Goal: Task Accomplishment & Management: Manage account settings

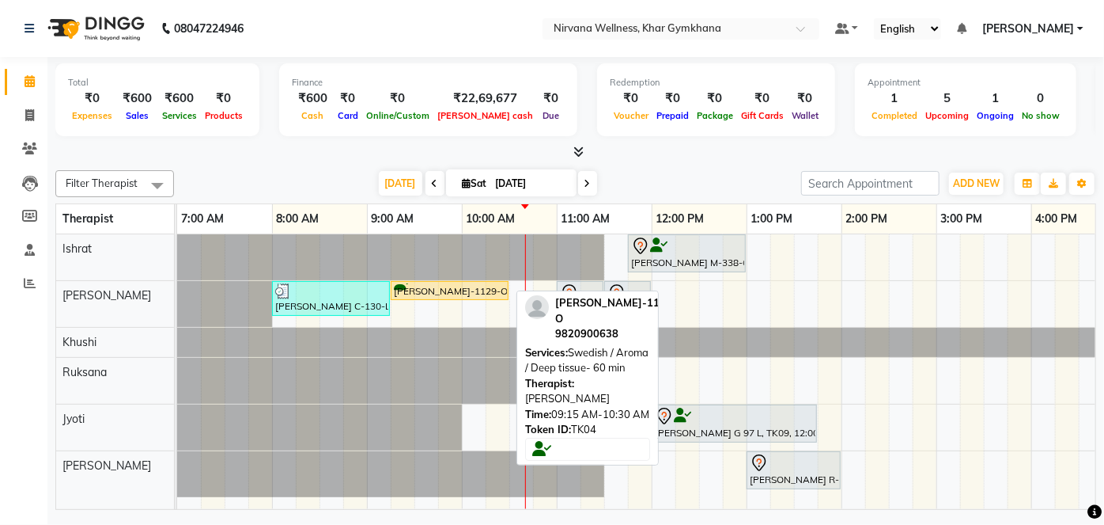
click at [430, 291] on div "[PERSON_NAME]-1129-O, TK04, 09:15 AM-10:30 AM, Swedish / Aroma / Deep tissue- 6…" at bounding box center [449, 290] width 115 height 15
click at [431, 293] on div "[PERSON_NAME]-1129-O, TK04, 09:15 AM-10:30 AM, Swedish / Aroma / Deep tissue- 6…" at bounding box center [449, 290] width 115 height 15
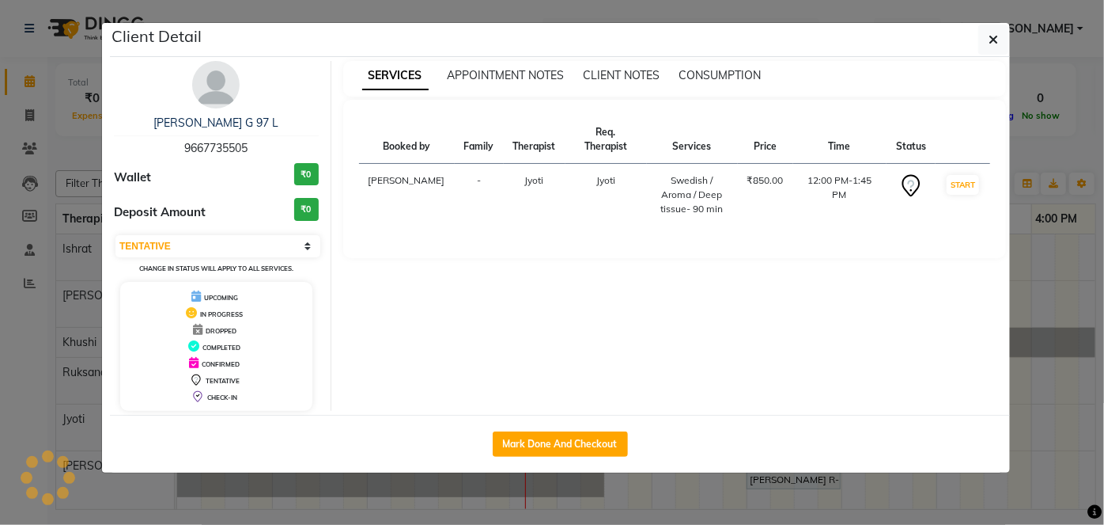
select select "1"
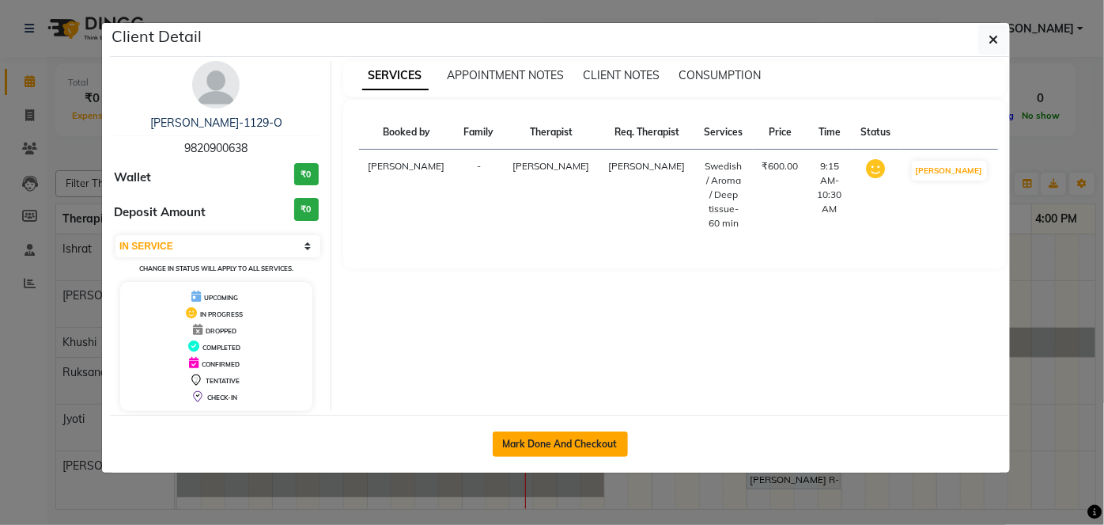
click at [589, 440] on button "Mark Done And Checkout" at bounding box center [560, 443] width 135 height 25
select select "6844"
select select "service"
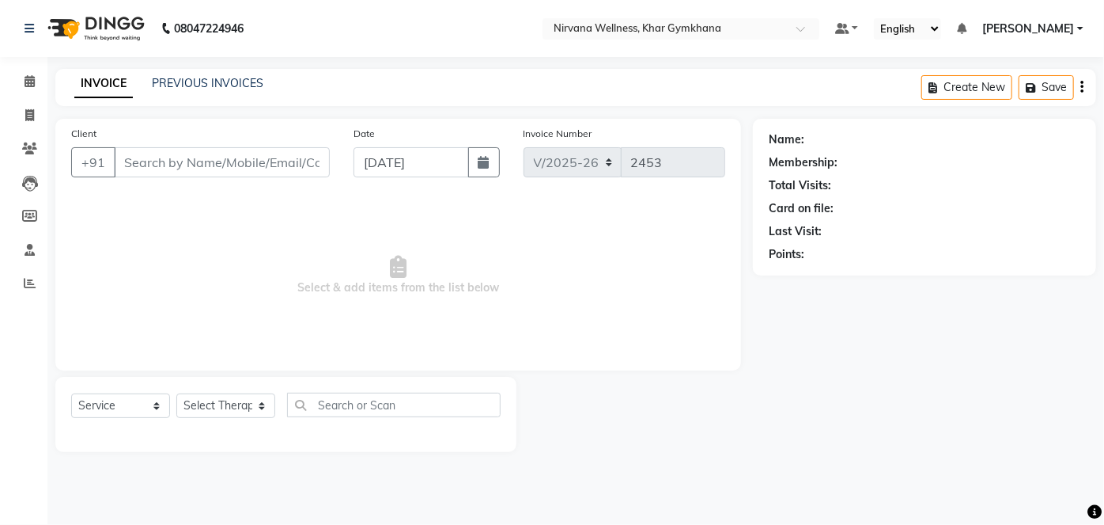
select select "3"
type input "9820900638"
select select "68038"
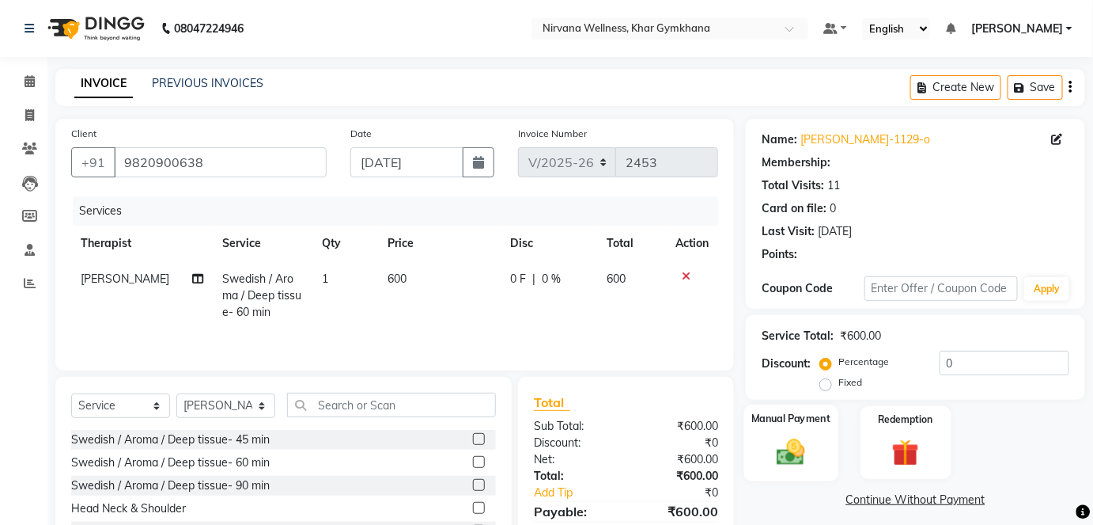
click at [768, 448] on img at bounding box center [791, 451] width 46 height 32
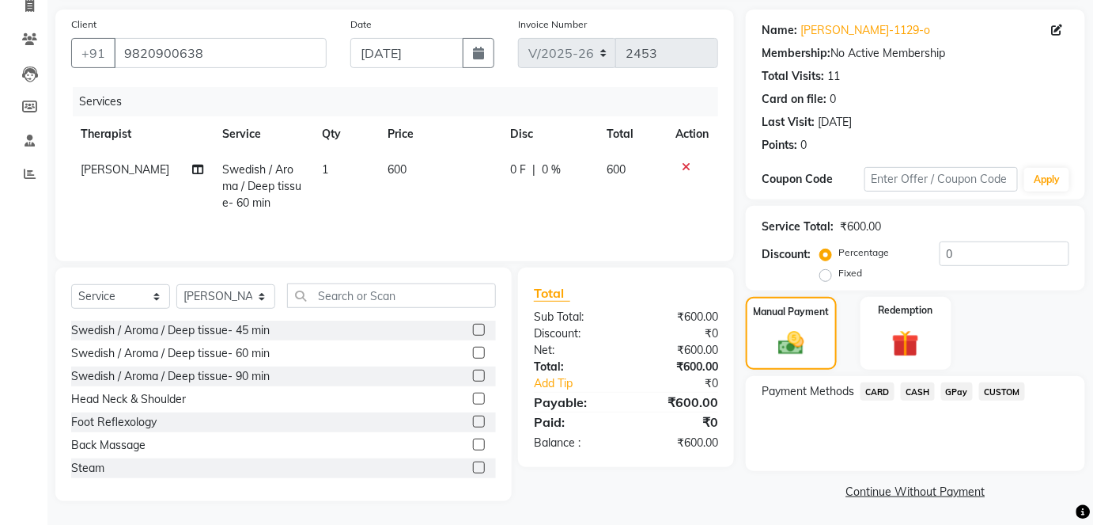
scroll to position [111, 0]
click at [915, 388] on span "CASH" at bounding box center [918, 390] width 34 height 18
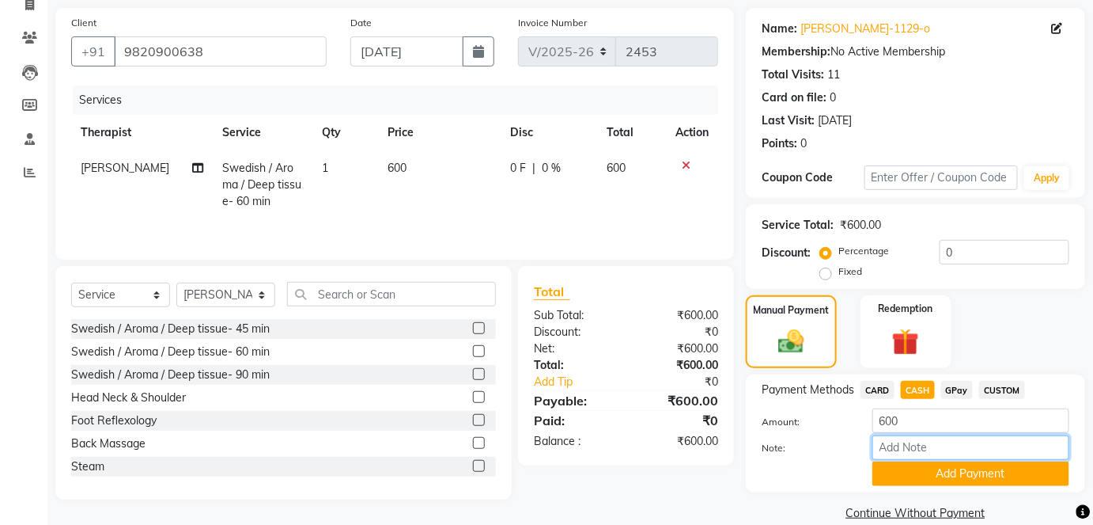
click at [915, 452] on input "Note:" at bounding box center [971, 447] width 197 height 25
paste input "HL0002774"
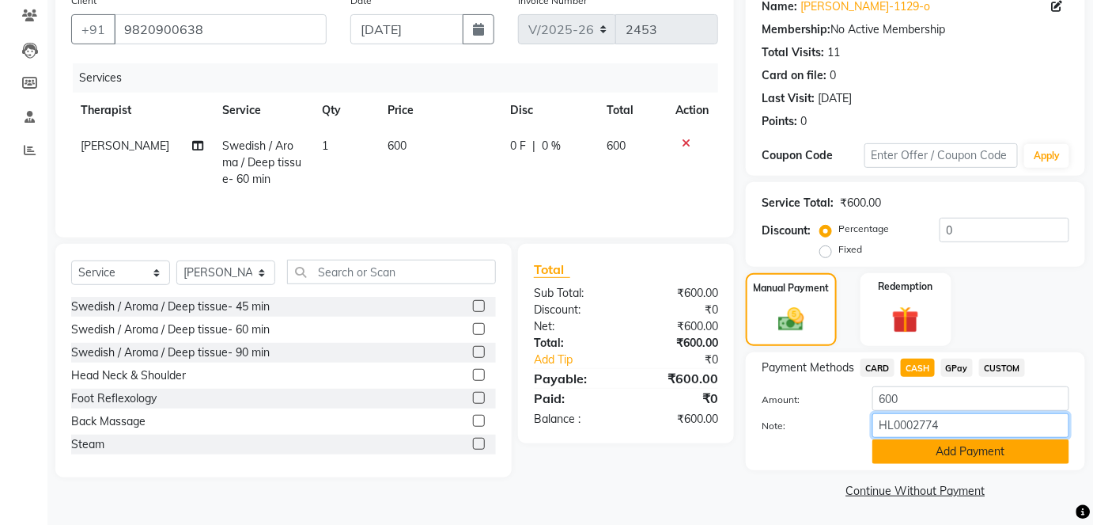
scroll to position [134, 0]
type input "HL0002774"
click at [920, 453] on button "Add Payment" at bounding box center [971, 450] width 197 height 25
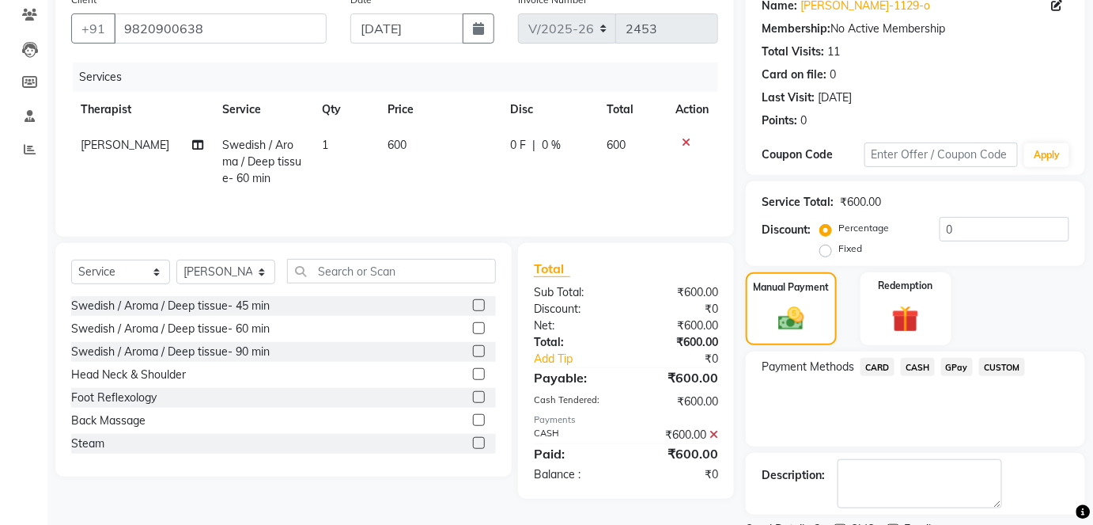
scroll to position [199, 0]
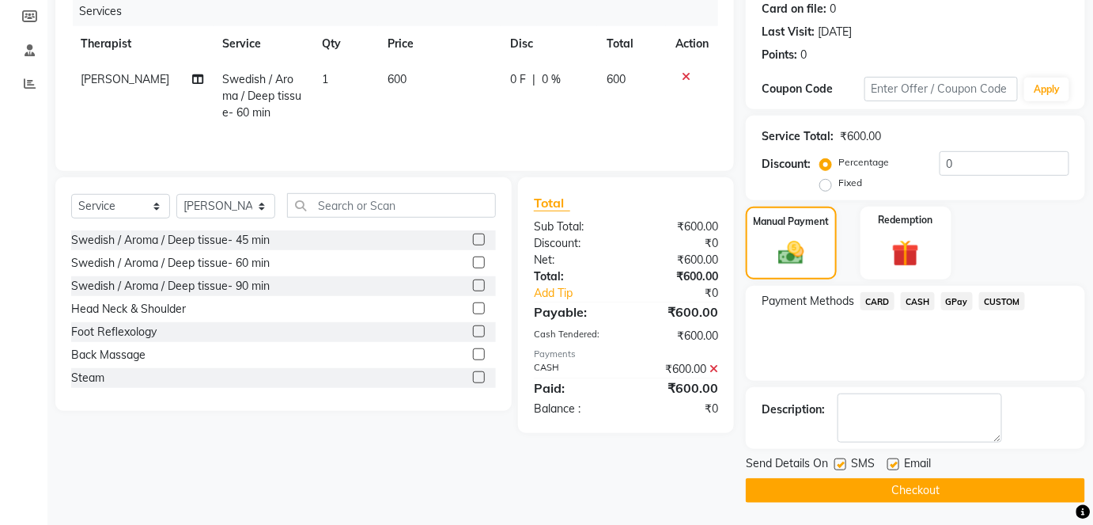
click at [915, 478] on button "Checkout" at bounding box center [915, 490] width 339 height 25
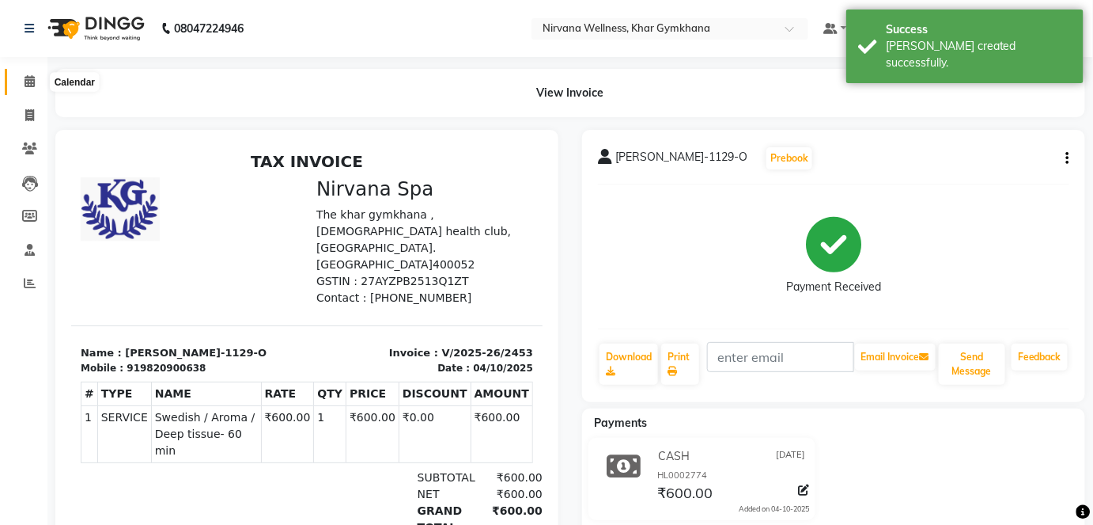
drag, startPoint x: 32, startPoint y: 80, endPoint x: 50, endPoint y: 85, distance: 18.8
click at [32, 80] on icon at bounding box center [30, 81] width 10 height 12
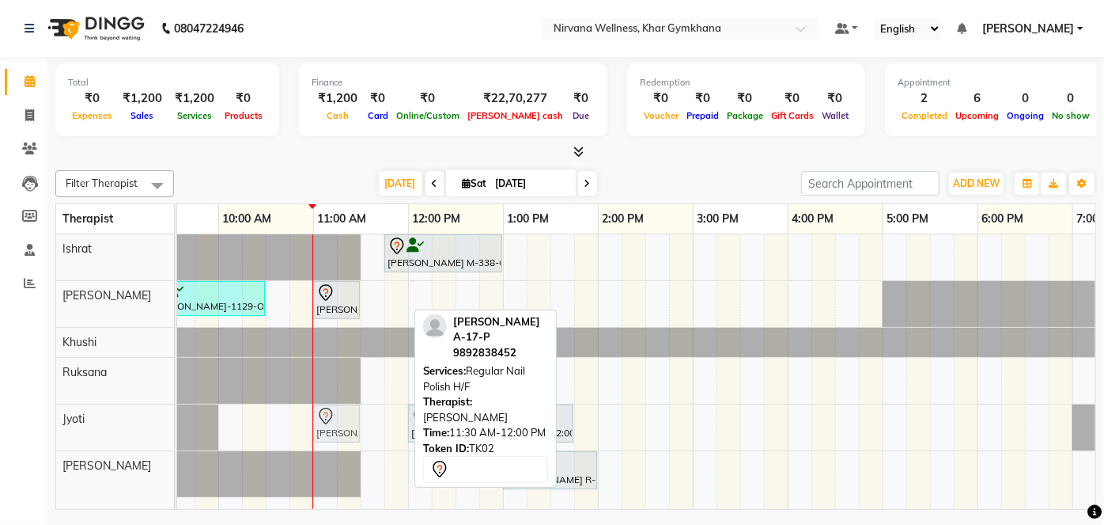
drag, startPoint x: 374, startPoint y: 290, endPoint x: 324, endPoint y: 426, distance: 144.9
click at [324, 426] on tbody "[PERSON_NAME] M-338-O, TK01, 11:45 AM-01:00 PM, Swedish / Aroma / Deep tissue- …" at bounding box center [693, 365] width 1519 height 263
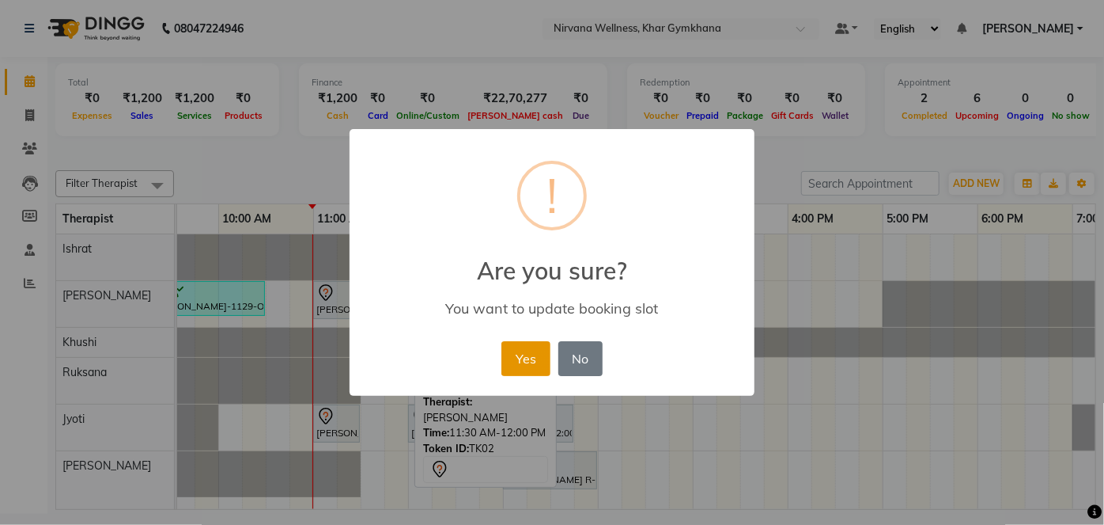
click at [520, 361] on button "Yes" at bounding box center [526, 358] width 48 height 35
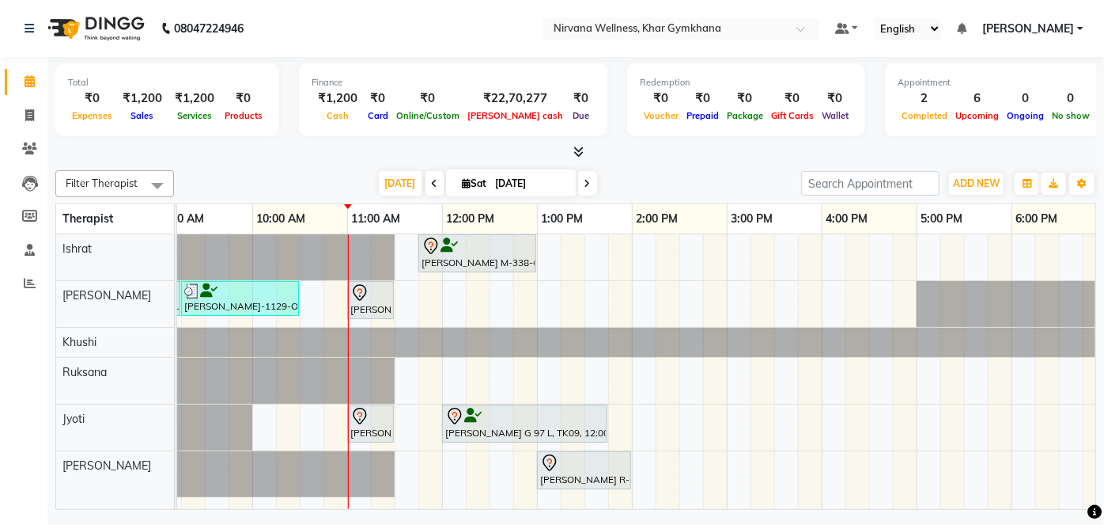
scroll to position [0, 206]
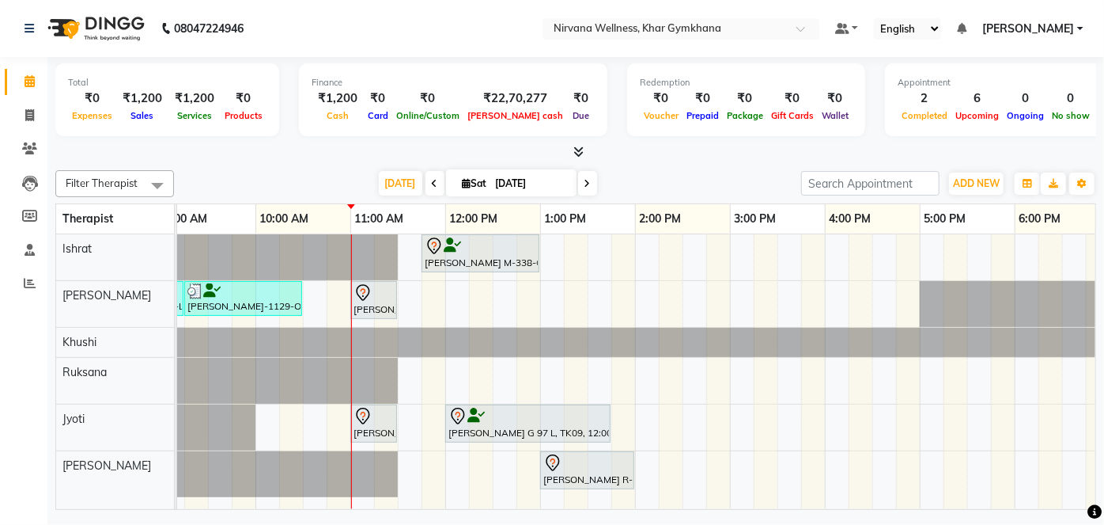
click at [586, 184] on icon at bounding box center [588, 183] width 6 height 9
type input "[DATE]"
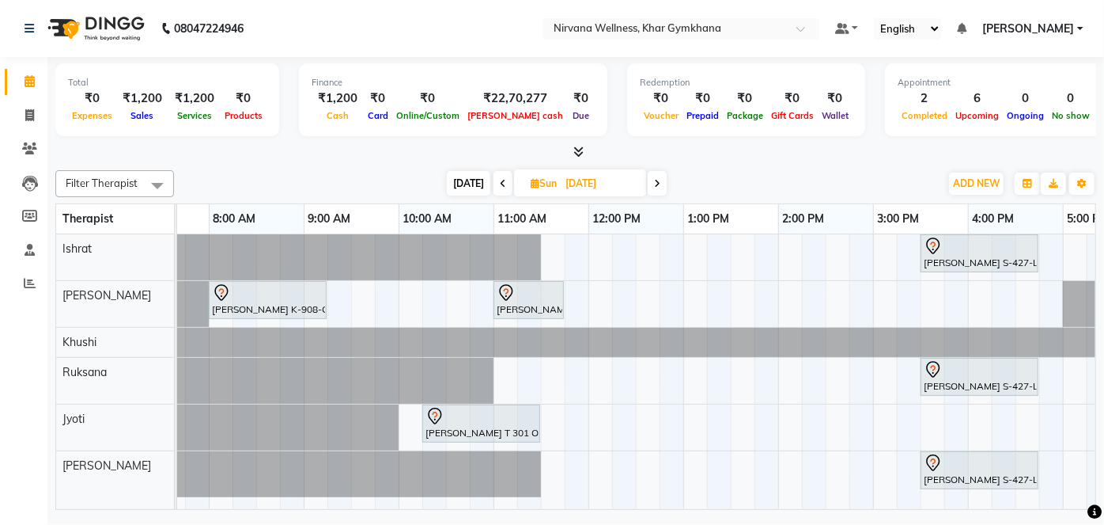
scroll to position [0, 0]
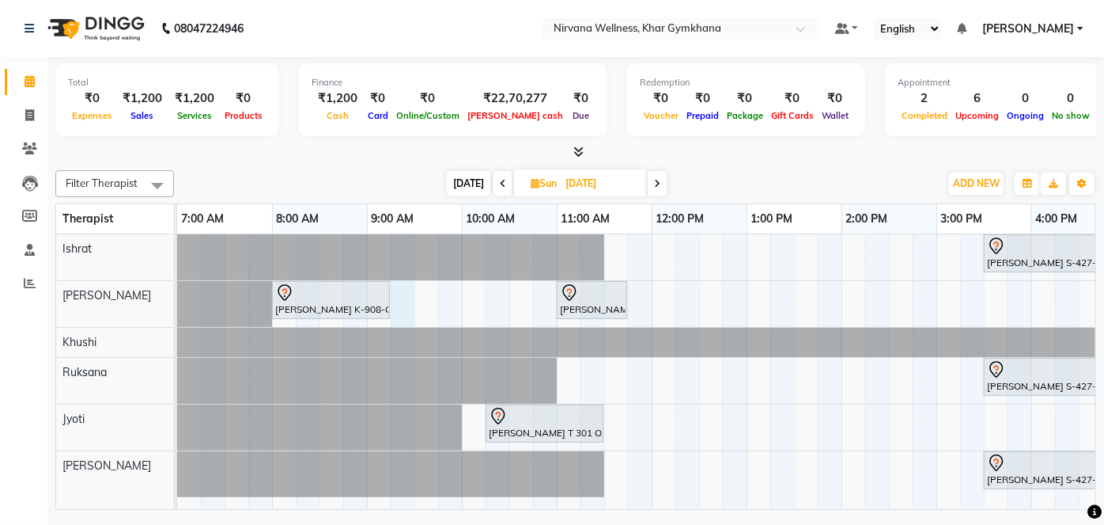
click at [403, 304] on div "[PERSON_NAME] S-427-L, 03:30 PM-04:45 PM, Swedish / Aroma / Deep tissue- 60 min…" at bounding box center [936, 371] width 1519 height 275
select select "68038"
select select "555"
select select "tentative"
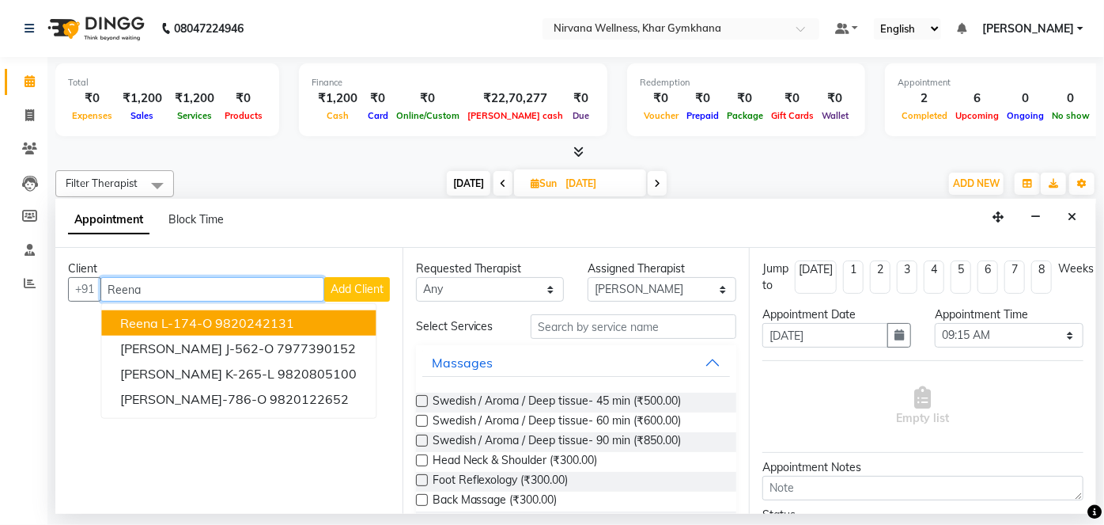
click at [316, 323] on button "Reena L-174-O 9820242131" at bounding box center [238, 322] width 275 height 25
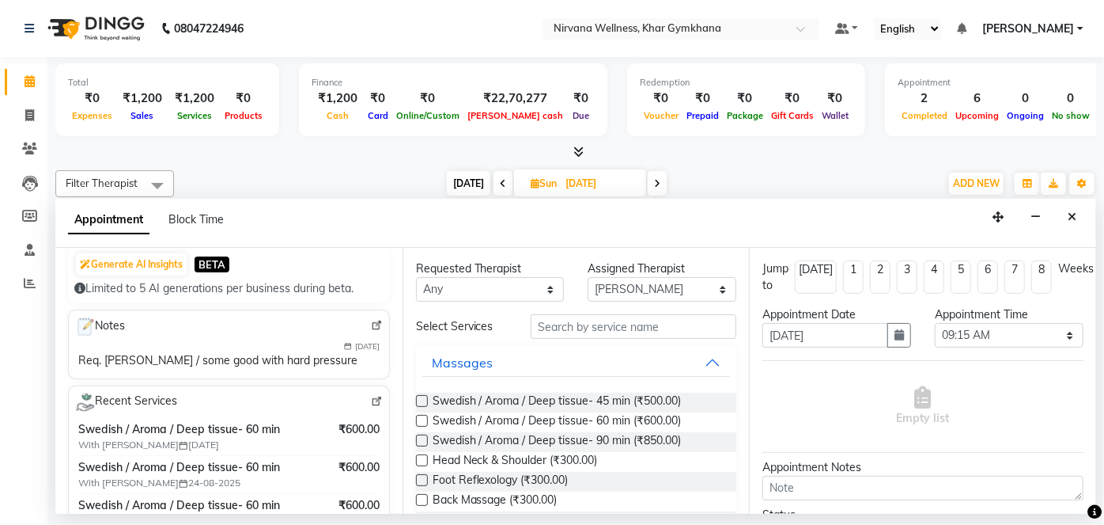
scroll to position [215, 0]
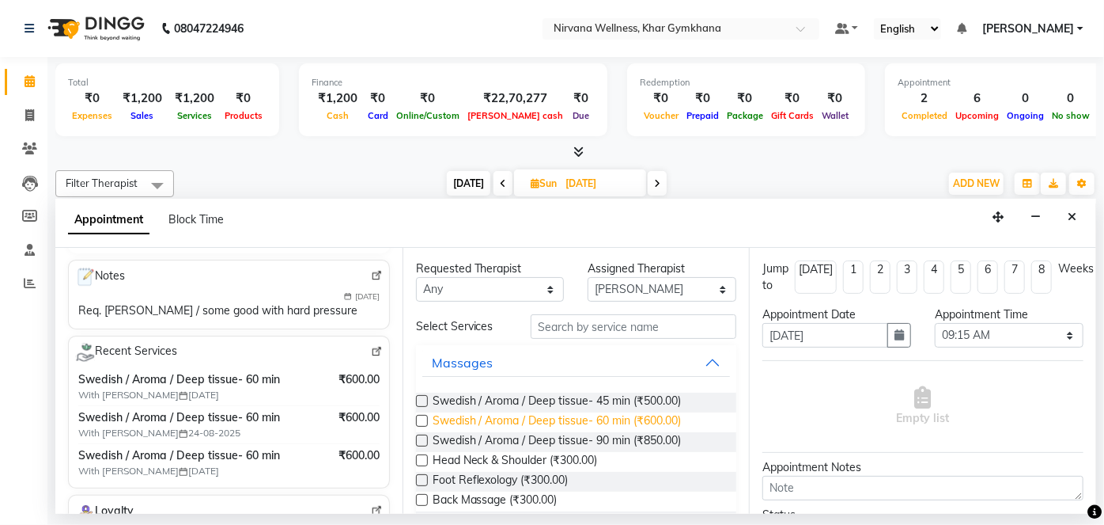
type input "9820242131"
click at [567, 412] on span "Swedish / Aroma / Deep tissue- 60 min (₹600.00)" at bounding box center [557, 422] width 249 height 20
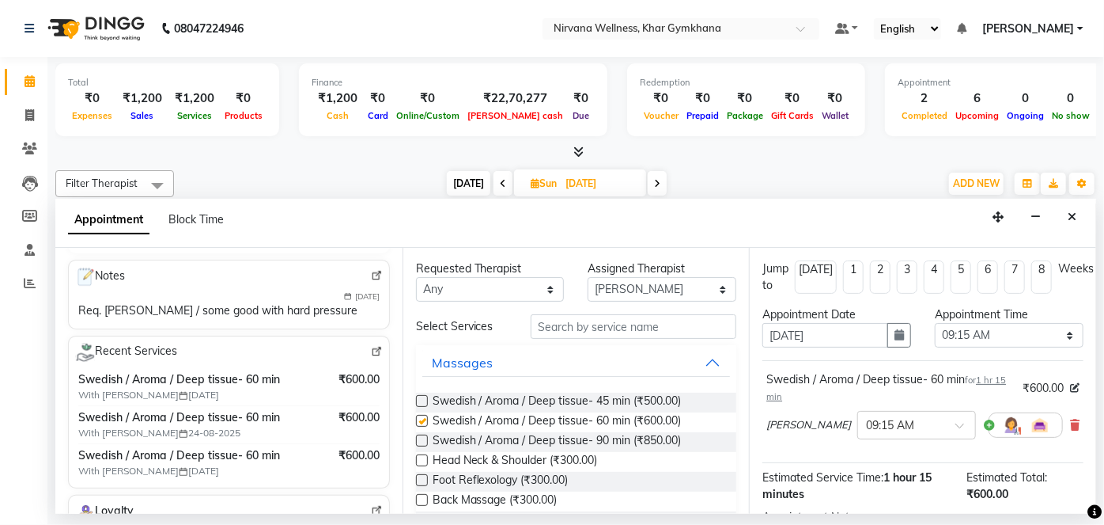
checkbox input "false"
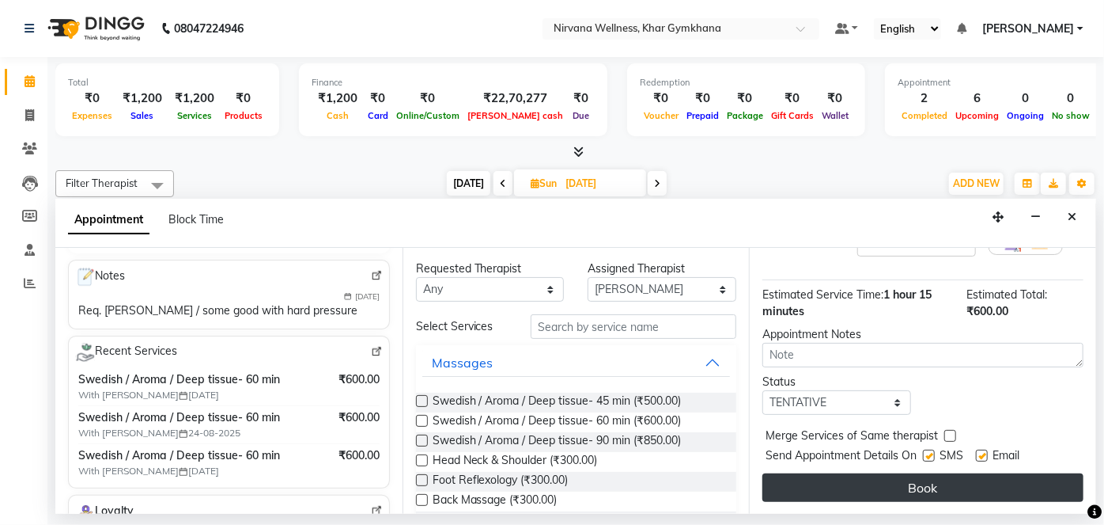
click at [948, 484] on button "Book" at bounding box center [923, 487] width 321 height 28
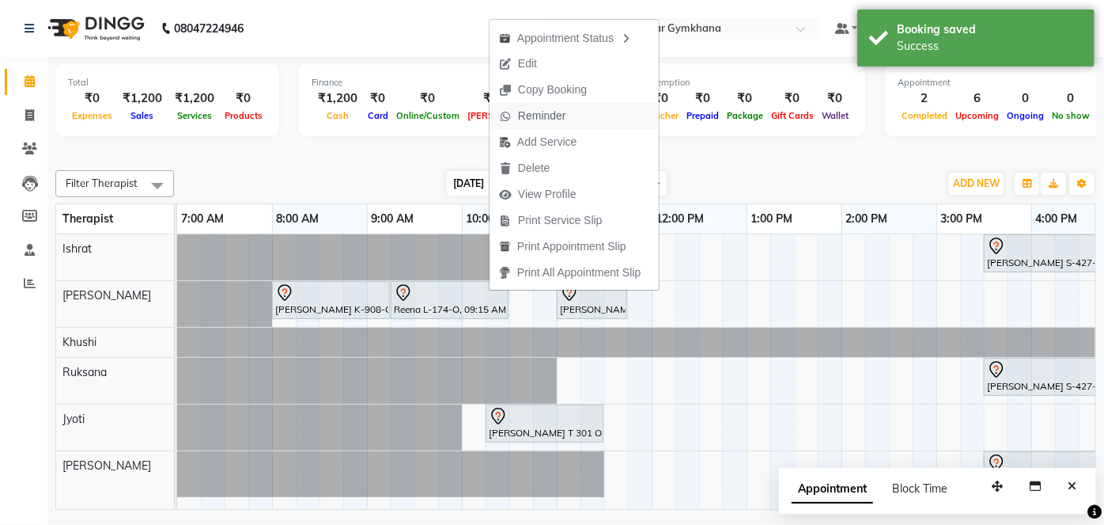
click at [536, 122] on span "Reminder" at bounding box center [542, 116] width 48 height 17
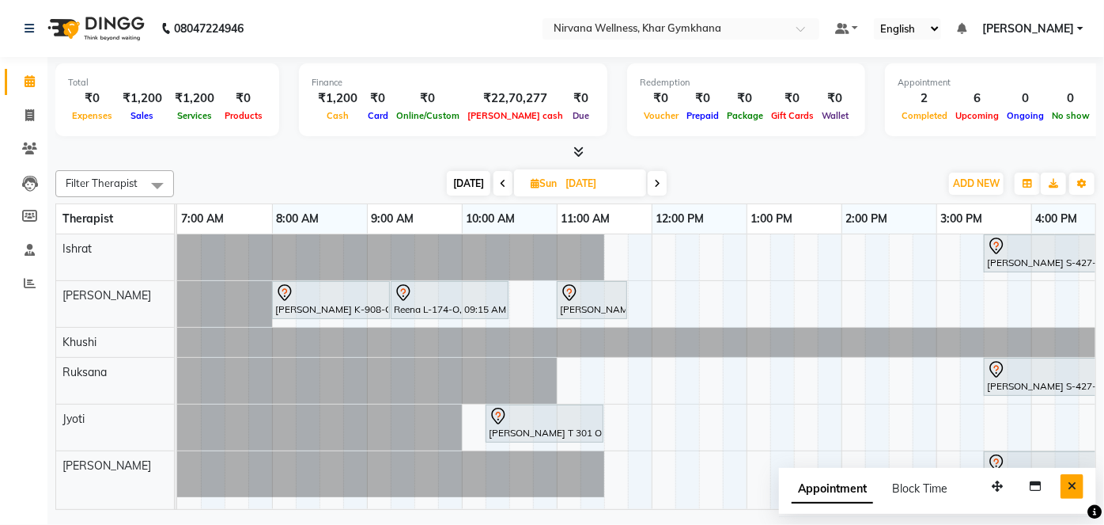
click at [1080, 491] on button "Close" at bounding box center [1072, 486] width 23 height 25
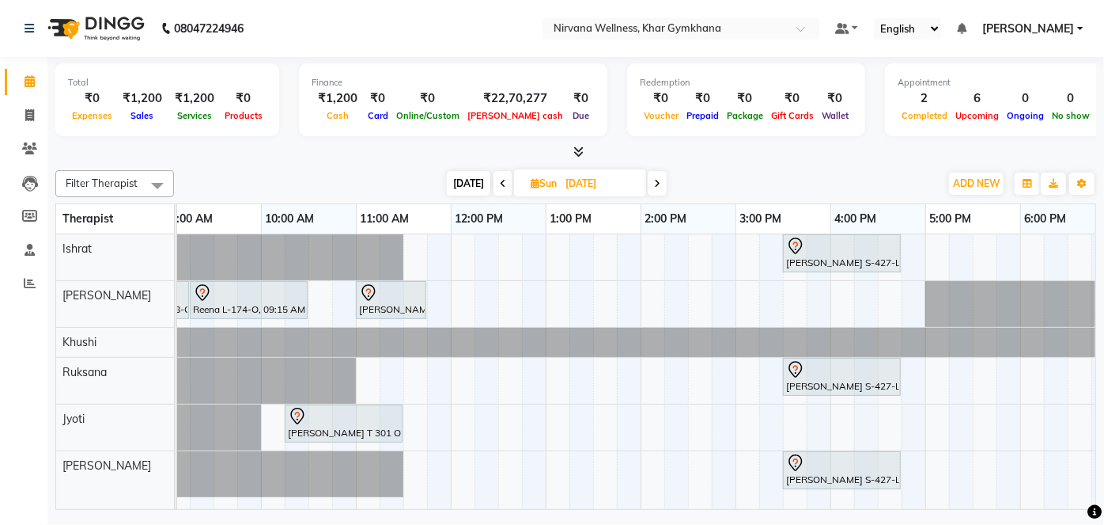
scroll to position [0, 0]
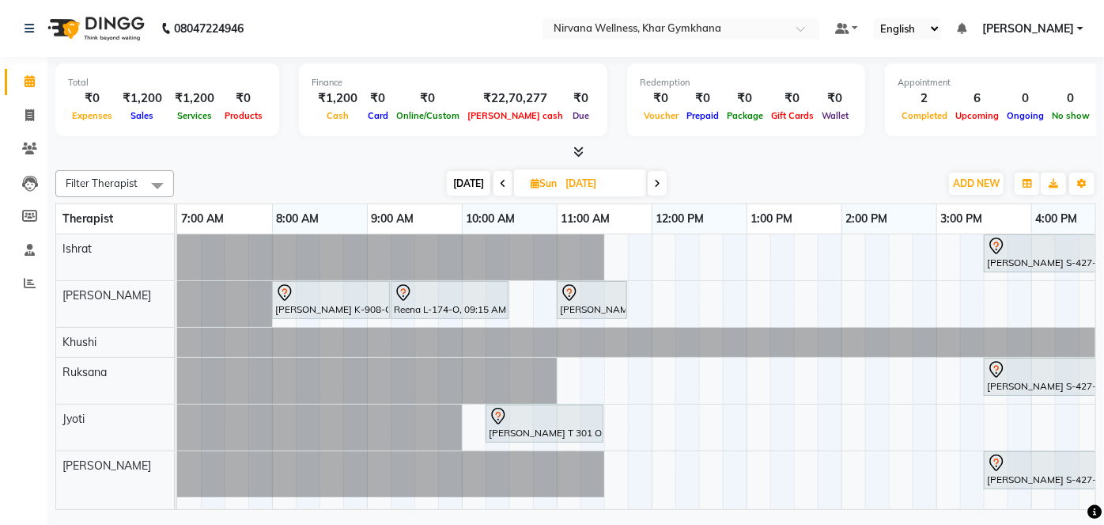
click at [475, 176] on span "[DATE]" at bounding box center [469, 183] width 44 height 25
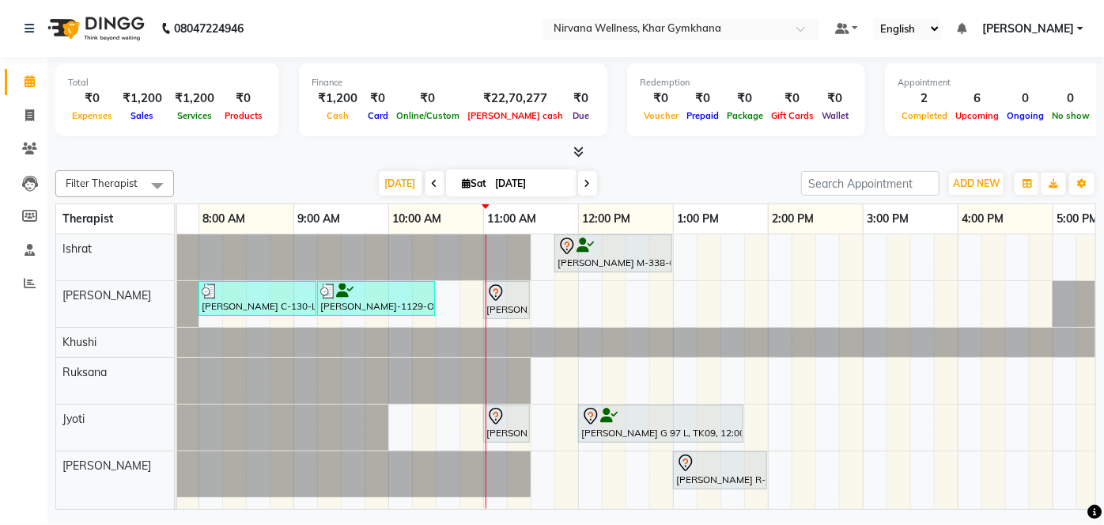
scroll to position [0, 247]
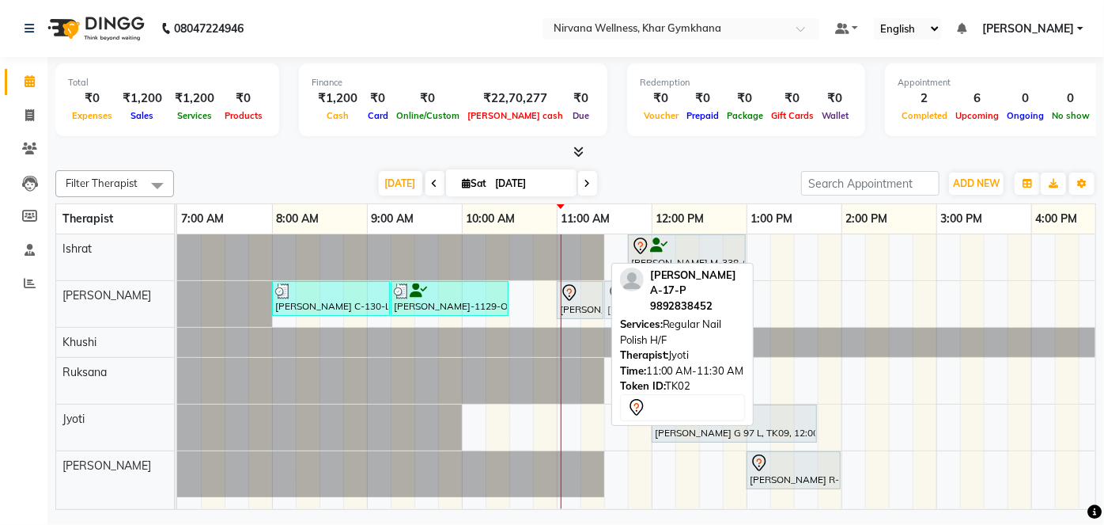
drag, startPoint x: 585, startPoint y: 432, endPoint x: 641, endPoint y: 315, distance: 129.5
click at [641, 315] on div "Filter Therapist Select All Ishrat Jyoti [PERSON_NAME] [PERSON_NAME] [DATE] [DA…" at bounding box center [575, 337] width 1041 height 346
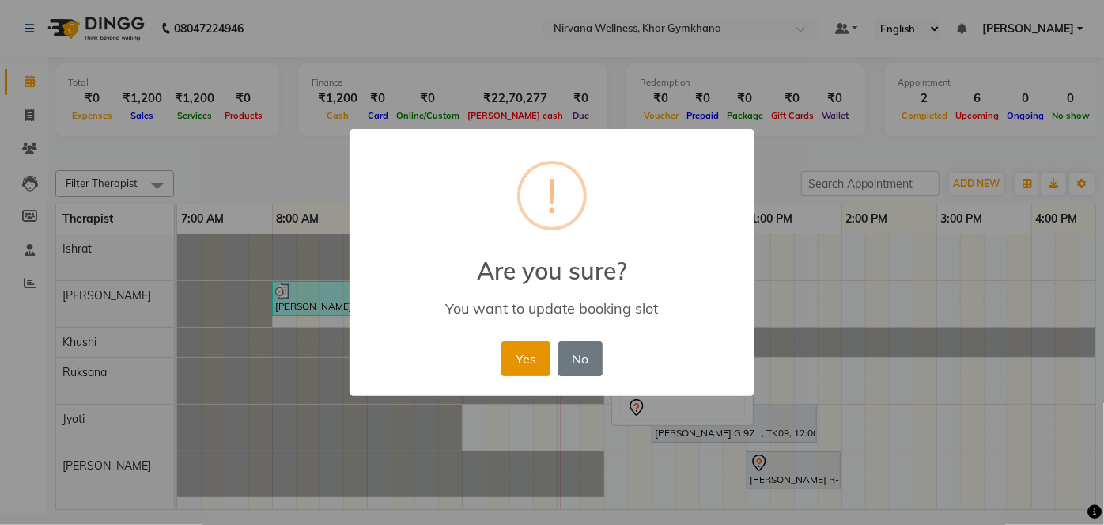
click at [532, 358] on button "Yes" at bounding box center [526, 358] width 48 height 35
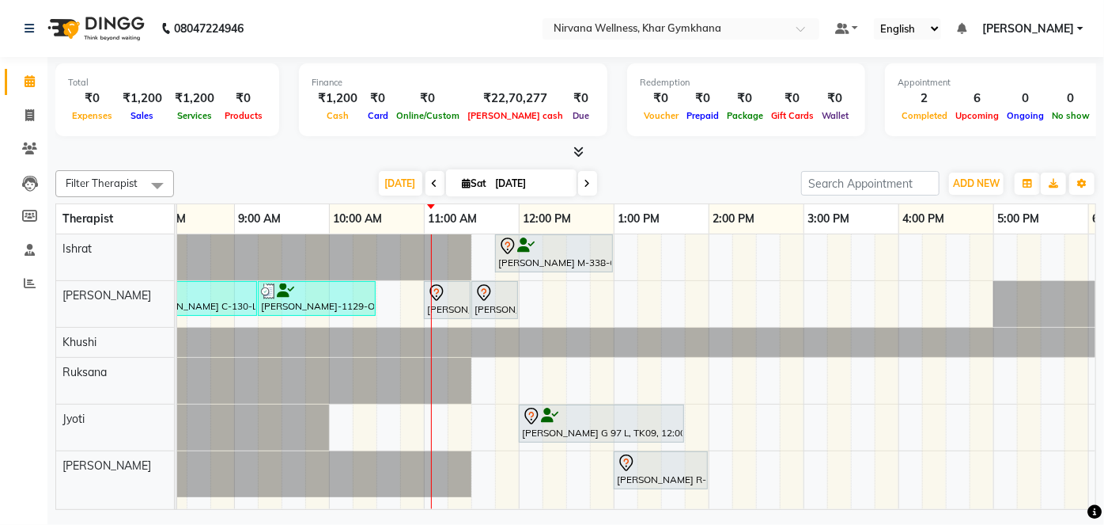
scroll to position [0, 141]
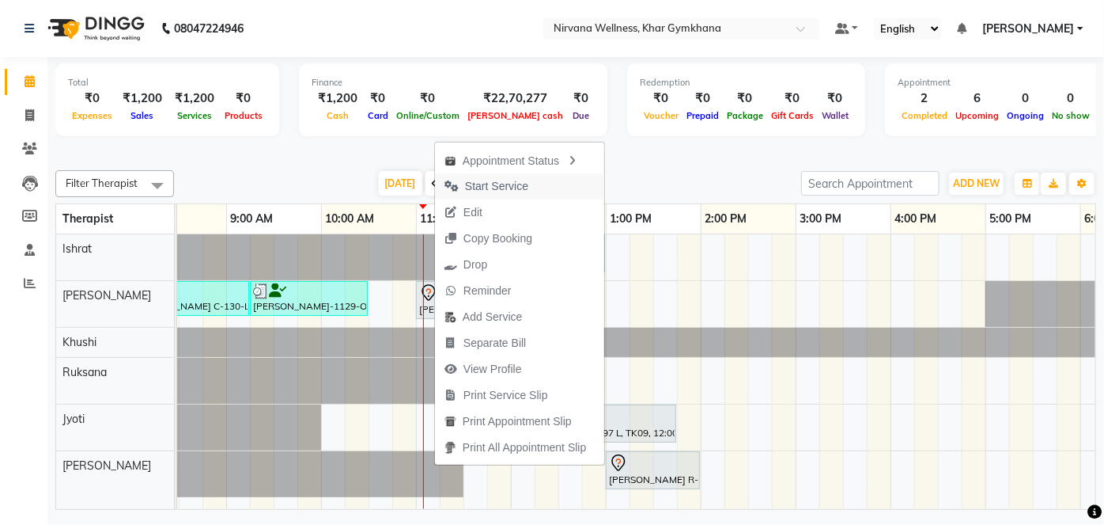
click at [472, 188] on span "Start Service" at bounding box center [496, 186] width 63 height 17
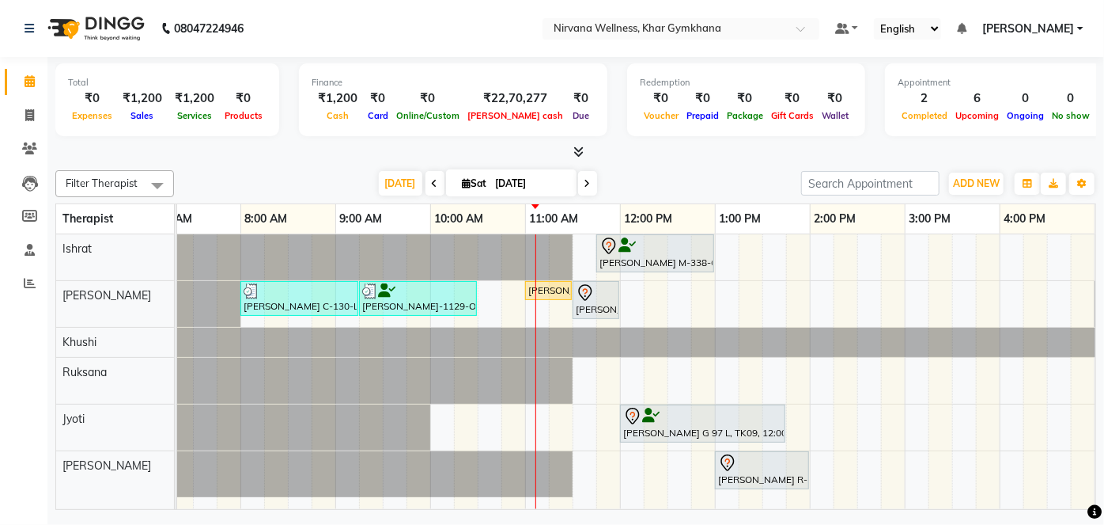
scroll to position [0, 34]
click at [585, 182] on icon at bounding box center [588, 183] width 6 height 9
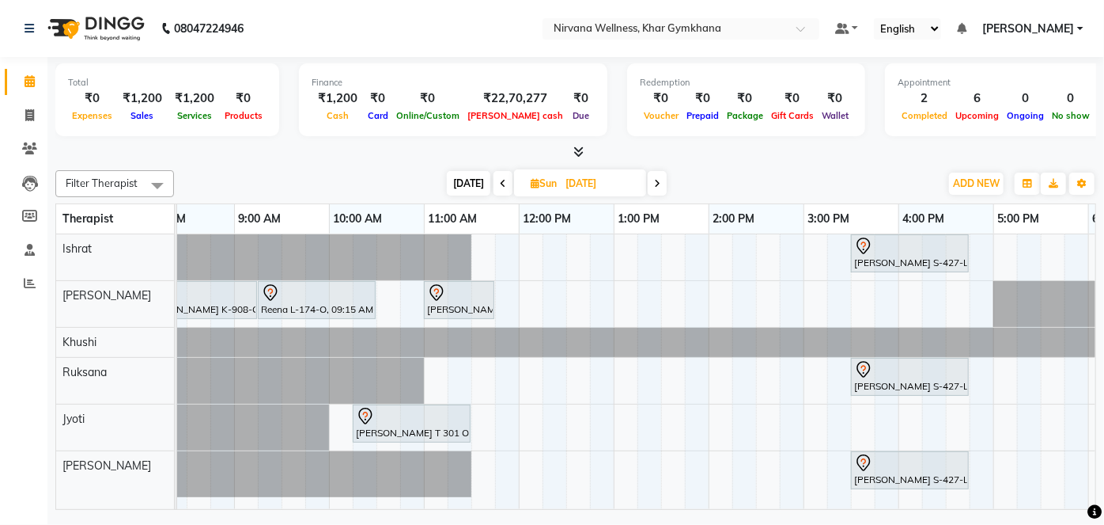
scroll to position [0, 0]
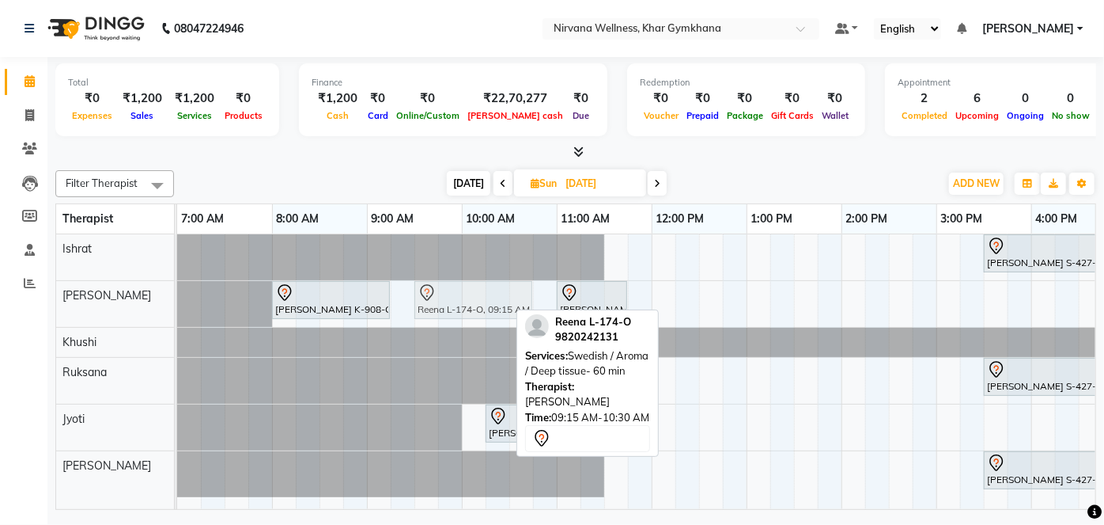
drag, startPoint x: 413, startPoint y: 303, endPoint x: 434, endPoint y: 306, distance: 21.6
click at [177, 306] on div "[PERSON_NAME] K-908-O, 08:00 AM-09:15 AM, Swedish / Aroma / Deep tissue- 60 min…" at bounding box center [177, 304] width 0 height 46
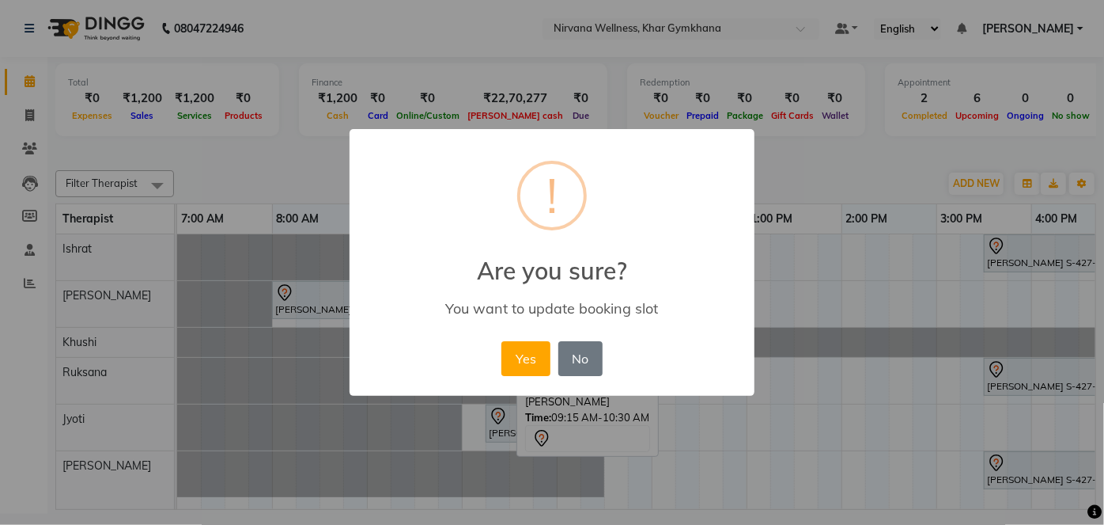
click at [280, 200] on div "× ! Are you sure? You want to update booking slot Yes No No" at bounding box center [552, 262] width 1104 height 525
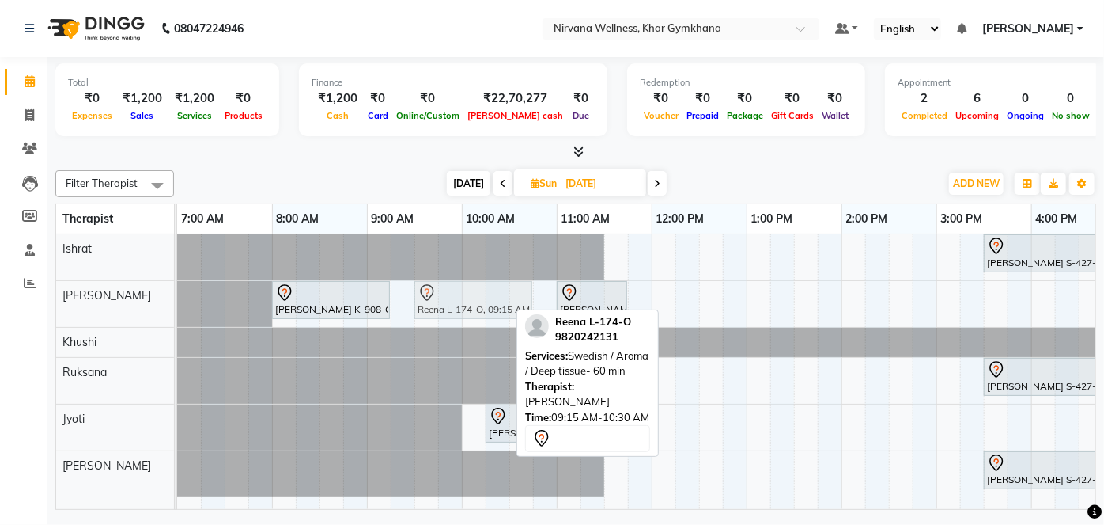
drag, startPoint x: 411, startPoint y: 306, endPoint x: 432, endPoint y: 308, distance: 20.6
click at [177, 308] on div "[PERSON_NAME] K-908-O, 08:00 AM-09:15 AM, Swedish / Aroma / Deep tissue- 60 min…" at bounding box center [177, 304] width 0 height 46
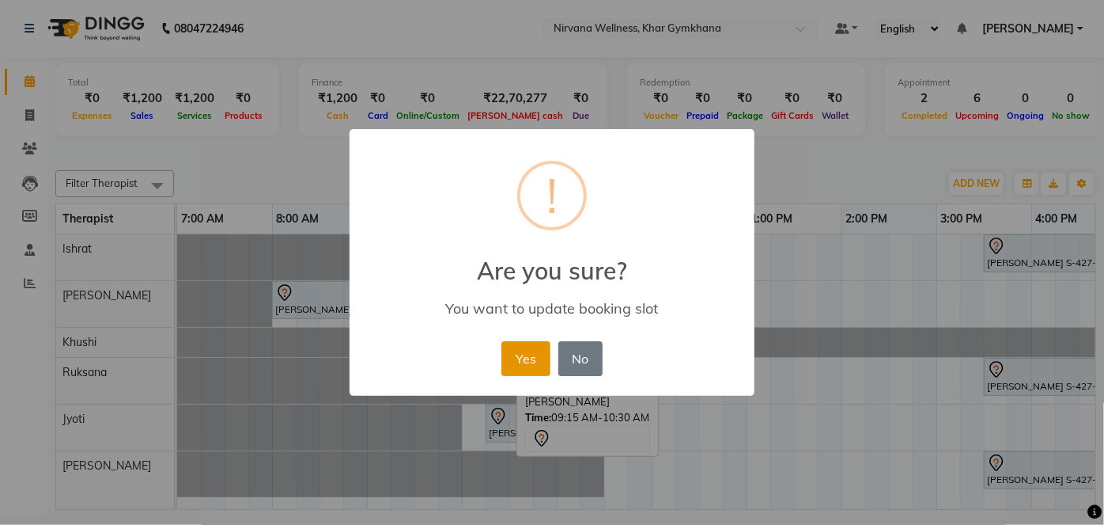
click at [523, 372] on button "Yes" at bounding box center [526, 358] width 48 height 35
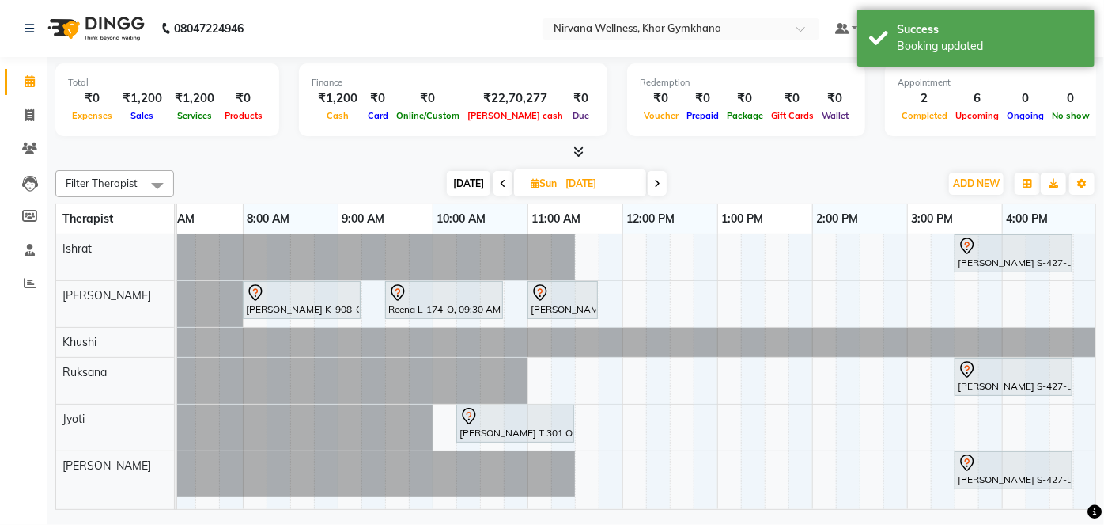
scroll to position [0, 33]
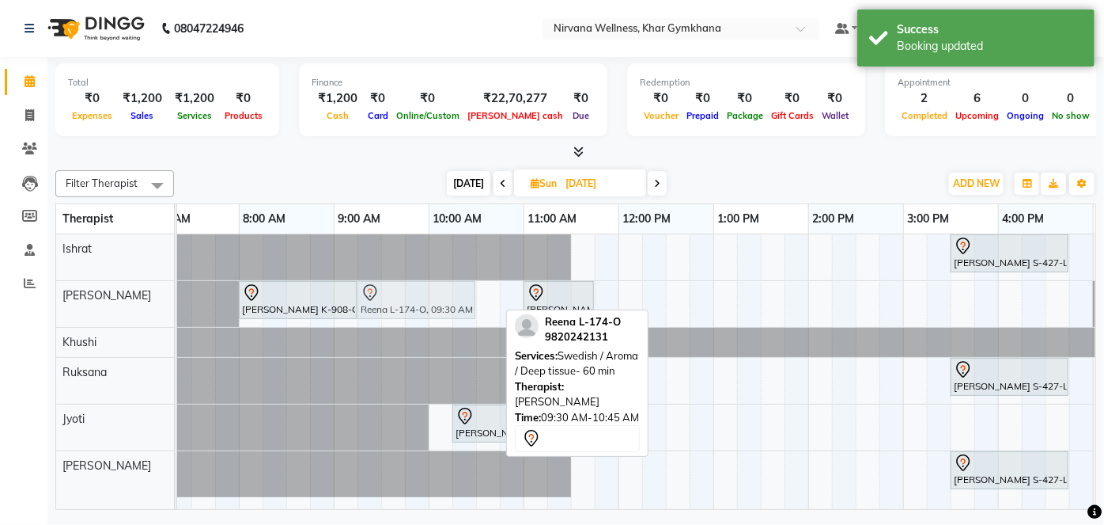
drag, startPoint x: 447, startPoint y: 306, endPoint x: 430, endPoint y: 311, distance: 17.3
click at [144, 311] on div "[PERSON_NAME] K-908-O, 08:00 AM-09:15 AM, Swedish / Aroma / Deep tissue- 60 min…" at bounding box center [144, 304] width 0 height 46
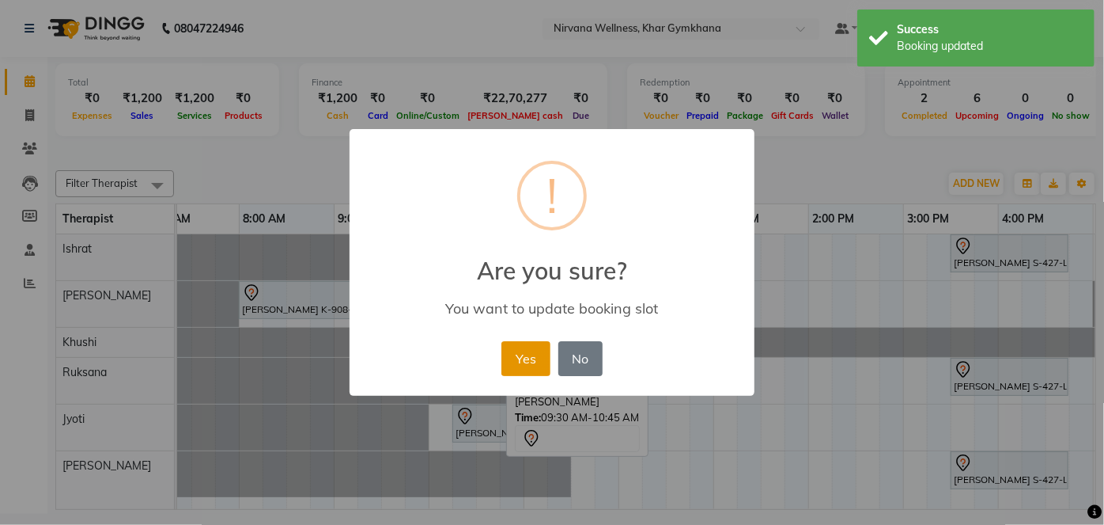
click at [534, 359] on button "Yes" at bounding box center [526, 358] width 48 height 35
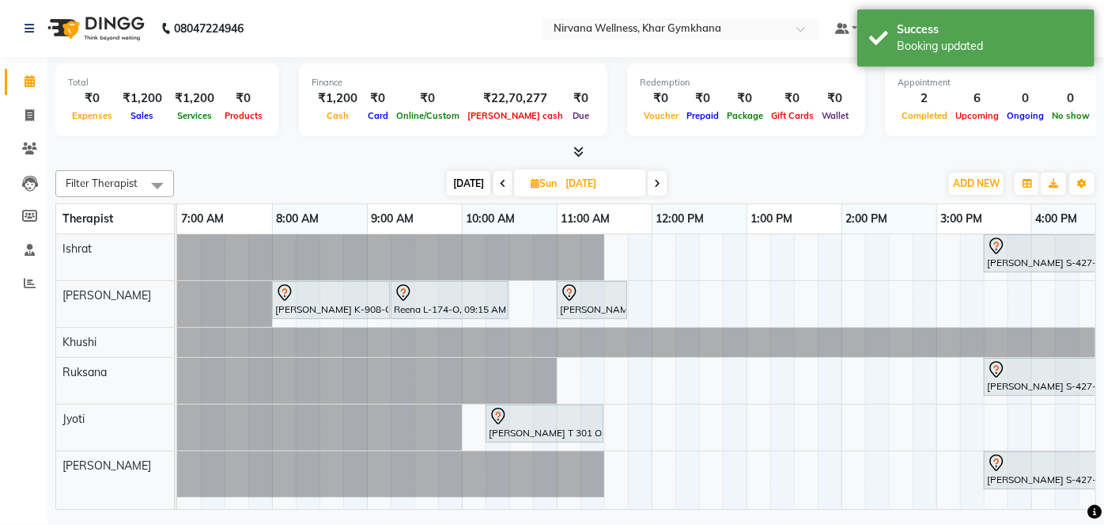
scroll to position [0, 84]
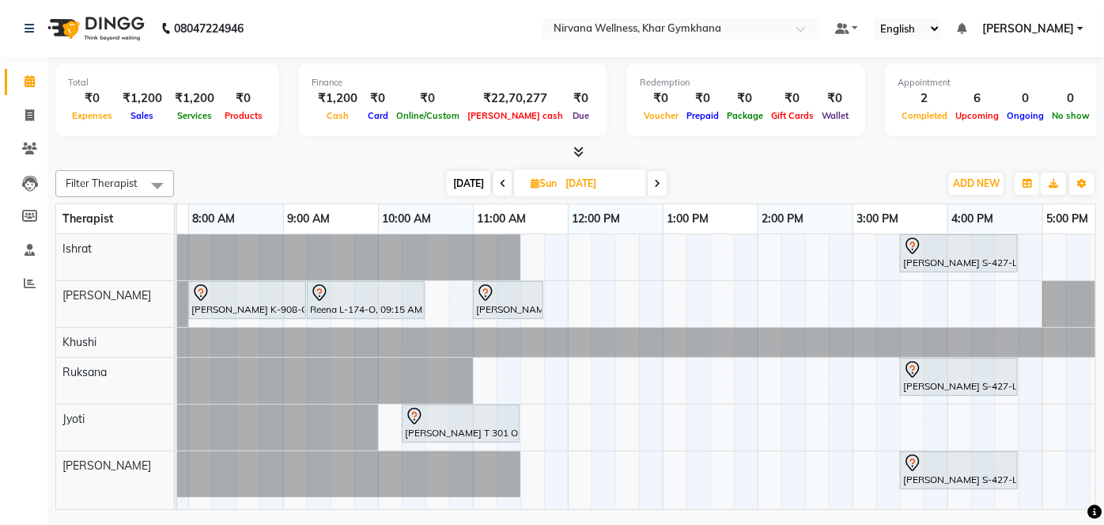
click at [372, 173] on div "[DATE] [DATE]" at bounding box center [557, 184] width 750 height 24
click at [470, 176] on span "[DATE]" at bounding box center [469, 183] width 44 height 25
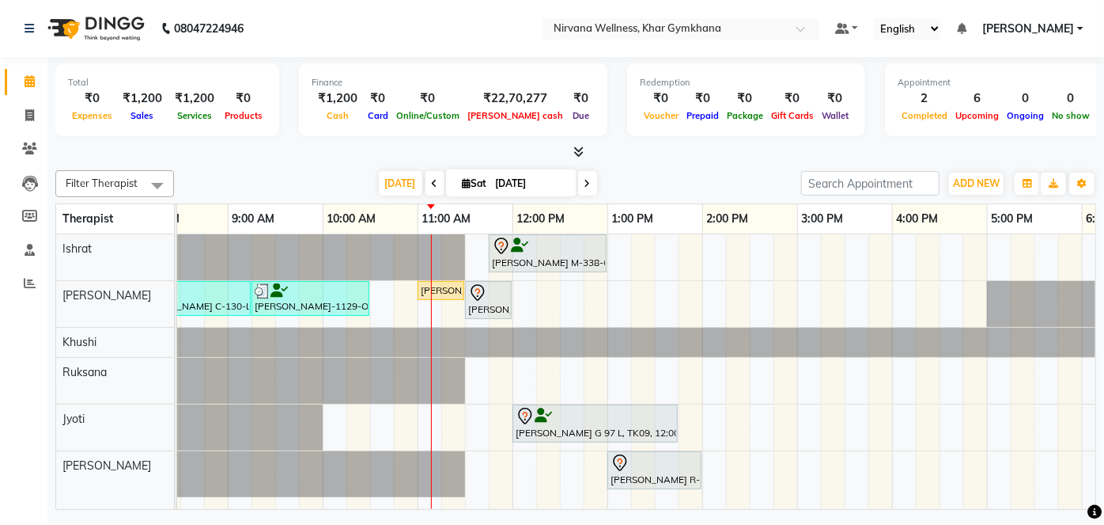
scroll to position [0, 0]
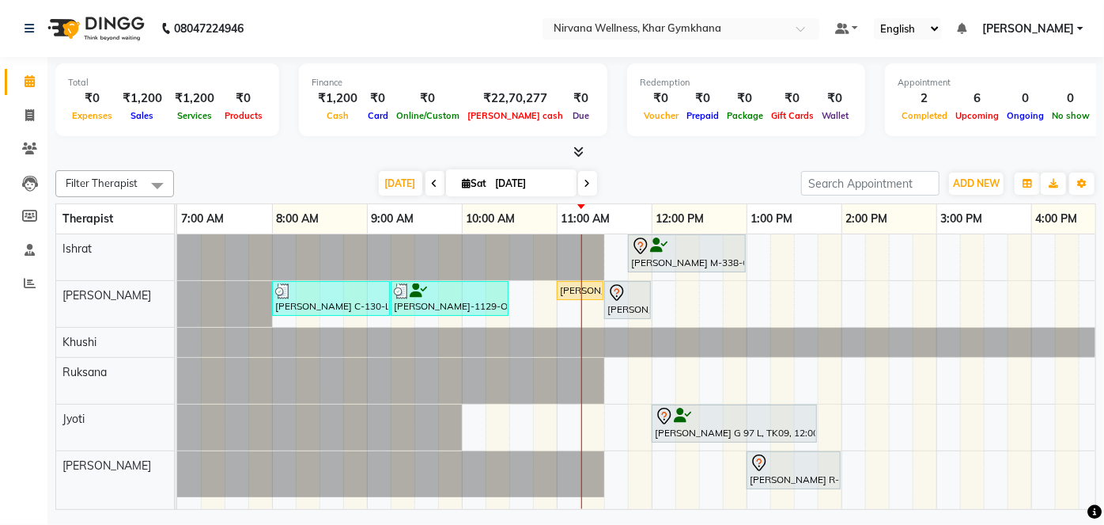
click at [590, 186] on span at bounding box center [587, 183] width 19 height 25
type input "[DATE]"
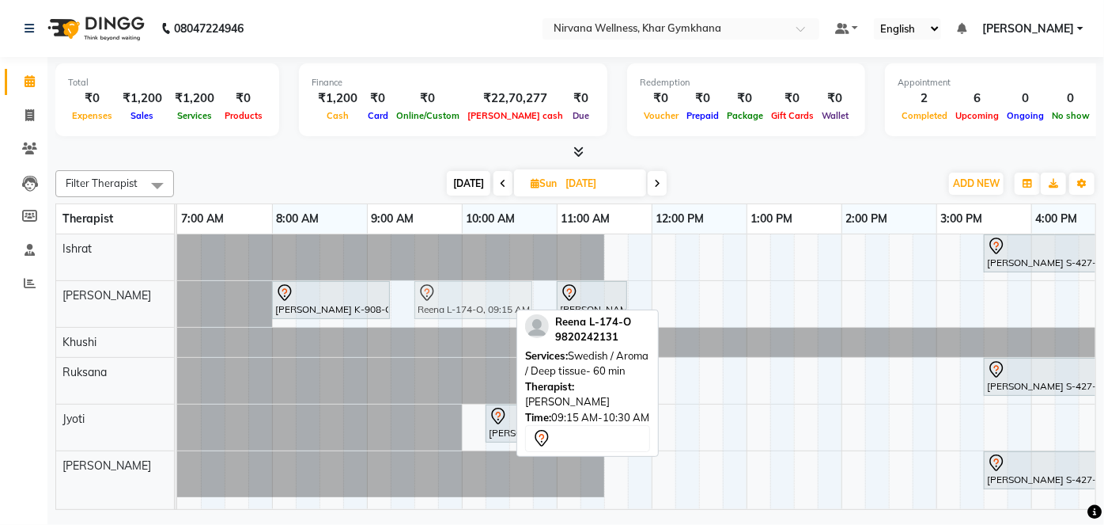
drag, startPoint x: 431, startPoint y: 304, endPoint x: 456, endPoint y: 302, distance: 24.6
click at [177, 302] on div "[PERSON_NAME] K-908-O, 08:00 AM-09:15 AM, Swedish / Aroma / Deep tissue- 60 min…" at bounding box center [177, 304] width 0 height 46
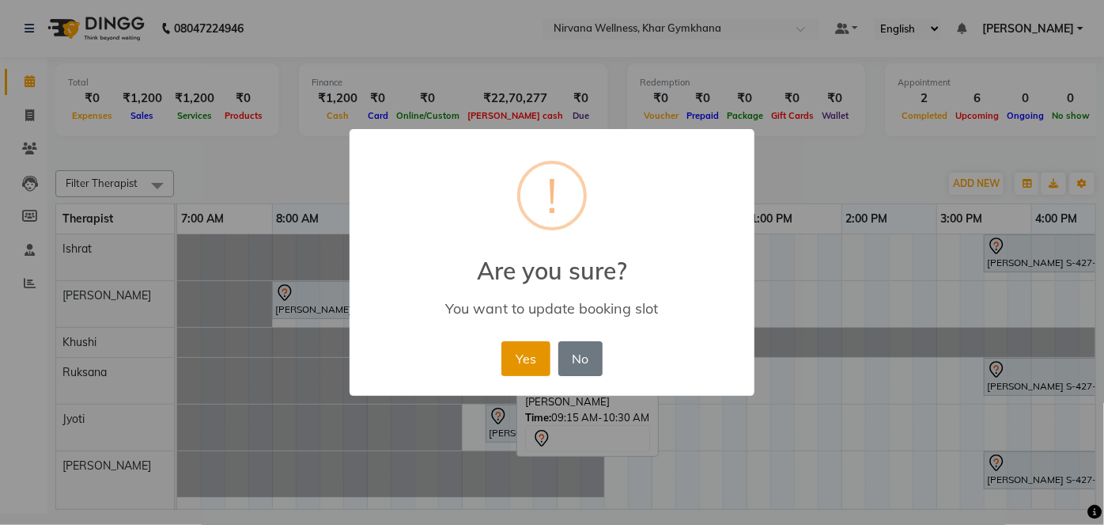
click at [530, 359] on button "Yes" at bounding box center [526, 358] width 48 height 35
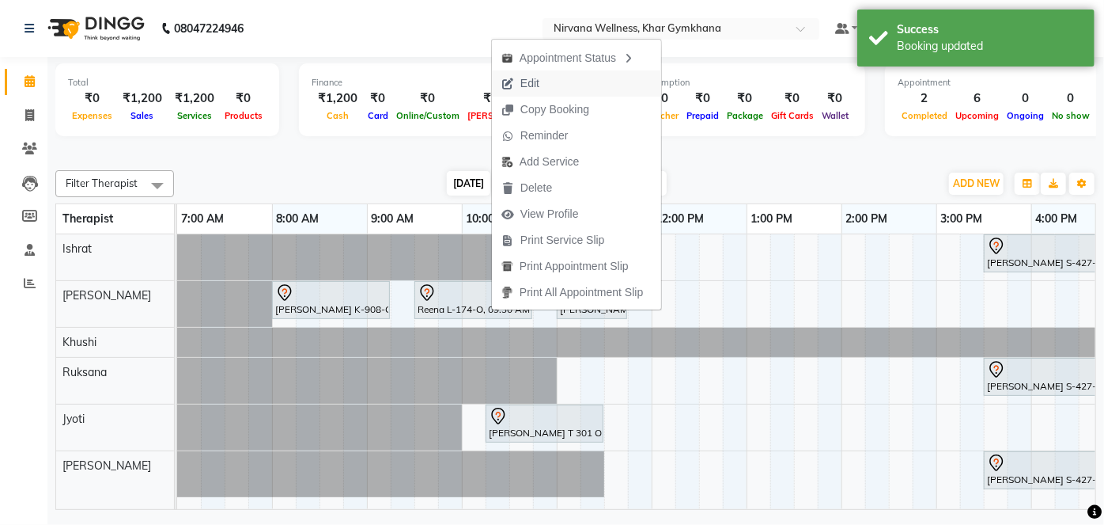
click at [544, 89] on span "Edit" at bounding box center [520, 83] width 57 height 26
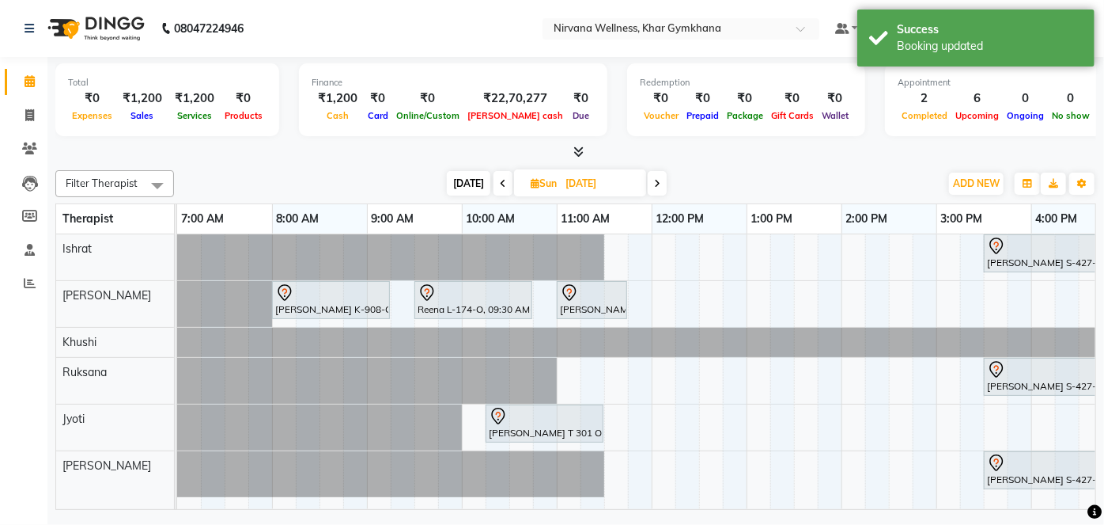
select select "68038"
select select "570"
select select "tentative"
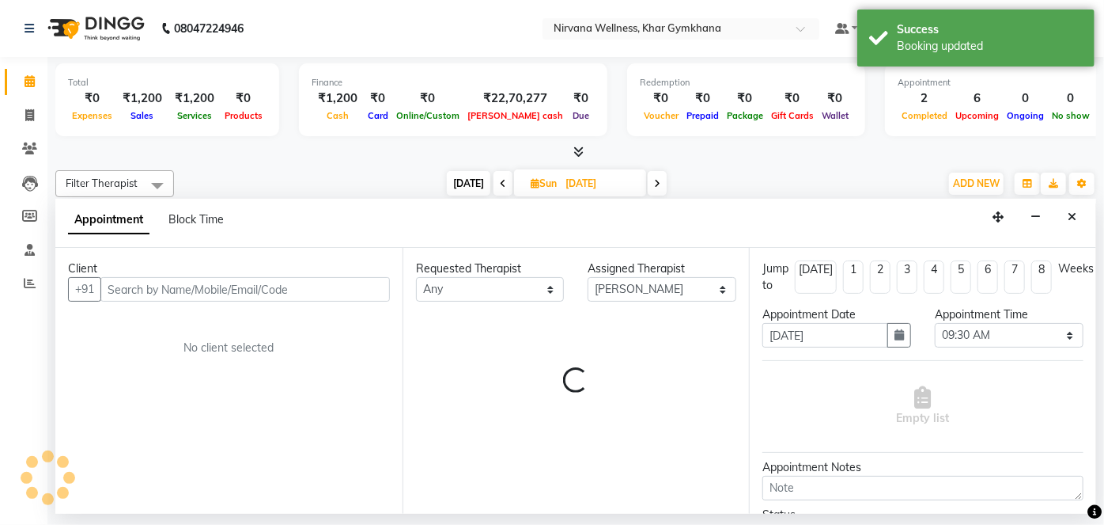
scroll to position [0, 380]
select select "3392"
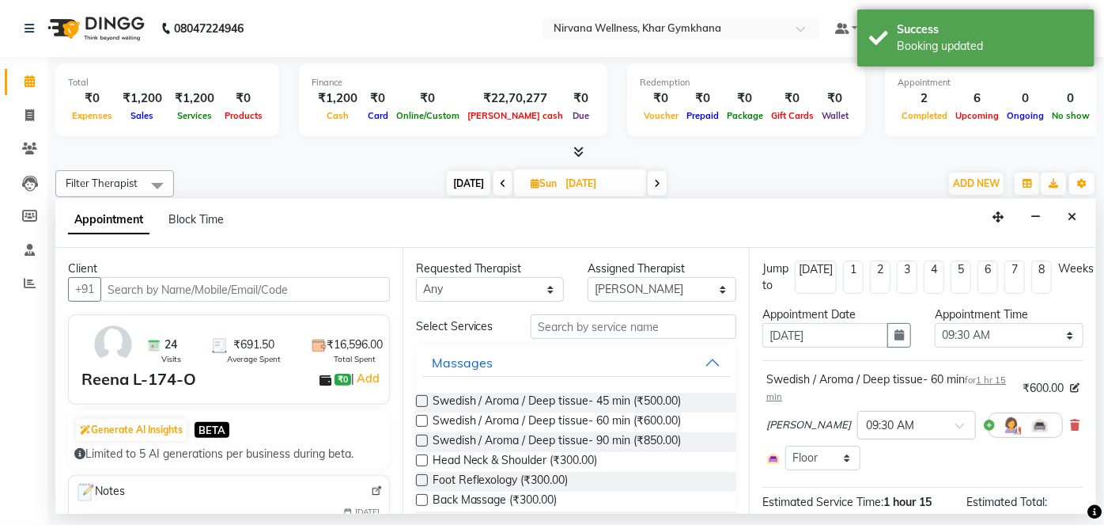
drag, startPoint x: 1065, startPoint y: 424, endPoint x: 1028, endPoint y: 405, distance: 41.0
click at [1070, 422] on icon at bounding box center [1074, 424] width 9 height 11
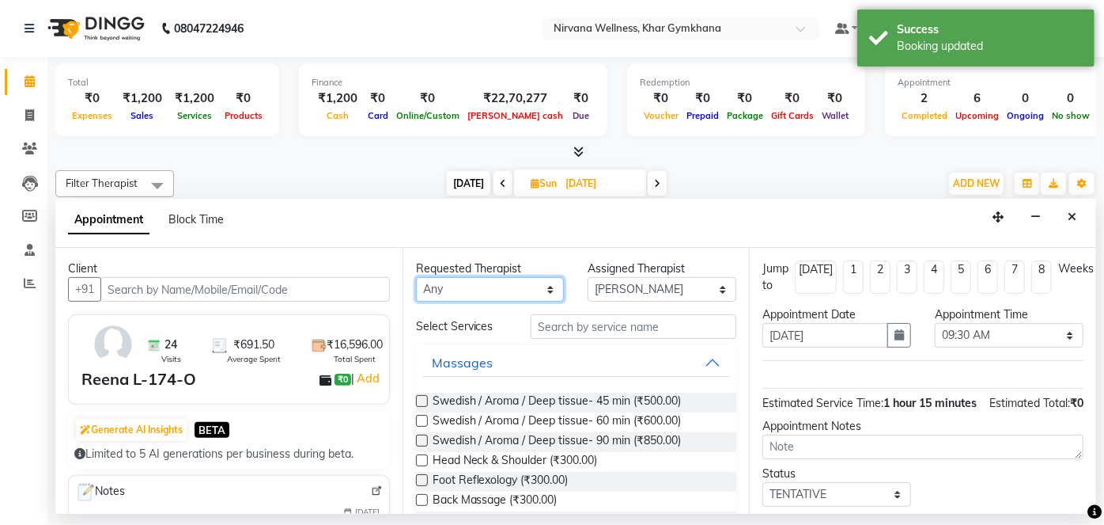
click at [513, 288] on select "Any [PERSON_NAME] Jyoti [PERSON_NAME] [PERSON_NAME]" at bounding box center [490, 289] width 149 height 25
select select "68038"
click at [416, 277] on select "Any [PERSON_NAME] Jyoti [PERSON_NAME] [PERSON_NAME]" at bounding box center [490, 289] width 149 height 25
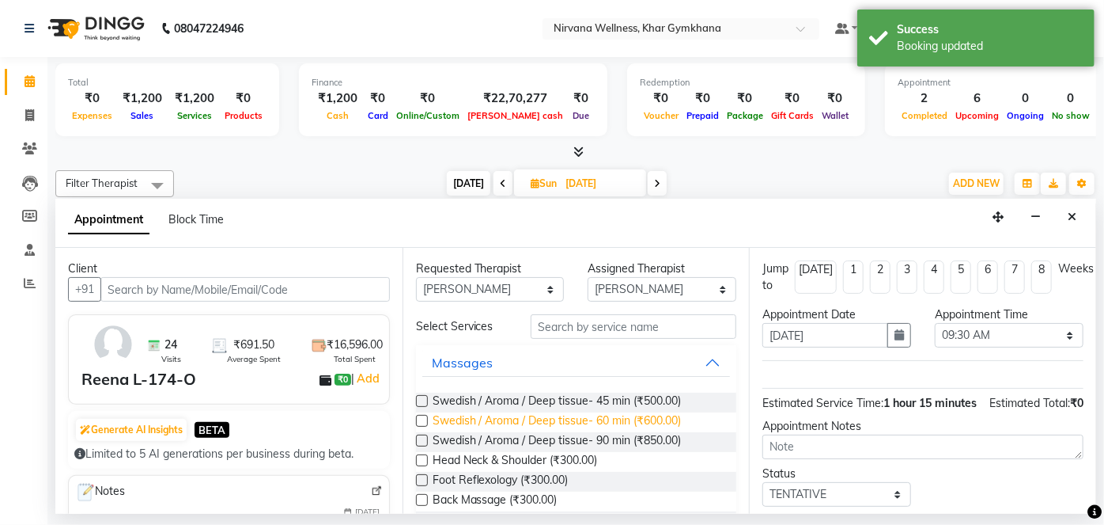
click at [610, 422] on span "Swedish / Aroma / Deep tissue- 60 min (₹600.00)" at bounding box center [557, 422] width 249 height 20
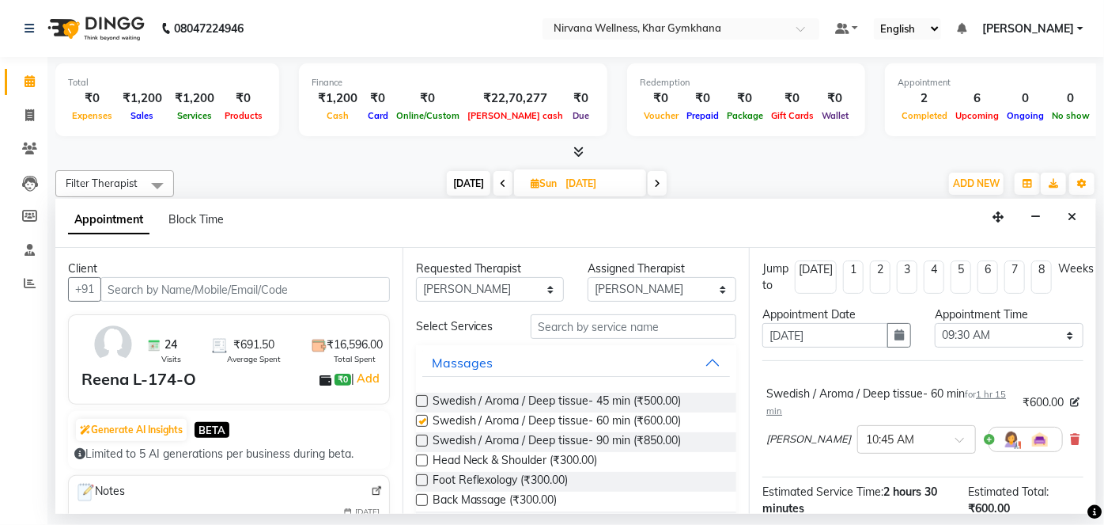
checkbox input "false"
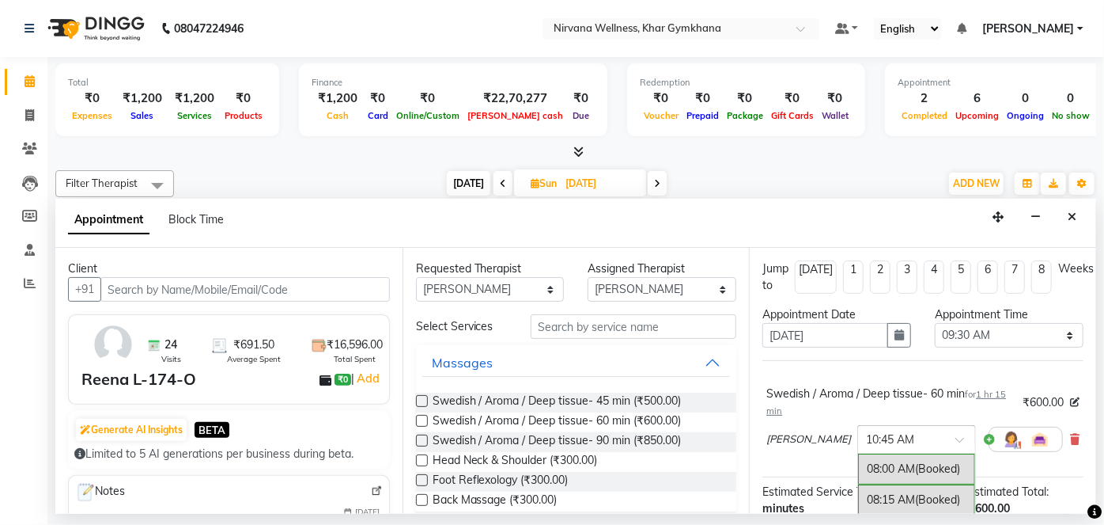
click at [899, 449] on div "× 10:45 AM" at bounding box center [917, 439] width 119 height 28
click at [860, 460] on div "09:30 AM" at bounding box center [916, 467] width 117 height 29
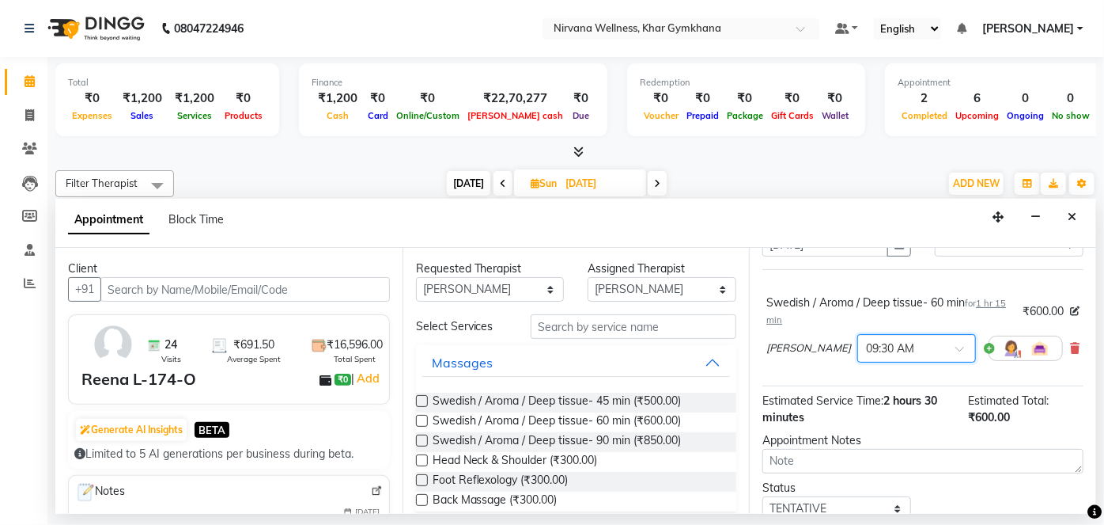
scroll to position [151, 0]
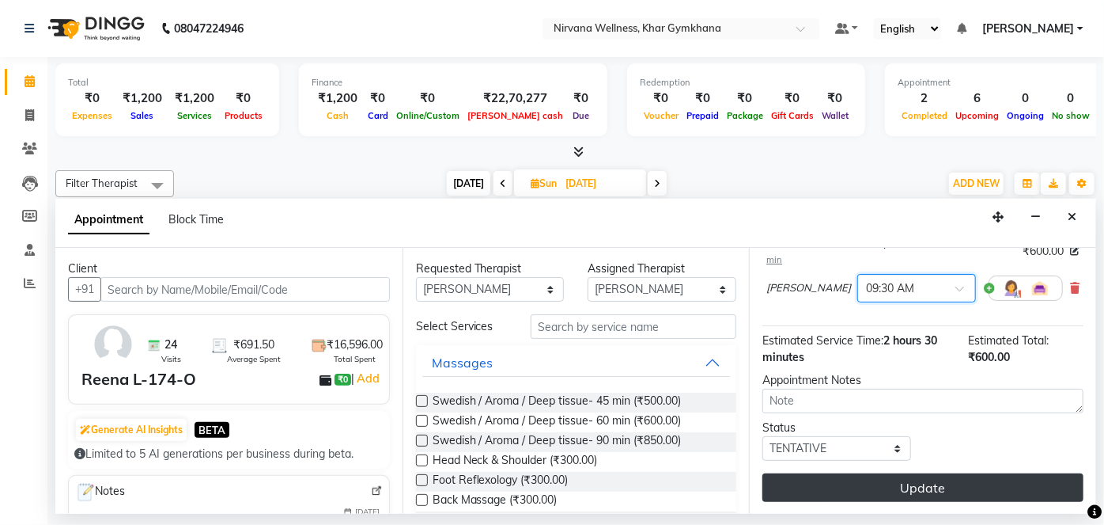
click at [866, 492] on button "Update" at bounding box center [923, 487] width 321 height 28
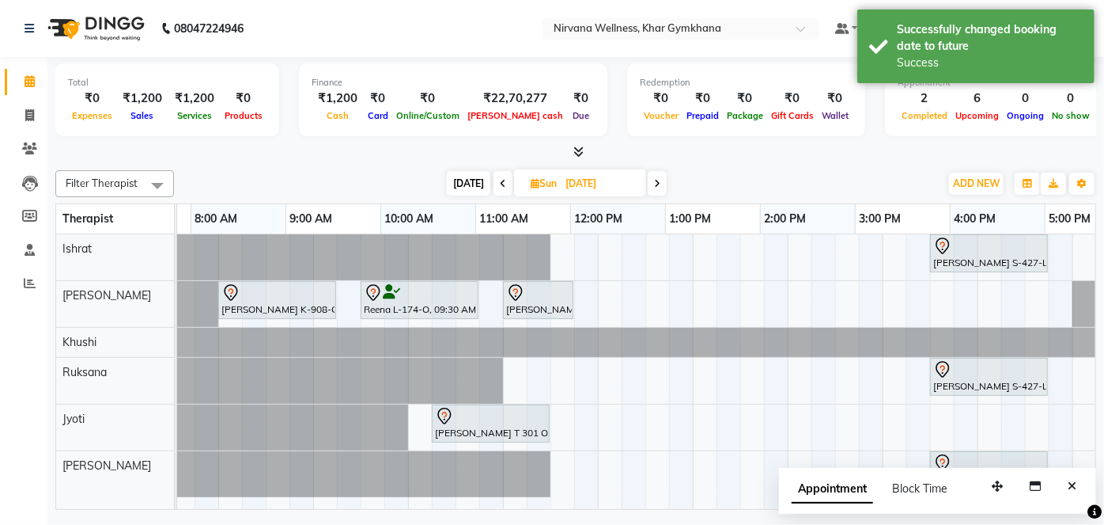
scroll to position [0, 54]
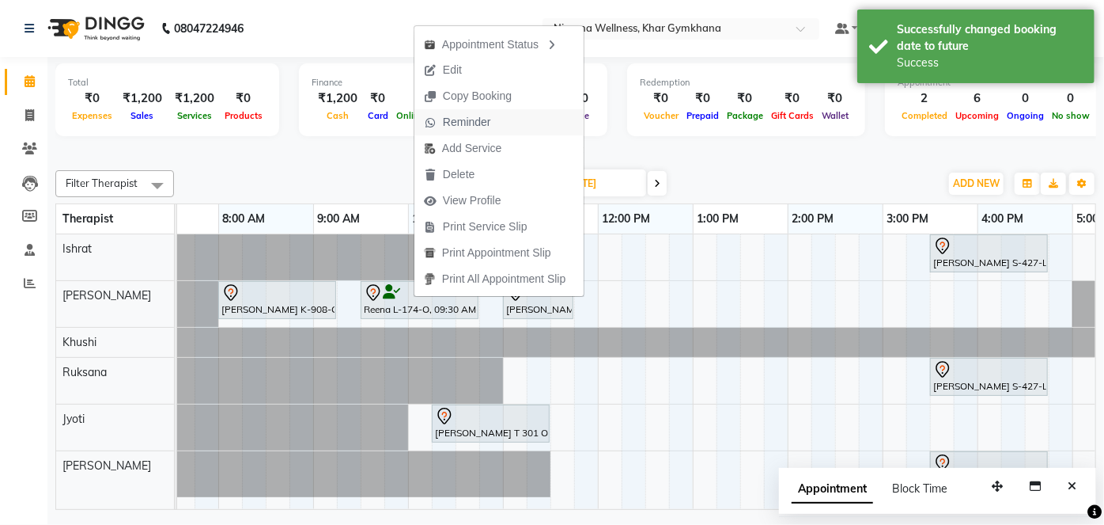
click at [464, 112] on span "Reminder" at bounding box center [458, 122] width 86 height 26
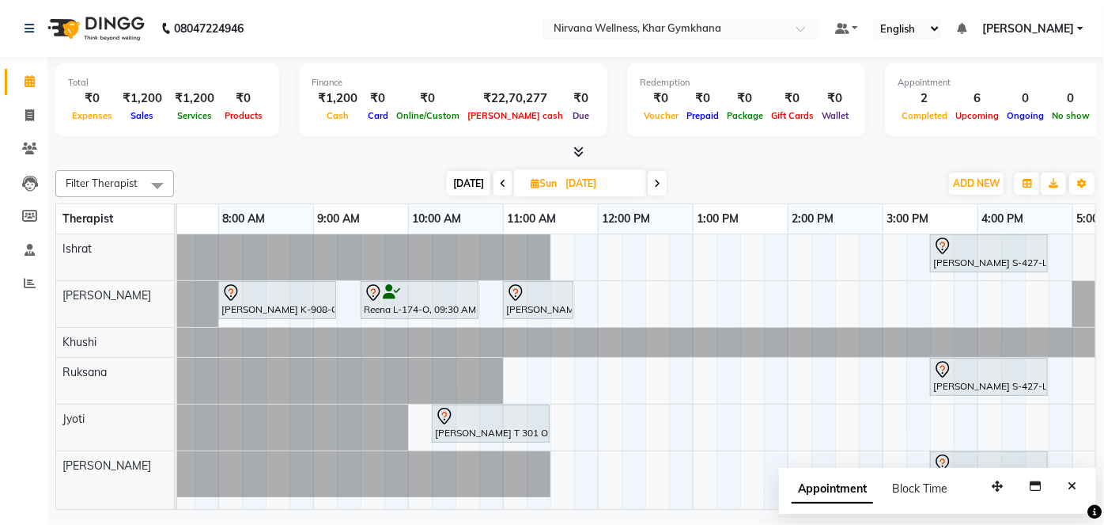
click at [470, 183] on span "[DATE]" at bounding box center [469, 183] width 44 height 25
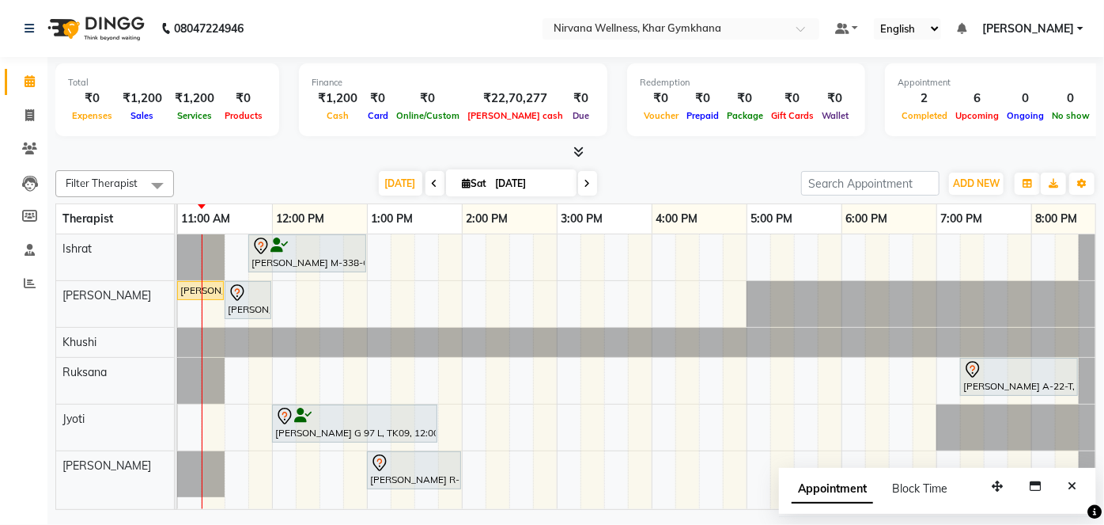
click at [1071, 490] on icon "Close" at bounding box center [1072, 485] width 9 height 11
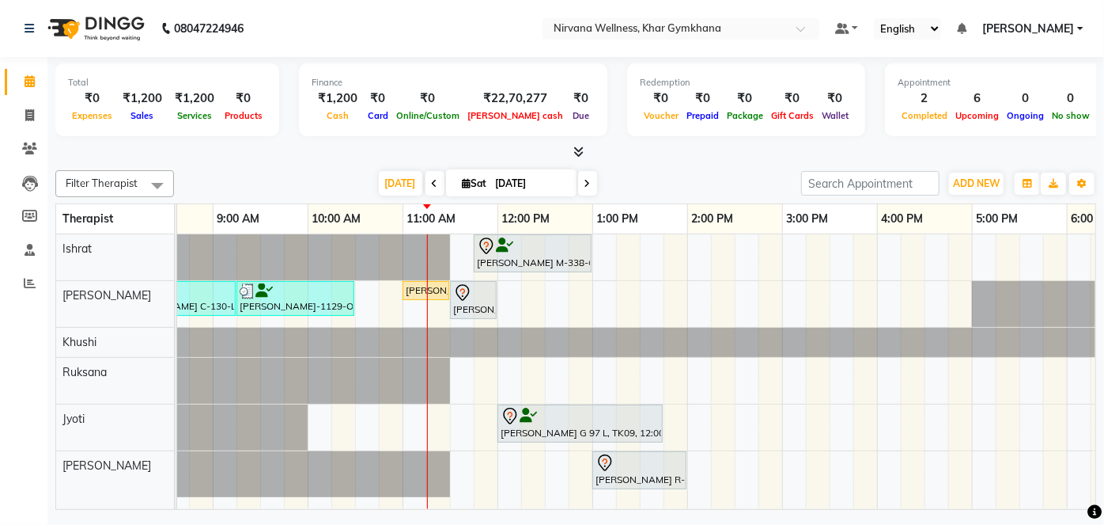
scroll to position [0, 0]
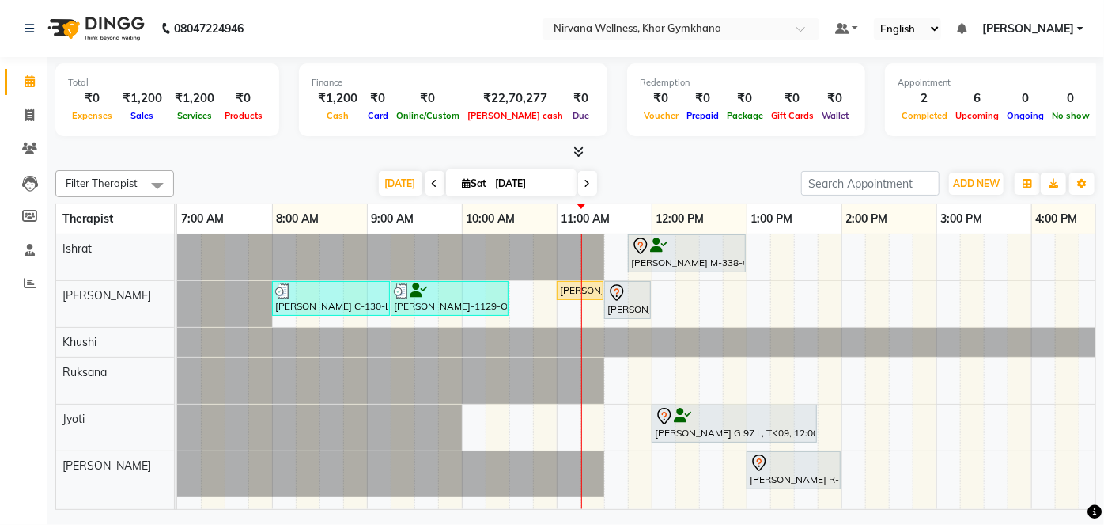
click at [581, 190] on span at bounding box center [587, 183] width 19 height 25
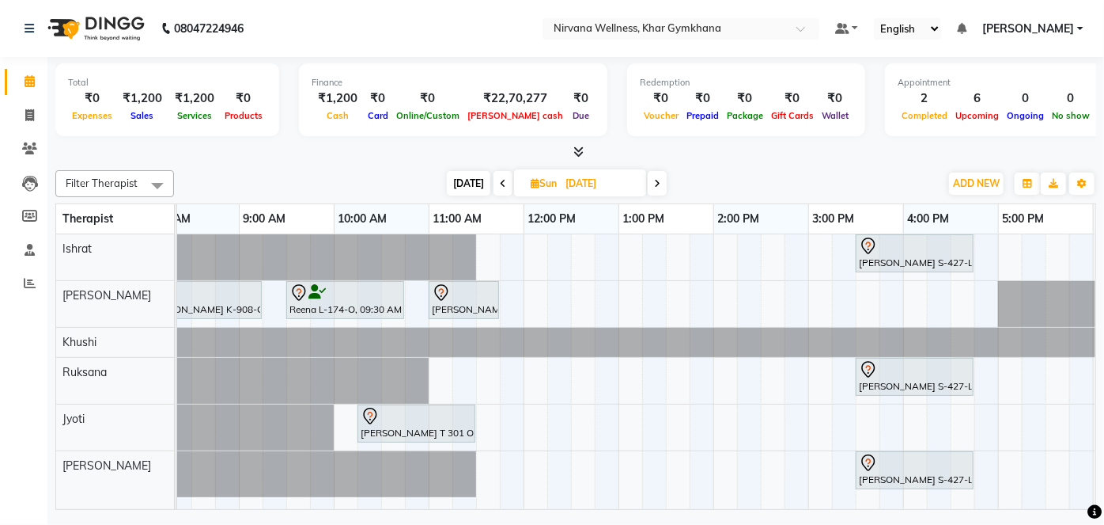
scroll to position [0, 114]
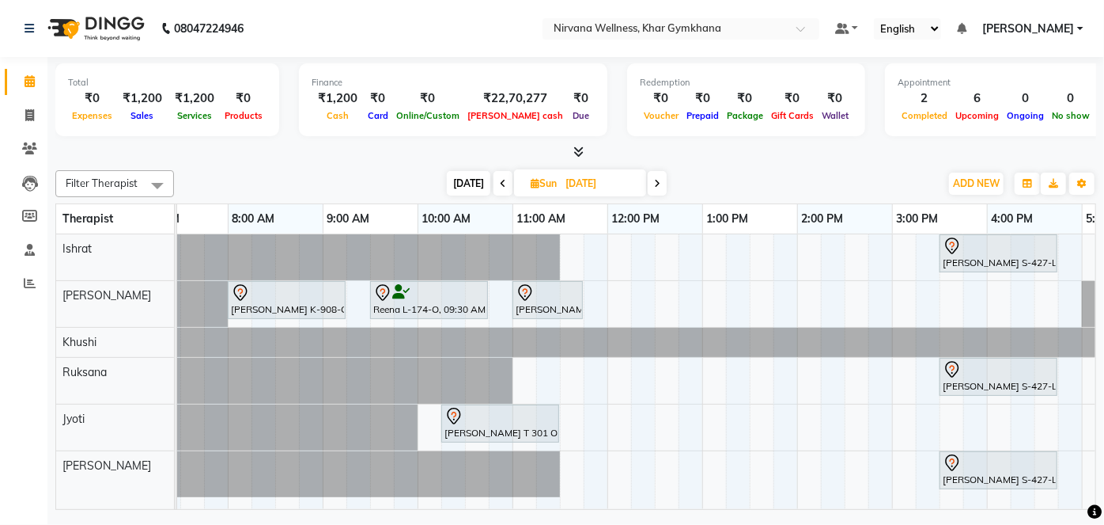
click at [477, 190] on span "[DATE]" at bounding box center [469, 183] width 44 height 25
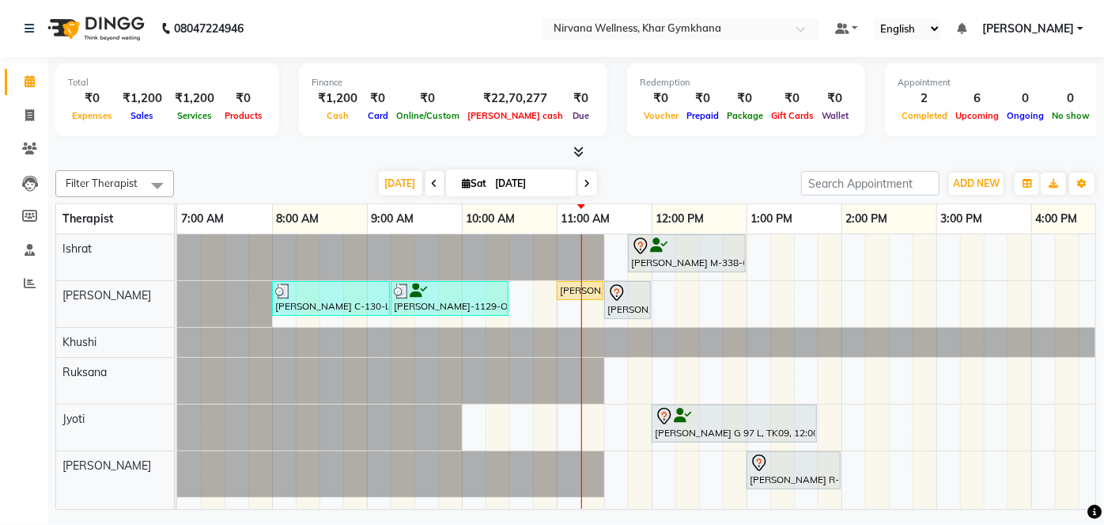
click at [585, 184] on icon at bounding box center [588, 183] width 6 height 9
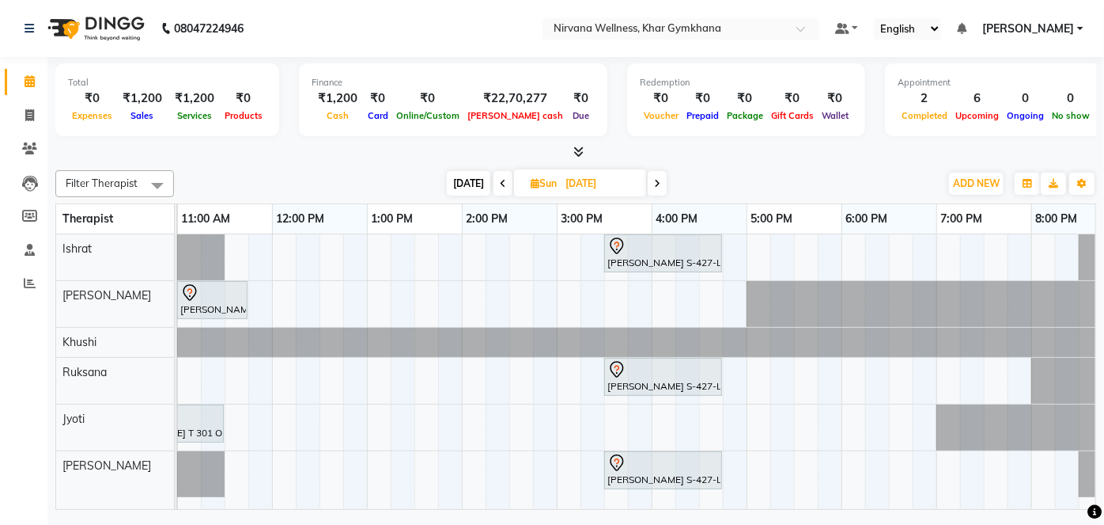
click at [676, 496] on td at bounding box center [688, 371] width 24 height 275
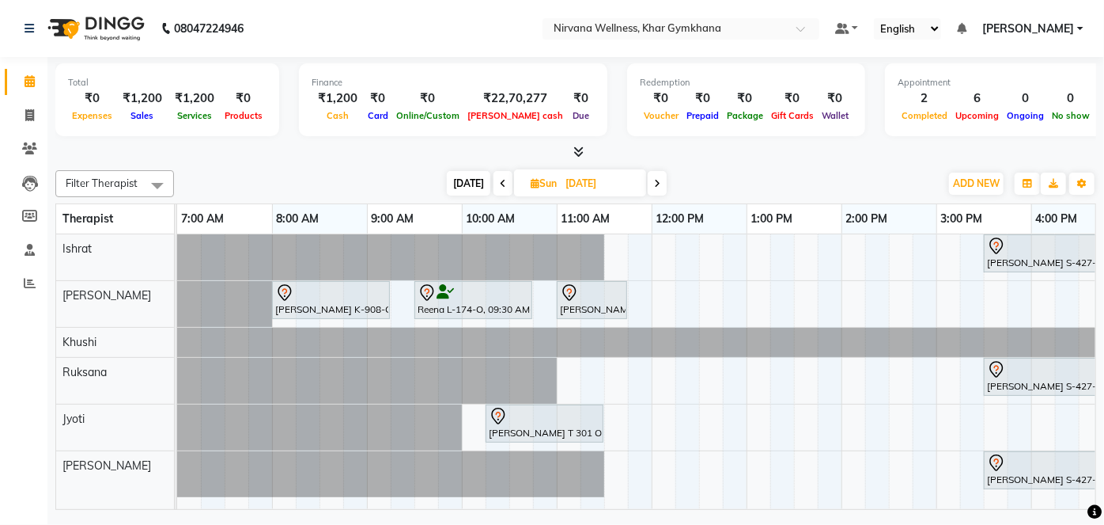
click at [470, 187] on span "[DATE]" at bounding box center [469, 183] width 44 height 25
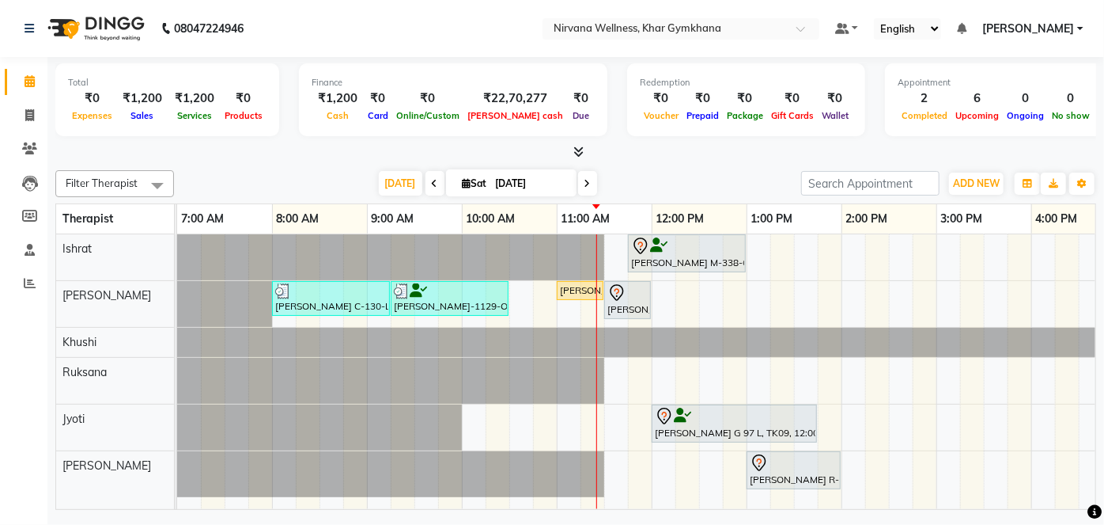
click at [453, 33] on nav "08047224946 Select Location × Nirvana Wellness, Khar Gymkhana Default Panel My …" at bounding box center [552, 28] width 1104 height 57
click at [585, 179] on icon at bounding box center [588, 183] width 6 height 9
type input "[DATE]"
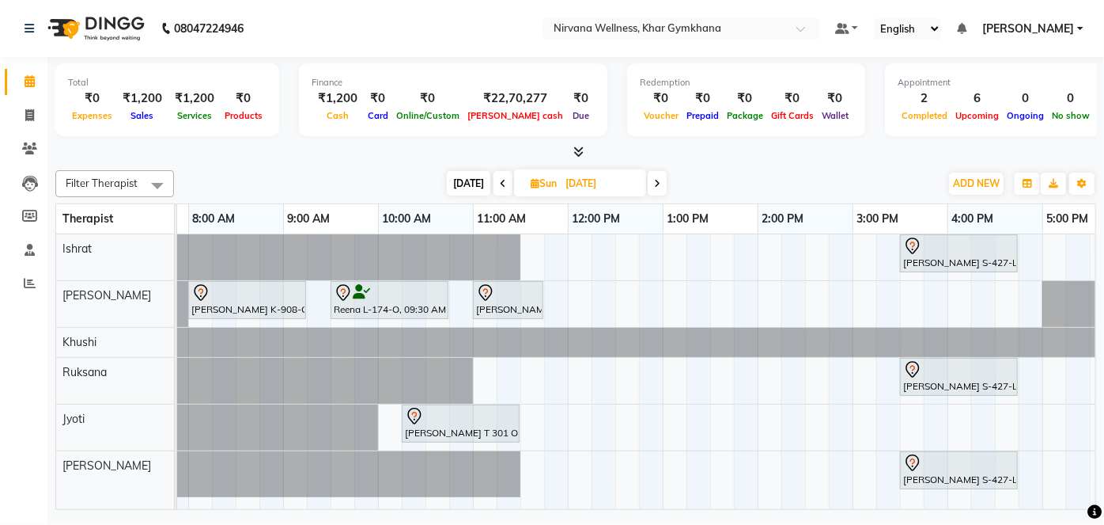
scroll to position [0, 74]
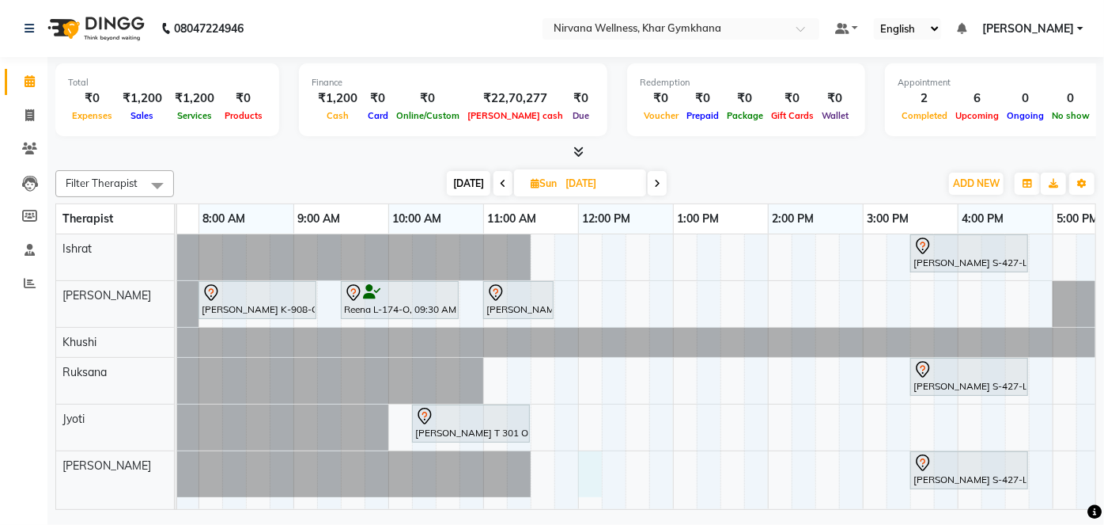
click at [593, 465] on div "[PERSON_NAME] S-427-L, 03:30 PM-04:45 PM, Swedish / Aroma / Deep tissue- 60 min…" at bounding box center [863, 371] width 1519 height 275
select select "79305"
select select "720"
select select "tentative"
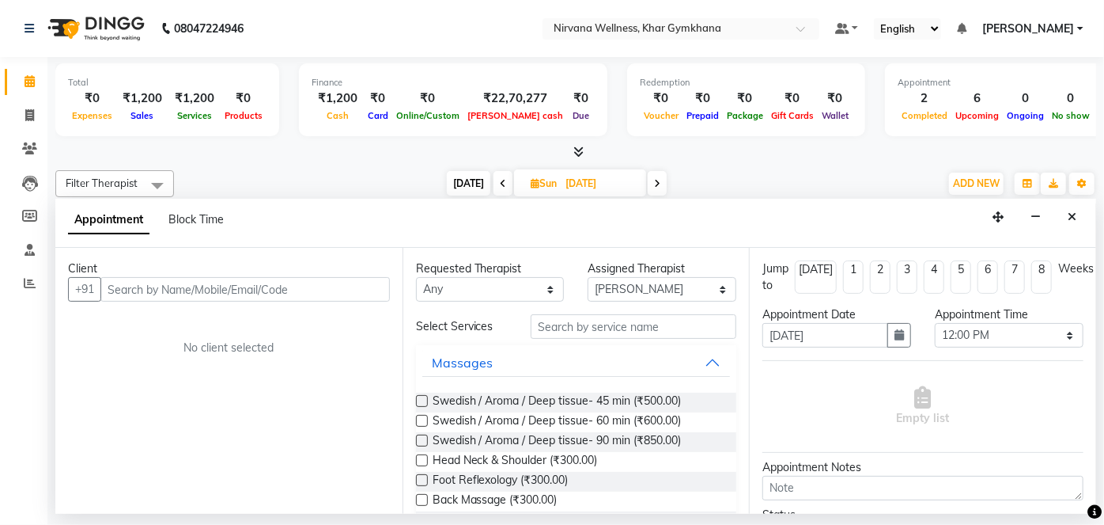
click at [280, 294] on input "text" at bounding box center [245, 289] width 290 height 25
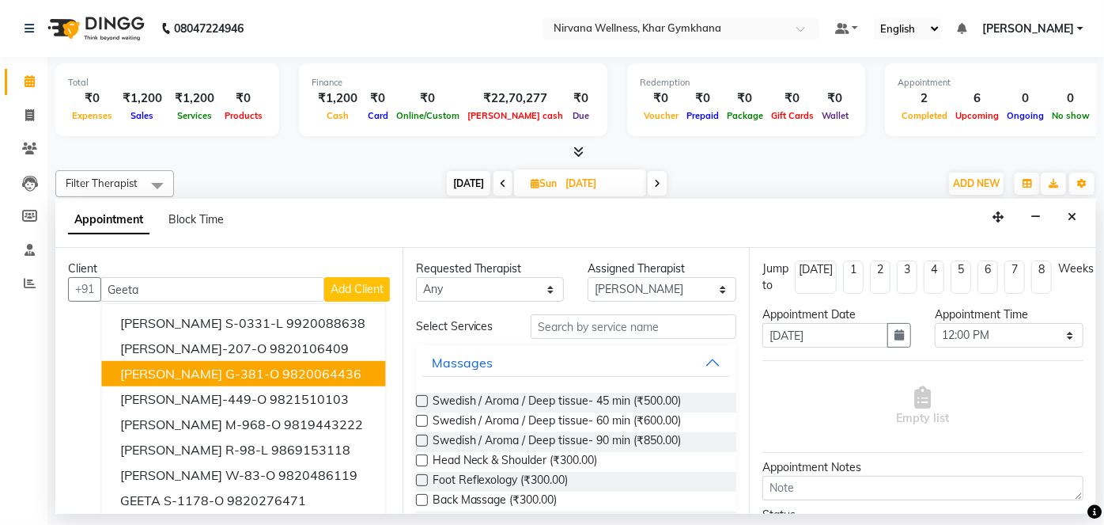
click at [242, 373] on span "[PERSON_NAME] G-381-O" at bounding box center [199, 374] width 159 height 16
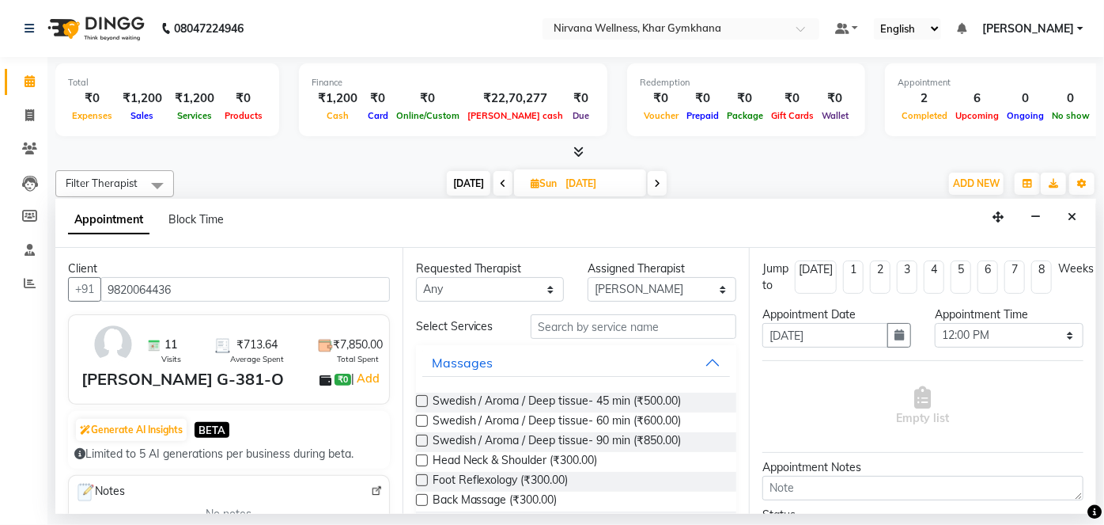
type input "9820064436"
drag, startPoint x: 495, startPoint y: 290, endPoint x: 496, endPoint y: 299, distance: 8.7
click at [494, 291] on select "Any [PERSON_NAME] Jyoti [PERSON_NAME] [PERSON_NAME]" at bounding box center [490, 289] width 149 height 25
select select "79305"
click at [416, 277] on select "Any [PERSON_NAME] Jyoti [PERSON_NAME] [PERSON_NAME]" at bounding box center [490, 289] width 149 height 25
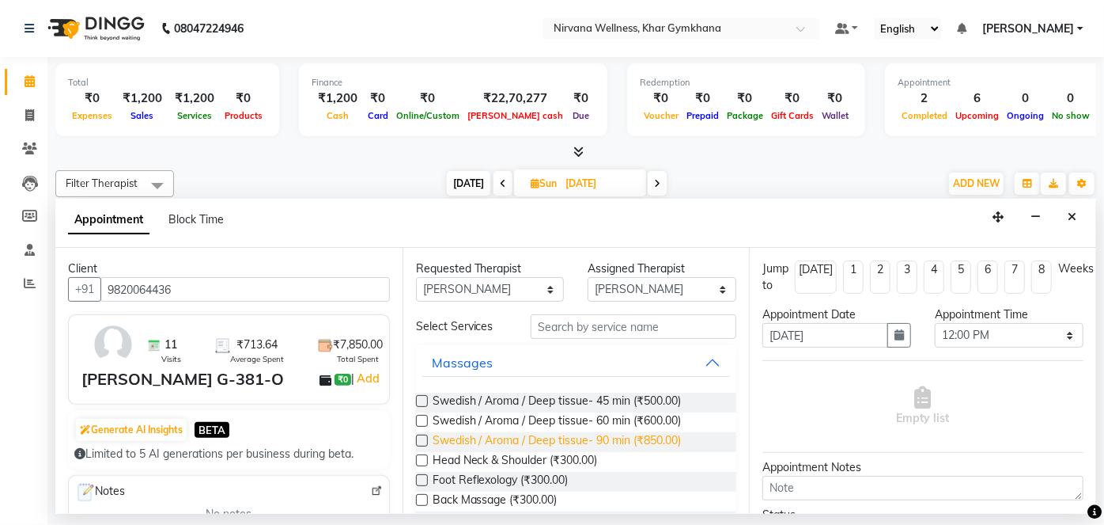
click at [604, 435] on span "Swedish / Aroma / Deep tissue- 90 min (₹850.00)" at bounding box center [557, 442] width 249 height 20
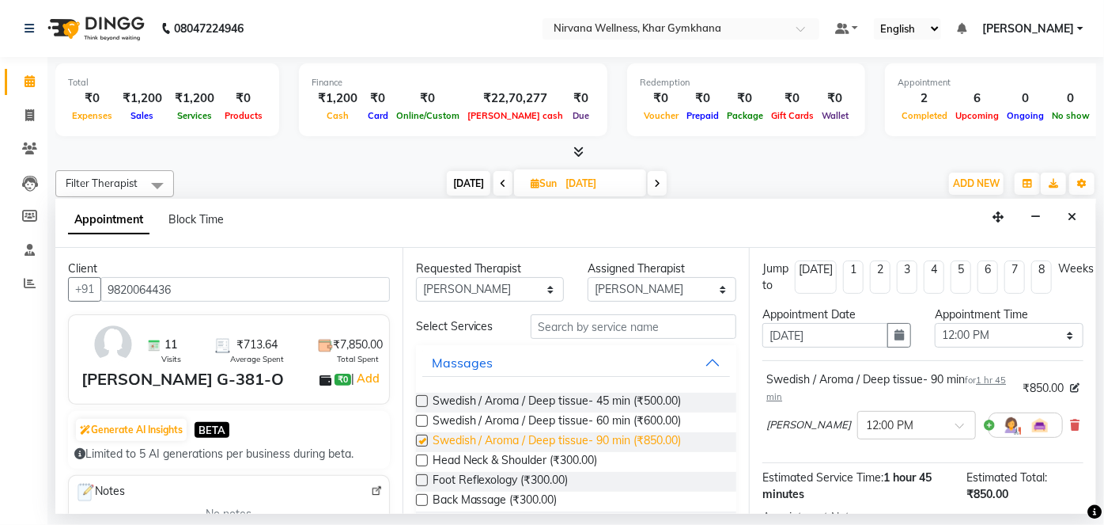
checkbox input "false"
click at [515, 293] on select "Any [PERSON_NAME] Jyoti [PERSON_NAME] [PERSON_NAME]" at bounding box center [490, 289] width 149 height 25
select select "null"
click at [416, 277] on select "Any [PERSON_NAME] Jyoti [PERSON_NAME] [PERSON_NAME]" at bounding box center [490, 289] width 149 height 25
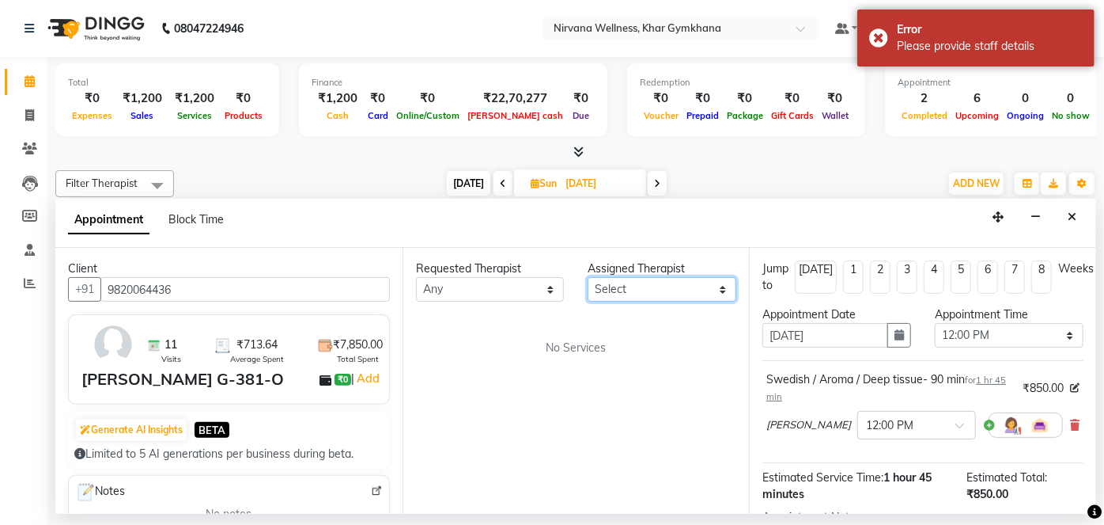
click at [603, 290] on select "Select Ishrat Jyoti [PERSON_NAME] [PERSON_NAME]" at bounding box center [662, 289] width 149 height 25
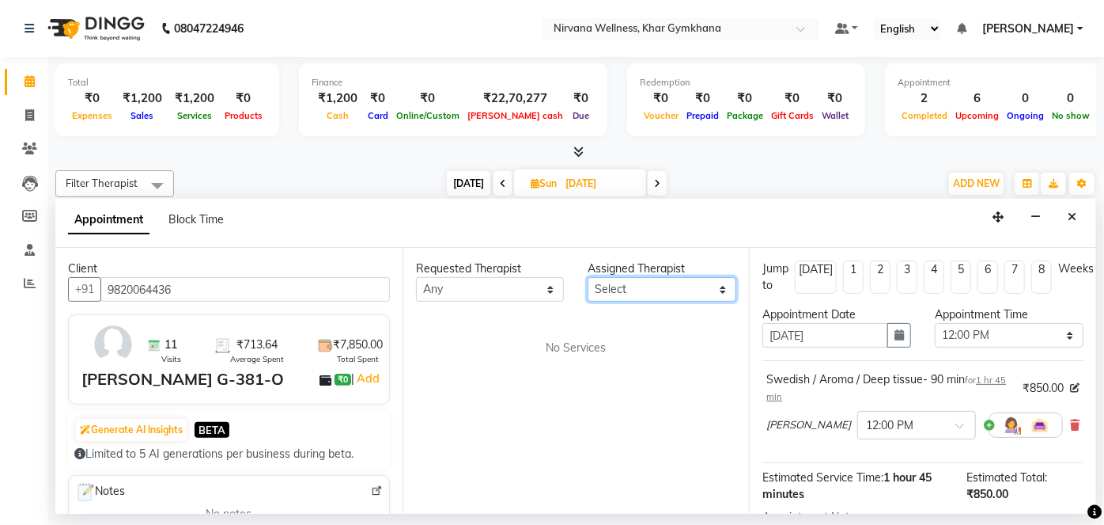
select select "67021"
click at [588, 277] on select "Select Ishrat Jyoti [PERSON_NAME] [PERSON_NAME]" at bounding box center [662, 289] width 149 height 25
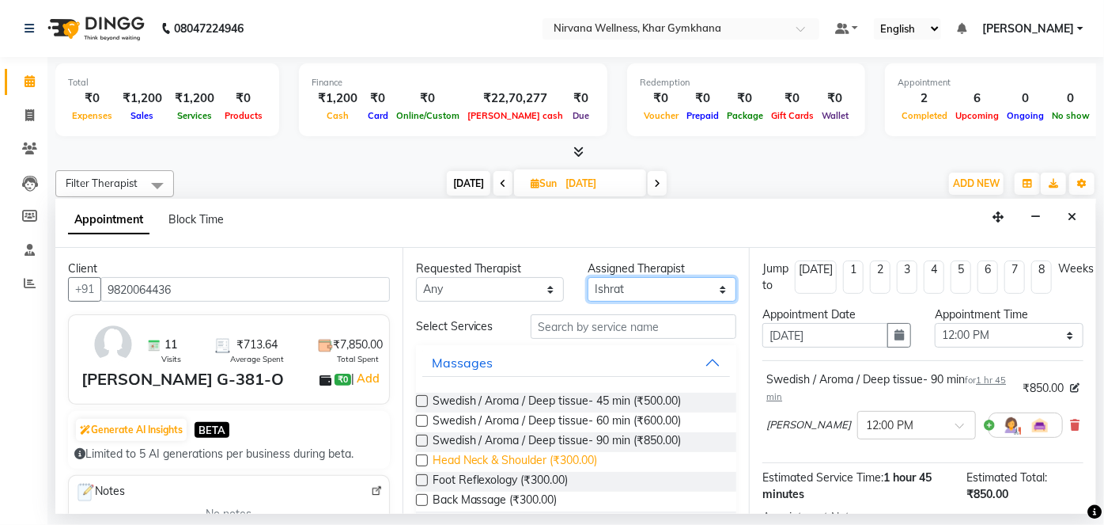
scroll to position [143, 0]
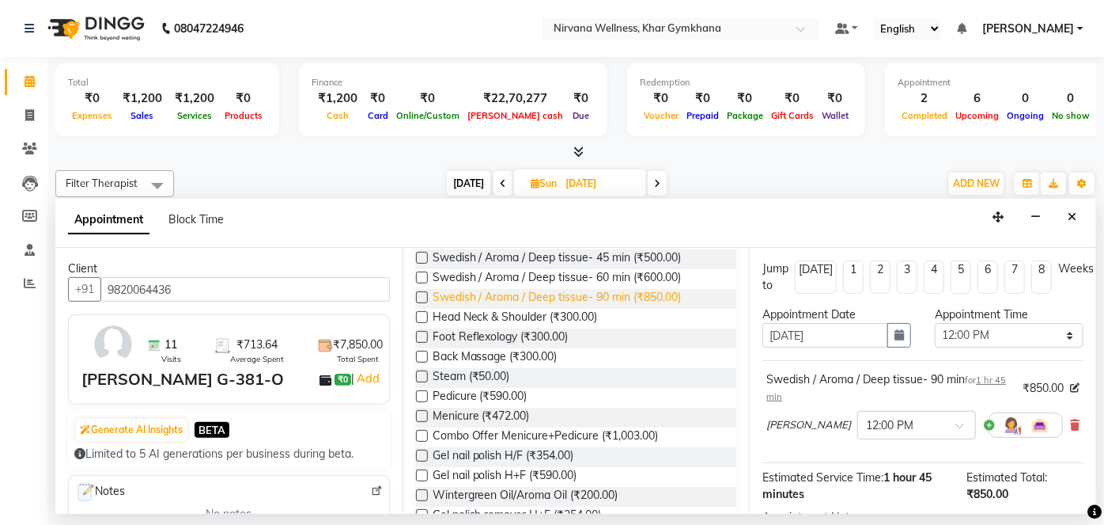
click at [584, 291] on span "Swedish / Aroma / Deep tissue- 90 min (₹850.00)" at bounding box center [557, 299] width 249 height 20
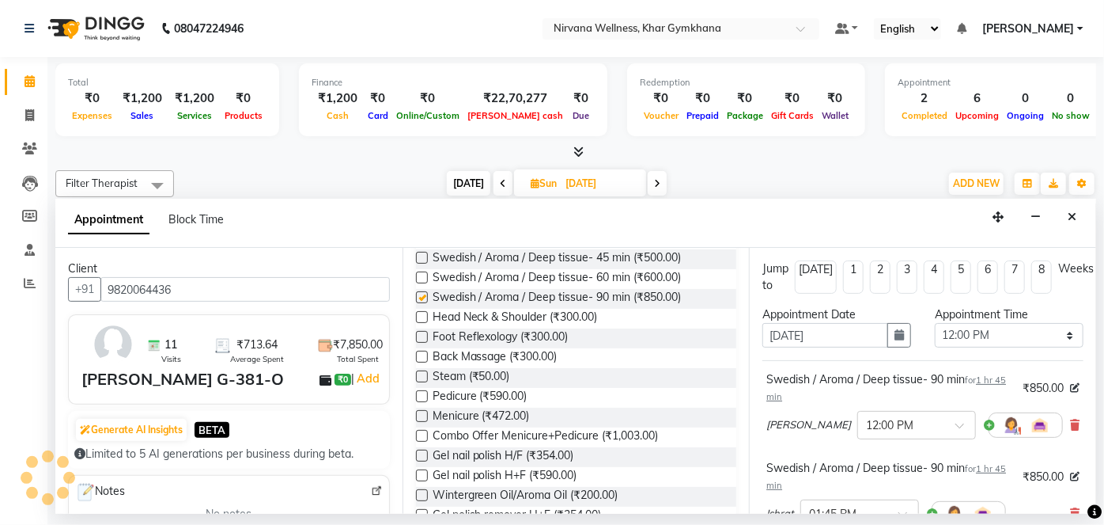
checkbox input "false"
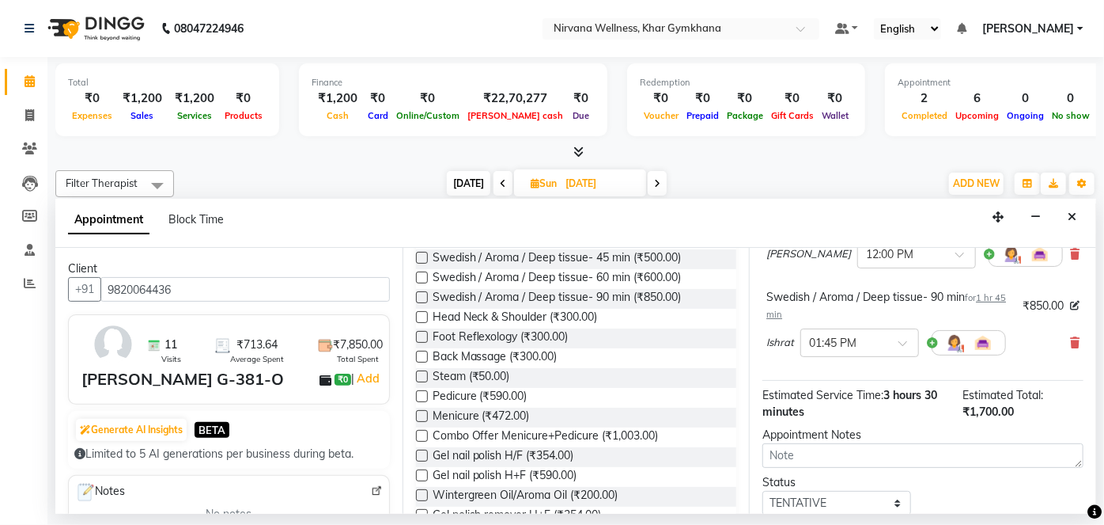
scroll to position [271, 0]
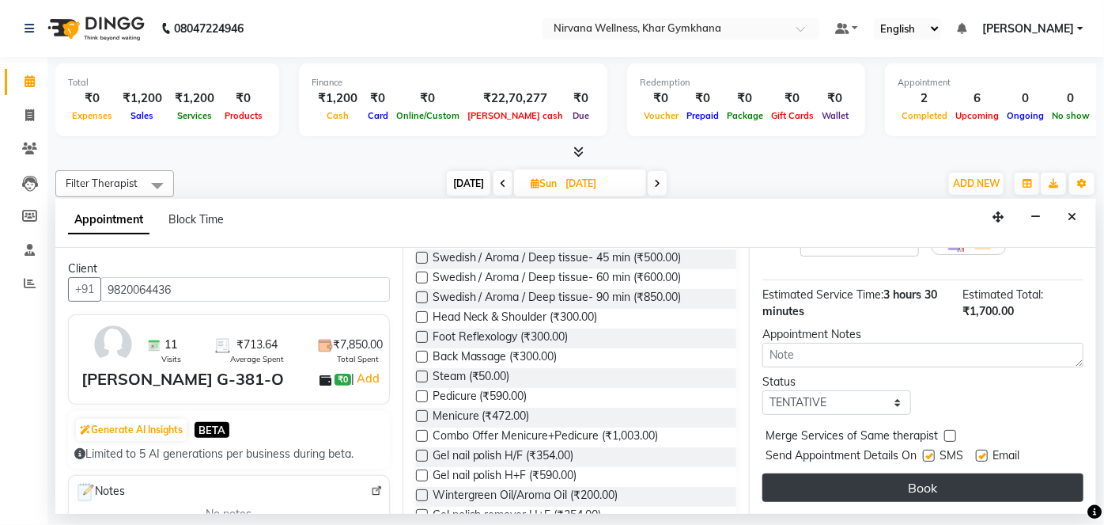
click at [901, 483] on button "Book" at bounding box center [923, 487] width 321 height 28
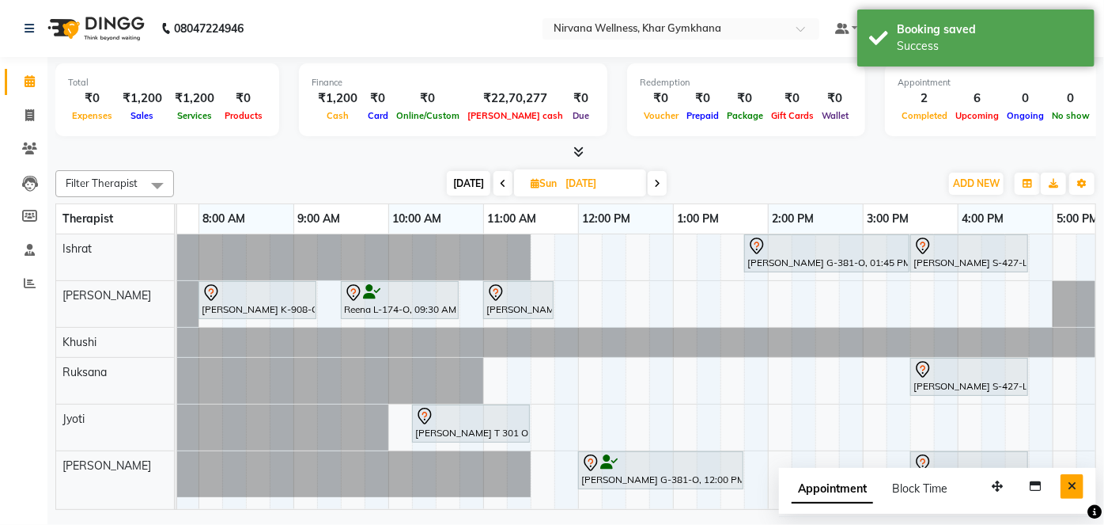
click at [1061, 490] on button "Close" at bounding box center [1072, 486] width 23 height 25
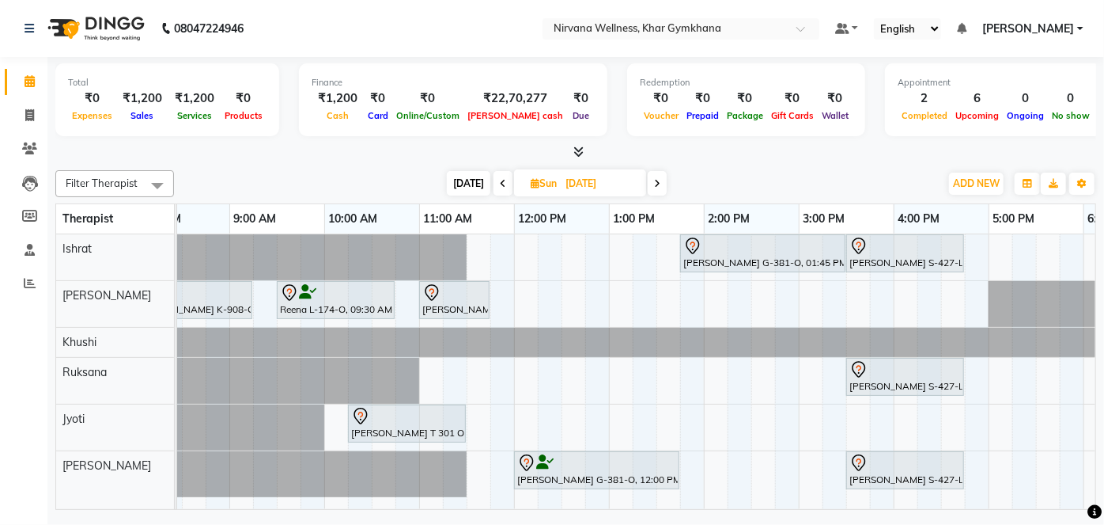
scroll to position [0, 166]
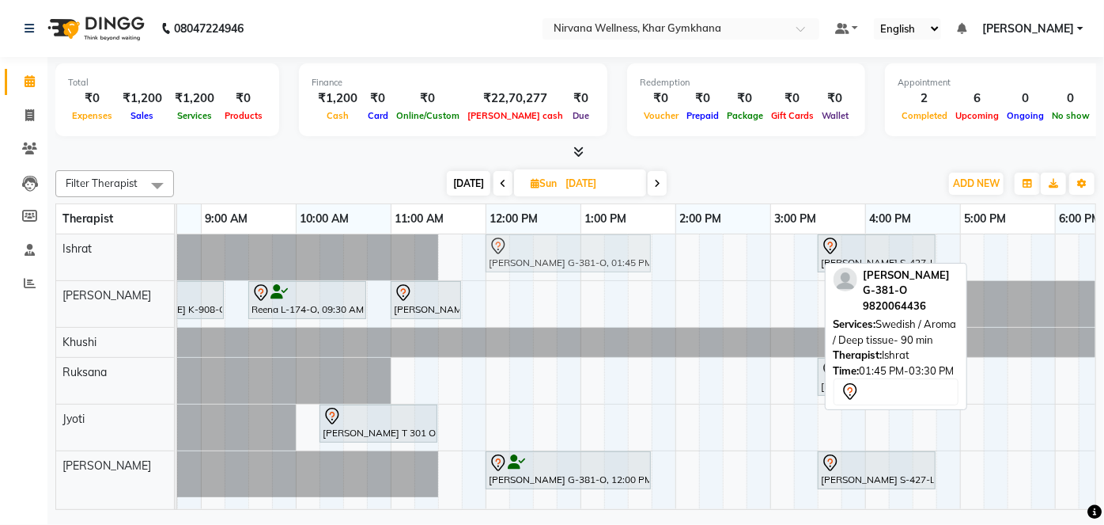
drag, startPoint x: 689, startPoint y: 256, endPoint x: 521, endPoint y: 268, distance: 169.0
click at [11, 268] on div "[PERSON_NAME] G-381-O, 01:45 PM-03:30 PM, Swedish / Aroma / Deep tissue- 90 min…" at bounding box center [11, 257] width 0 height 46
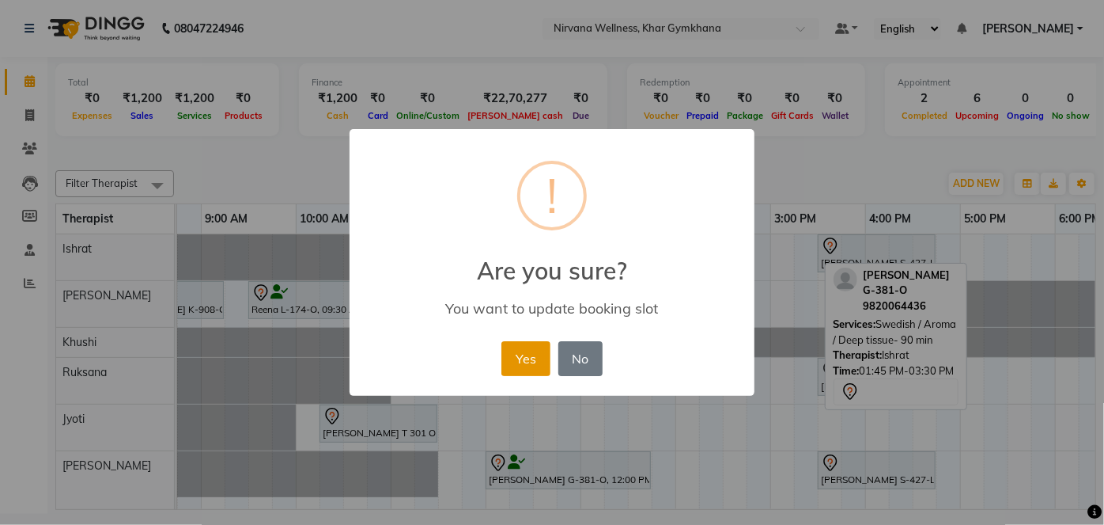
click at [526, 355] on button "Yes" at bounding box center [526, 358] width 48 height 35
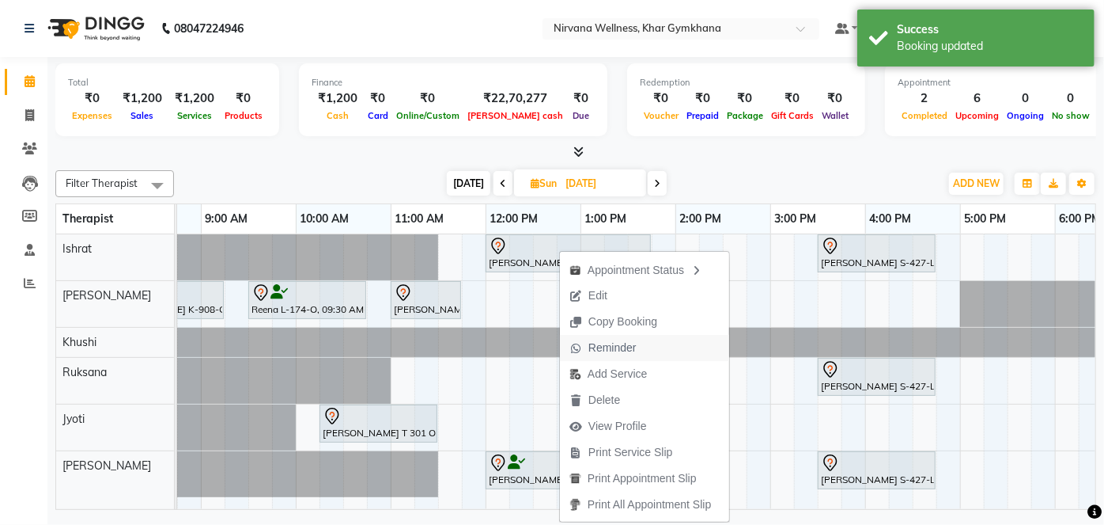
click at [605, 345] on span "Reminder" at bounding box center [613, 347] width 48 height 17
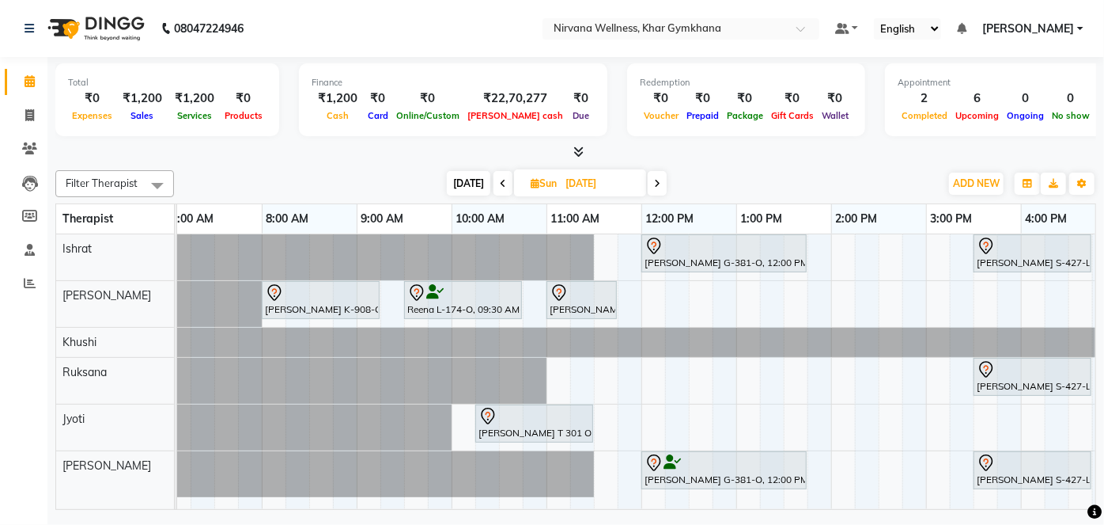
scroll to position [0, 0]
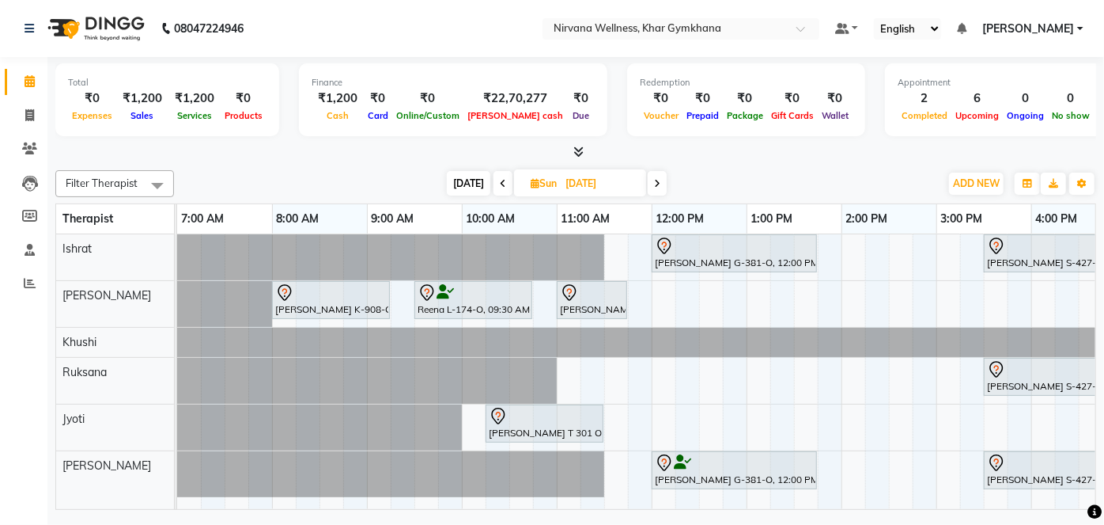
click at [464, 180] on span "[DATE]" at bounding box center [469, 183] width 44 height 25
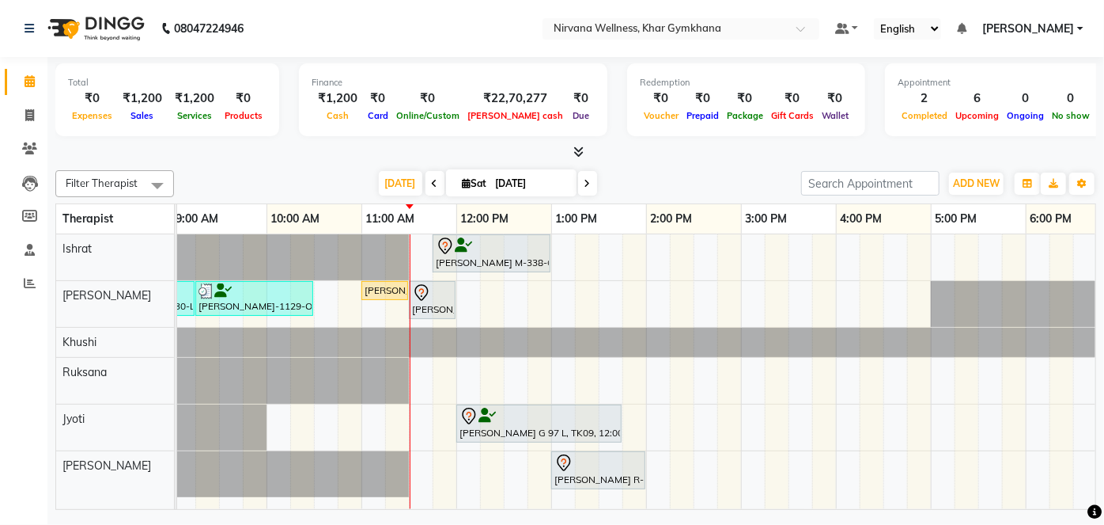
scroll to position [0, 141]
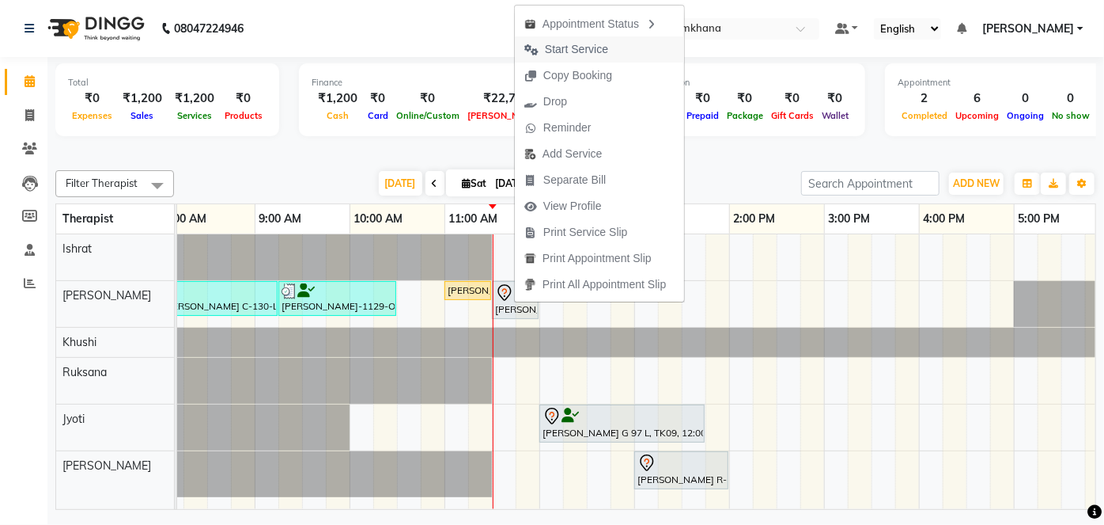
click at [555, 50] on span "Start Service" at bounding box center [576, 49] width 63 height 17
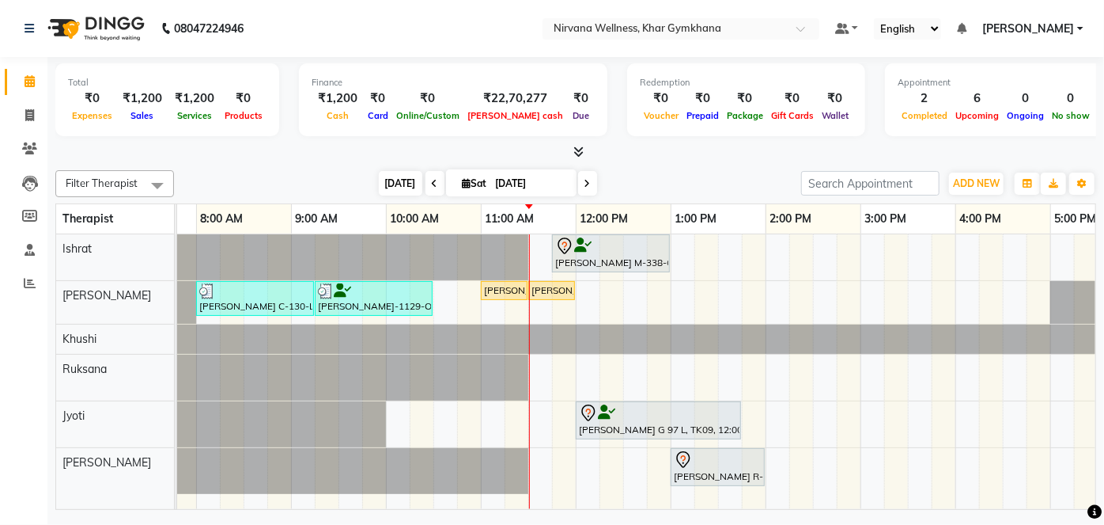
click at [407, 180] on span "[DATE]" at bounding box center [401, 183] width 44 height 25
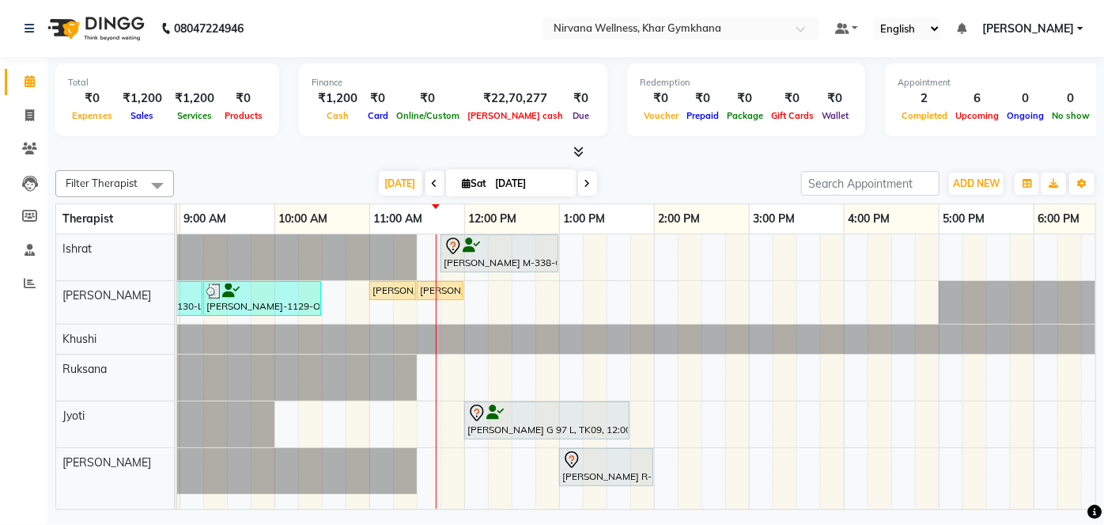
click at [588, 177] on span at bounding box center [587, 183] width 19 height 25
type input "[DATE]"
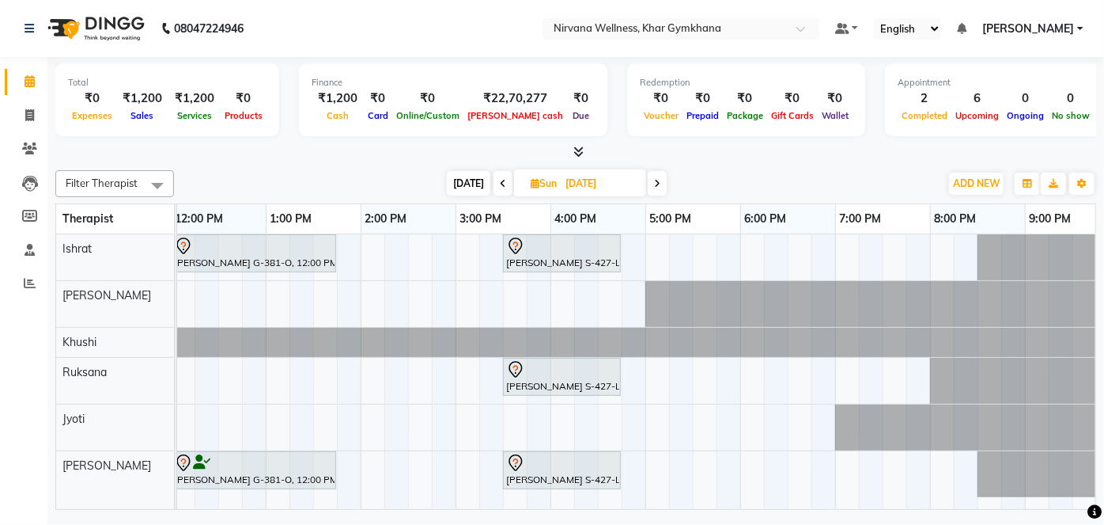
scroll to position [0, 492]
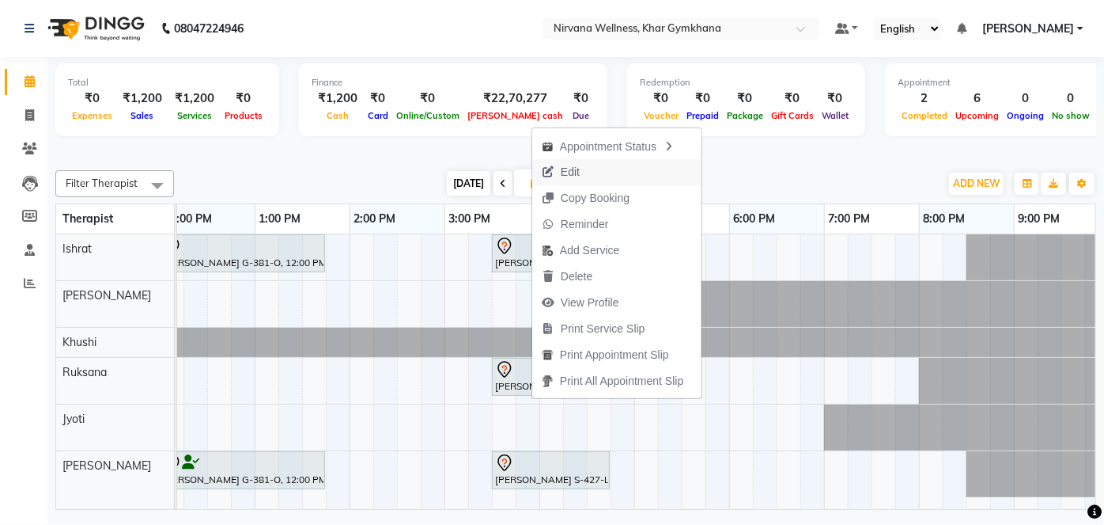
click at [578, 171] on span "Edit" at bounding box center [570, 172] width 19 height 17
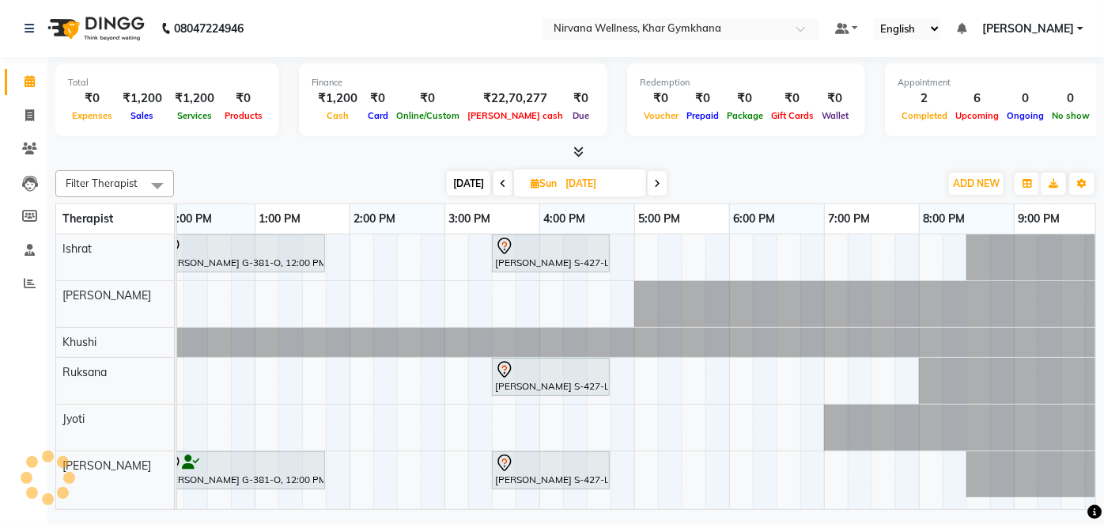
select select "tentative"
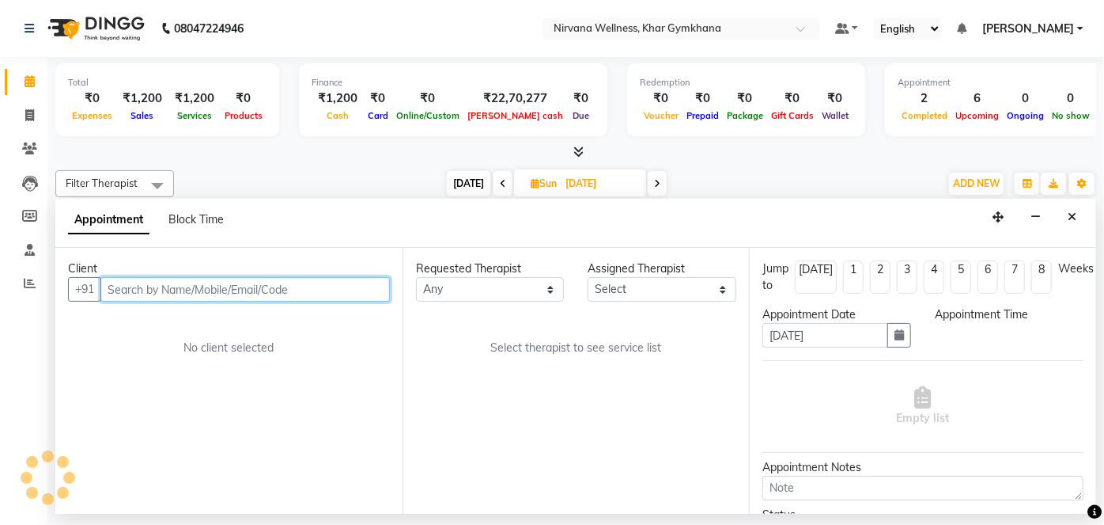
select select "72486"
select select "930"
select select "3392"
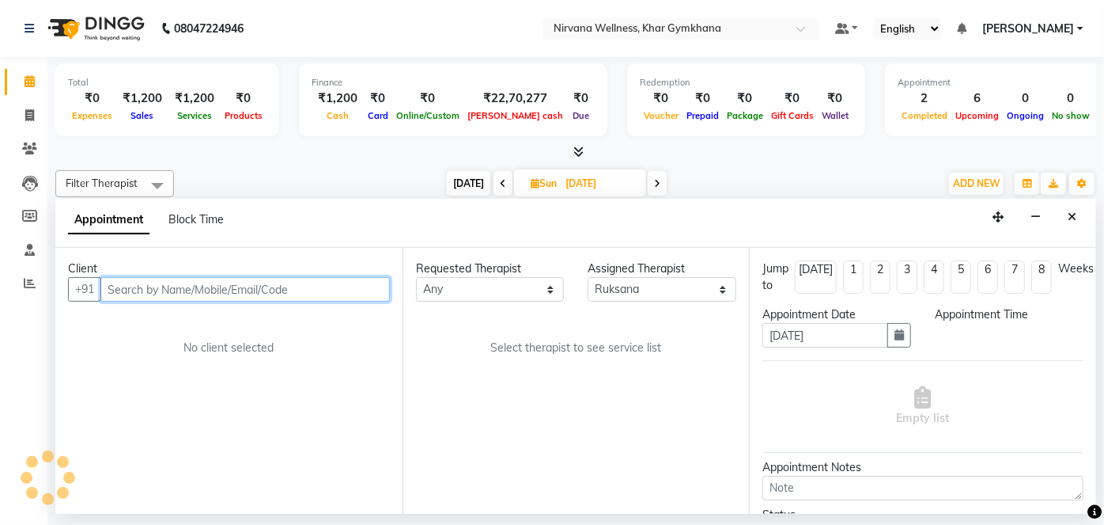
select select "3392"
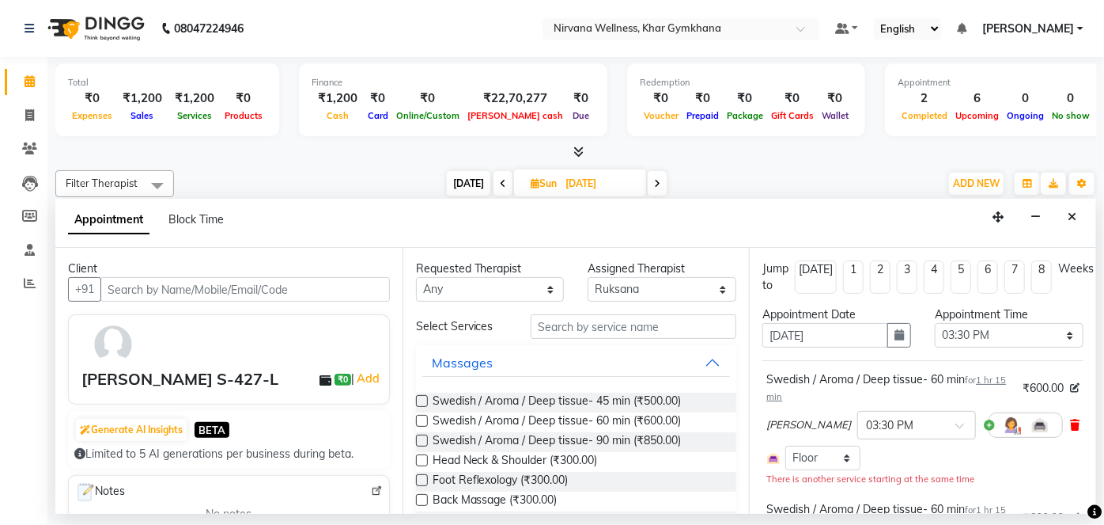
click at [1070, 423] on icon at bounding box center [1074, 424] width 9 height 11
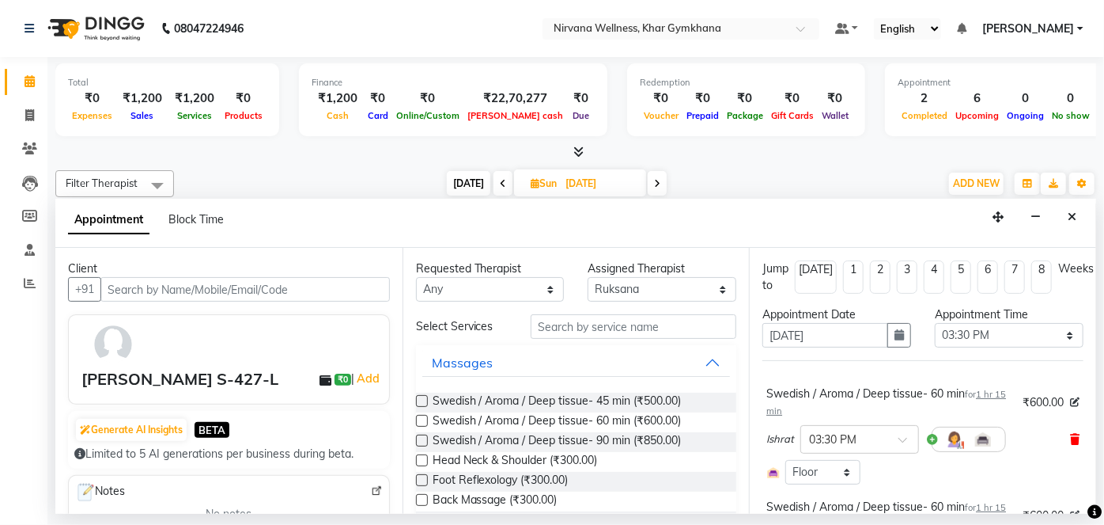
click at [1070, 437] on icon at bounding box center [1074, 439] width 9 height 11
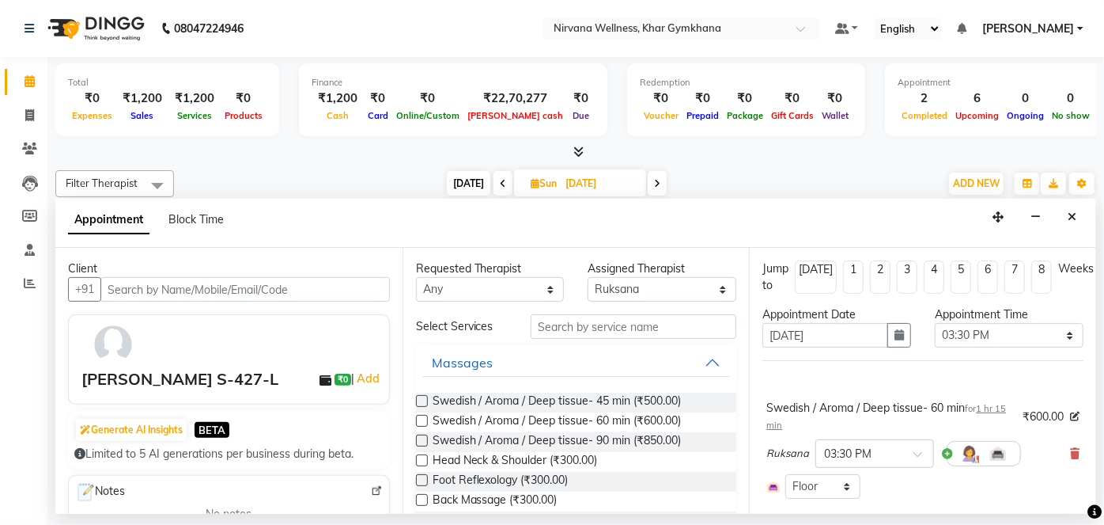
scroll to position [190, 0]
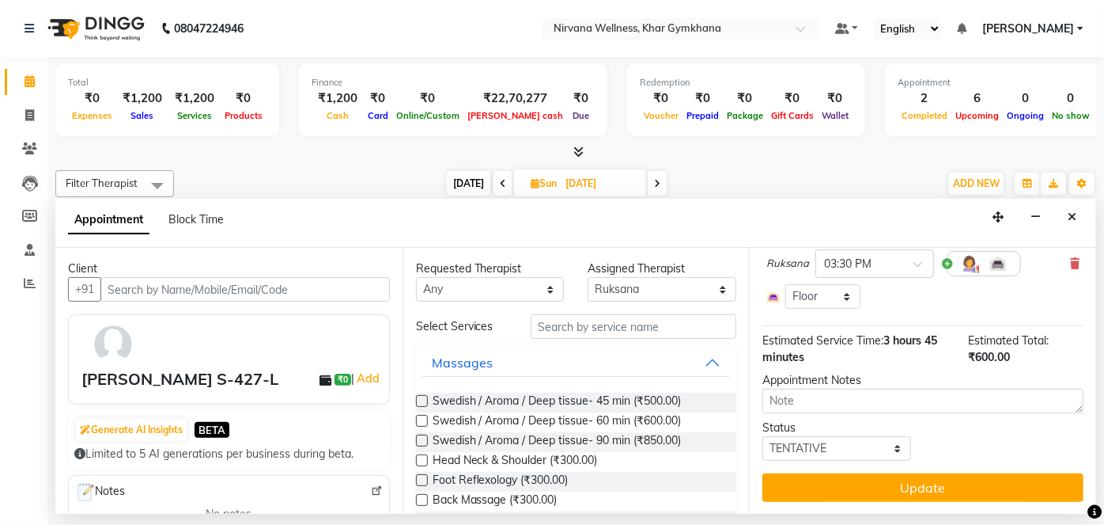
click at [929, 469] on div "Jump to [DATE] 1 2 3 4 5 6 7 8 Weeks Appointment Date [DATE] Appointment Time S…" at bounding box center [922, 381] width 347 height 266
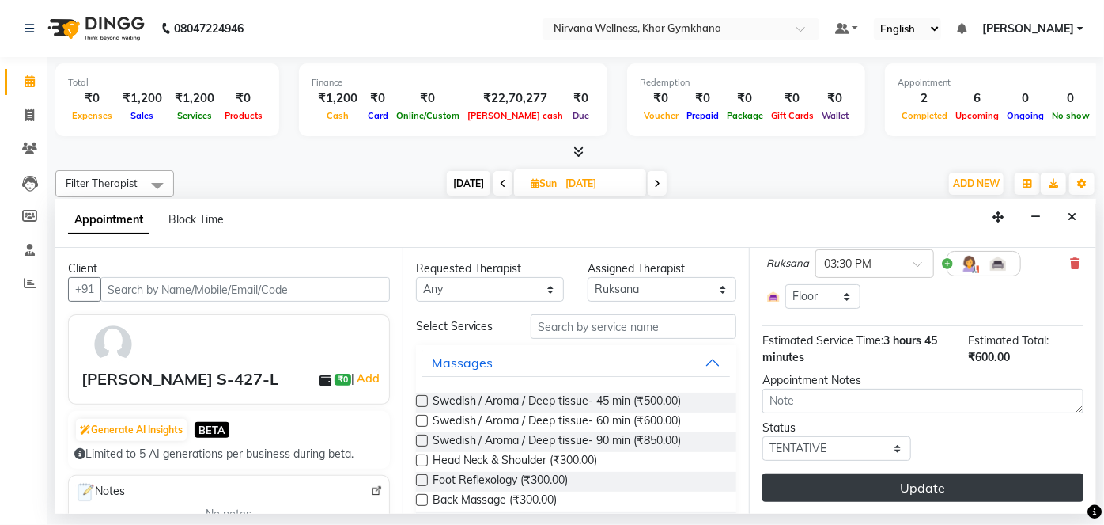
click at [928, 492] on button "Update" at bounding box center [923, 487] width 321 height 28
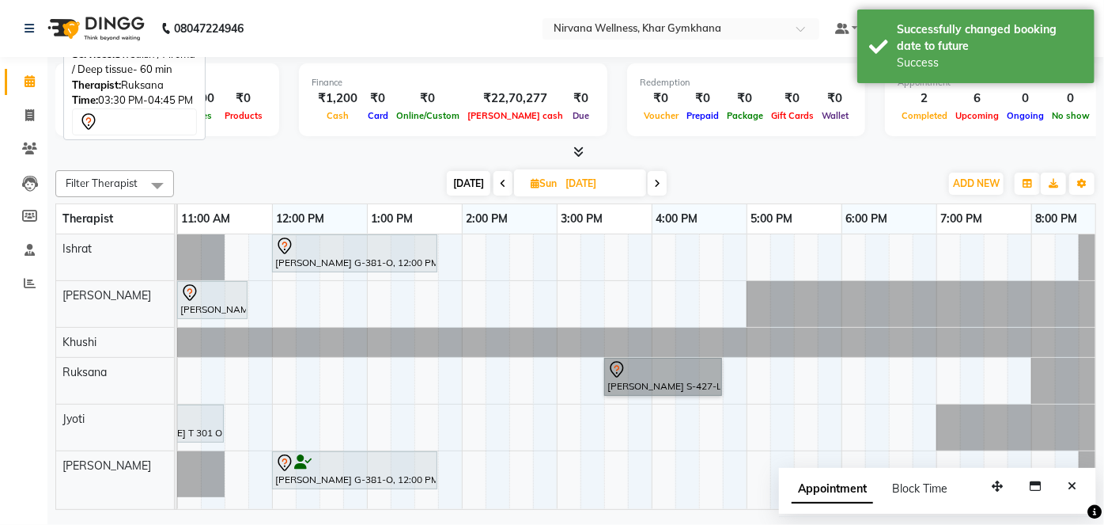
drag, startPoint x: 664, startPoint y: 354, endPoint x: 630, endPoint y: 378, distance: 41.5
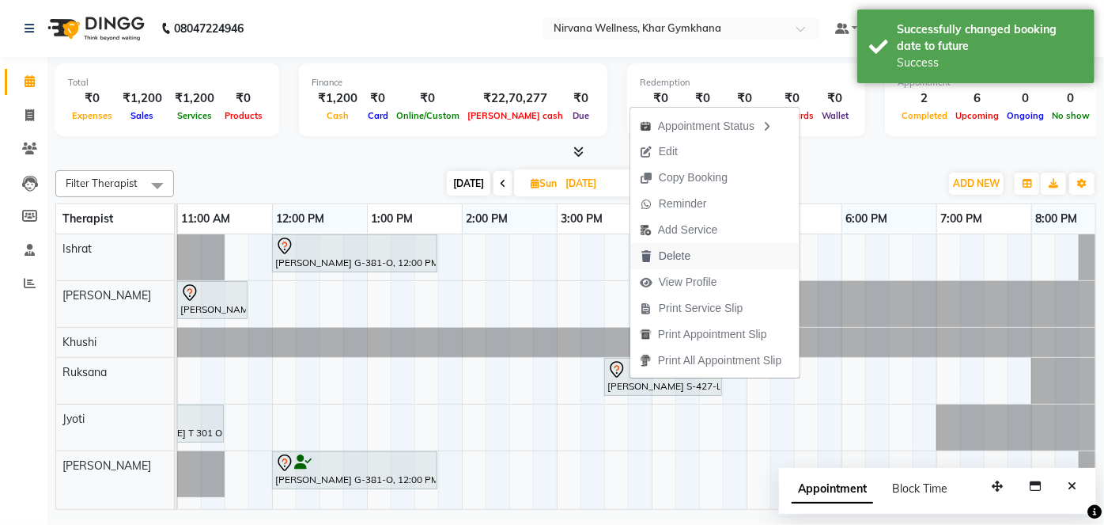
click at [686, 249] on span "Delete" at bounding box center [675, 256] width 32 height 17
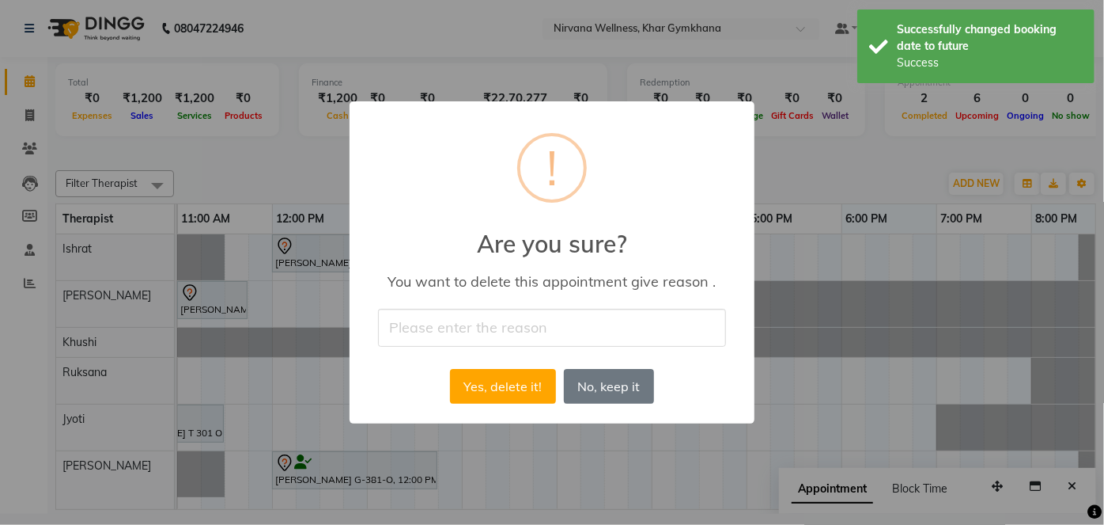
click at [500, 312] on input "text" at bounding box center [552, 327] width 348 height 37
type input "BY MEMBER"
click at [508, 392] on button "Yes, delete it!" at bounding box center [503, 386] width 106 height 35
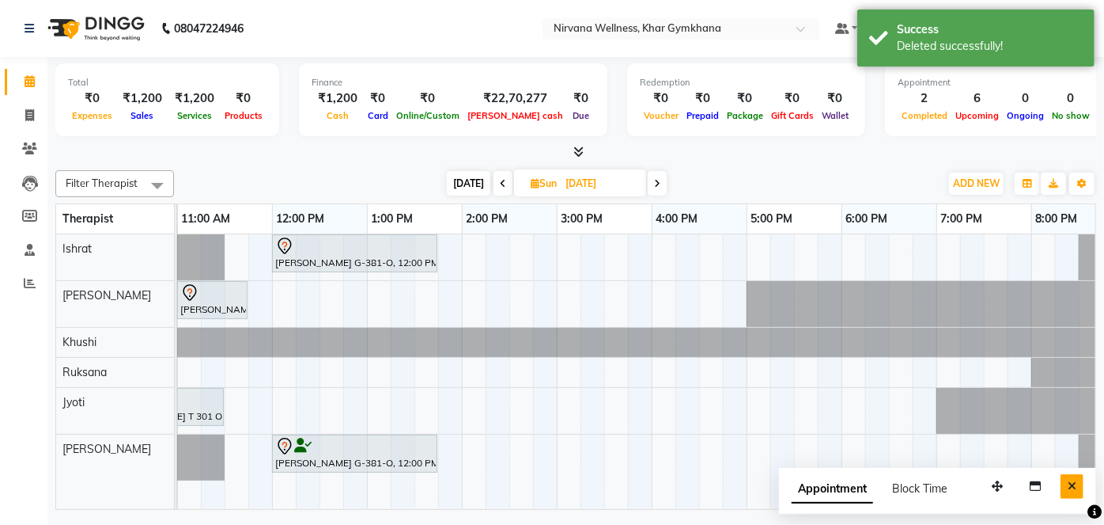
click at [1069, 483] on icon "Close" at bounding box center [1072, 485] width 9 height 11
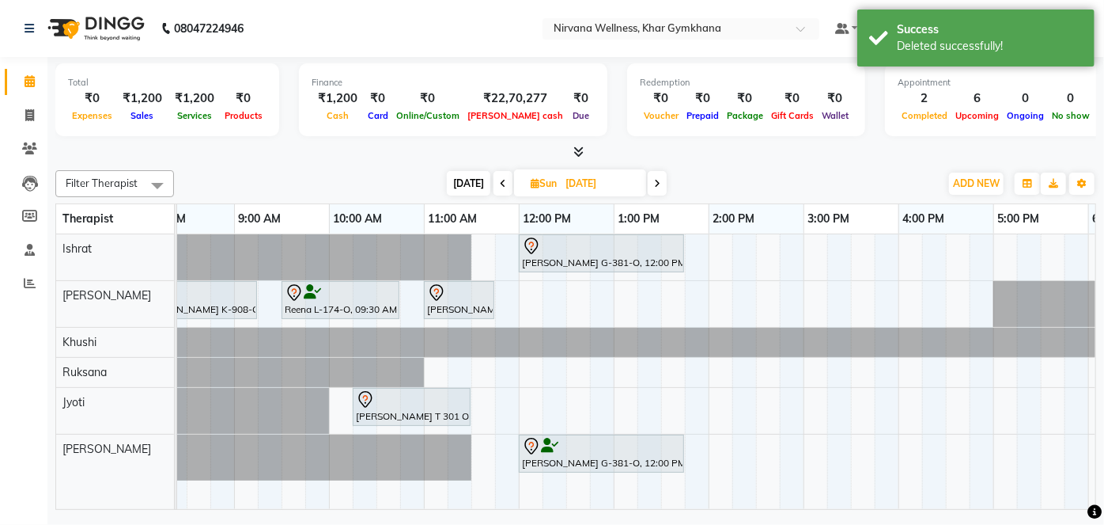
scroll to position [0, 103]
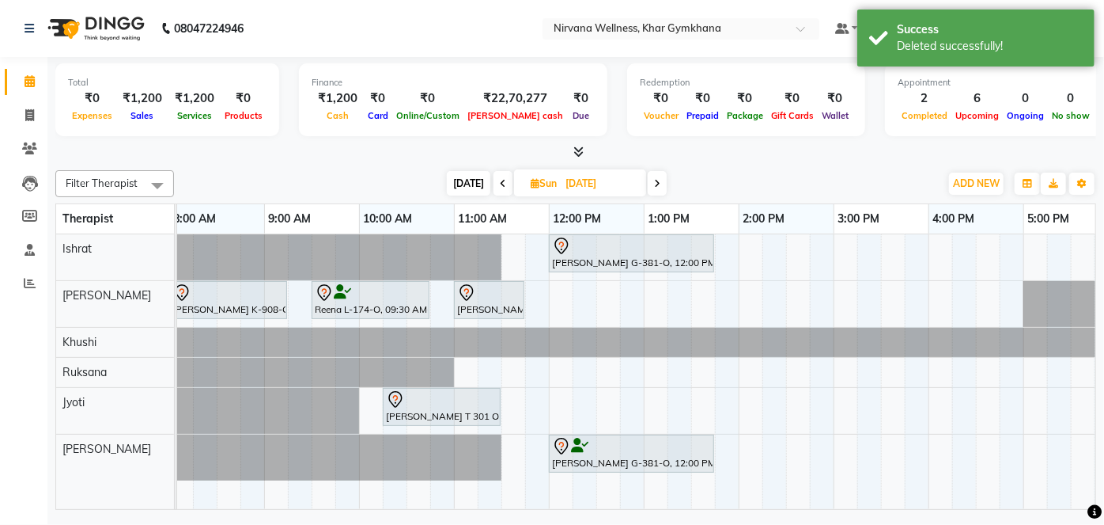
click at [463, 187] on span "[DATE]" at bounding box center [469, 183] width 44 height 25
type input "[DATE]"
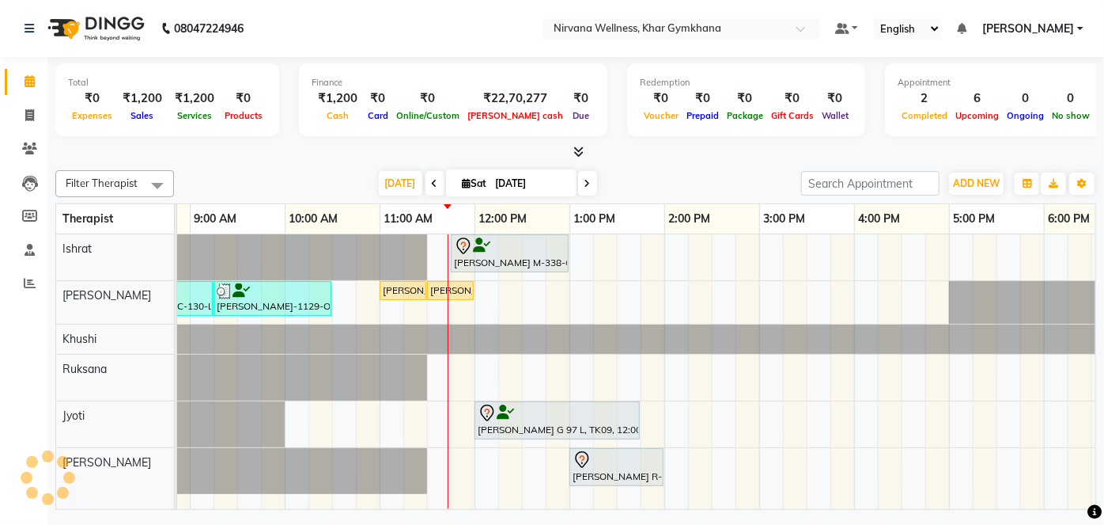
scroll to position [0, 244]
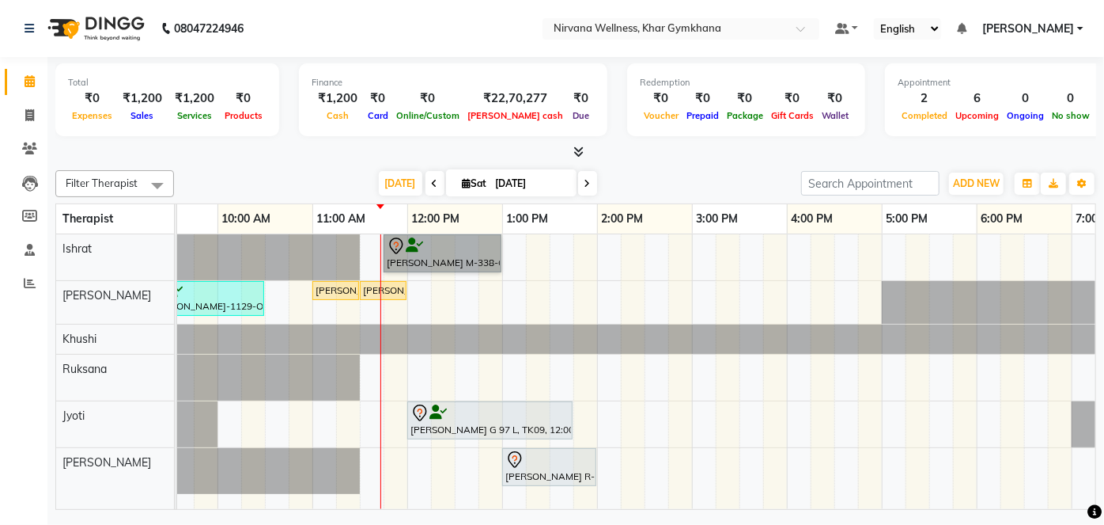
drag, startPoint x: 432, startPoint y: 231, endPoint x: 388, endPoint y: 252, distance: 49.2
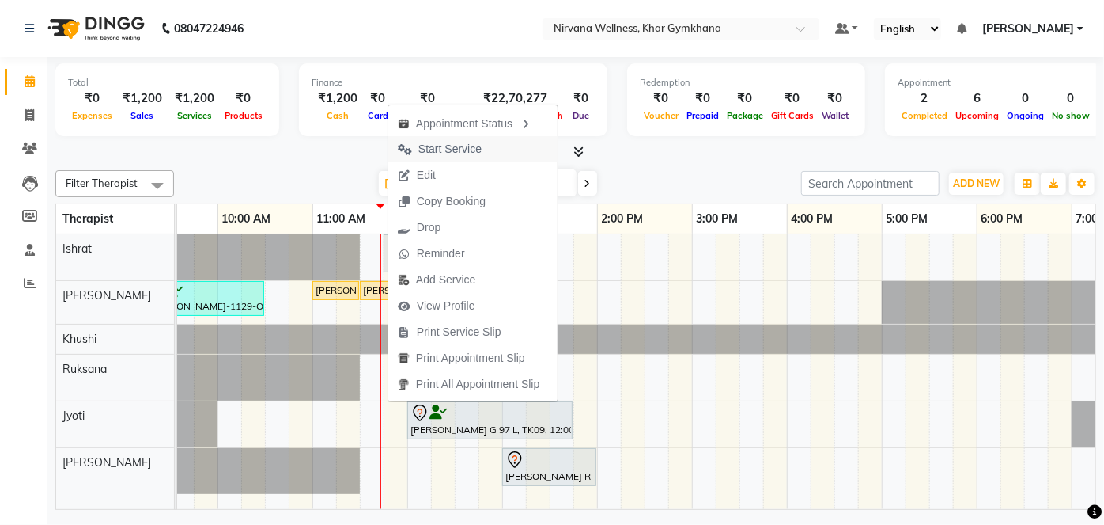
click at [439, 142] on span "Start Service" at bounding box center [450, 149] width 63 height 17
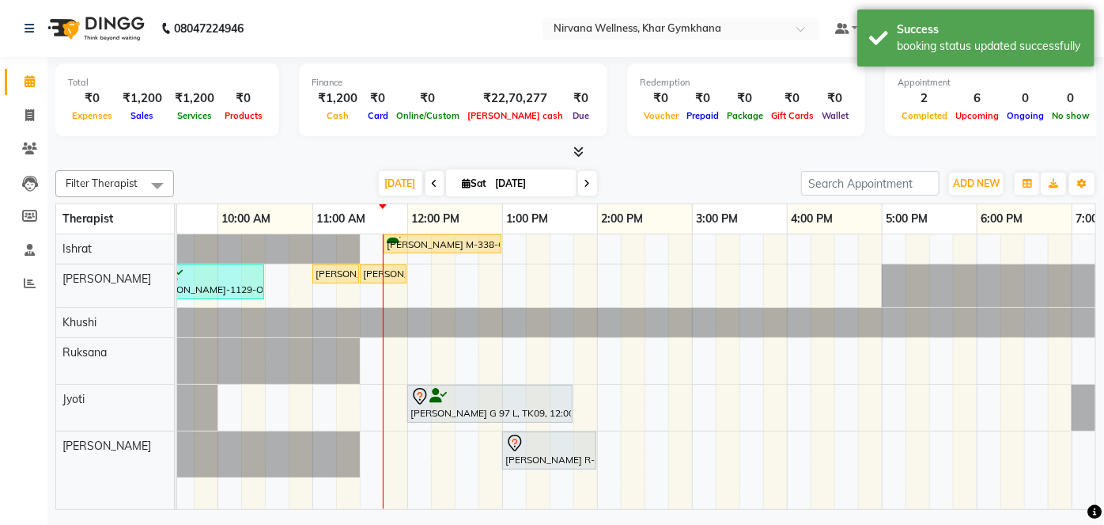
scroll to position [0, 290]
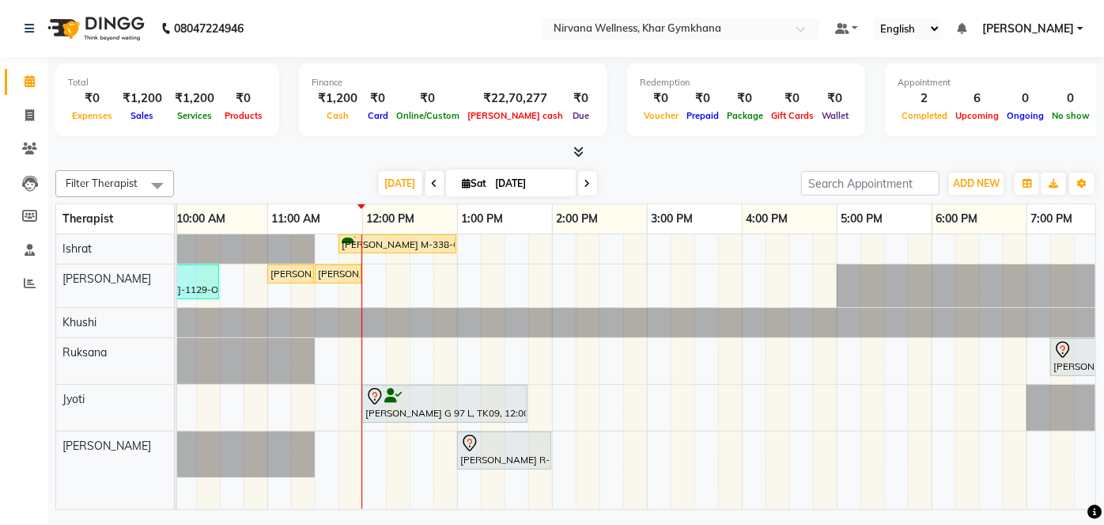
click at [616, 40] on ng-select "Select Location × Nirvana Wellness, Khar Gymkhana" at bounding box center [681, 28] width 277 height 21
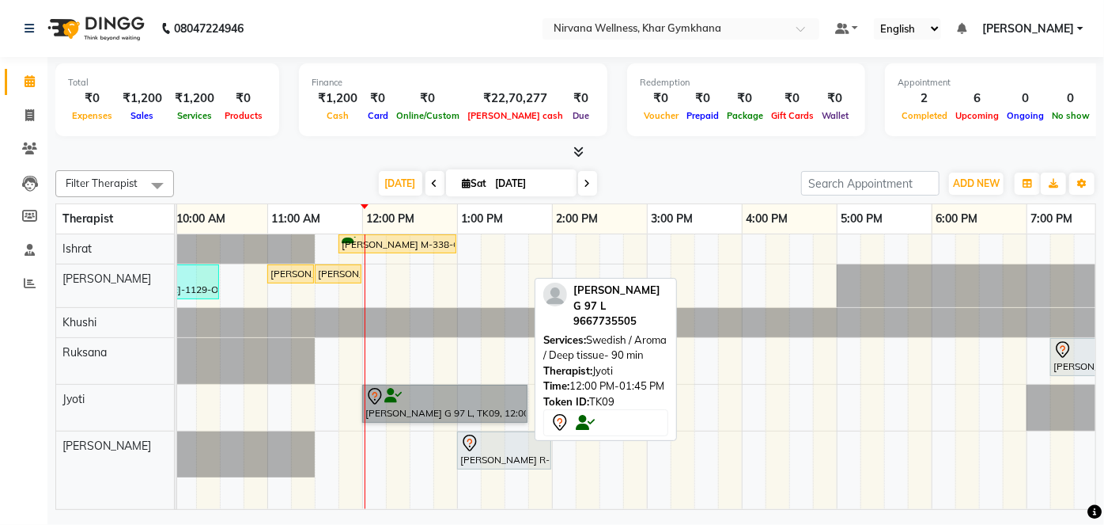
drag, startPoint x: 704, startPoint y: 246, endPoint x: 466, endPoint y: 399, distance: 282.9
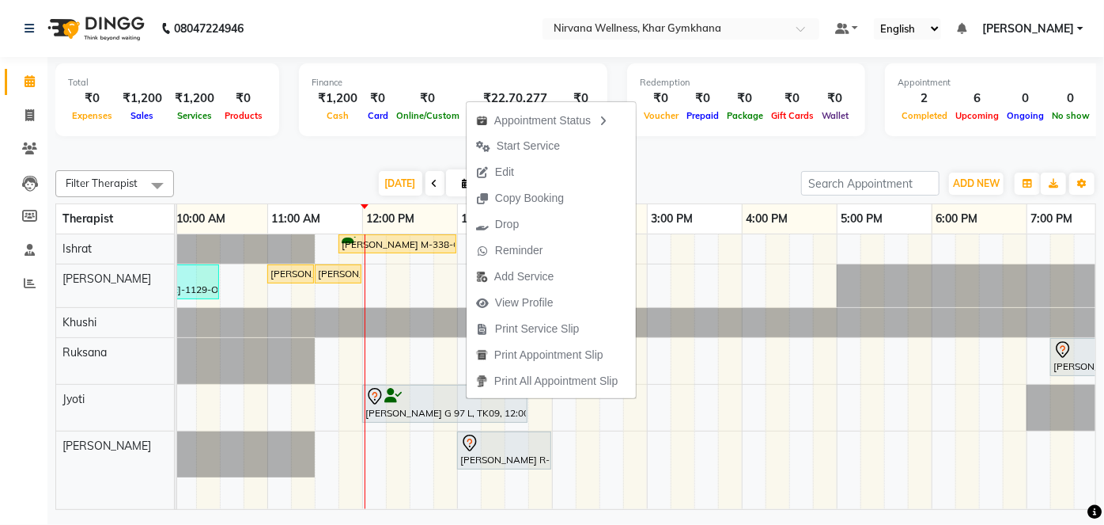
click at [555, 152] on span "Start Service" at bounding box center [528, 146] width 63 height 17
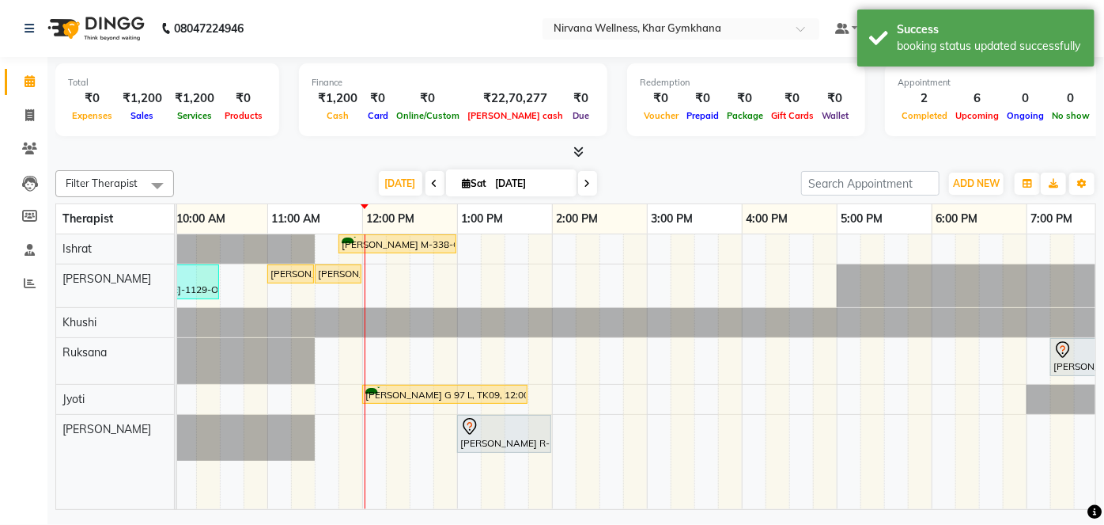
click at [604, 499] on div "[PERSON_NAME] M-338-O, TK01, 11:45 AM-01:00 PM, Swedish / Aroma / Deep tissue- …" at bounding box center [636, 371] width 919 height 275
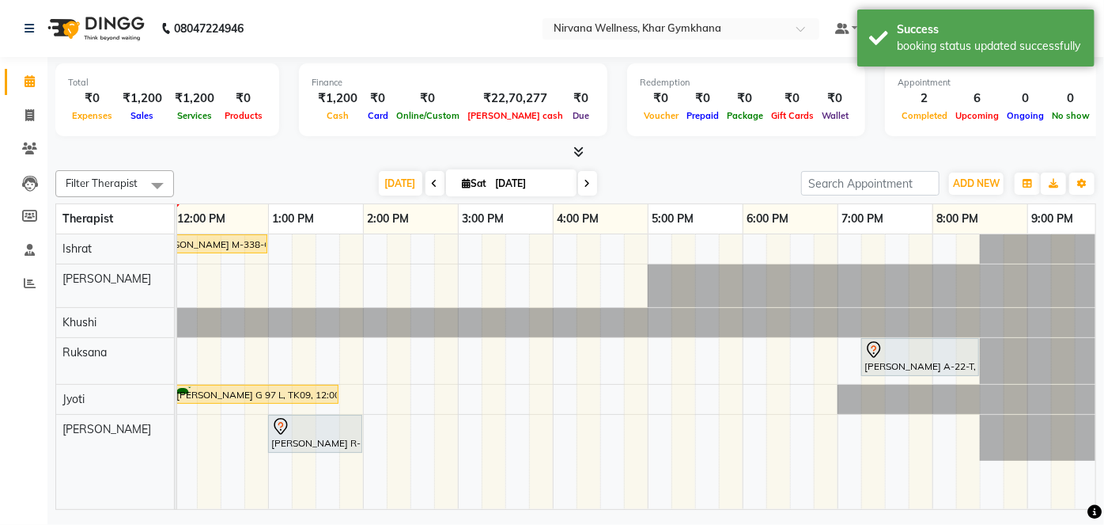
scroll to position [0, 566]
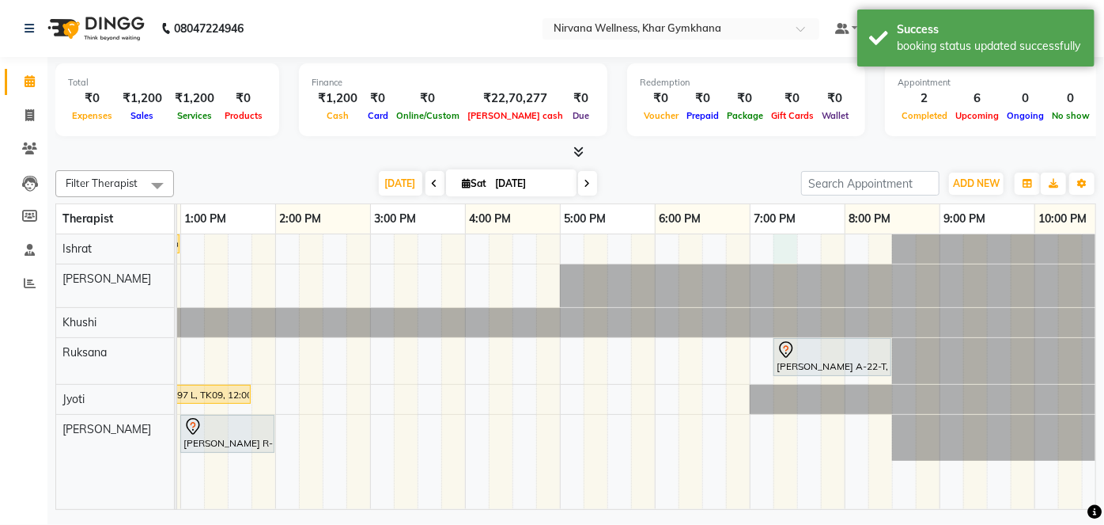
click at [790, 252] on div "[PERSON_NAME] M-338-O, TK01, 11:45 AM-01:00 PM, Swedish / Aroma / Deep tissue- …" at bounding box center [370, 371] width 1519 height 275
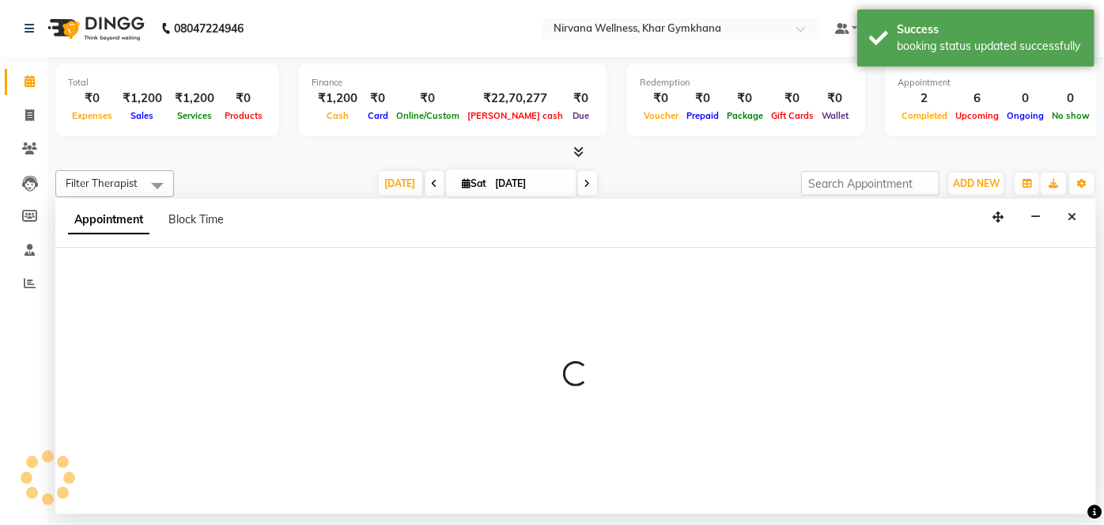
select select "67021"
select select "1155"
select select "tentative"
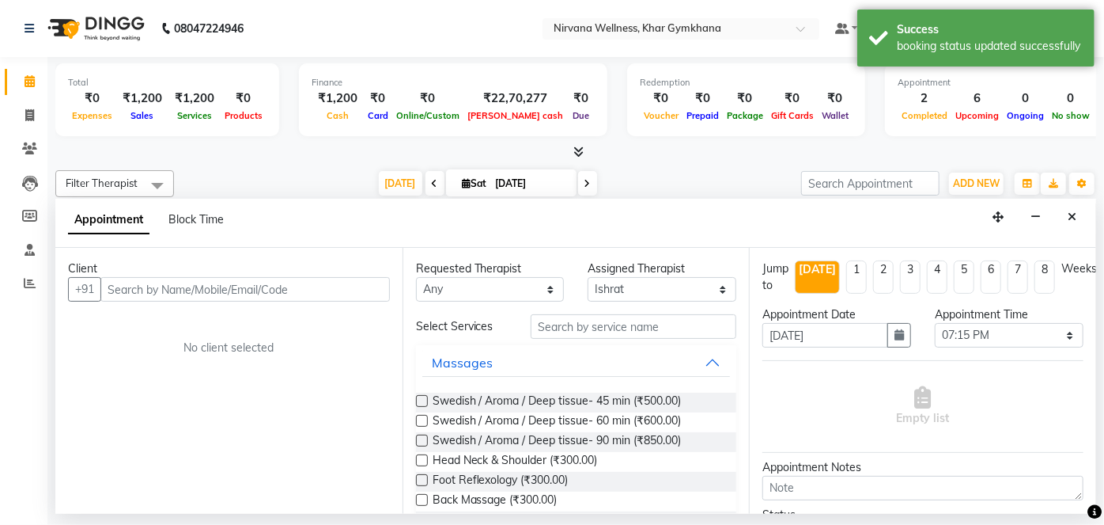
click at [232, 290] on input "text" at bounding box center [245, 289] width 290 height 25
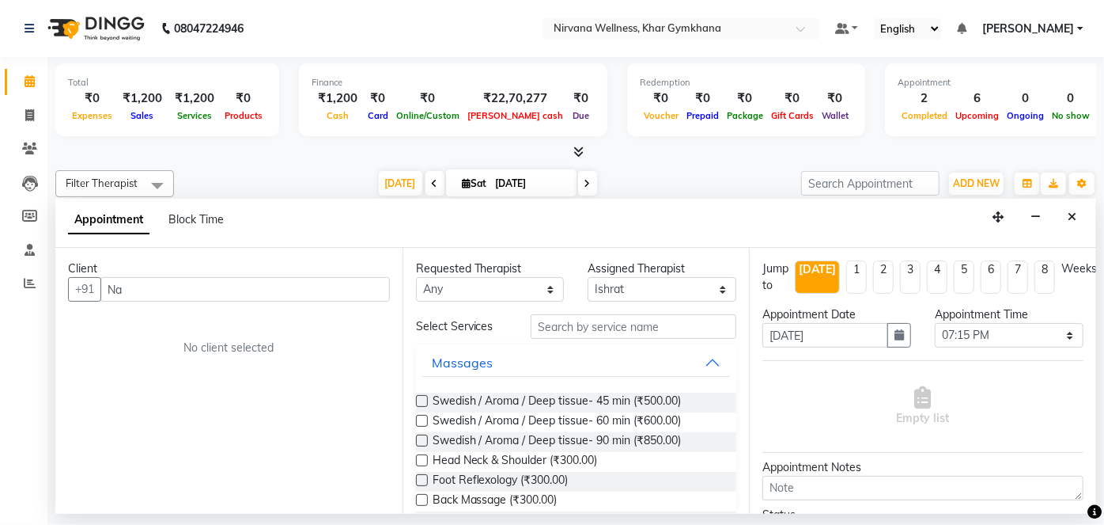
type input "N"
click at [1092, 222] on div "Appointment Block Time" at bounding box center [575, 223] width 1041 height 49
click at [1071, 215] on icon "Close" at bounding box center [1072, 216] width 9 height 11
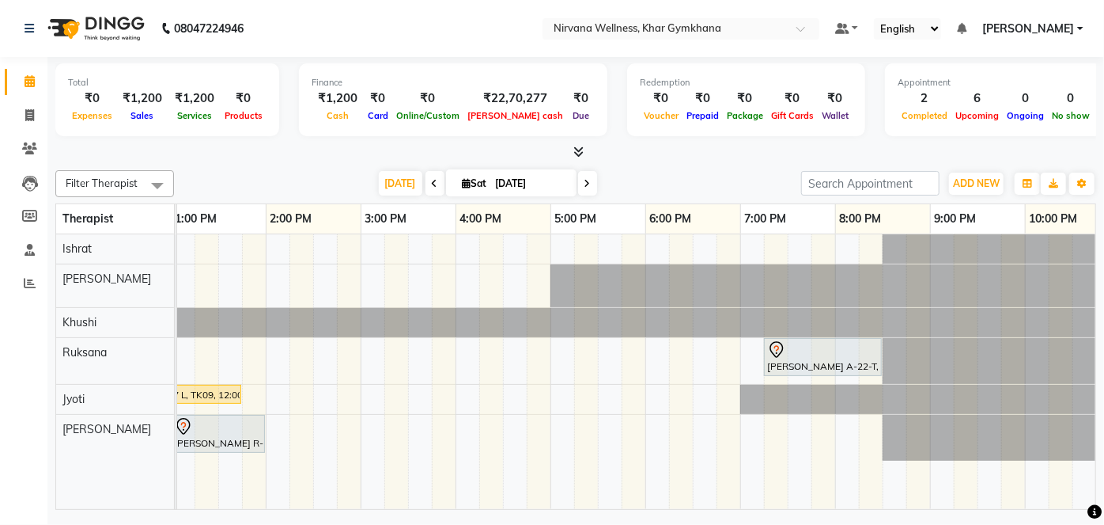
scroll to position [0, 599]
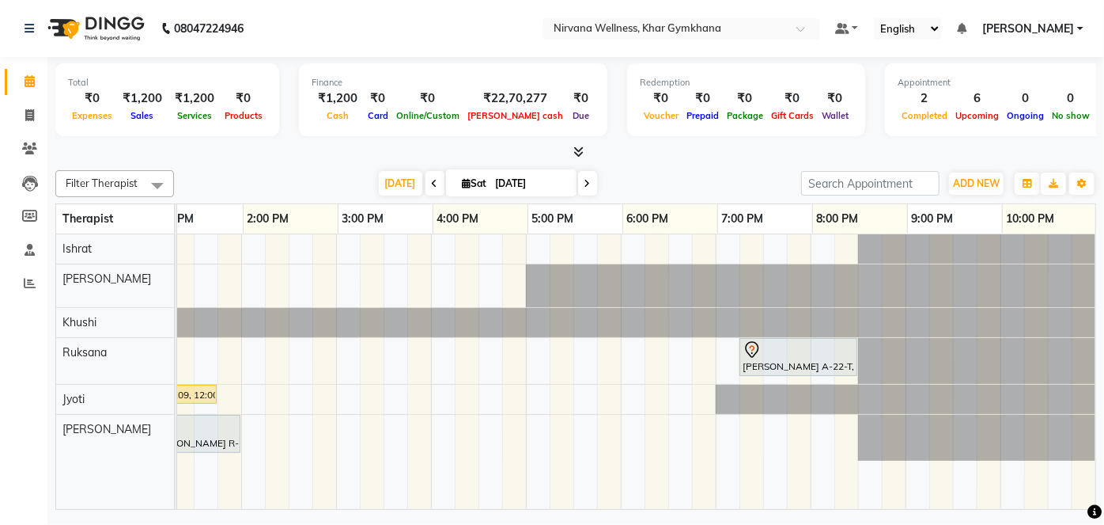
click at [738, 256] on div "[PERSON_NAME] M-338-O, TK01, 11:45 AM-01:00 PM, Swedish / Aroma / Deep tissue- …" at bounding box center [336, 371] width 1519 height 275
select select "67021"
select select "tentative"
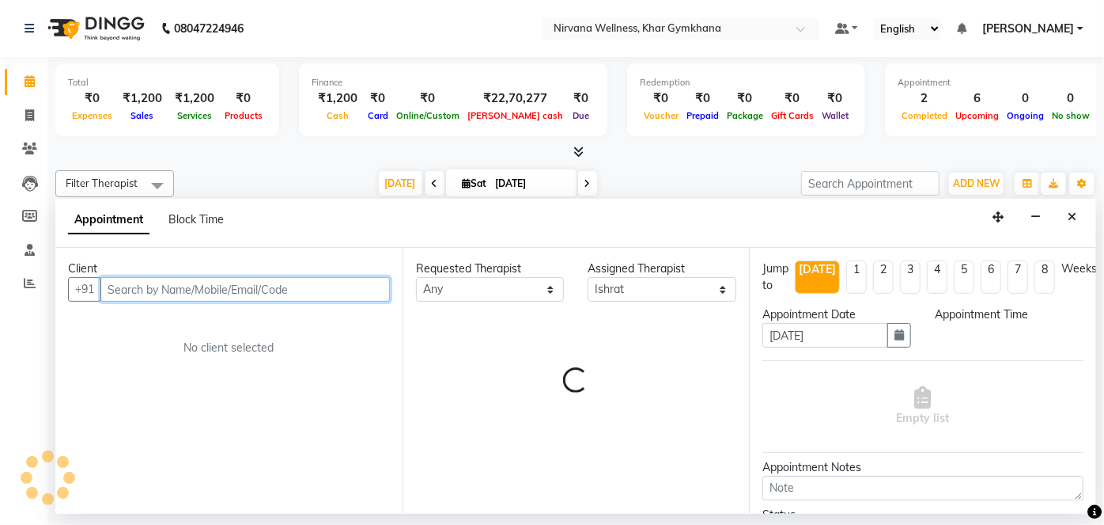
select select "1155"
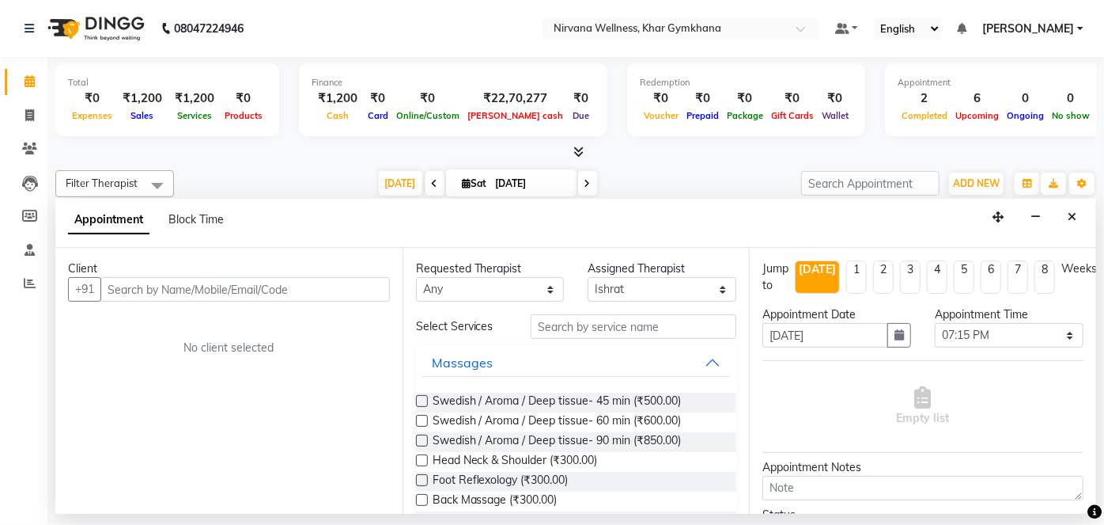
click at [1075, 211] on icon "Close" at bounding box center [1072, 216] width 9 height 11
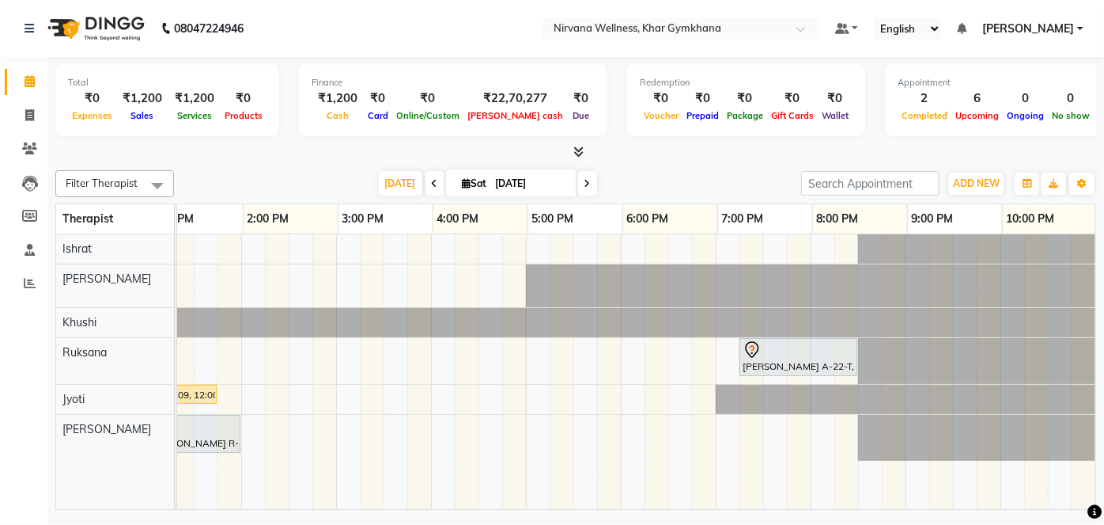
click at [727, 436] on div "[PERSON_NAME] M-338-O, TK01, 11:45 AM-01:00 PM, Swedish / Aroma / Deep tissue- …" at bounding box center [336, 371] width 1519 height 275
select select "79305"
select select "1140"
select select "tentative"
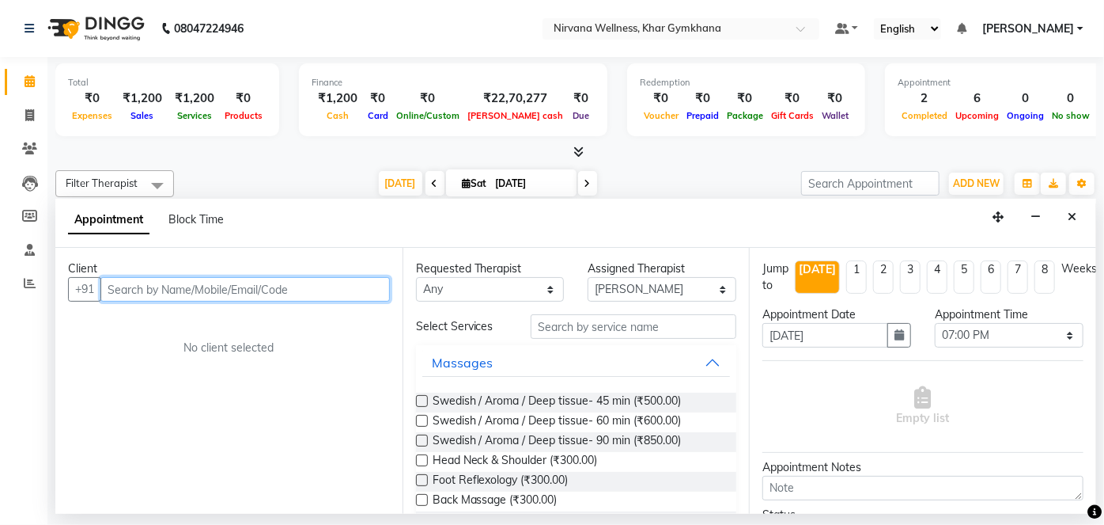
click at [237, 290] on input "text" at bounding box center [245, 289] width 290 height 25
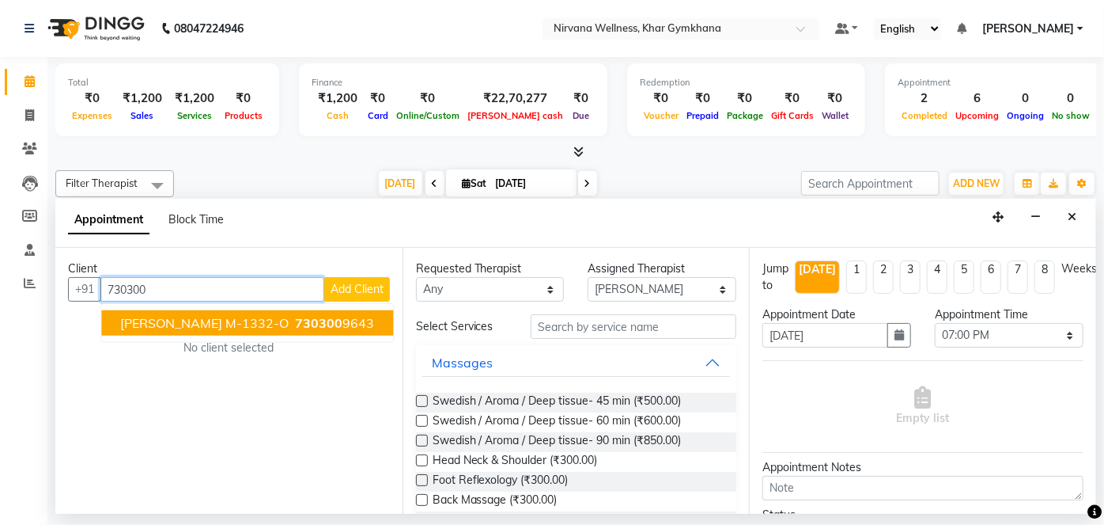
click at [237, 315] on span "[PERSON_NAME] M-1332-O" at bounding box center [204, 323] width 169 height 16
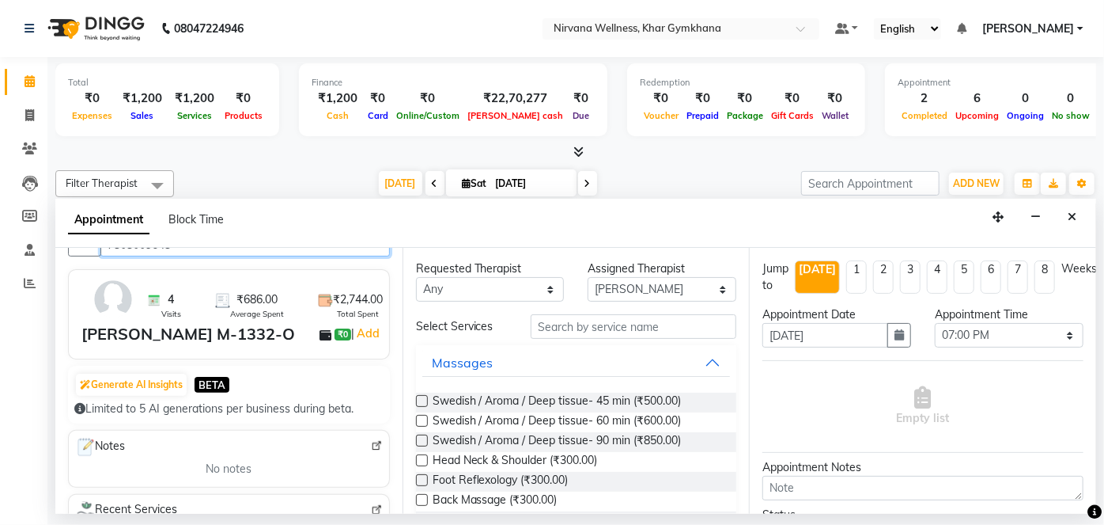
scroll to position [215, 0]
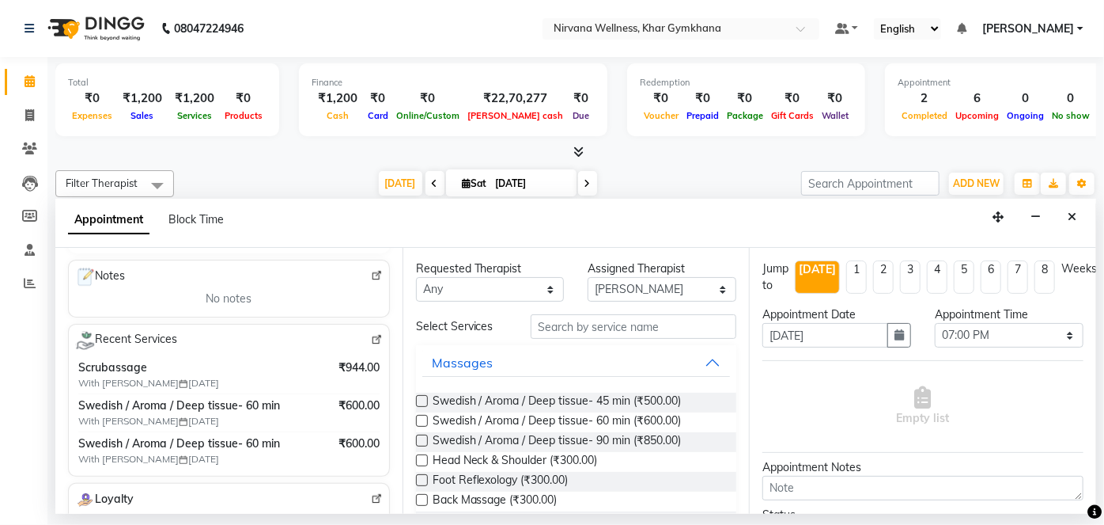
type input "7303009643"
click at [463, 295] on select "Any [PERSON_NAME] Jyoti [PERSON_NAME] [PERSON_NAME]" at bounding box center [490, 289] width 149 height 25
select select "79305"
click at [416, 277] on select "Any [PERSON_NAME] Jyoti [PERSON_NAME] [PERSON_NAME]" at bounding box center [490, 289] width 149 height 25
click at [599, 418] on span "Swedish / Aroma / Deep tissue- 60 min (₹600.00)" at bounding box center [557, 422] width 249 height 20
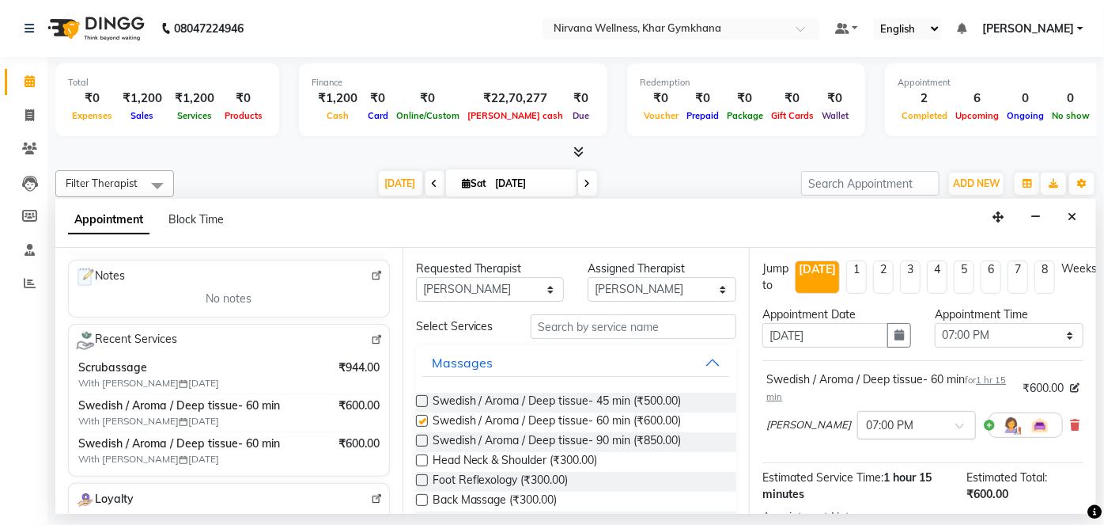
checkbox input "false"
click at [994, 338] on select "Select 08:00 AM 08:15 AM 08:30 AM 08:45 AM 09:00 AM 09:15 AM 09:30 AM 09:45 AM …" at bounding box center [1009, 335] width 149 height 25
select select "1155"
click at [935, 323] on select "Select 08:00 AM 08:15 AM 08:30 AM 08:45 AM 09:00 AM 09:15 AM 09:30 AM 09:45 AM …" at bounding box center [1009, 335] width 149 height 25
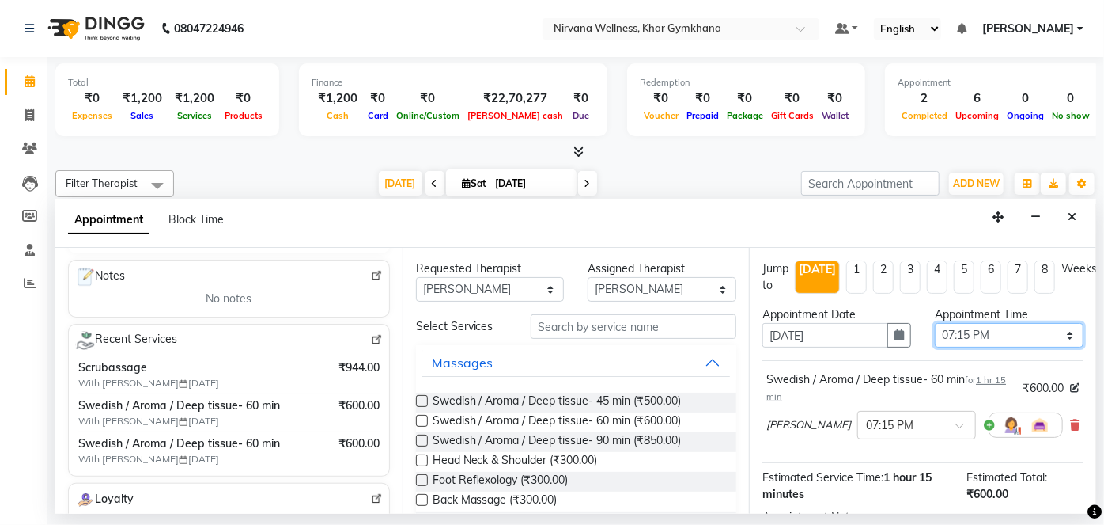
scroll to position [183, 0]
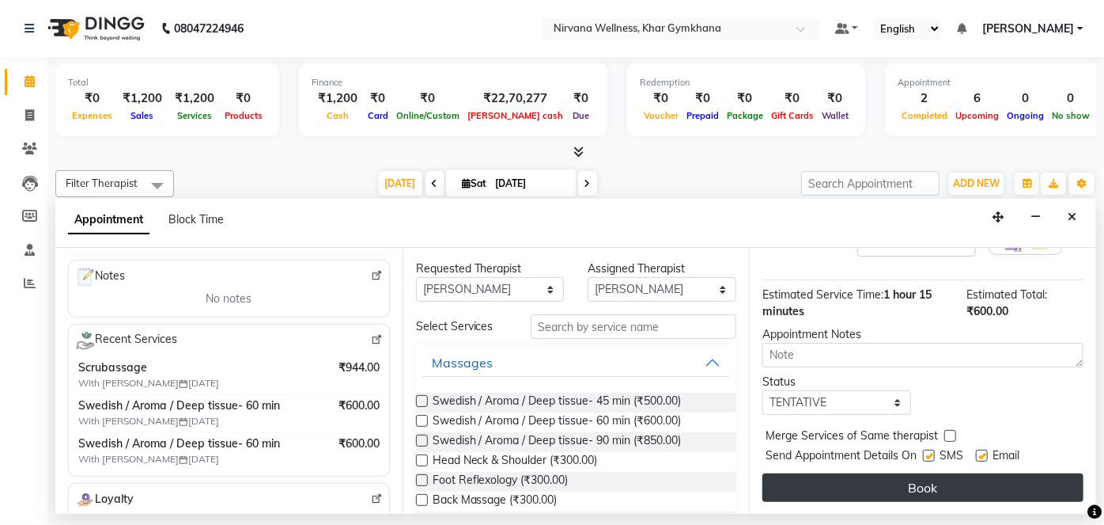
click at [919, 485] on button "Book" at bounding box center [923, 487] width 321 height 28
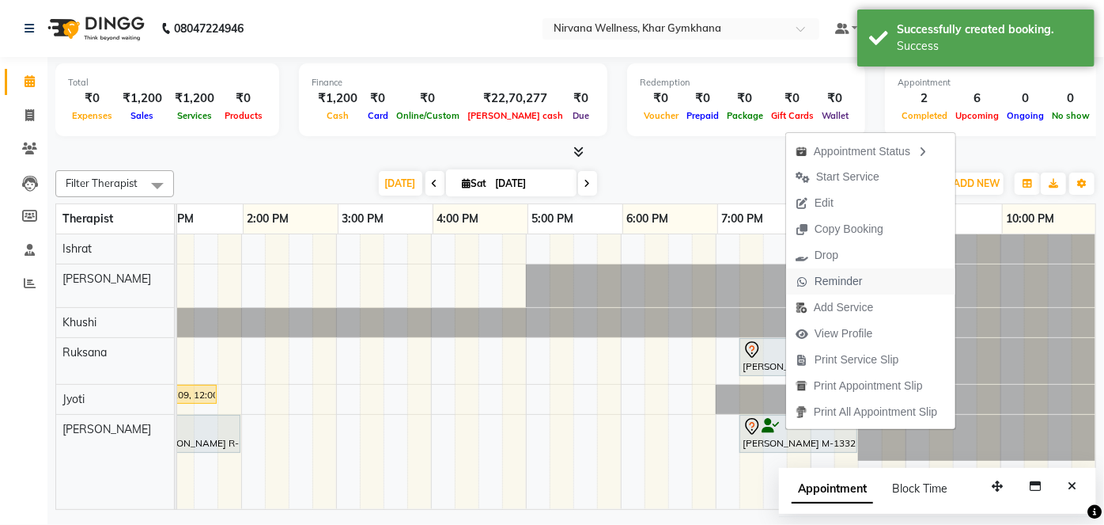
click at [812, 274] on span "Reminder" at bounding box center [829, 281] width 86 height 26
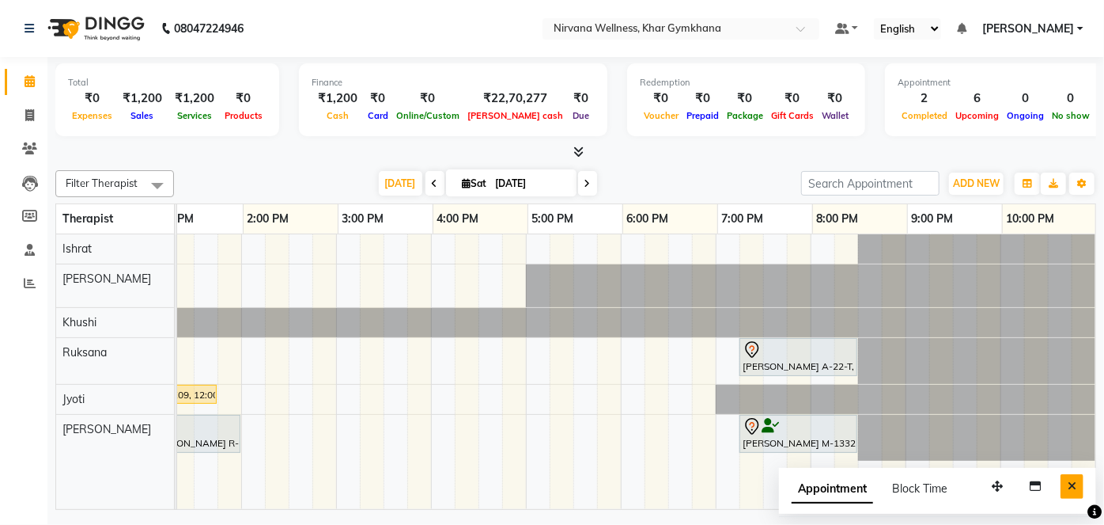
click at [1066, 480] on button "Close" at bounding box center [1072, 486] width 23 height 25
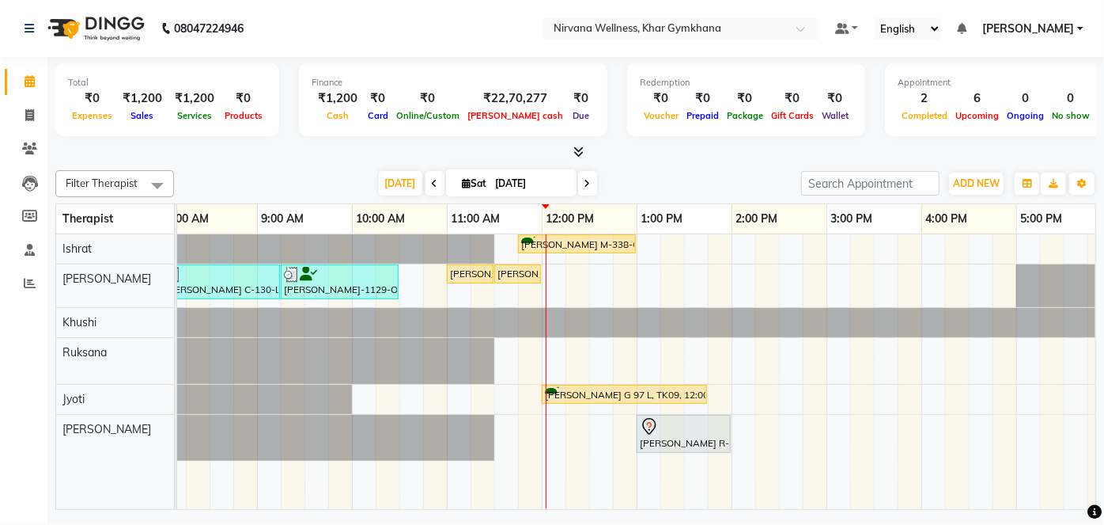
scroll to position [0, 145]
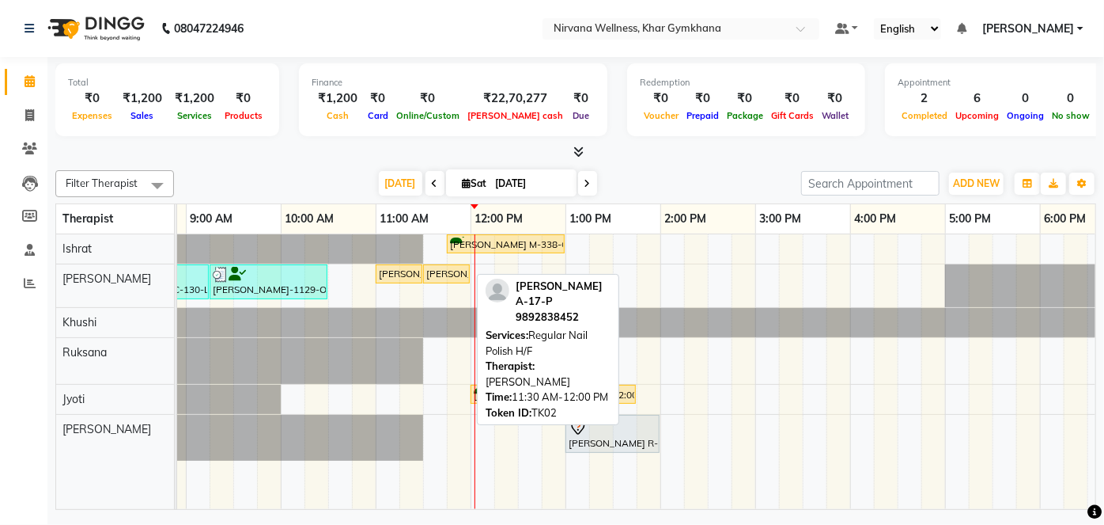
click at [425, 272] on div "[PERSON_NAME] A-17-P, TK02, 11:30 AM-12:00 PM, Regular Nail Polish H/F" at bounding box center [447, 274] width 44 height 14
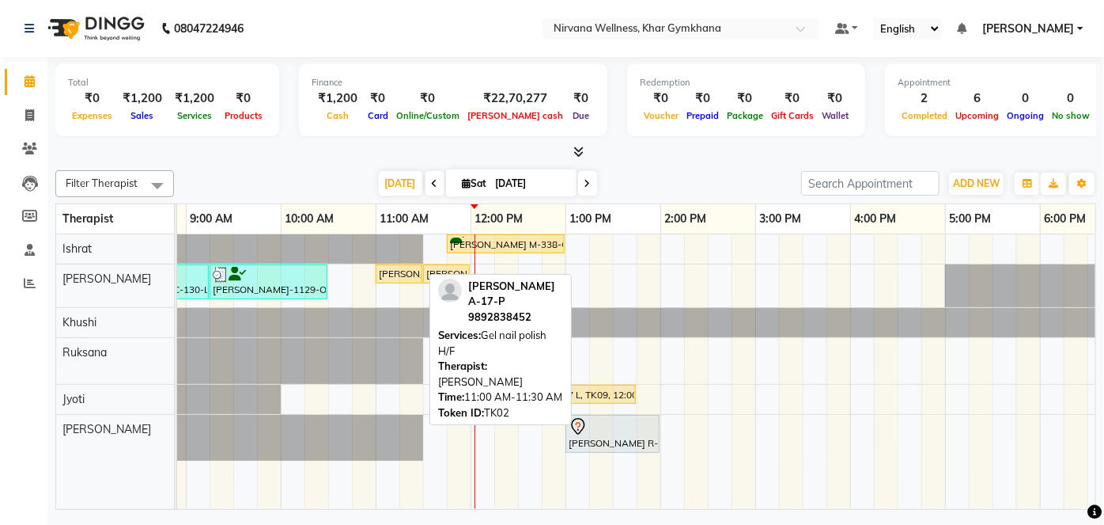
click at [399, 268] on div "[PERSON_NAME] A-17-P, TK02, 11:00 AM-11:30 AM, Gel nail polish H/F" at bounding box center [399, 274] width 44 height 14
select select "1"
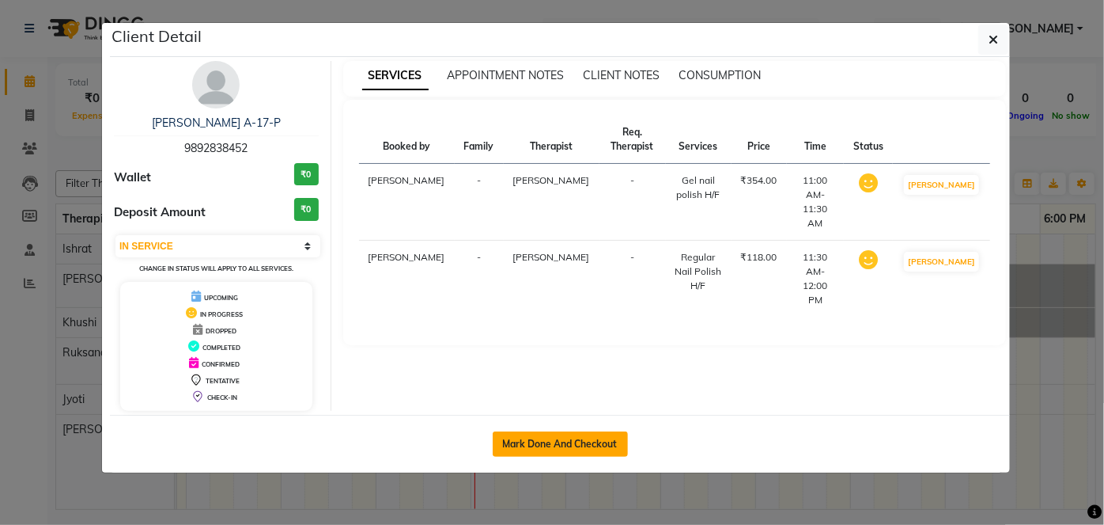
click at [584, 448] on button "Mark Done And Checkout" at bounding box center [560, 443] width 135 height 25
select select "6844"
select select "service"
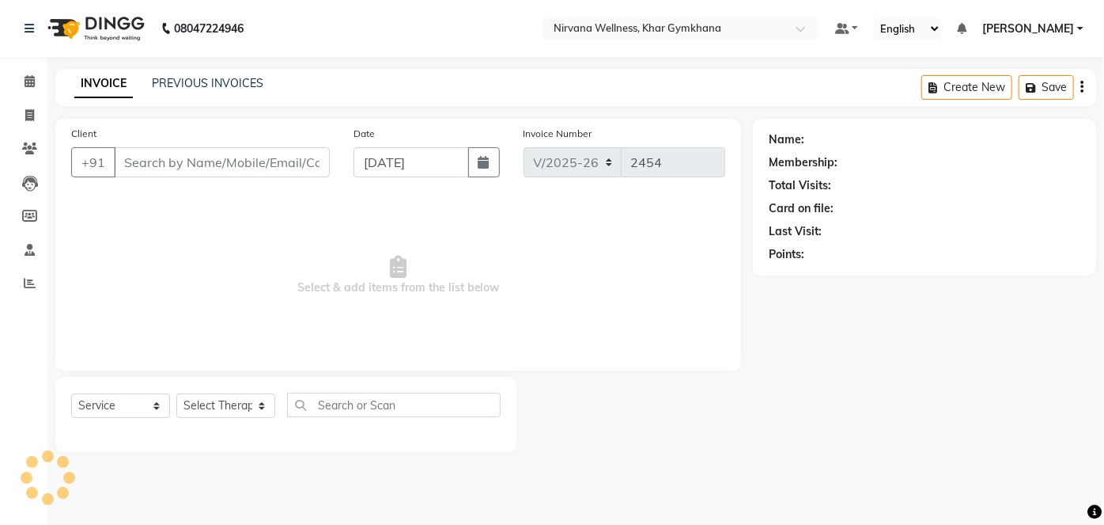
type input "9892838452"
select select "68038"
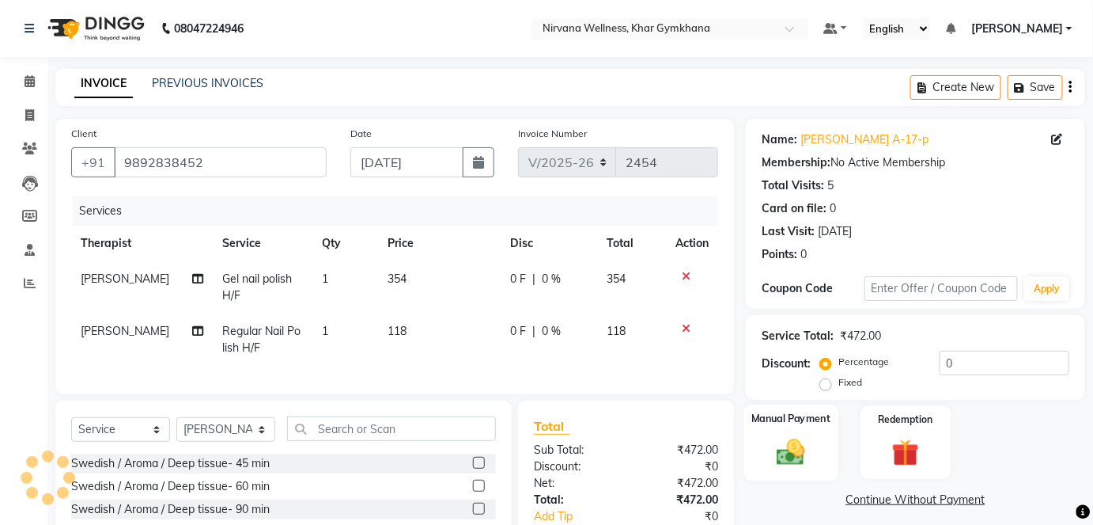
click at [803, 445] on img at bounding box center [791, 451] width 46 height 32
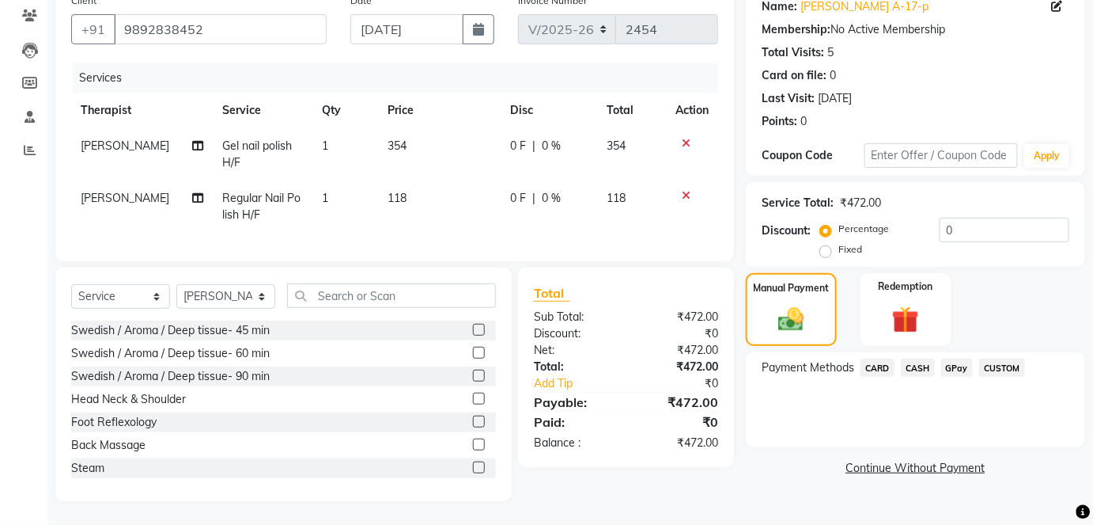
click at [914, 358] on span "CASH" at bounding box center [918, 367] width 34 height 18
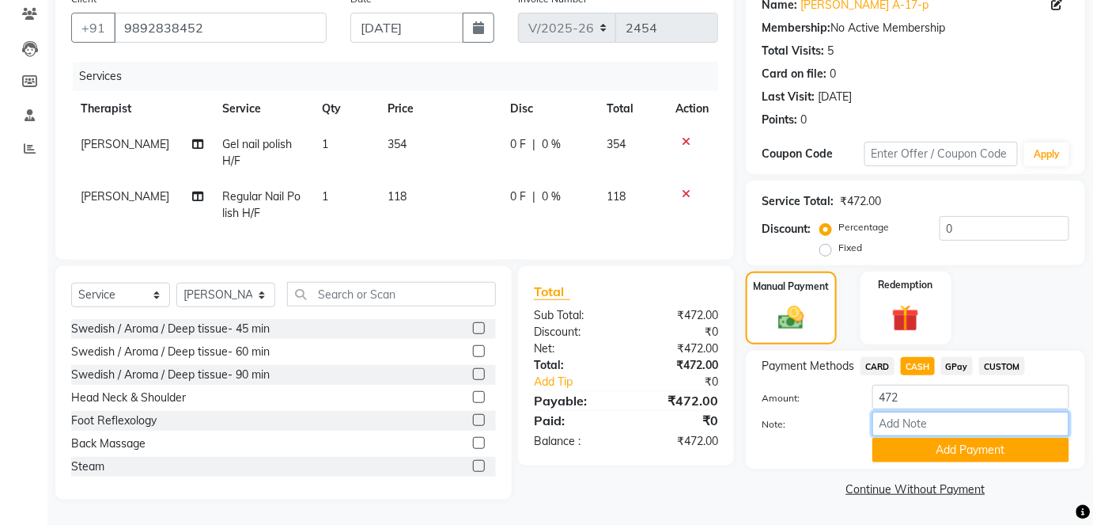
click at [897, 416] on input "Note:" at bounding box center [971, 423] width 197 height 25
paste input "HL0002776"
type input "HL0002776"
click at [933, 441] on button "Add Payment" at bounding box center [971, 449] width 197 height 25
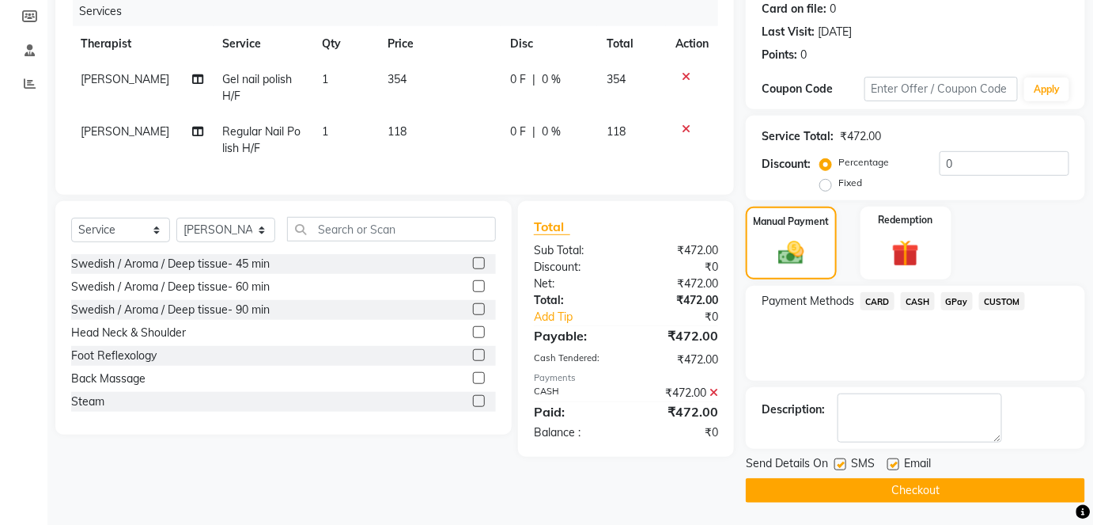
click at [924, 478] on button "Checkout" at bounding box center [915, 490] width 339 height 25
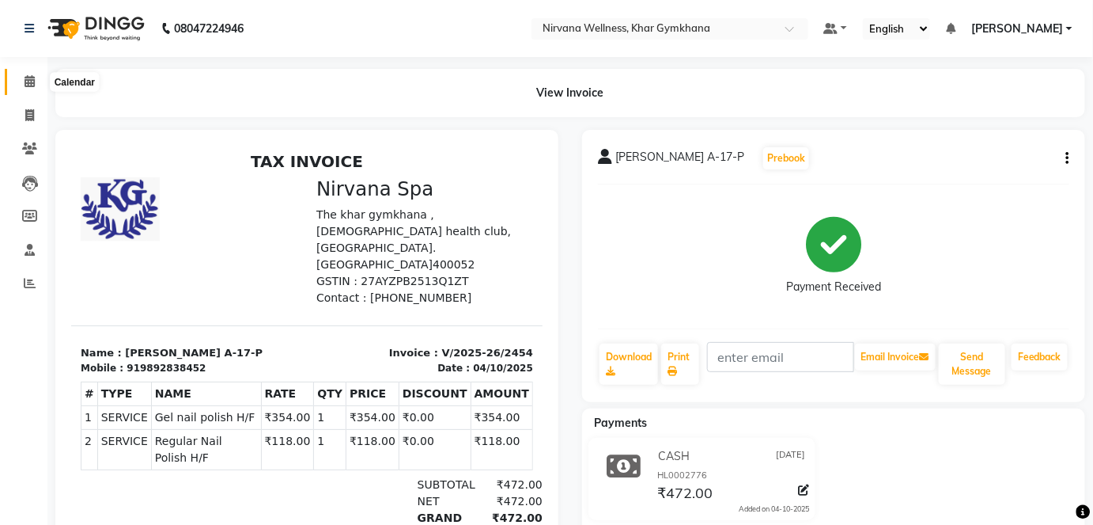
click at [27, 80] on icon at bounding box center [30, 81] width 10 height 12
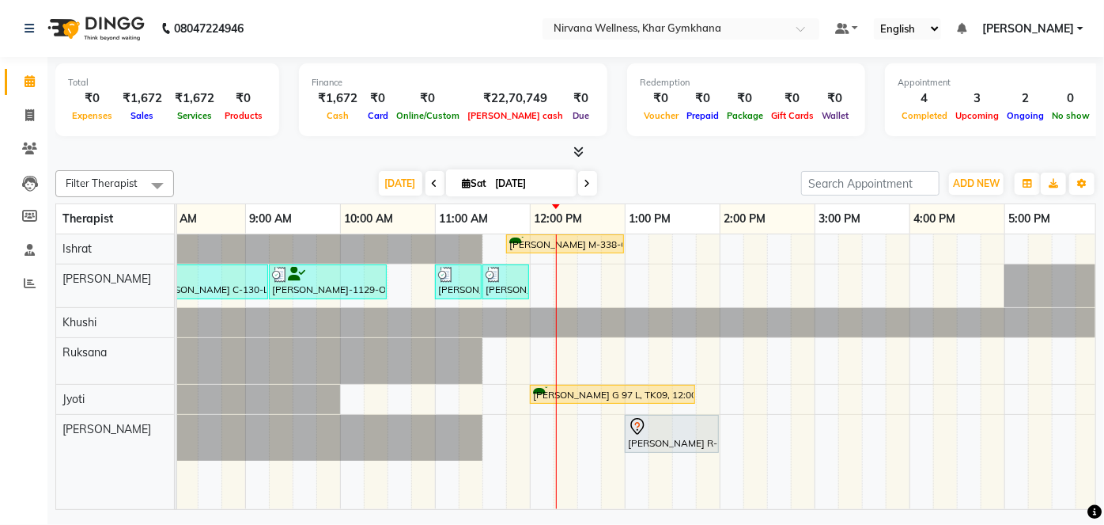
scroll to position [0, 133]
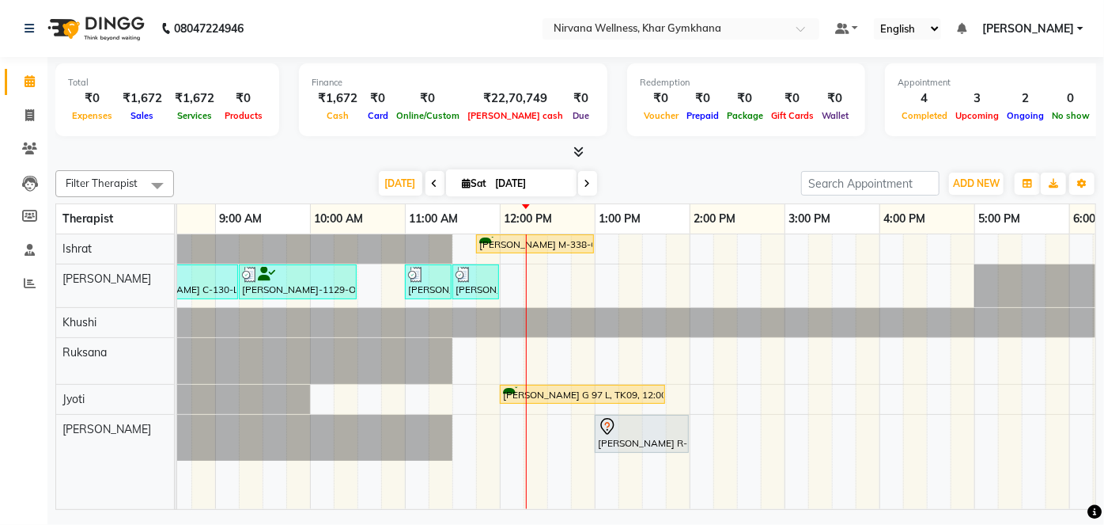
click at [585, 186] on icon at bounding box center [588, 183] width 6 height 9
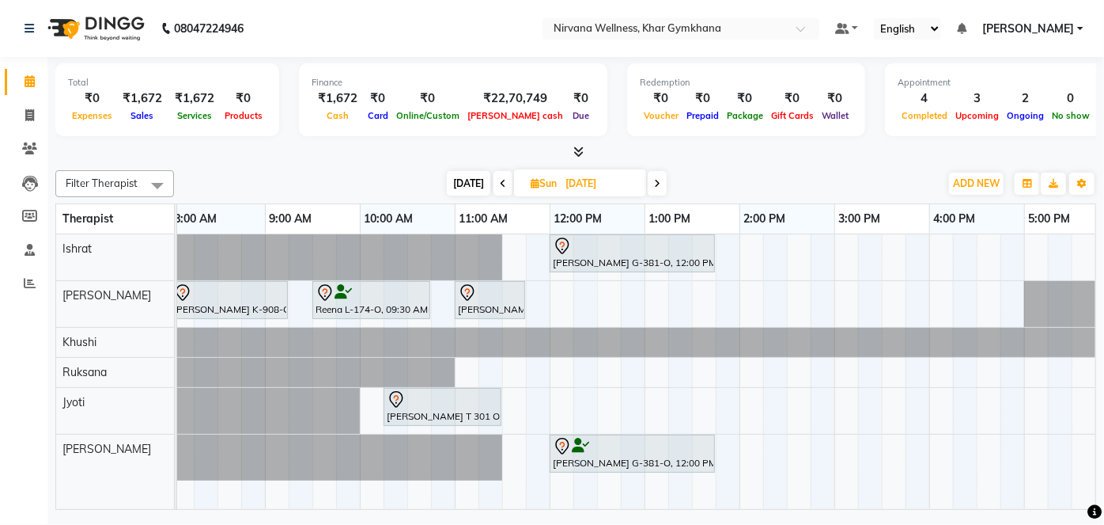
click at [457, 178] on span "[DATE]" at bounding box center [469, 183] width 44 height 25
type input "[DATE]"
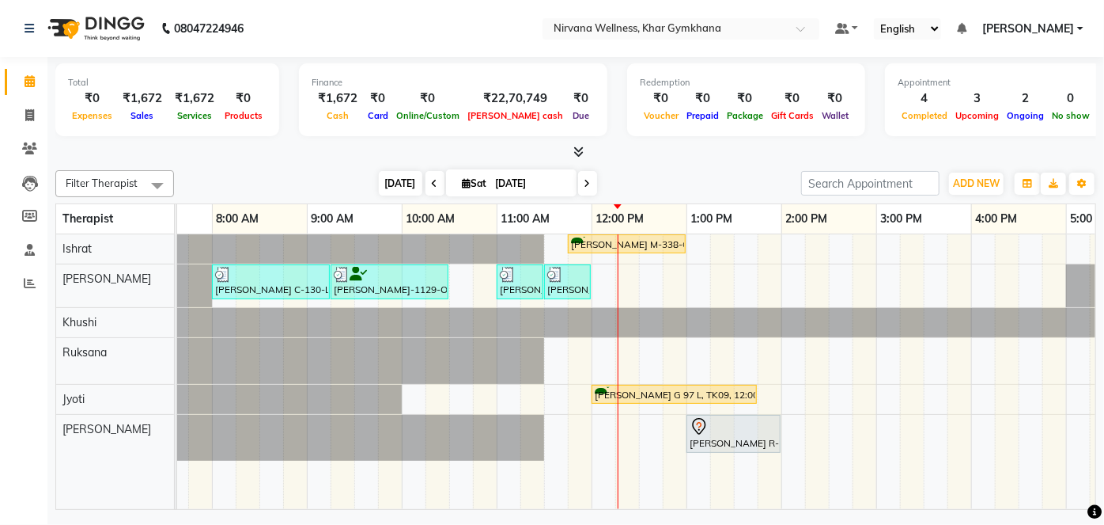
click at [395, 181] on span "[DATE]" at bounding box center [401, 183] width 44 height 25
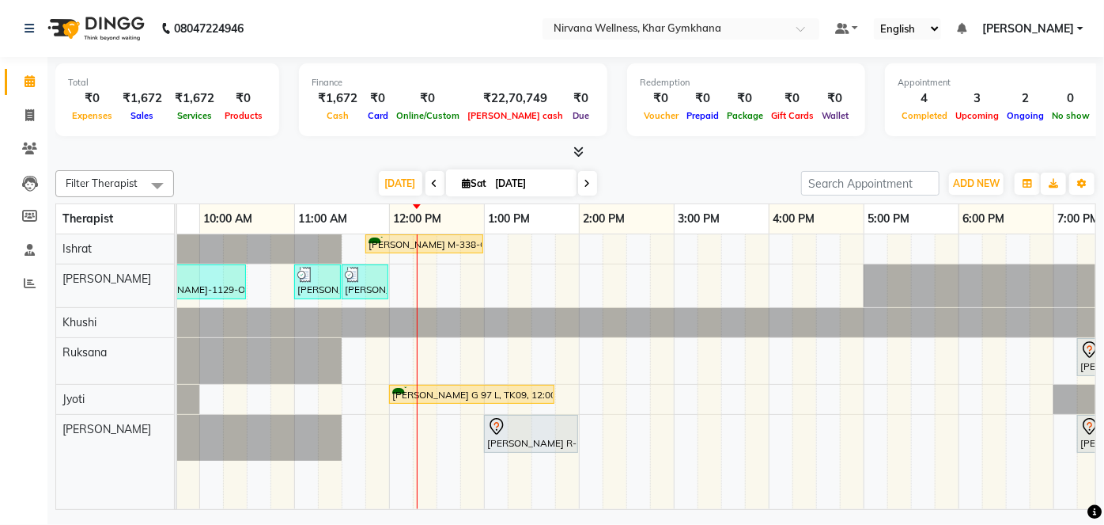
click at [809, 150] on div at bounding box center [575, 152] width 1041 height 17
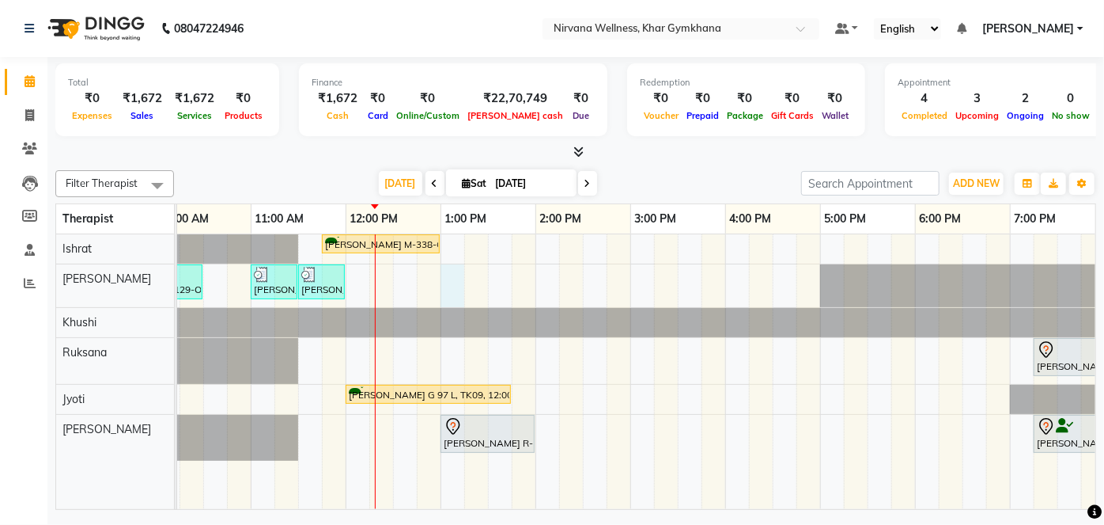
click at [456, 278] on div "[PERSON_NAME] M-338-O, TK01, 11:45 AM-01:00 PM, Swedish / Aroma / Deep tissue- …" at bounding box center [630, 371] width 1519 height 275
select select "68038"
select select "780"
select select "tentative"
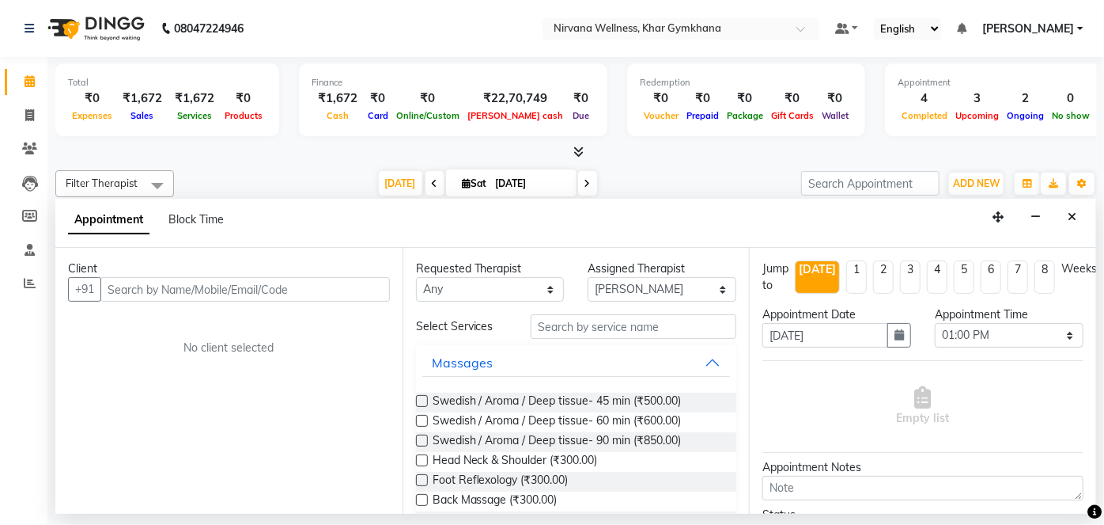
click at [238, 294] on input "text" at bounding box center [245, 289] width 290 height 25
click at [994, 342] on select "Select 08:00 AM 08:15 AM 08:30 AM 08:45 AM 09:00 AM 09:15 AM 09:30 AM 09:45 AM …" at bounding box center [1009, 335] width 149 height 25
select select "810"
click at [935, 323] on select "Select 08:00 AM 08:15 AM 08:30 AM 08:45 AM 09:00 AM 09:15 AM 09:30 AM 09:45 AM …" at bounding box center [1009, 335] width 149 height 25
click at [320, 294] on input "text" at bounding box center [245, 289] width 290 height 25
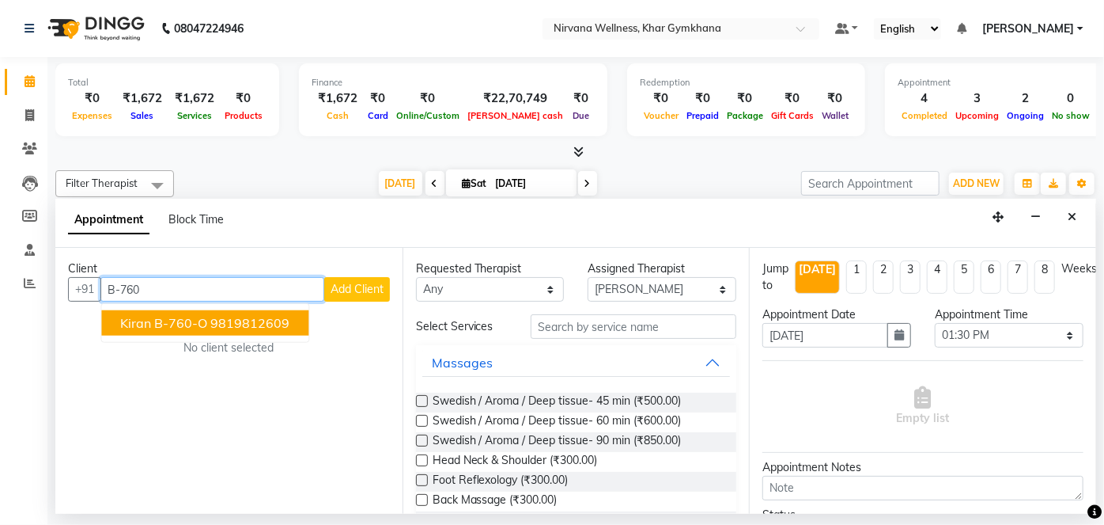
type input "B-760"
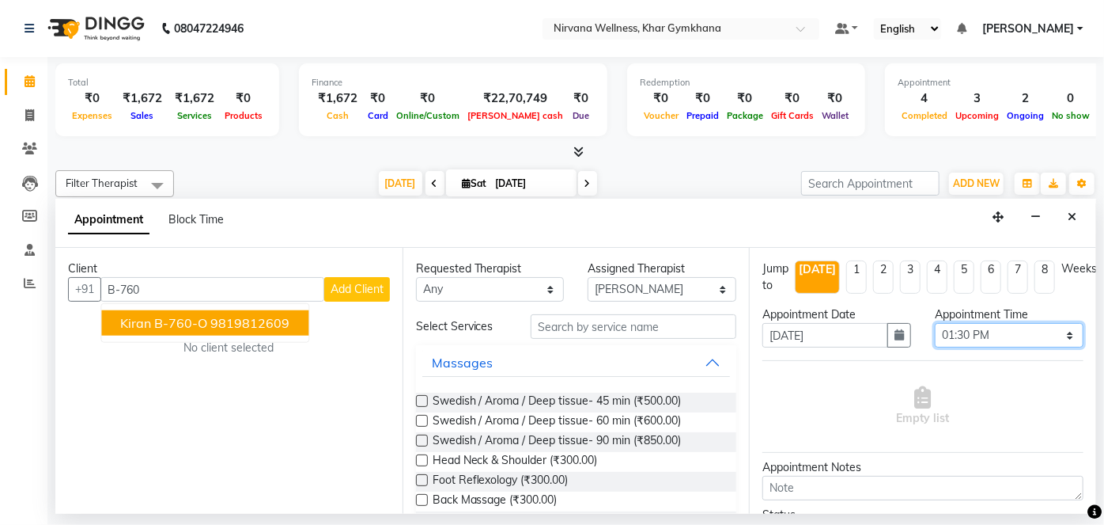
click at [1012, 335] on select "Select 08:00 AM 08:15 AM 08:30 AM 08:45 AM 09:00 AM 09:15 AM 09:30 AM 09:45 AM …" at bounding box center [1009, 335] width 149 height 25
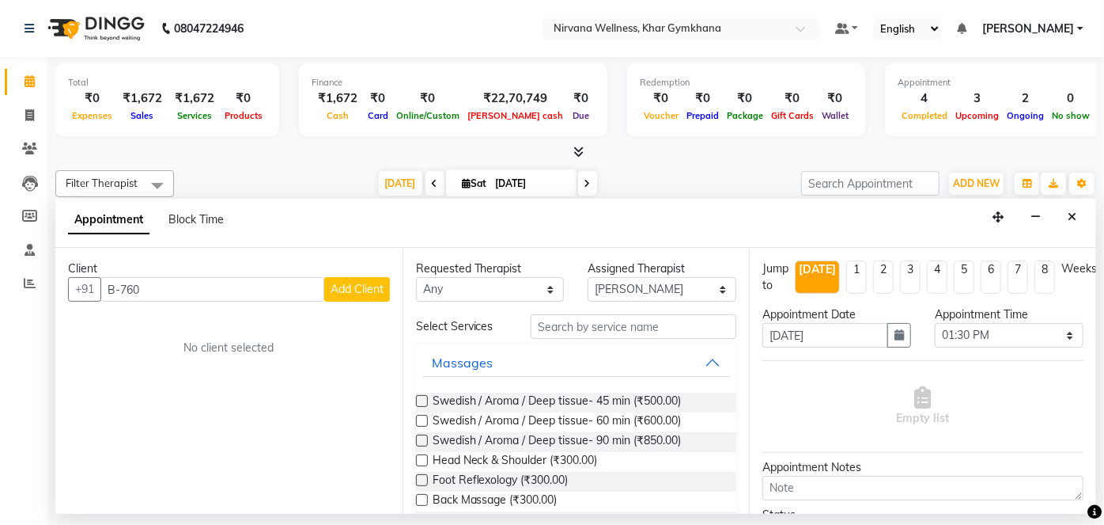
click at [744, 168] on div "Filter Therapist Select All Ishrat Jyoti [PERSON_NAME] [PERSON_NAME] [DATE] [DA…" at bounding box center [575, 337] width 1041 height 346
click at [1070, 218] on icon "Close" at bounding box center [1072, 216] width 9 height 11
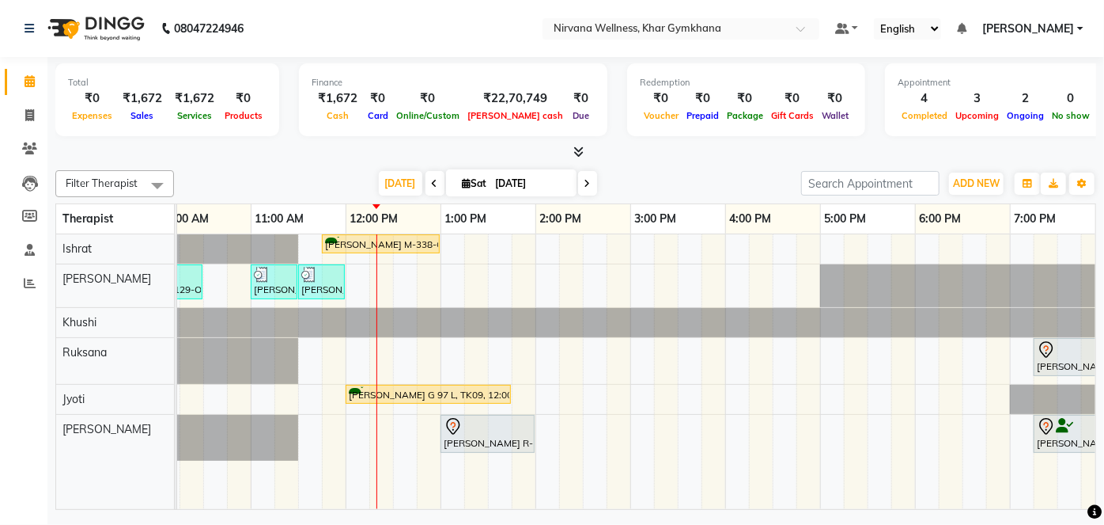
click at [489, 282] on div "[PERSON_NAME] M-338-O, TK01, 11:45 AM-01:00 PM, Swedish / Aroma / Deep tissue- …" at bounding box center [630, 371] width 1519 height 275
select select "68038"
select select "810"
select select "tentative"
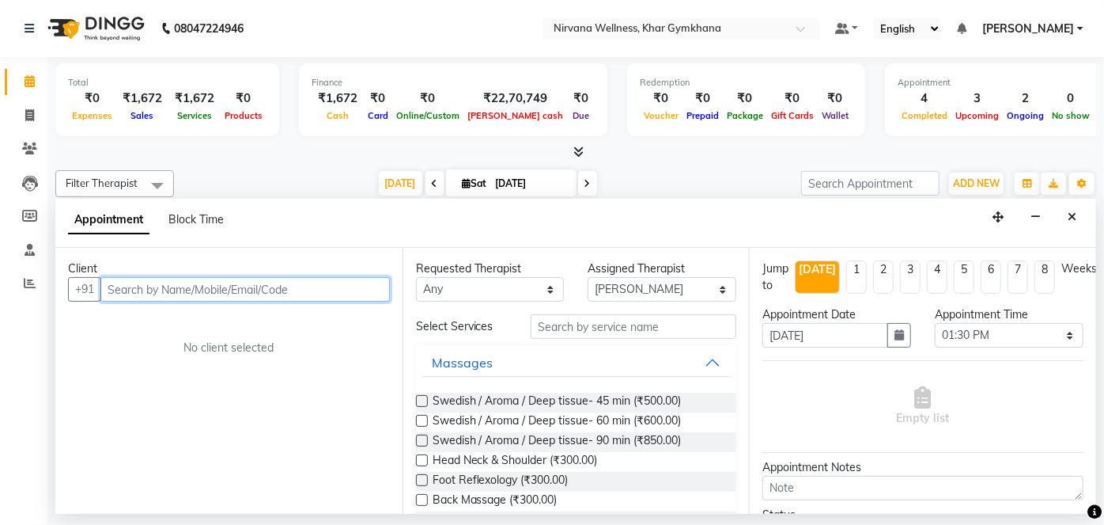
click at [305, 281] on input "text" at bounding box center [245, 289] width 290 height 25
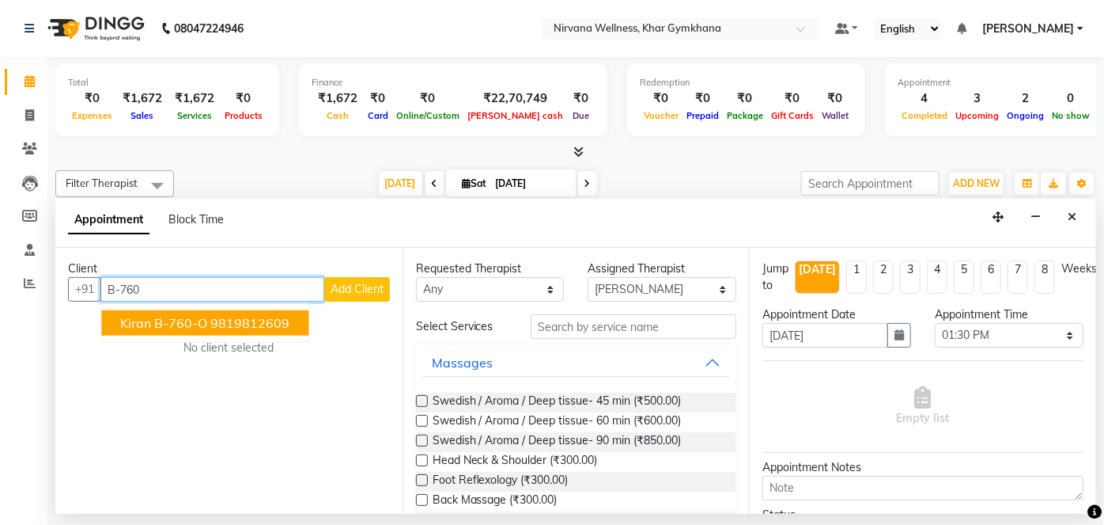
click at [275, 324] on ngb-highlight "9819812609" at bounding box center [249, 323] width 79 height 16
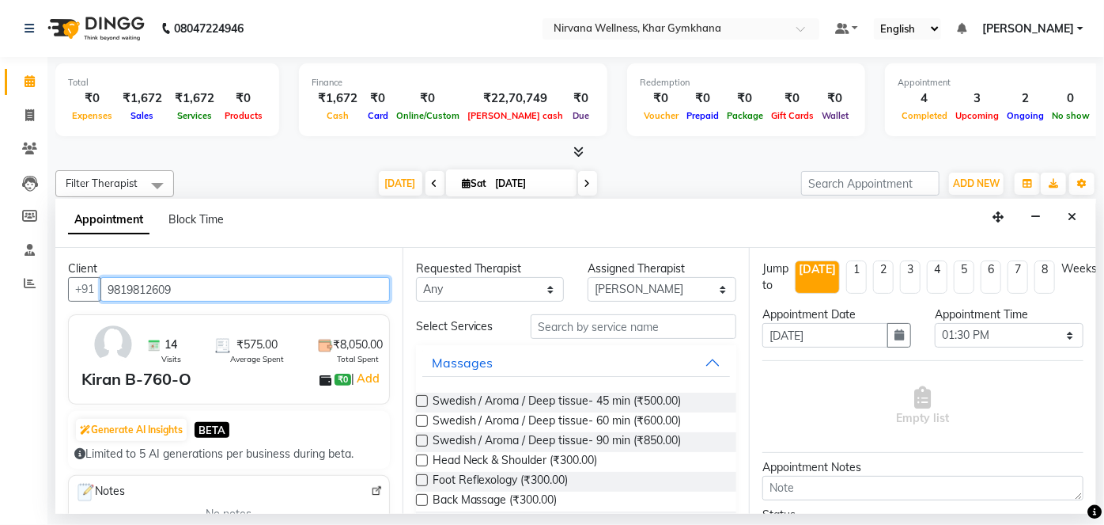
scroll to position [215, 0]
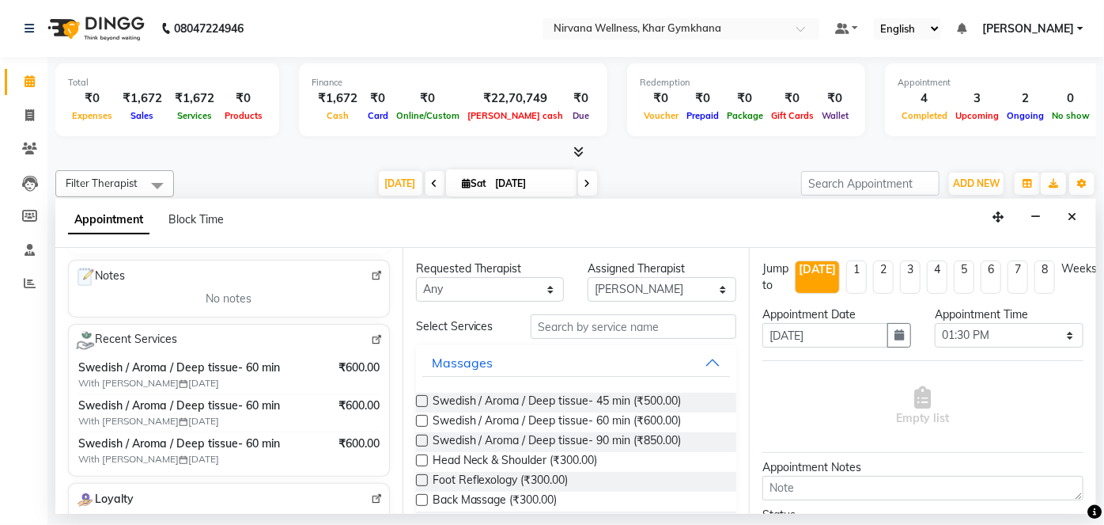
type input "9819812609"
click at [495, 291] on select "Any [PERSON_NAME] Jyoti [PERSON_NAME] [PERSON_NAME]" at bounding box center [490, 289] width 149 height 25
select select "68038"
click at [416, 277] on select "Any [PERSON_NAME] Jyoti [PERSON_NAME] [PERSON_NAME]" at bounding box center [490, 289] width 149 height 25
click at [612, 426] on span "Swedish / Aroma / Deep tissue- 60 min (₹600.00)" at bounding box center [557, 422] width 249 height 20
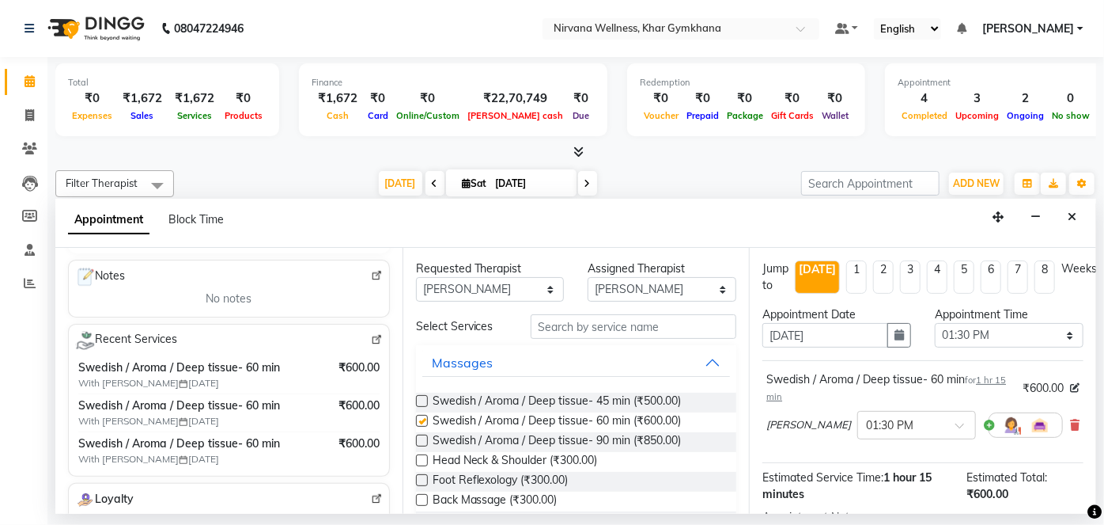
checkbox input "false"
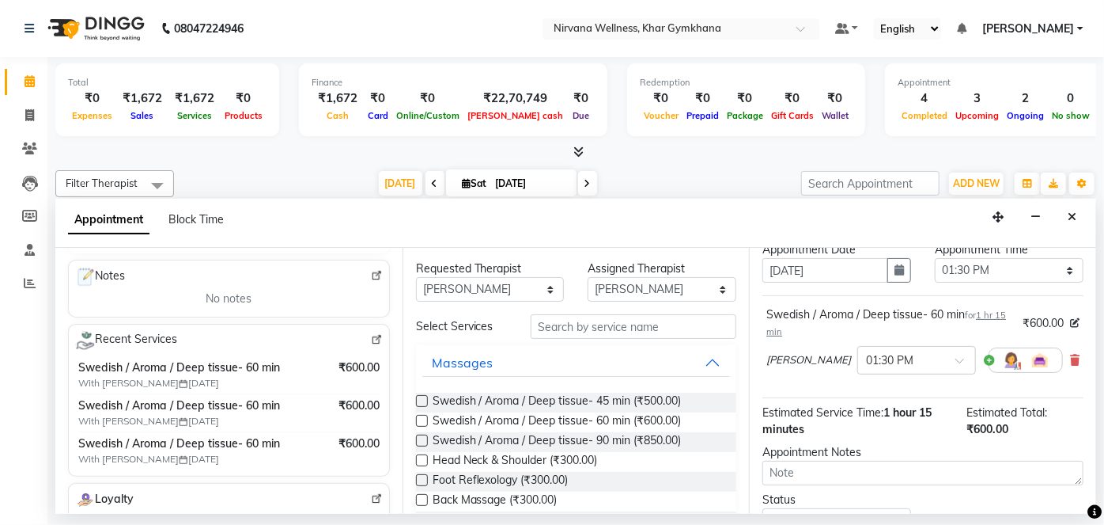
scroll to position [183, 0]
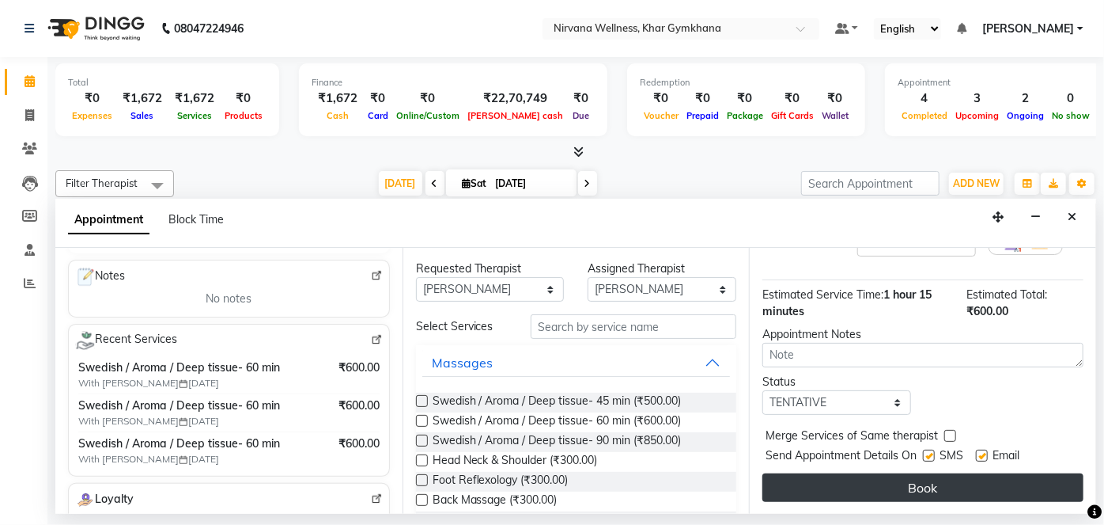
click at [908, 482] on button "Book" at bounding box center [923, 487] width 321 height 28
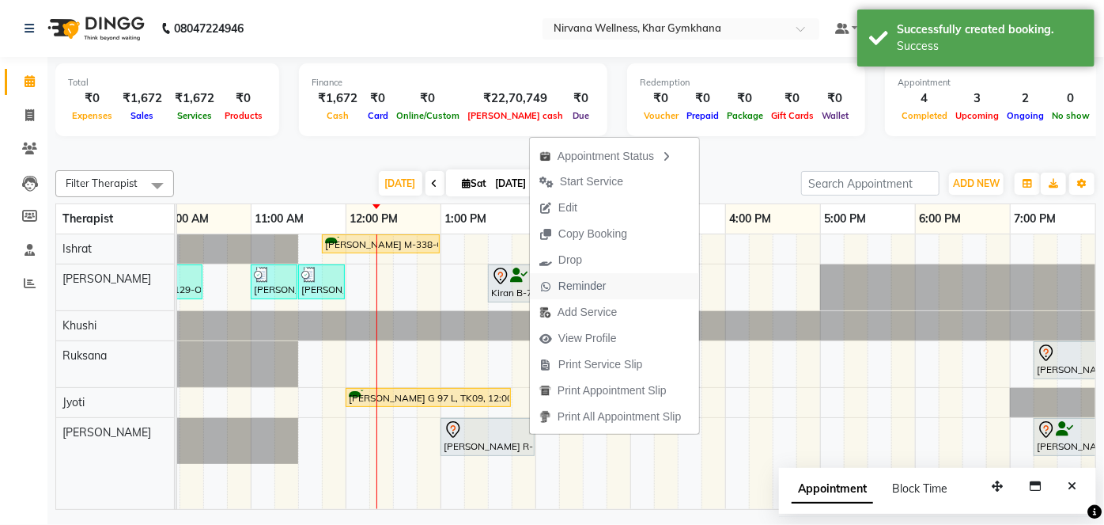
click at [565, 281] on span "Reminder" at bounding box center [583, 286] width 48 height 17
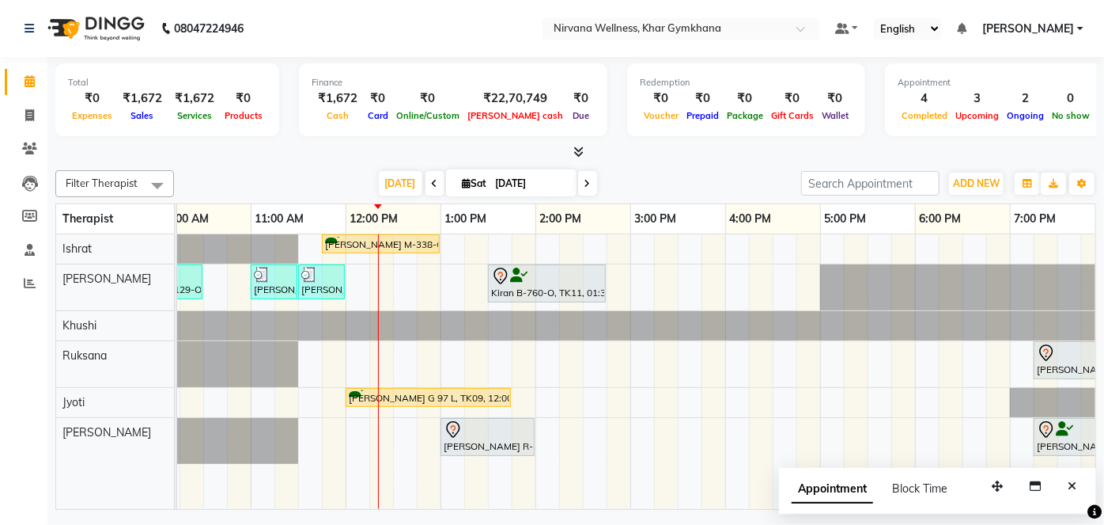
click at [1078, 478] on button "Close" at bounding box center [1072, 486] width 23 height 25
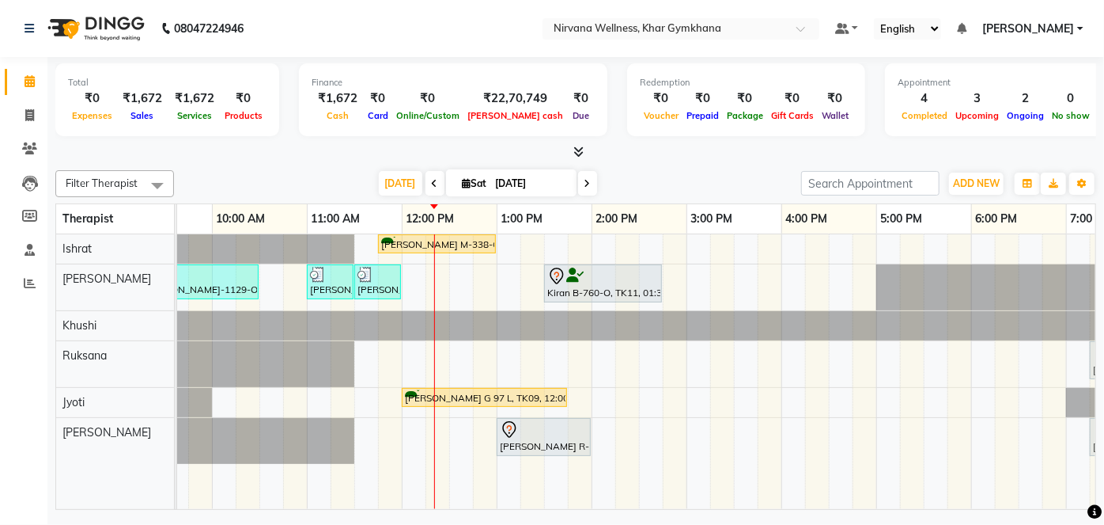
scroll to position [0, 275]
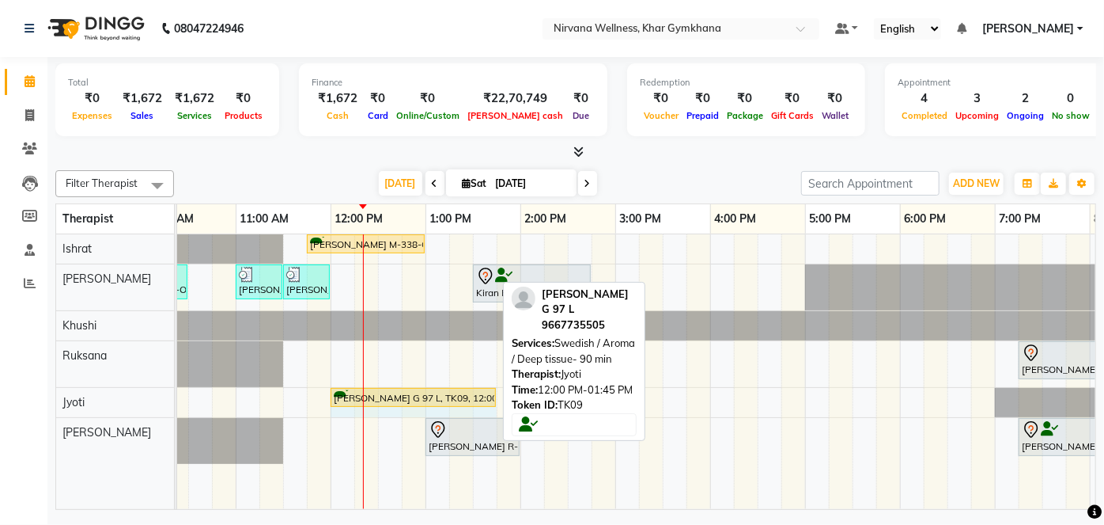
drag, startPoint x: 494, startPoint y: 393, endPoint x: 480, endPoint y: 397, distance: 14.8
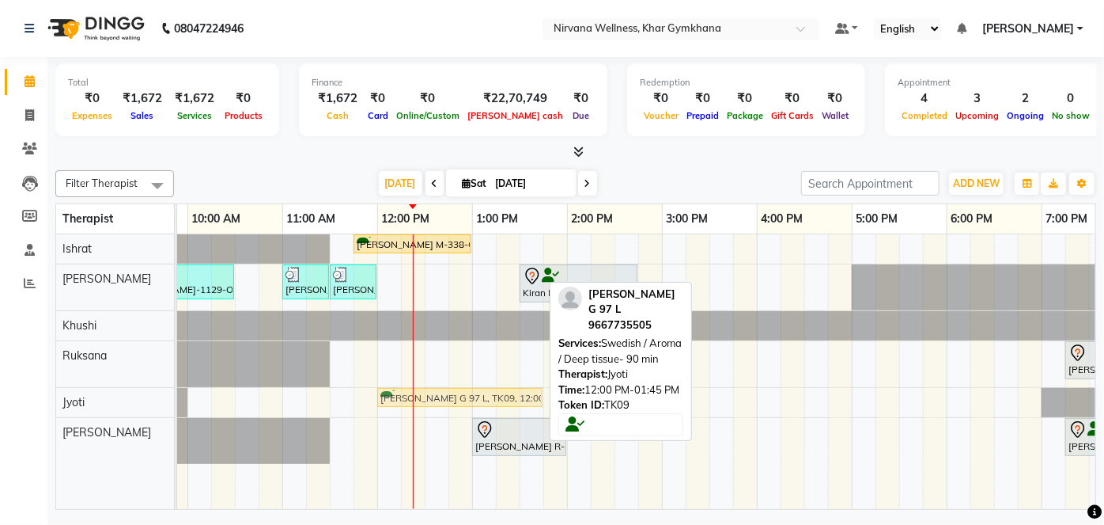
drag, startPoint x: 441, startPoint y: 399, endPoint x: 445, endPoint y: 418, distance: 19.2
click at [445, 418] on div "[PERSON_NAME] M-338-O, TK01, 11:45 AM-01:00 PM, Swedish / Aroma / Deep tissue- …" at bounding box center [662, 371] width 1519 height 275
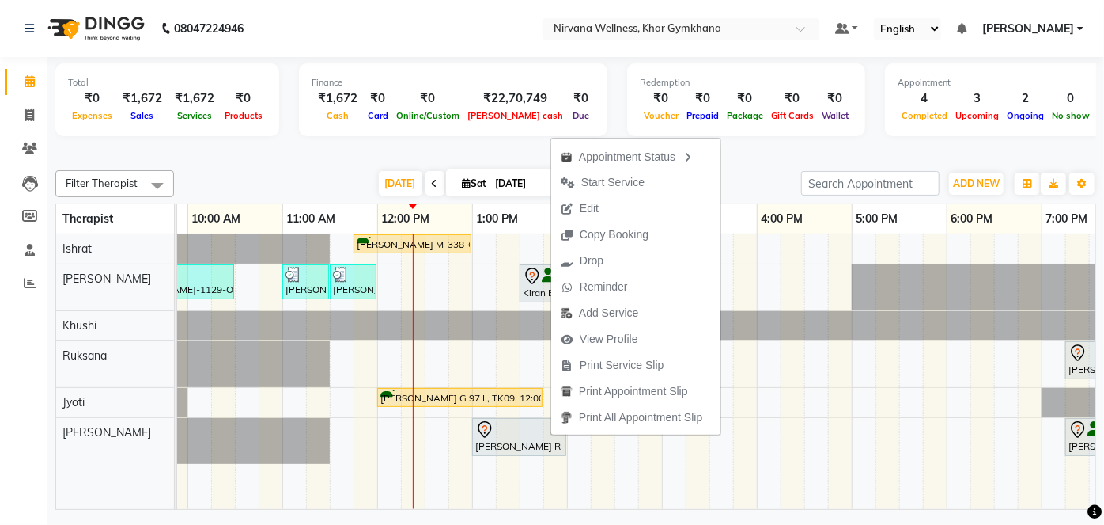
click at [495, 156] on div at bounding box center [575, 152] width 1041 height 17
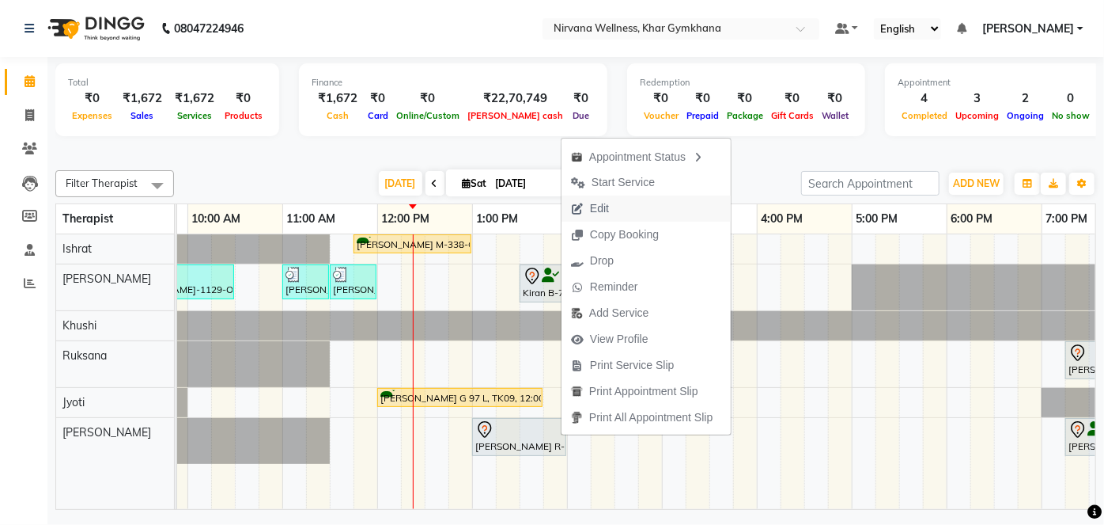
click at [596, 209] on span "Edit" at bounding box center [599, 208] width 19 height 17
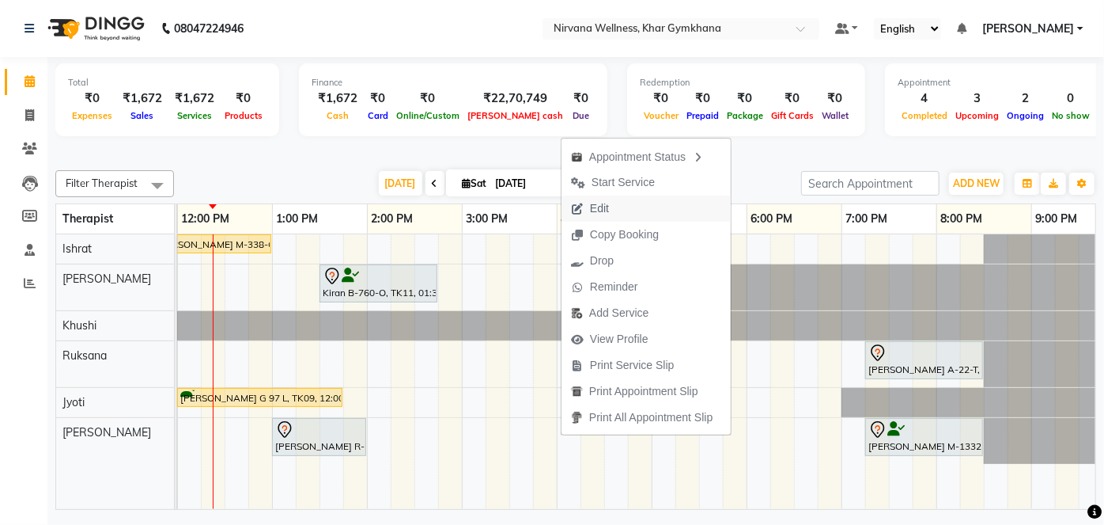
select select "68038"
select select "810"
select select "3392"
select select "tentative"
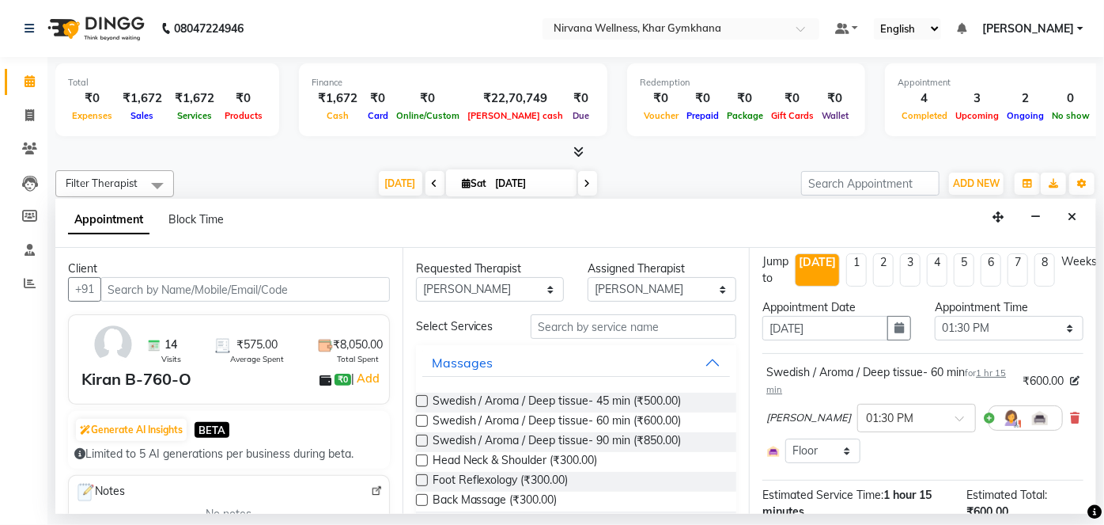
scroll to position [0, 0]
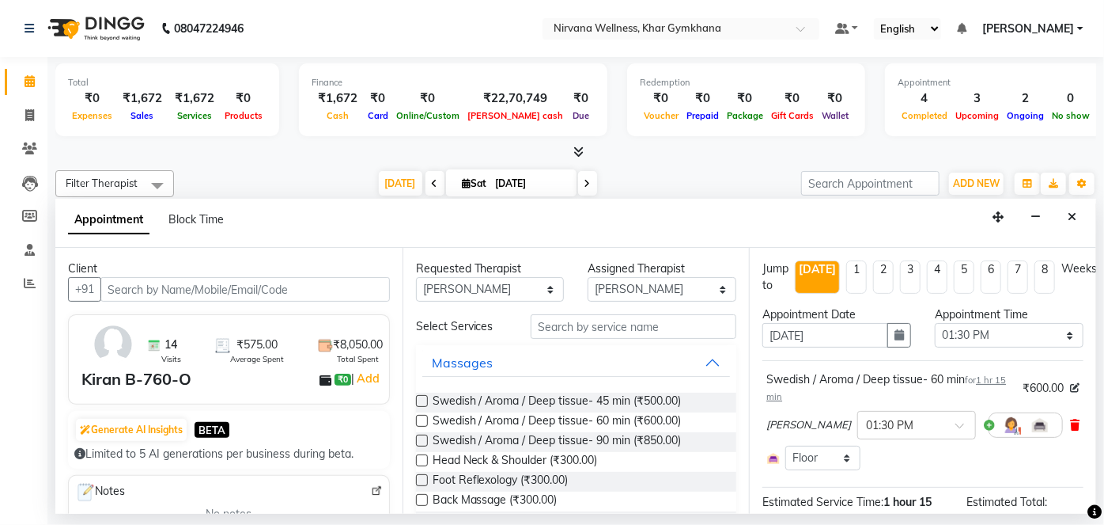
click at [1070, 423] on icon at bounding box center [1074, 424] width 9 height 11
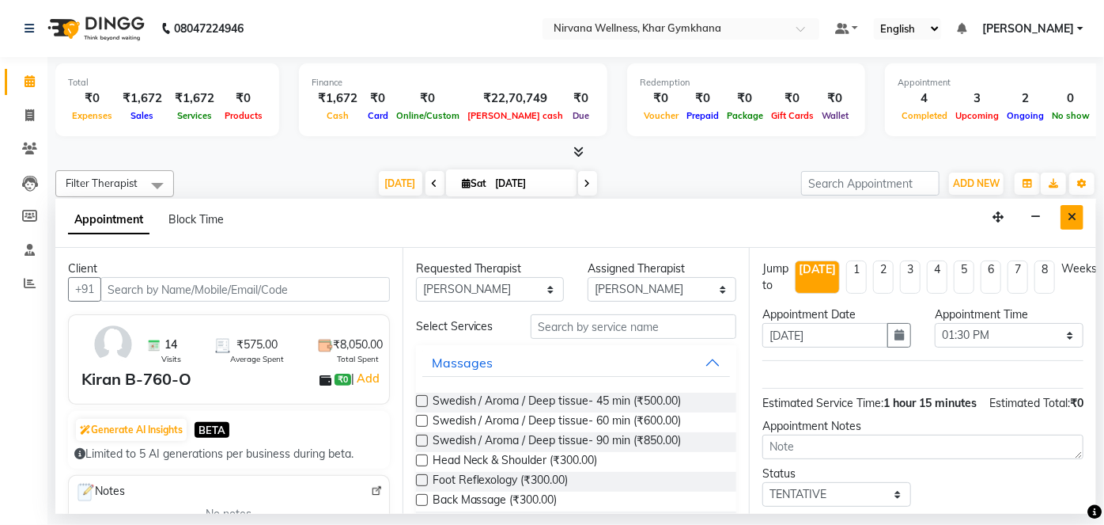
click at [1063, 215] on button "Close" at bounding box center [1072, 217] width 23 height 25
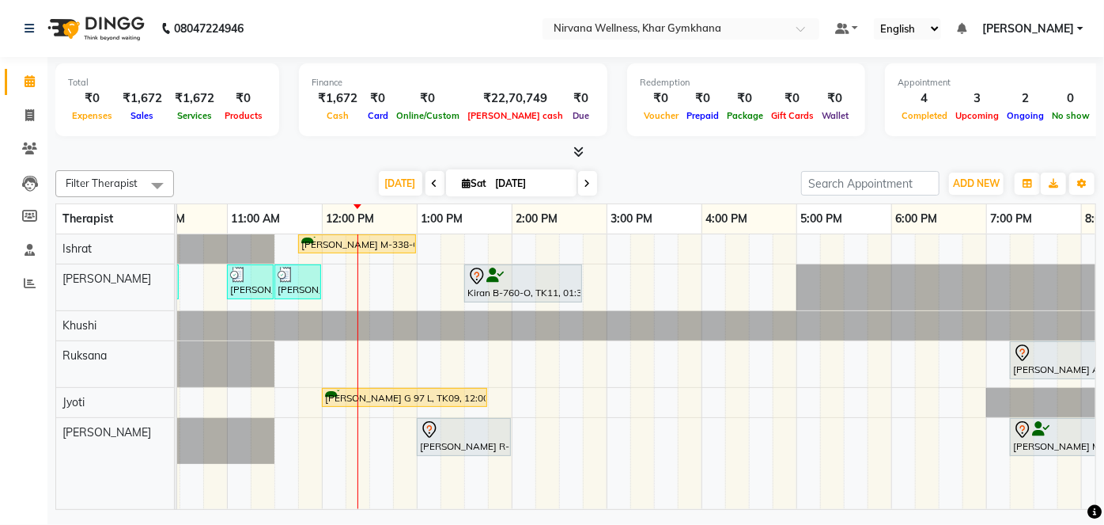
scroll to position [0, 297]
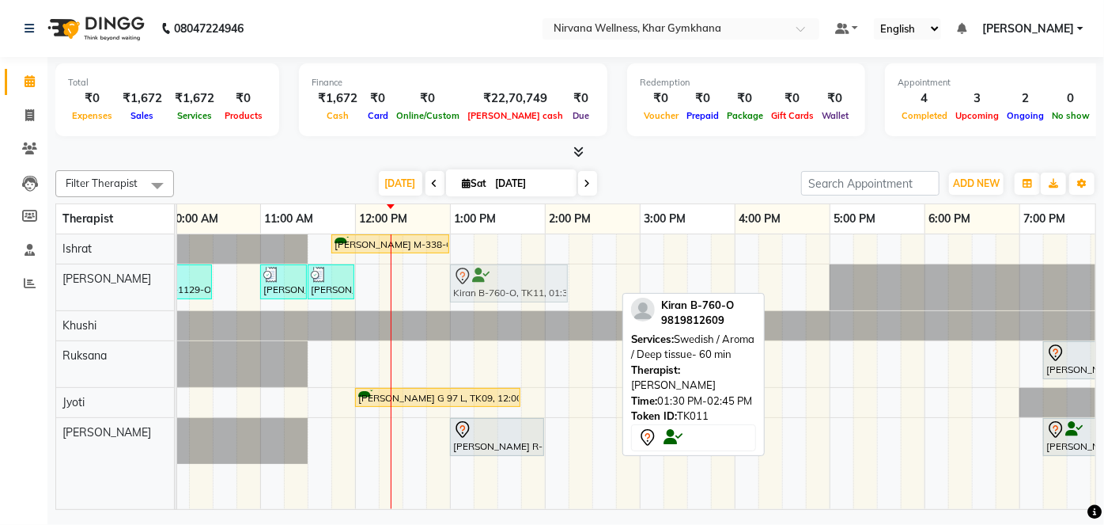
drag, startPoint x: 527, startPoint y: 277, endPoint x: 479, endPoint y: 277, distance: 47.5
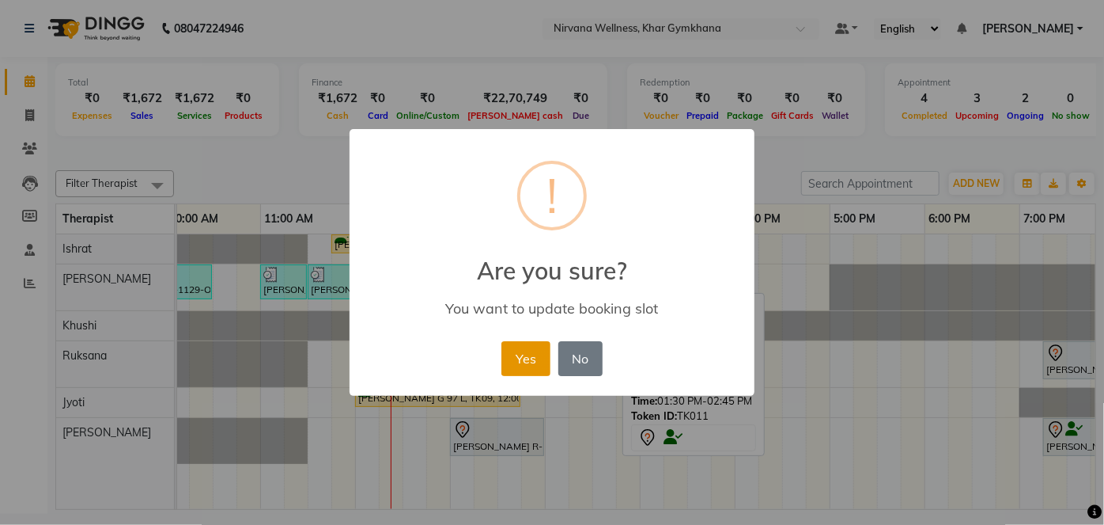
click at [532, 362] on button "Yes" at bounding box center [526, 358] width 48 height 35
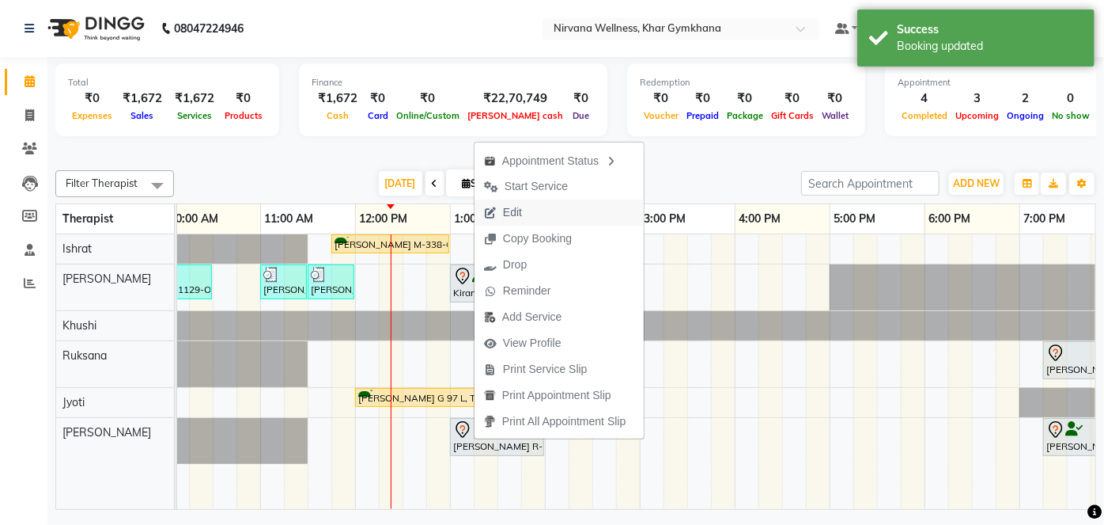
click at [524, 212] on span "Edit" at bounding box center [503, 212] width 57 height 26
select select "tentative"
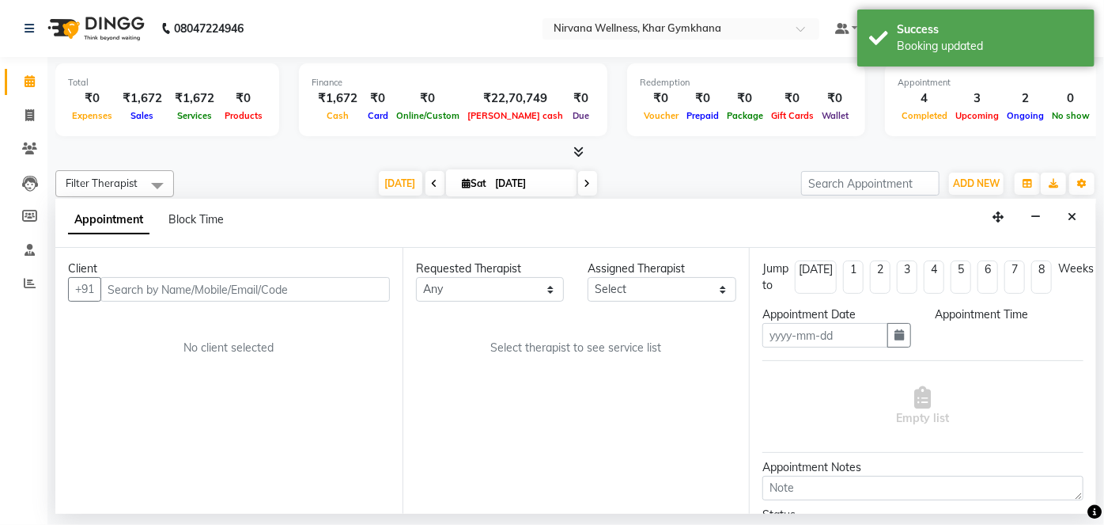
type input "[DATE]"
select select "68038"
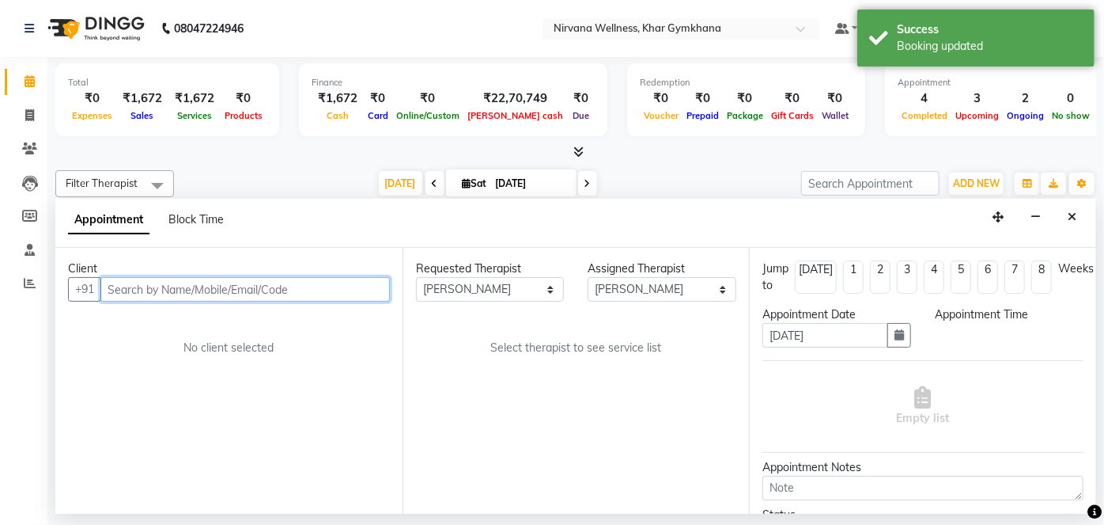
scroll to position [0, 475]
select select "780"
select select "3392"
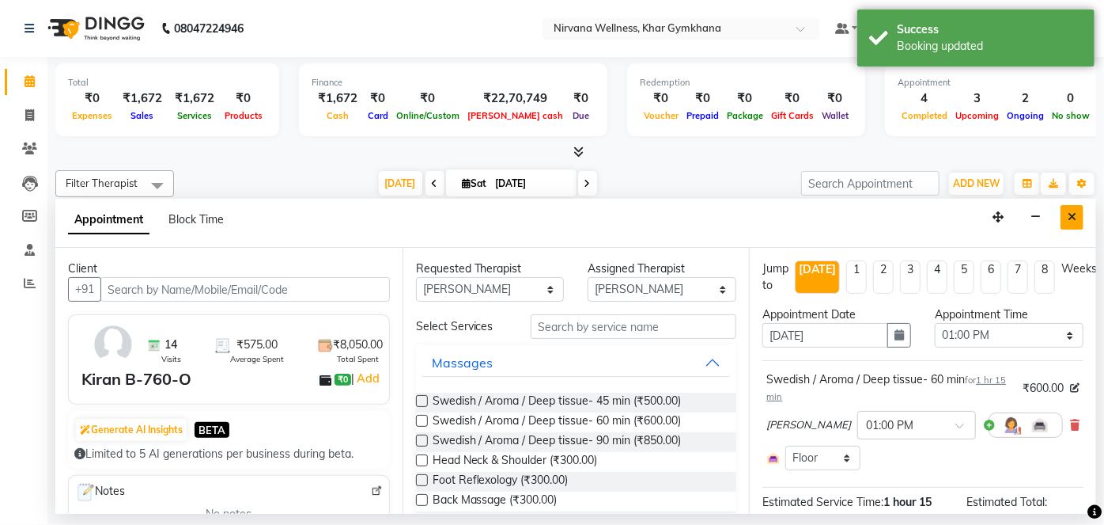
click at [1074, 224] on button "Close" at bounding box center [1072, 217] width 23 height 25
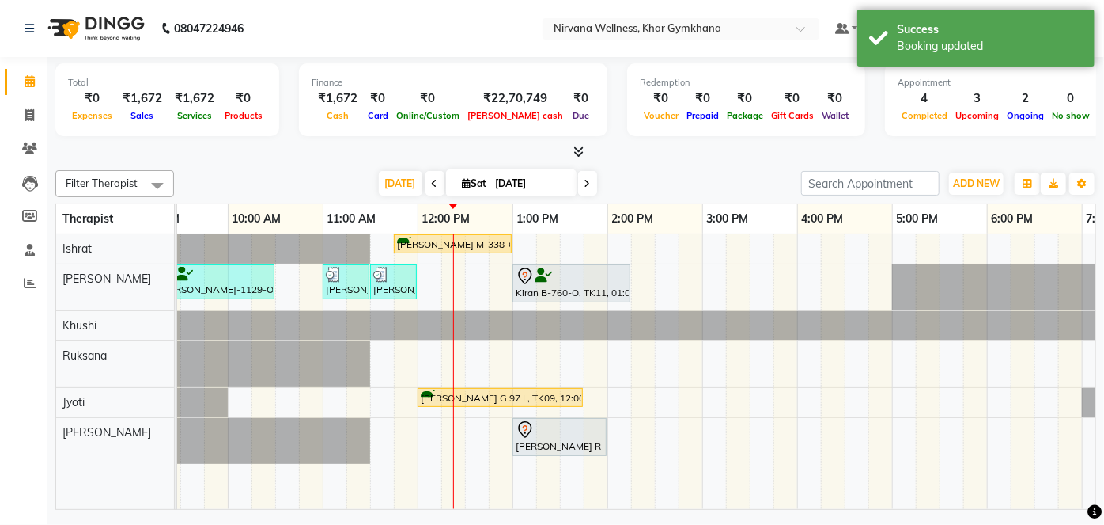
scroll to position [0, 225]
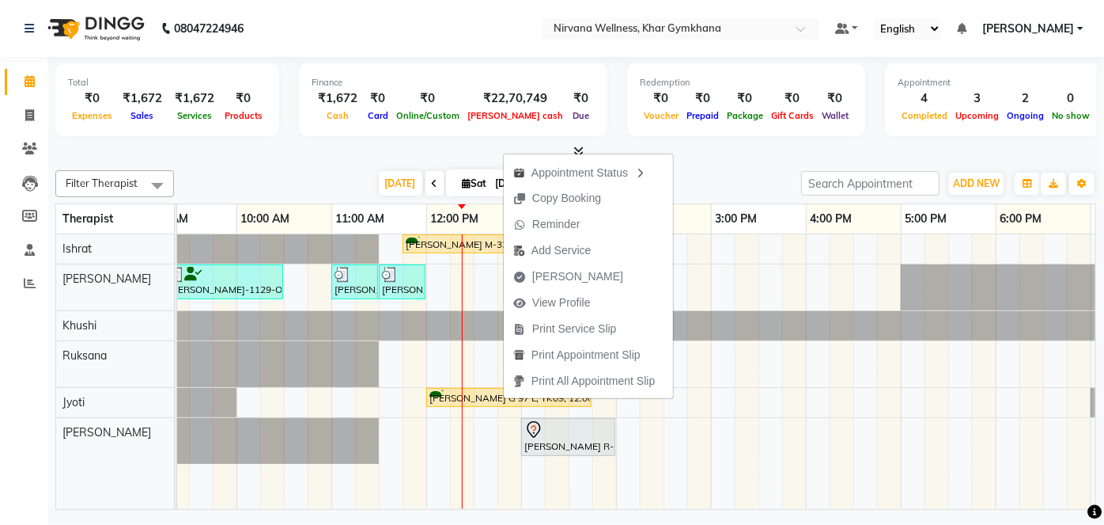
click at [709, 151] on div at bounding box center [575, 152] width 1041 height 17
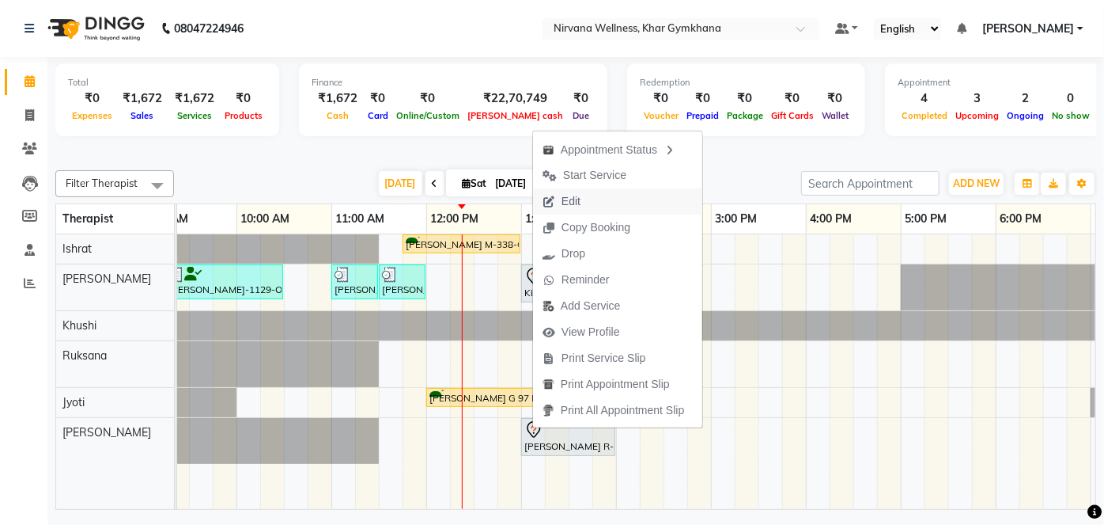
click at [571, 201] on span "Edit" at bounding box center [571, 201] width 19 height 17
select select "tentative"
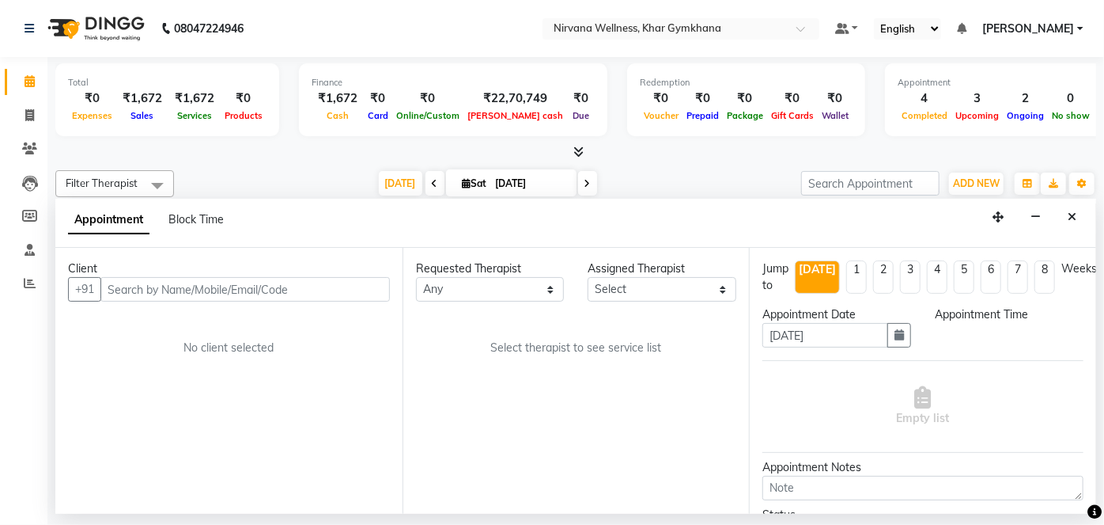
select select "68038"
select select "780"
select select "3392"
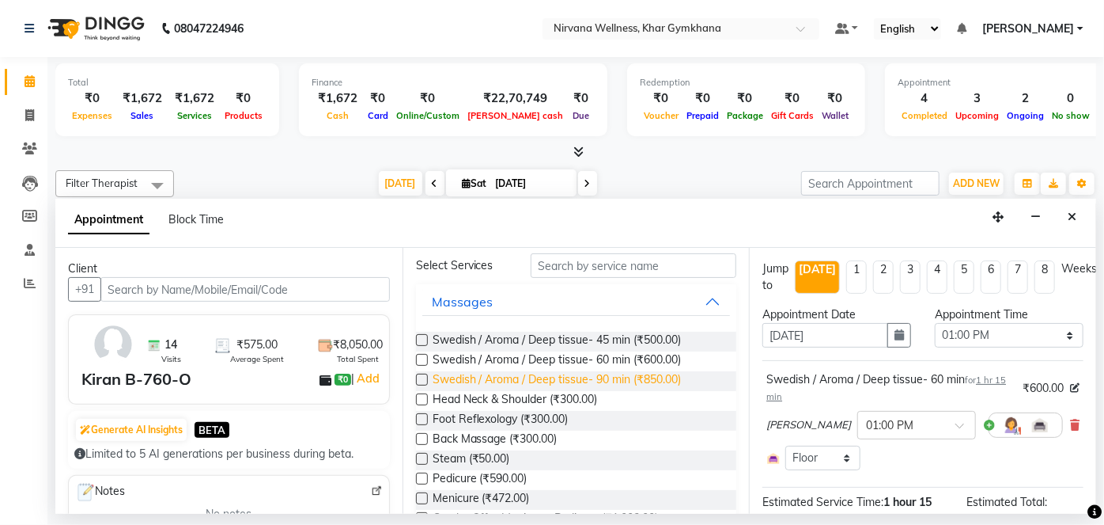
scroll to position [71, 0]
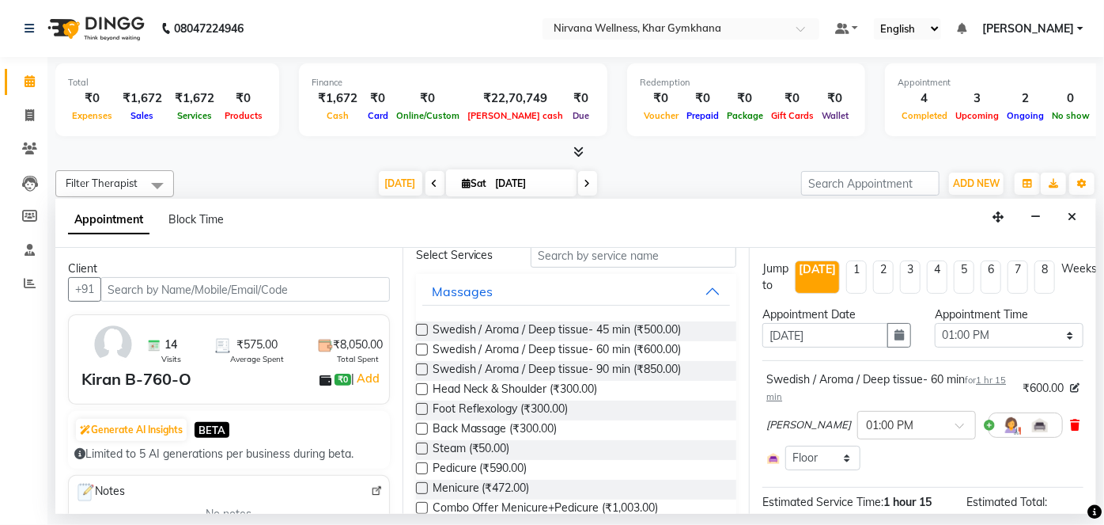
click at [1070, 423] on icon at bounding box center [1074, 424] width 9 height 11
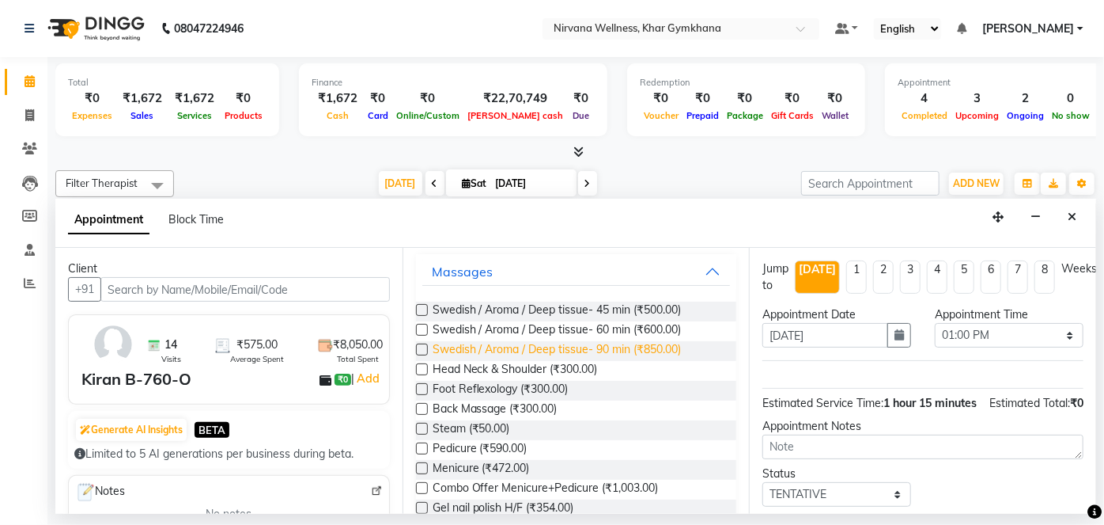
scroll to position [0, 0]
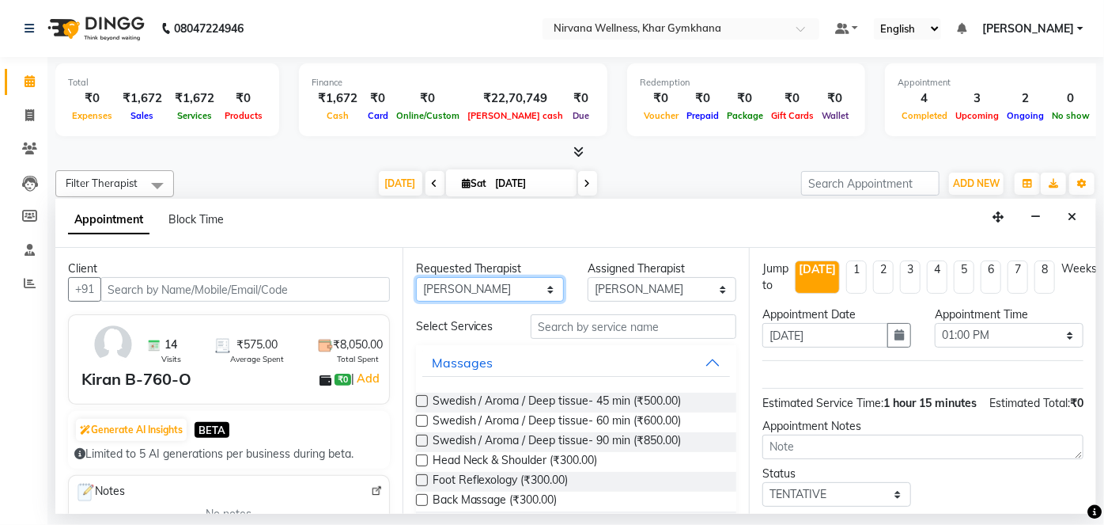
click at [513, 282] on select "Any [PERSON_NAME] Jyoti [PERSON_NAME] [PERSON_NAME]" at bounding box center [490, 289] width 149 height 25
select select "78895"
click at [416, 277] on select "Any [PERSON_NAME] Jyoti [PERSON_NAME] [PERSON_NAME]" at bounding box center [490, 289] width 149 height 25
select select "78895"
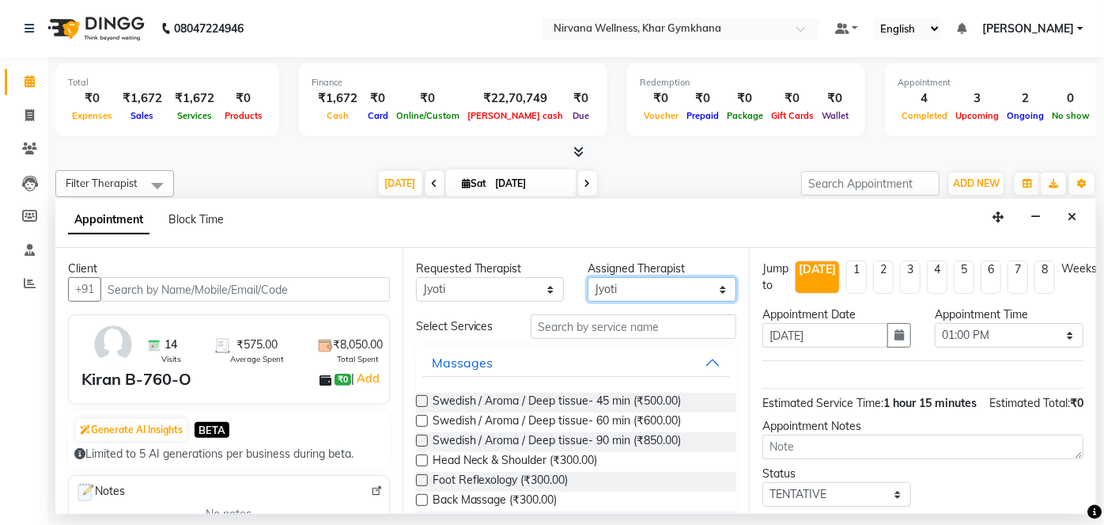
click at [646, 282] on select "Select Ishrat Jyoti [PERSON_NAME] [PERSON_NAME]" at bounding box center [662, 289] width 149 height 25
click at [486, 329] on div "Select Services" at bounding box center [461, 326] width 115 height 17
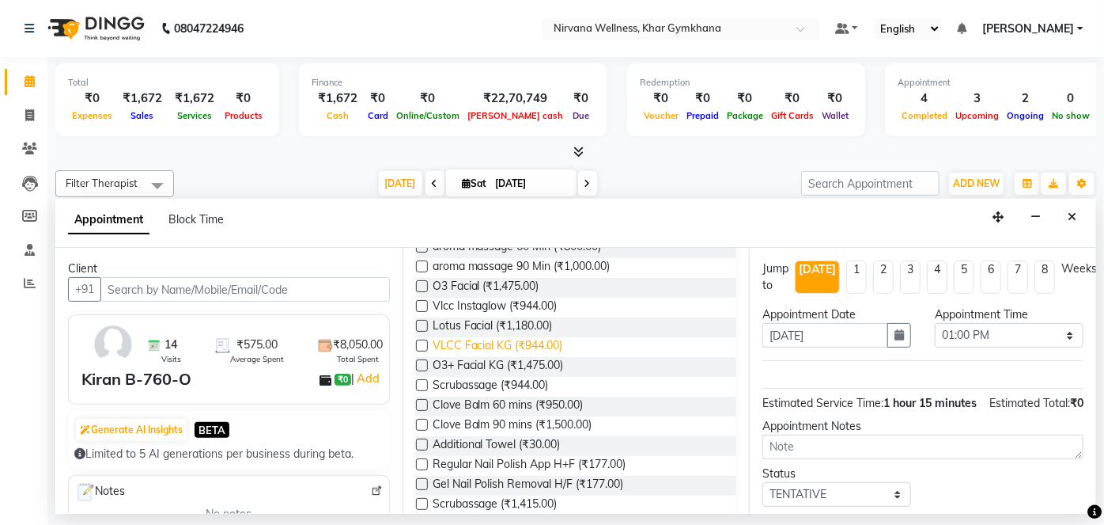
scroll to position [143, 0]
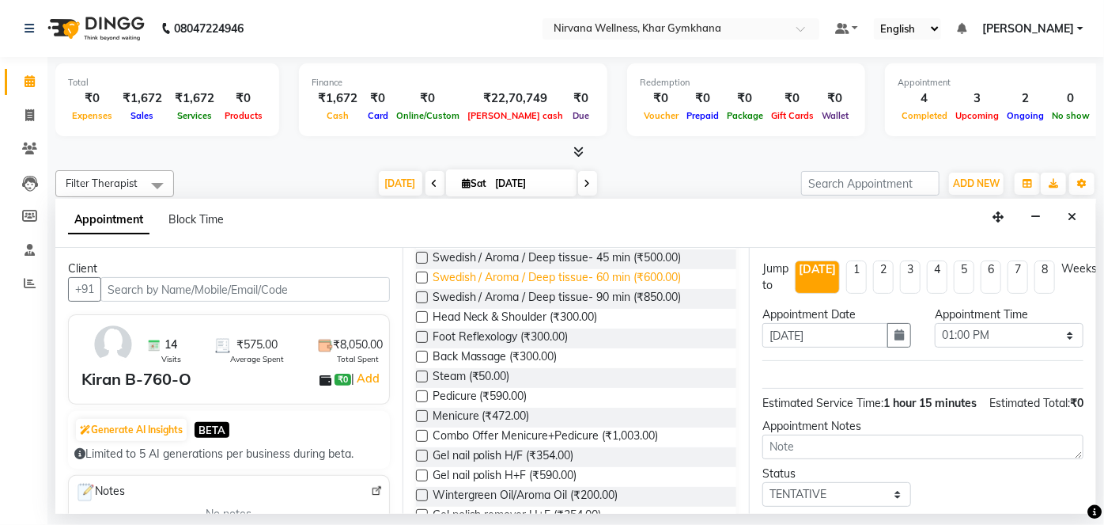
click at [648, 281] on span "Swedish / Aroma / Deep tissue- 60 min (₹600.00)" at bounding box center [557, 279] width 249 height 20
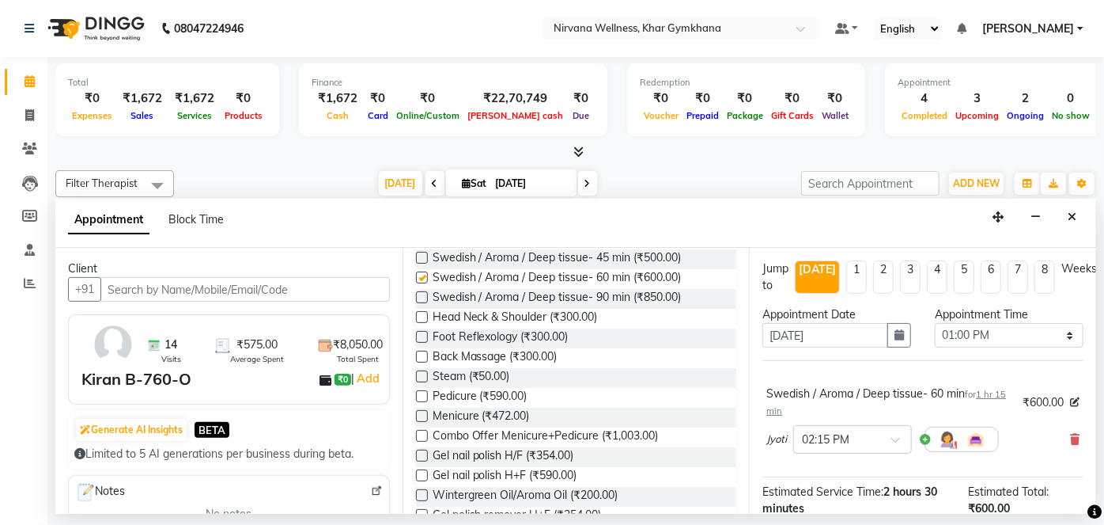
checkbox input "false"
click at [865, 437] on input "text" at bounding box center [837, 438] width 70 height 17
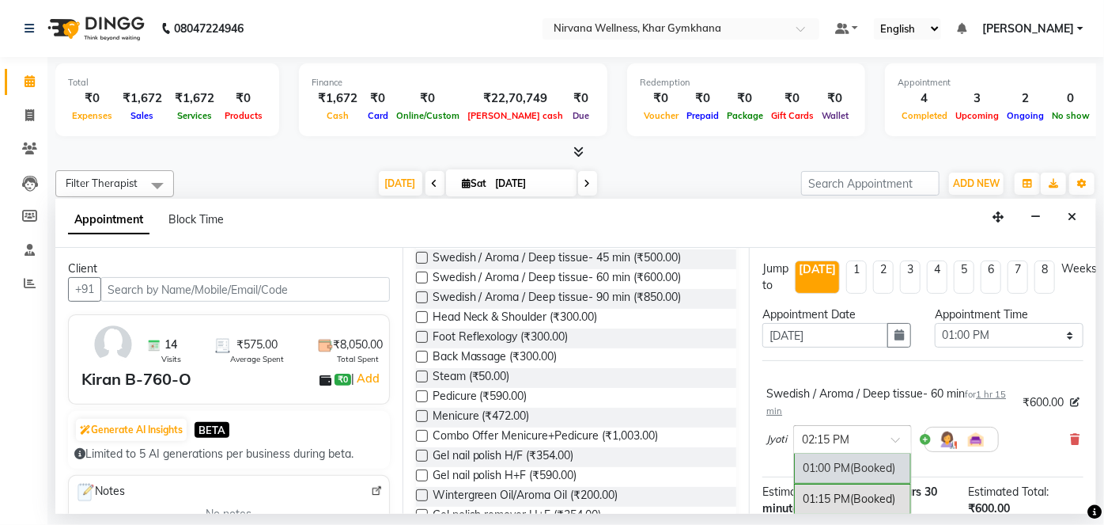
click at [853, 468] on div "01:00 PM (Booked)" at bounding box center [852, 468] width 117 height 31
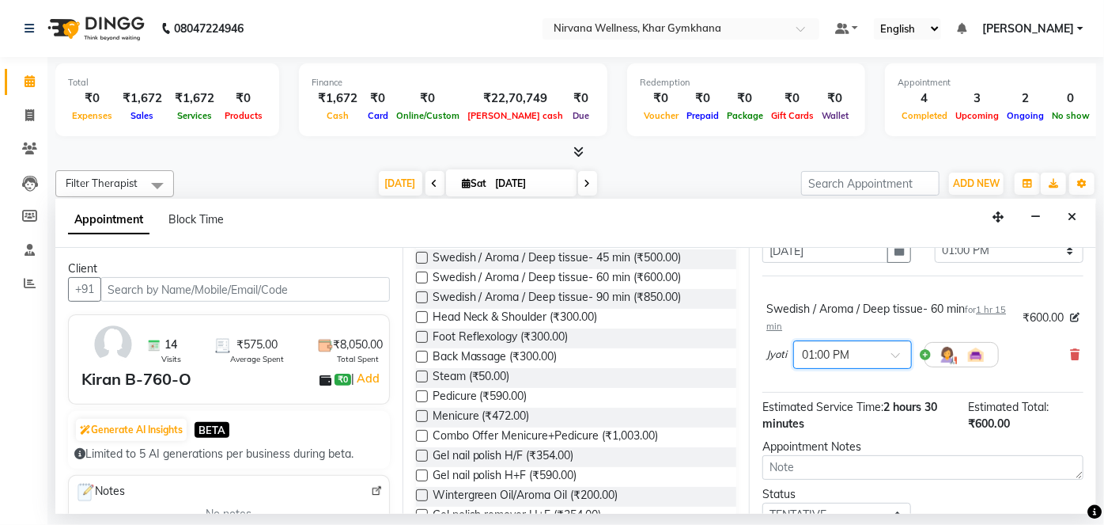
scroll to position [151, 0]
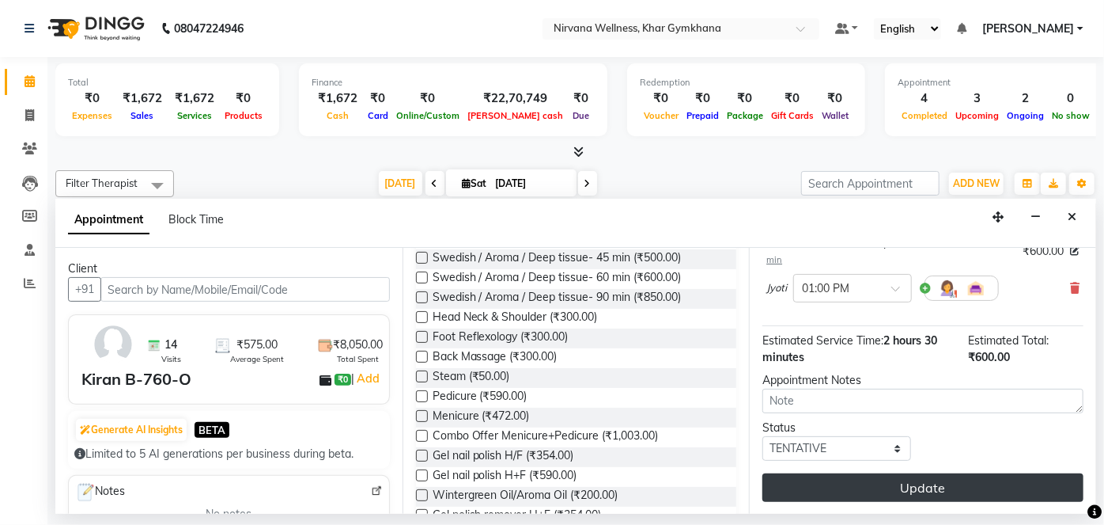
click at [863, 497] on button "Update" at bounding box center [923, 487] width 321 height 28
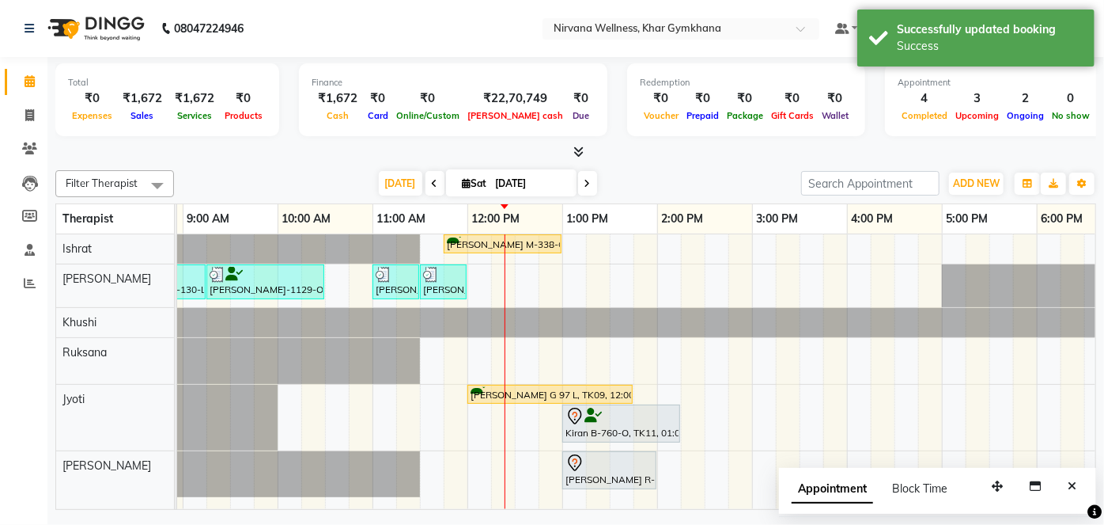
scroll to position [0, 160]
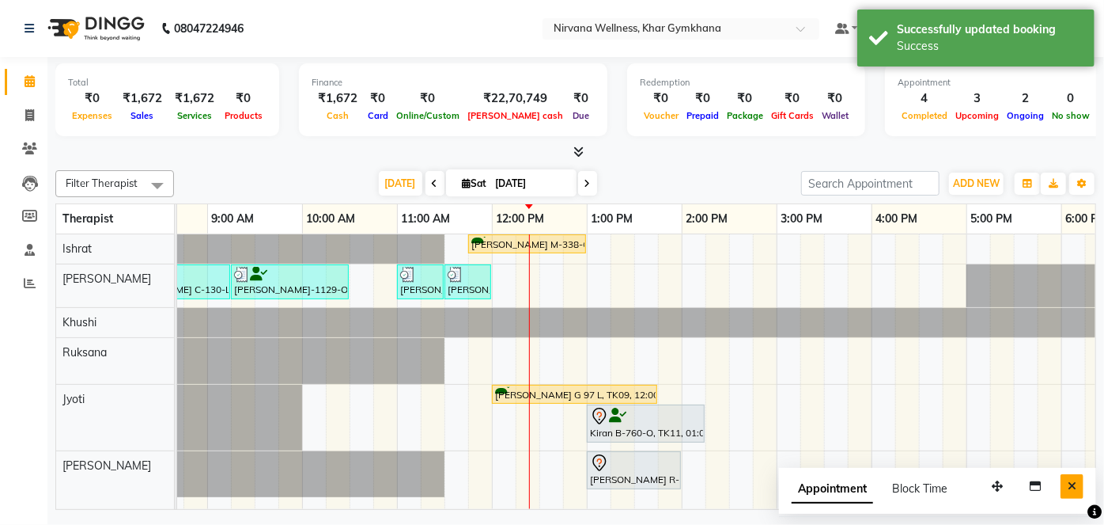
click at [1066, 486] on button "Close" at bounding box center [1072, 486] width 23 height 25
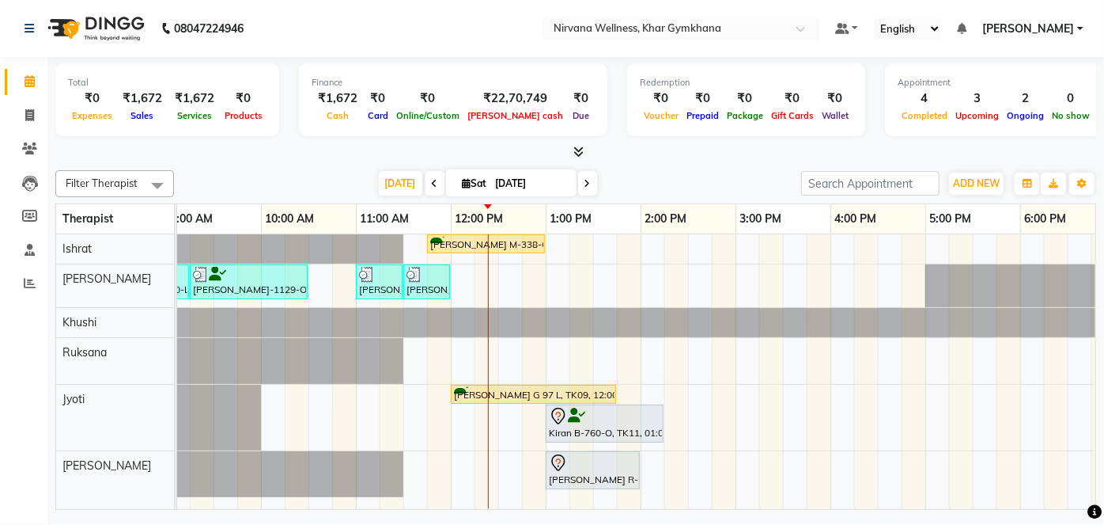
scroll to position [0, 184]
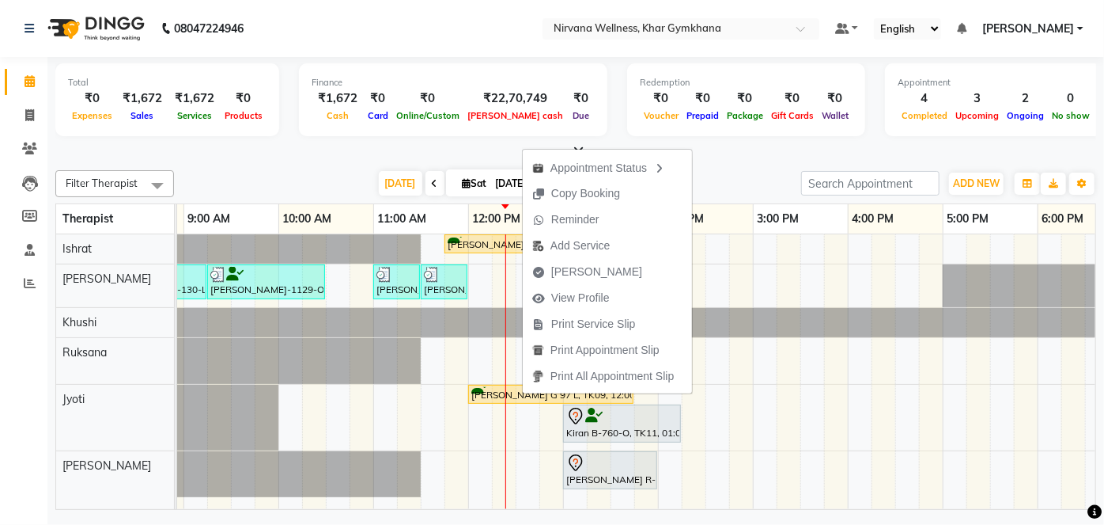
click at [457, 154] on div at bounding box center [575, 152] width 1041 height 17
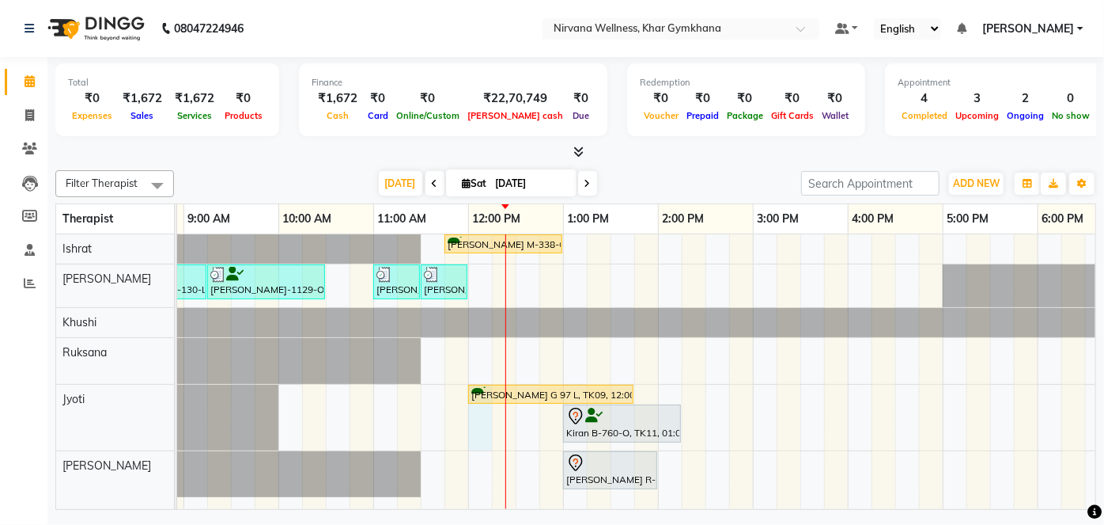
click at [475, 410] on div "[PERSON_NAME] M-338-O, TK01, 11:45 AM-01:00 PM, Swedish / Aroma / Deep tissue- …" at bounding box center [753, 371] width 1519 height 275
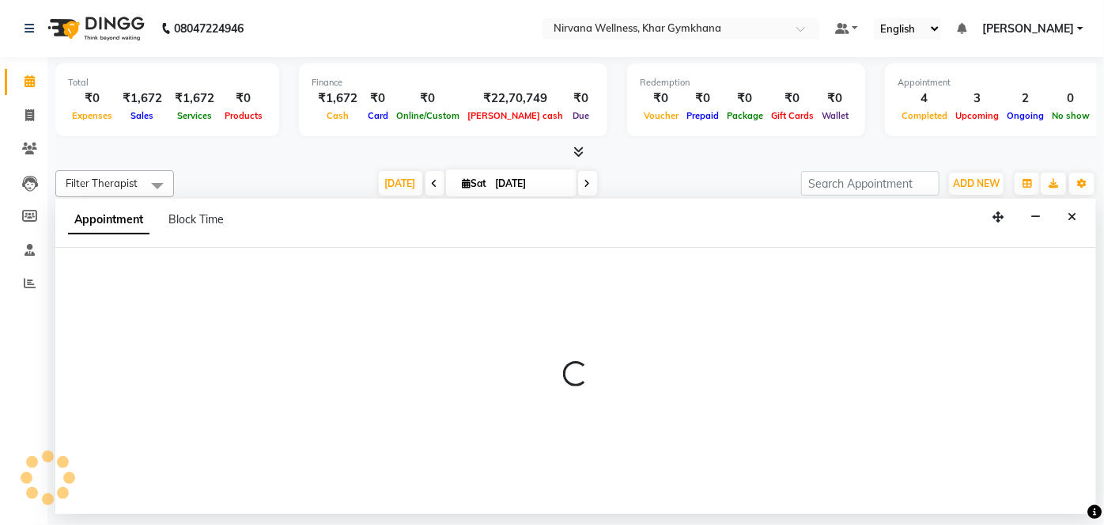
select select "78895"
select select "720"
select select "tentative"
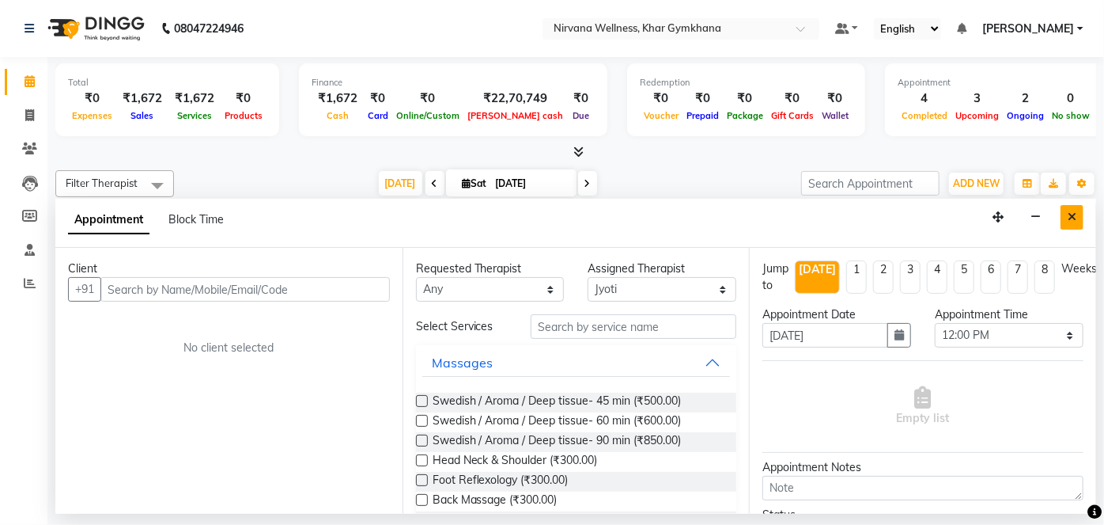
click at [1081, 215] on button "Close" at bounding box center [1072, 217] width 23 height 25
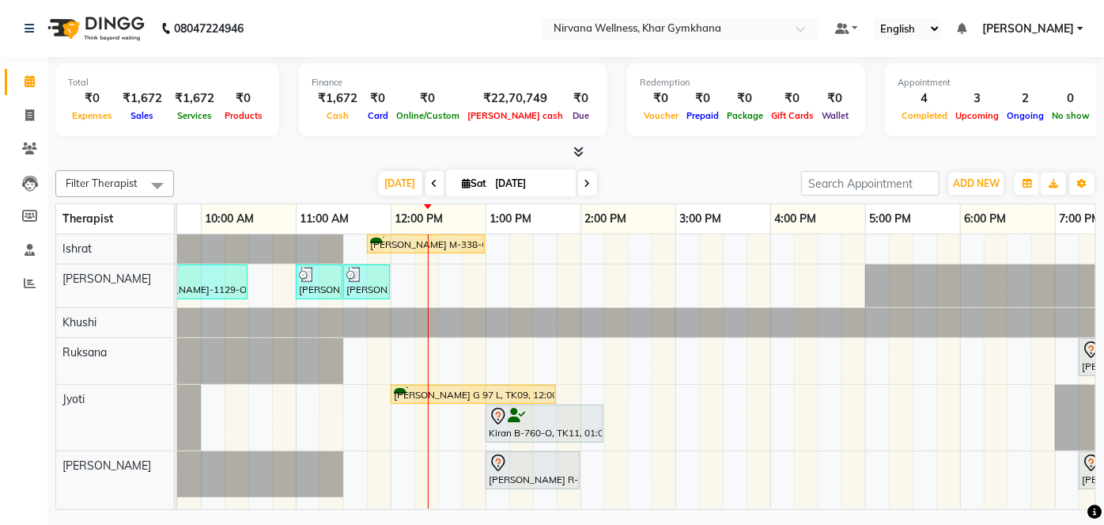
scroll to position [0, 313]
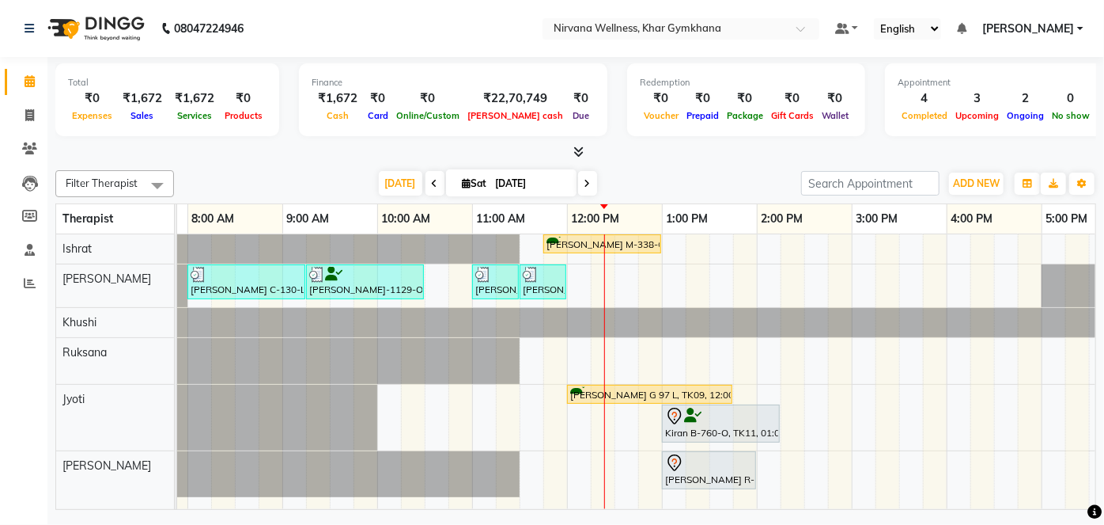
click at [578, 412] on div "[PERSON_NAME] M-338-O, TK01, 11:45 AM-01:00 PM, Swedish / Aroma / Deep tissue- …" at bounding box center [852, 371] width 1519 height 275
select select "78895"
select select "720"
select select "tentative"
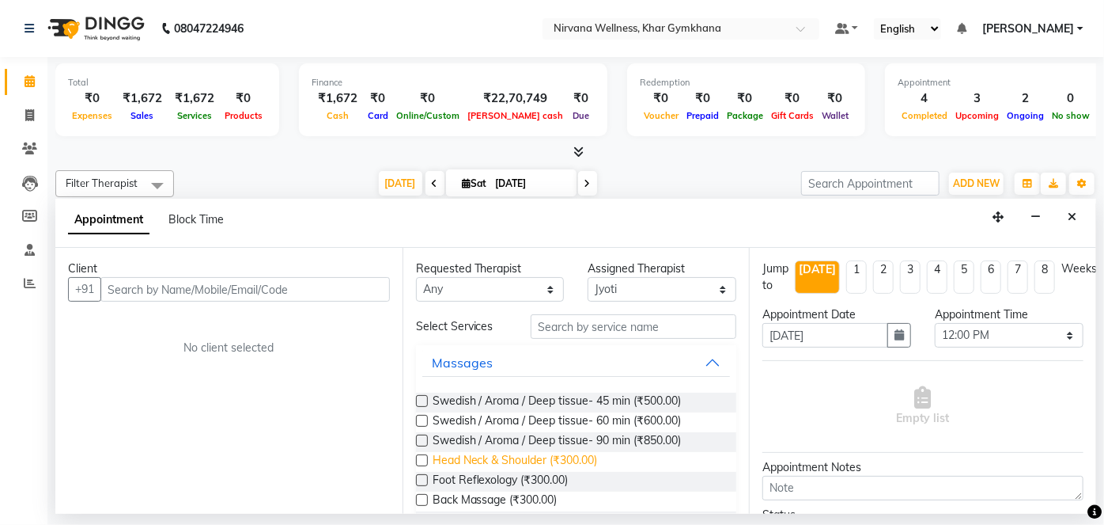
click at [578, 462] on span "Head Neck & Shoulder (₹300.00)" at bounding box center [515, 462] width 165 height 20
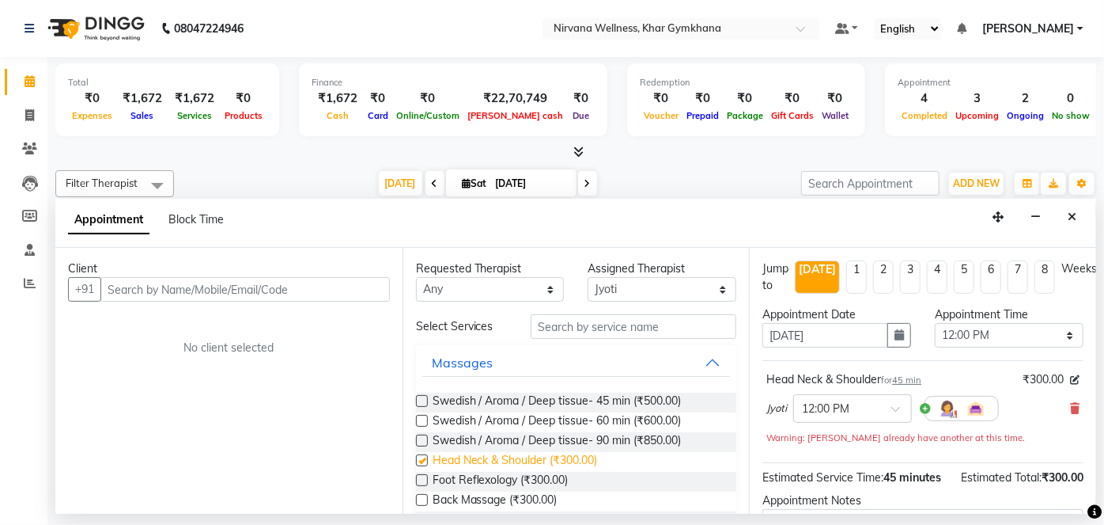
checkbox input "false"
click at [1070, 405] on icon at bounding box center [1074, 408] width 9 height 11
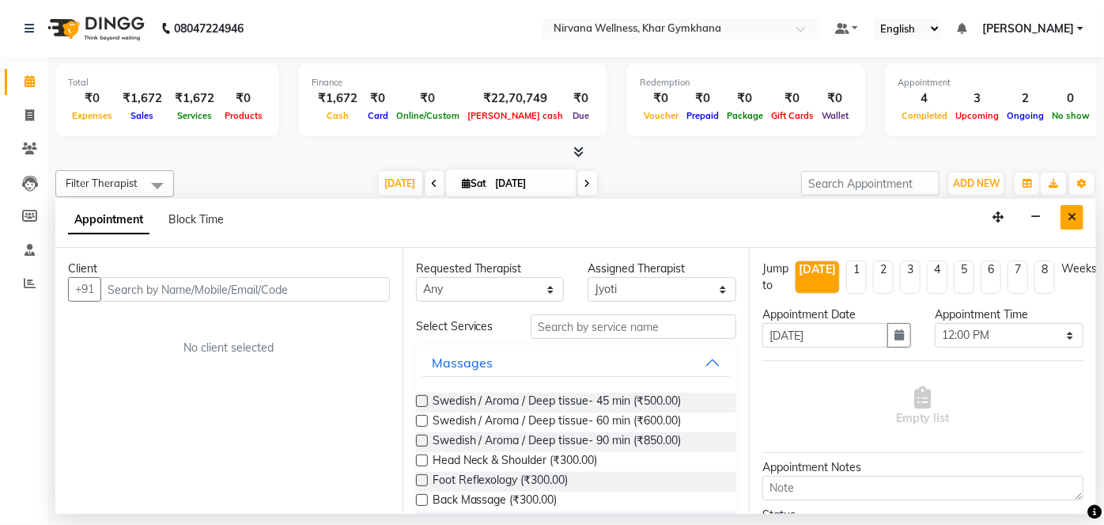
click at [1074, 223] on button "Close" at bounding box center [1072, 217] width 23 height 25
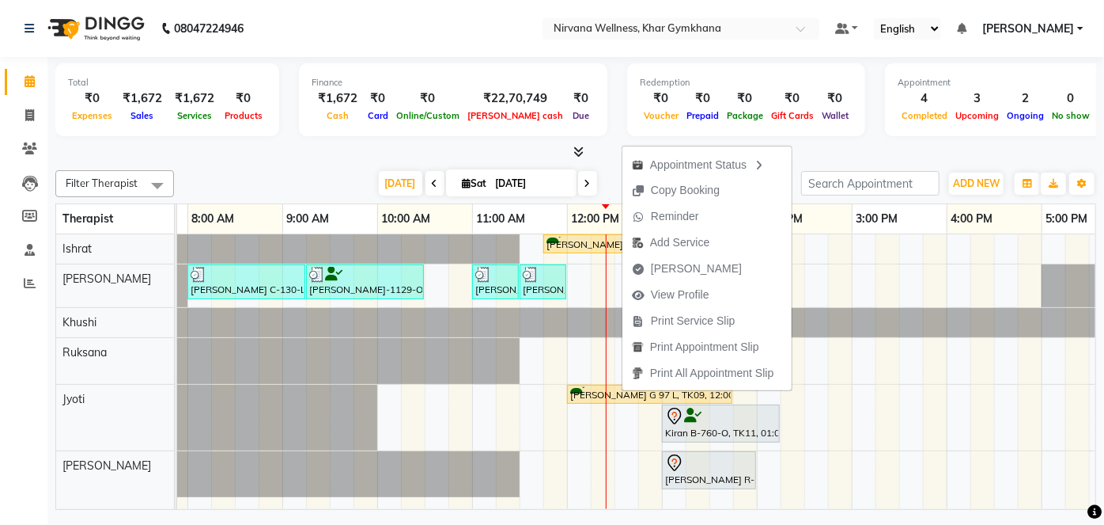
drag, startPoint x: 517, startPoint y: 153, endPoint x: 568, endPoint y: 248, distance: 106.9
click at [518, 153] on div at bounding box center [575, 152] width 1041 height 17
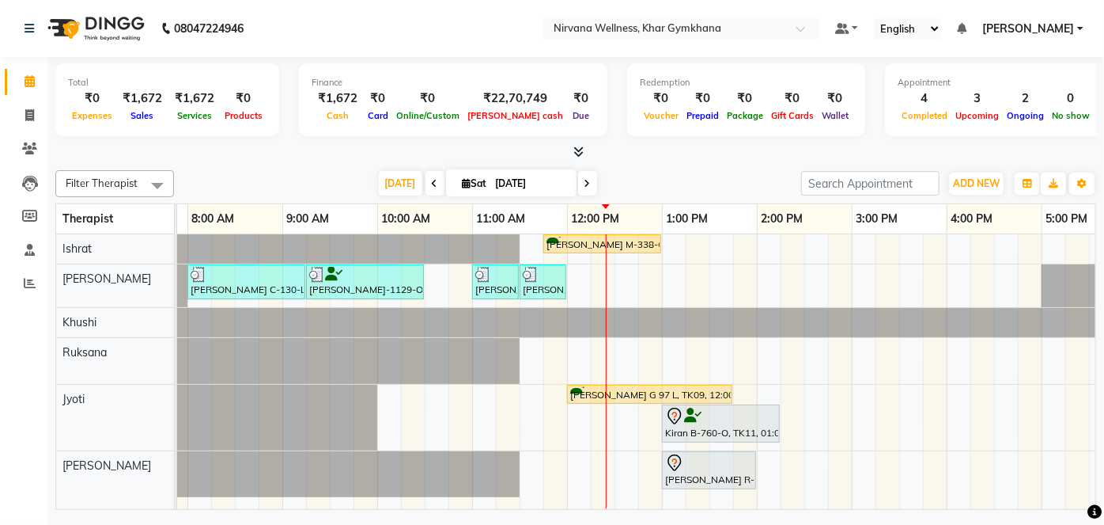
click at [574, 407] on div "[PERSON_NAME] M-338-O, TK01, 11:45 AM-01:00 PM, Swedish / Aroma / Deep tissue- …" at bounding box center [852, 371] width 1519 height 275
select select "78895"
select select "tentative"
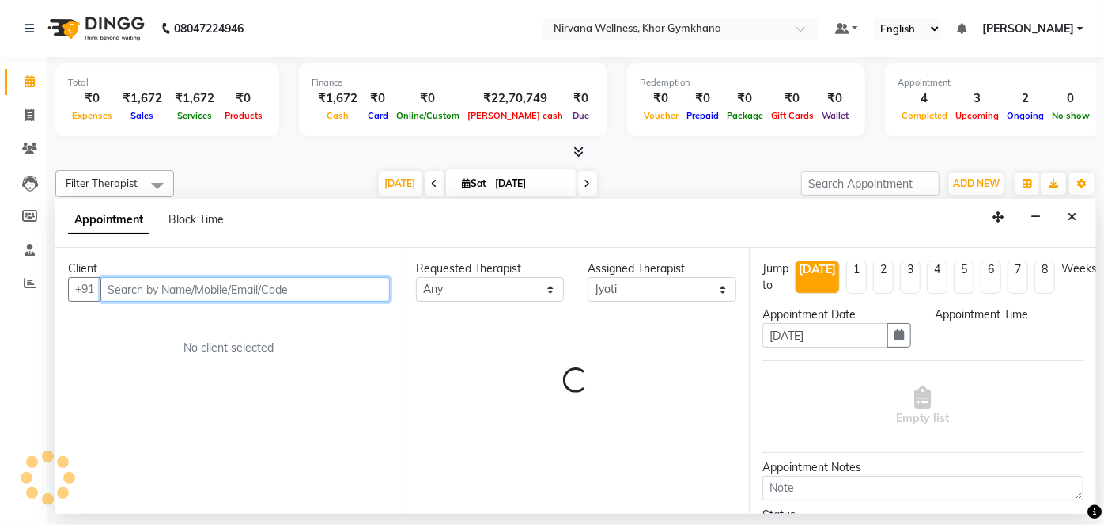
select select "720"
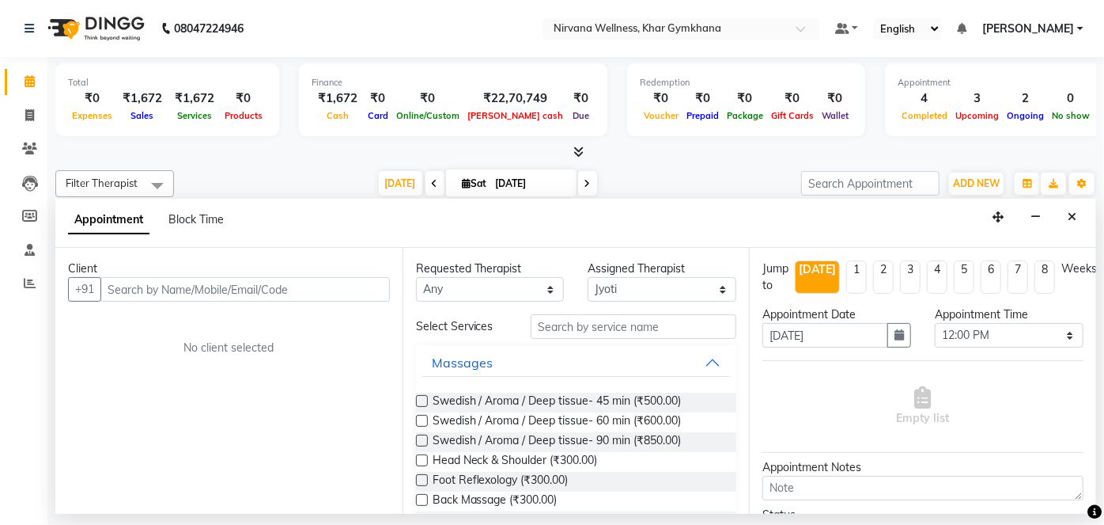
click at [214, 226] on div "Block Time" at bounding box center [196, 219] width 55 height 17
click at [213, 222] on span "Block Time" at bounding box center [196, 219] width 55 height 14
select select "78895"
select select "720"
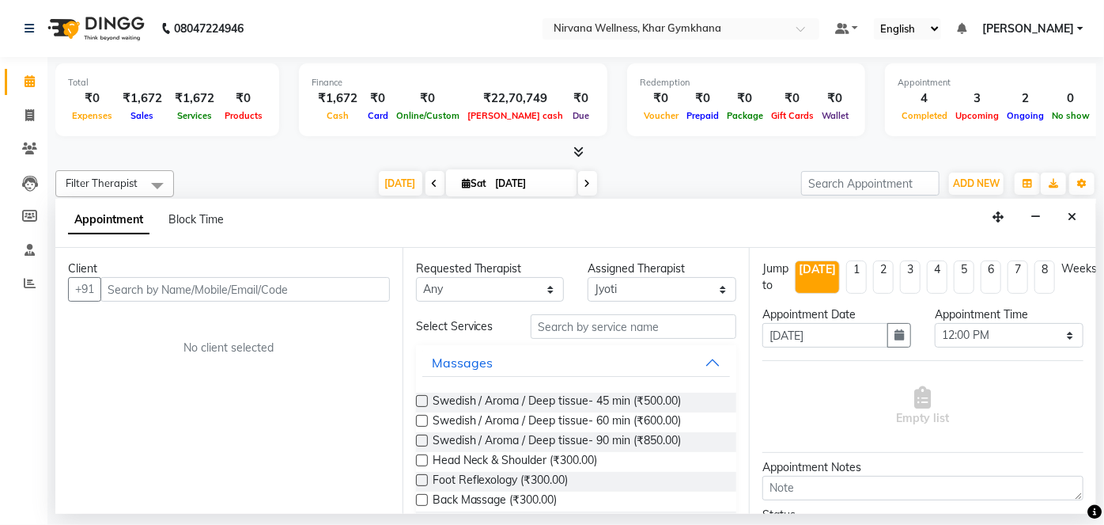
select select "735"
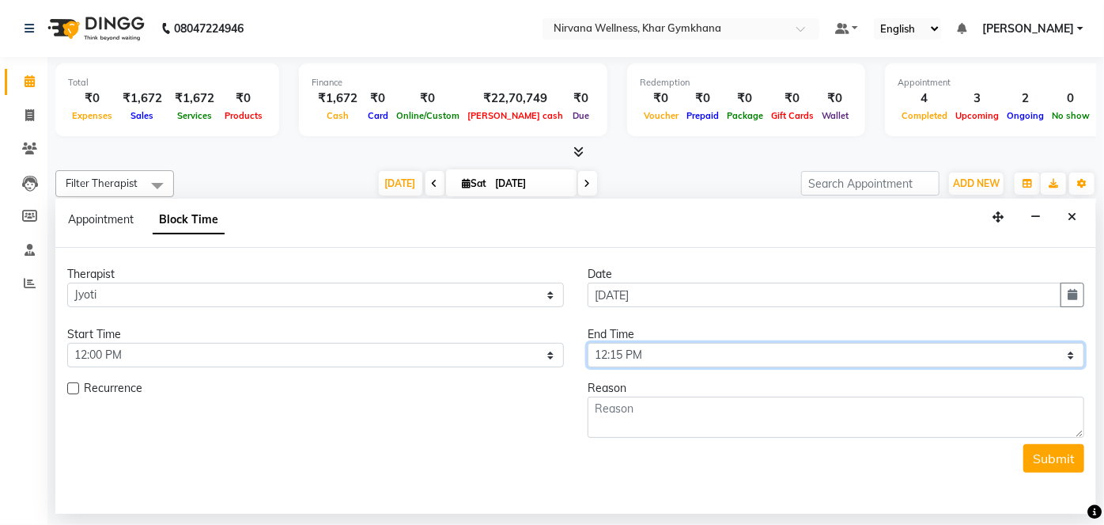
click at [785, 350] on select "Select 08:00 AM 08:15 AM 08:30 AM 08:45 AM 09:00 AM 09:15 AM 09:30 AM 09:45 AM …" at bounding box center [836, 355] width 497 height 25
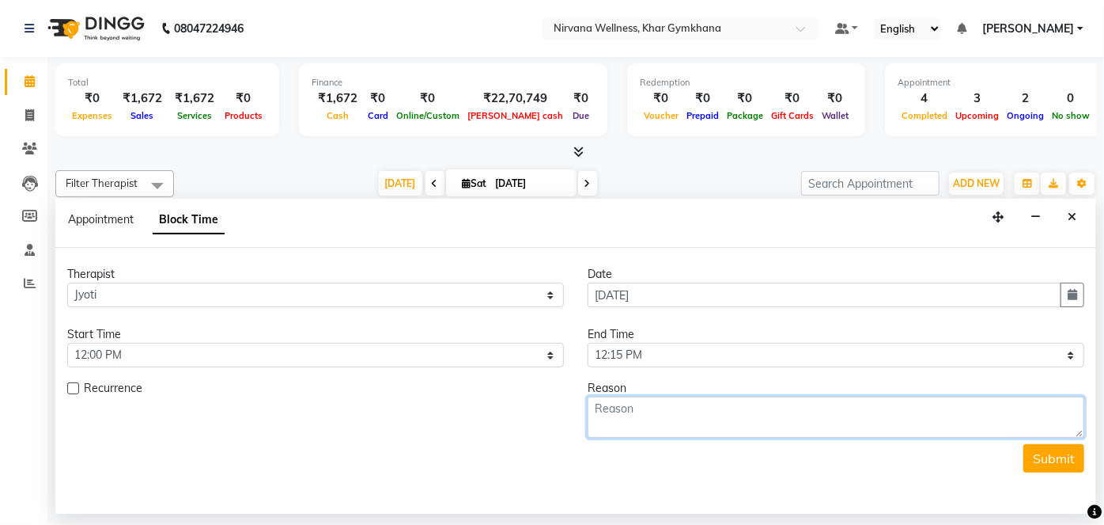
click at [666, 414] on textarea at bounding box center [836, 416] width 497 height 41
type textarea "Half n hr done by [PERSON_NAME]"
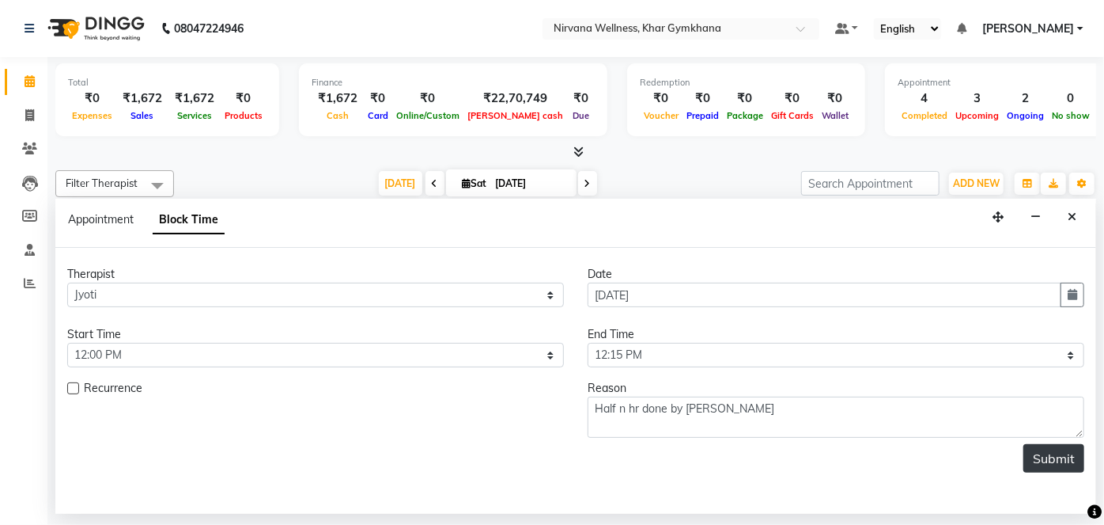
click at [1071, 463] on button "Submit" at bounding box center [1054, 458] width 61 height 28
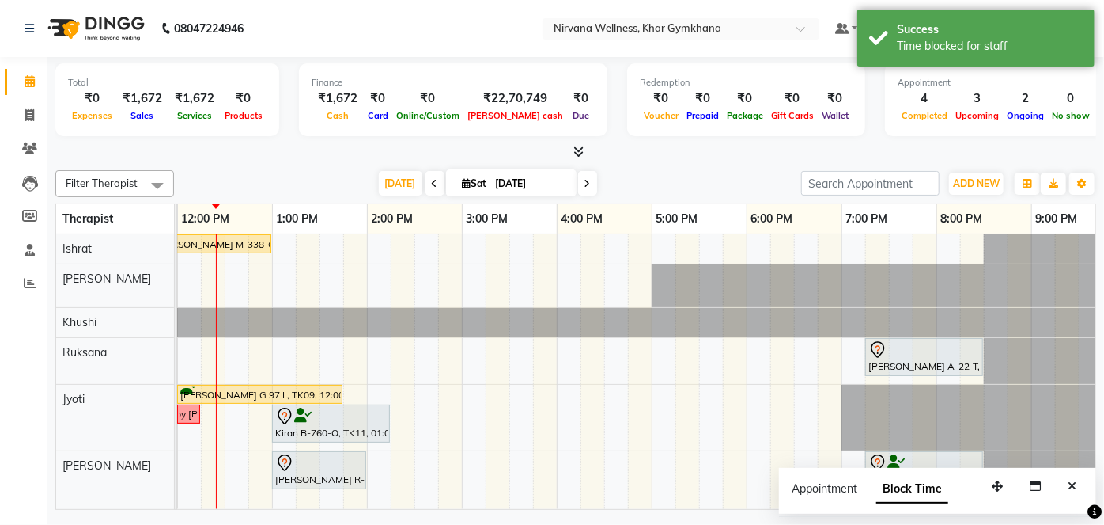
click at [489, 498] on div "[PERSON_NAME] M-338-O, TK01, 11:45 AM-01:00 PM, Swedish / Aroma / Deep tissue- …" at bounding box center [636, 371] width 919 height 275
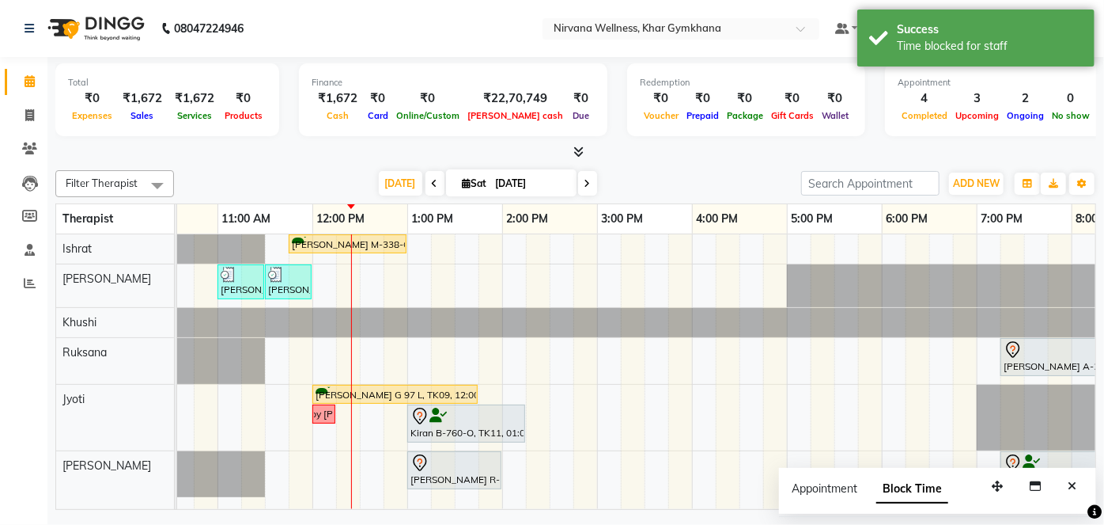
scroll to position [0, 331]
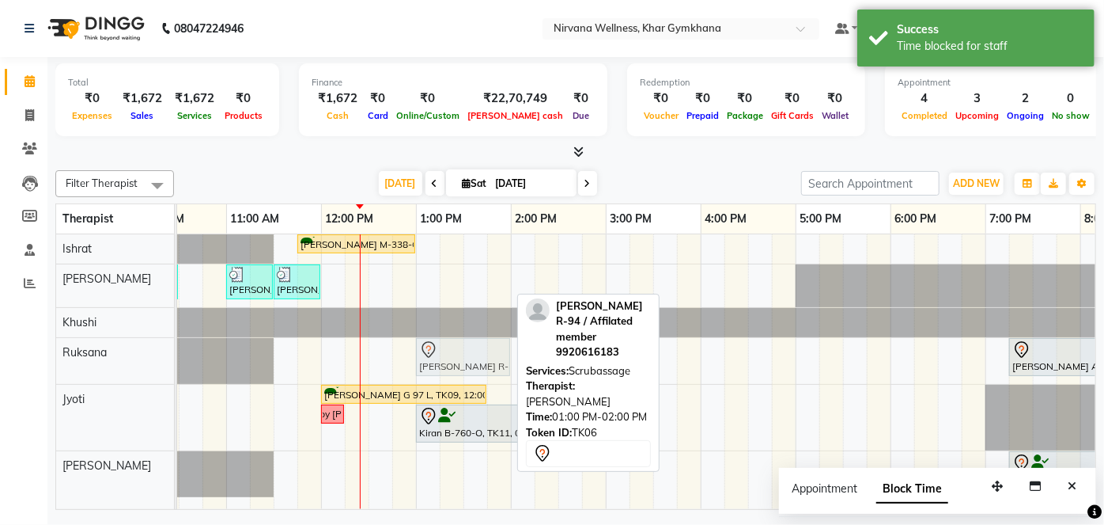
drag, startPoint x: 449, startPoint y: 474, endPoint x: 459, endPoint y: 382, distance: 92.3
click at [459, 382] on tbody "[PERSON_NAME] M-338-O, TK01, 11:45 AM-01:00 PM, Swedish / Aroma / Deep tissue- …" at bounding box center [606, 365] width 1519 height 263
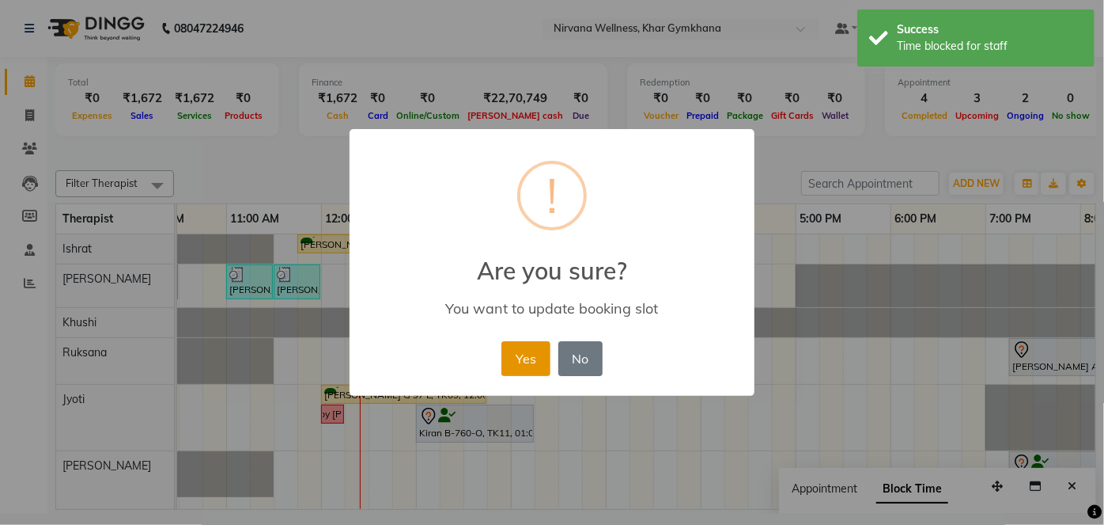
click at [544, 359] on button "Yes" at bounding box center [526, 358] width 48 height 35
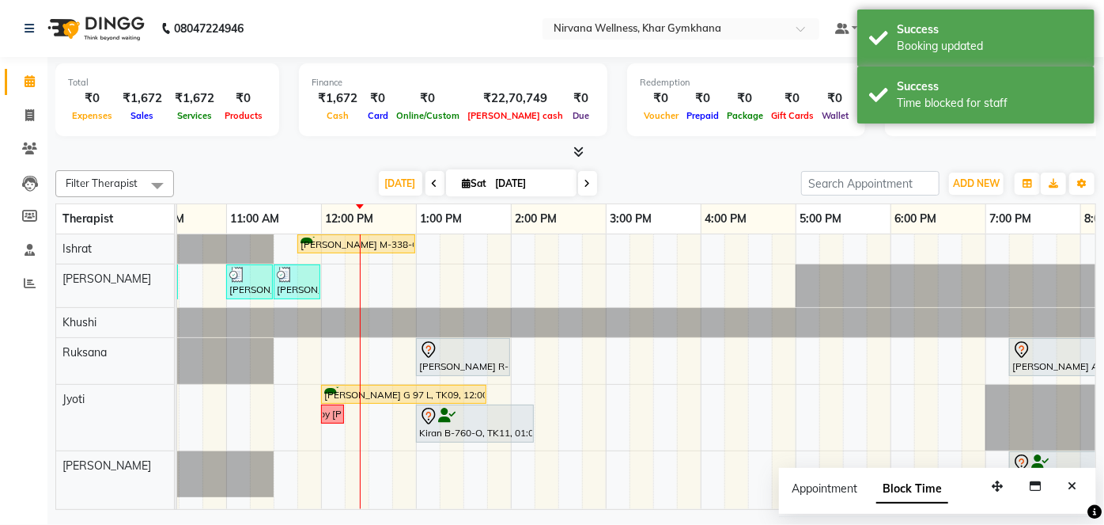
click at [1074, 481] on icon "Close" at bounding box center [1072, 485] width 9 height 11
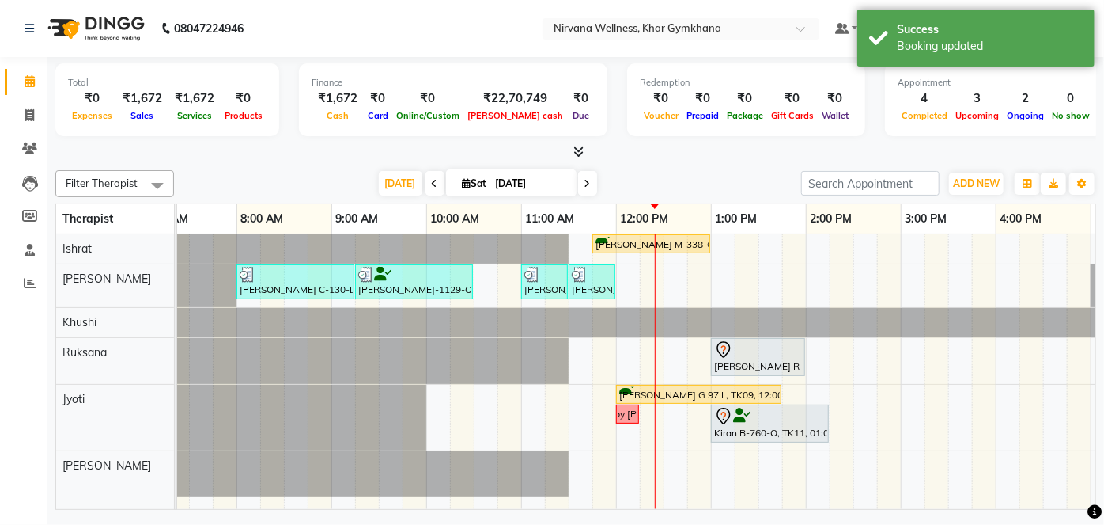
scroll to position [0, 38]
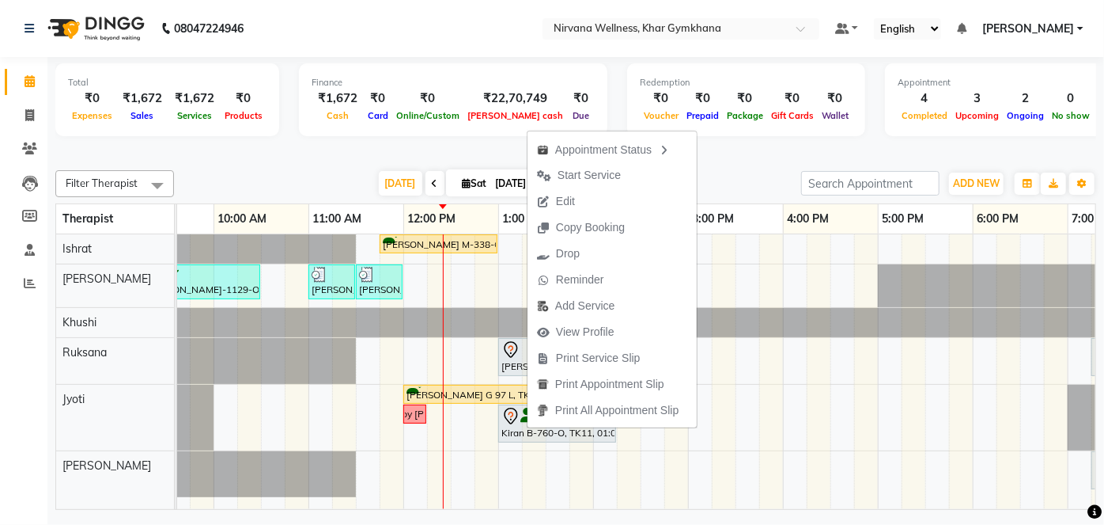
click at [461, 153] on div at bounding box center [575, 152] width 1041 height 17
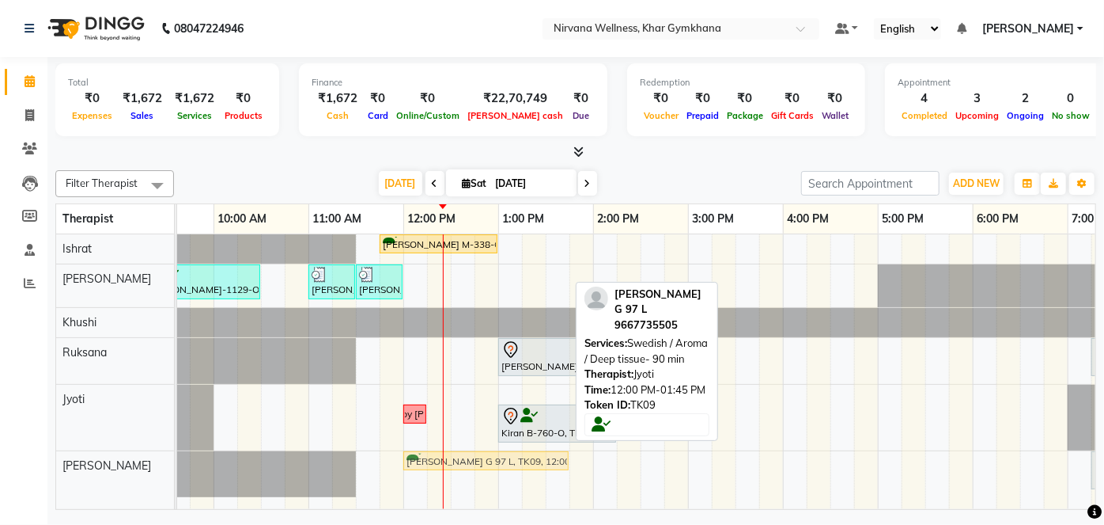
drag, startPoint x: 458, startPoint y: 382, endPoint x: 465, endPoint y: 453, distance: 70.8
click at [465, 453] on tbody "[PERSON_NAME] M-338-O, TK01, 11:45 AM-01:00 PM, Swedish / Aroma / Deep tissue- …" at bounding box center [688, 365] width 1519 height 263
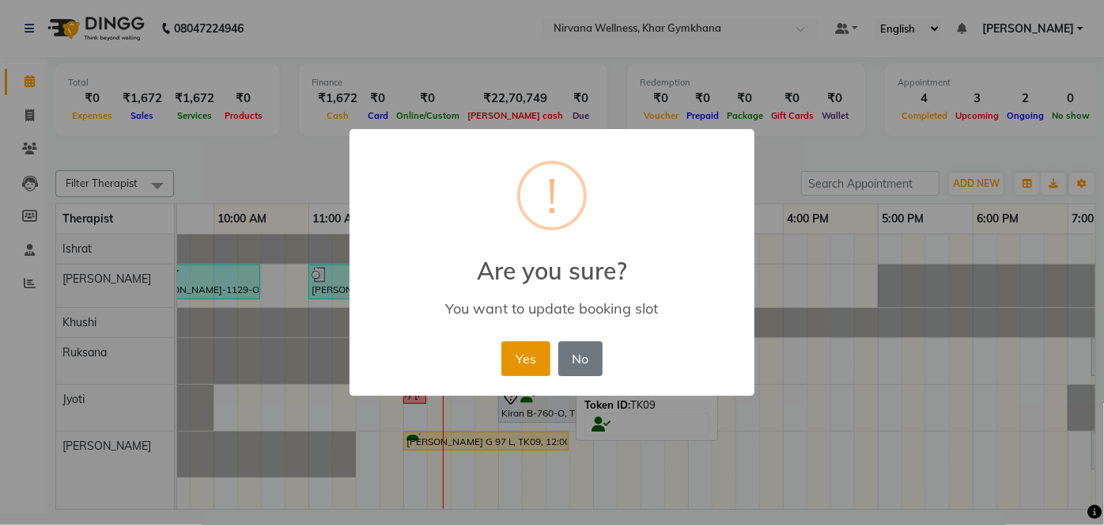
click at [519, 370] on button "Yes" at bounding box center [526, 358] width 48 height 35
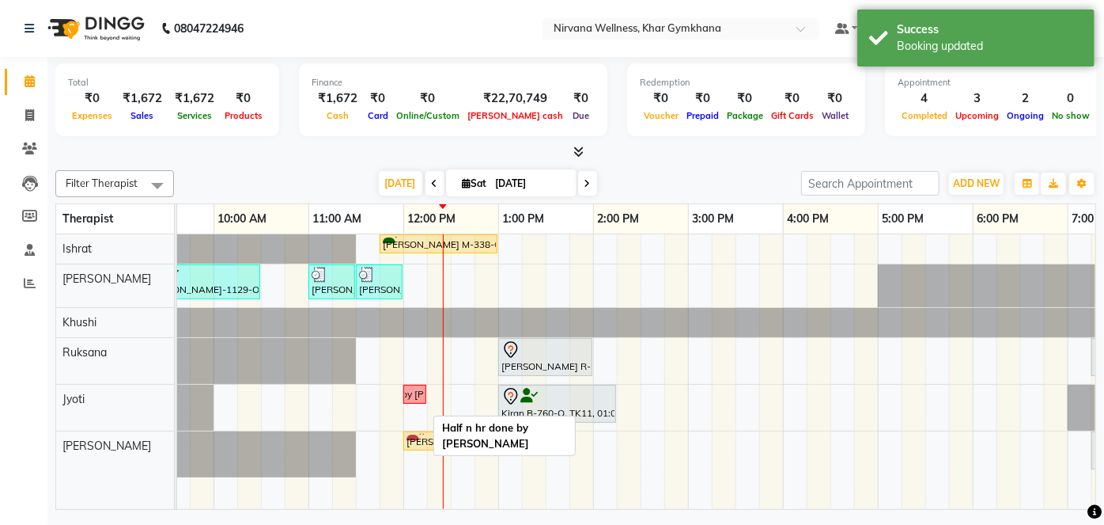
click at [457, 462] on div "[PERSON_NAME] M-338-O, TK01, 11:45 AM-01:00 PM, Swedish / Aroma / Deep tissue- …" at bounding box center [688, 371] width 1519 height 275
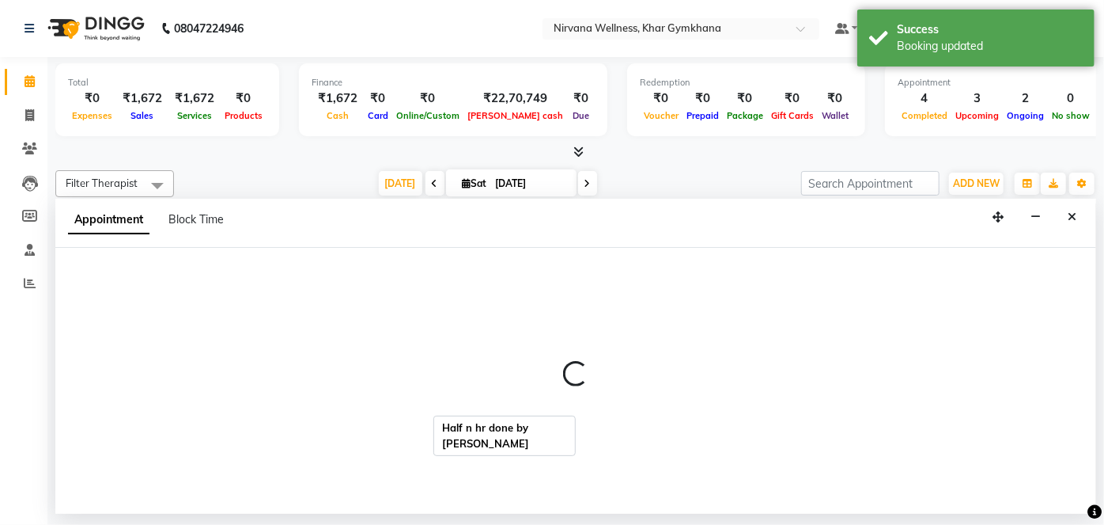
select select "79305"
select select "750"
select select "tentative"
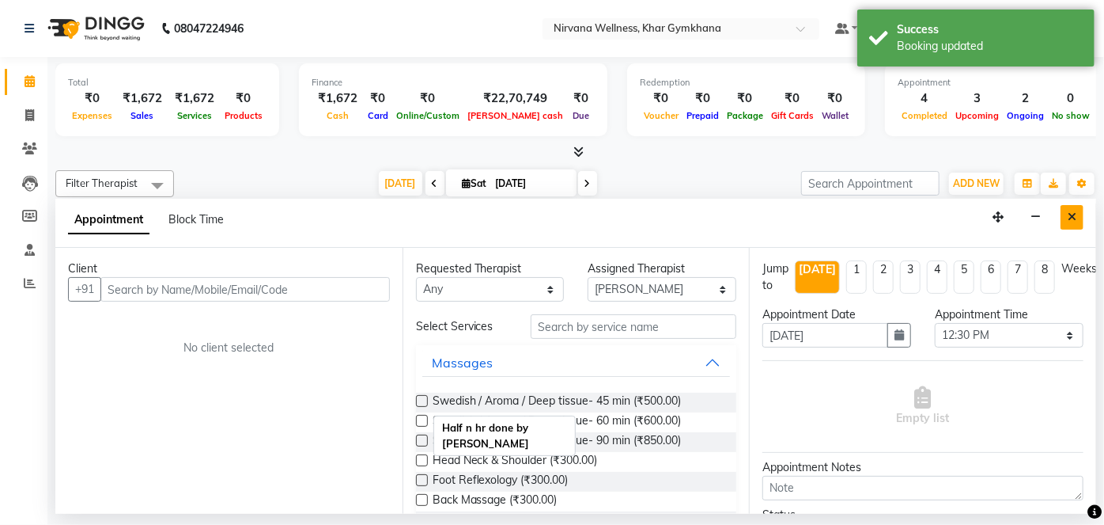
click at [1081, 205] on button "Close" at bounding box center [1072, 217] width 23 height 25
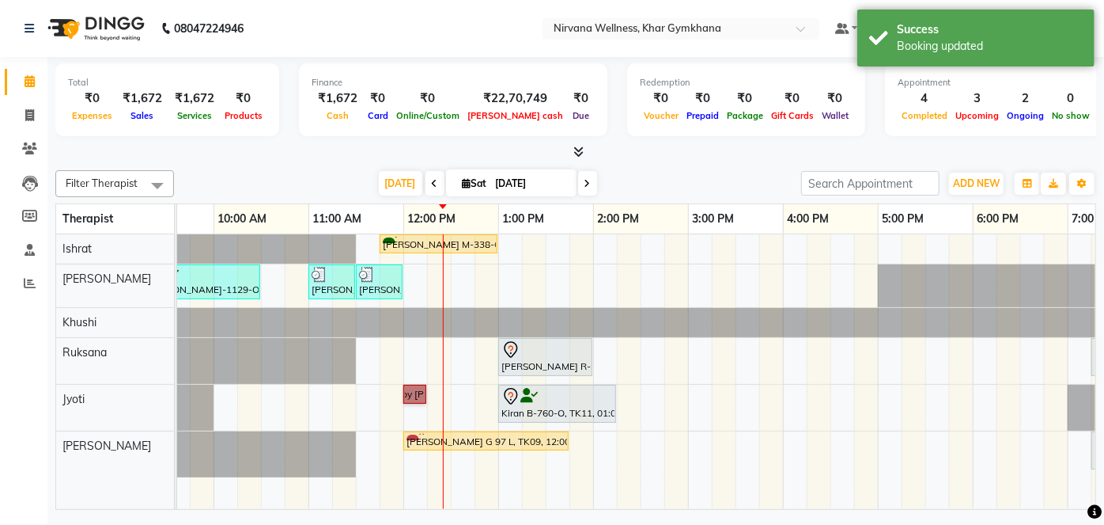
drag, startPoint x: 432, startPoint y: 399, endPoint x: 410, endPoint y: 391, distance: 23.5
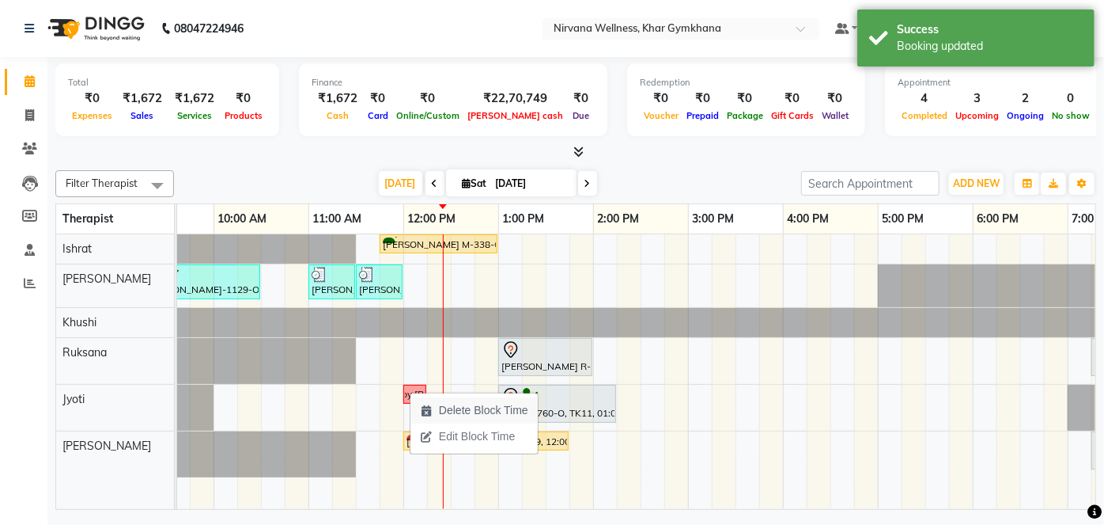
click at [438, 400] on span "Delete Block Time" at bounding box center [474, 410] width 127 height 26
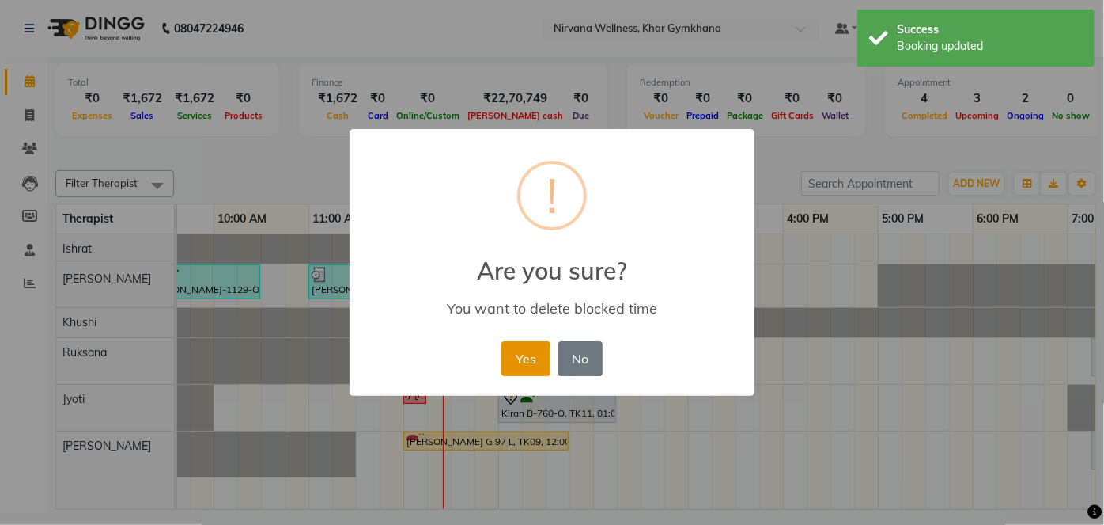
click at [525, 359] on button "Yes" at bounding box center [526, 358] width 48 height 35
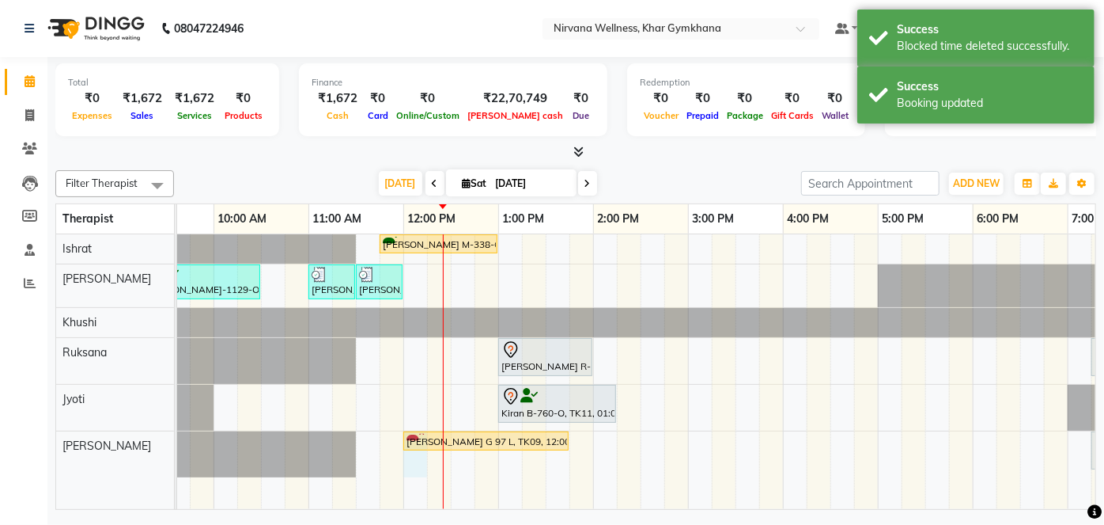
click at [415, 452] on div "[PERSON_NAME] M-338-O, TK01, 11:45 AM-01:00 PM, Swedish / Aroma / Deep tissue- …" at bounding box center [688, 371] width 1519 height 275
select select "79305"
select select "720"
select select "tentative"
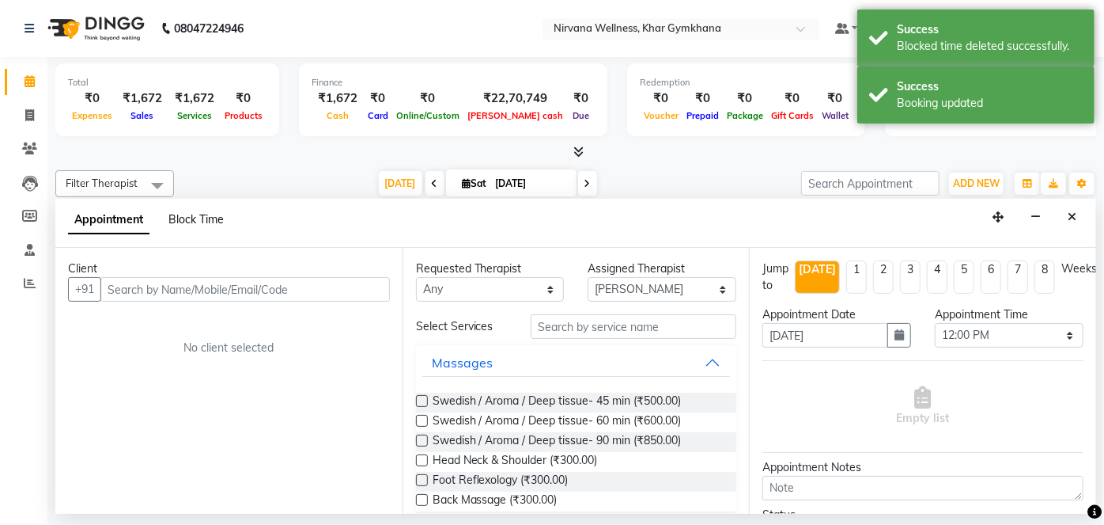
click at [196, 224] on span "Block Time" at bounding box center [196, 219] width 55 height 14
select select "79305"
select select "720"
select select "735"
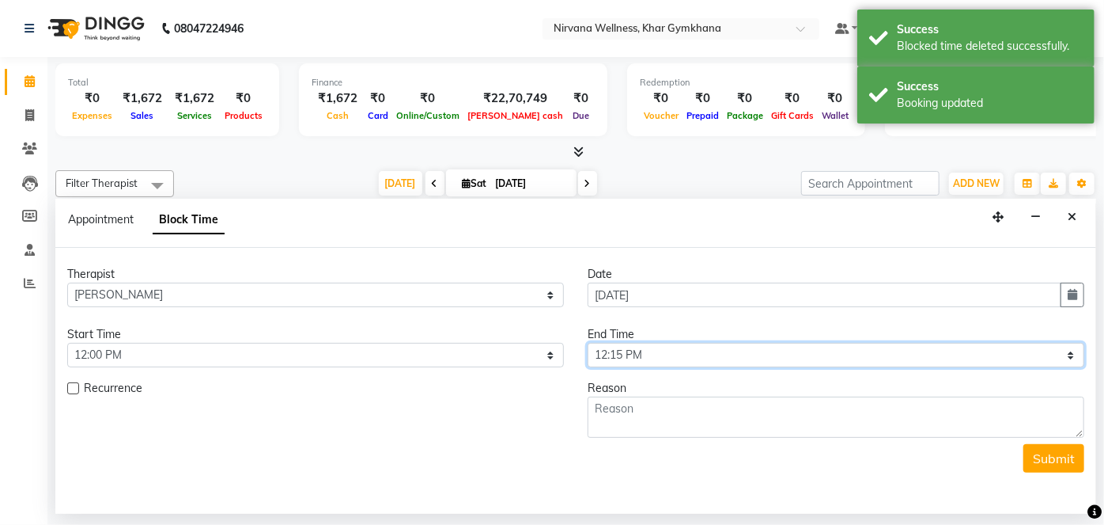
click at [661, 354] on select "Select 08:00 AM 08:15 AM 08:30 AM 08:45 AM 09:00 AM 09:15 AM 09:30 AM 09:45 AM …" at bounding box center [836, 355] width 497 height 25
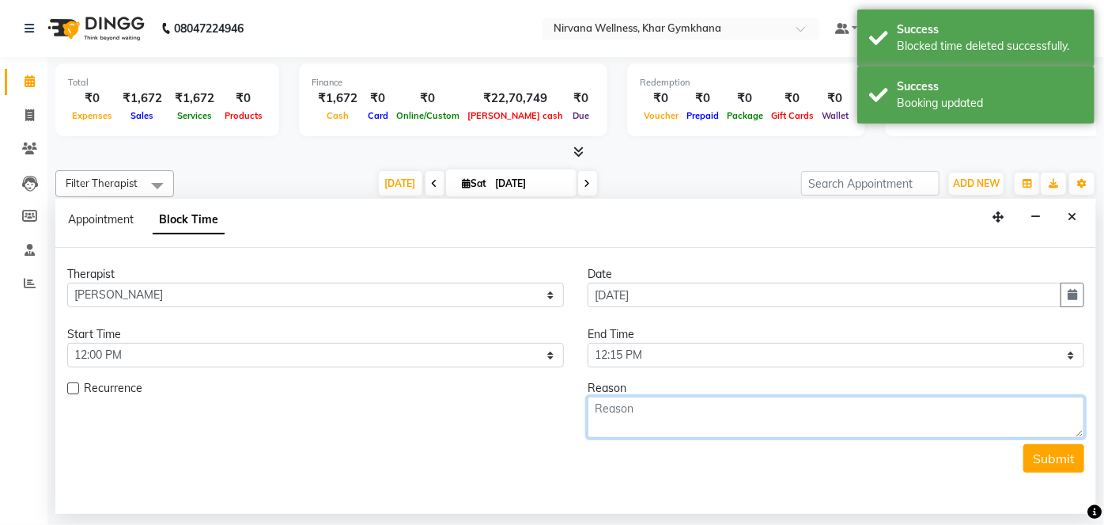
click at [660, 399] on textarea at bounding box center [836, 416] width 497 height 41
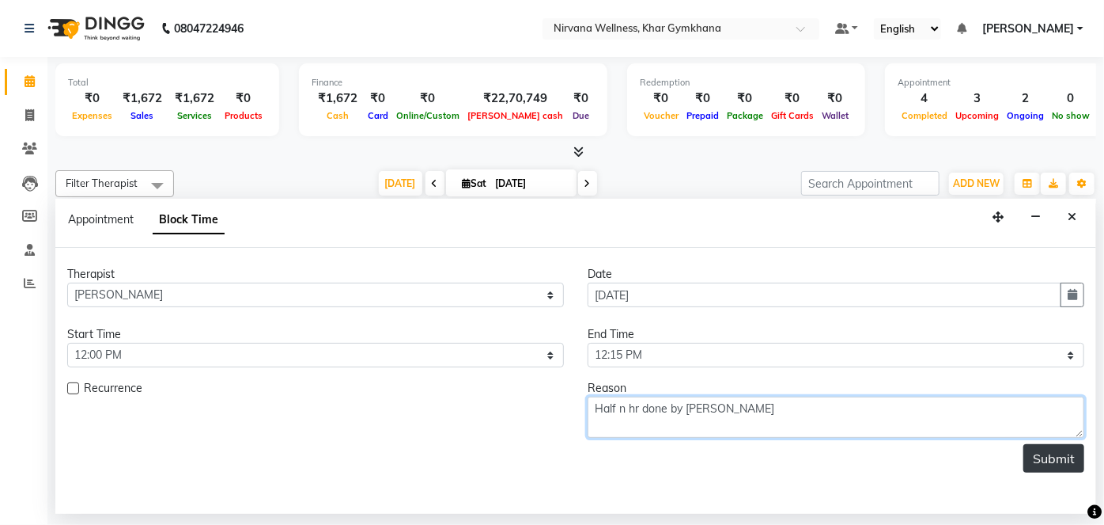
type textarea "Half n hr done by [PERSON_NAME]"
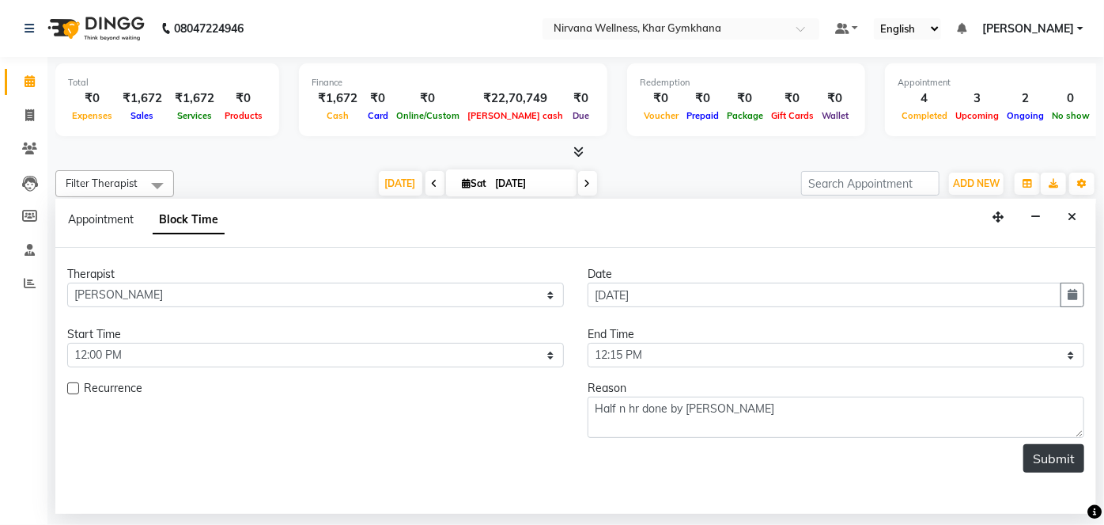
click at [1065, 448] on button "Submit" at bounding box center [1054, 458] width 61 height 28
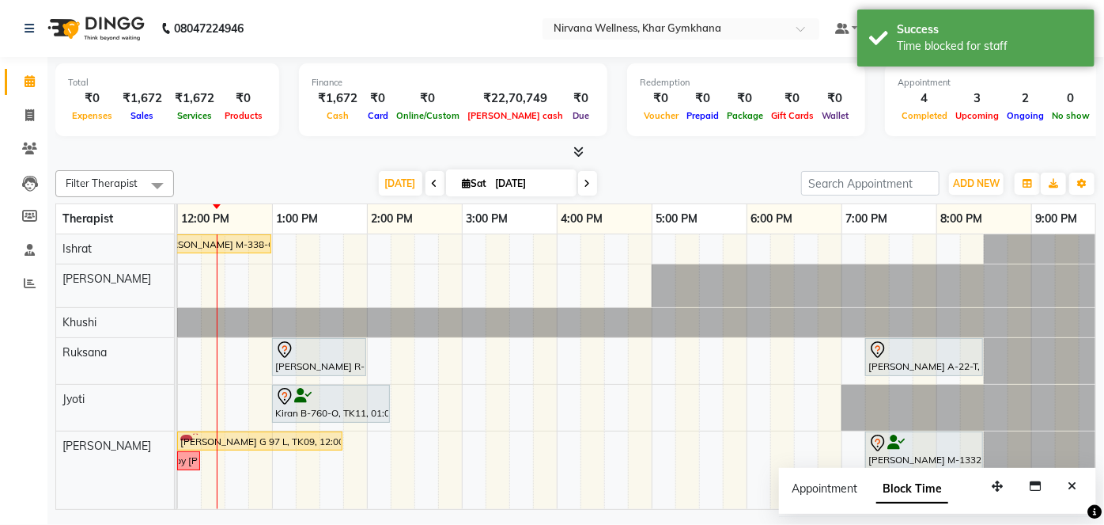
scroll to position [0, 285]
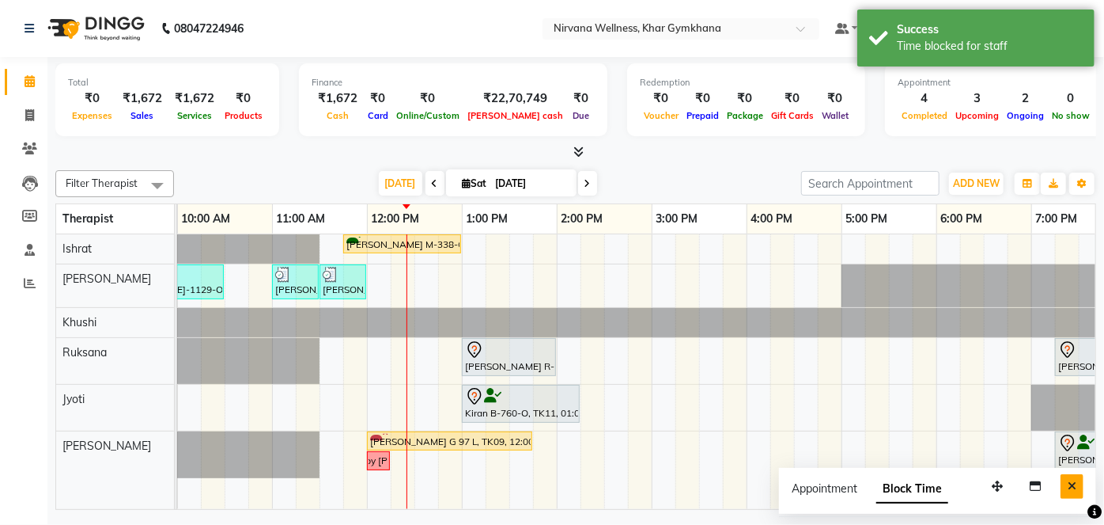
click at [1063, 485] on button "Close" at bounding box center [1072, 486] width 23 height 25
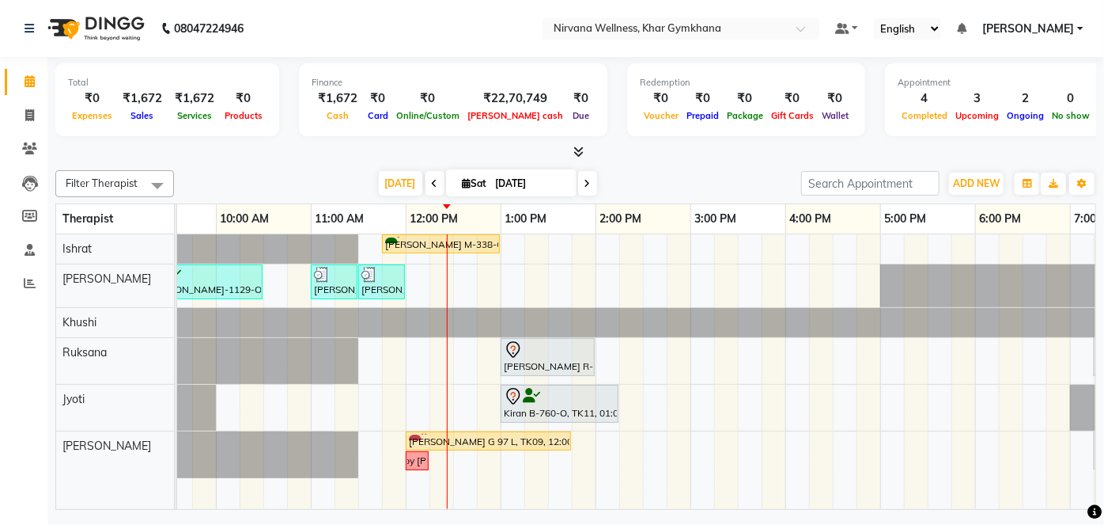
scroll to position [0, 248]
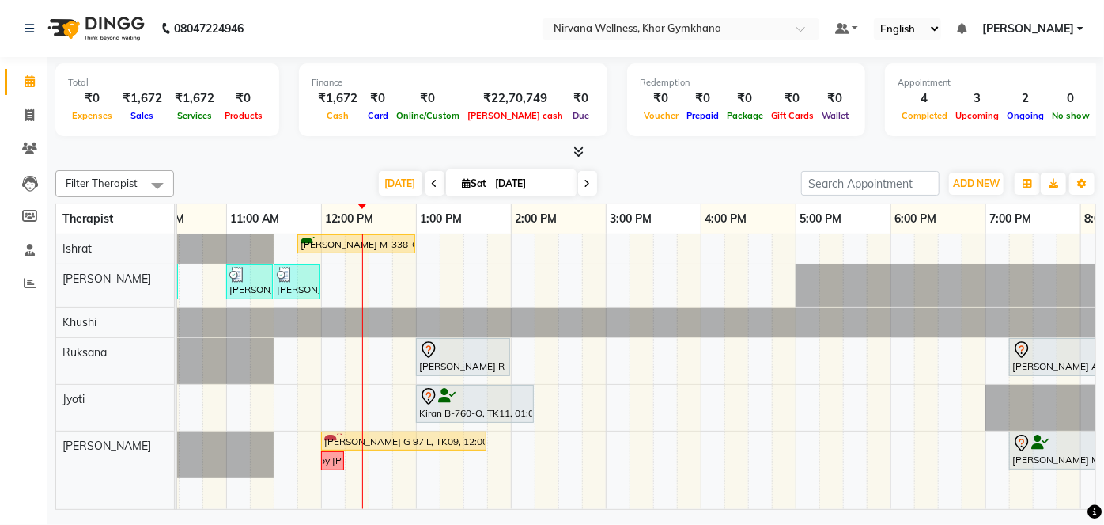
click at [352, 59] on div "Total ₹0 Expenses ₹1,672 Sales ₹1,672 Services ₹0 Products Finance ₹1,672 Cash …" at bounding box center [575, 109] width 1041 height 104
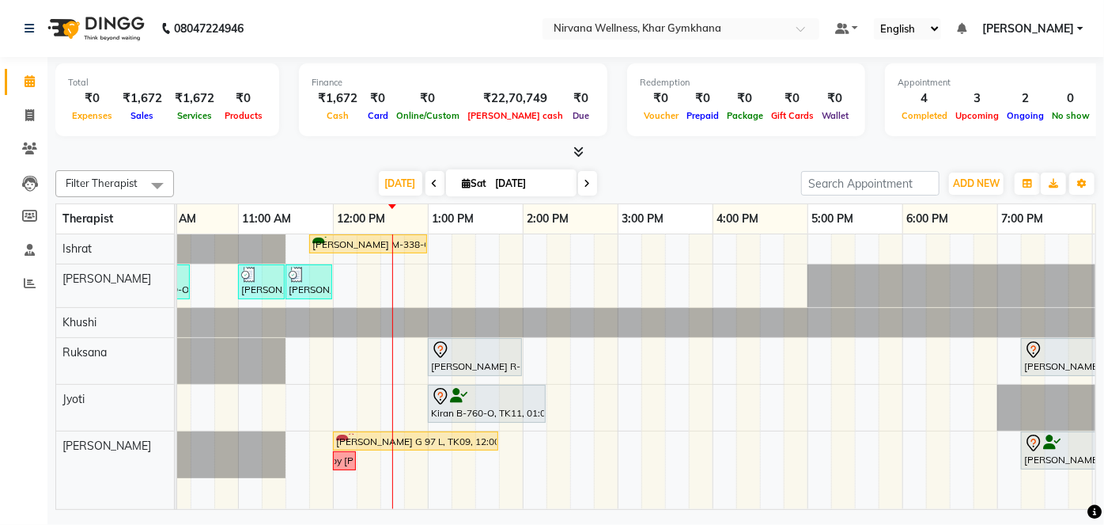
scroll to position [0, 327]
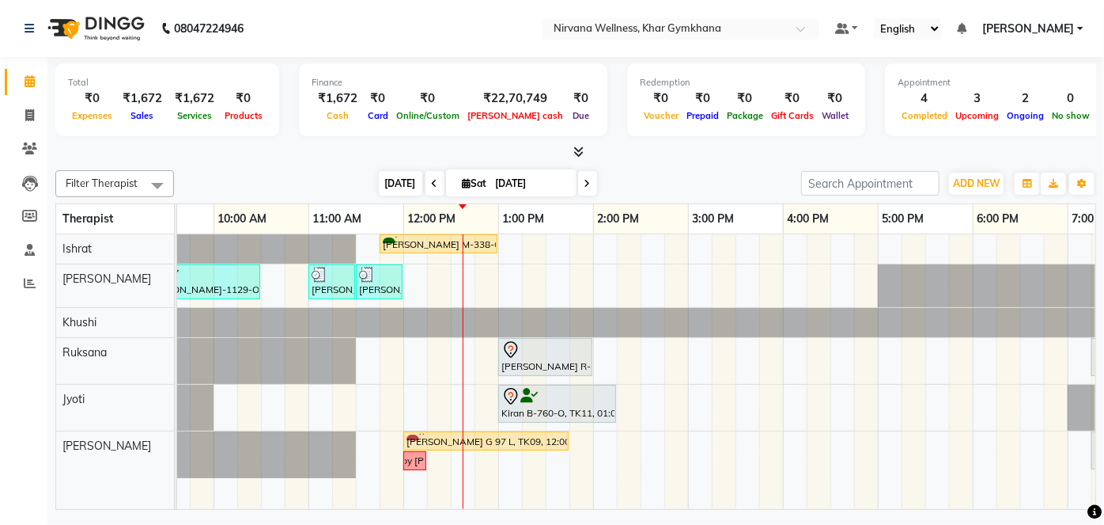
click at [392, 184] on span "[DATE]" at bounding box center [401, 183] width 44 height 25
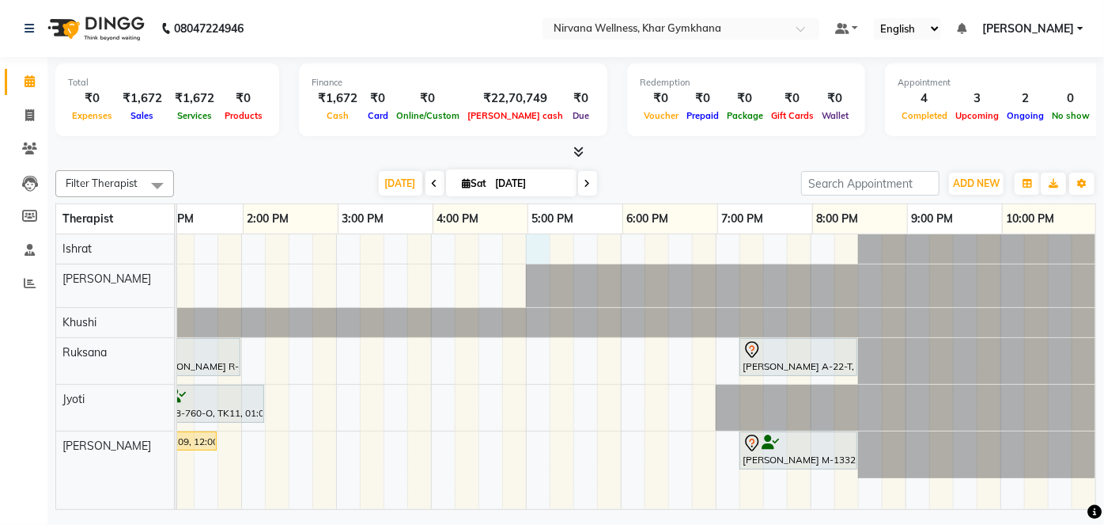
click at [528, 245] on div "[PERSON_NAME] M-338-O, TK01, 11:45 AM-01:00 PM, Swedish / Aroma / Deep tissue- …" at bounding box center [336, 371] width 1519 height 275
select select "67021"
select select "tentative"
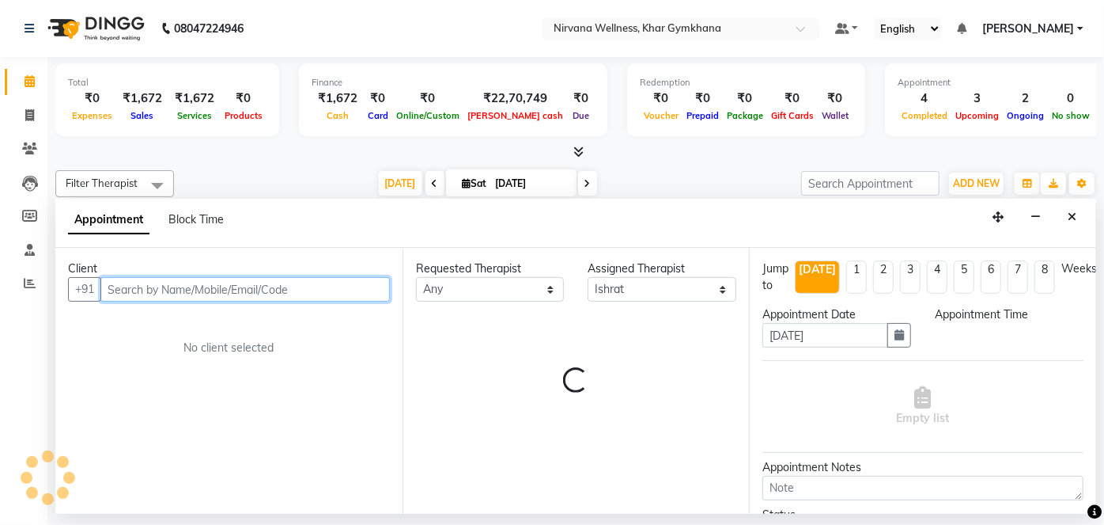
select select "1020"
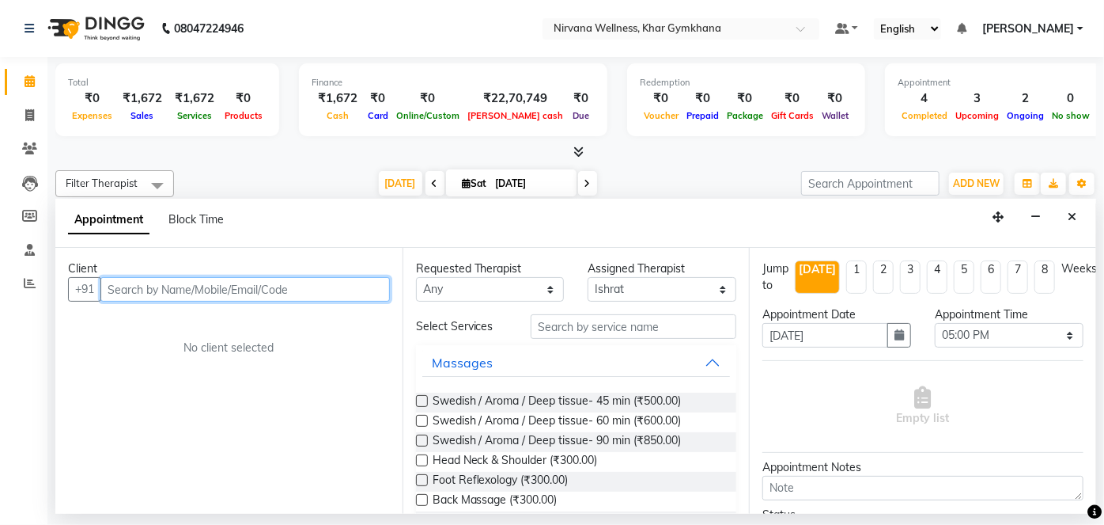
click at [244, 288] on input "text" at bounding box center [245, 289] width 290 height 25
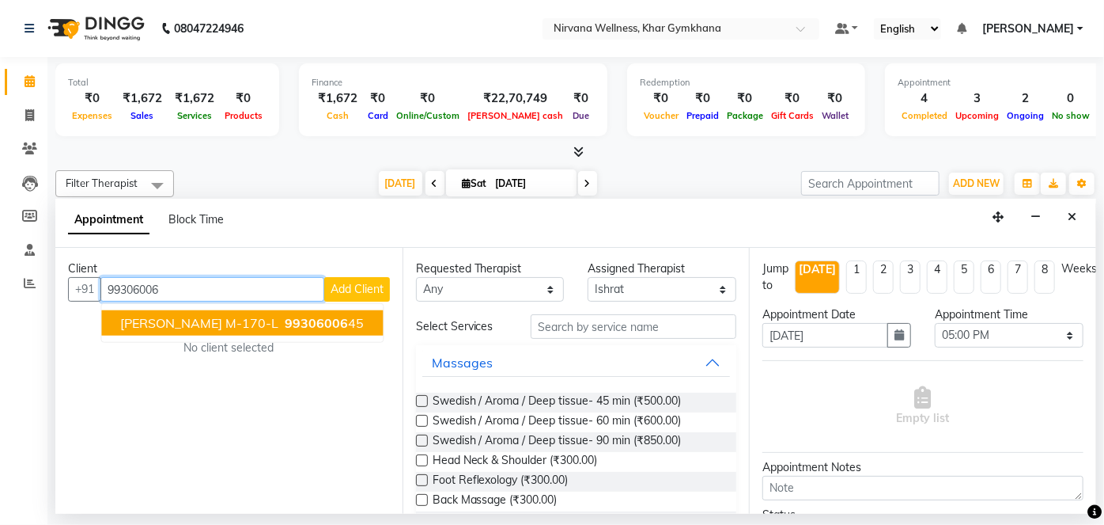
click at [252, 316] on span "[PERSON_NAME] M-170-L" at bounding box center [199, 323] width 158 height 16
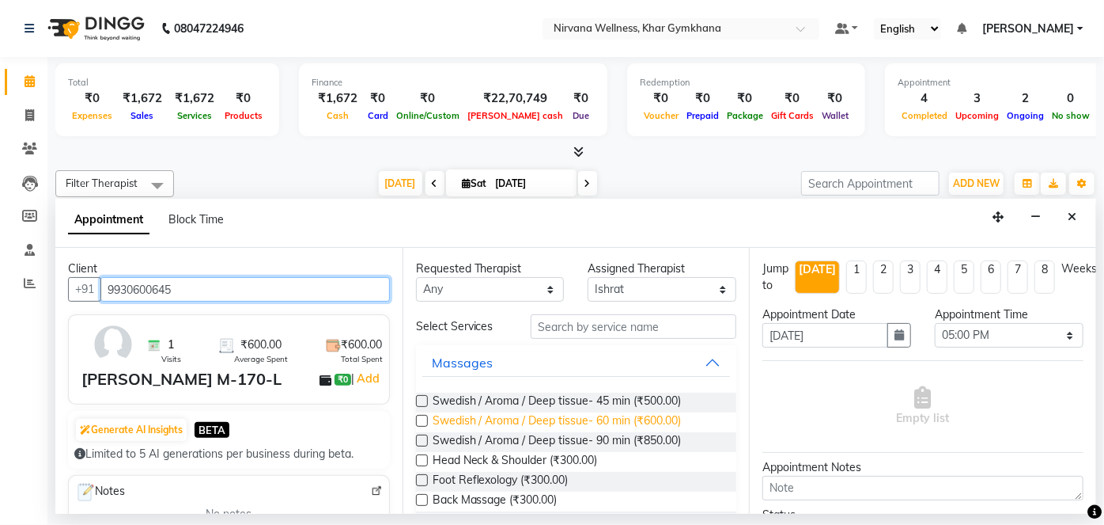
type input "9930600645"
click at [610, 422] on span "Swedish / Aroma / Deep tissue- 60 min (₹600.00)" at bounding box center [557, 422] width 249 height 20
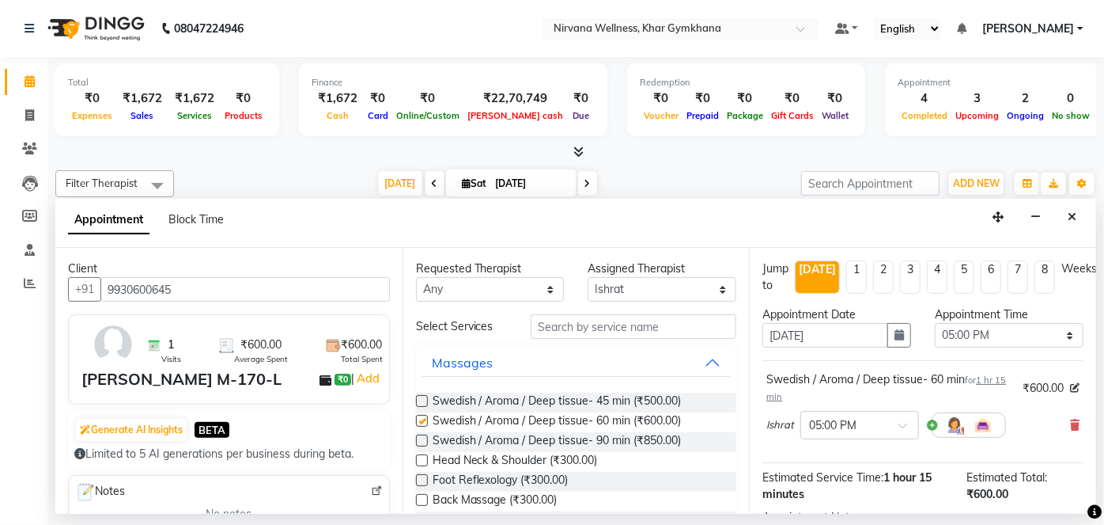
checkbox input "false"
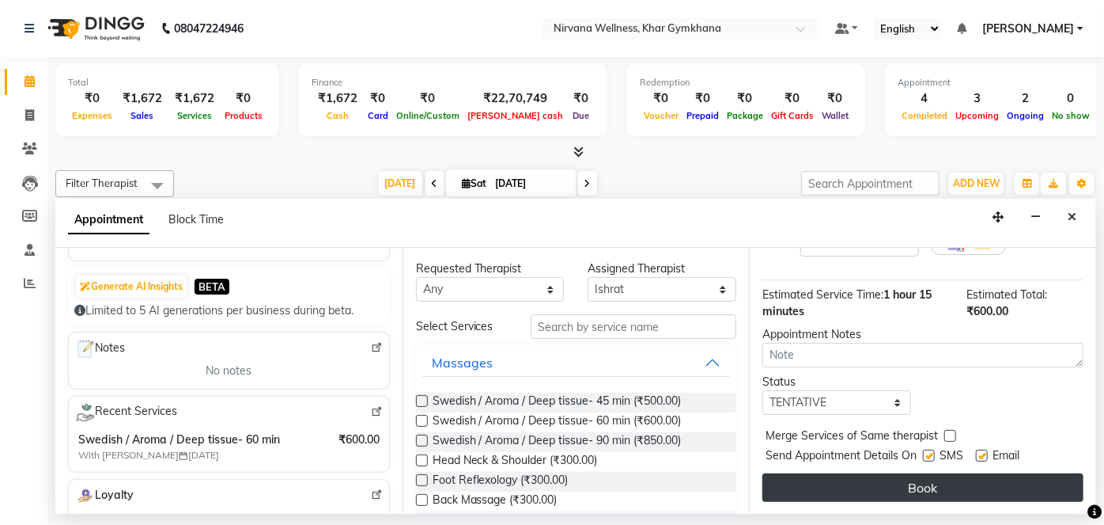
click at [934, 487] on button "Book" at bounding box center [923, 487] width 321 height 28
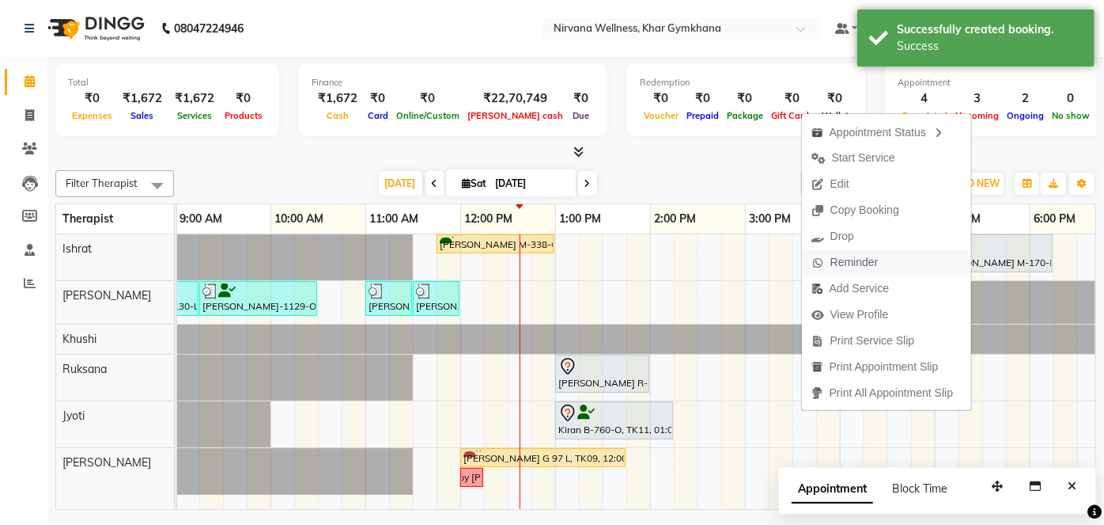
click at [841, 259] on span "Reminder" at bounding box center [855, 262] width 48 height 17
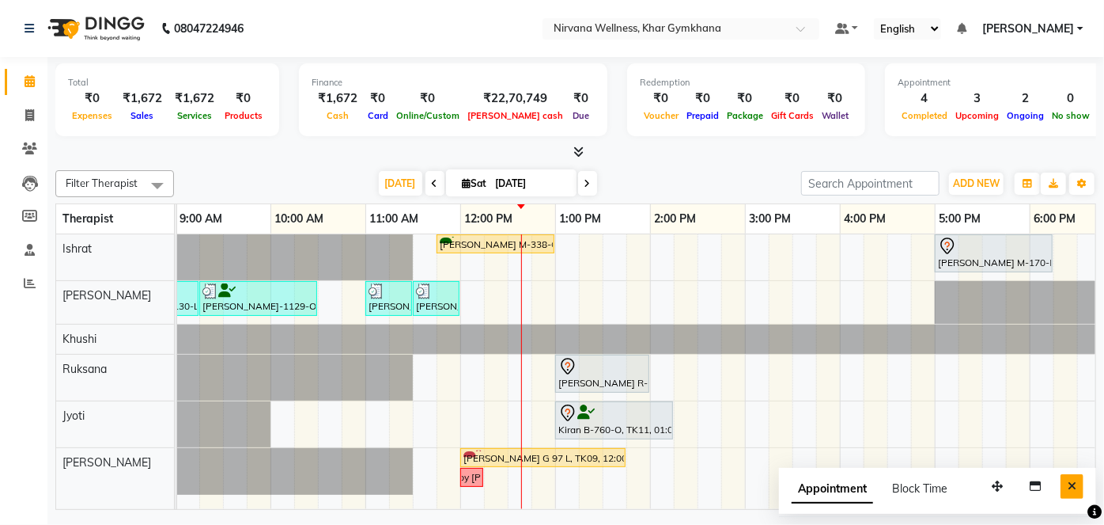
click at [1079, 483] on button "Close" at bounding box center [1072, 486] width 23 height 25
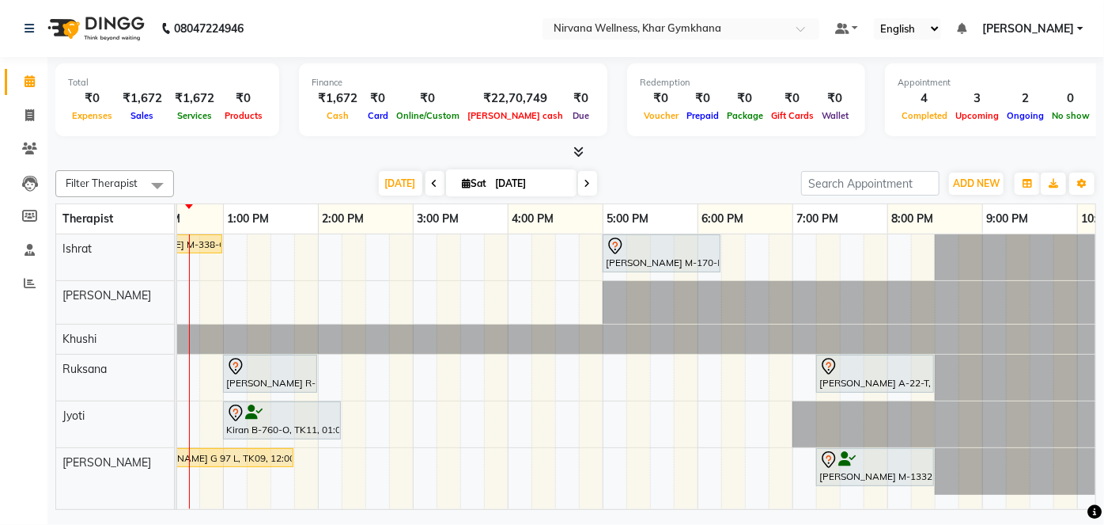
scroll to position [0, 213]
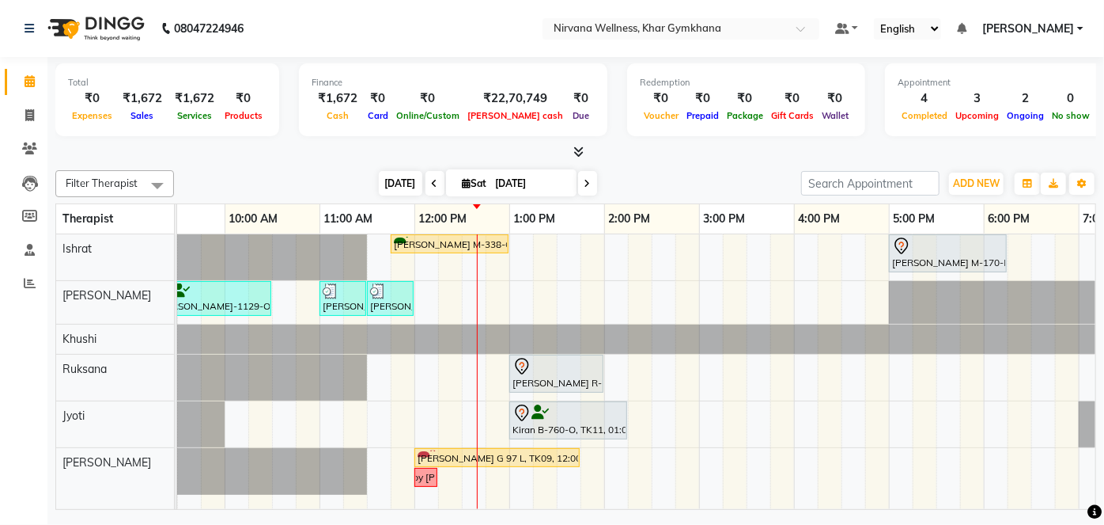
click at [399, 191] on span "[DATE]" at bounding box center [401, 183] width 44 height 25
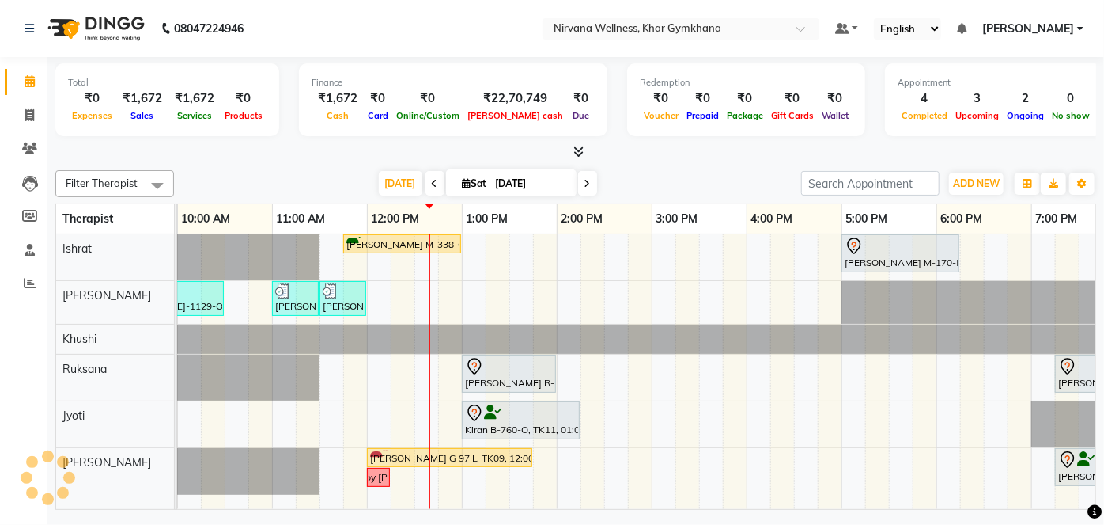
click at [857, 162] on div "Total ₹0 Expenses ₹1,672 Sales ₹1,672 Services ₹0 Products Finance ₹1,672 Cash …" at bounding box center [575, 285] width 1057 height 456
click at [742, 460] on div "[PERSON_NAME] M-338-O, TK01, 11:45 AM-01:00 PM, Swedish / Aroma / Deep tissue- …" at bounding box center [651, 371] width 1519 height 275
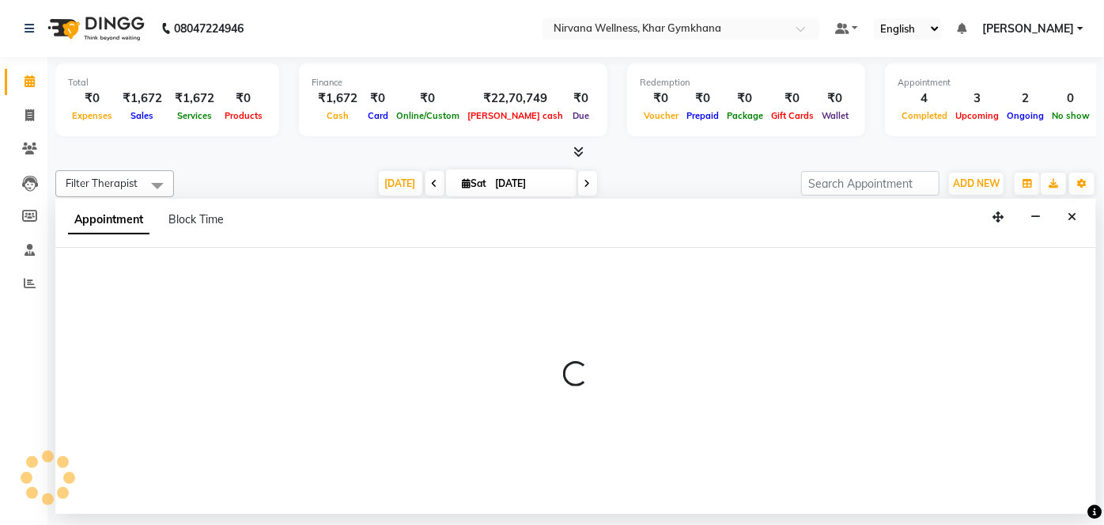
select select "79305"
select select "945"
select select "tentative"
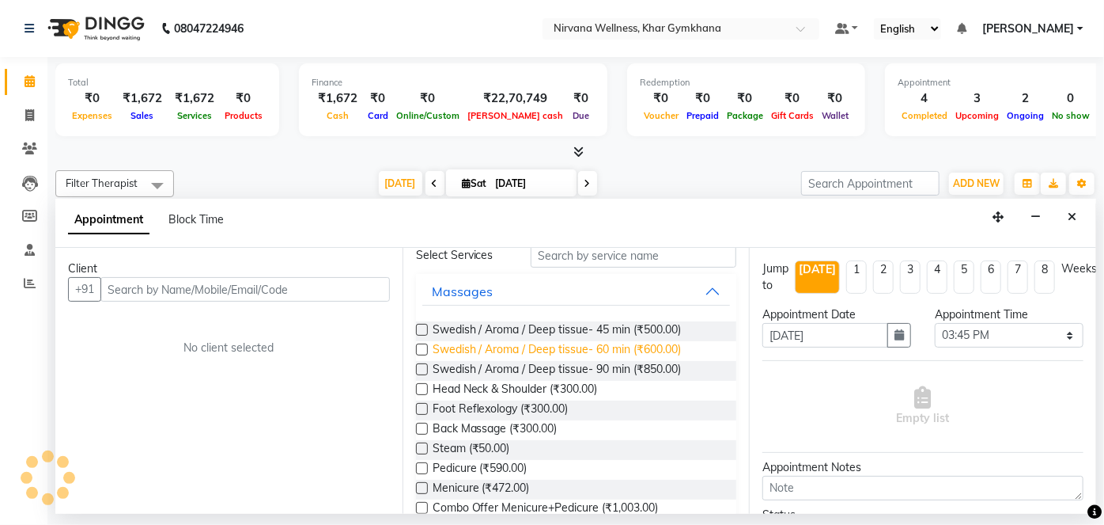
scroll to position [143, 0]
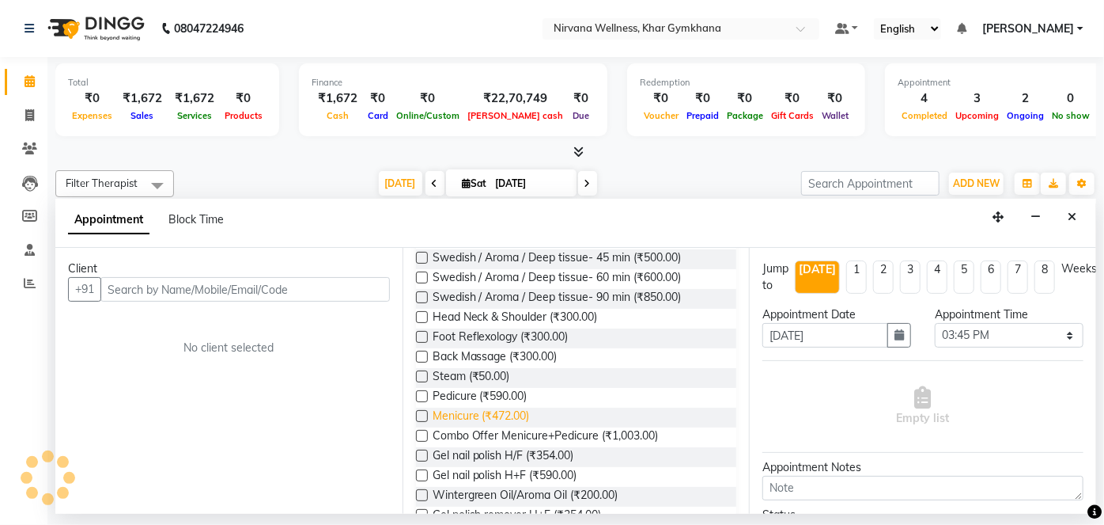
click at [511, 408] on span "Menicure (₹472.00)" at bounding box center [481, 417] width 97 height 20
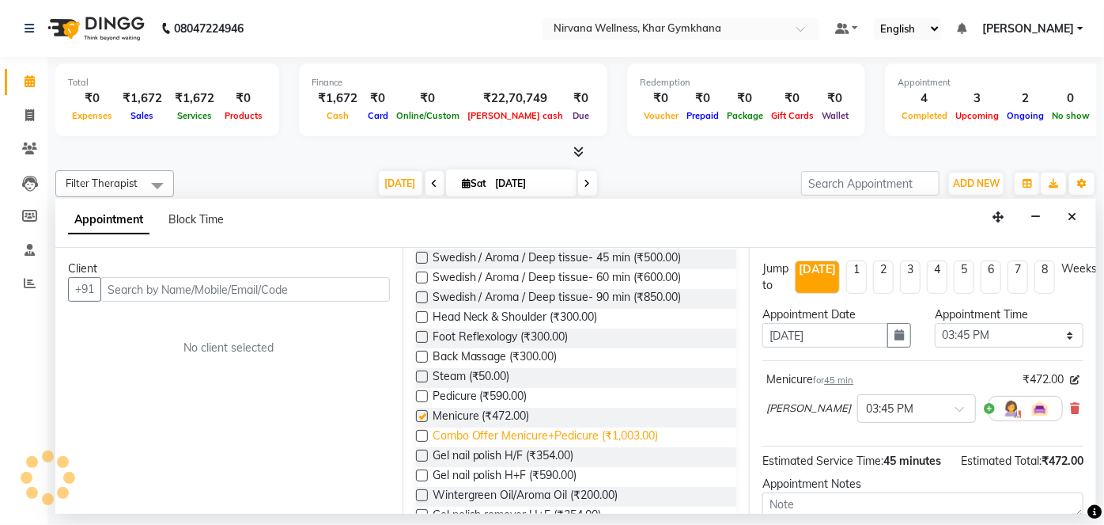
checkbox input "false"
click at [1055, 411] on div "[PERSON_NAME] × 03:45 PM" at bounding box center [923, 408] width 313 height 41
click at [1058, 411] on div "[PERSON_NAME] × 03:45 PM" at bounding box center [923, 408] width 313 height 41
click at [1070, 408] on icon at bounding box center [1074, 408] width 9 height 11
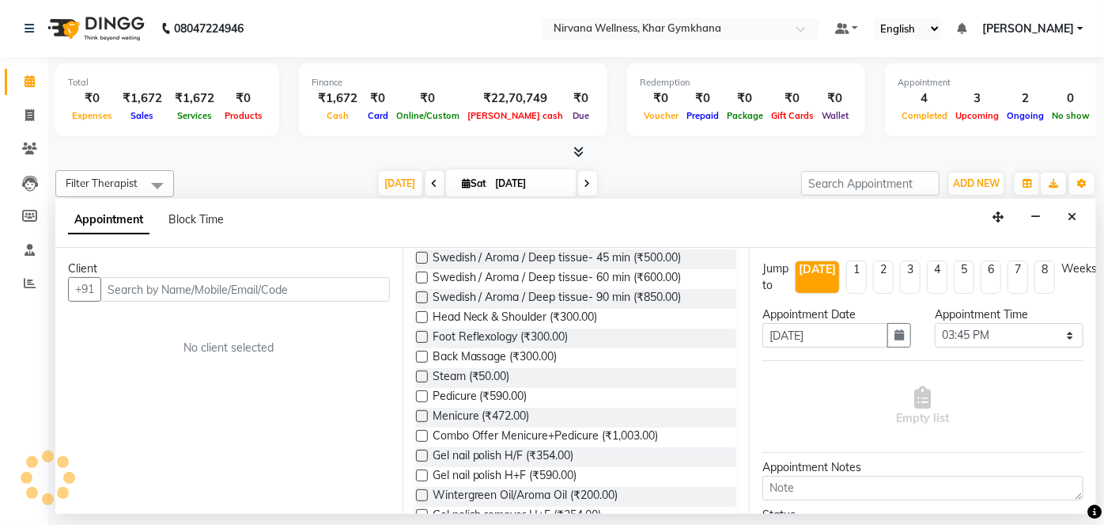
click at [768, 180] on div "[DATE] [DATE]" at bounding box center [488, 184] width 612 height 24
click at [1081, 209] on button "Close" at bounding box center [1072, 217] width 23 height 25
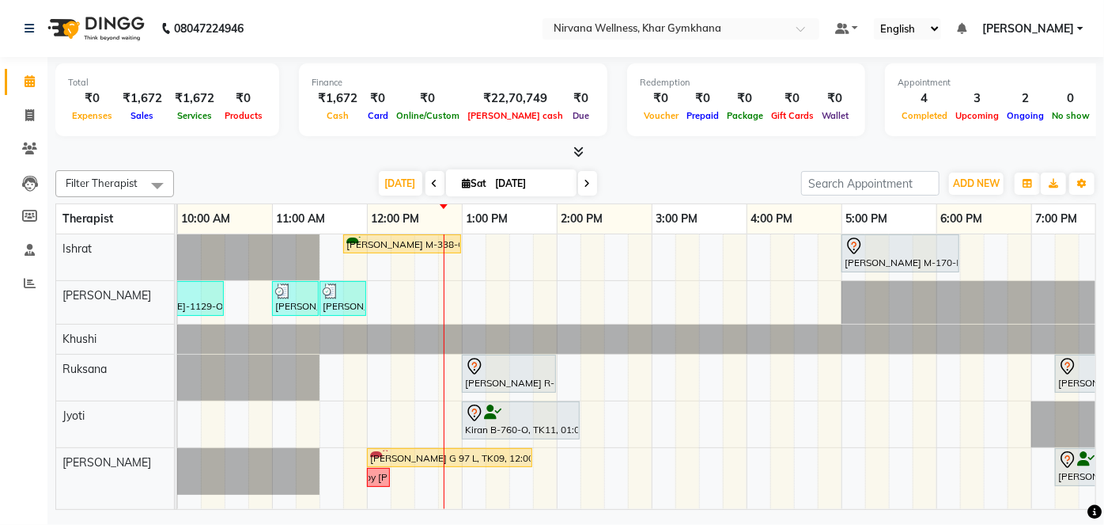
click at [517, 309] on div "[PERSON_NAME] M-338-O, TK01, 11:45 AM-01:00 PM, Swedish / Aroma / Deep tissue- …" at bounding box center [651, 371] width 1519 height 275
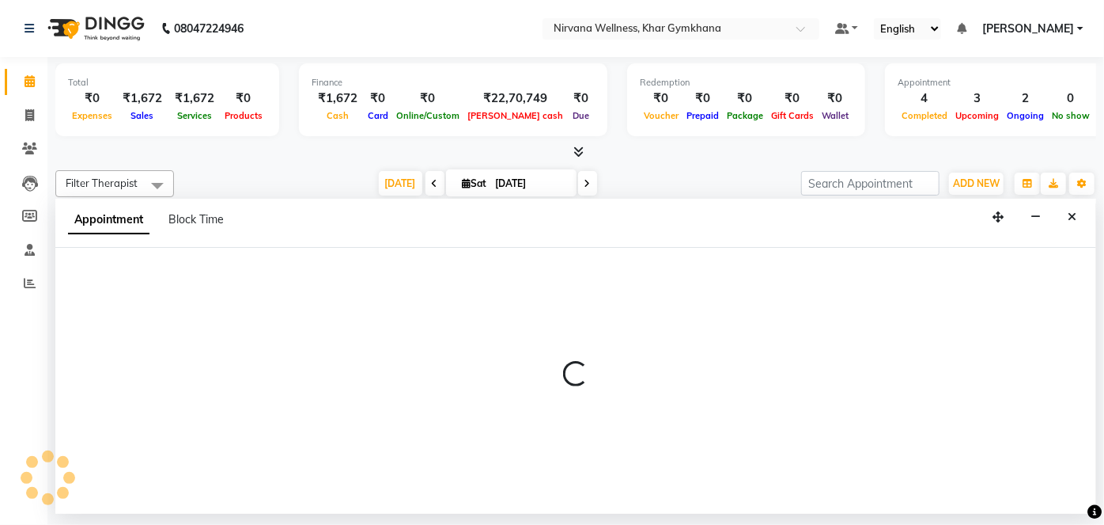
select select "68038"
select select "tentative"
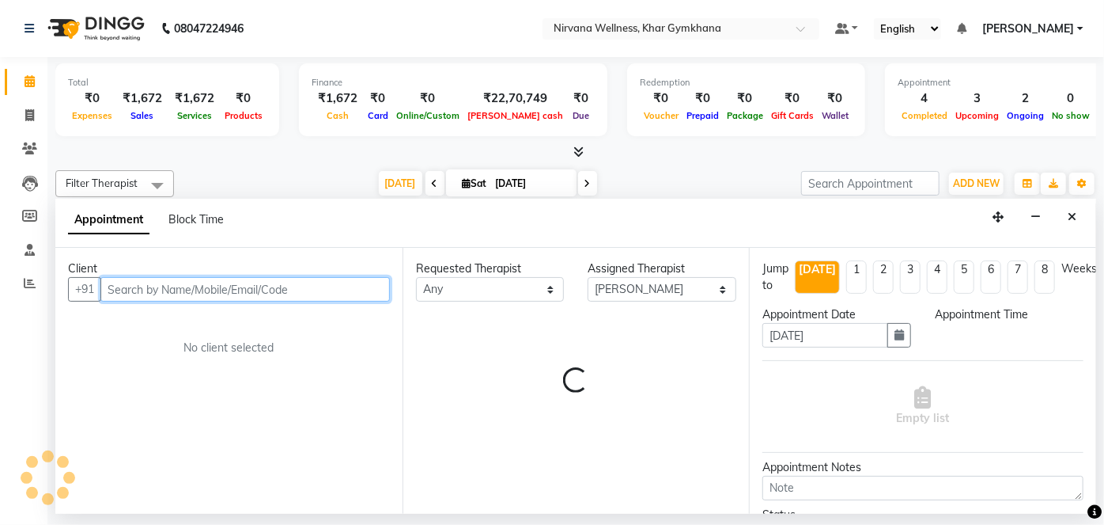
select select "810"
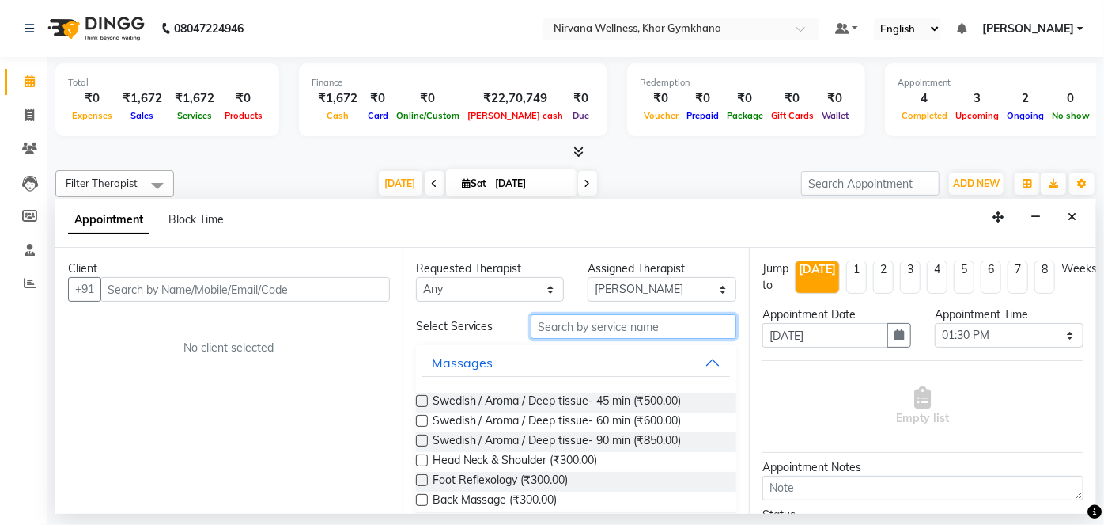
click at [612, 324] on input "text" at bounding box center [634, 326] width 206 height 25
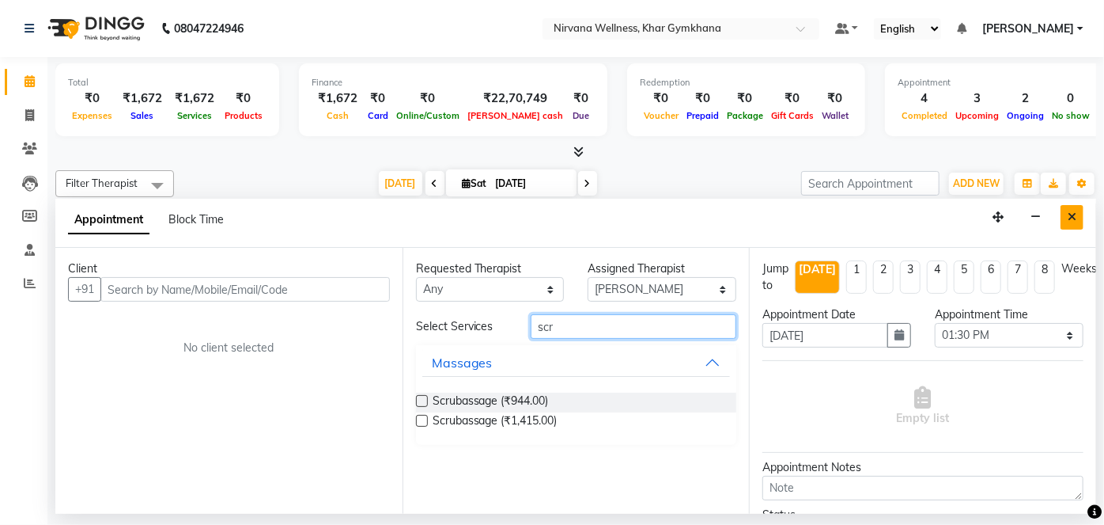
type input "scr"
click at [1063, 218] on button "Close" at bounding box center [1072, 217] width 23 height 25
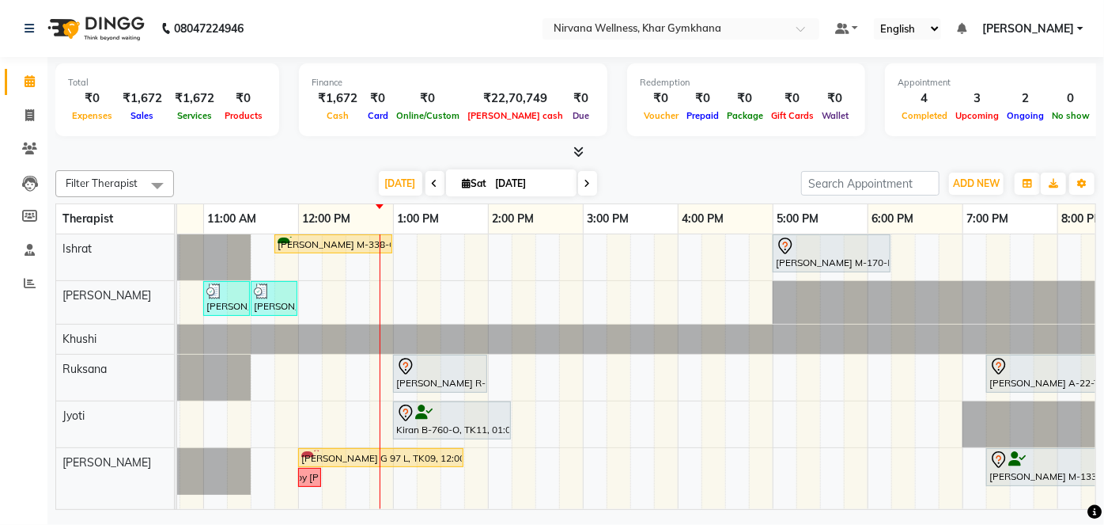
scroll to position [0, 263]
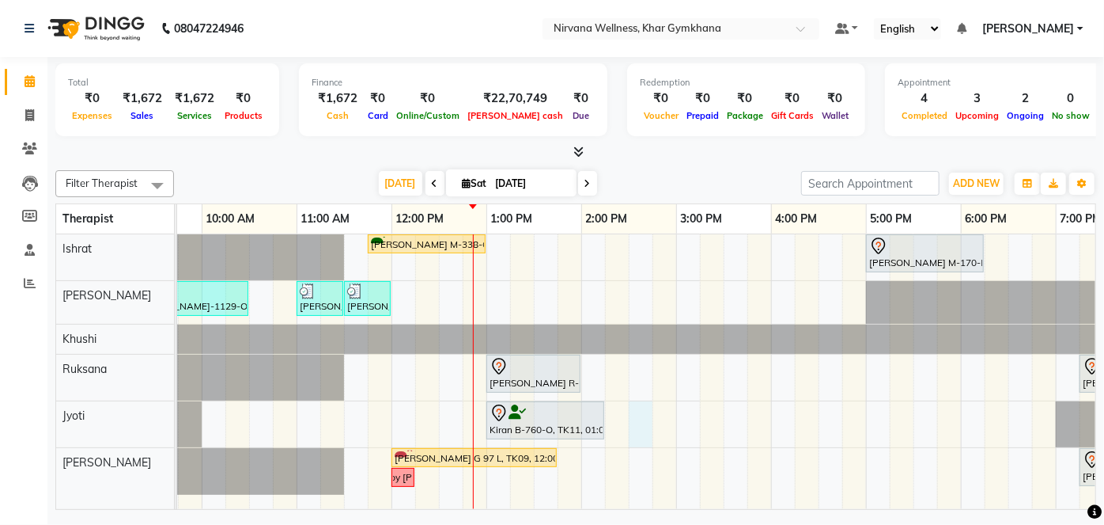
click at [637, 443] on div "[PERSON_NAME] M-338-O, TK01, 11:45 AM-01:00 PM, Swedish / Aroma / Deep tissue- …" at bounding box center [676, 371] width 1519 height 275
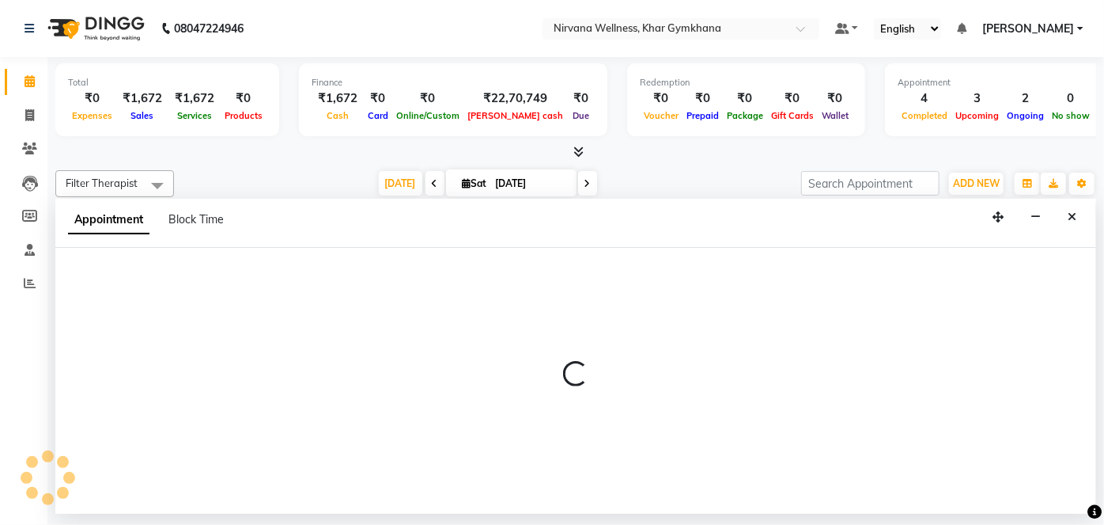
select select "78895"
select select "870"
select select "tentative"
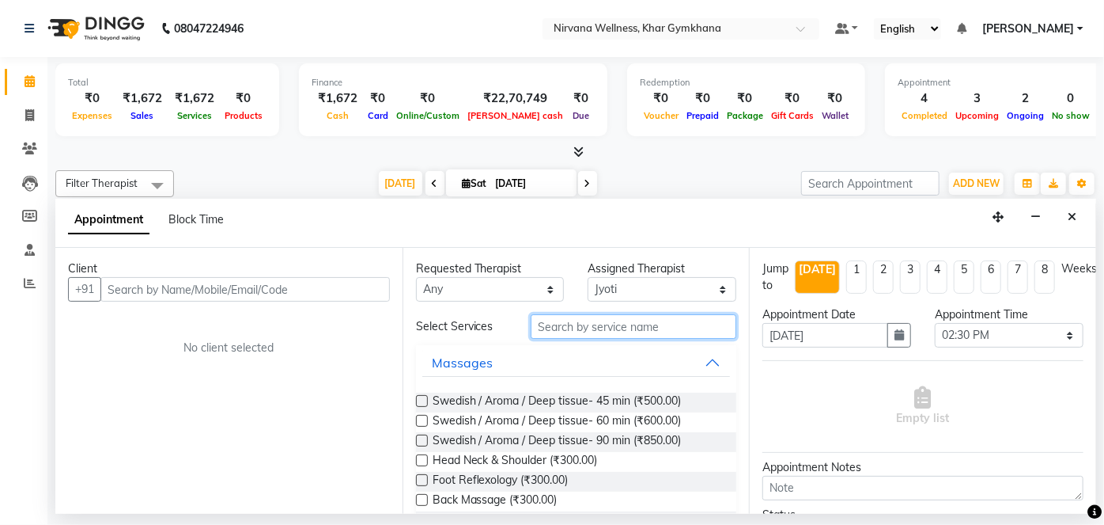
click at [570, 333] on input "text" at bounding box center [634, 326] width 206 height 25
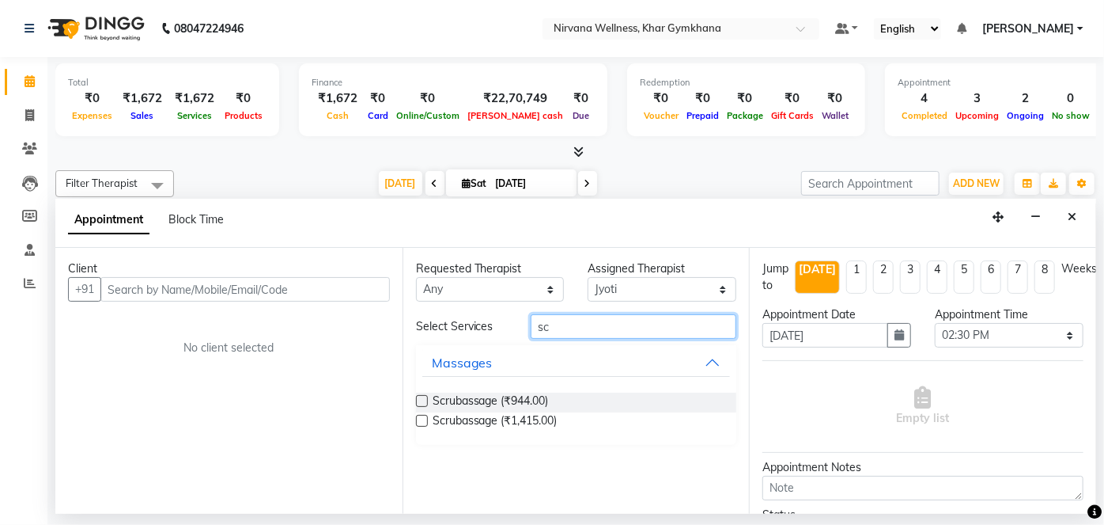
type input "s"
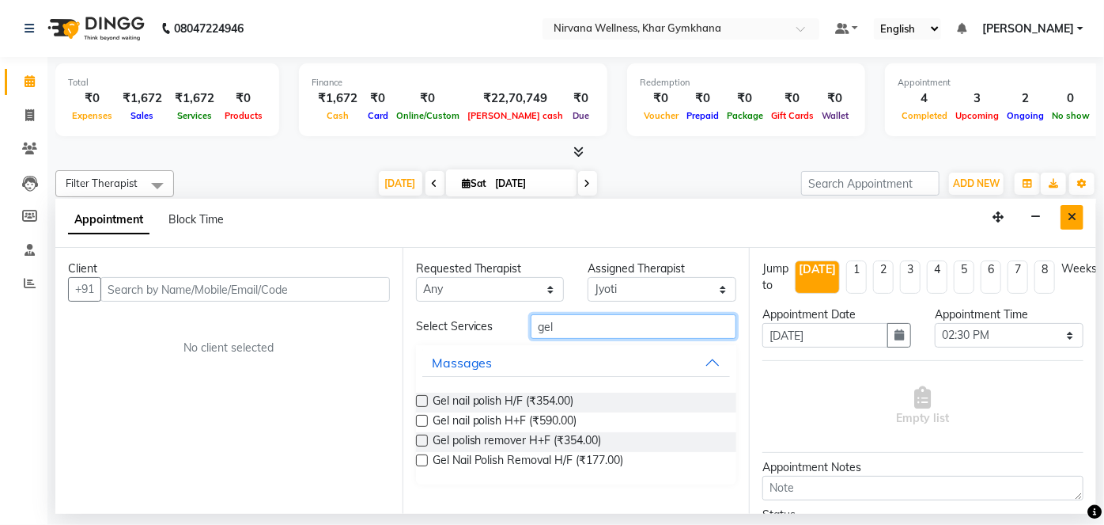
type input "gel"
click at [1066, 215] on button "Close" at bounding box center [1072, 217] width 23 height 25
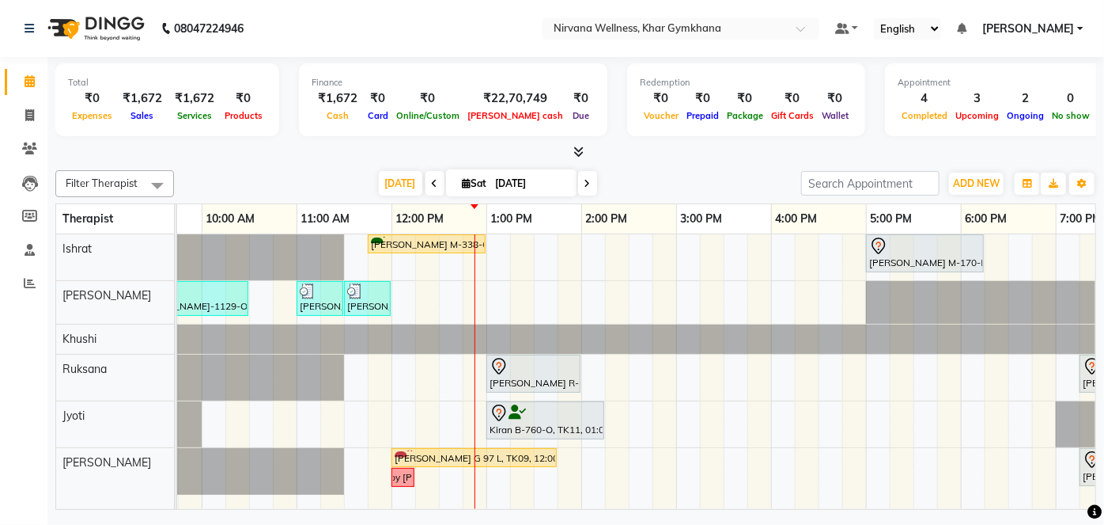
click at [587, 180] on span at bounding box center [587, 183] width 19 height 25
type input "[DATE]"
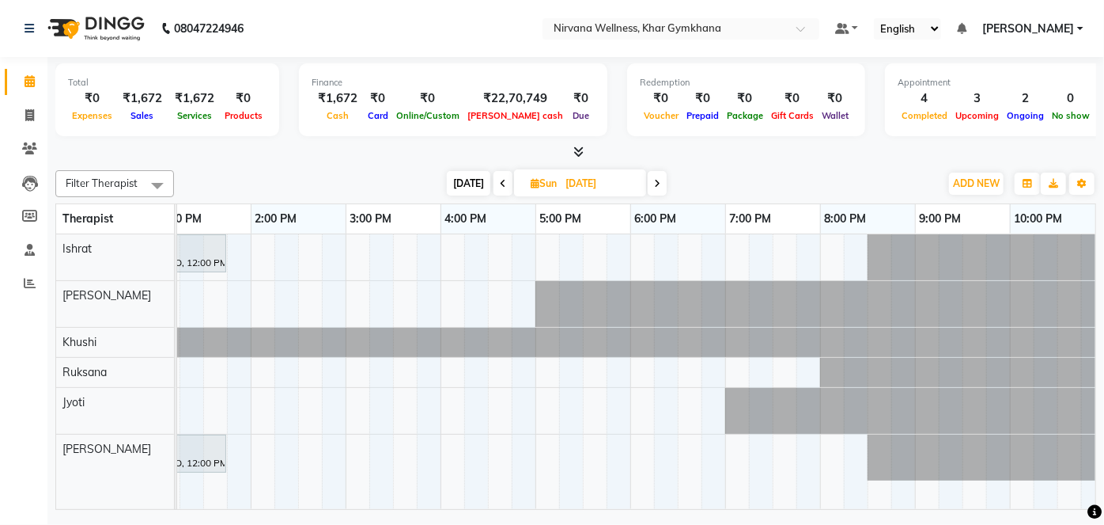
scroll to position [0, 599]
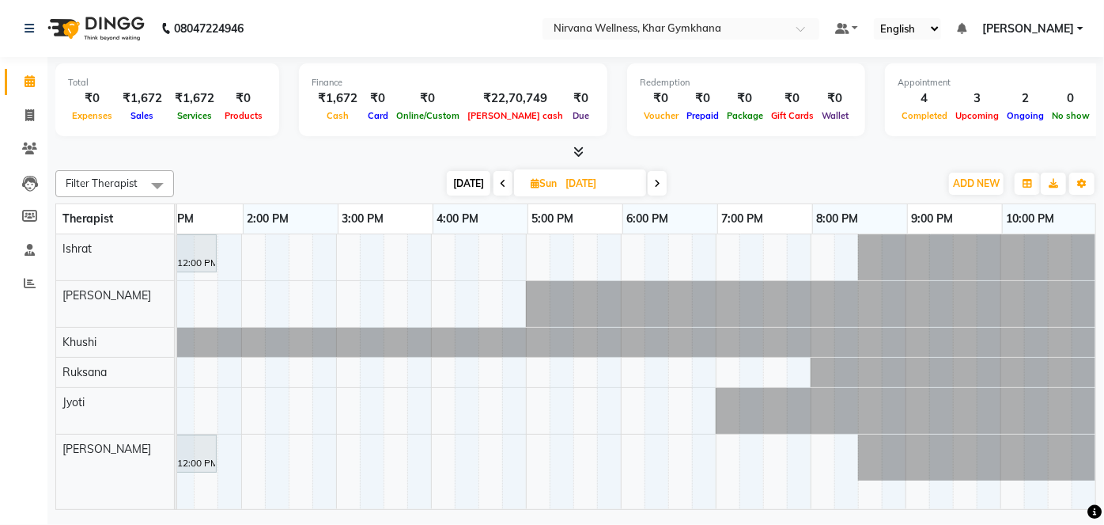
click at [741, 253] on div "[PERSON_NAME] G-381-O, 12:00 PM-01:45 PM, Swedish / Aroma / Deep tissue- 90 min…" at bounding box center [336, 371] width 1519 height 275
select select "67021"
select select "tentative"
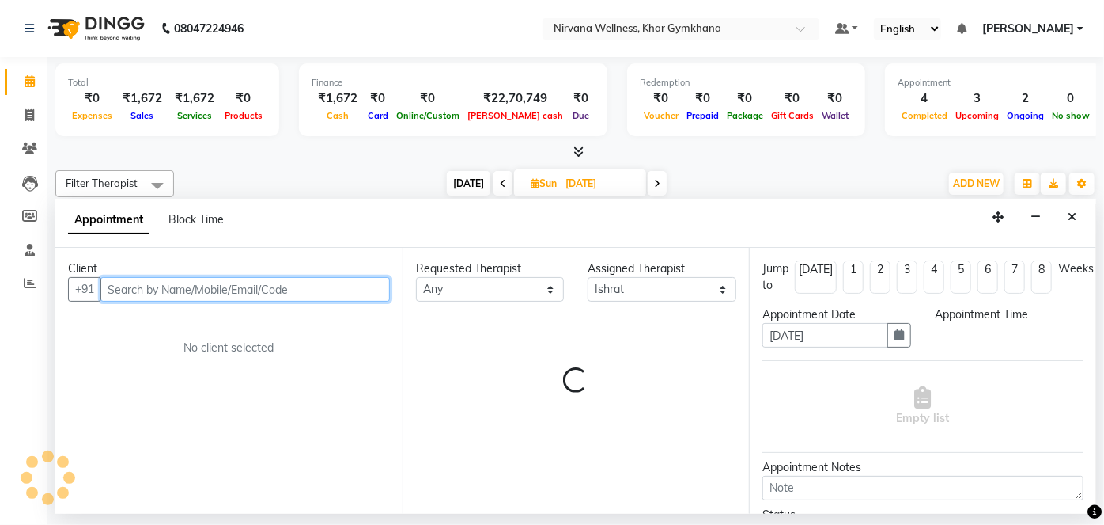
select select "1155"
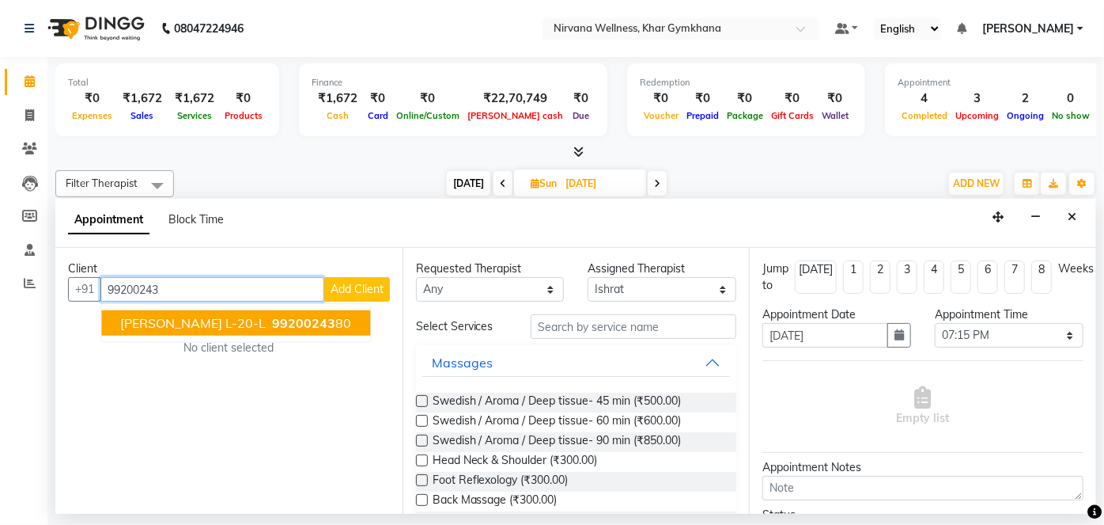
drag, startPoint x: 274, startPoint y: 322, endPoint x: 282, endPoint y: 325, distance: 9.3
click at [274, 323] on span "99200243" at bounding box center [303, 323] width 63 height 16
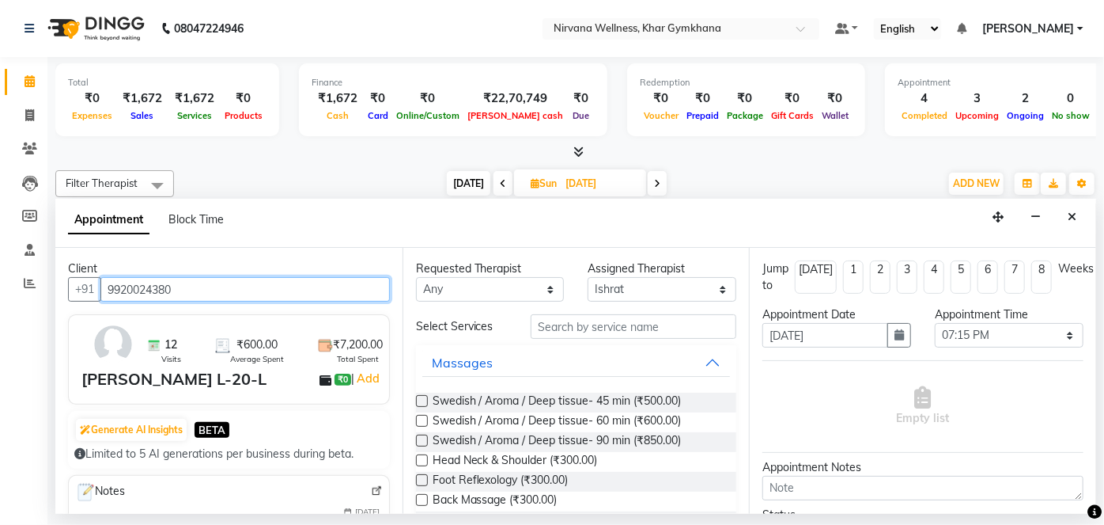
type input "9920024380"
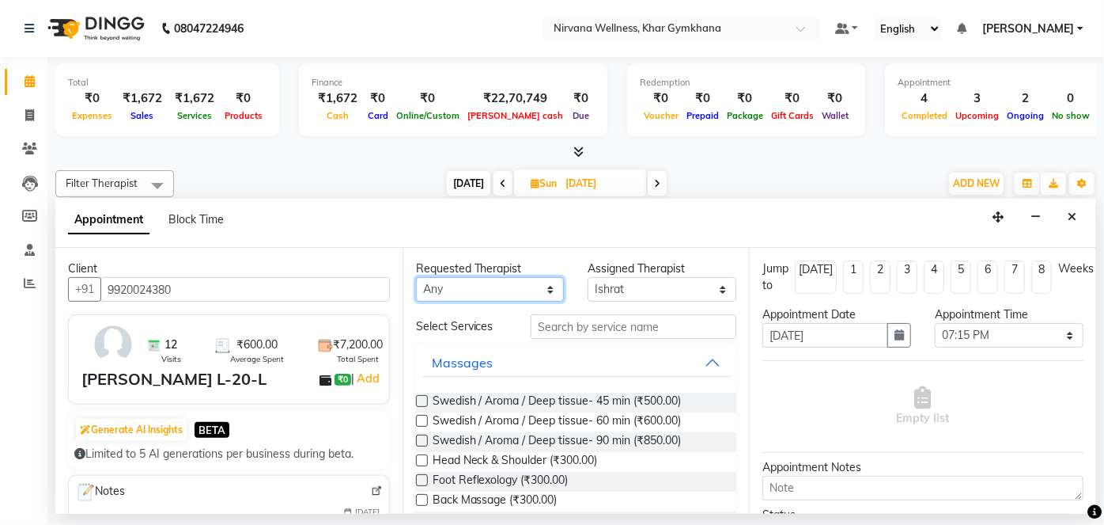
click at [464, 294] on select "Any [PERSON_NAME] Jyoti [PERSON_NAME] [PERSON_NAME]" at bounding box center [490, 289] width 149 height 25
select select "72486"
click at [416, 277] on select "Any [PERSON_NAME] Jyoti [PERSON_NAME] [PERSON_NAME]" at bounding box center [490, 289] width 149 height 25
select select "72486"
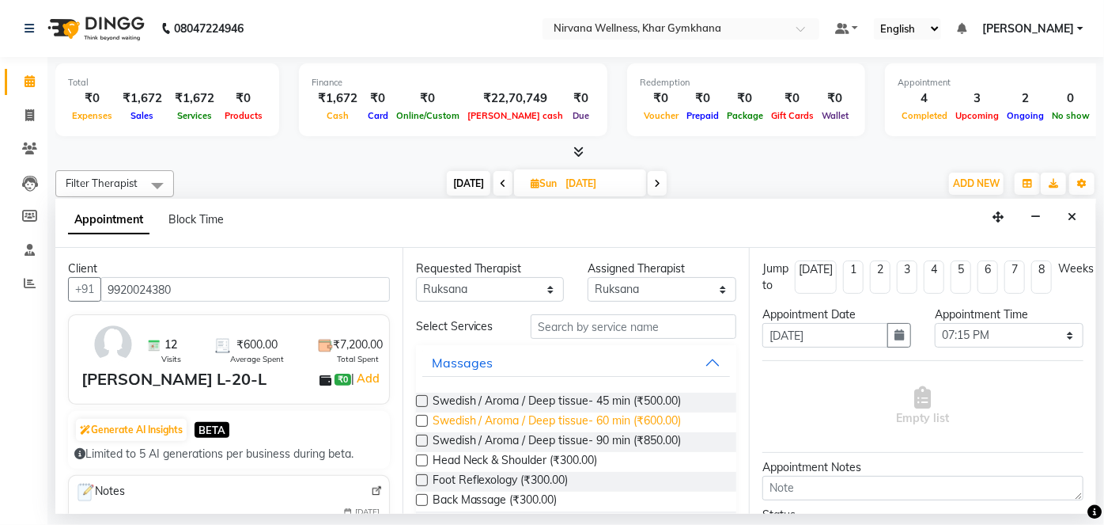
click at [604, 422] on span "Swedish / Aroma / Deep tissue- 60 min (₹600.00)" at bounding box center [557, 422] width 249 height 20
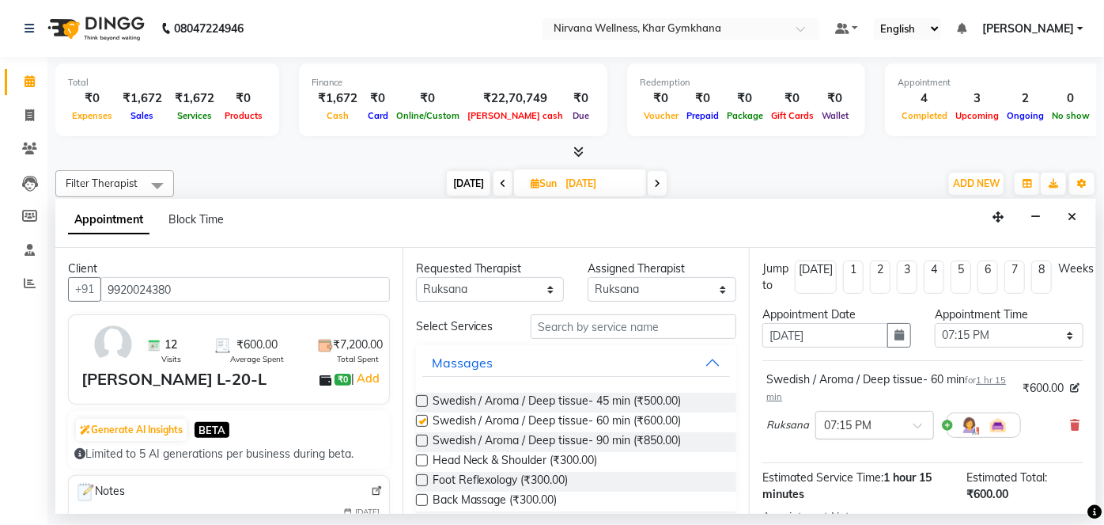
checkbox input "false"
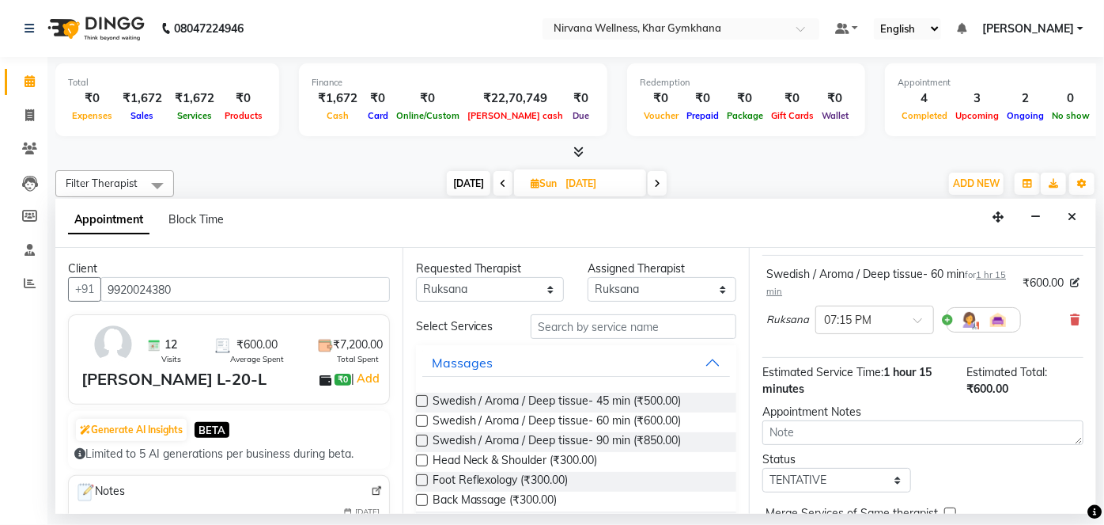
scroll to position [183, 0]
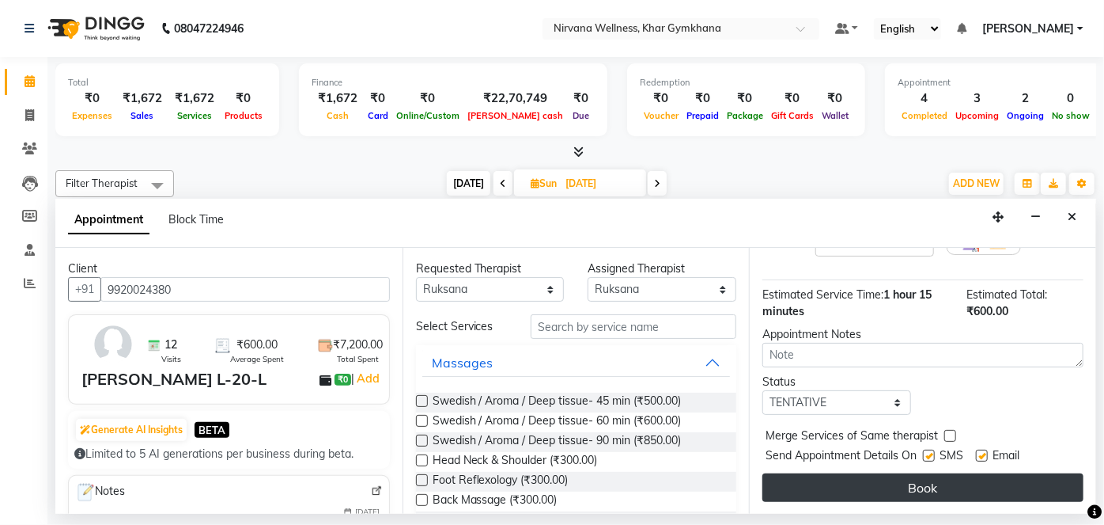
click at [897, 486] on button "Book" at bounding box center [923, 487] width 321 height 28
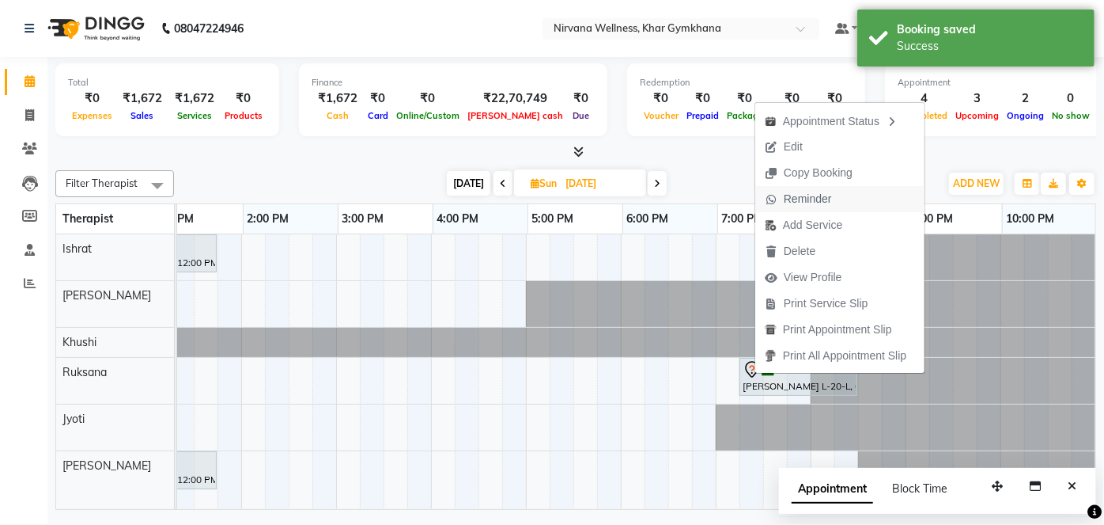
click at [801, 198] on span "Reminder" at bounding box center [808, 199] width 48 height 17
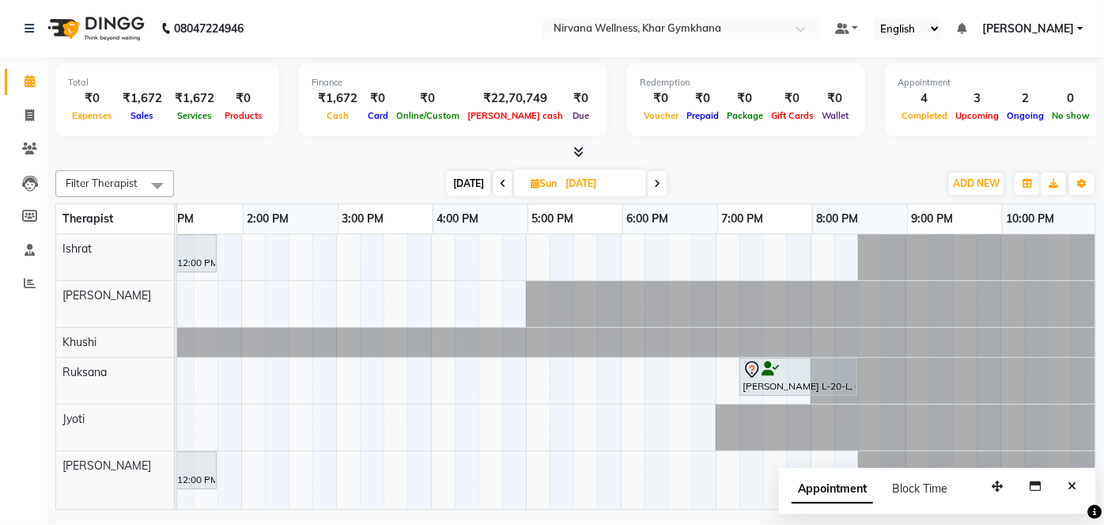
click at [470, 187] on span "[DATE]" at bounding box center [469, 183] width 44 height 25
type input "[DATE]"
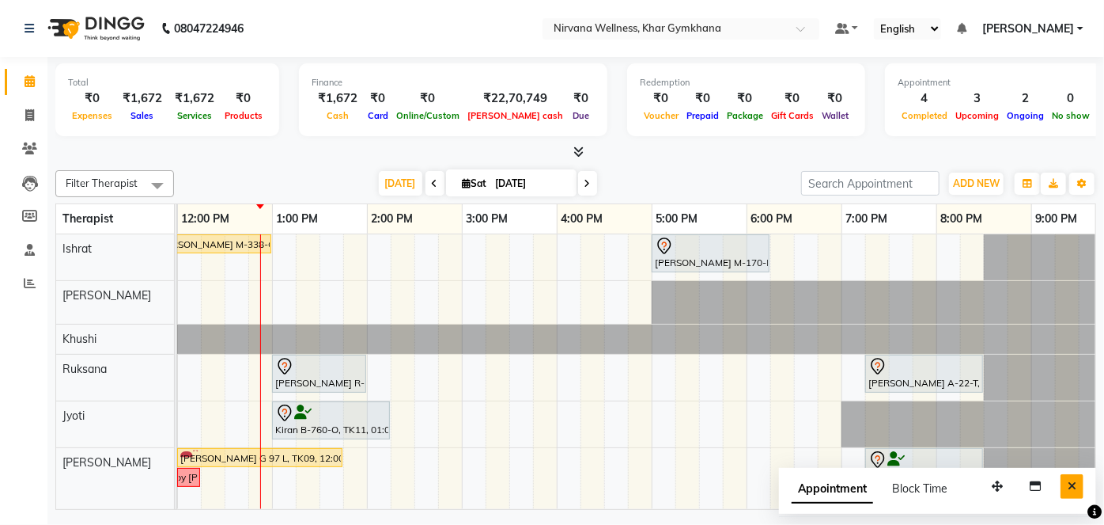
click at [1071, 482] on icon "Close" at bounding box center [1072, 485] width 9 height 11
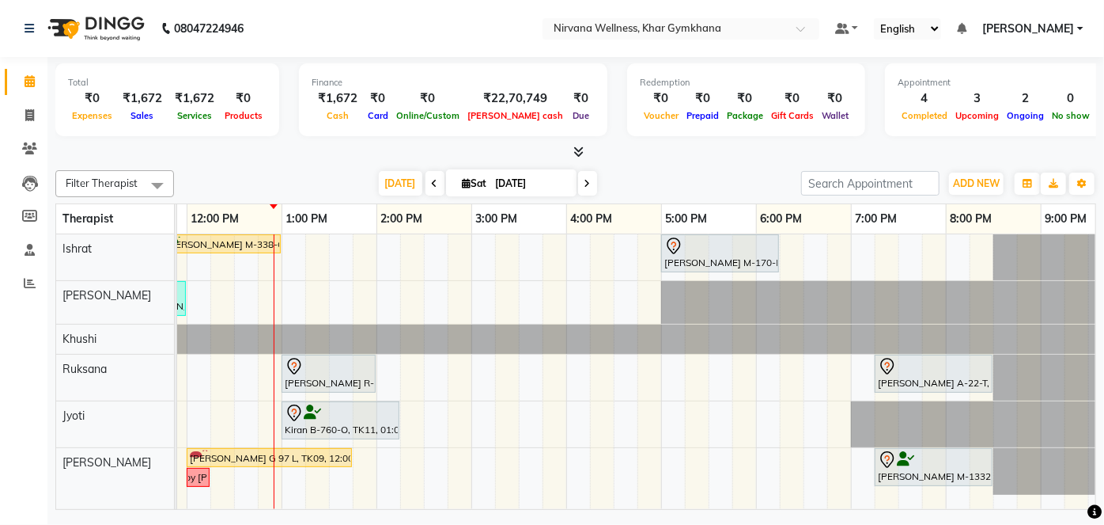
scroll to position [0, 467]
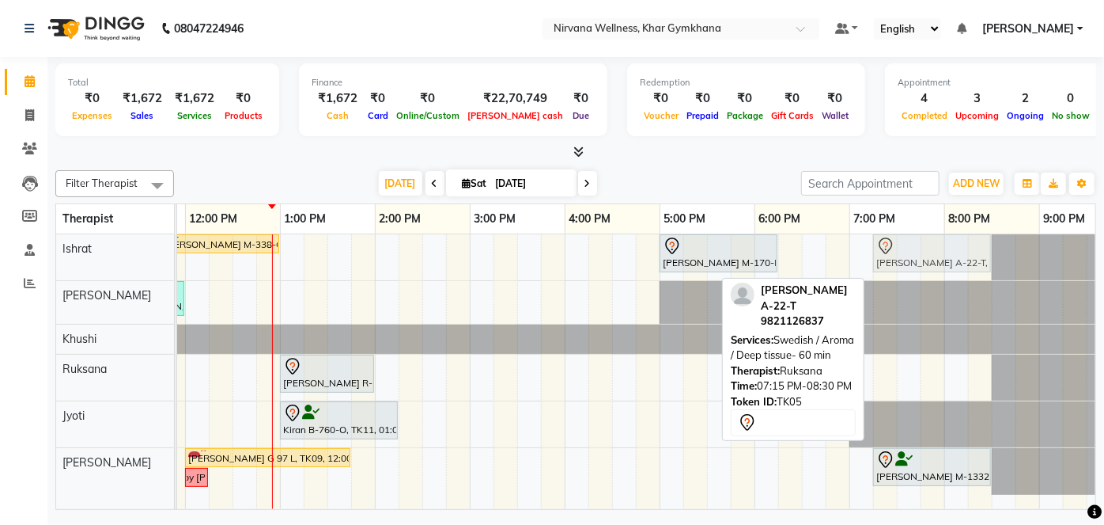
drag, startPoint x: 912, startPoint y: 383, endPoint x: 917, endPoint y: 266, distance: 117.2
click at [917, 266] on tbody "[PERSON_NAME] M-338-O, TK01, 11:45 AM-01:00 PM, Swedish / Aroma / Deep tissue- …" at bounding box center [469, 364] width 1519 height 260
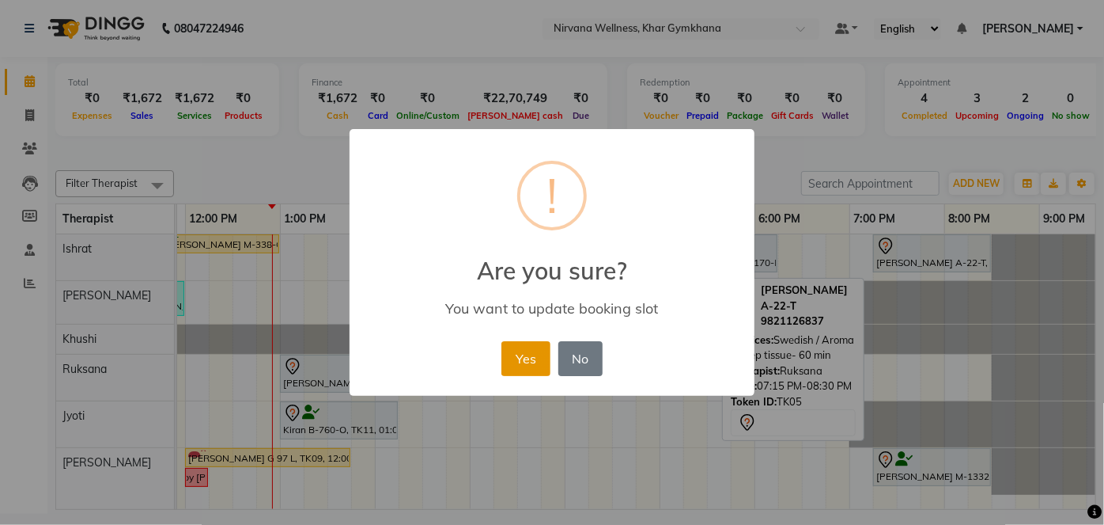
click at [514, 359] on button "Yes" at bounding box center [526, 358] width 48 height 35
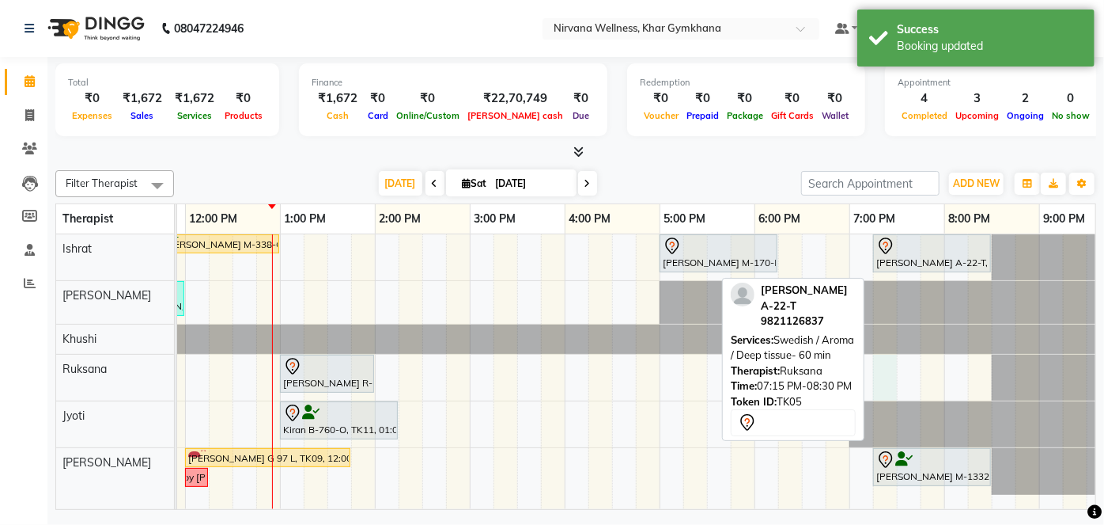
click at [888, 380] on div "[PERSON_NAME] M-338-O, TK01, 11:45 AM-01:00 PM, Swedish / Aroma / Deep tissue- …" at bounding box center [469, 371] width 1519 height 275
select select "72486"
select select "1155"
select select "tentative"
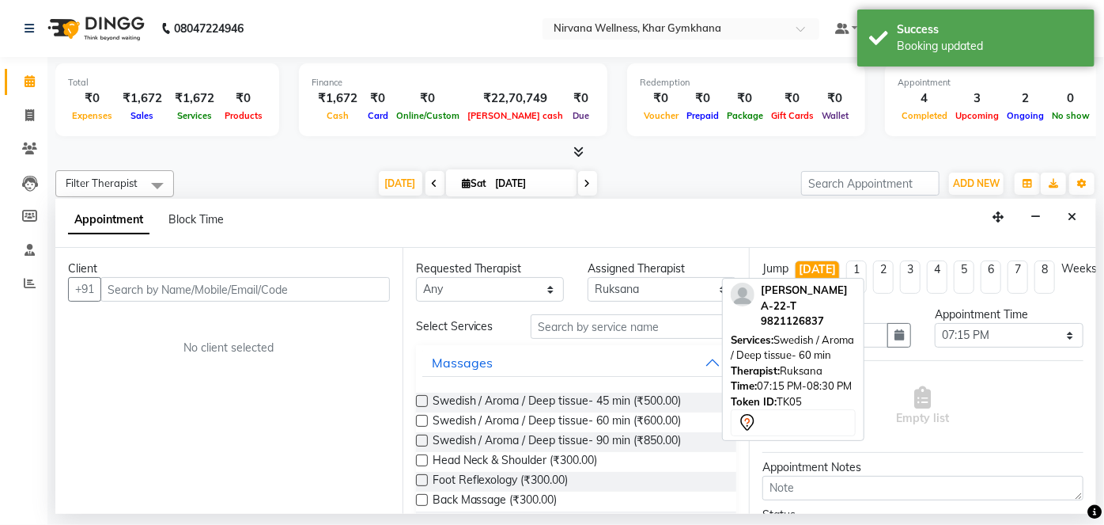
click at [1064, 214] on button "Close" at bounding box center [1072, 217] width 23 height 25
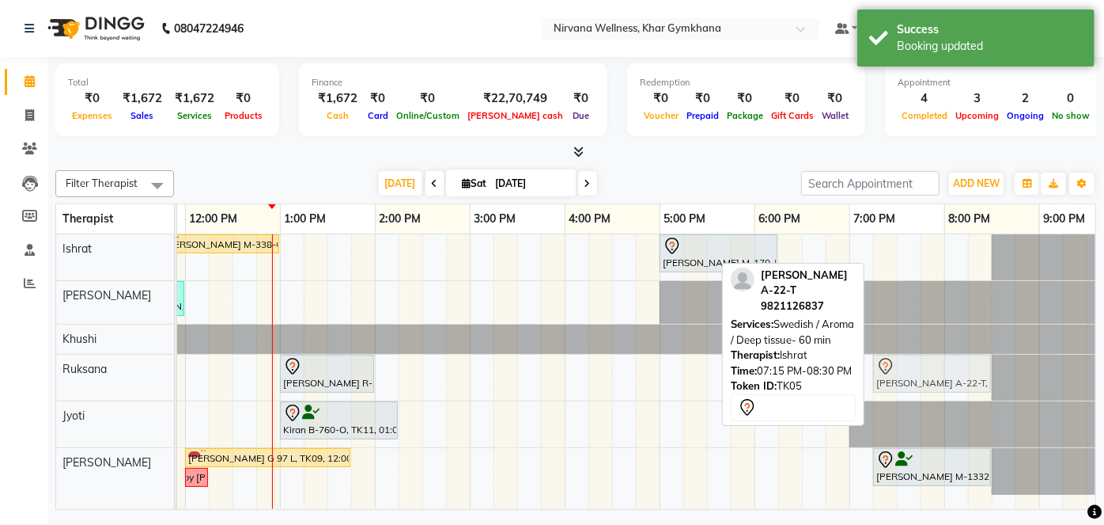
drag, startPoint x: 919, startPoint y: 256, endPoint x: 910, endPoint y: 377, distance: 122.1
click at [910, 377] on tbody "[PERSON_NAME] M-338-O, TK01, 11:45 AM-01:00 PM, Swedish / Aroma / Deep tissue- …" at bounding box center [469, 364] width 1519 height 260
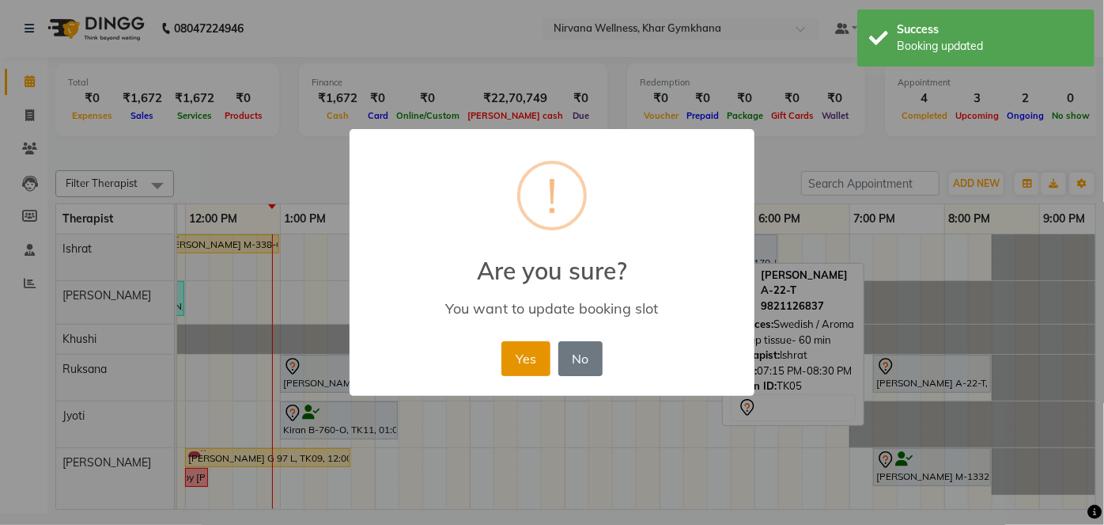
click at [540, 358] on button "Yes" at bounding box center [526, 358] width 48 height 35
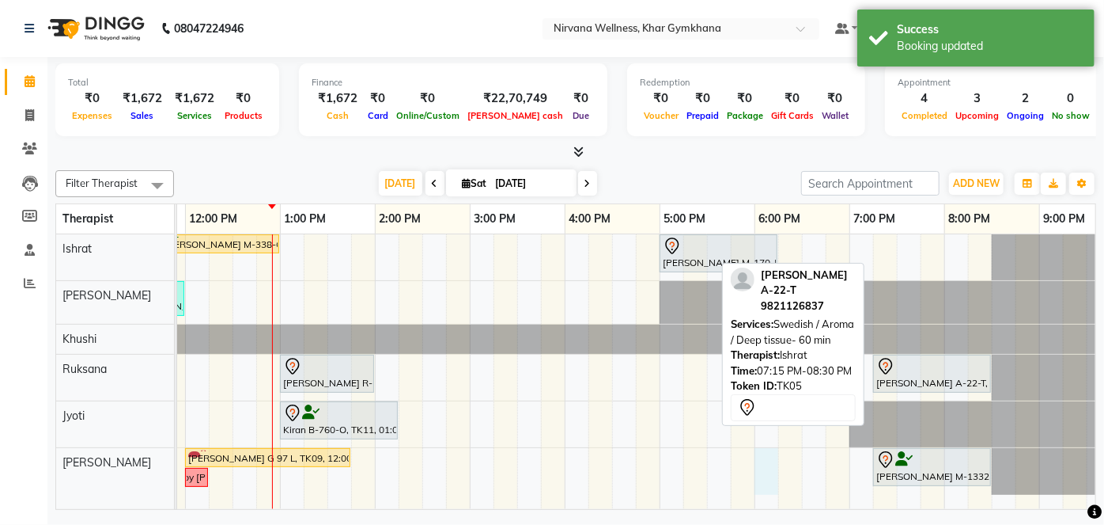
click at [761, 460] on div "[PERSON_NAME] M-338-O, TK01, 11:45 AM-01:00 PM, Swedish / Aroma / Deep tissue- …" at bounding box center [469, 371] width 1519 height 275
select select "79305"
select select "1080"
select select "tentative"
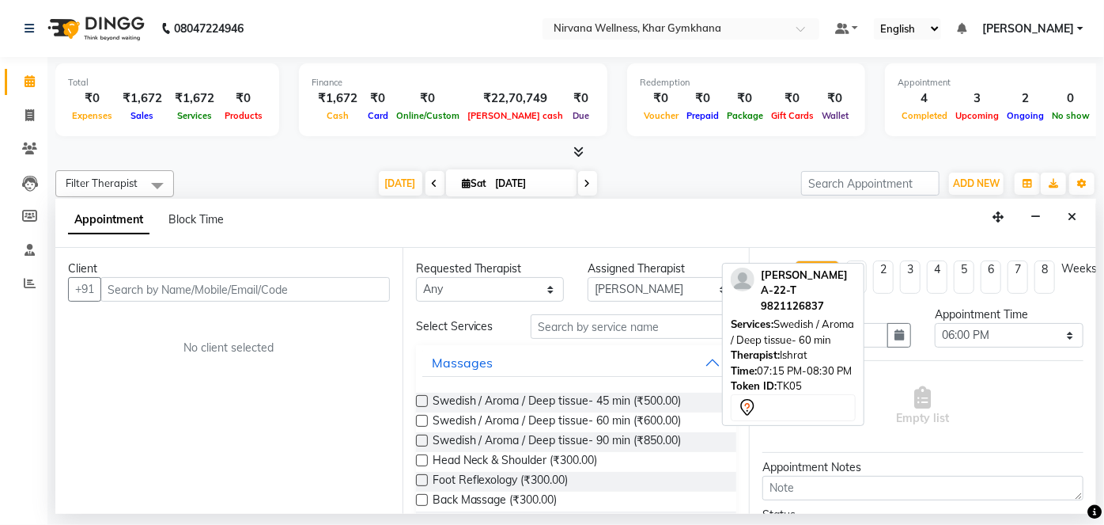
click at [227, 294] on input "text" at bounding box center [245, 289] width 290 height 25
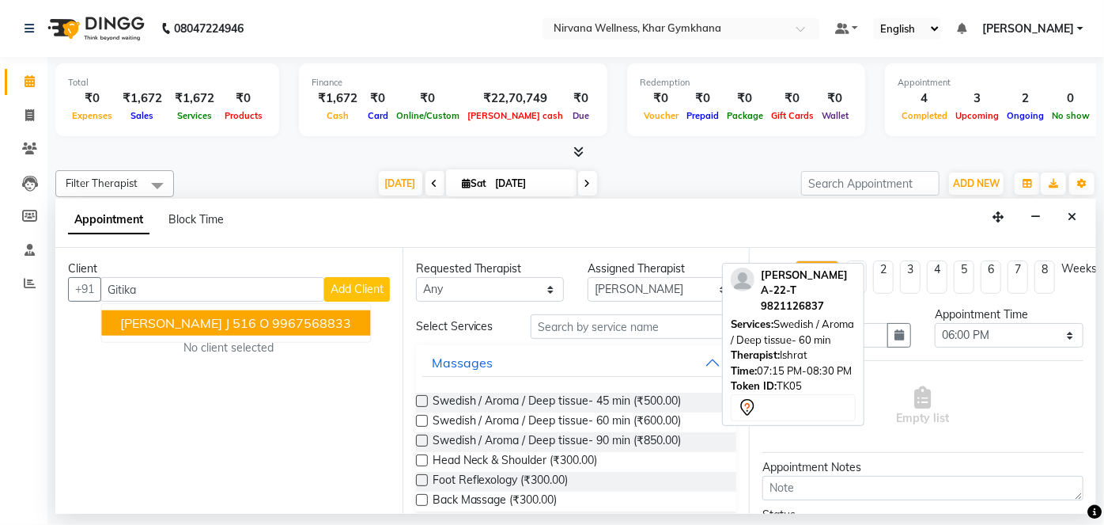
click at [272, 317] on ngb-highlight "9967568833" at bounding box center [311, 323] width 79 height 16
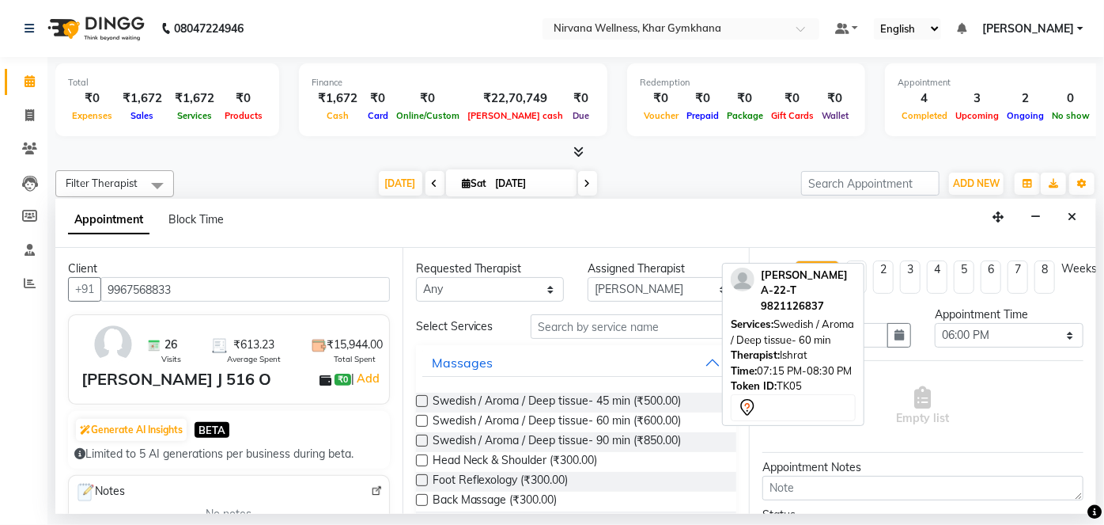
type input "9967568833"
click at [513, 294] on select "Any [PERSON_NAME] Jyoti [PERSON_NAME] [PERSON_NAME]" at bounding box center [490, 289] width 149 height 25
select select "79305"
click at [416, 277] on select "Any [PERSON_NAME] Jyoti [PERSON_NAME] [PERSON_NAME]" at bounding box center [490, 289] width 149 height 25
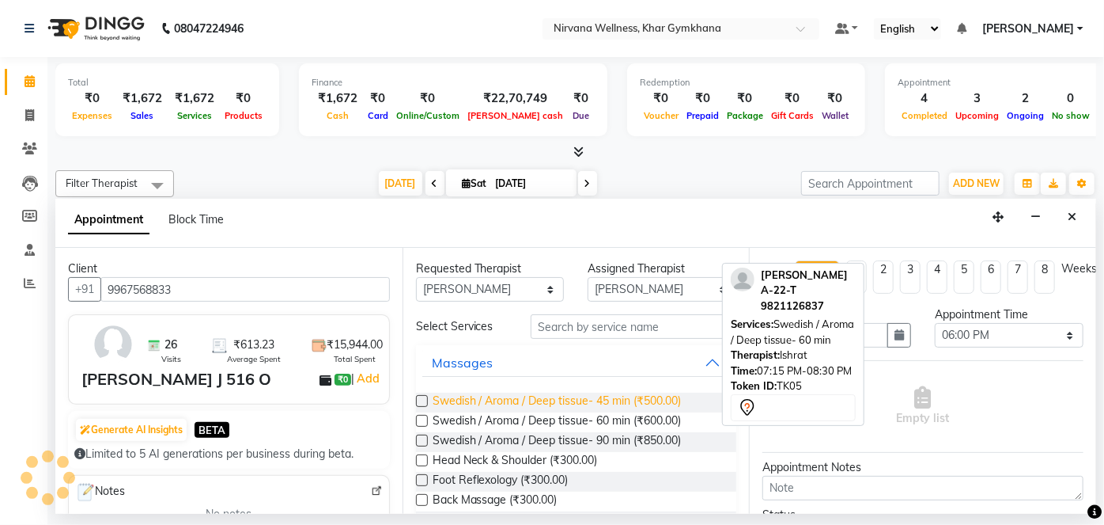
click at [590, 410] on span "Swedish / Aroma / Deep tissue- 45 min (₹500.00)" at bounding box center [557, 402] width 249 height 20
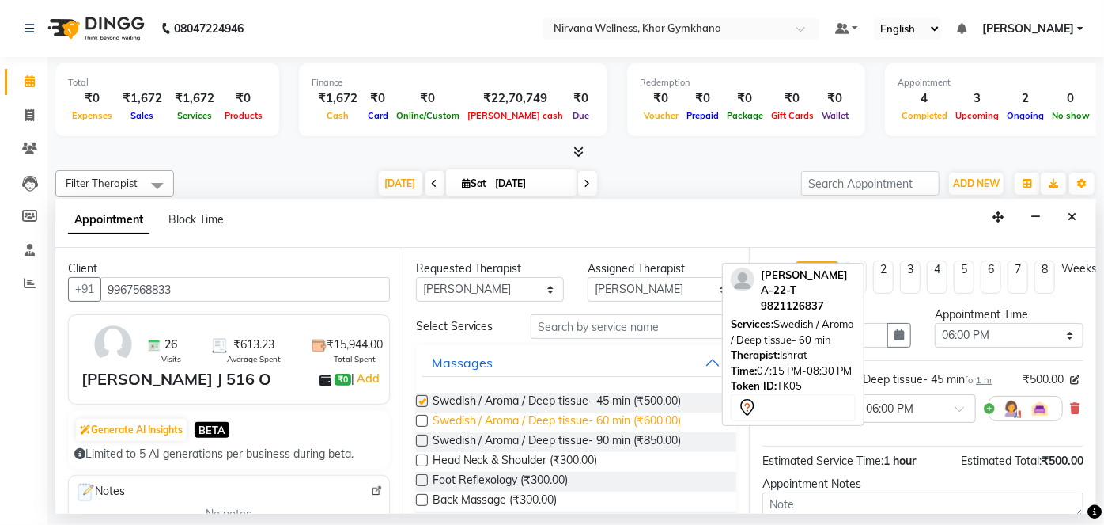
checkbox input "false"
click at [1070, 408] on icon at bounding box center [1074, 408] width 9 height 11
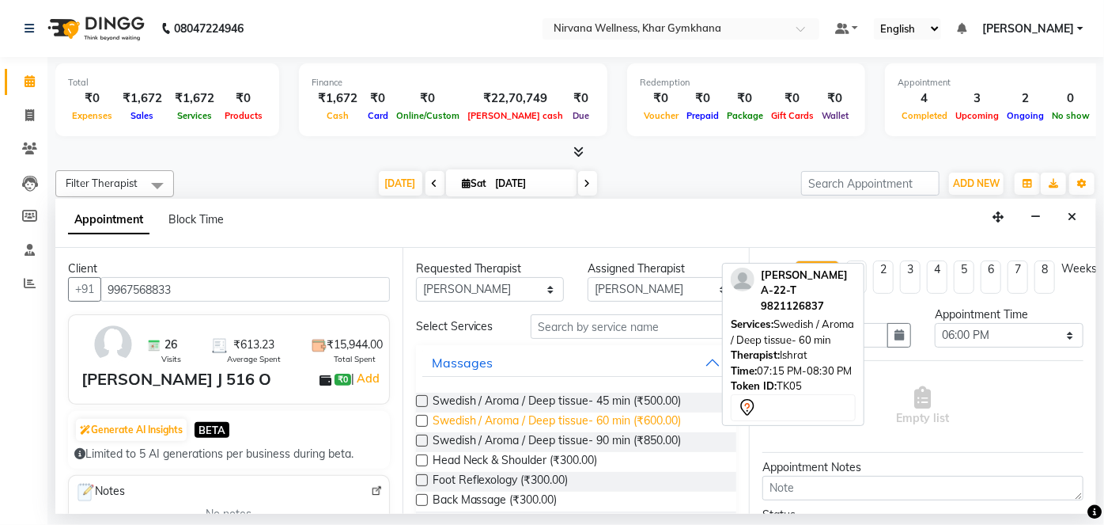
click at [517, 418] on span "Swedish / Aroma / Deep tissue- 60 min (₹600.00)" at bounding box center [557, 422] width 249 height 20
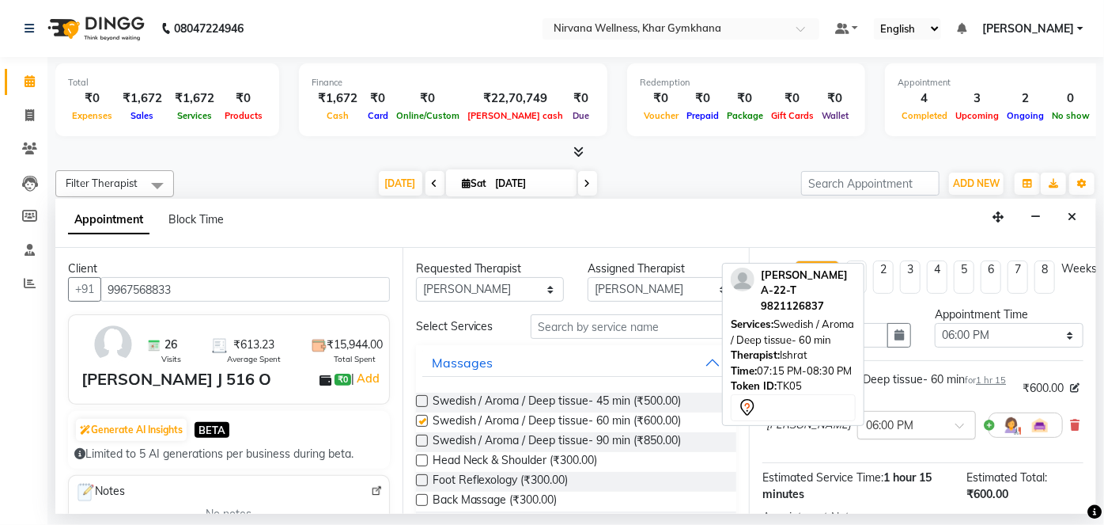
checkbox input "false"
click at [888, 430] on div at bounding box center [916, 423] width 117 height 17
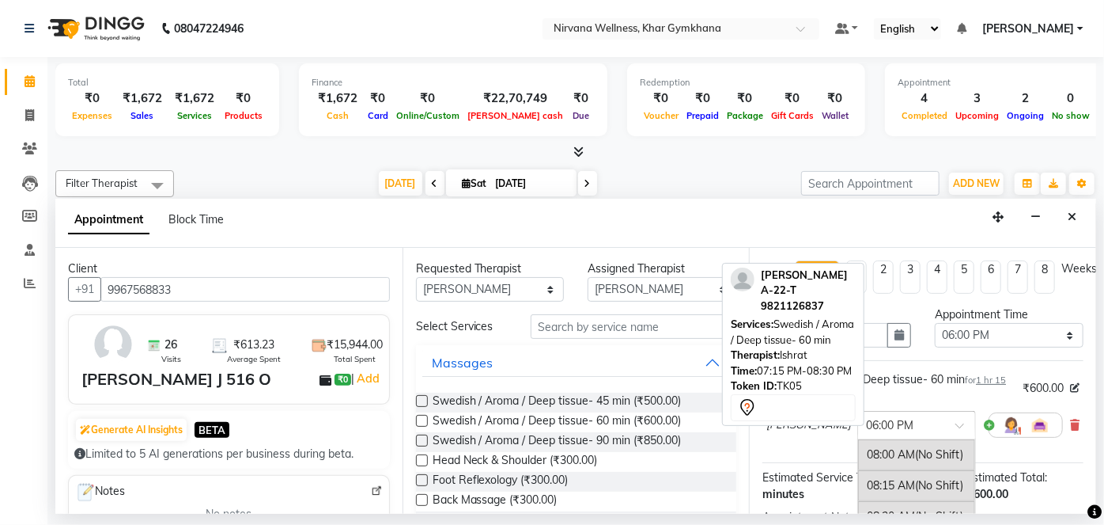
scroll to position [1195, 0]
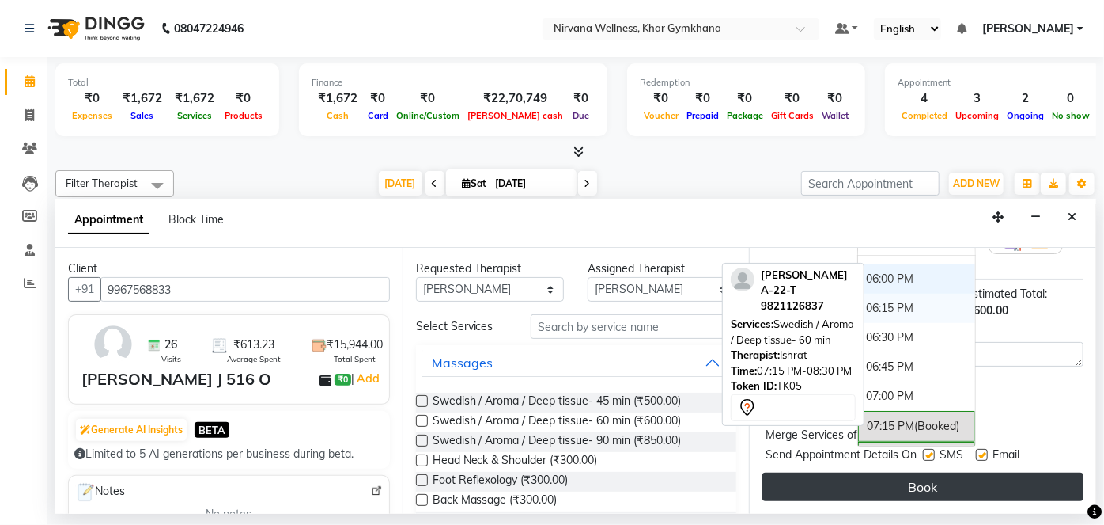
click at [970, 494] on div "Jump to [DATE] 1 2 3 4 5 6 7 8 Weeks Appointment Date [DATE] Appointment Time S…" at bounding box center [922, 381] width 347 height 266
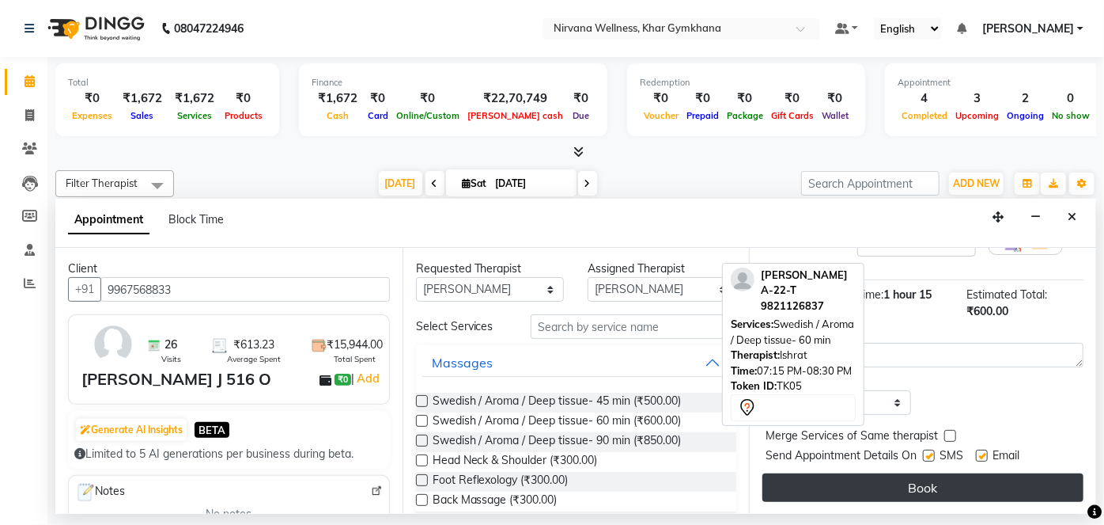
click at [952, 487] on button "Book" at bounding box center [923, 487] width 321 height 28
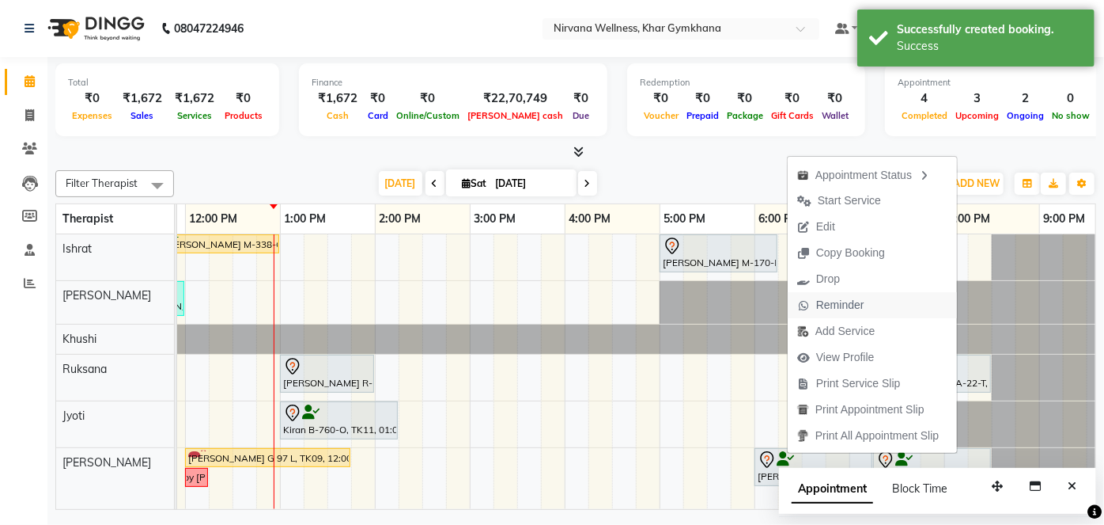
click at [820, 303] on span "Reminder" at bounding box center [840, 305] width 48 height 17
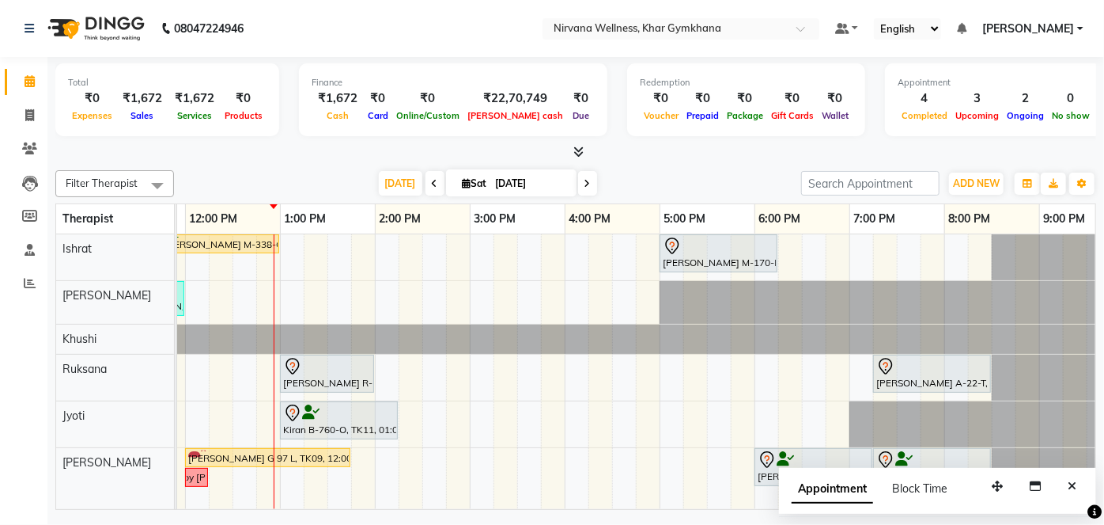
click at [1067, 481] on button "Close" at bounding box center [1072, 486] width 23 height 25
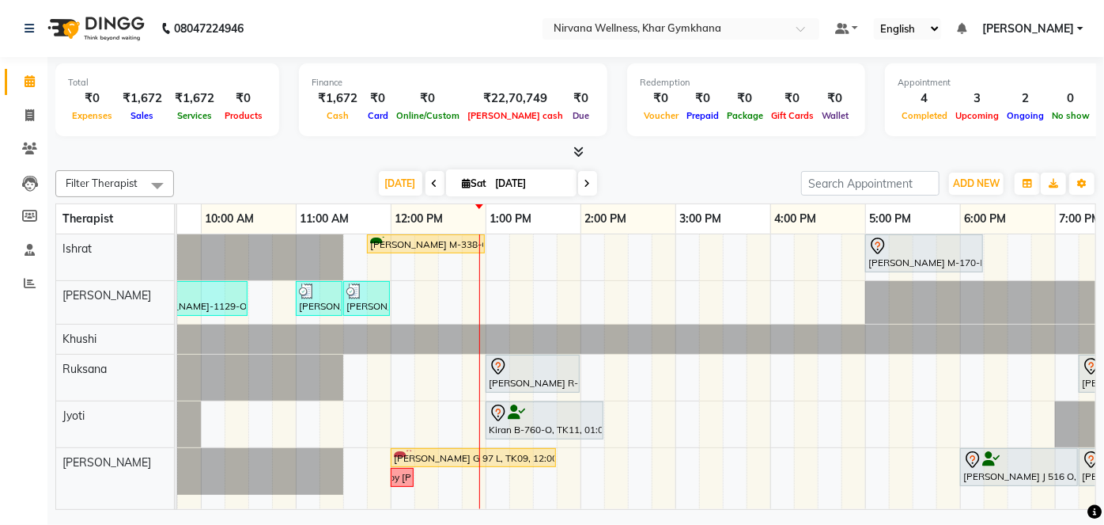
scroll to position [0, 257]
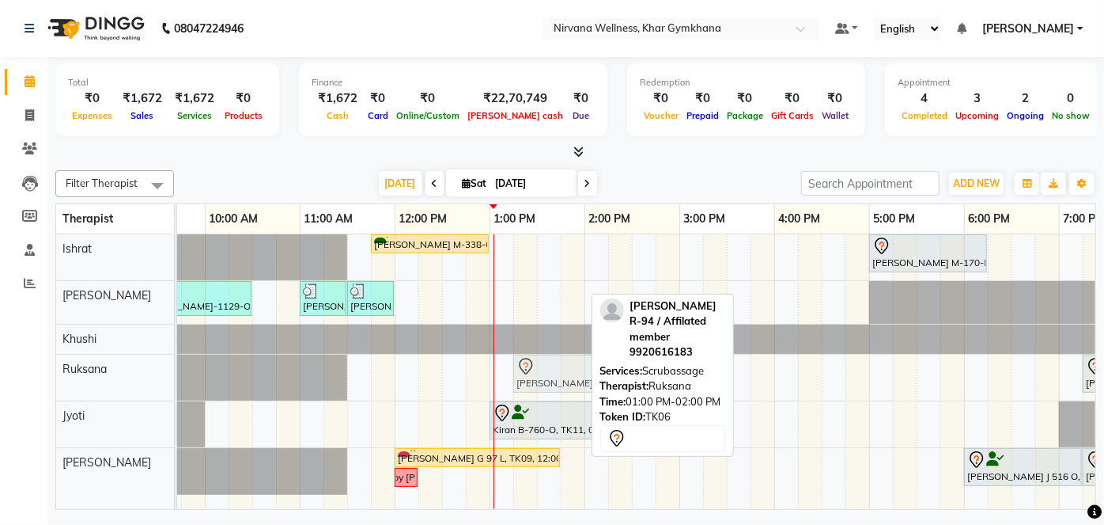
drag, startPoint x: 514, startPoint y: 378, endPoint x: 547, endPoint y: 379, distance: 32.4
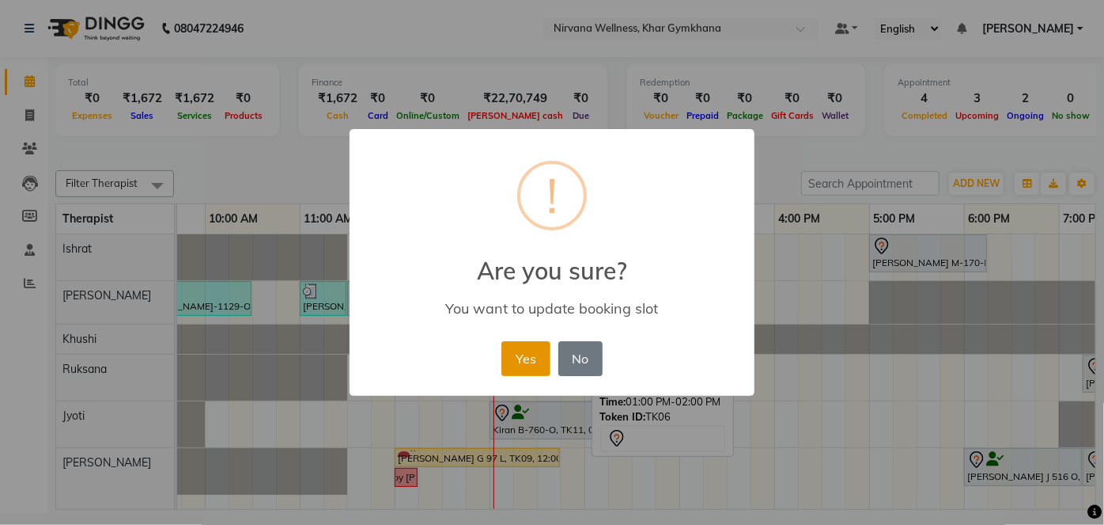
click at [521, 367] on button "Yes" at bounding box center [526, 358] width 48 height 35
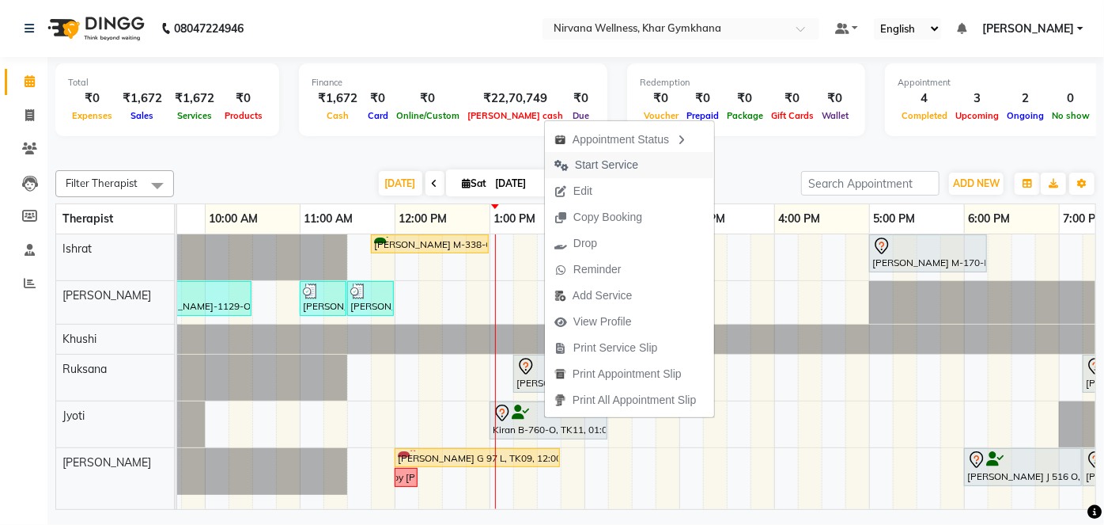
click at [590, 169] on span "Start Service" at bounding box center [606, 165] width 63 height 17
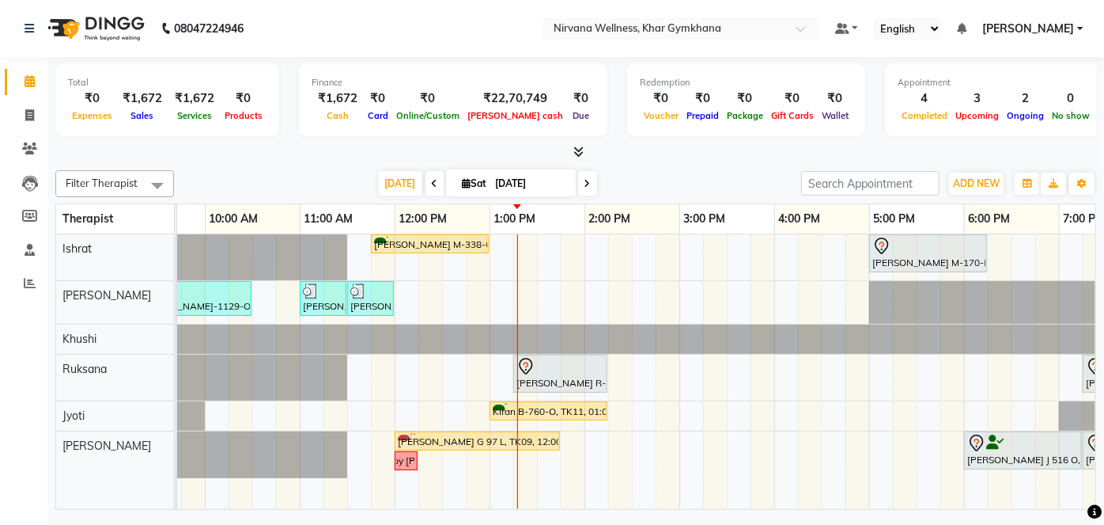
click at [580, 269] on div "[PERSON_NAME] M-338-O, TK01, 11:45 AM-01:00 PM, Swedish / Aroma / Deep tissue- …" at bounding box center [679, 371] width 1519 height 275
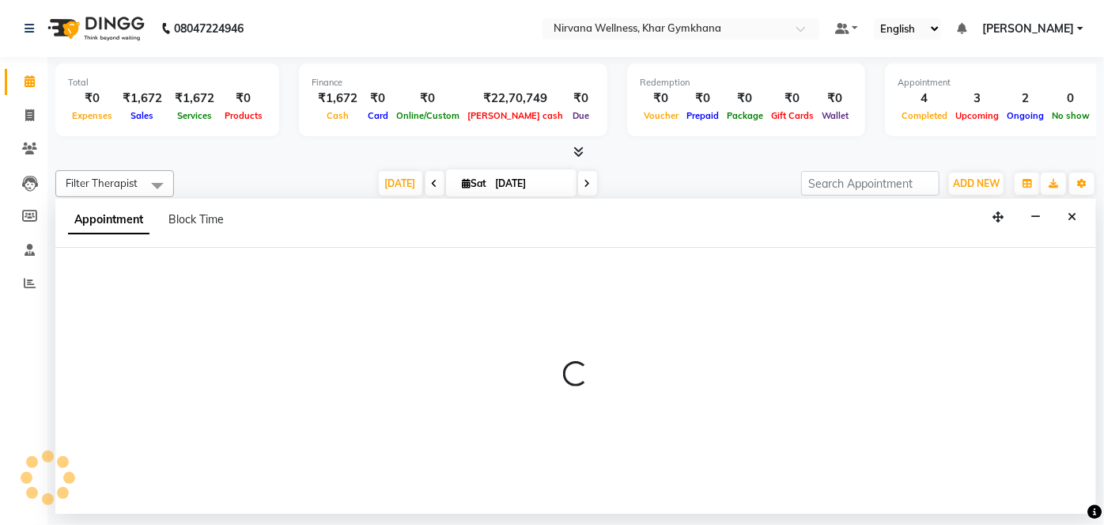
select select "67021"
select select "825"
select select "tentative"
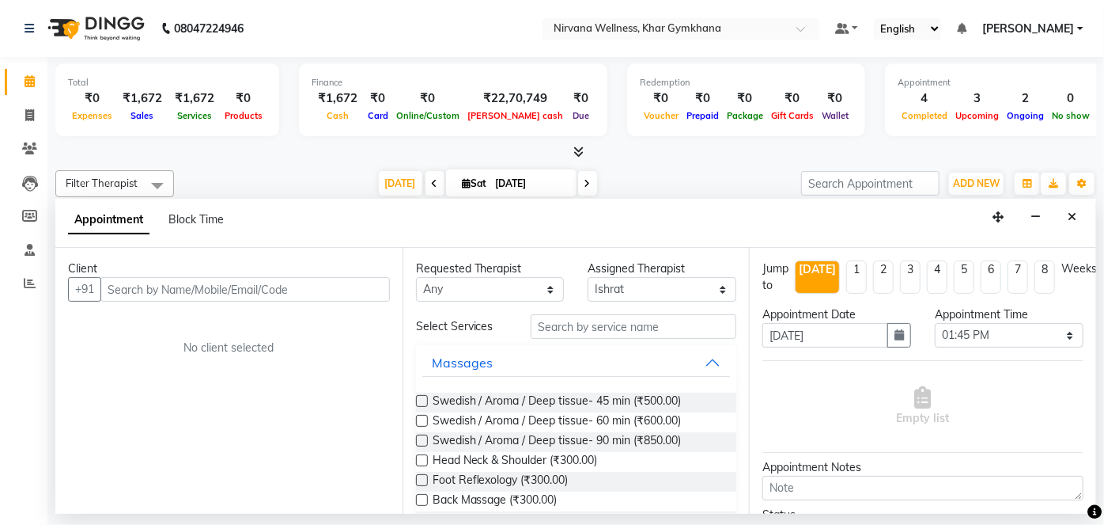
click at [158, 282] on input "text" at bounding box center [245, 289] width 290 height 25
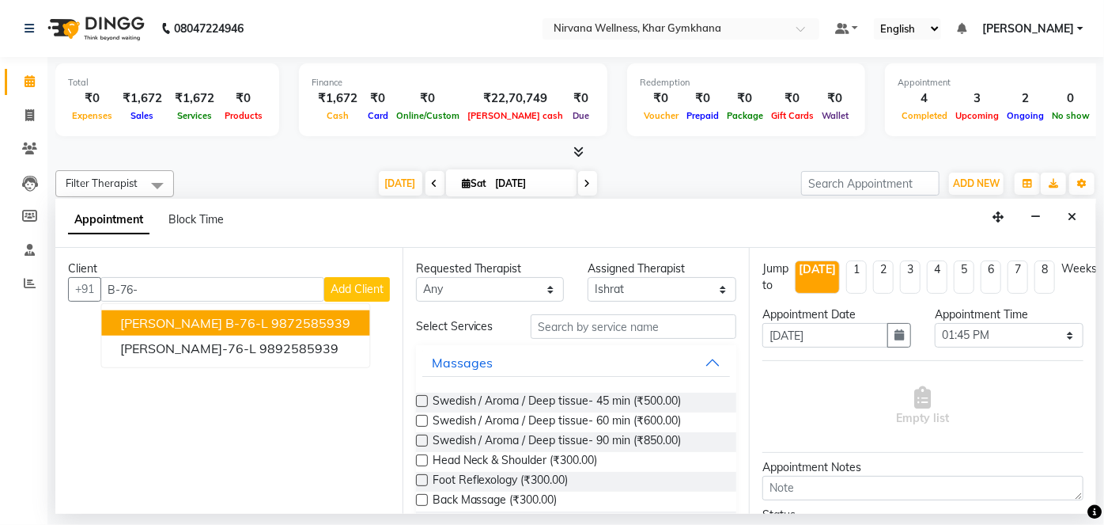
click at [188, 317] on span "[PERSON_NAME] B-76-L" at bounding box center [194, 323] width 148 height 16
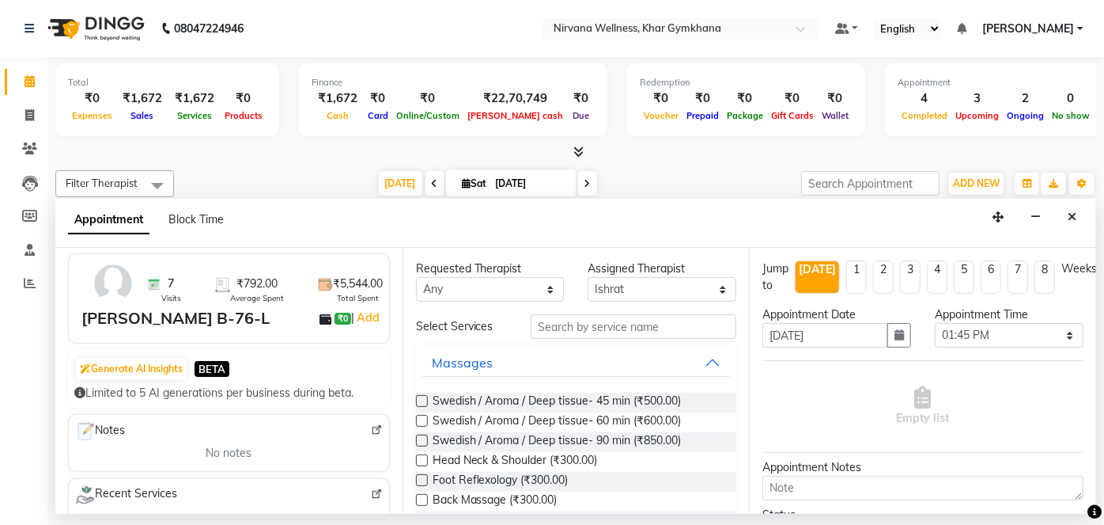
scroll to position [215, 0]
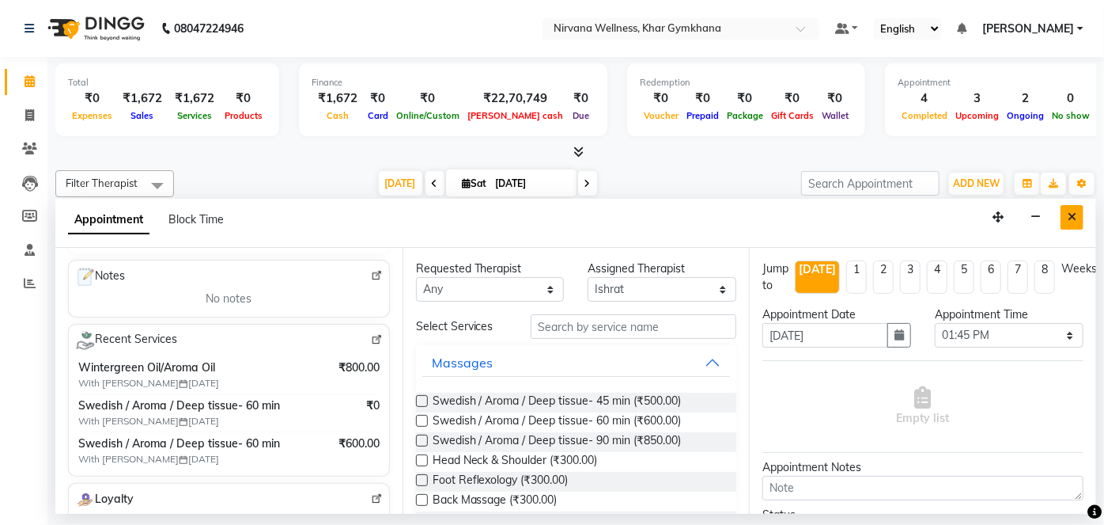
type input "9872585939"
click at [1074, 214] on icon "Close" at bounding box center [1072, 216] width 9 height 11
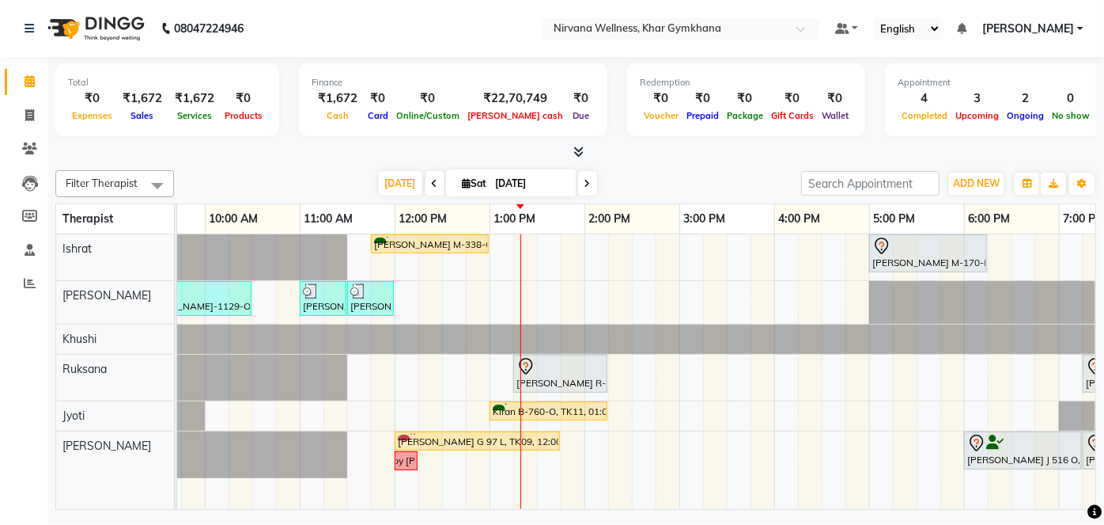
click at [513, 191] on input "[DATE]" at bounding box center [530, 184] width 79 height 24
select select "10"
select select "2025"
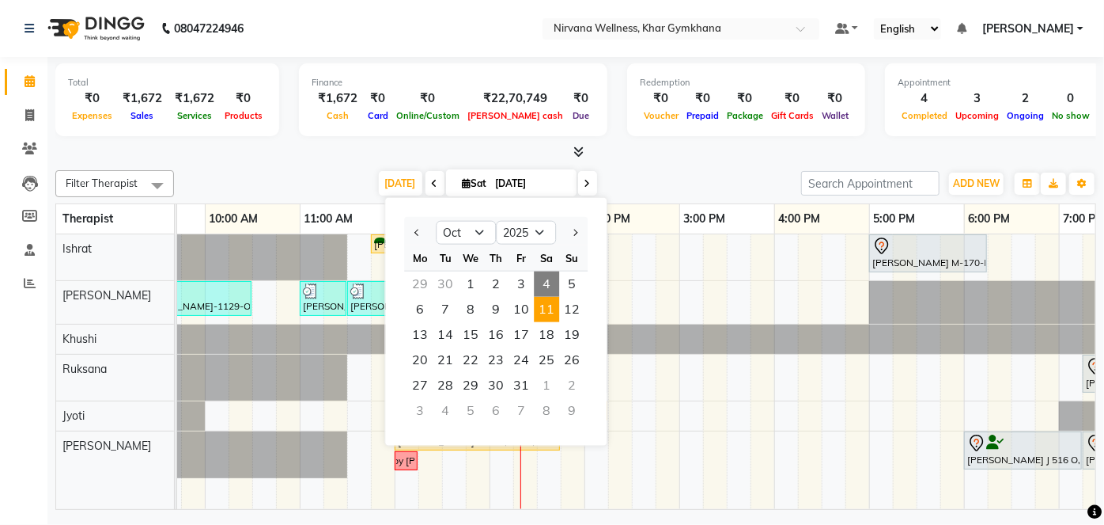
click at [549, 314] on span "11" at bounding box center [546, 309] width 25 height 25
type input "[DATE]"
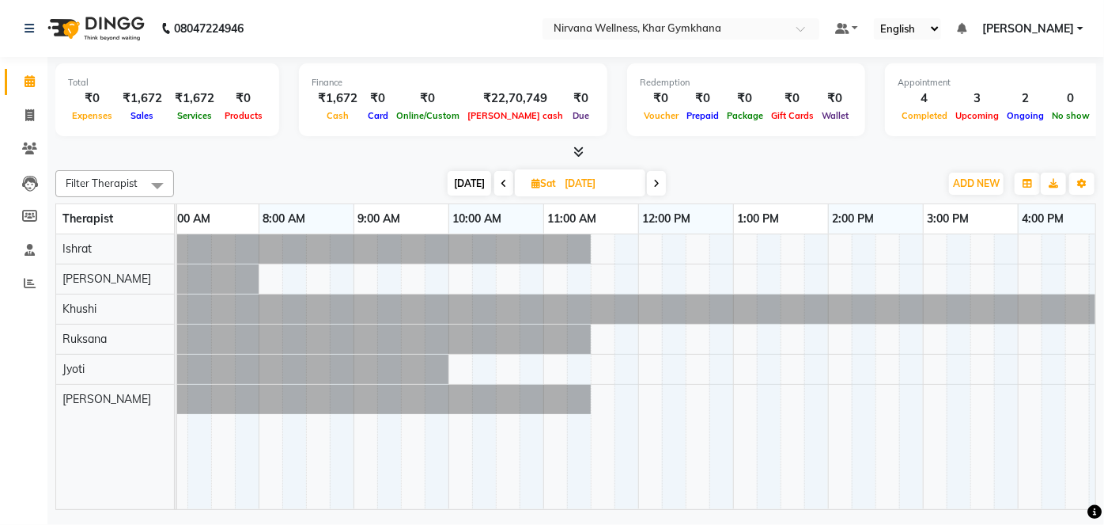
scroll to position [0, 9]
click at [631, 256] on div at bounding box center [927, 371] width 1519 height 275
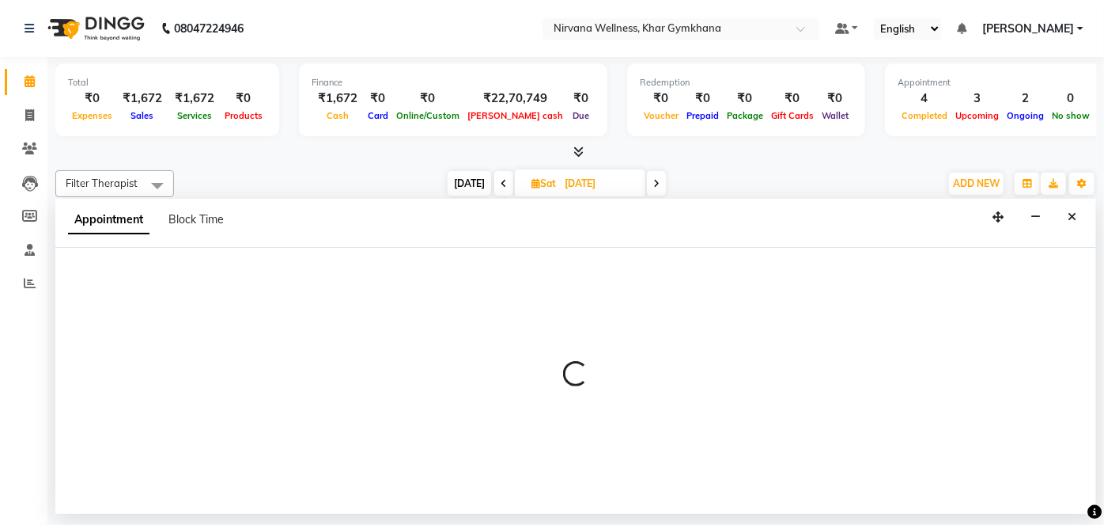
select select "67021"
select select "705"
select select "tentative"
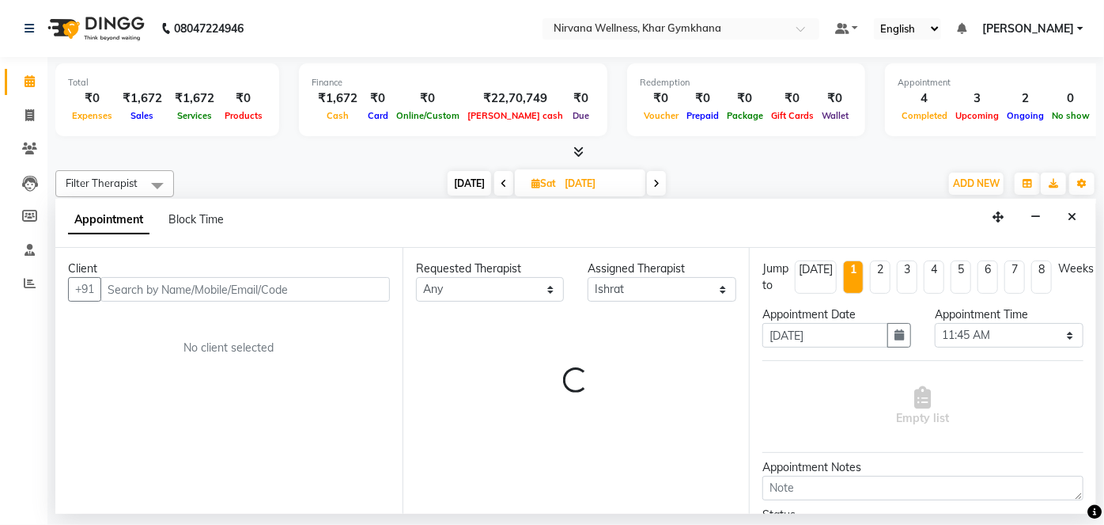
click at [312, 300] on input "text" at bounding box center [245, 289] width 290 height 25
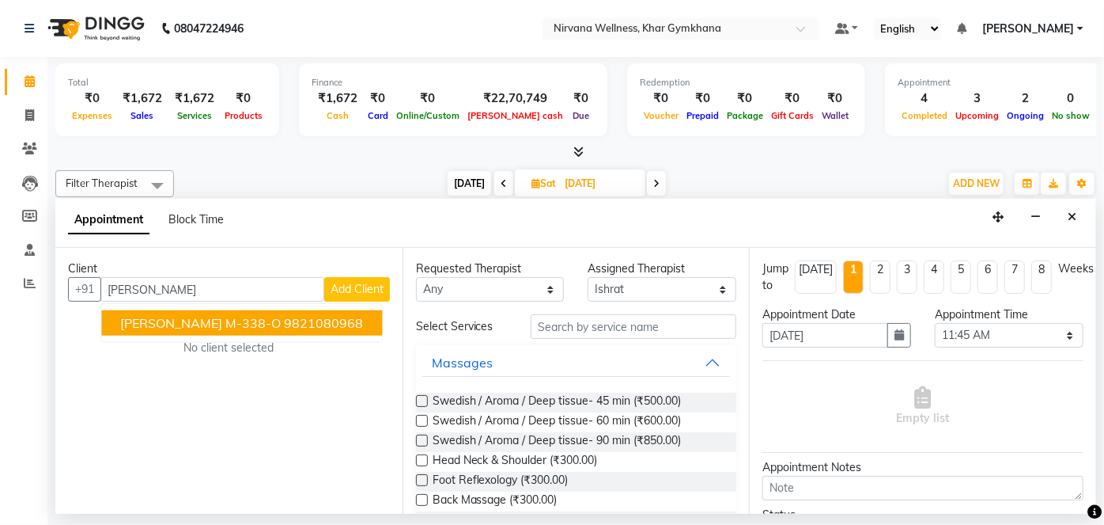
click at [320, 334] on ngb-typeahead-window "[PERSON_NAME] M-338-O 9821080968" at bounding box center [241, 323] width 282 height 40
click at [316, 323] on ngb-highlight "9821080968" at bounding box center [323, 323] width 79 height 16
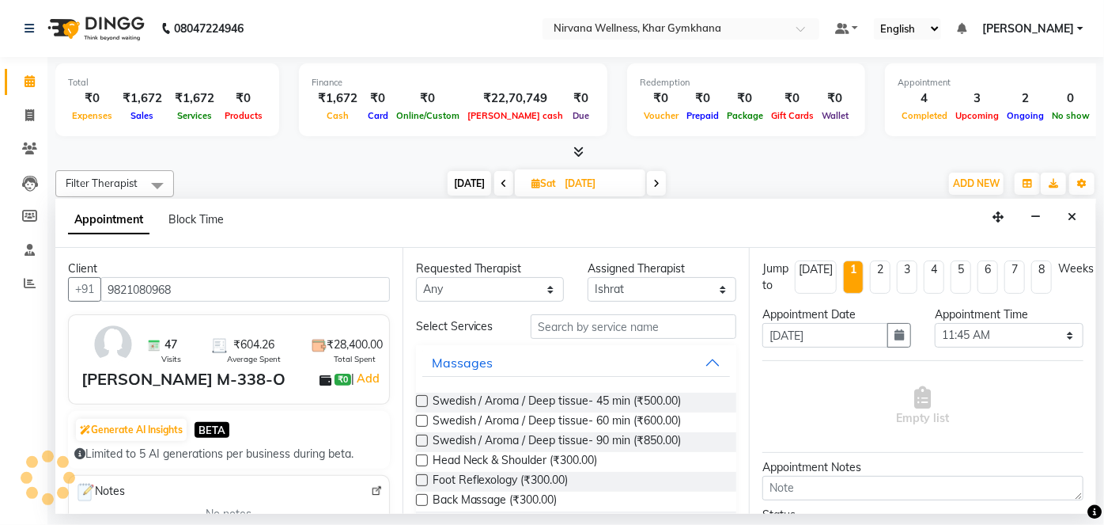
type input "9821080968"
click at [464, 300] on select "Any [PERSON_NAME] Jyoti [PERSON_NAME] [PERSON_NAME]" at bounding box center [490, 289] width 149 height 25
select select "67021"
click at [416, 277] on select "Any [PERSON_NAME] Jyoti [PERSON_NAME] [PERSON_NAME]" at bounding box center [490, 289] width 149 height 25
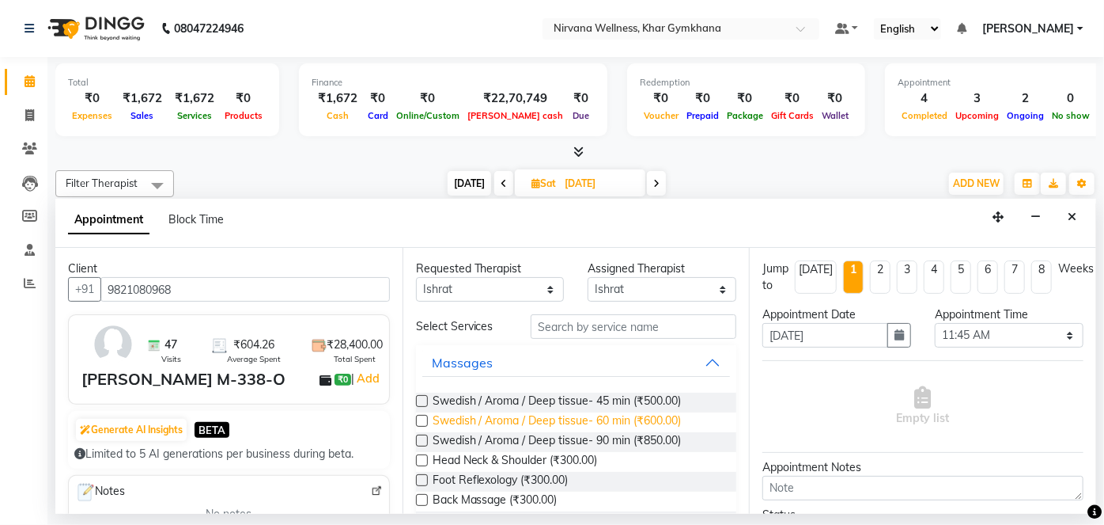
click at [570, 425] on span "Swedish / Aroma / Deep tissue- 60 min (₹600.00)" at bounding box center [557, 422] width 249 height 20
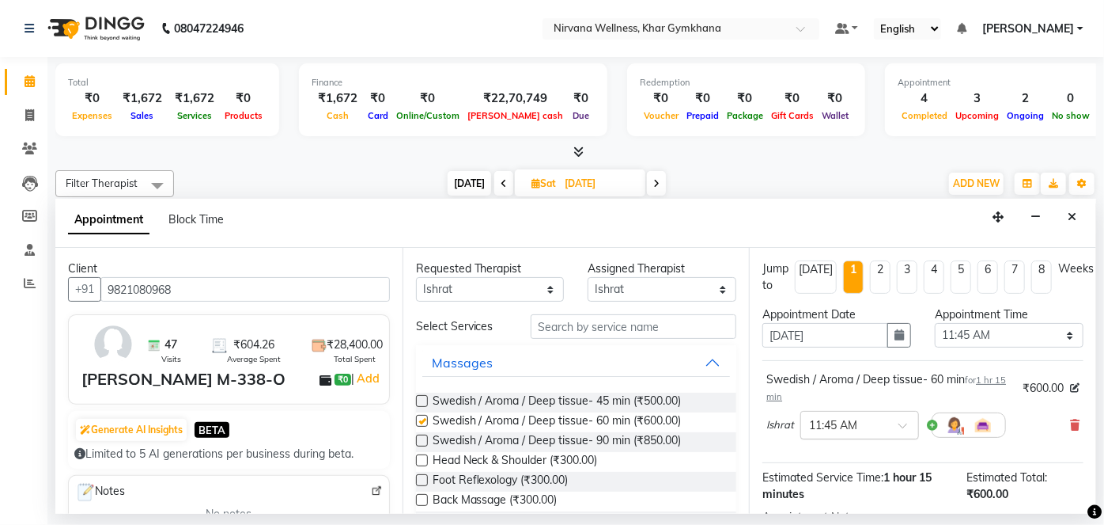
checkbox input "false"
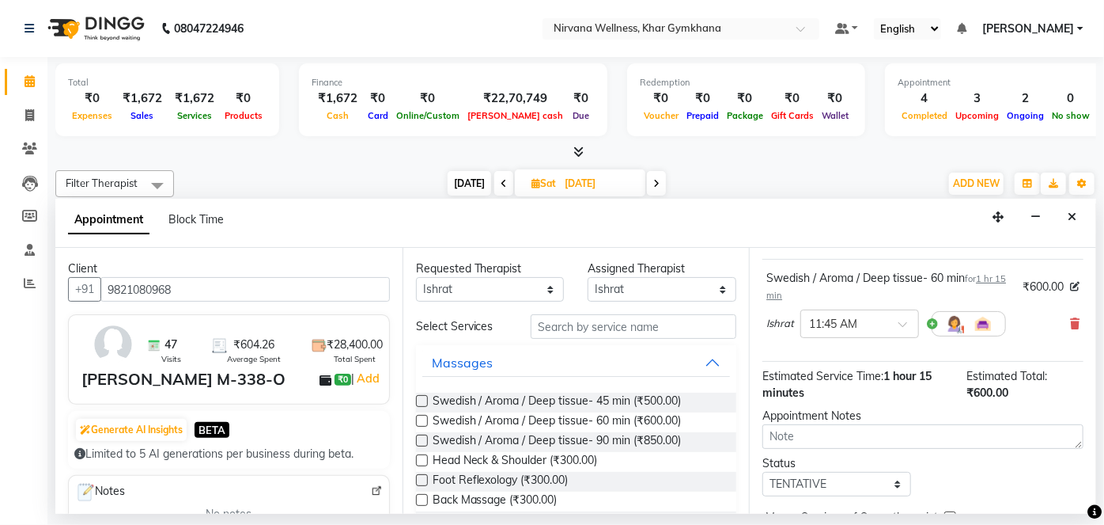
scroll to position [183, 0]
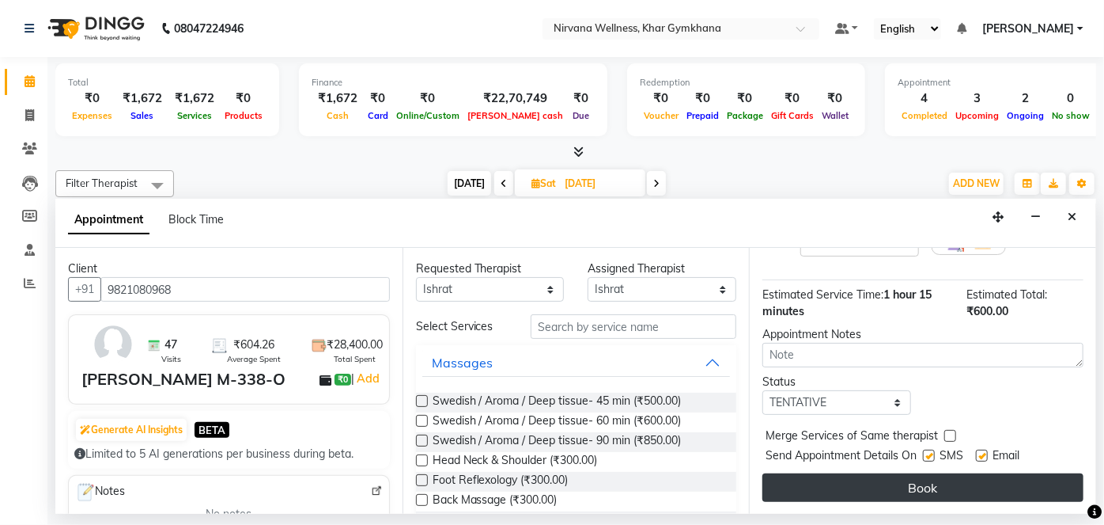
click at [891, 481] on button "Book" at bounding box center [923, 487] width 321 height 28
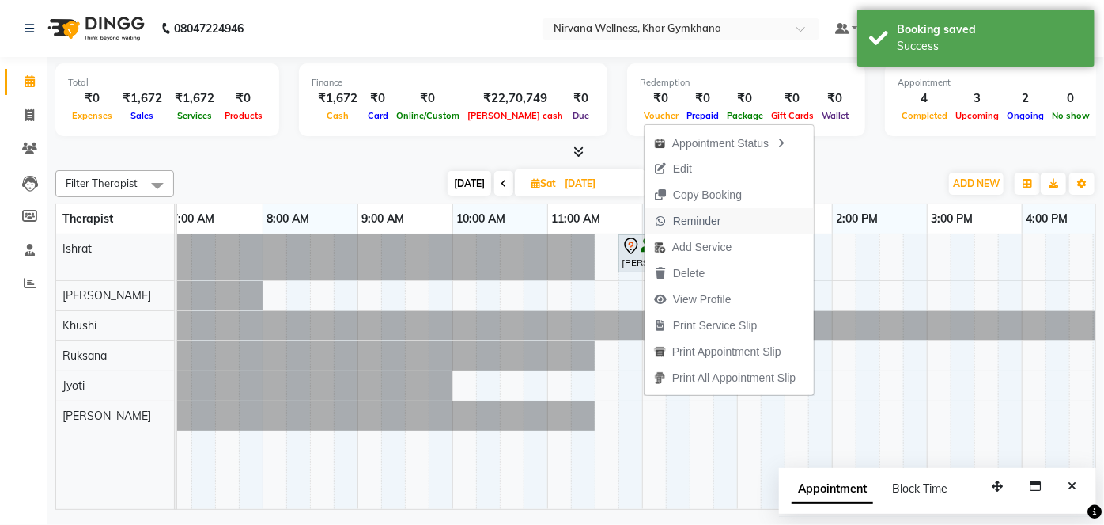
click at [696, 226] on span "Reminder" at bounding box center [697, 221] width 48 height 17
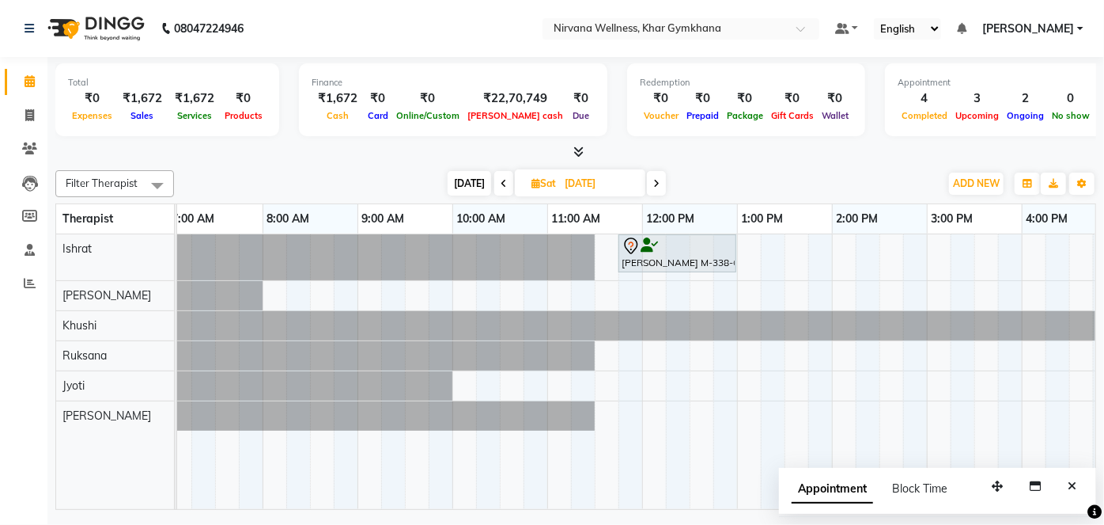
click at [470, 179] on span "[DATE]" at bounding box center [470, 183] width 44 height 25
type input "[DATE]"
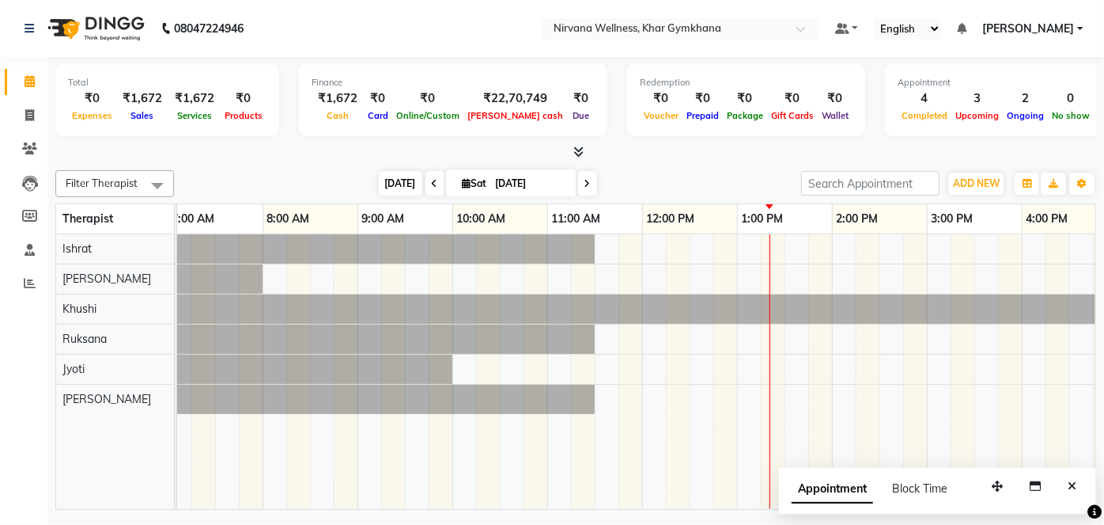
scroll to position [0, 570]
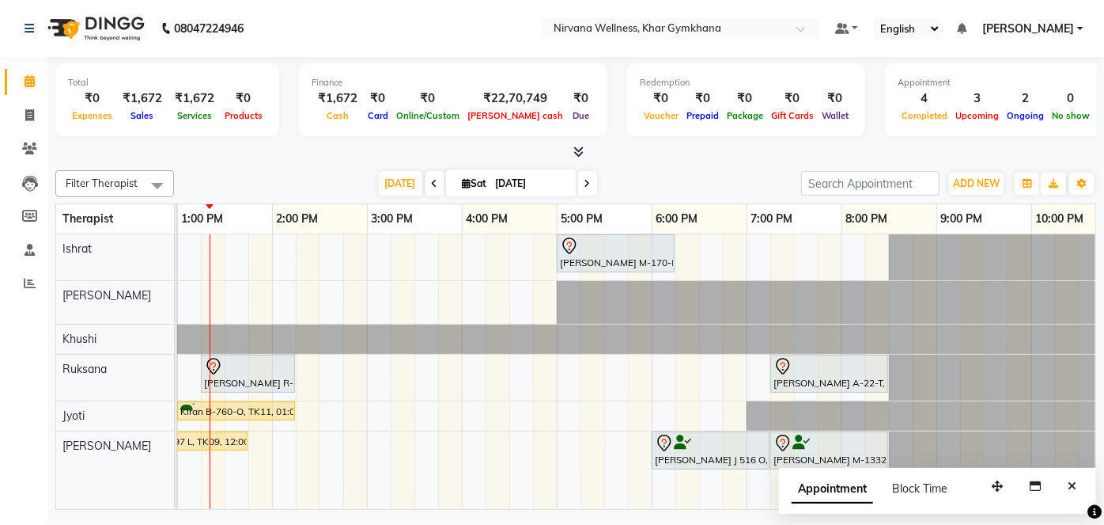
click at [469, 178] on span "Sat" at bounding box center [475, 183] width 32 height 12
select select "10"
select select "2025"
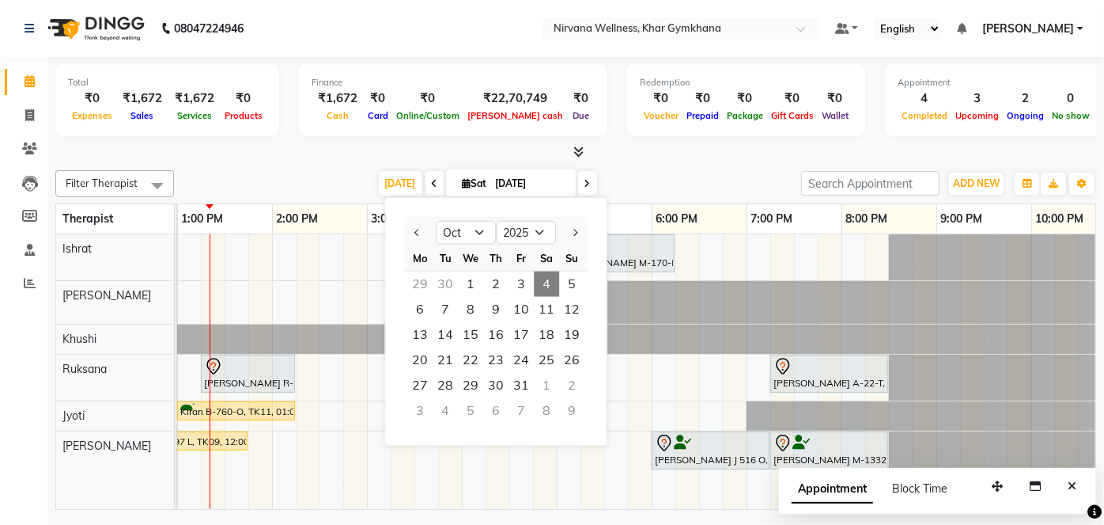
click at [294, 168] on div "Filter Therapist Select All Ishrat Jyoti [PERSON_NAME] [PERSON_NAME] [DATE] [DA…" at bounding box center [575, 337] width 1041 height 346
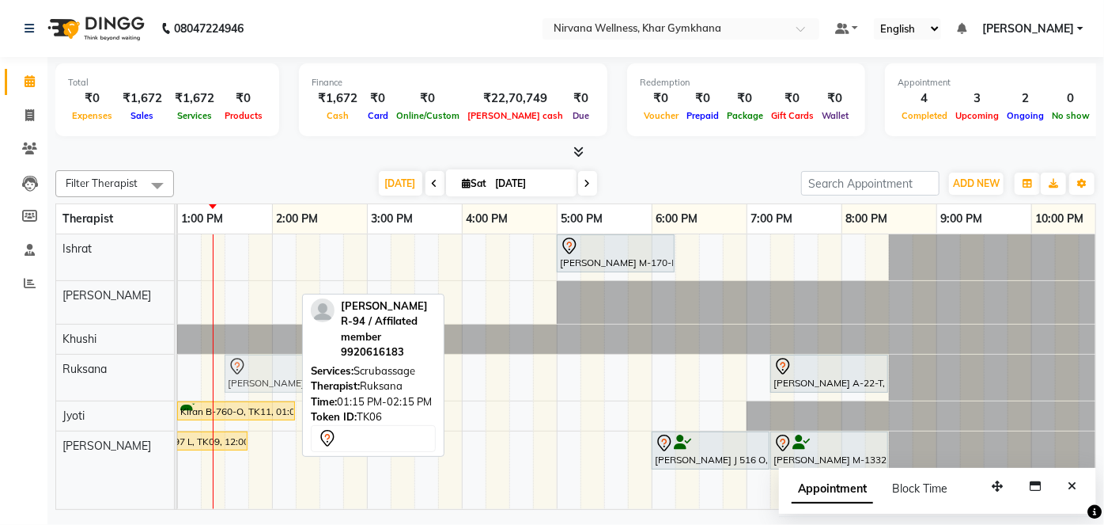
drag, startPoint x: 259, startPoint y: 371, endPoint x: 274, endPoint y: 368, distance: 14.6
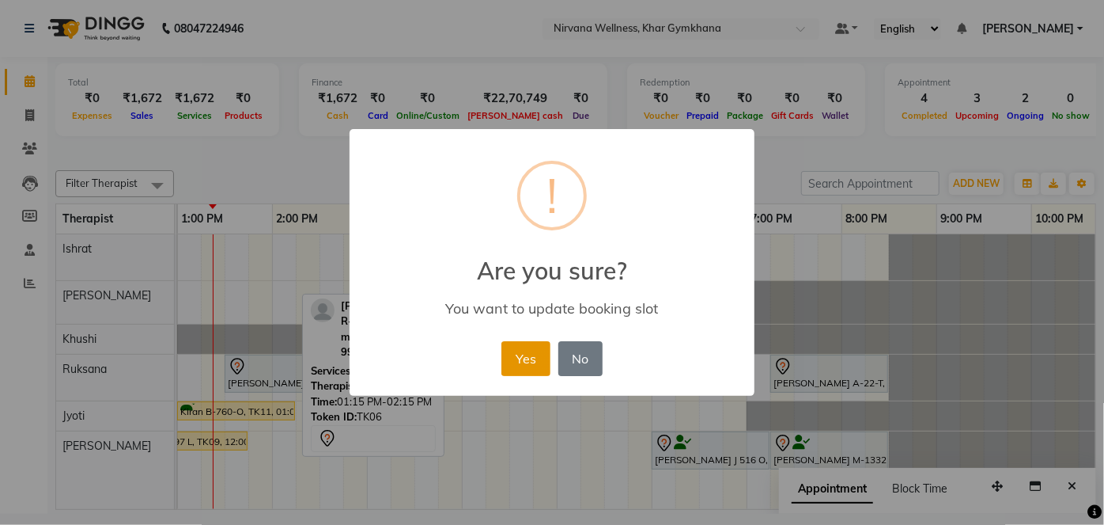
click at [525, 350] on button "Yes" at bounding box center [526, 358] width 48 height 35
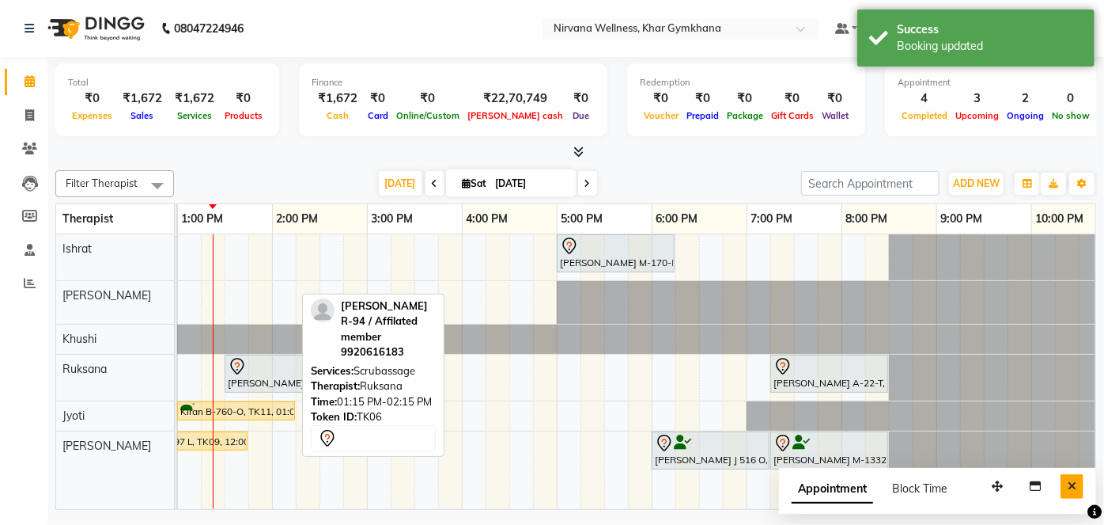
click at [1076, 482] on button "Close" at bounding box center [1072, 486] width 23 height 25
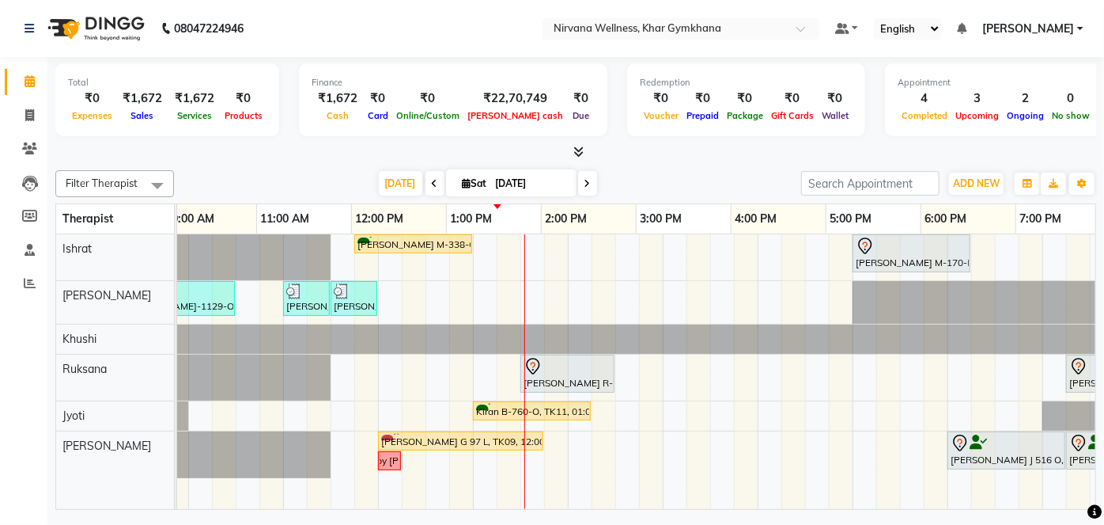
scroll to position [0, 274]
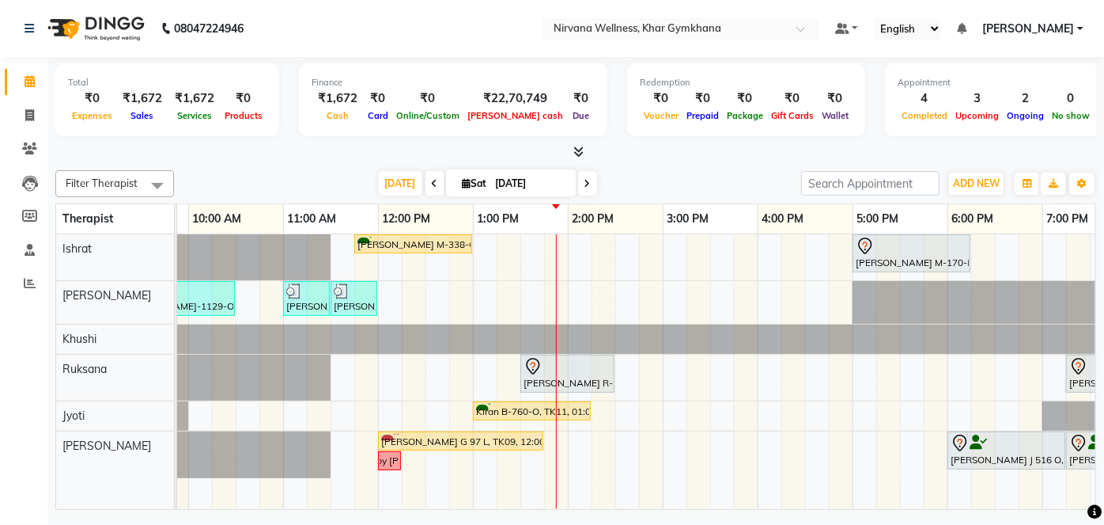
click at [491, 180] on input "[DATE]" at bounding box center [530, 184] width 79 height 24
select select "10"
select select "2025"
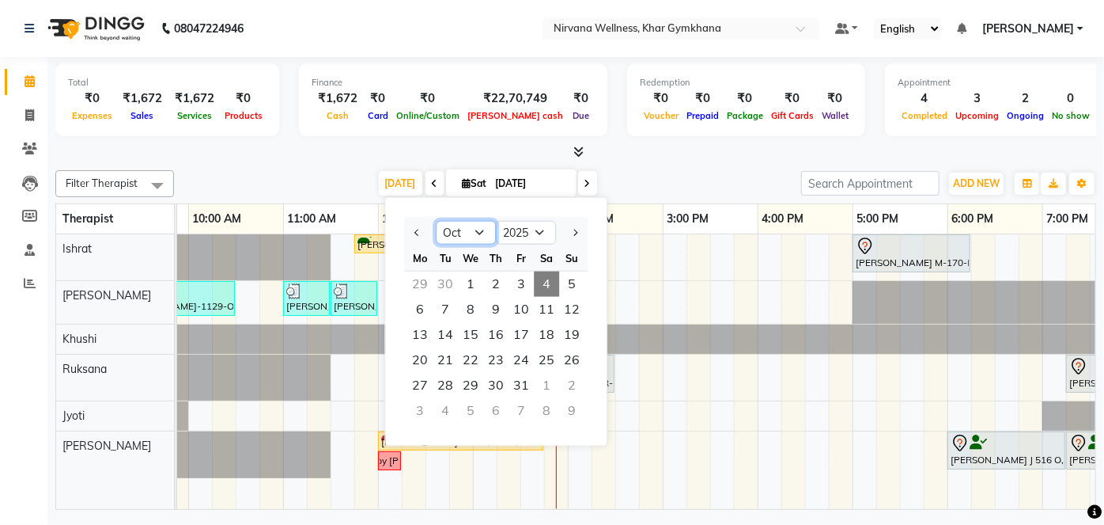
click at [464, 230] on select "Jan Feb Mar Apr May Jun [DATE] Aug Sep Oct Nov Dec" at bounding box center [466, 233] width 60 height 24
select select "8"
click at [436, 221] on select "Jan Feb Mar Apr May Jun [DATE] Aug Sep Oct Nov Dec" at bounding box center [466, 233] width 60 height 24
click at [525, 284] on span "1" at bounding box center [521, 283] width 25 height 25
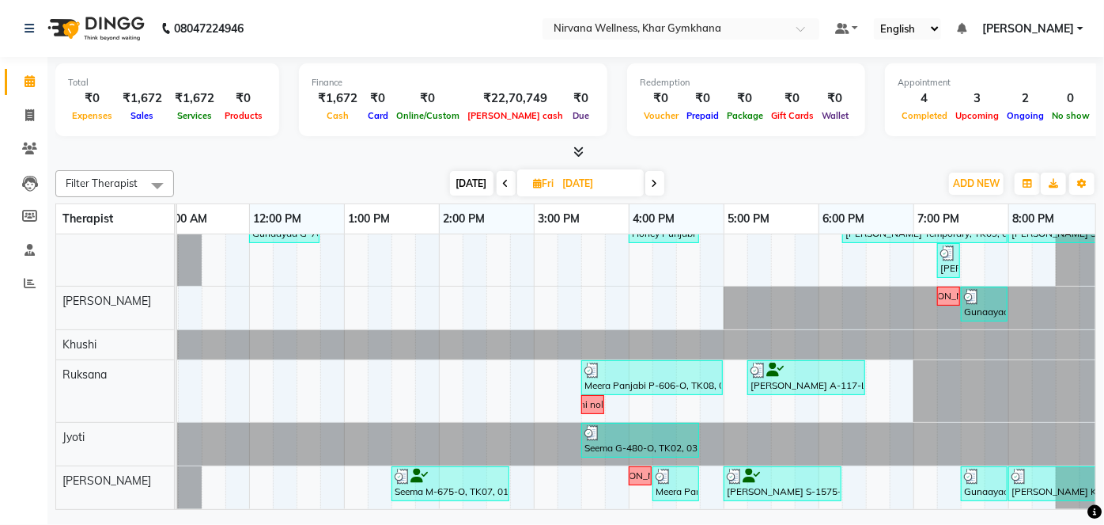
scroll to position [0, 380]
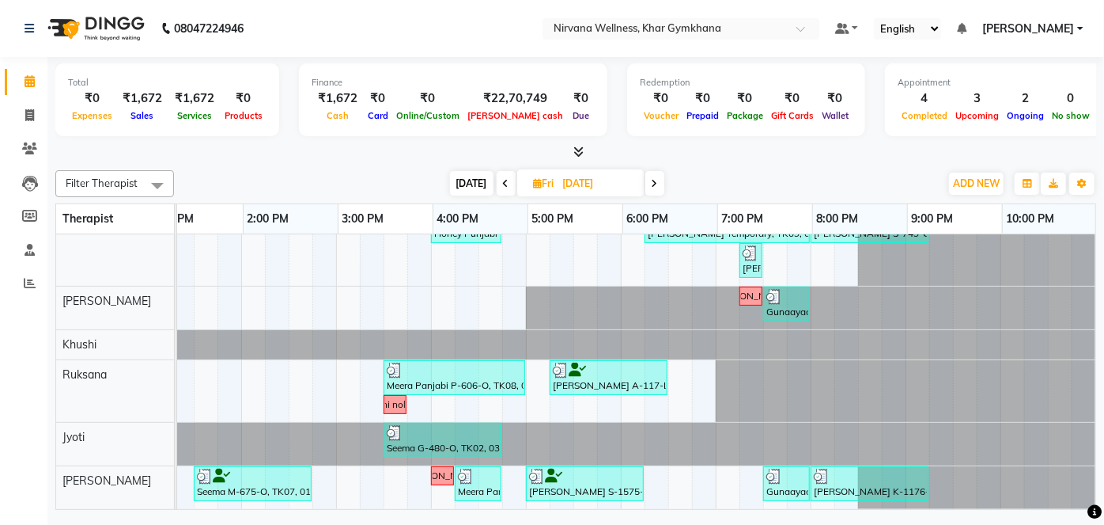
click at [655, 180] on icon at bounding box center [655, 183] width 6 height 9
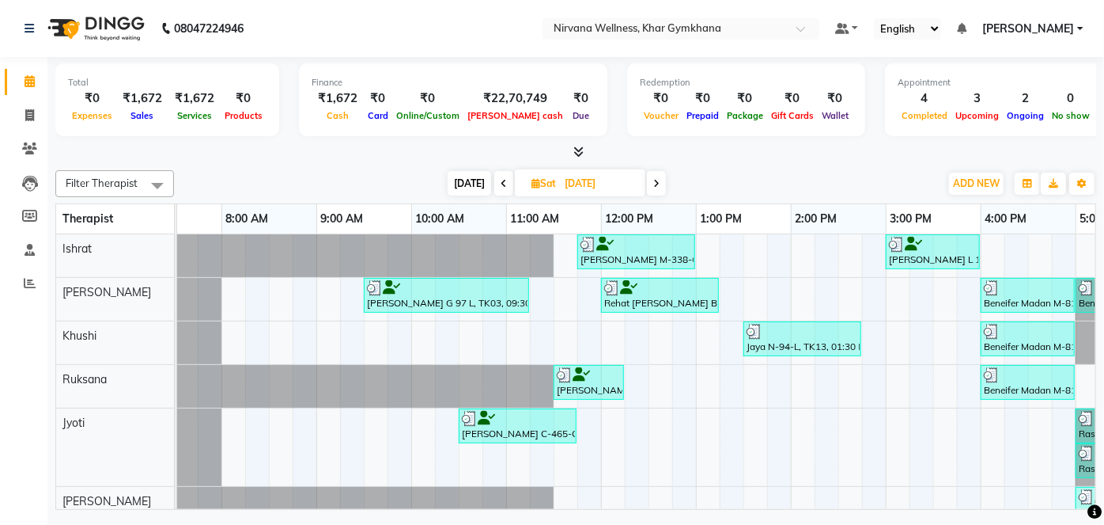
click at [653, 184] on icon at bounding box center [656, 183] width 6 height 9
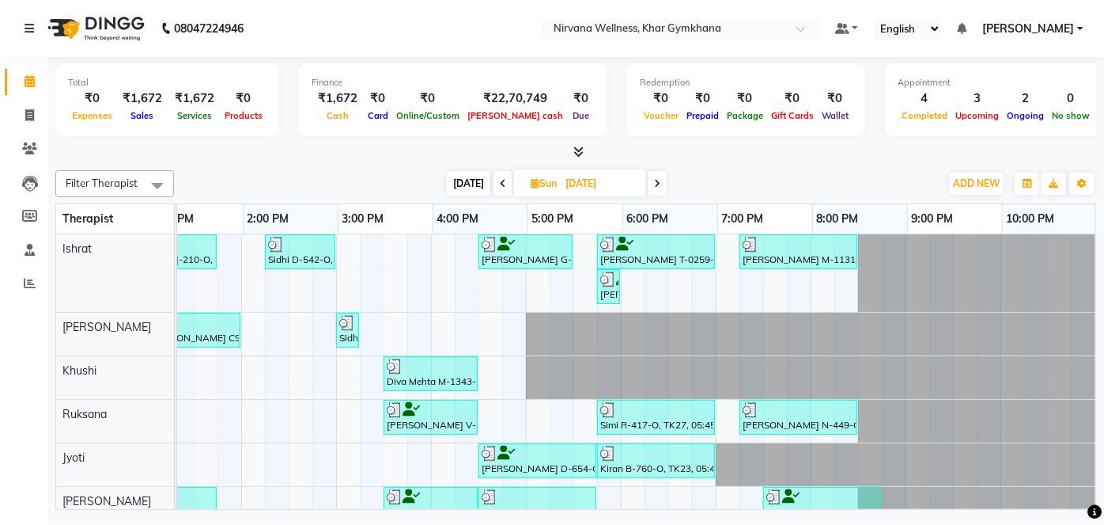
click at [661, 183] on span at bounding box center [657, 183] width 19 height 25
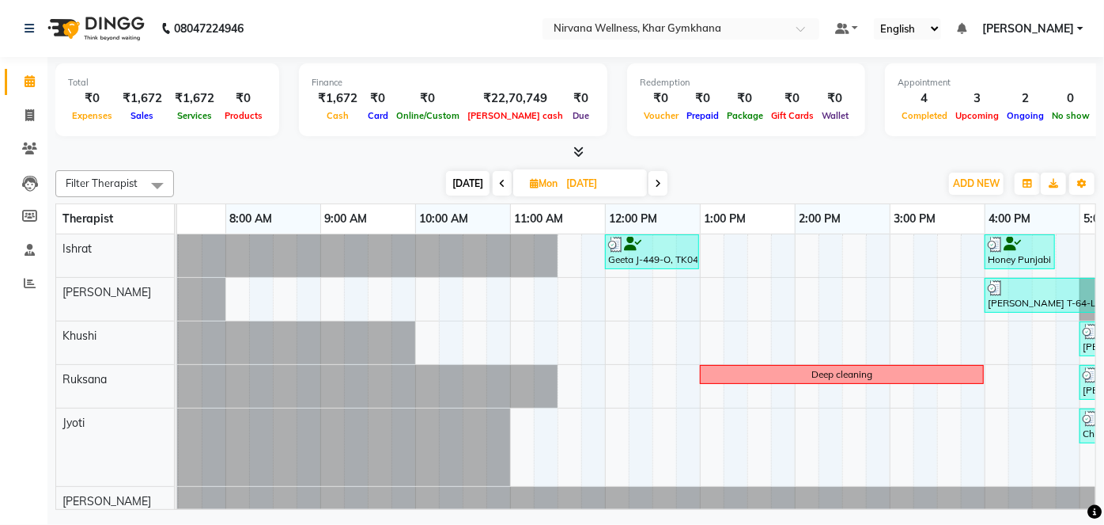
click at [657, 181] on icon at bounding box center [658, 183] width 6 height 9
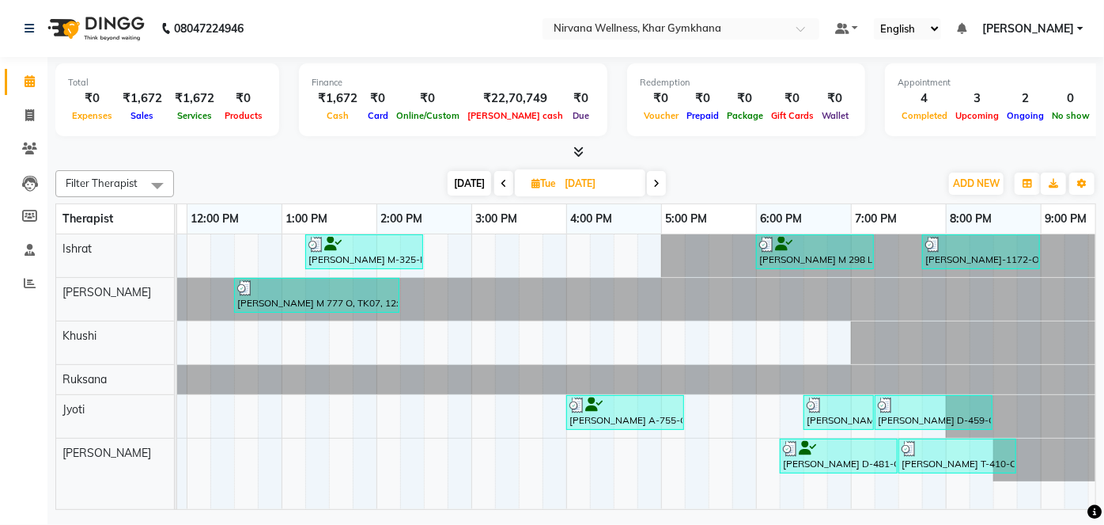
click at [656, 181] on icon at bounding box center [656, 183] width 6 height 9
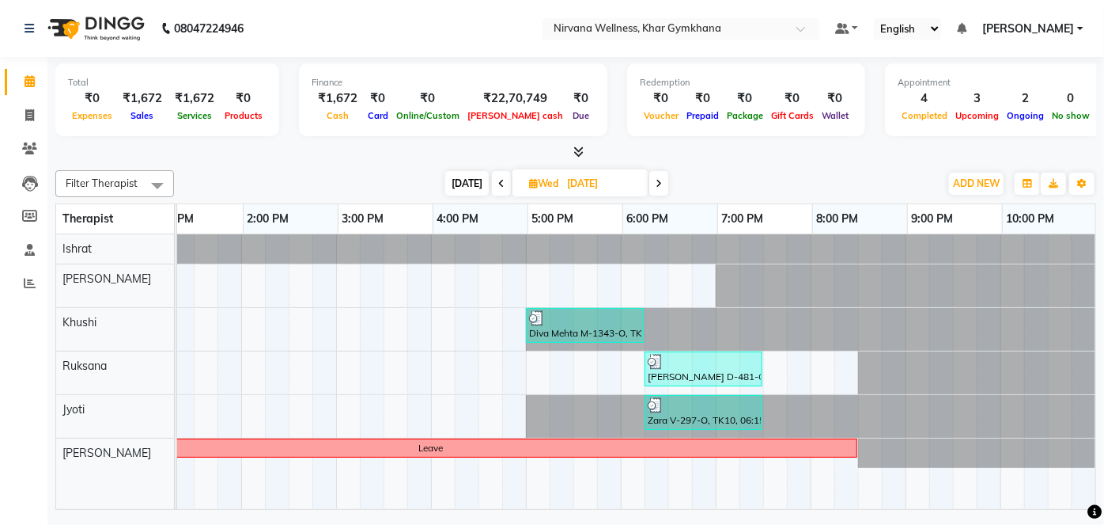
click at [653, 186] on span at bounding box center [659, 183] width 19 height 25
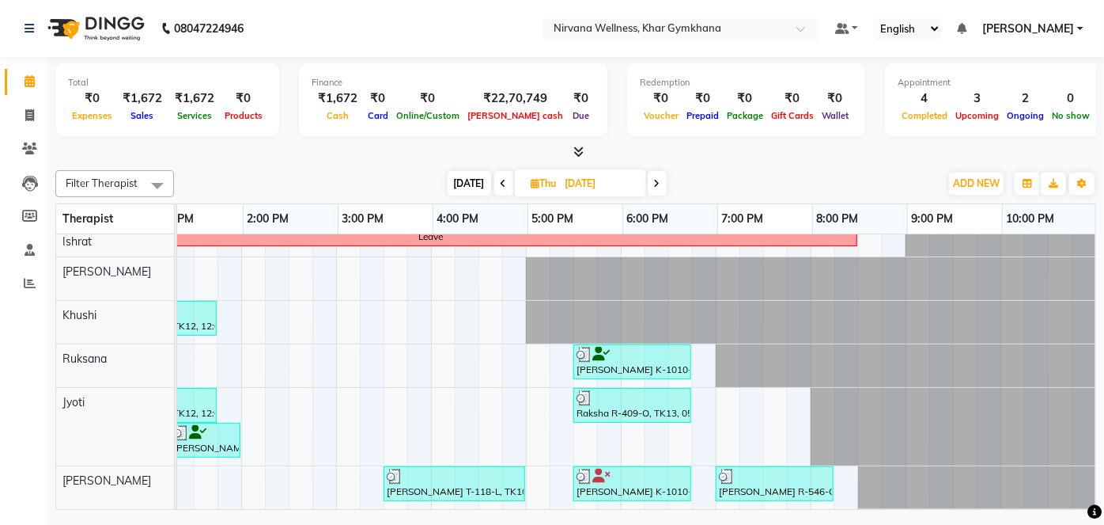
click at [652, 180] on span at bounding box center [657, 183] width 19 height 25
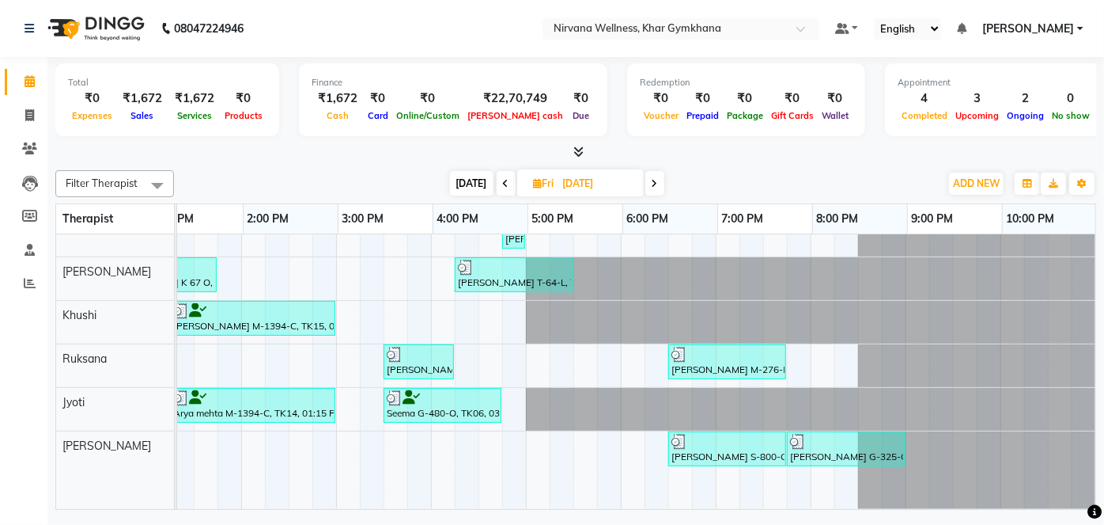
click at [651, 172] on span at bounding box center [655, 183] width 19 height 25
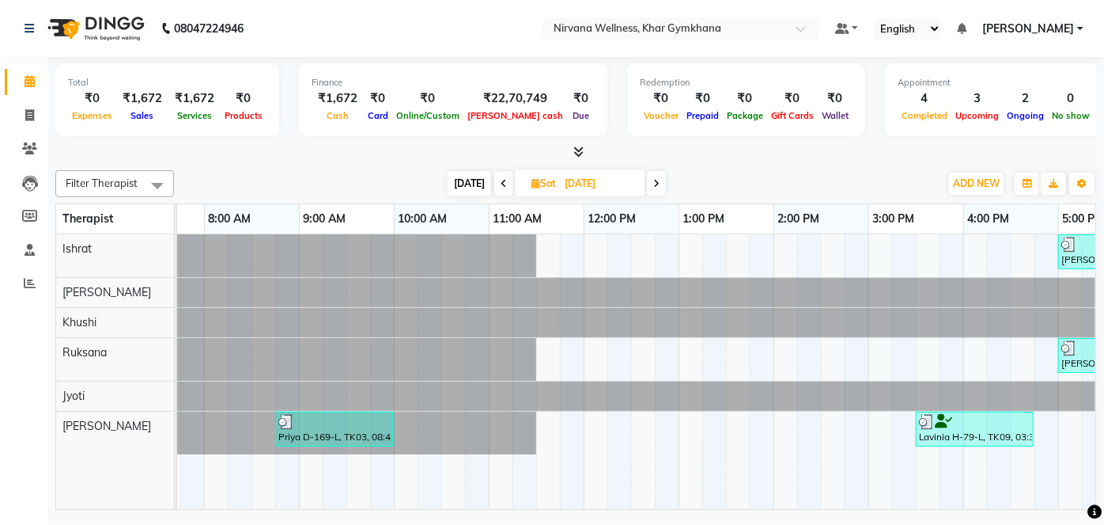
click at [660, 176] on span at bounding box center [656, 183] width 19 height 25
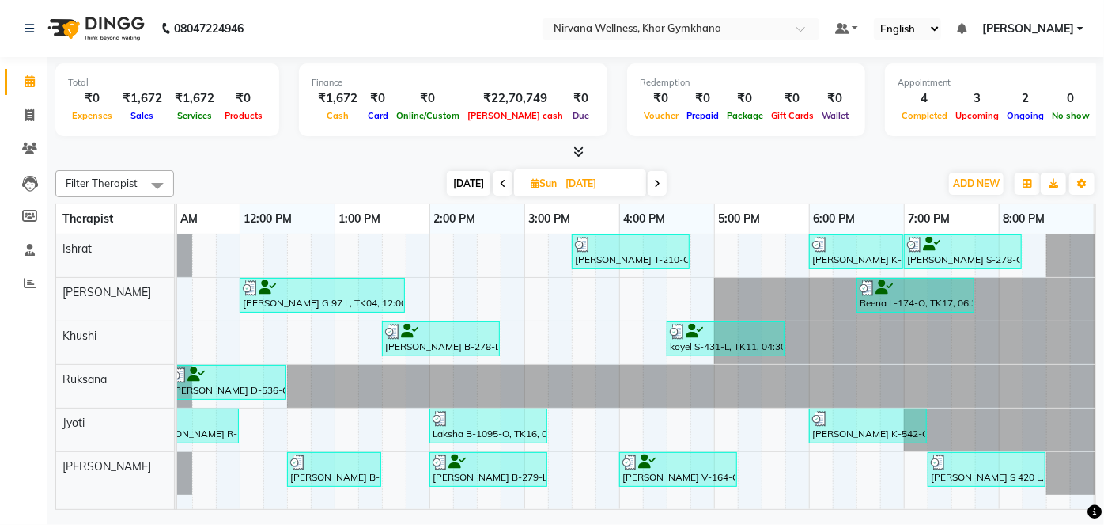
click at [653, 169] on div "Filter Therapist Select All Ishrat Jyoti [PERSON_NAME] [PERSON_NAME] [DATE] [DA…" at bounding box center [575, 337] width 1041 height 346
click at [658, 189] on span at bounding box center [657, 183] width 19 height 25
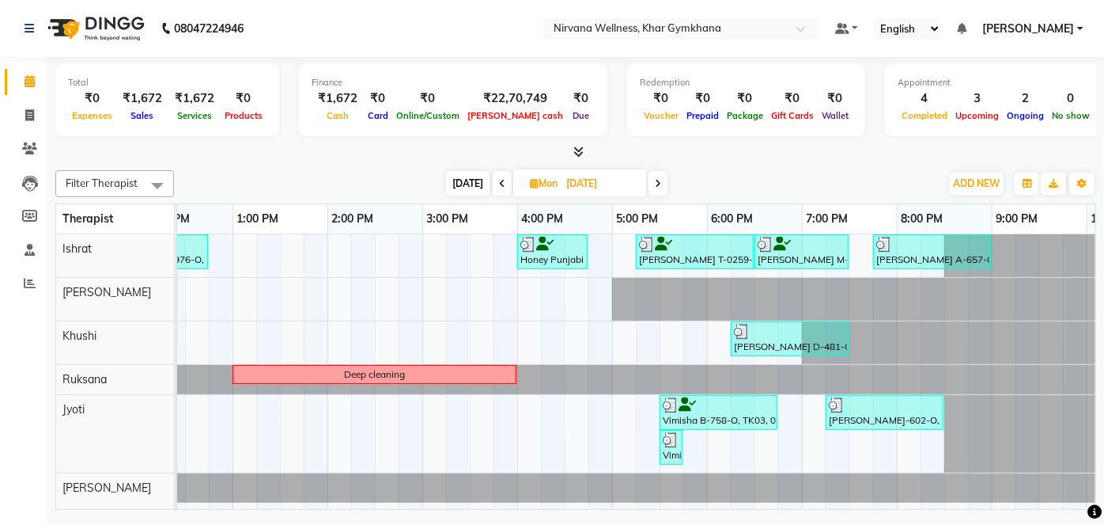
click at [655, 187] on icon at bounding box center [658, 183] width 6 height 9
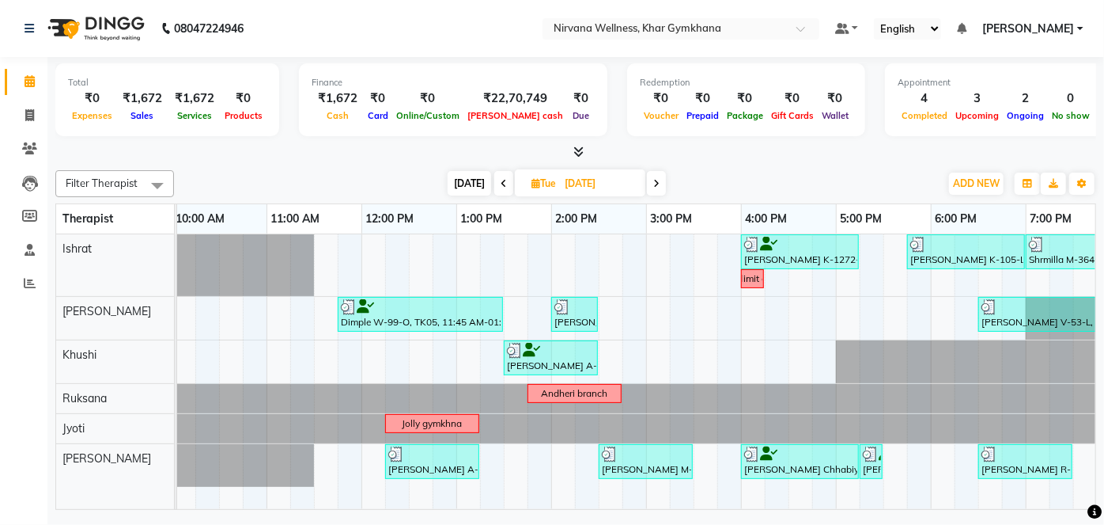
click at [660, 177] on span at bounding box center [656, 183] width 19 height 25
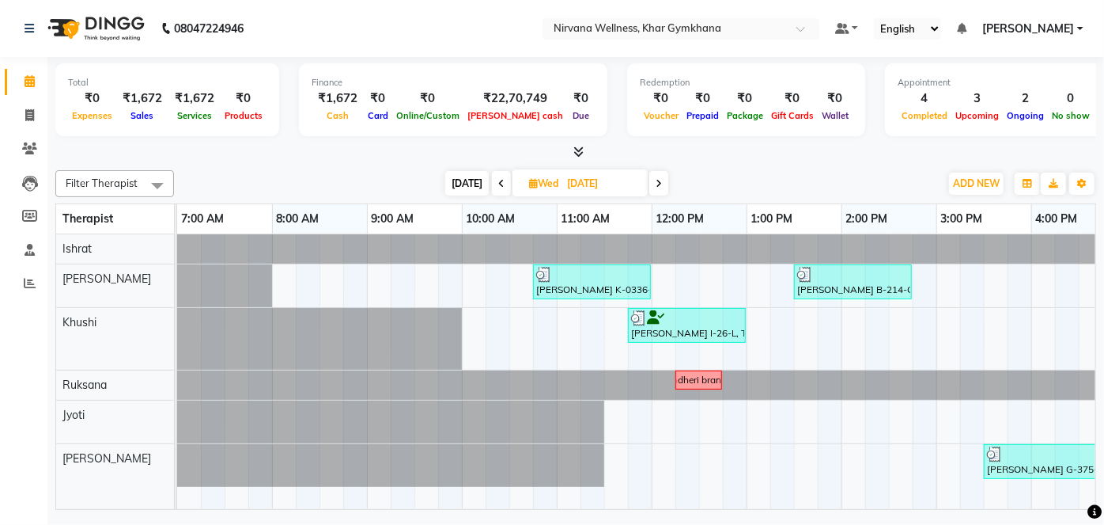
click at [657, 185] on icon at bounding box center [659, 183] width 6 height 9
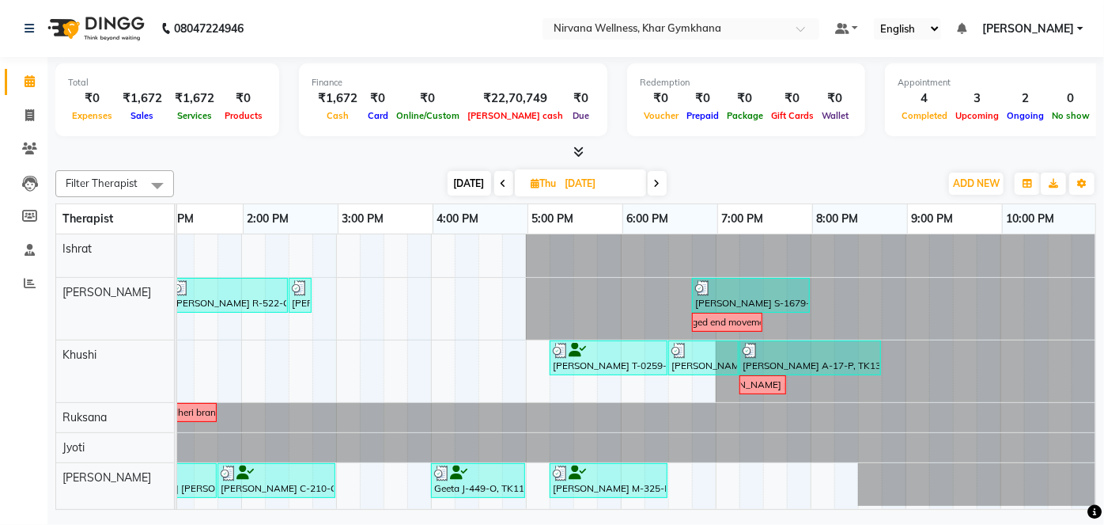
click at [651, 192] on span at bounding box center [657, 183] width 19 height 25
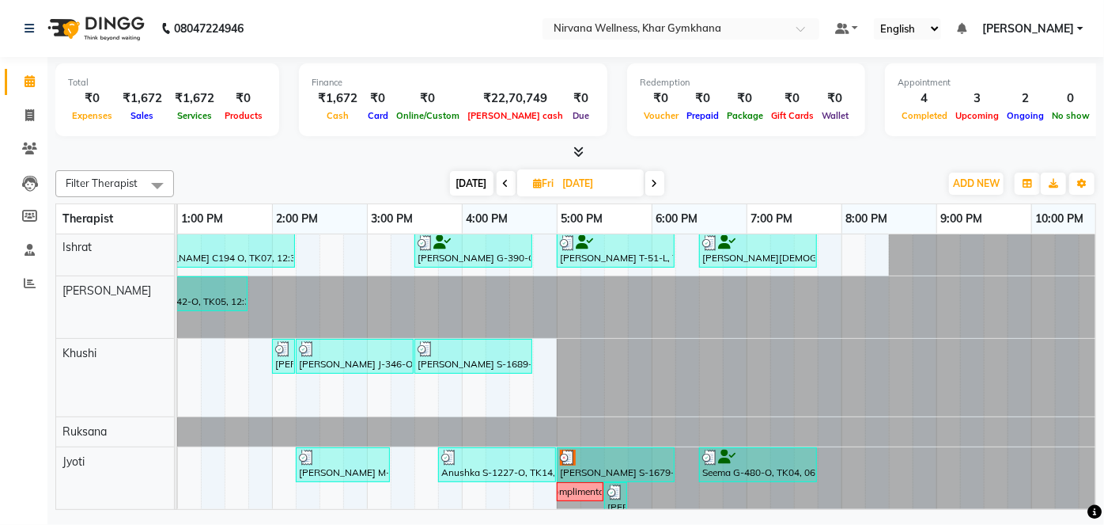
drag, startPoint x: 704, startPoint y: 494, endPoint x: 337, endPoint y: 492, distance: 367.1
click at [339, 498] on div "[PERSON_NAME] C194 O, TK07, 12:30 PM-02:15 PM, Swedish / Aroma / Deep tissue- 9…" at bounding box center [636, 371] width 919 height 275
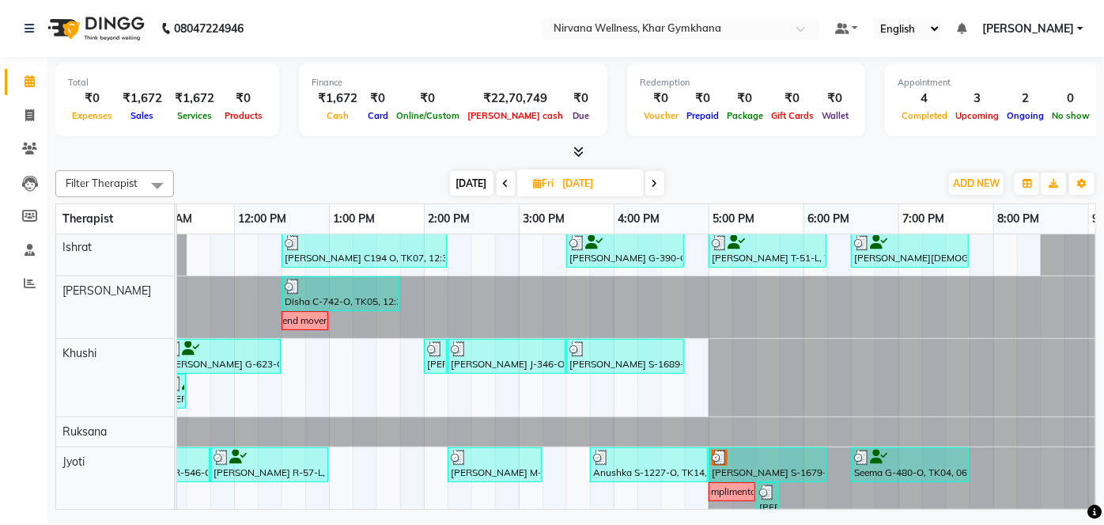
click at [652, 182] on icon at bounding box center [655, 183] width 6 height 9
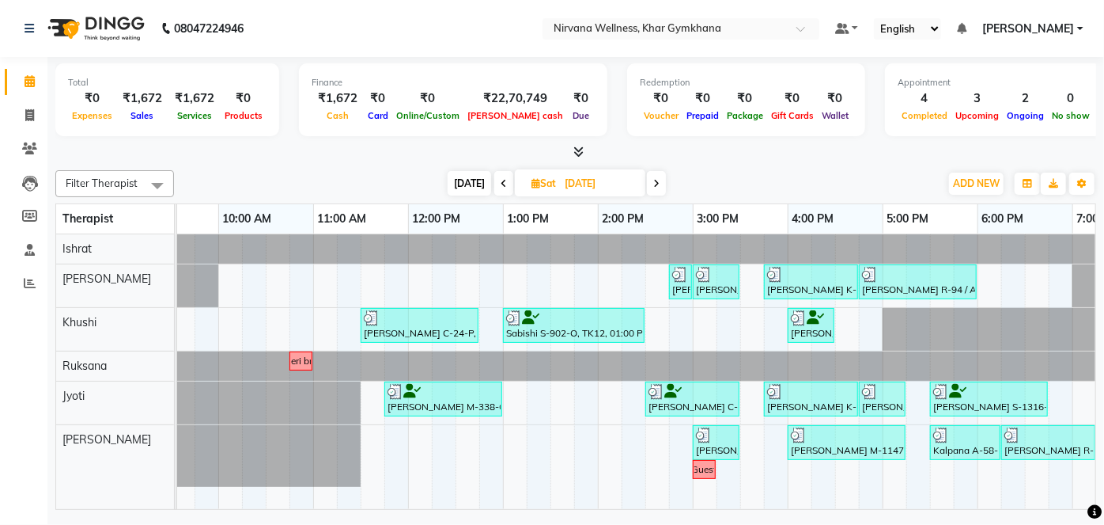
click at [650, 172] on span at bounding box center [656, 183] width 19 height 25
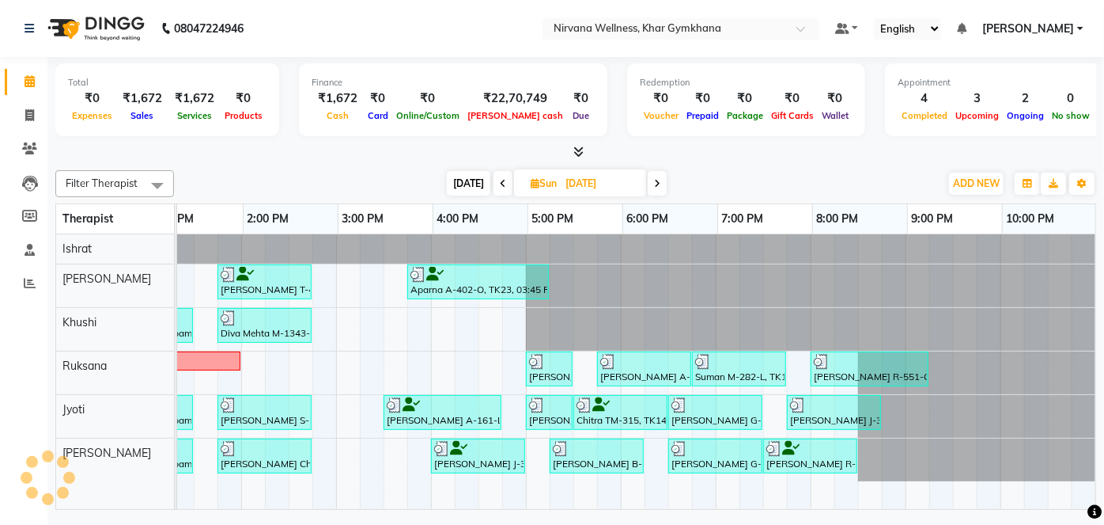
click at [657, 171] on span at bounding box center [657, 183] width 19 height 25
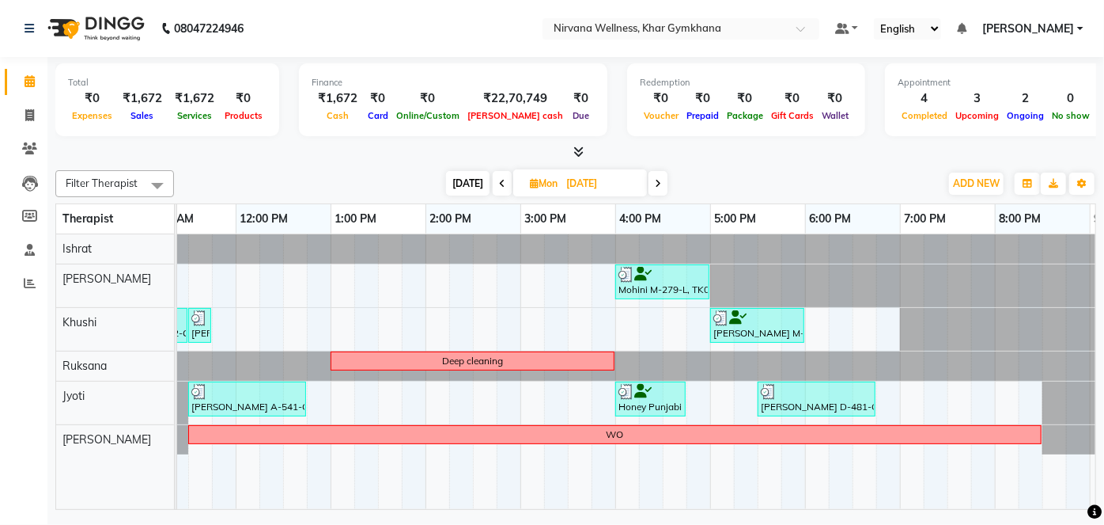
drag, startPoint x: 648, startPoint y: 187, endPoint x: 667, endPoint y: 176, distance: 22.4
click at [649, 187] on span at bounding box center [658, 183] width 19 height 25
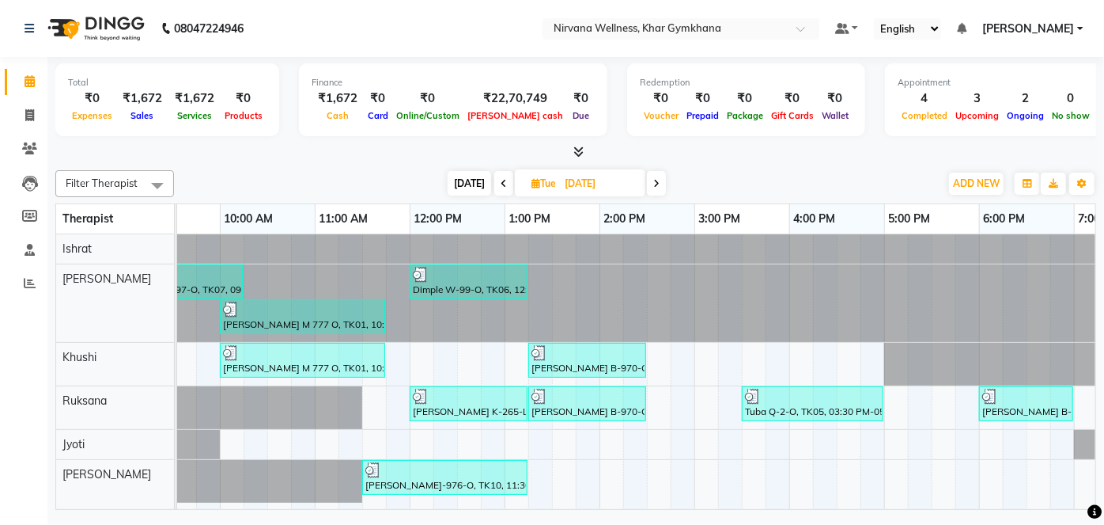
click at [657, 187] on icon at bounding box center [656, 183] width 6 height 9
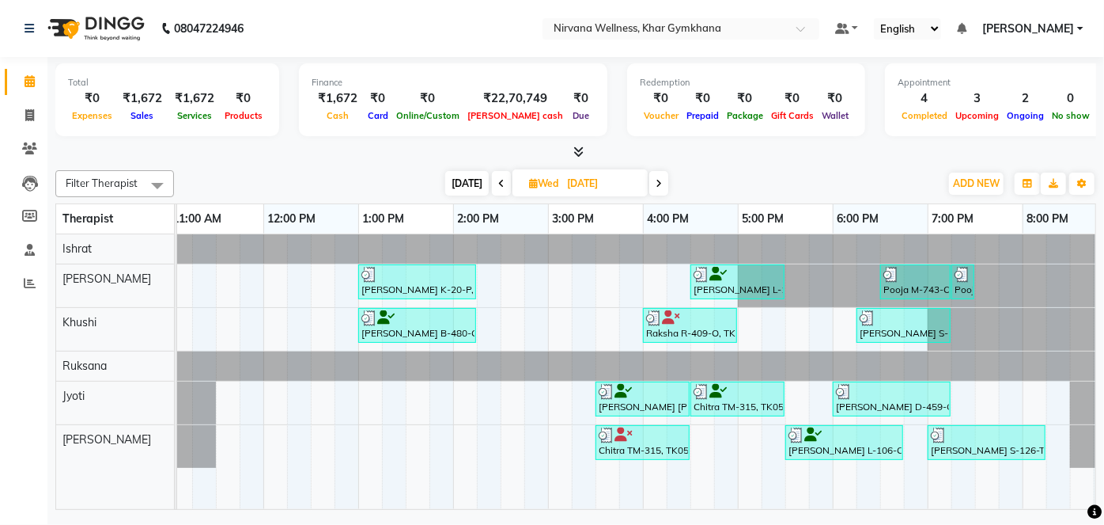
click at [660, 180] on icon at bounding box center [659, 183] width 6 height 9
type input "[DATE]"
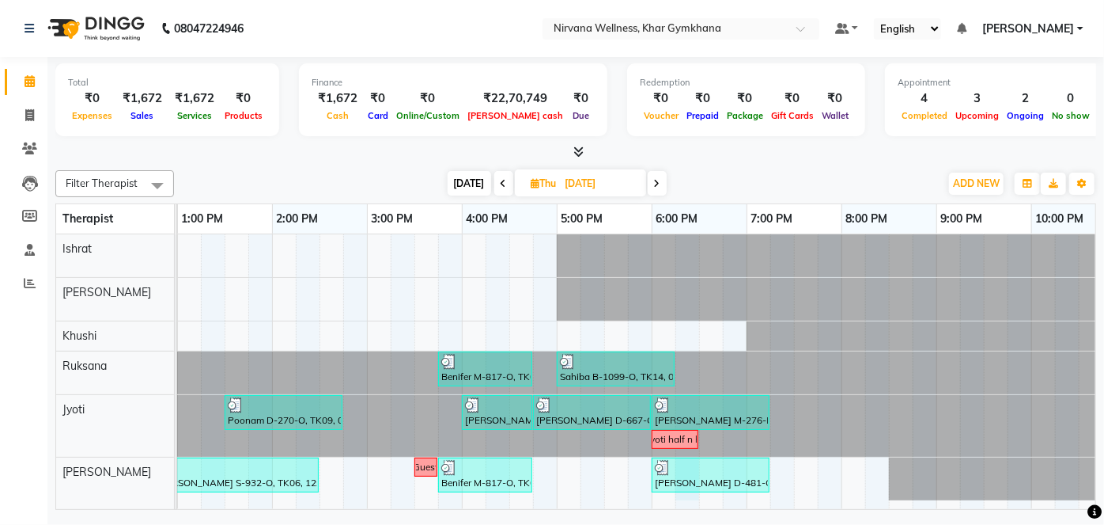
click at [676, 496] on div "Meera Panjabi P-606-O, TK02, 09:00 AM-10:45 AM, Swedish / Aroma / Deep tissue- …" at bounding box center [367, 371] width 1519 height 275
select select "79305"
select select "tentative"
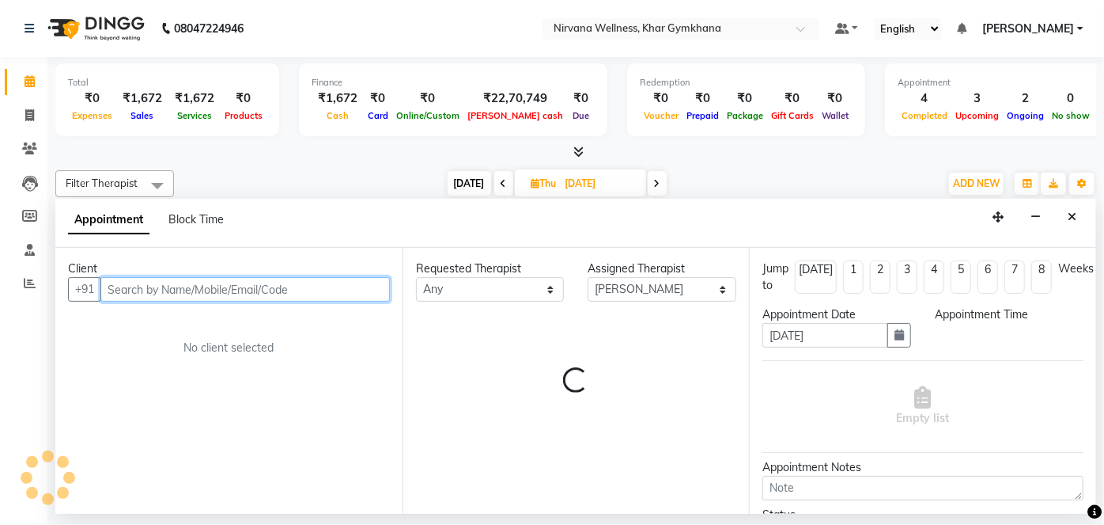
select select "1095"
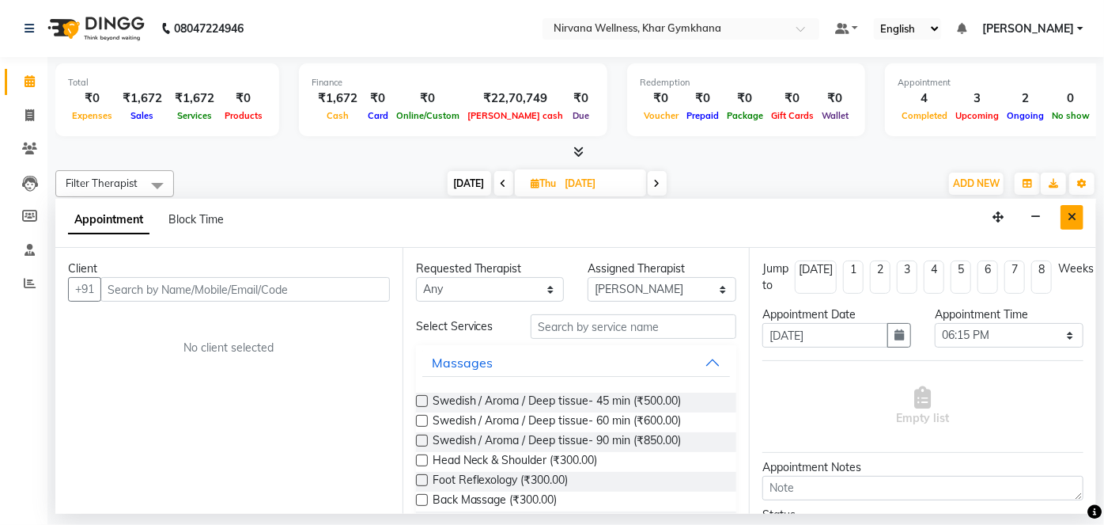
click at [1085, 226] on div "Appointment Block Time" at bounding box center [575, 223] width 1041 height 49
click at [1076, 218] on icon "Close" at bounding box center [1072, 216] width 9 height 11
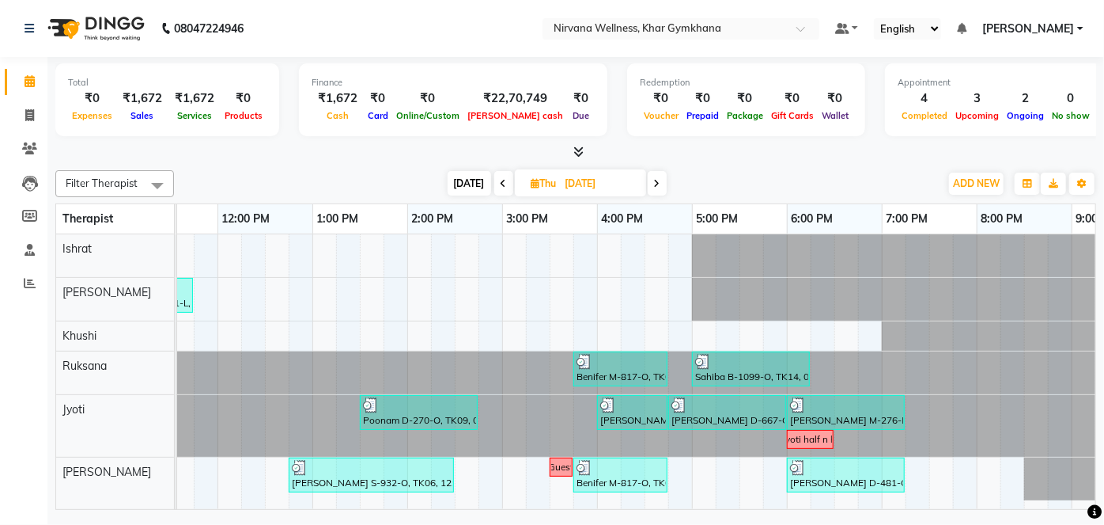
click at [664, 186] on span at bounding box center [657, 183] width 19 height 25
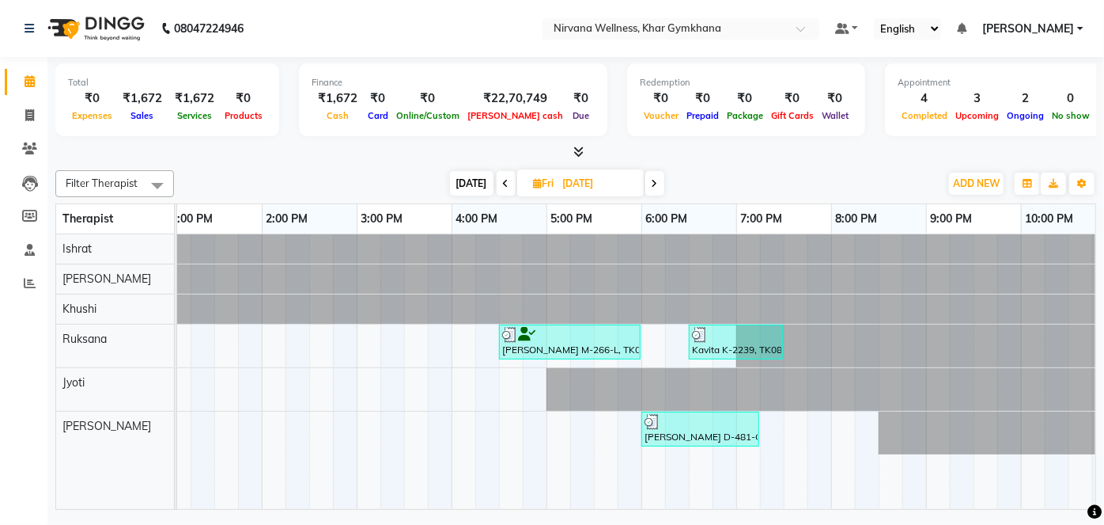
click at [650, 180] on span at bounding box center [655, 183] width 19 height 25
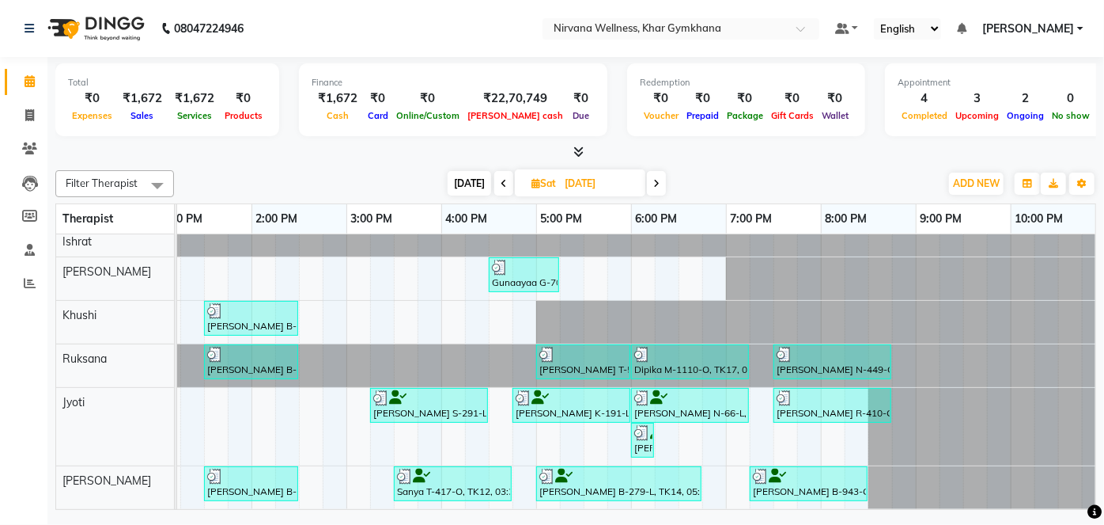
click at [657, 187] on span at bounding box center [656, 183] width 19 height 25
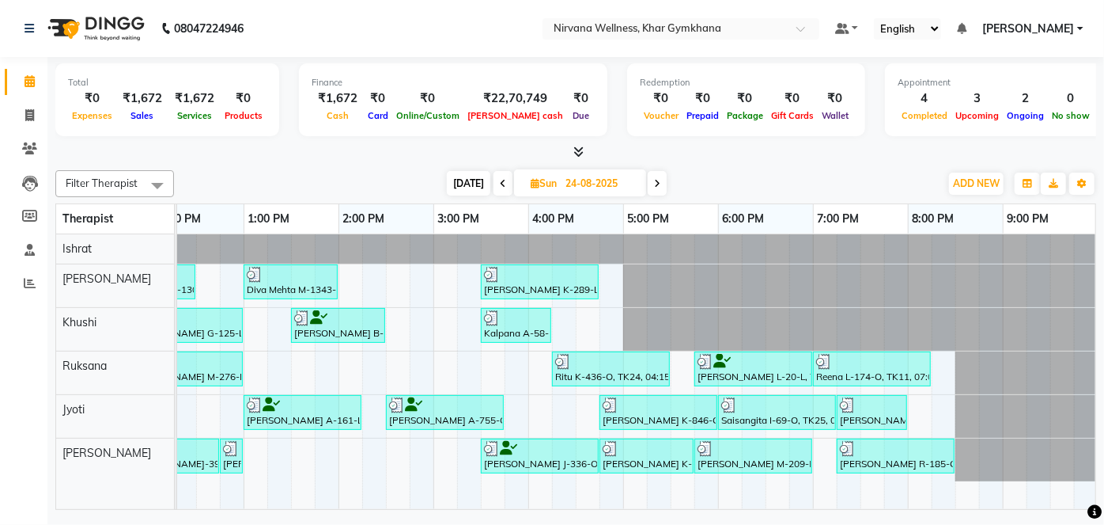
click at [656, 179] on icon at bounding box center [657, 183] width 6 height 9
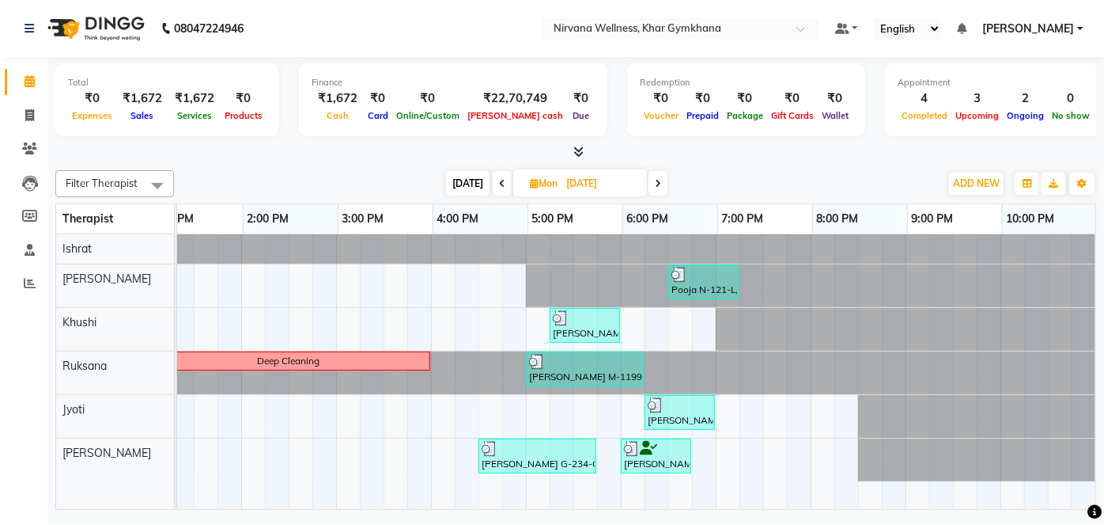
click at [665, 176] on span at bounding box center [658, 183] width 19 height 25
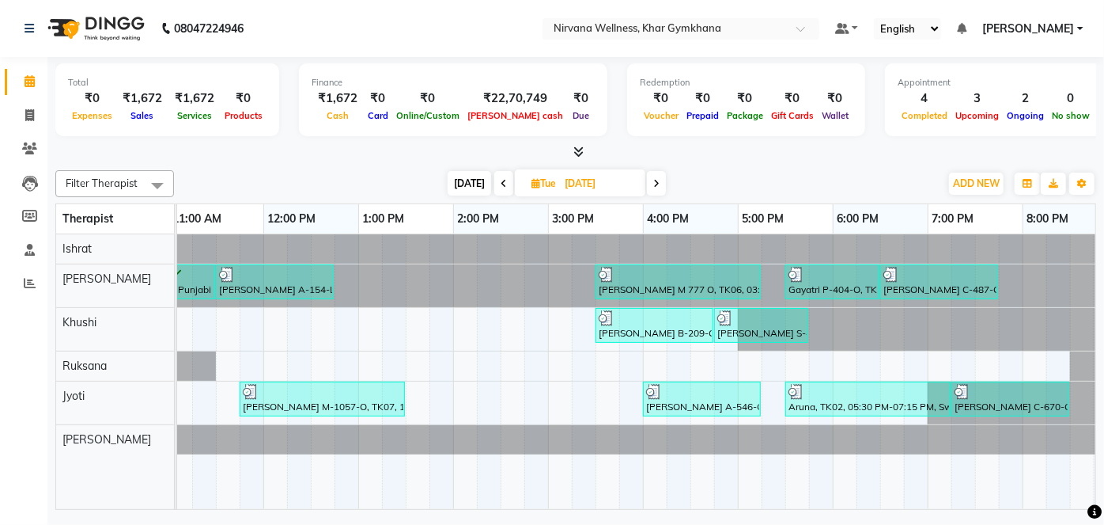
click at [653, 182] on icon at bounding box center [656, 183] width 6 height 9
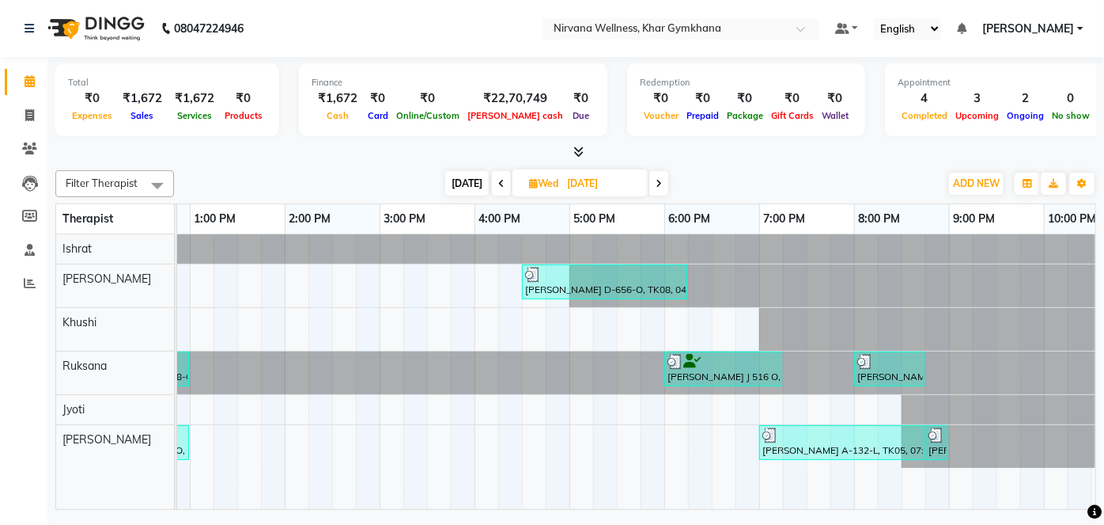
click at [660, 184] on icon at bounding box center [659, 183] width 6 height 9
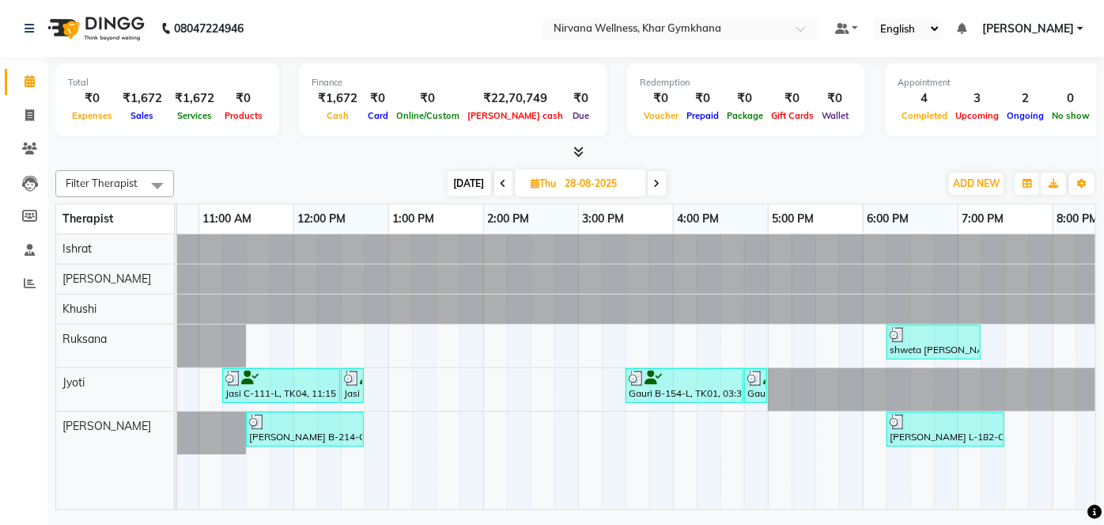
click at [656, 184] on icon at bounding box center [657, 183] width 6 height 9
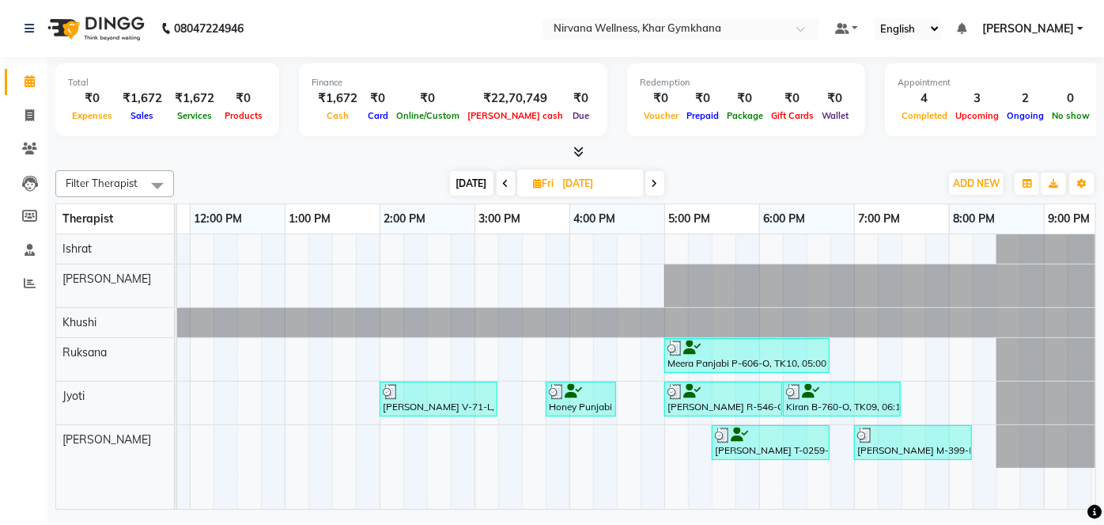
click at [659, 186] on span at bounding box center [655, 183] width 19 height 25
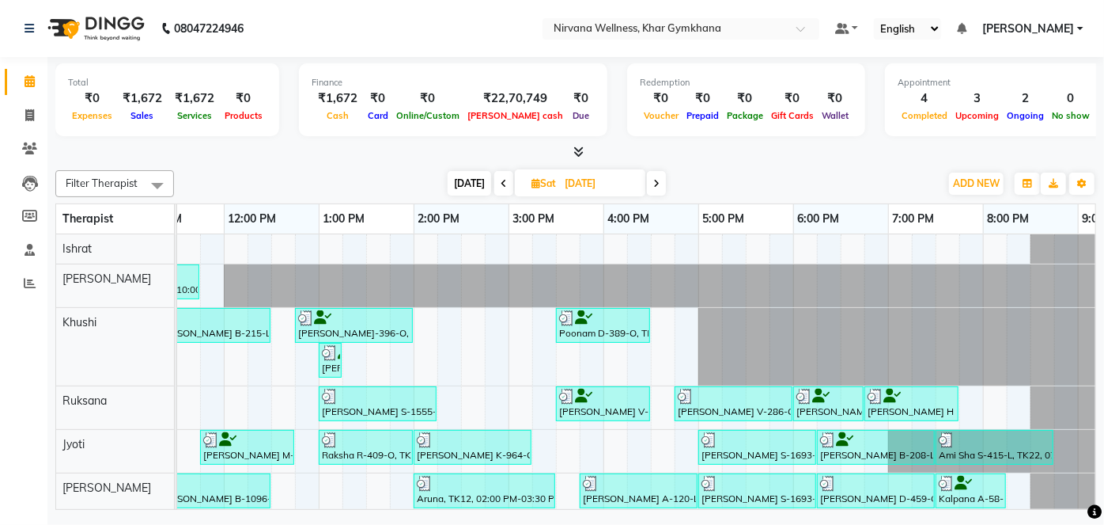
click at [657, 182] on icon at bounding box center [656, 183] width 6 height 9
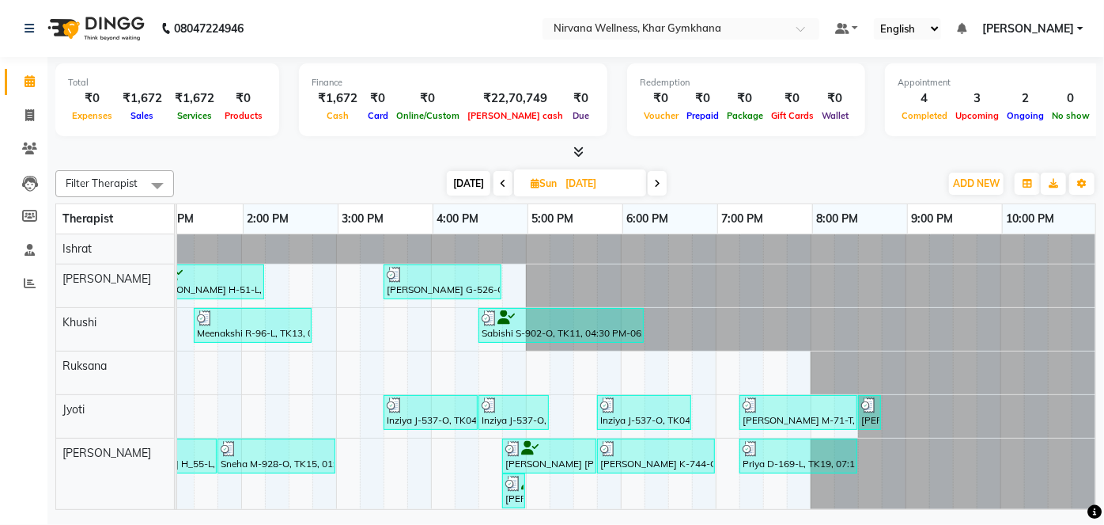
click at [661, 181] on span at bounding box center [657, 183] width 19 height 25
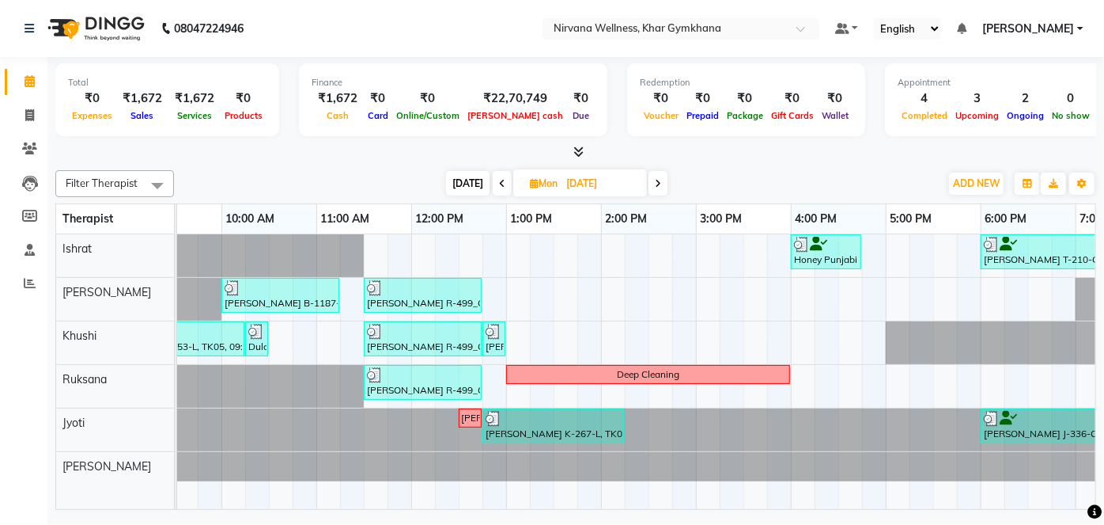
click at [661, 178] on span at bounding box center [658, 183] width 19 height 25
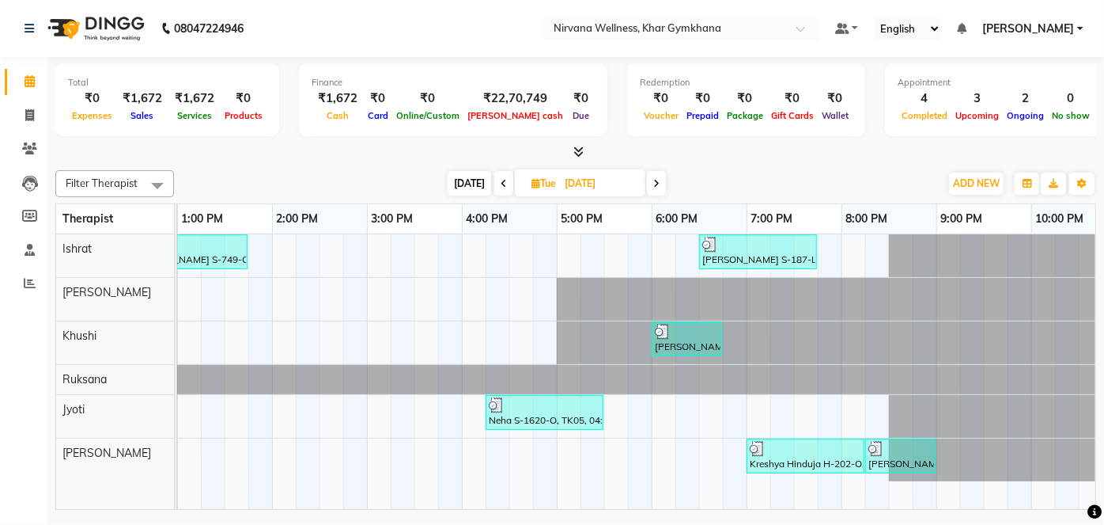
click at [503, 185] on icon at bounding box center [504, 183] width 6 height 9
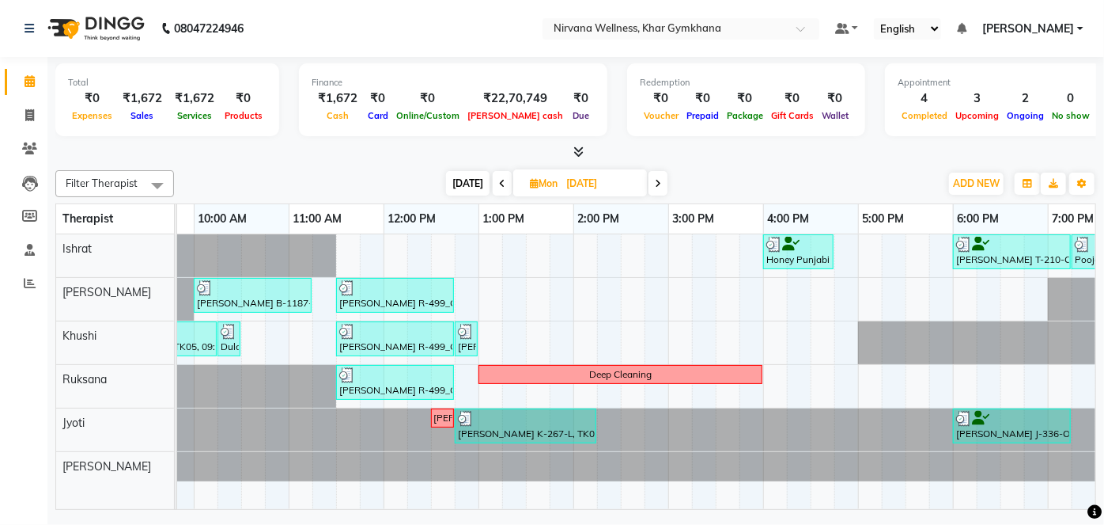
click at [662, 184] on span at bounding box center [658, 183] width 19 height 25
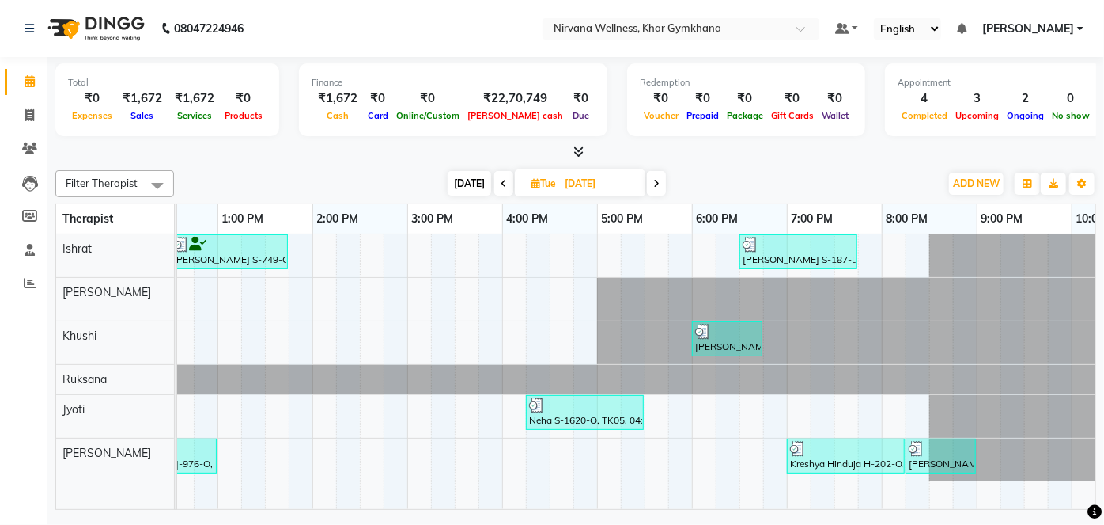
click at [654, 183] on icon at bounding box center [656, 183] width 6 height 9
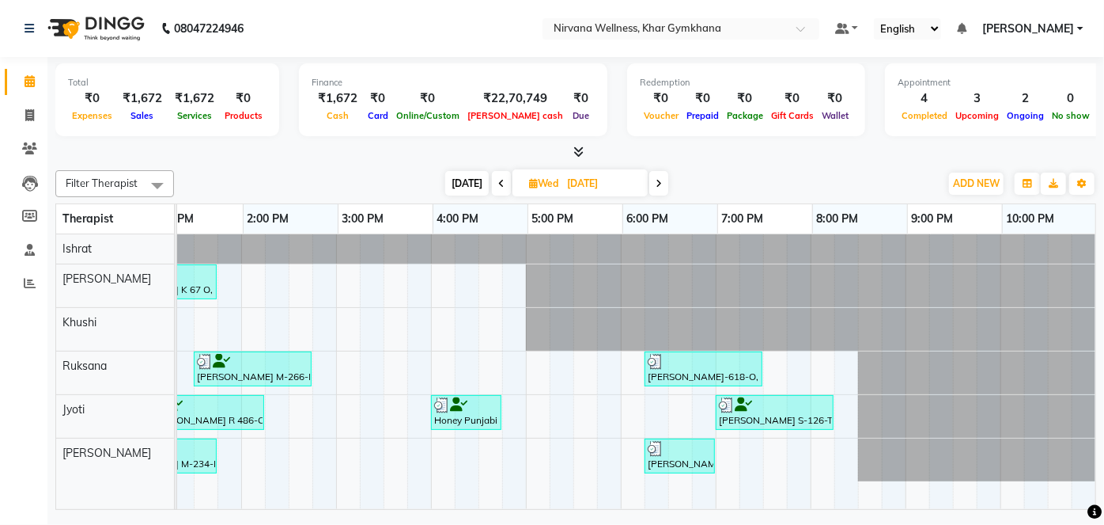
click at [666, 185] on span at bounding box center [659, 183] width 19 height 25
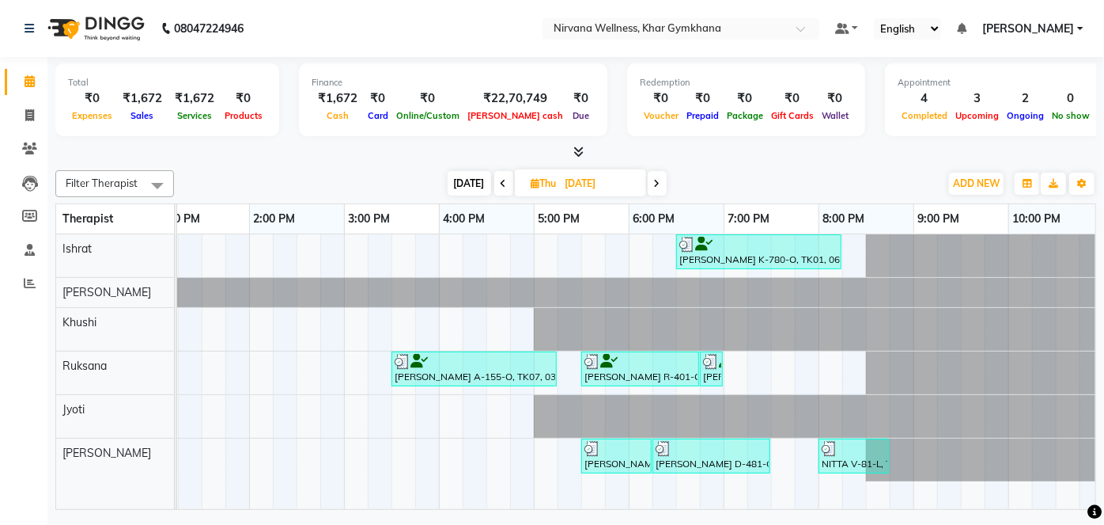
click at [658, 184] on icon at bounding box center [657, 183] width 6 height 9
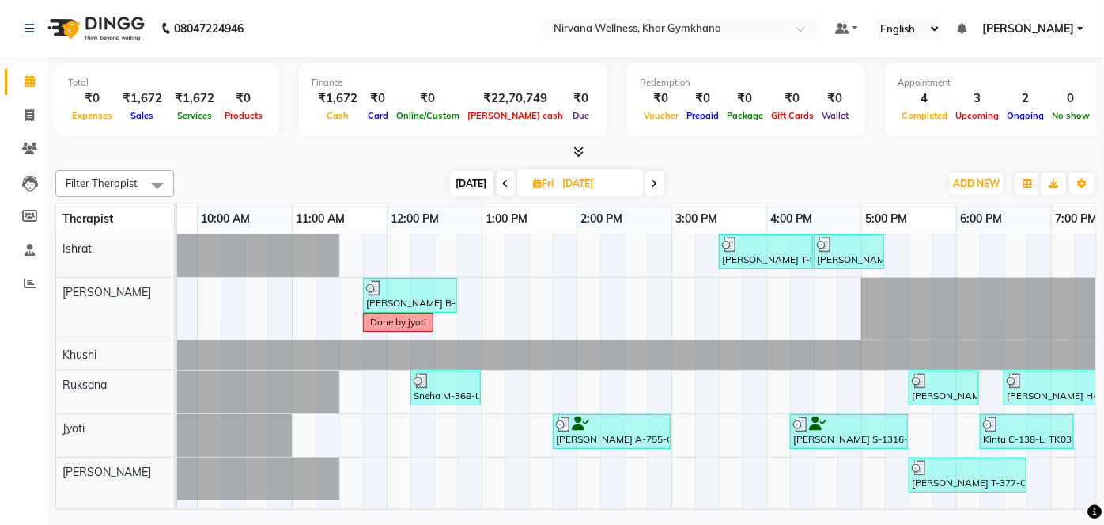
click at [655, 184] on icon at bounding box center [655, 183] width 6 height 9
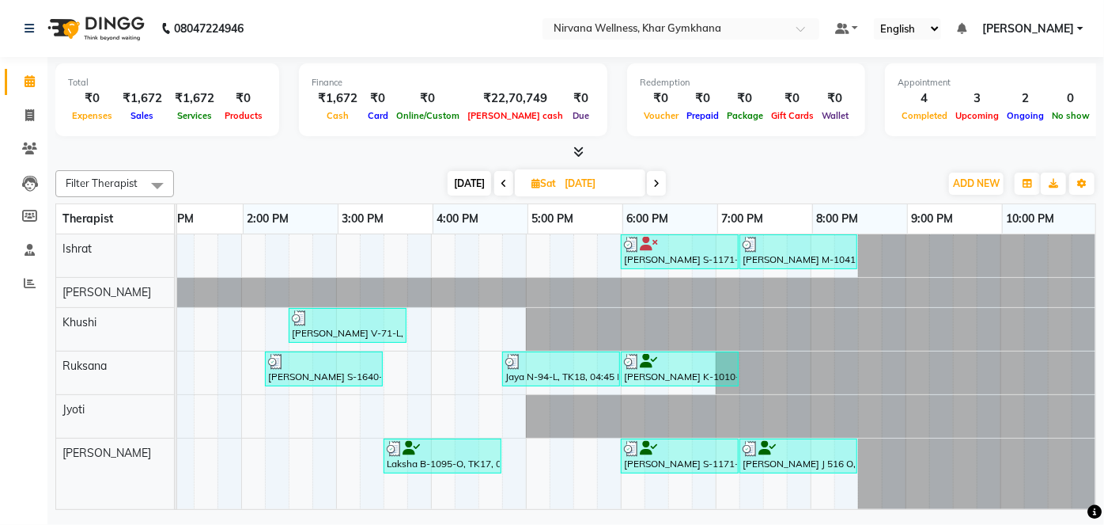
click at [653, 184] on icon at bounding box center [656, 183] width 6 height 9
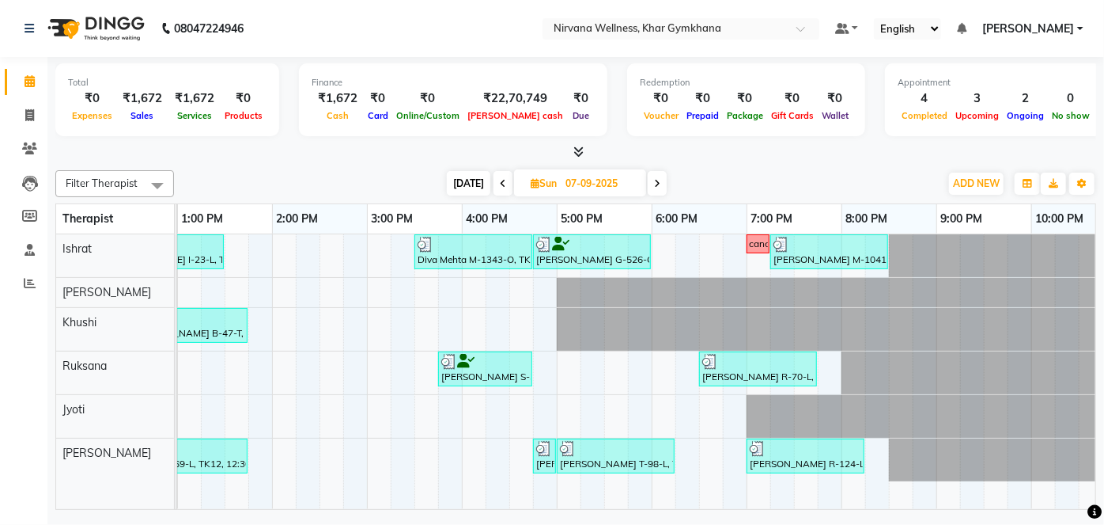
drag, startPoint x: 724, startPoint y: 496, endPoint x: 597, endPoint y: 502, distance: 127.5
click at [597, 502] on div "[PERSON_NAME] I-23-L, TK11, 12:15 PM-01:30 PM, Swedish / Aroma / Deep tissue- 6…" at bounding box center [636, 371] width 919 height 275
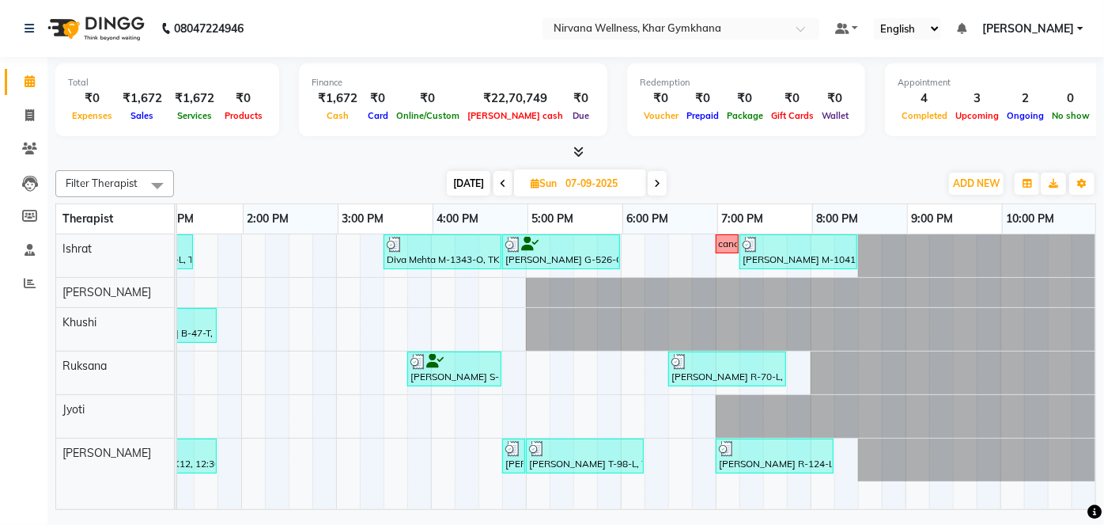
click at [660, 182] on span at bounding box center [657, 183] width 19 height 25
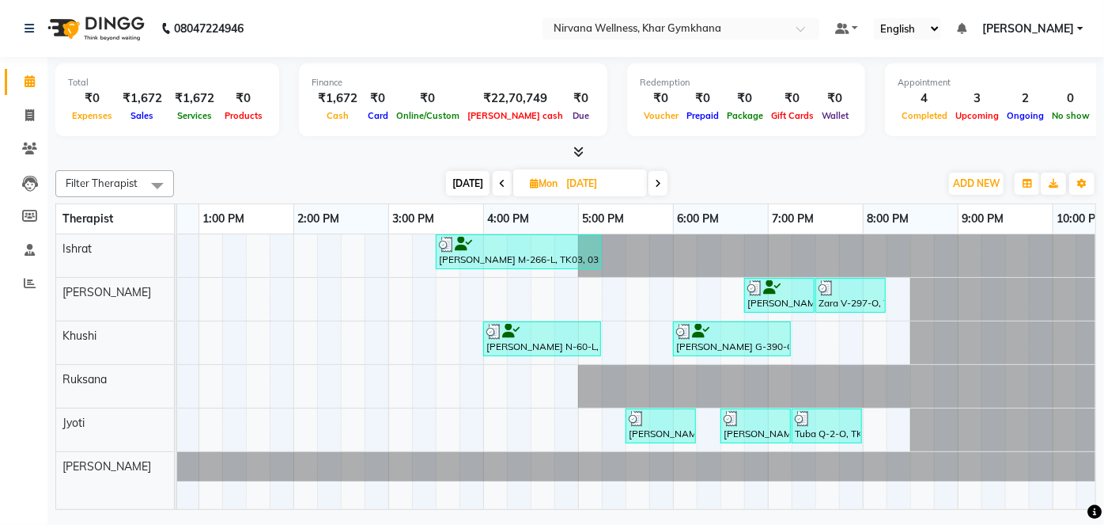
click at [660, 188] on span at bounding box center [658, 183] width 19 height 25
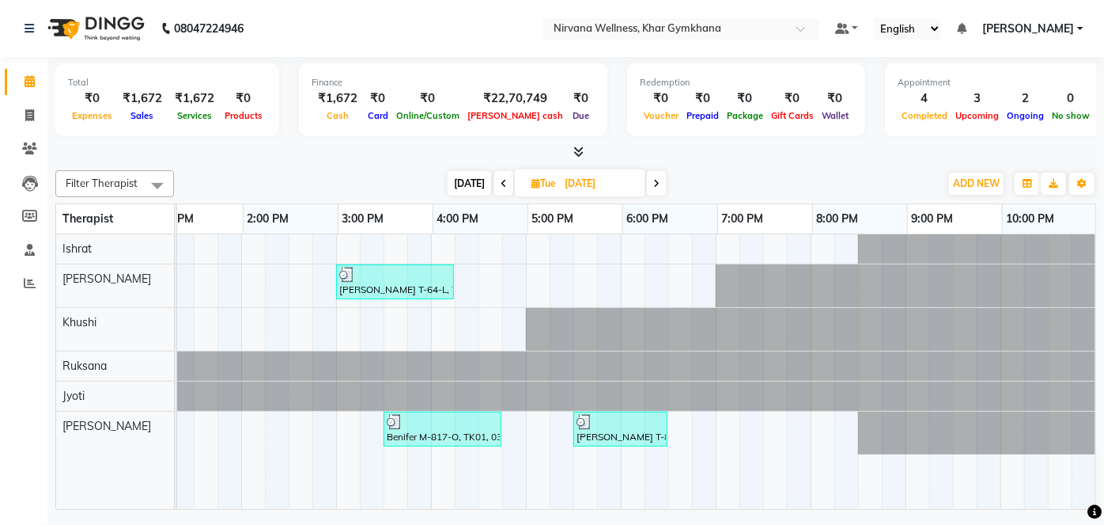
click at [656, 186] on icon at bounding box center [656, 183] width 6 height 9
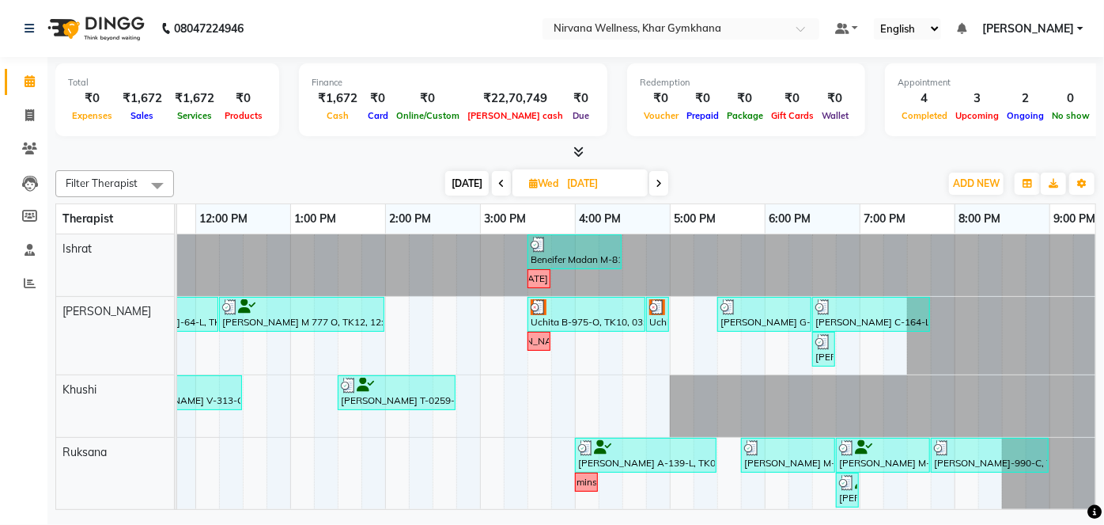
click at [663, 186] on span at bounding box center [659, 183] width 19 height 25
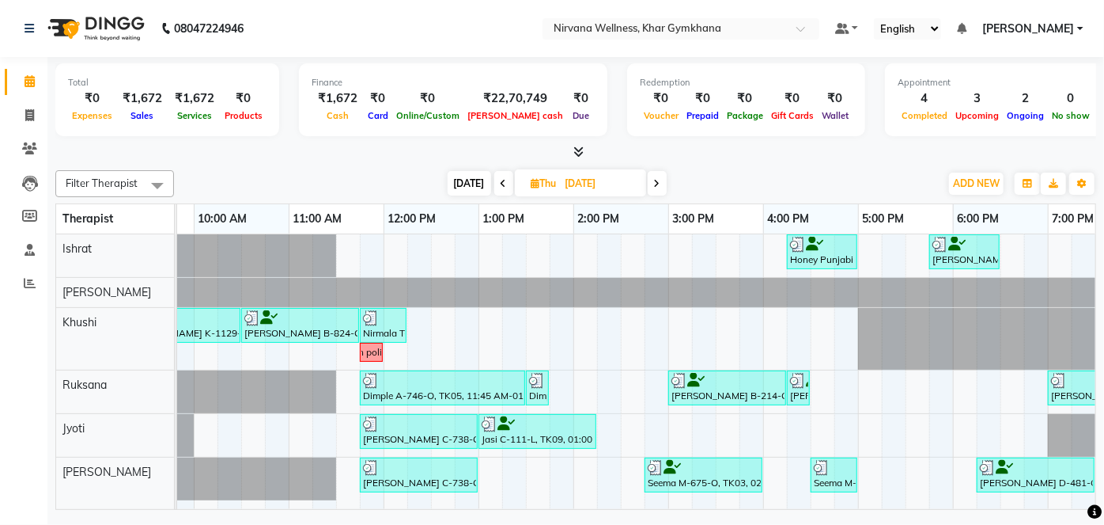
click at [658, 188] on span at bounding box center [657, 183] width 19 height 25
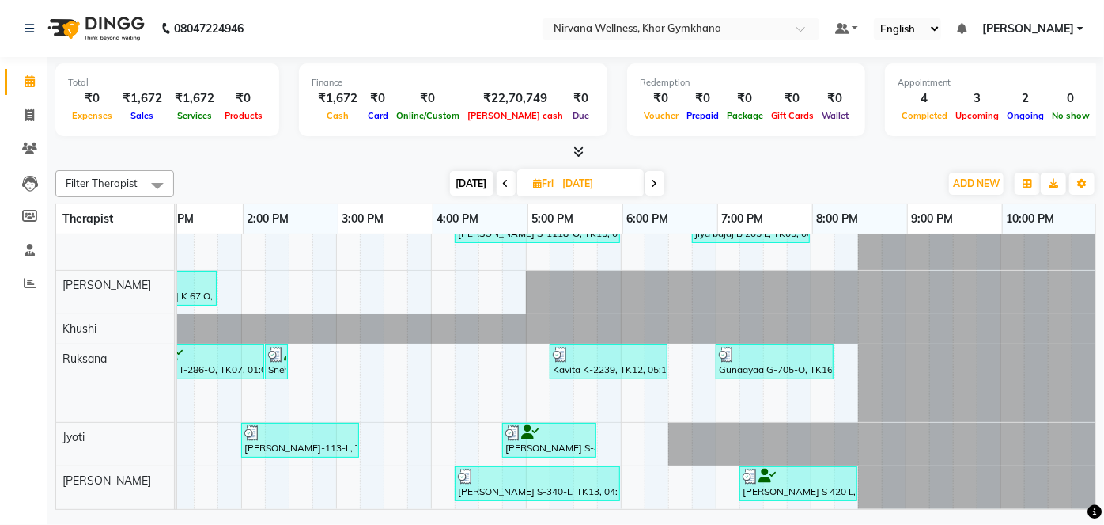
click at [658, 186] on span at bounding box center [655, 183] width 19 height 25
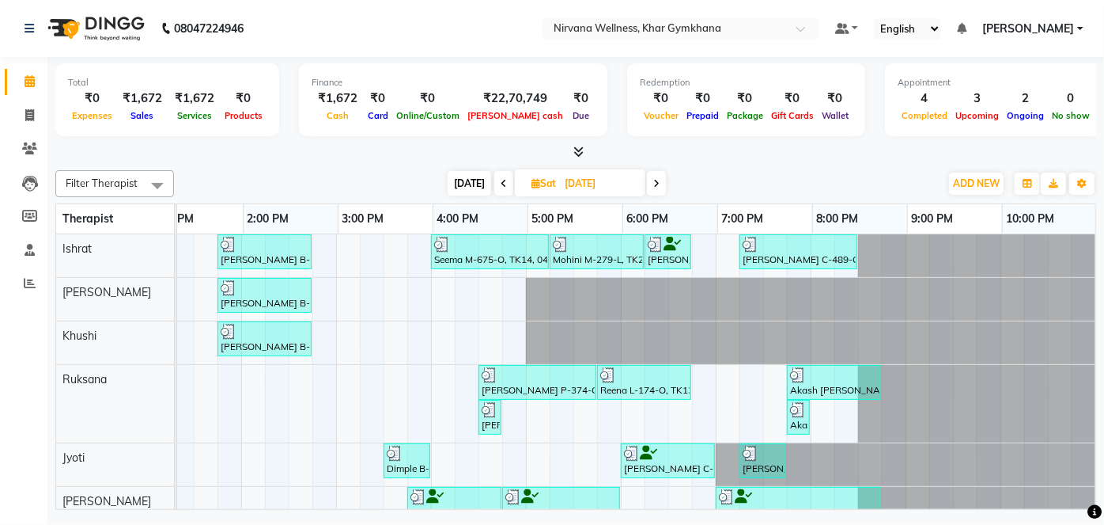
click at [653, 188] on span at bounding box center [656, 183] width 19 height 25
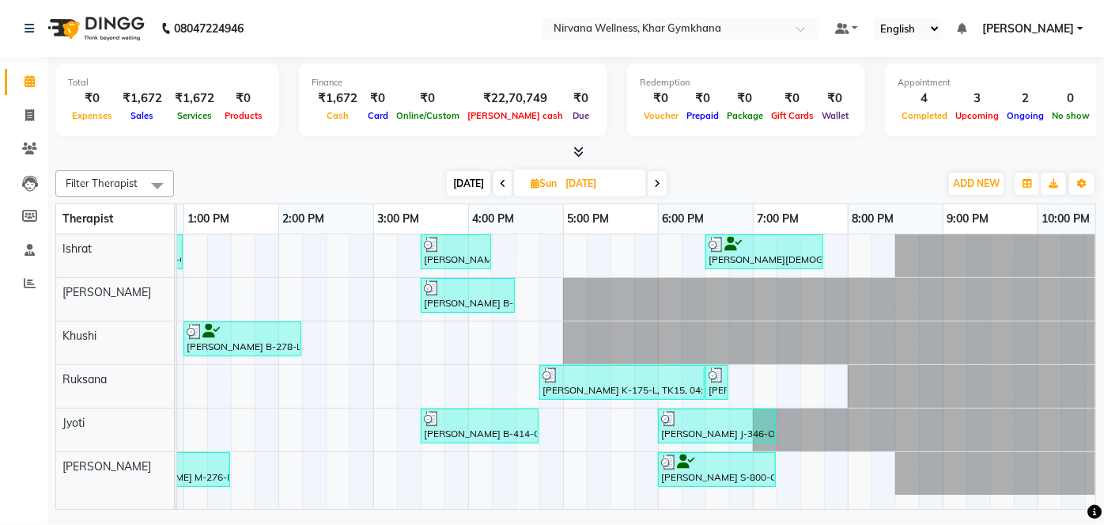
click at [658, 186] on icon at bounding box center [657, 183] width 6 height 9
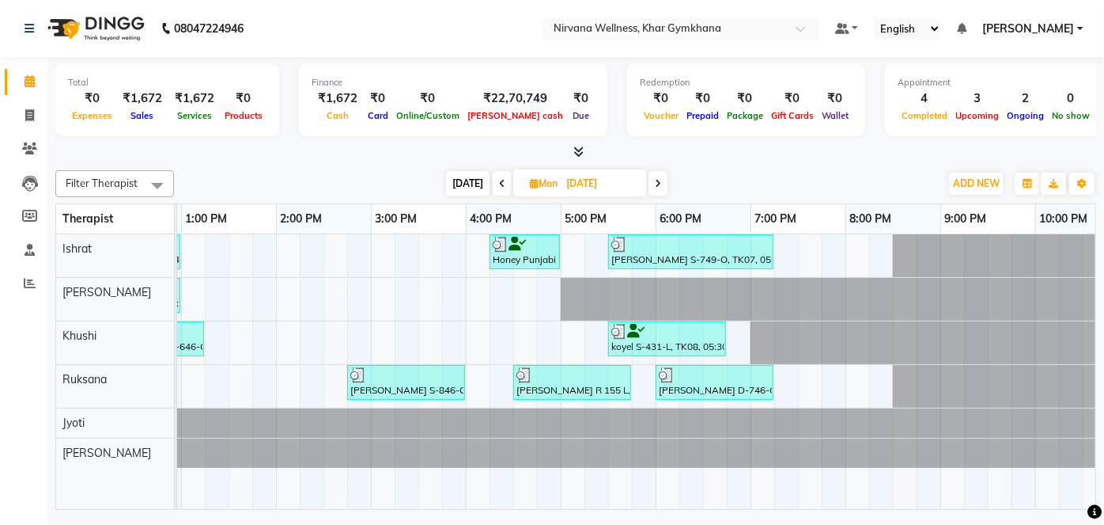
click at [660, 190] on span at bounding box center [658, 183] width 19 height 25
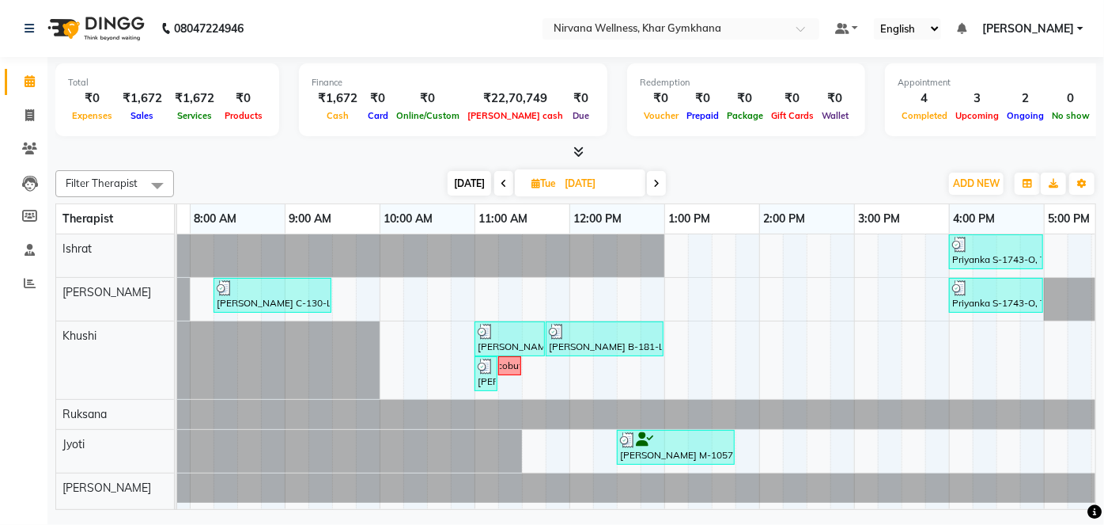
click at [658, 180] on span at bounding box center [656, 183] width 19 height 25
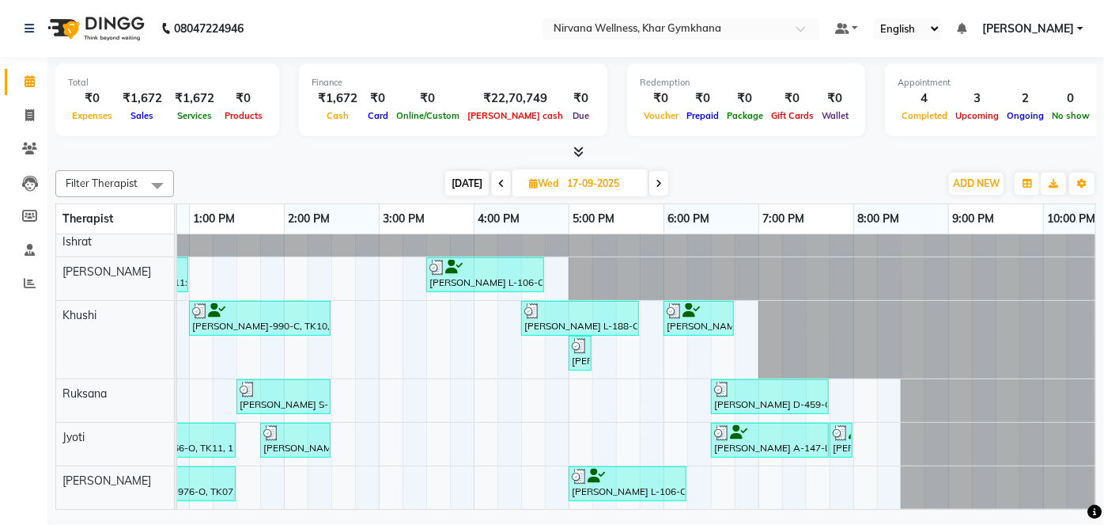
click at [661, 184] on span at bounding box center [659, 183] width 19 height 25
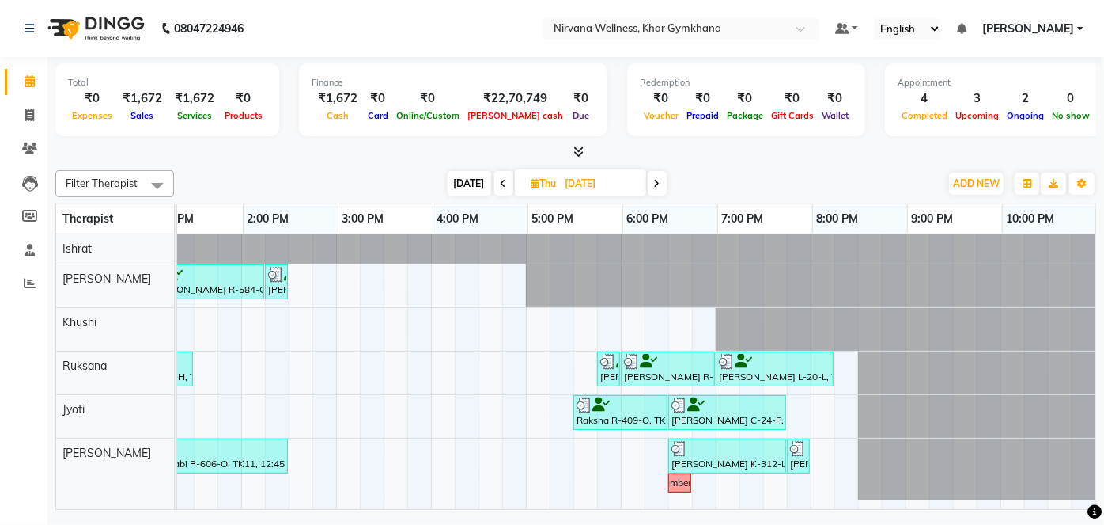
click at [655, 179] on icon at bounding box center [657, 183] width 6 height 9
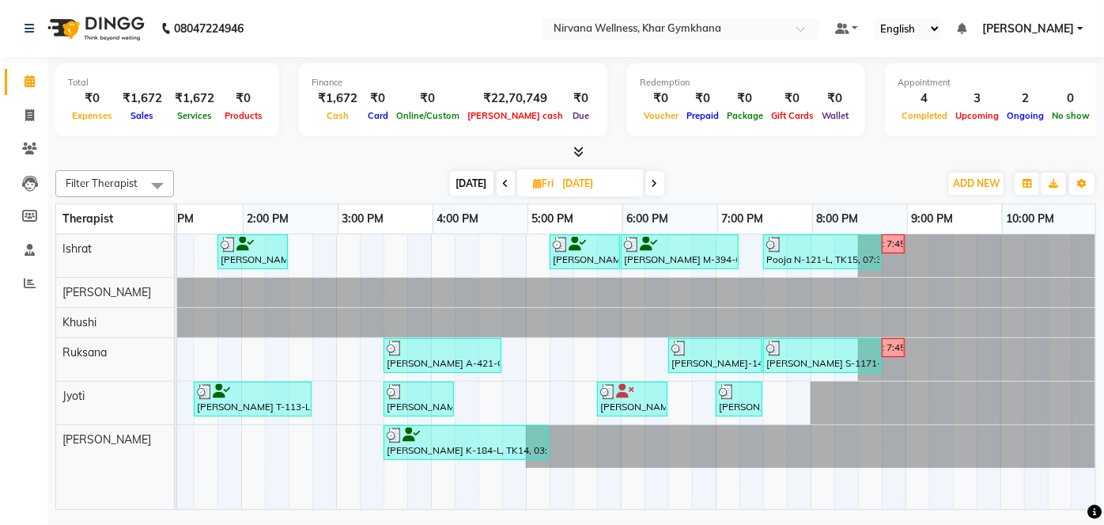
click at [657, 188] on span at bounding box center [655, 183] width 19 height 25
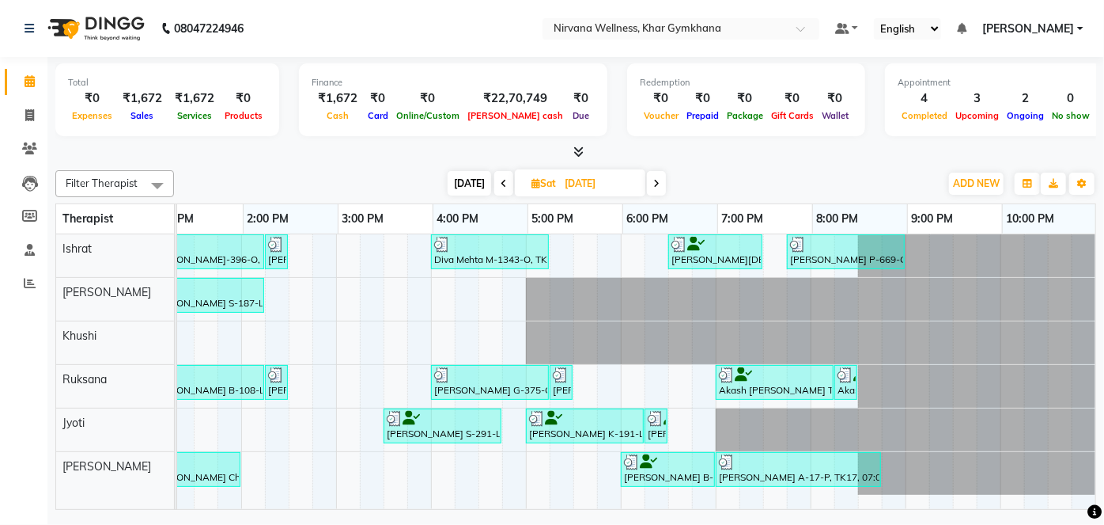
click at [666, 177] on div "[DATE] [DATE]" at bounding box center [557, 184] width 222 height 24
click at [659, 181] on span at bounding box center [656, 183] width 19 height 25
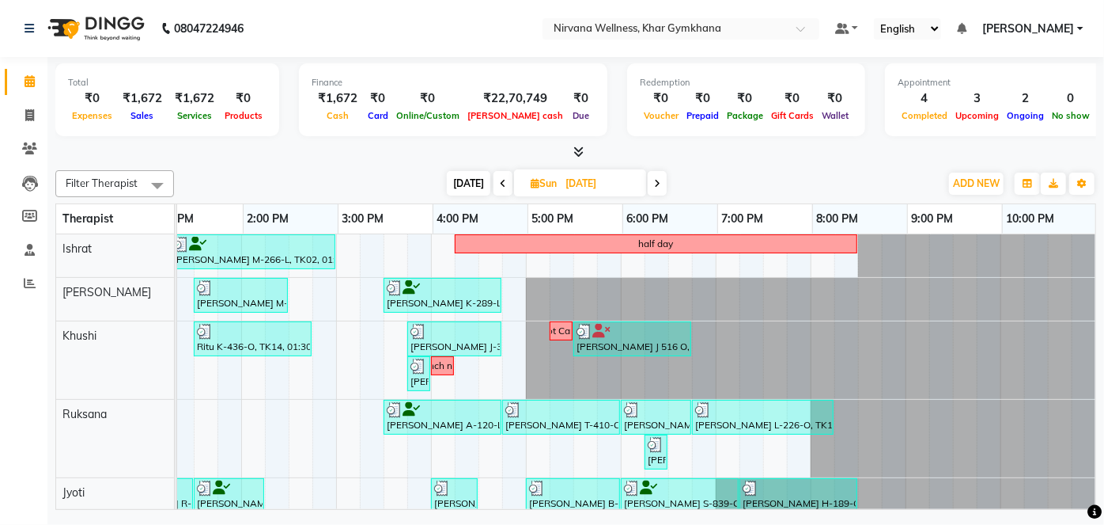
click at [658, 181] on icon at bounding box center [657, 183] width 6 height 9
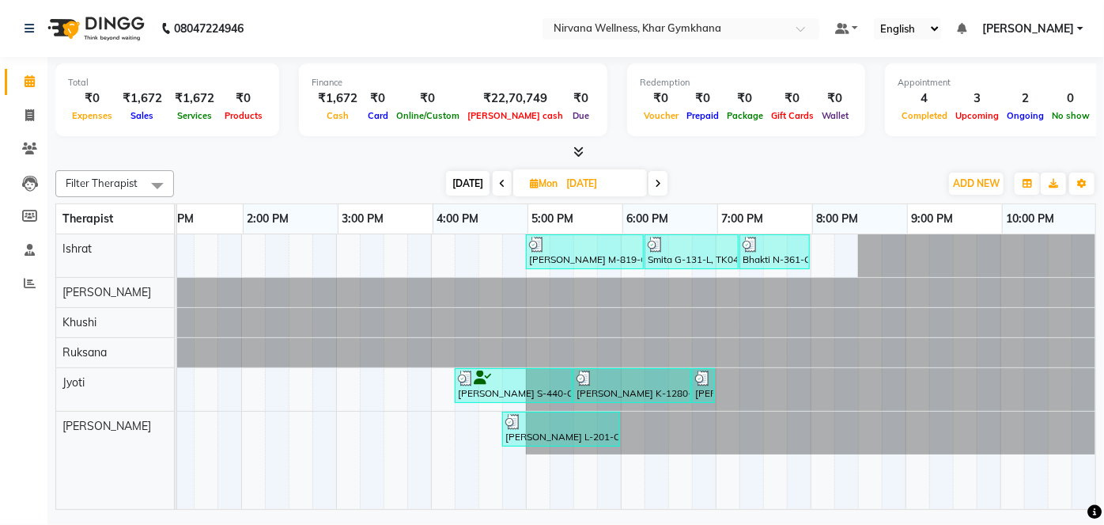
click at [660, 182] on icon at bounding box center [658, 183] width 6 height 9
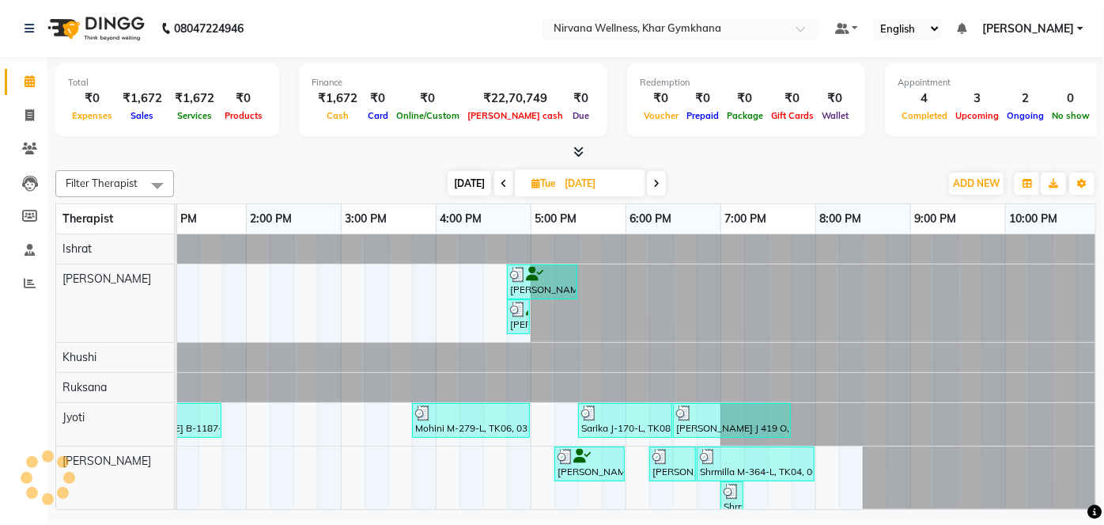
click at [666, 170] on div "Filter Therapist Select All Ishrat Jyoti [PERSON_NAME] [PERSON_NAME] [DATE] [DA…" at bounding box center [575, 183] width 1041 height 27
click at [657, 188] on span at bounding box center [656, 183] width 19 height 25
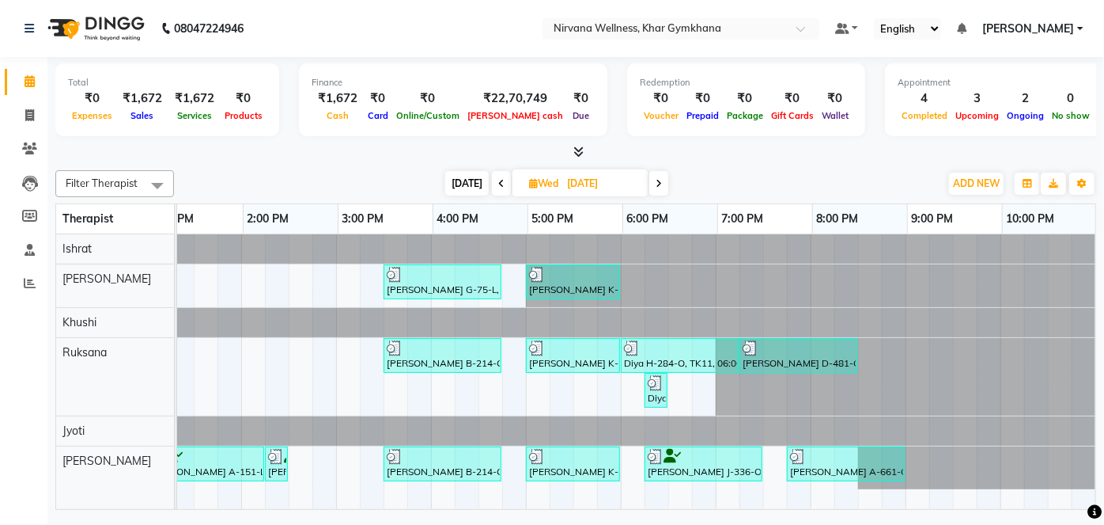
click at [655, 175] on span at bounding box center [659, 183] width 19 height 25
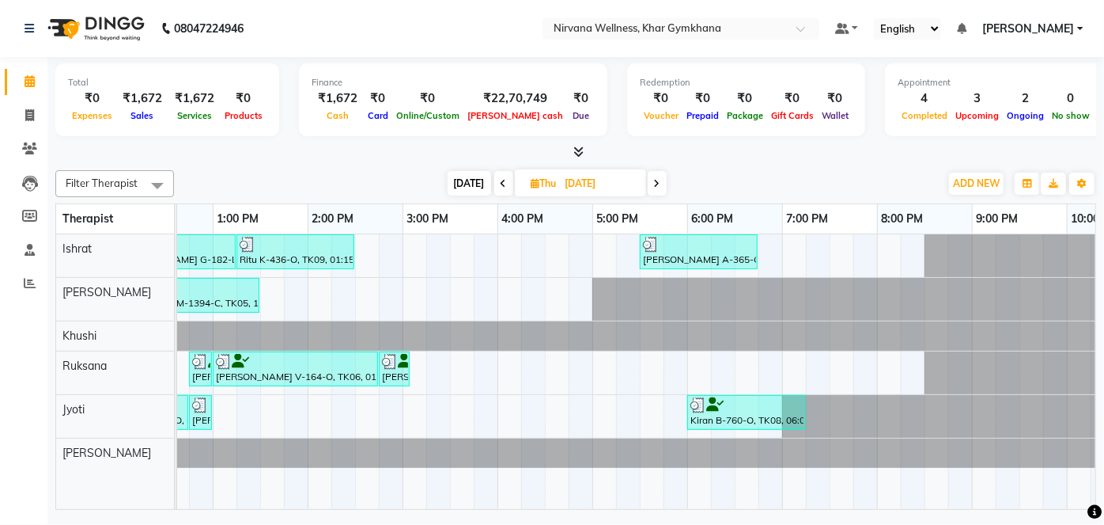
click at [660, 184] on span at bounding box center [657, 183] width 19 height 25
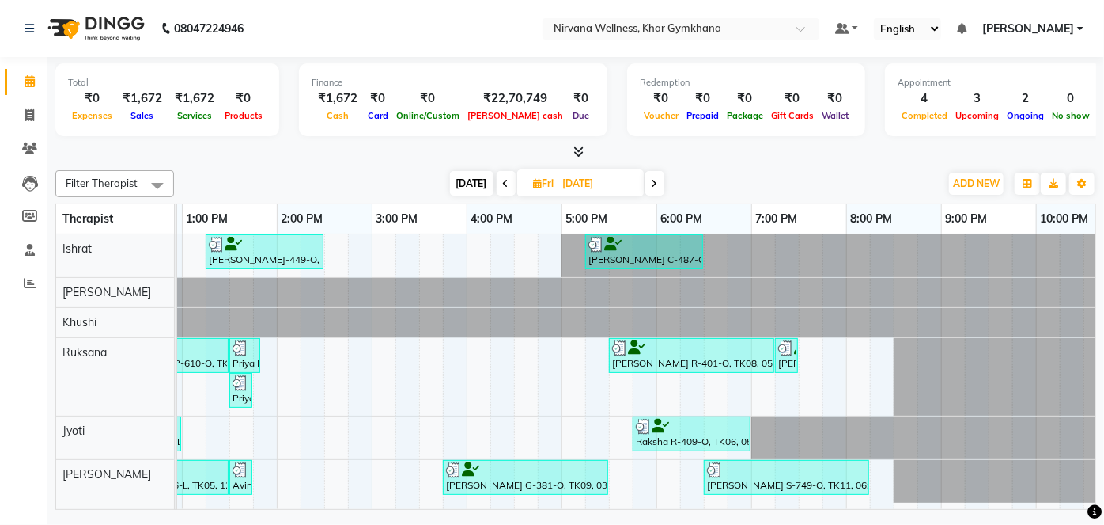
click at [658, 177] on span at bounding box center [655, 183] width 19 height 25
type input "[DATE]"
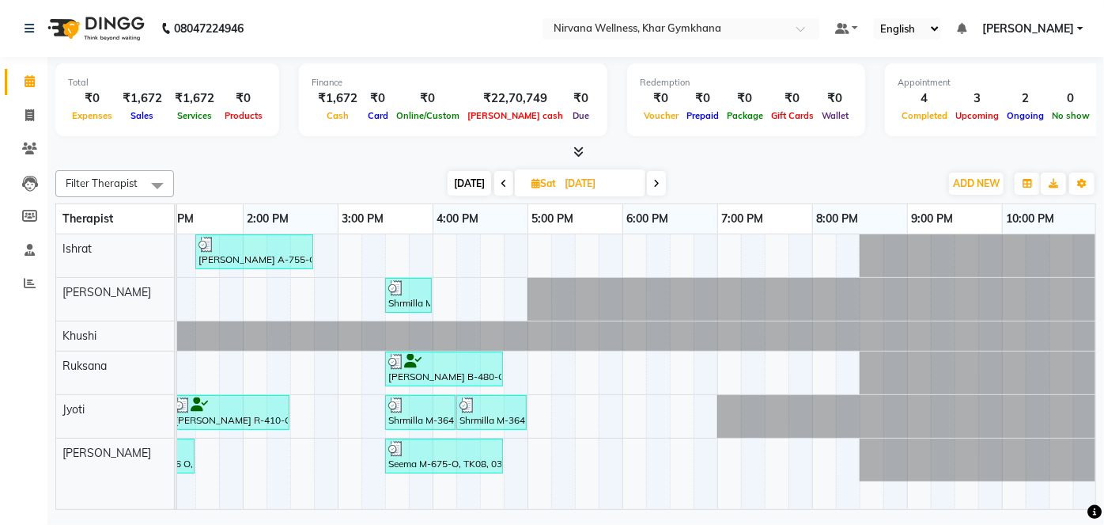
drag, startPoint x: 720, startPoint y: 509, endPoint x: 513, endPoint y: 501, distance: 207.4
click at [513, 501] on div "Total ₹0 Expenses ₹1,672 Sales ₹1,672 Services ₹0 Products Finance ₹1,672 Cash …" at bounding box center [575, 285] width 1057 height 456
click at [646, 436] on div "[PERSON_NAME] M-338-O, TK01, 11:45 AM-01:00 PM, Swedish / Aroma / Deep tissue- …" at bounding box center [337, 371] width 1519 height 275
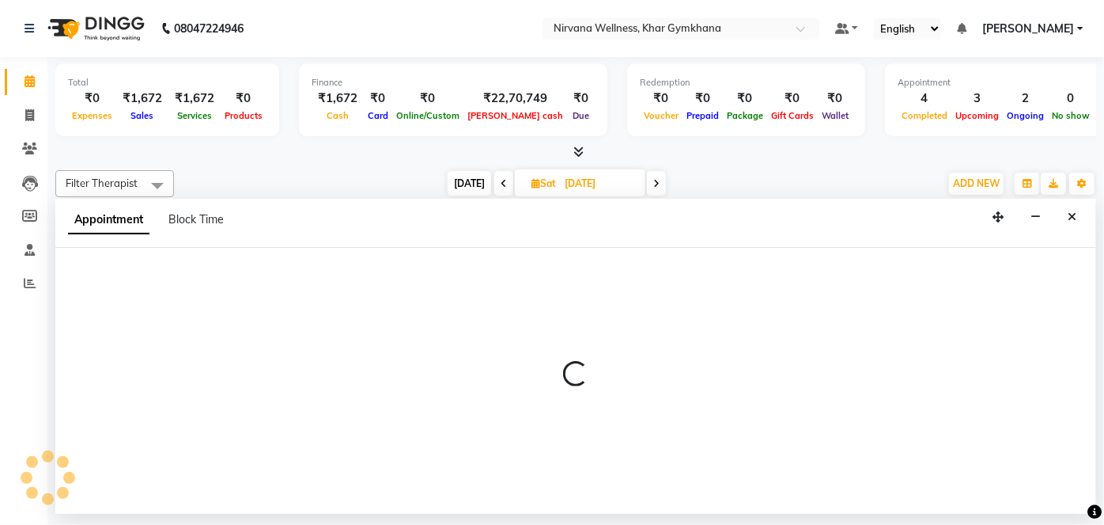
select select "79305"
select select "1095"
select select "tentative"
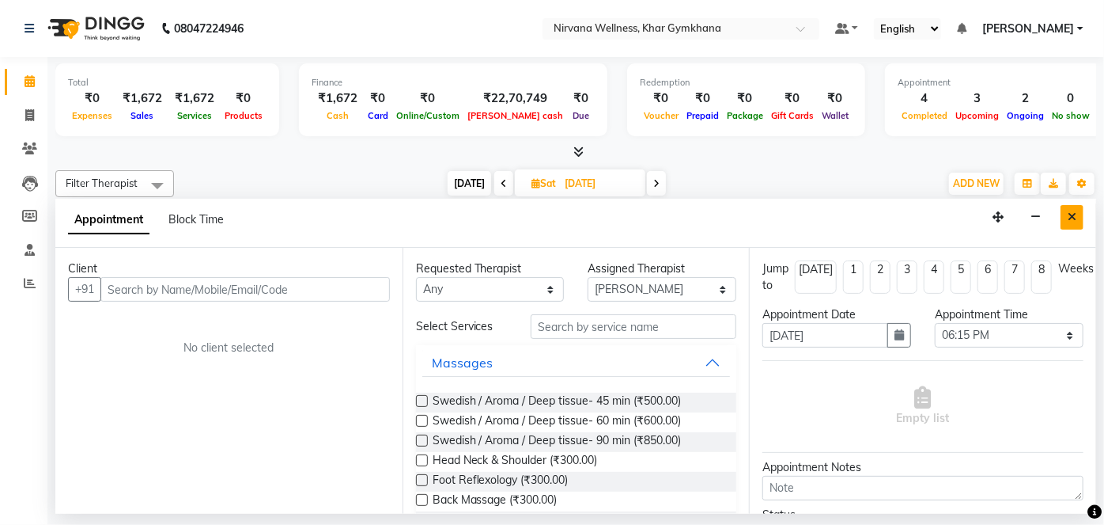
click at [1073, 215] on icon "Close" at bounding box center [1072, 216] width 9 height 11
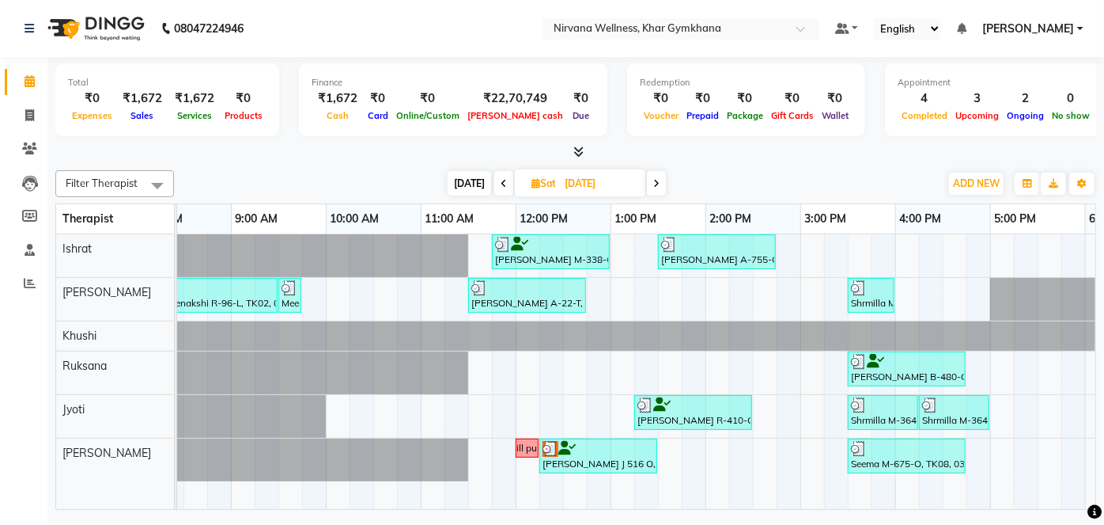
click at [658, 172] on span at bounding box center [656, 183] width 19 height 25
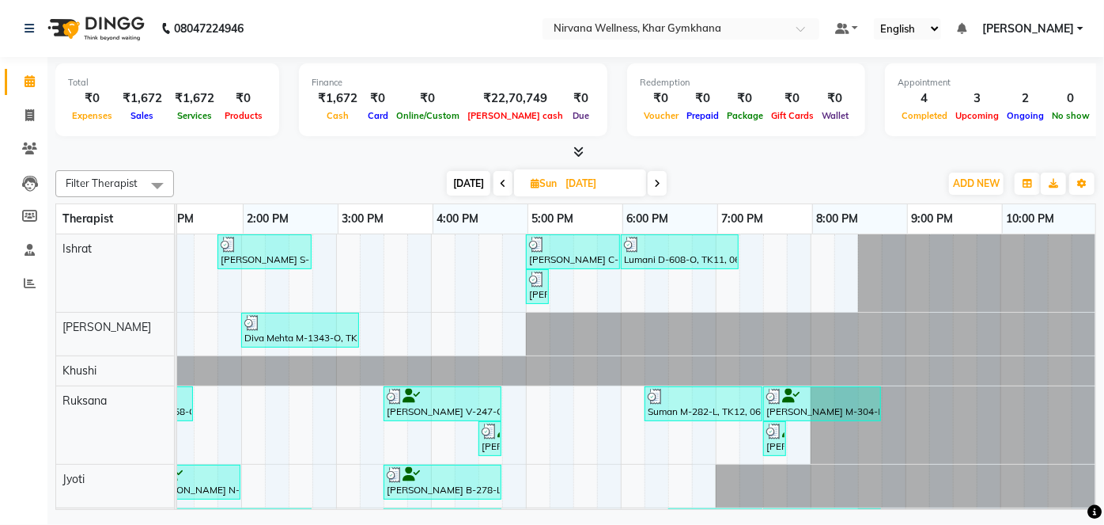
click at [654, 190] on span at bounding box center [657, 183] width 19 height 25
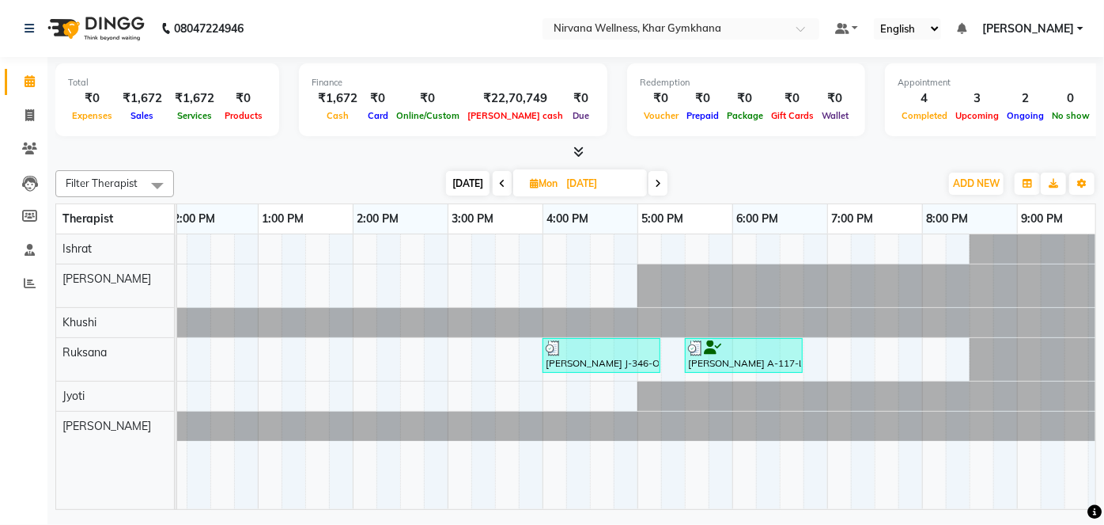
click at [658, 179] on icon at bounding box center [658, 183] width 6 height 9
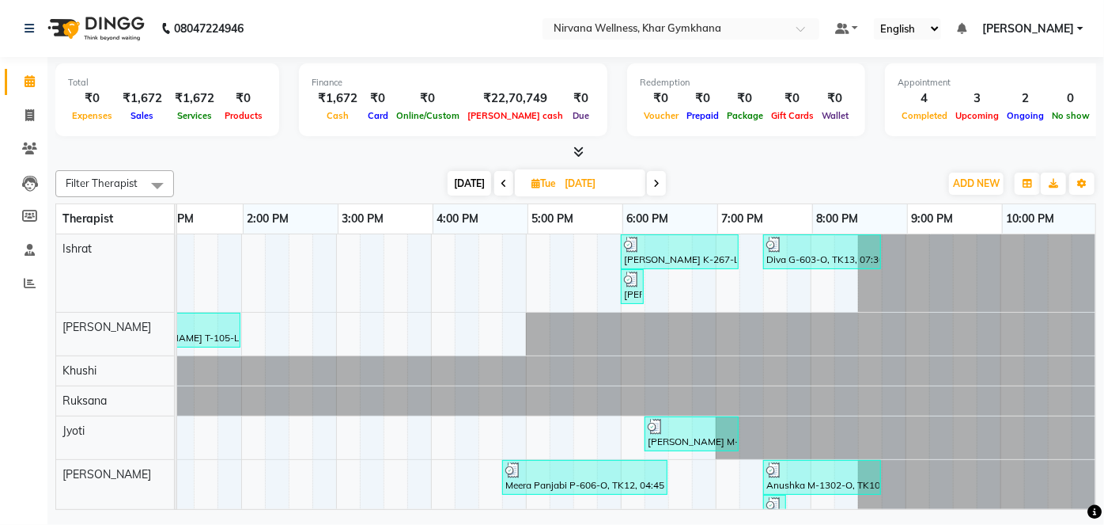
click at [650, 186] on span at bounding box center [656, 183] width 19 height 25
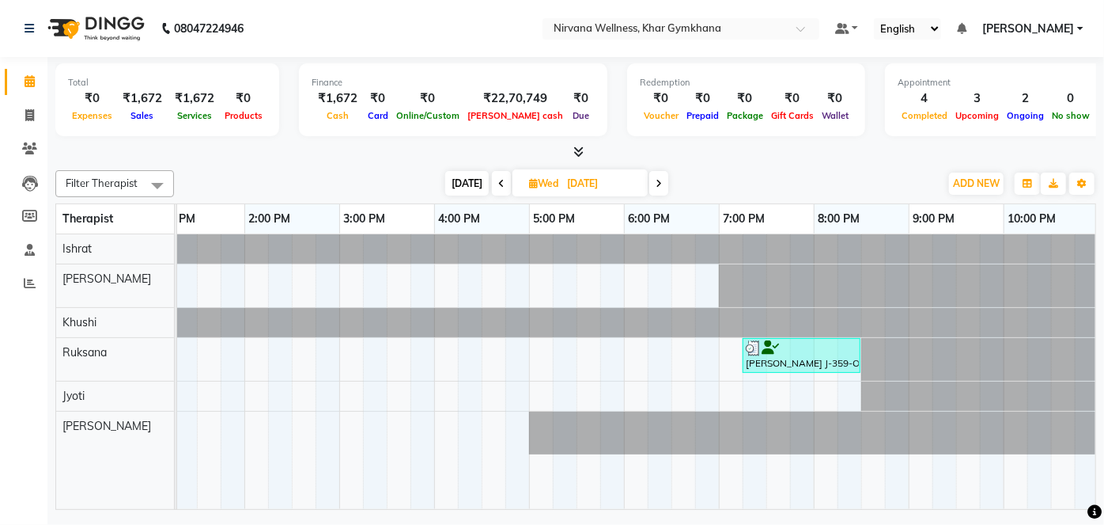
click at [653, 184] on span at bounding box center [659, 183] width 19 height 25
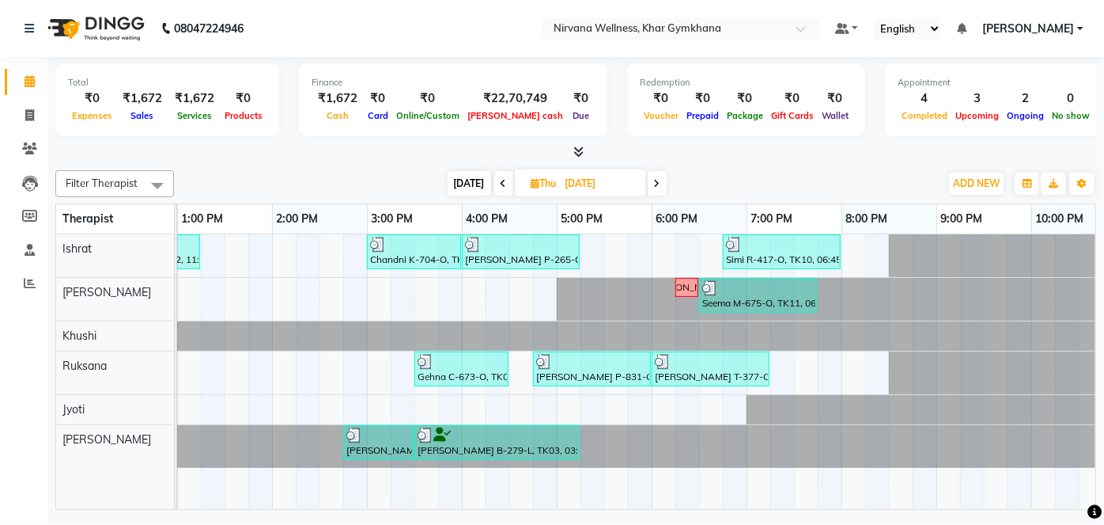
click at [464, 190] on span "[DATE]" at bounding box center [470, 183] width 44 height 25
type input "[DATE]"
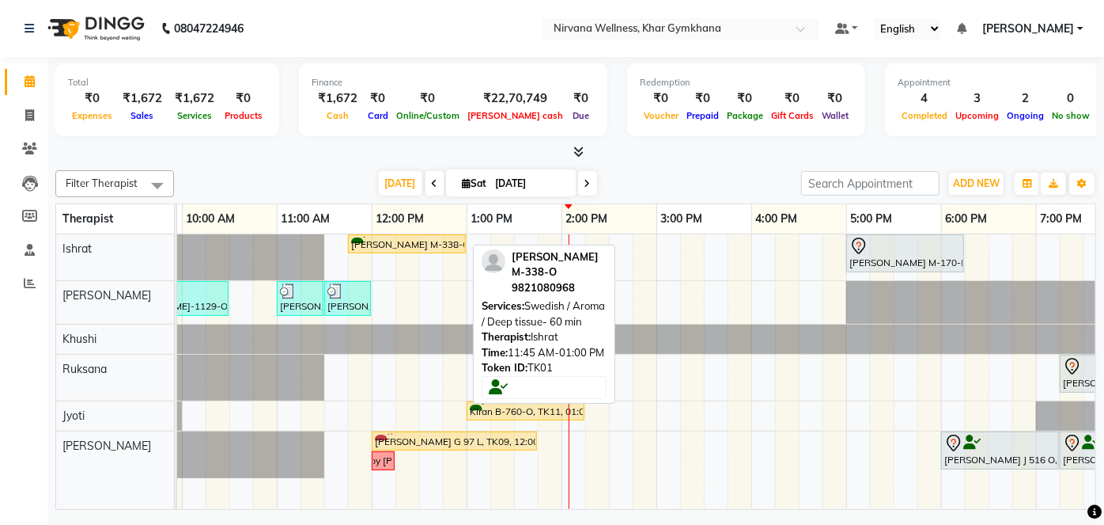
click at [414, 245] on div "[PERSON_NAME] M-338-O, TK01, 11:45 AM-01:00 PM, Swedish / Aroma / Deep tissue- …" at bounding box center [407, 244] width 115 height 15
click at [445, 249] on div "[PERSON_NAME] M-338-O, TK01, 11:45 AM-01:00 PM, Swedish / Aroma / Deep tissue- …" at bounding box center [407, 244] width 115 height 15
select select "1"
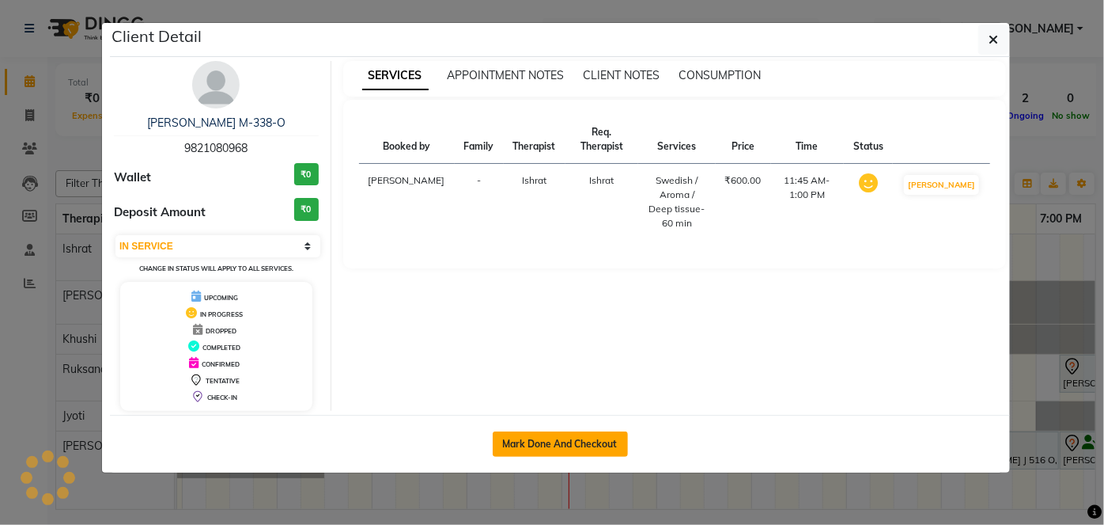
click at [578, 437] on button "Mark Done And Checkout" at bounding box center [560, 443] width 135 height 25
select select "service"
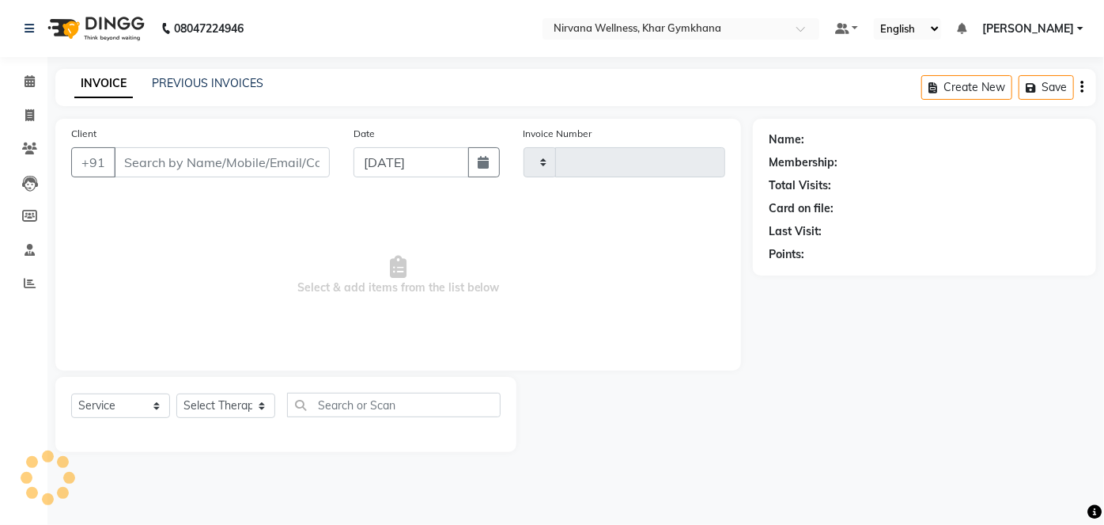
type input "2455"
select select "3"
select select "6844"
type input "9821080968"
select select "67021"
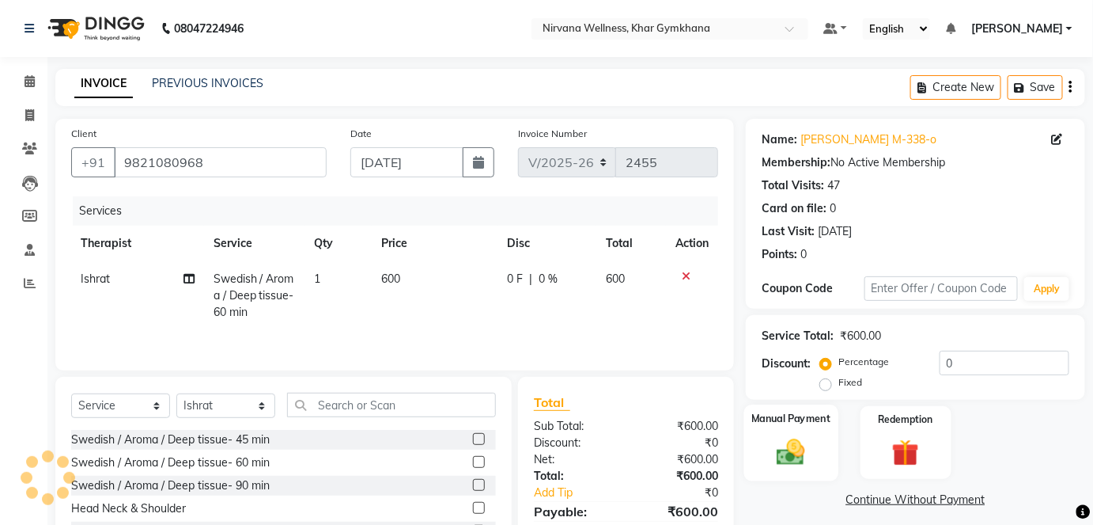
click at [811, 440] on img at bounding box center [791, 451] width 46 height 32
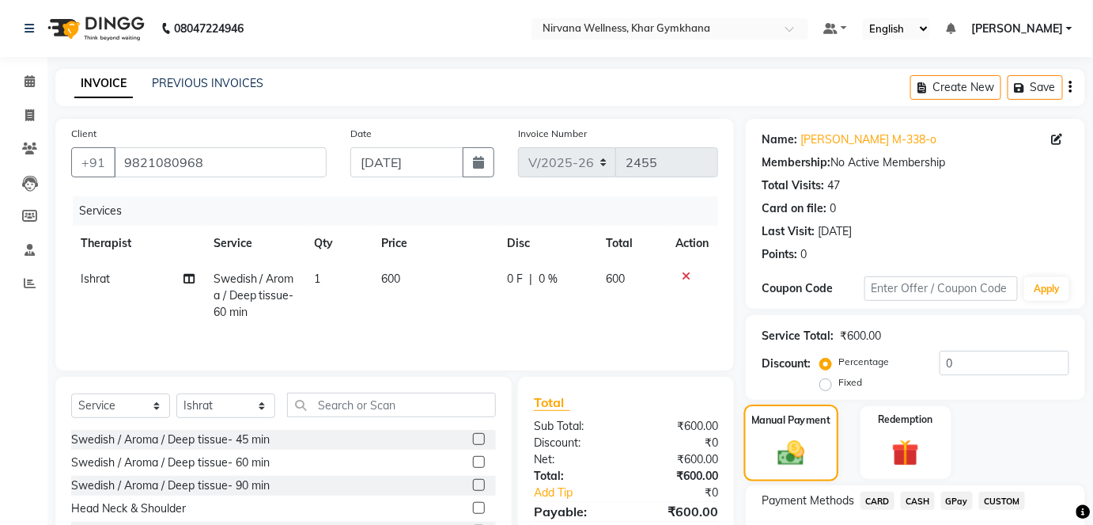
scroll to position [111, 0]
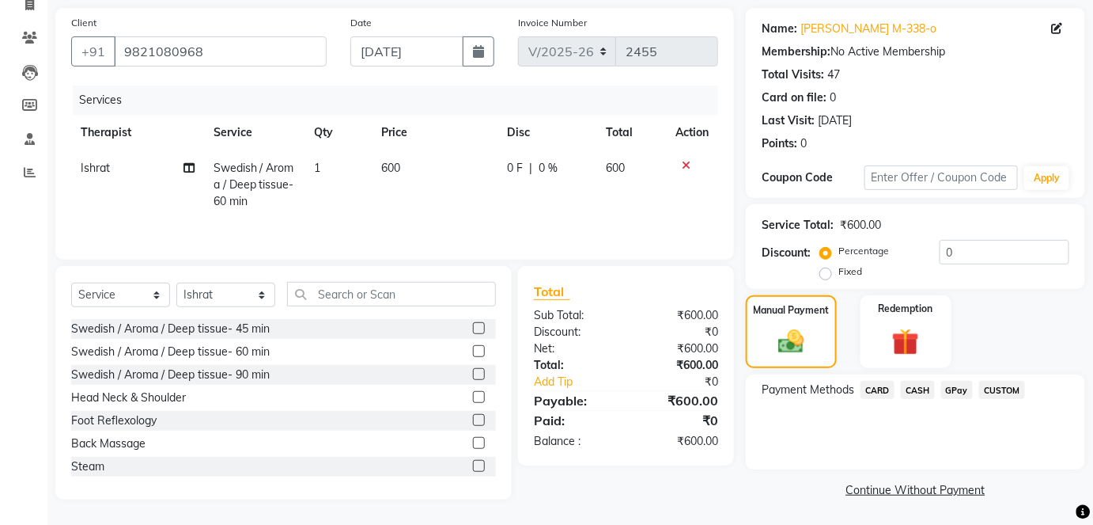
click at [913, 383] on span "CASH" at bounding box center [918, 390] width 34 height 18
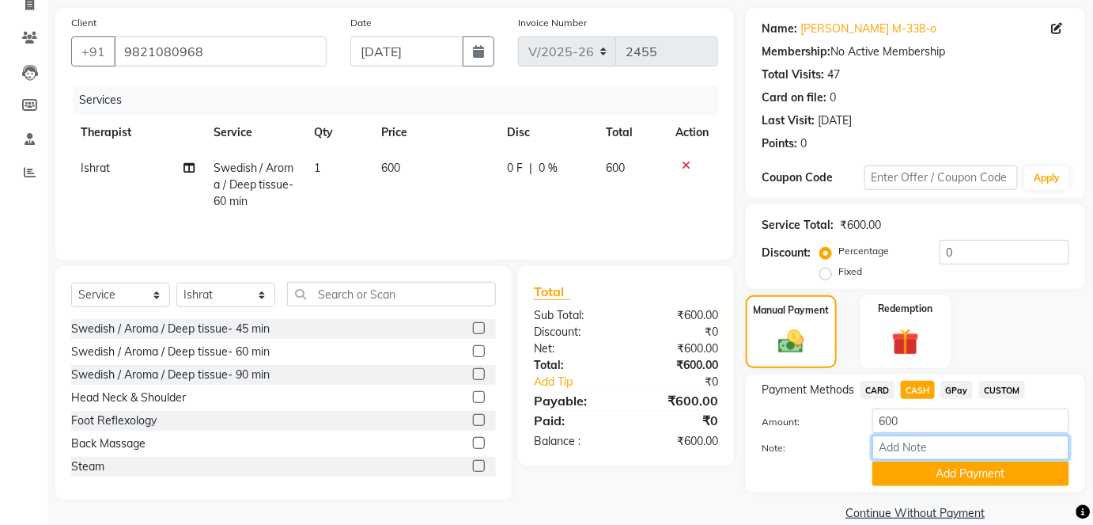
click at [905, 435] on input "Note:" at bounding box center [971, 447] width 197 height 25
paste input "HL0002777"
type input "HL0002777"
click at [924, 472] on button "Add Payment" at bounding box center [971, 473] width 197 height 25
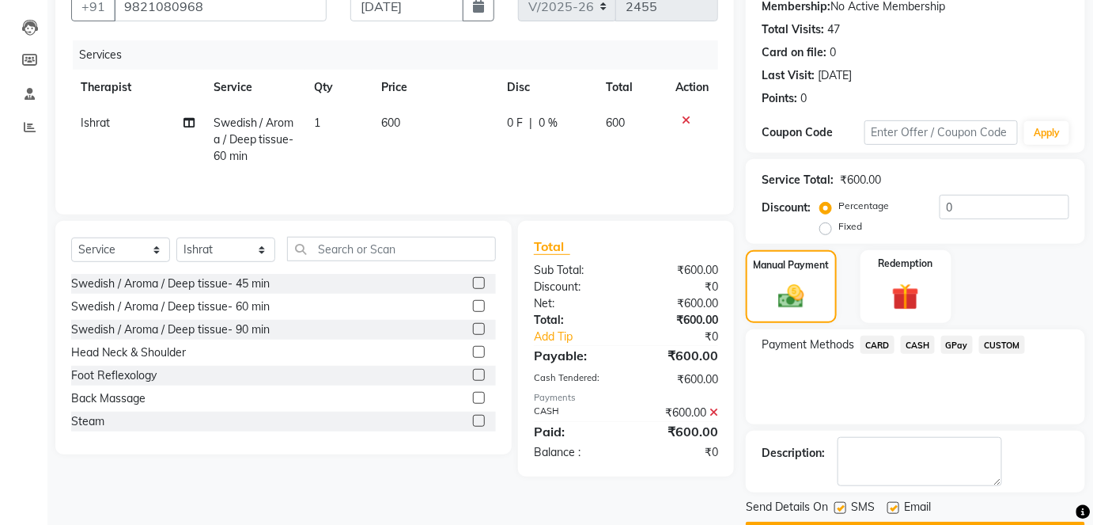
scroll to position [199, 0]
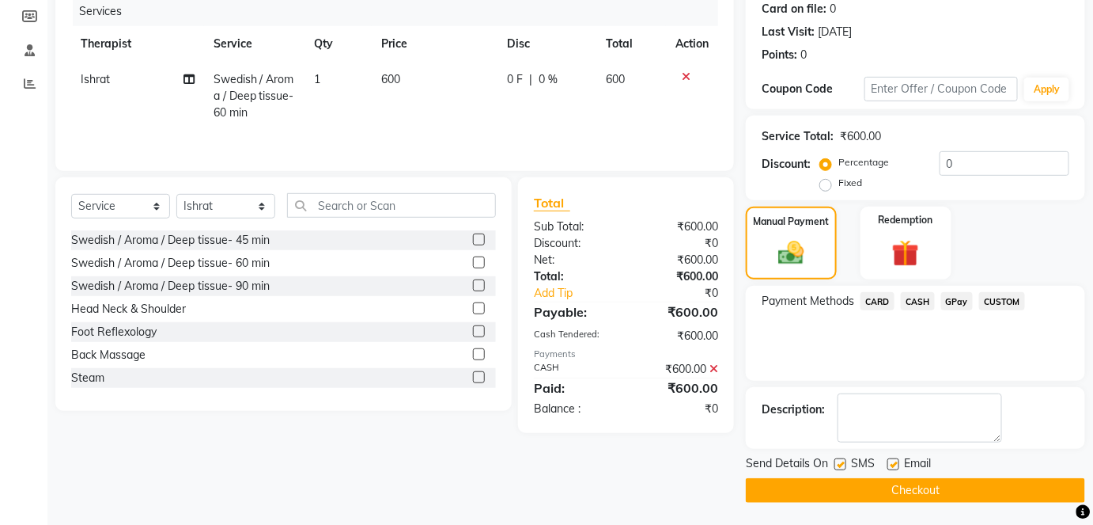
click at [929, 494] on button "Checkout" at bounding box center [915, 490] width 339 height 25
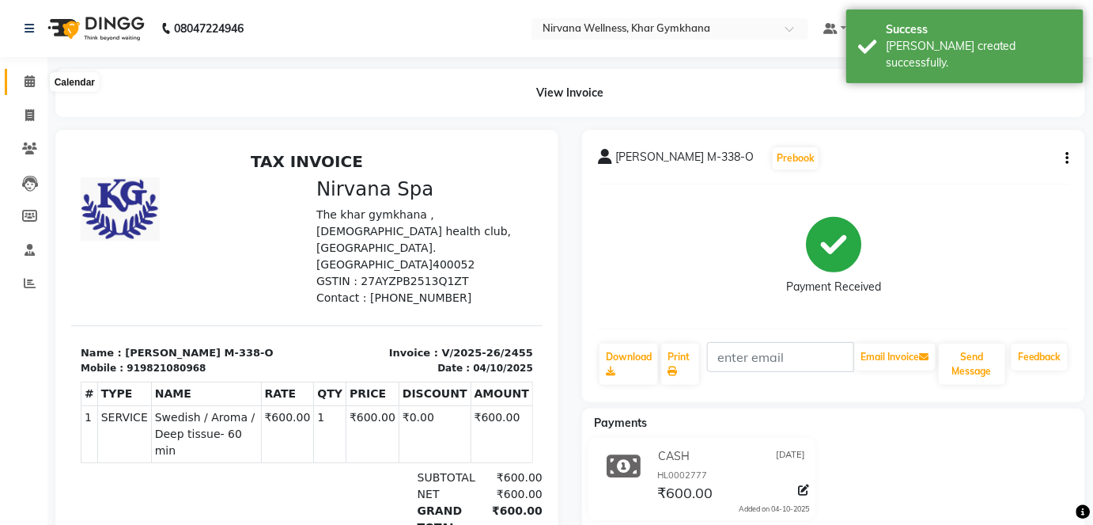
click at [38, 83] on span at bounding box center [30, 82] width 28 height 18
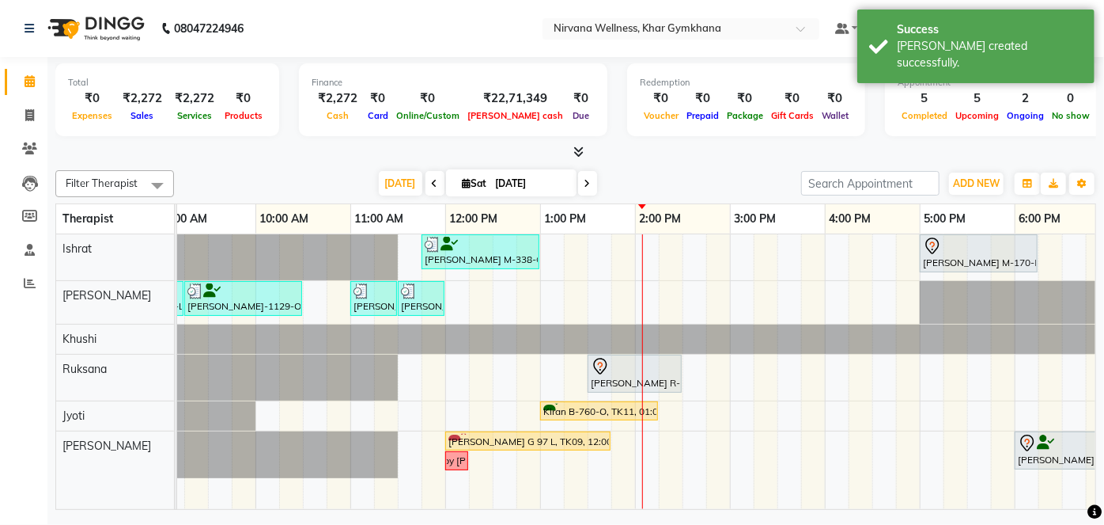
scroll to position [0, 222]
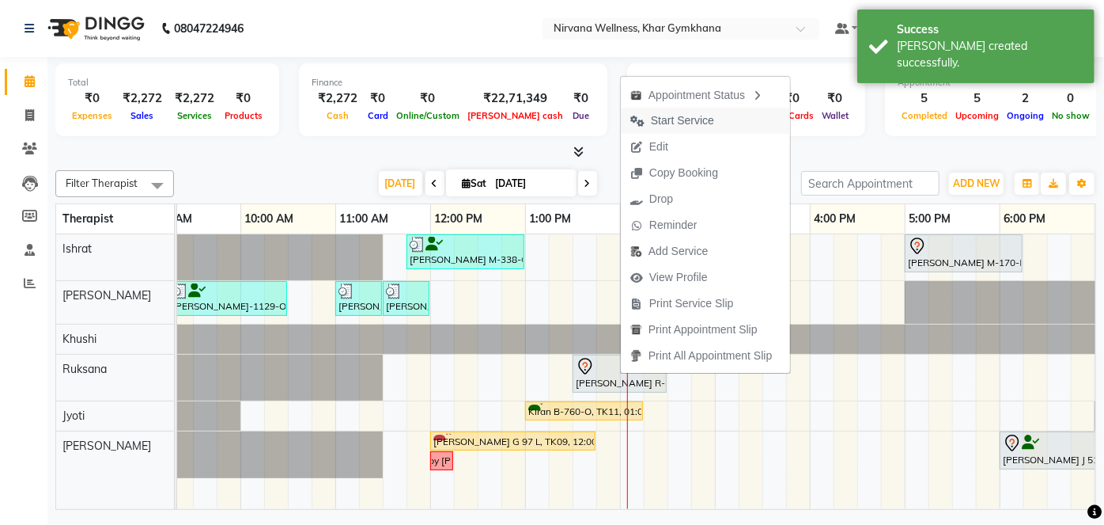
click at [669, 119] on span "Start Service" at bounding box center [682, 120] width 63 height 17
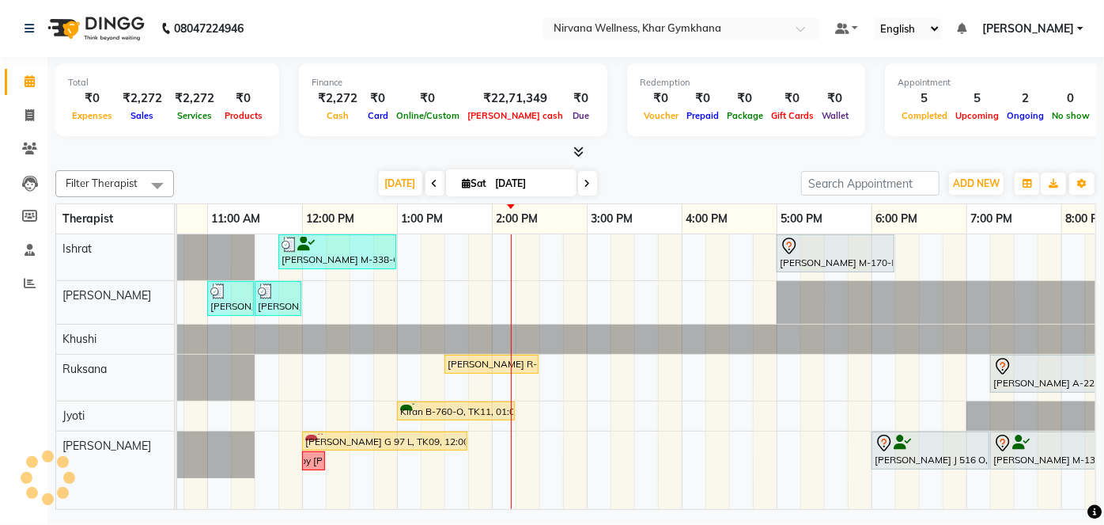
scroll to position [0, 388]
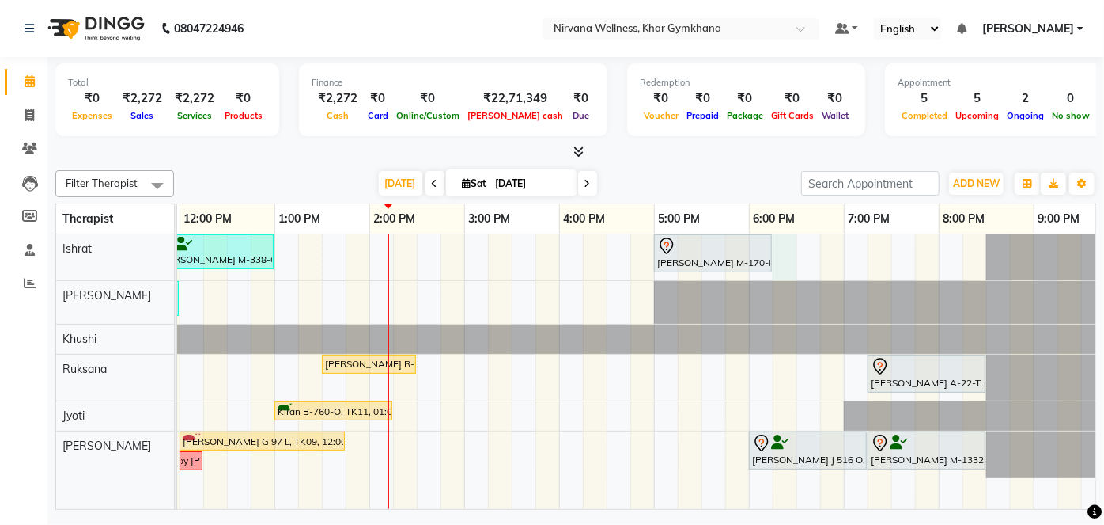
click at [792, 248] on div "[PERSON_NAME] M-338-O, TK01, 11:45 AM-01:00 PM, Swedish / Aroma / Deep tissue- …" at bounding box center [464, 371] width 1519 height 275
select select "67021"
select select "tentative"
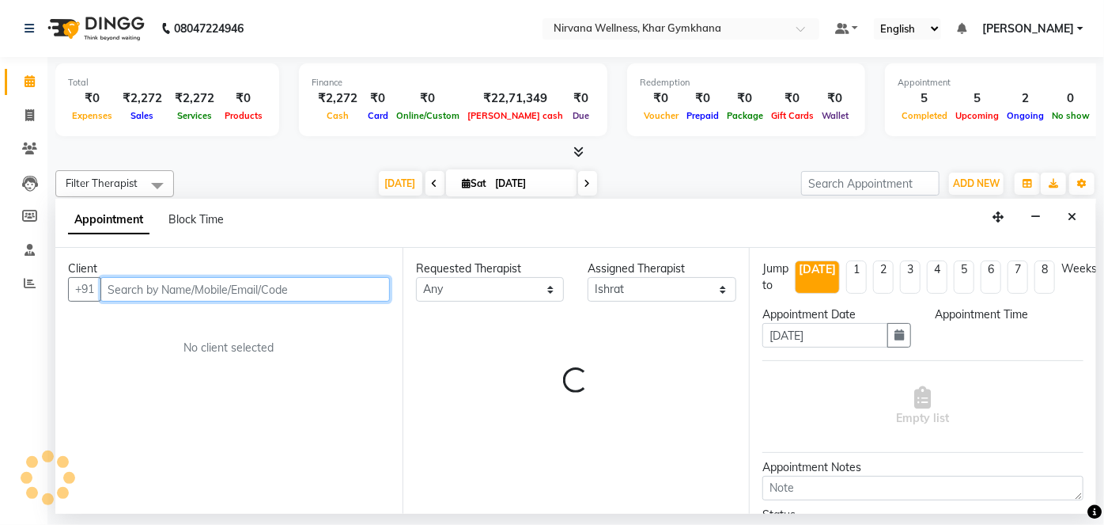
select select "1095"
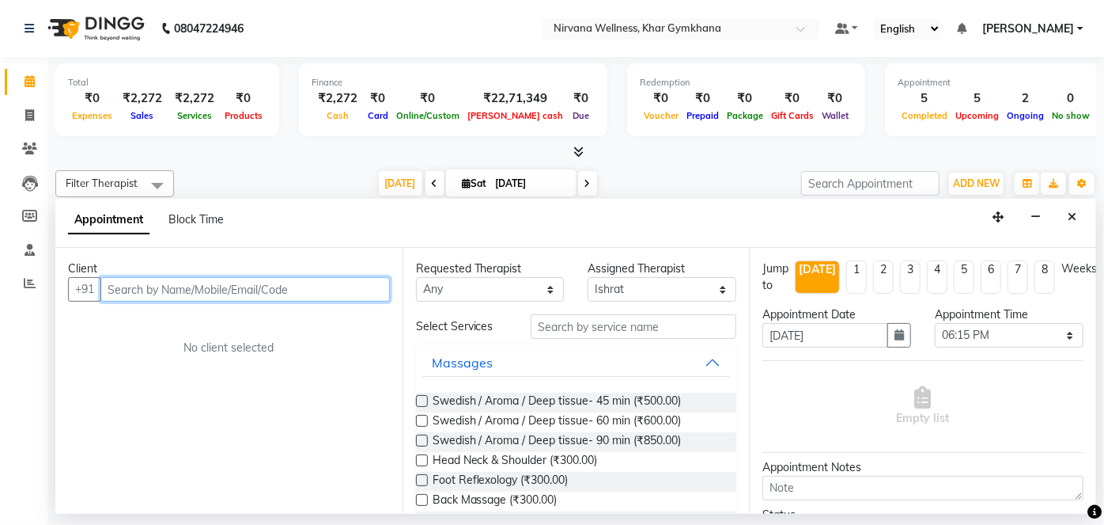
click at [270, 282] on input "text" at bounding box center [245, 289] width 290 height 25
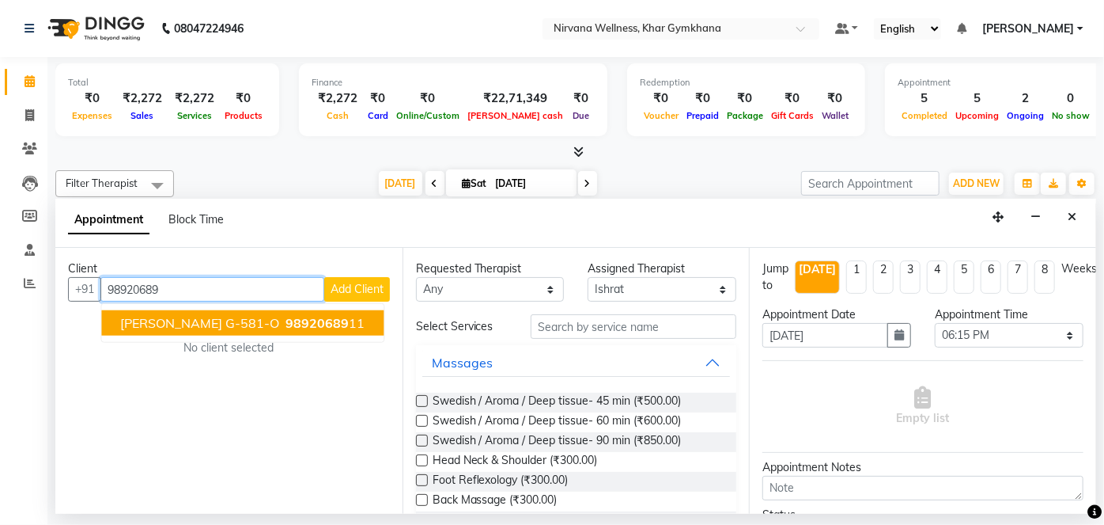
click at [231, 315] on span "[PERSON_NAME] G-581-O" at bounding box center [199, 323] width 159 height 16
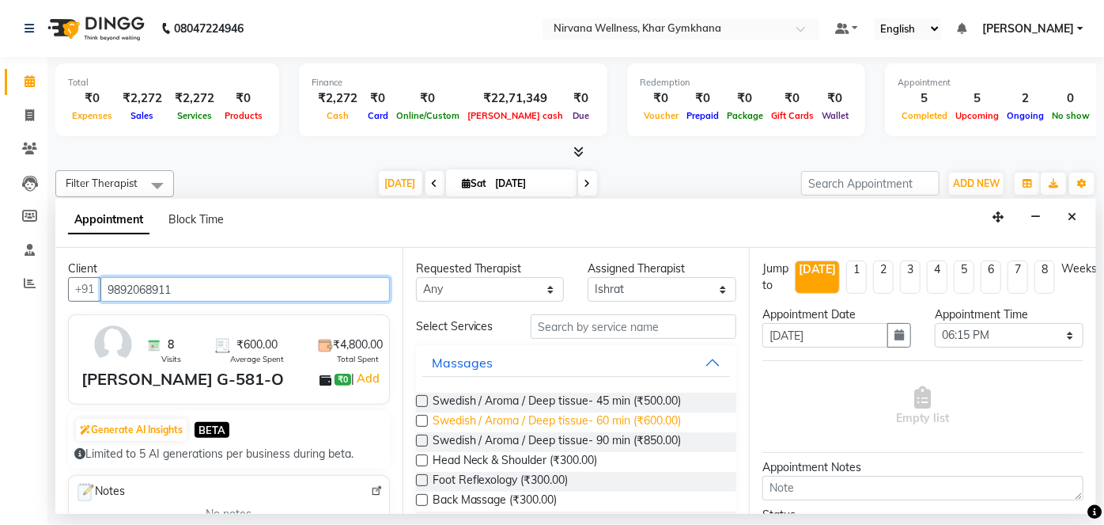
type input "9892068911"
click at [540, 425] on span "Swedish / Aroma / Deep tissue- 60 min (₹600.00)" at bounding box center [557, 422] width 249 height 20
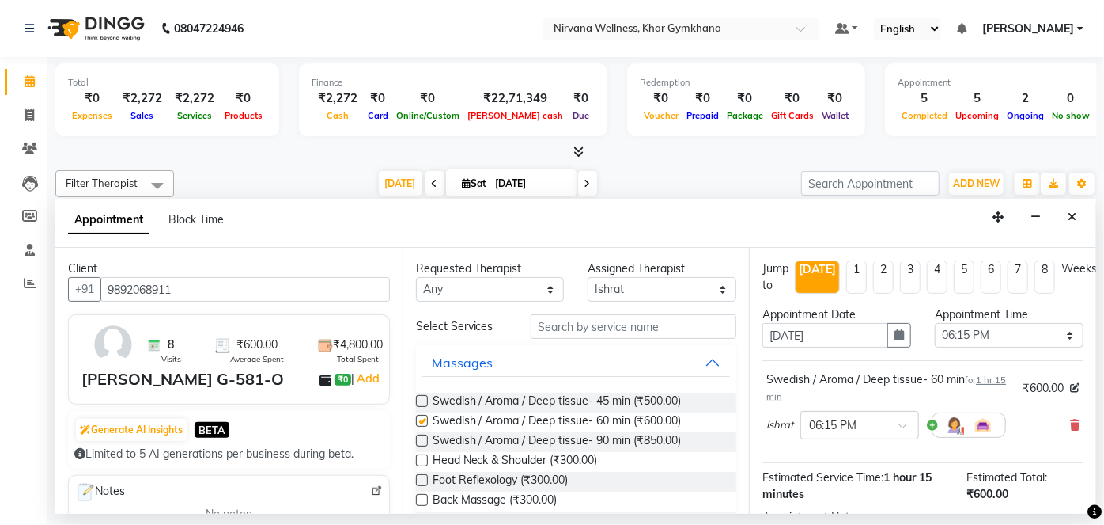
checkbox input "false"
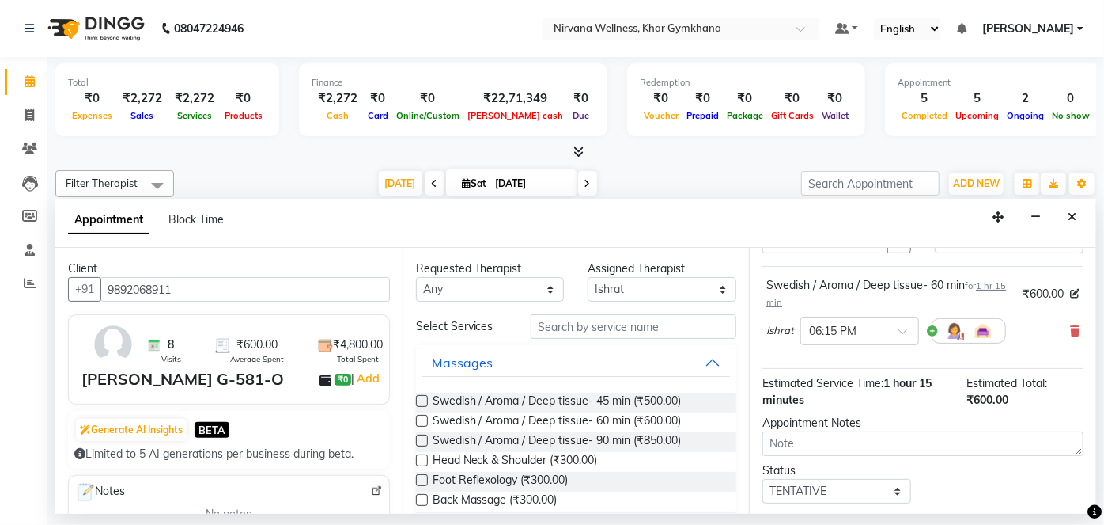
scroll to position [183, 0]
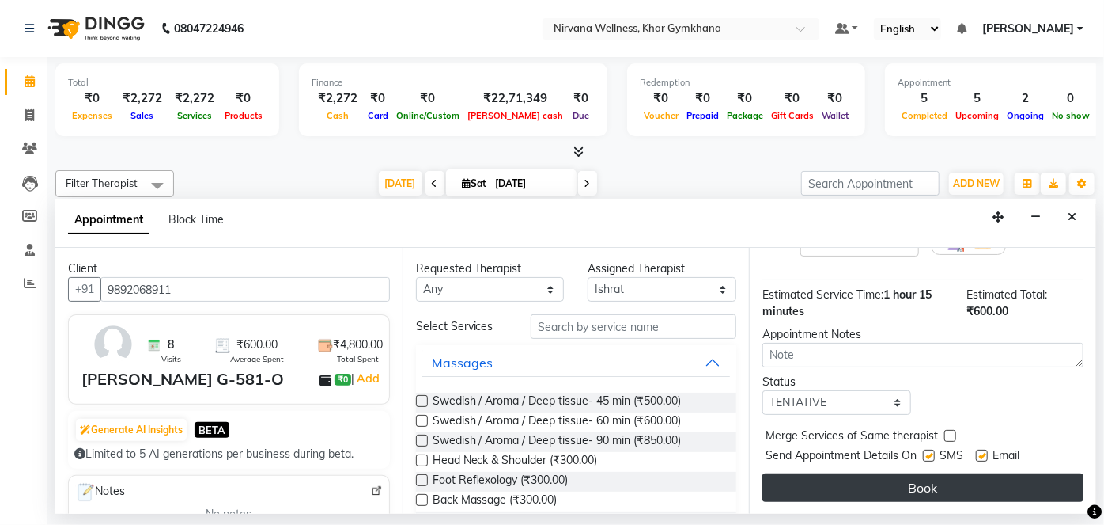
click at [896, 478] on button "Book" at bounding box center [923, 487] width 321 height 28
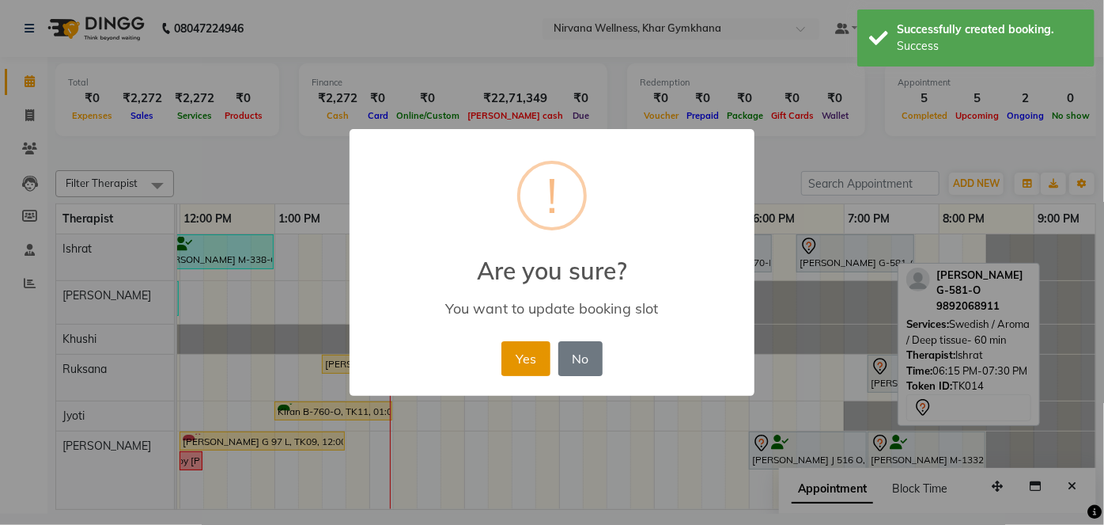
click at [536, 361] on button "Yes" at bounding box center [526, 358] width 48 height 35
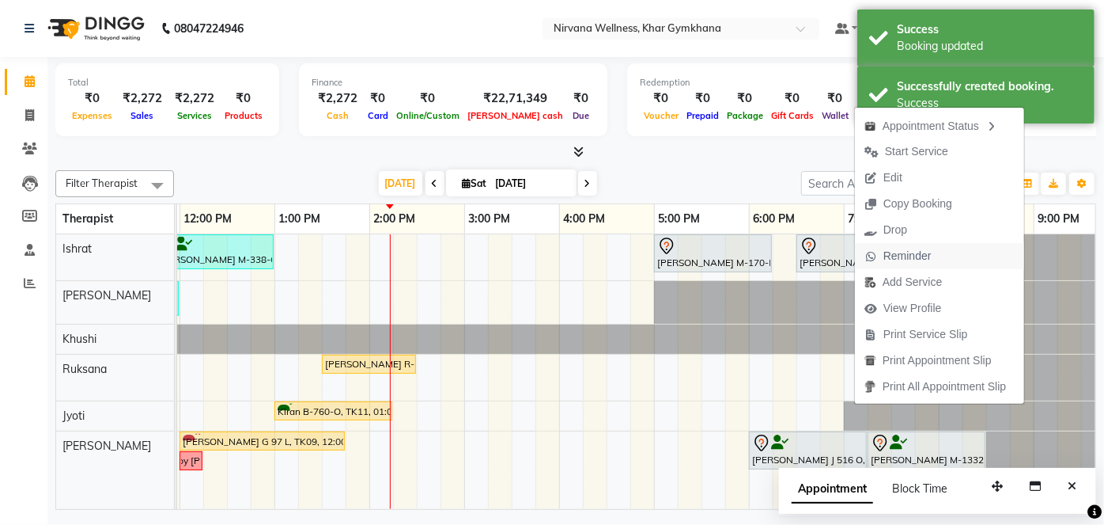
click at [881, 249] on span "Reminder" at bounding box center [898, 256] width 86 height 26
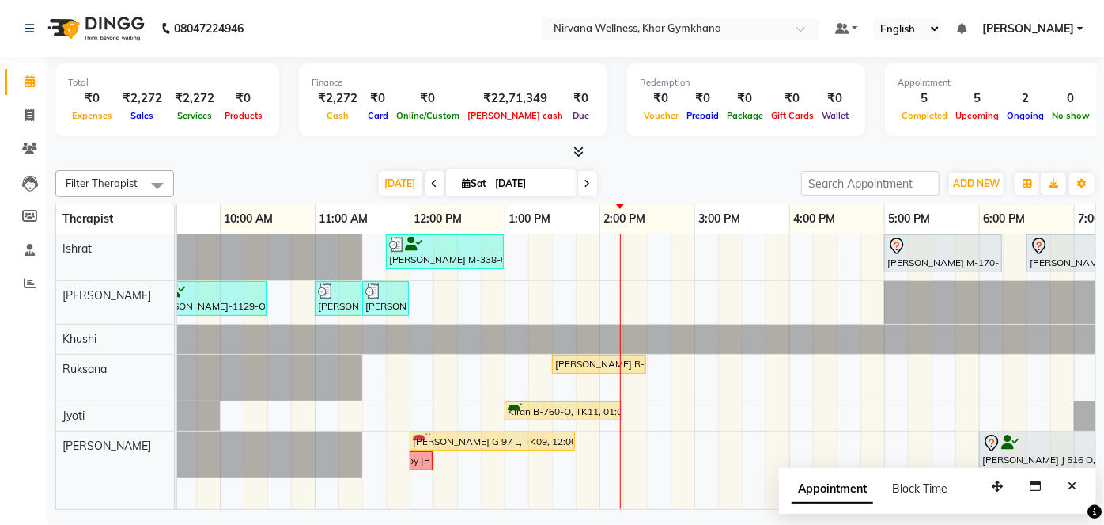
scroll to position [0, 222]
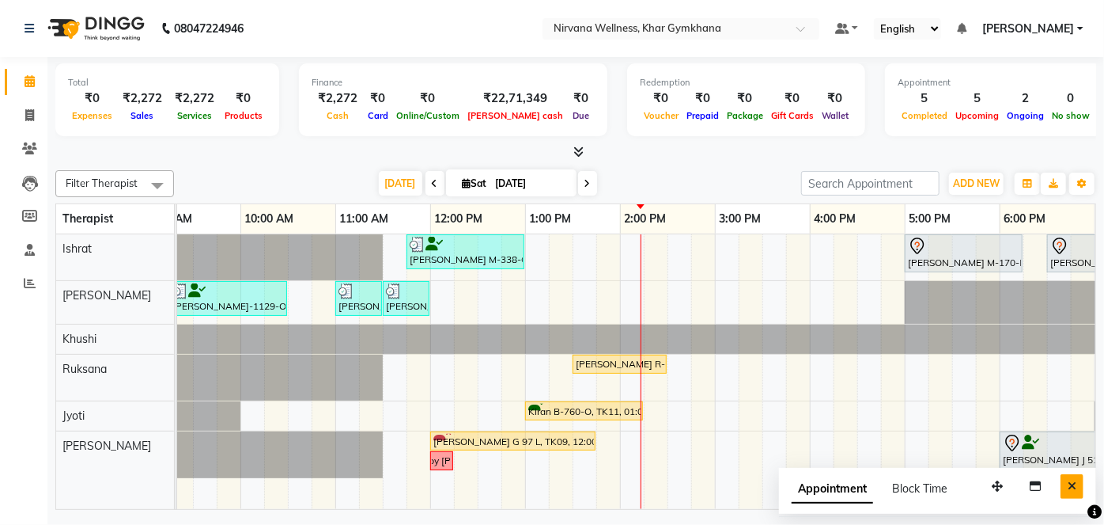
click at [1066, 484] on button "Close" at bounding box center [1072, 486] width 23 height 25
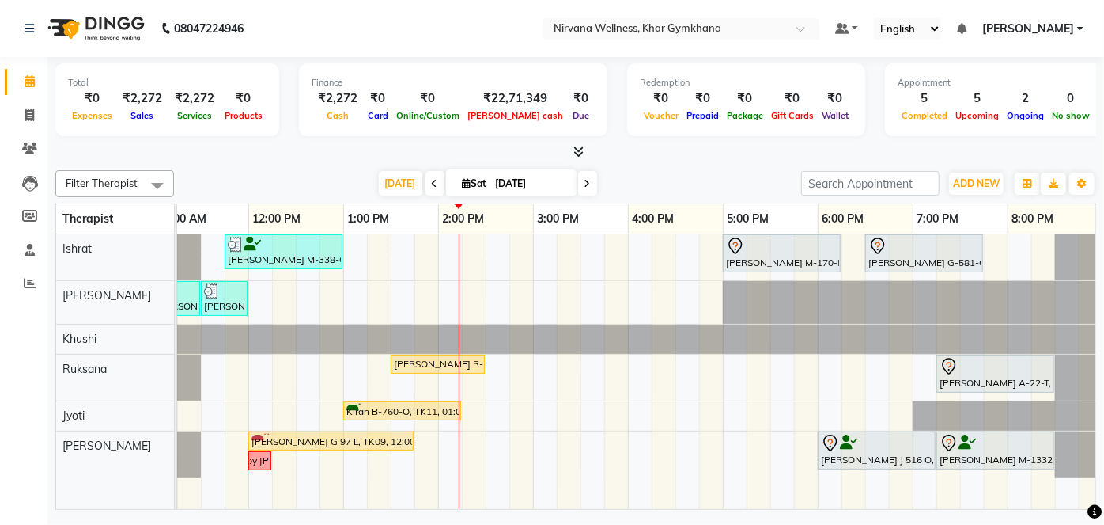
scroll to position [0, 420]
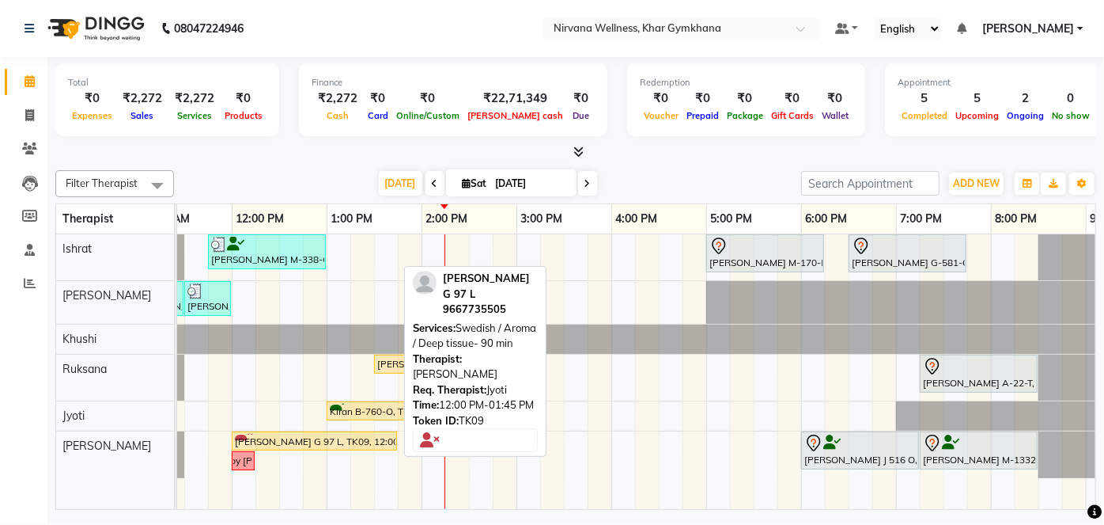
click at [370, 440] on div "[PERSON_NAME] G 97 L, TK09, 12:00 PM-01:45 PM, Swedish / Aroma / Deep tissue- 9…" at bounding box center [314, 441] width 162 height 15
select select "1"
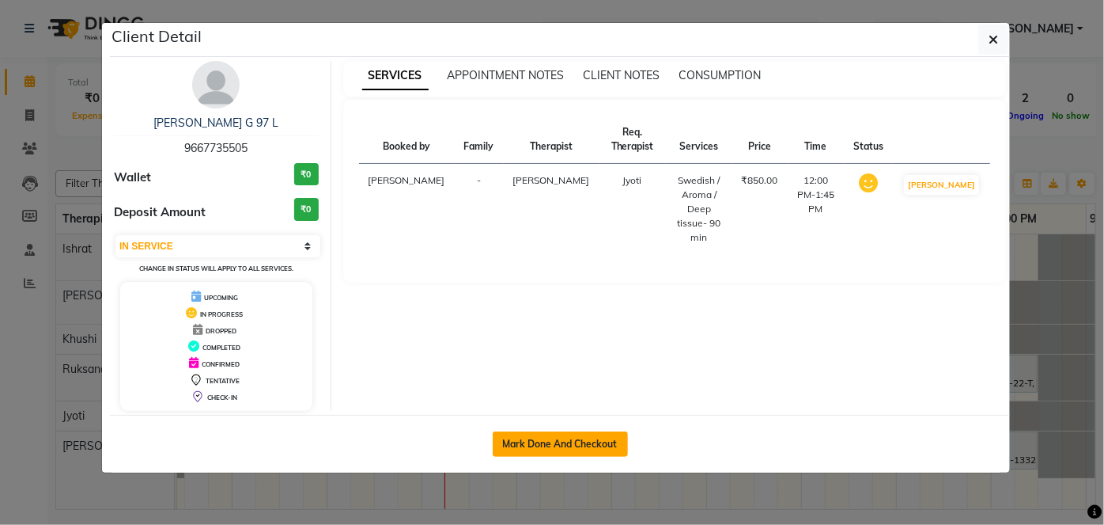
click at [562, 438] on button "Mark Done And Checkout" at bounding box center [560, 443] width 135 height 25
select select "service"
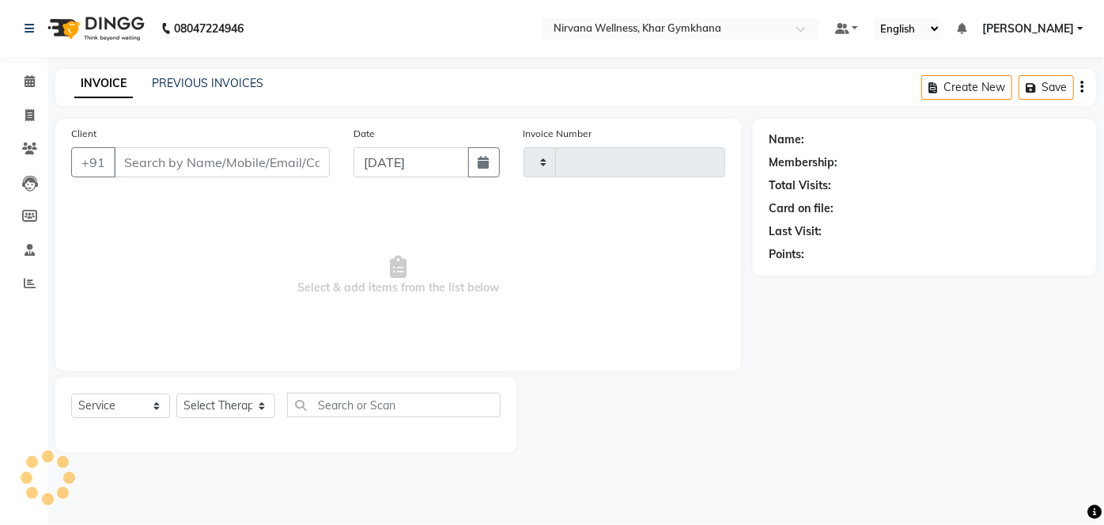
type input "2456"
select select "6844"
click at [35, 82] on span at bounding box center [30, 82] width 28 height 18
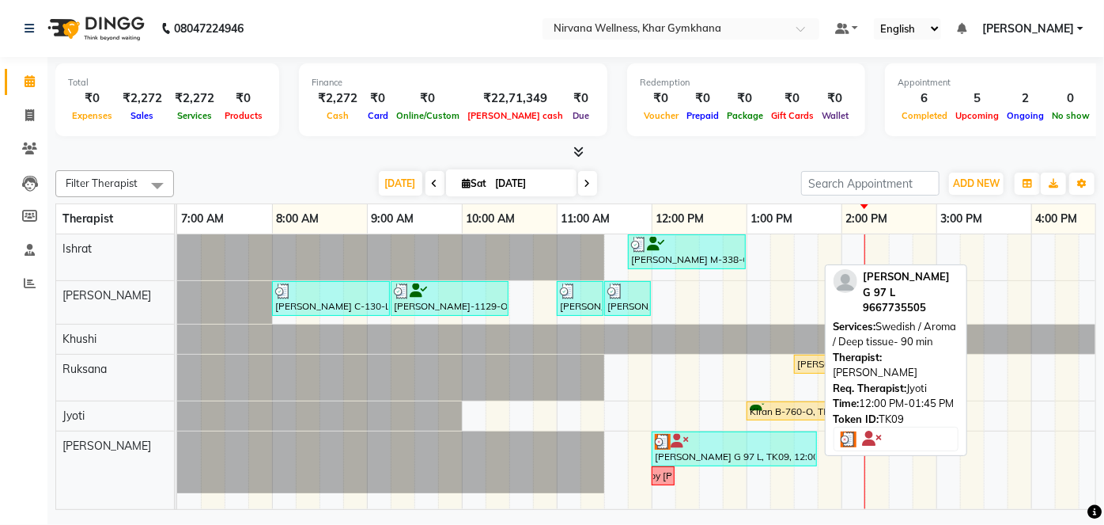
click at [691, 441] on div at bounding box center [734, 442] width 159 height 16
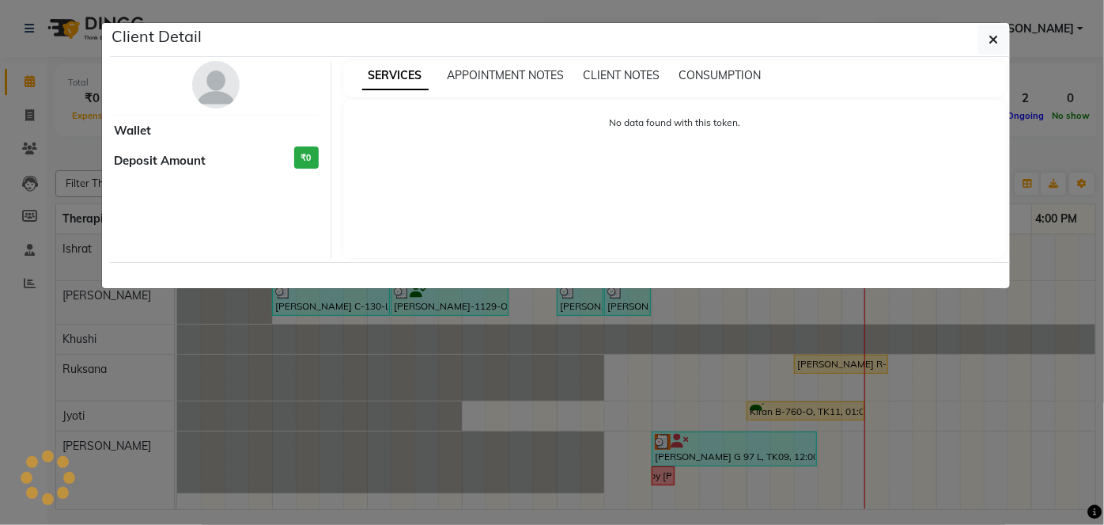
select select "3"
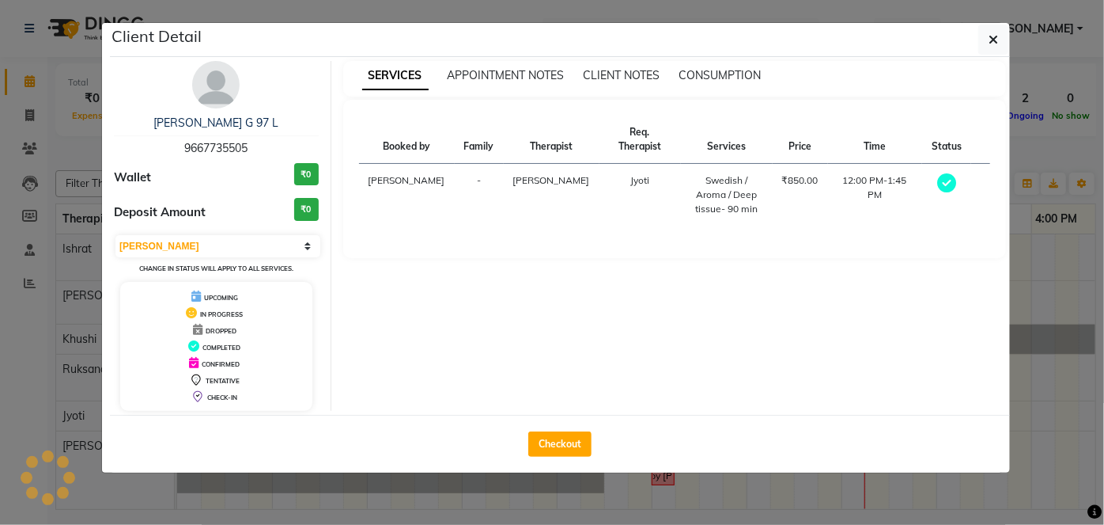
click at [574, 428] on div "Checkout" at bounding box center [560, 444] width 900 height 58
click at [574, 440] on button "Checkout" at bounding box center [559, 443] width 63 height 25
select select "6844"
select select "service"
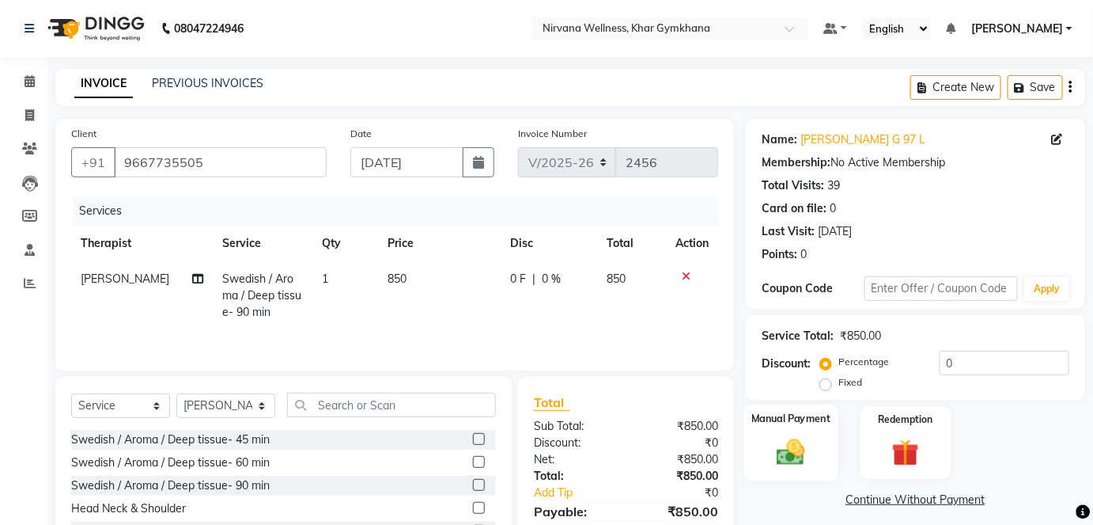
click at [796, 437] on img at bounding box center [791, 451] width 46 height 32
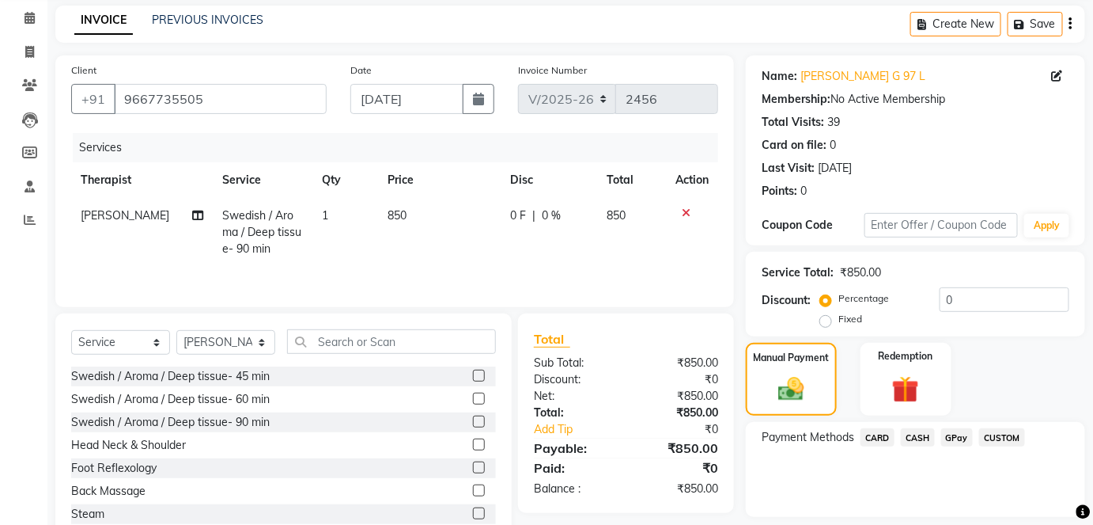
scroll to position [111, 0]
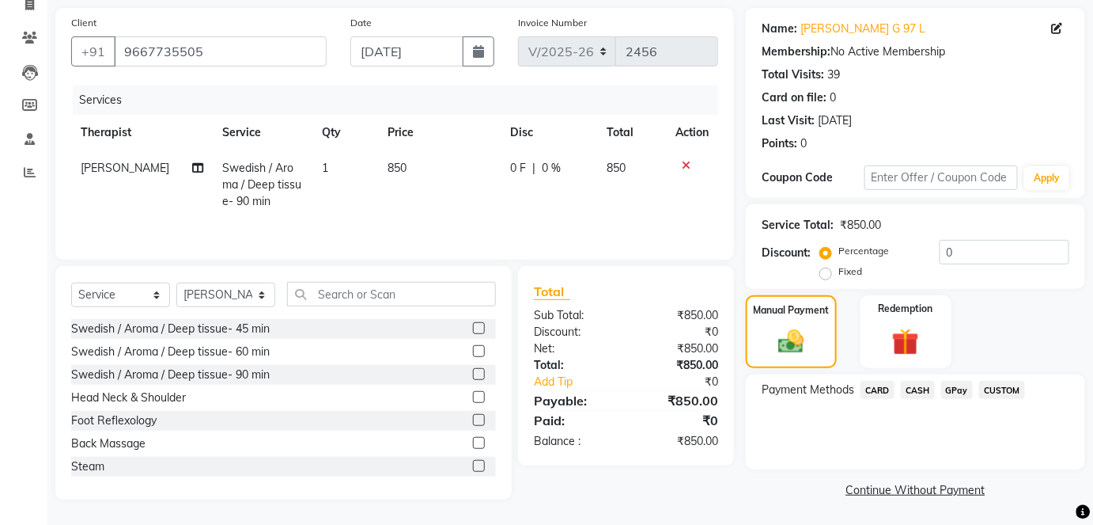
click at [915, 388] on span "CASH" at bounding box center [918, 390] width 34 height 18
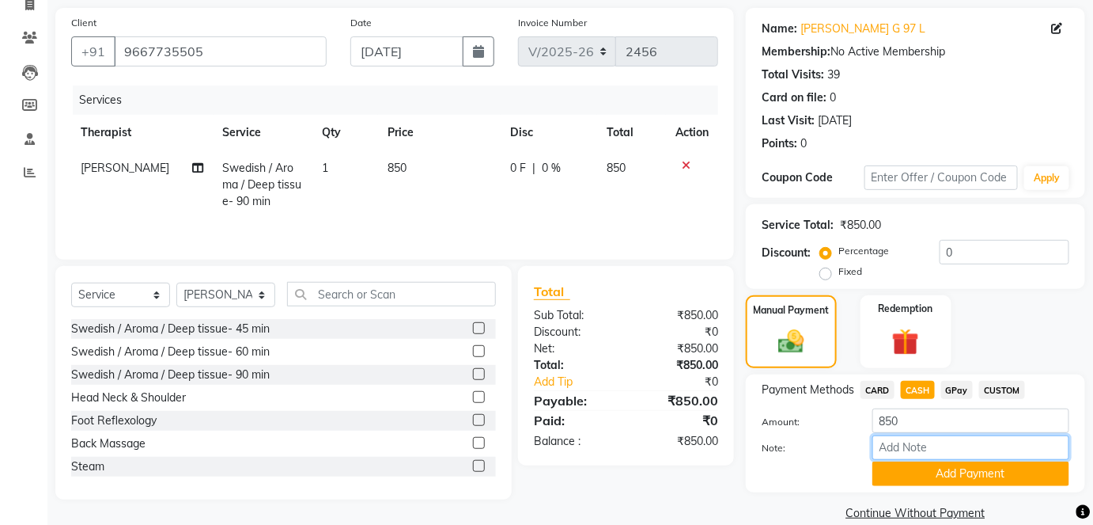
click at [910, 456] on input "Note:" at bounding box center [971, 447] width 197 height 25
paste input "HL0002778"
click at [945, 464] on button "Add Payment" at bounding box center [971, 473] width 197 height 25
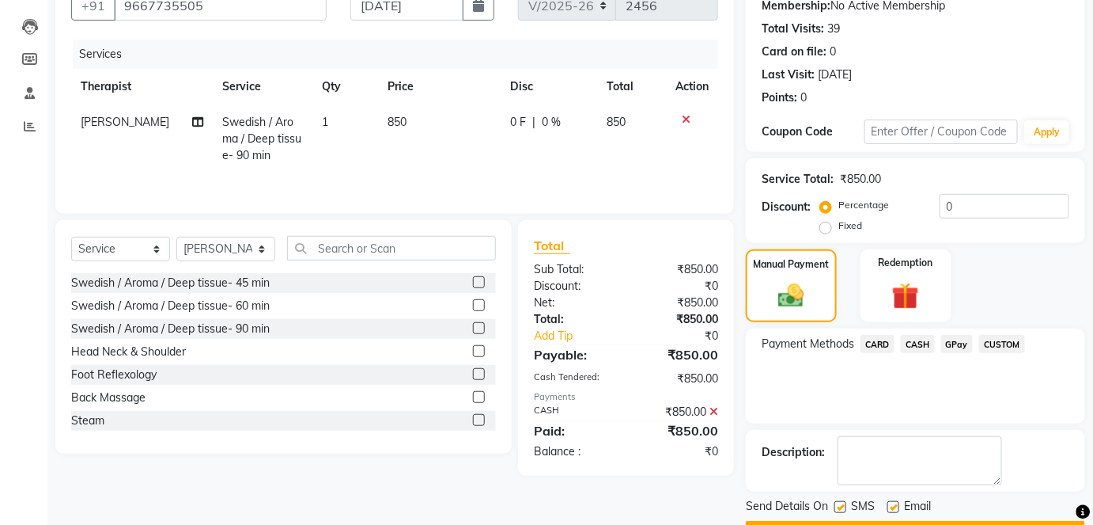
scroll to position [199, 0]
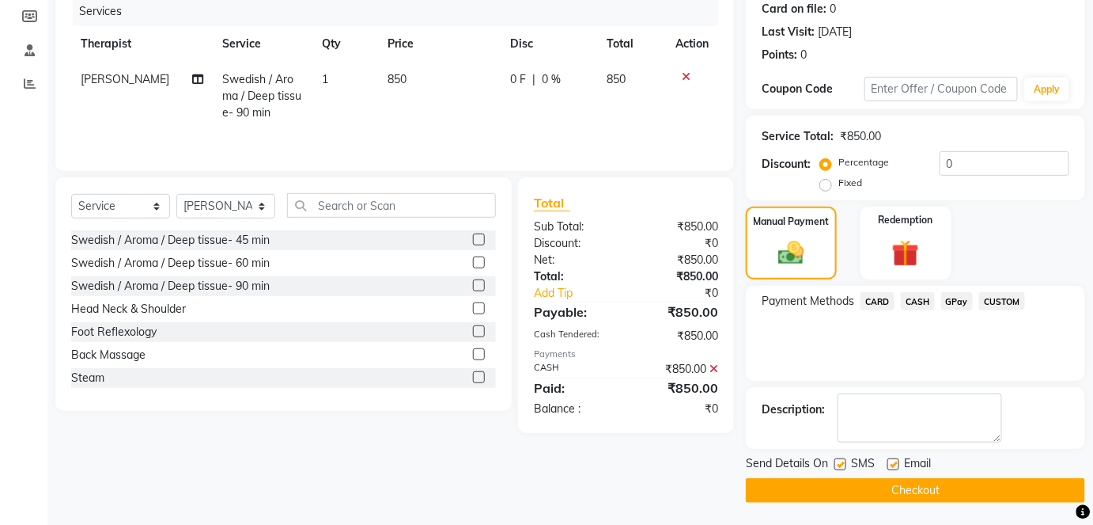
click at [942, 483] on button "Checkout" at bounding box center [915, 490] width 339 height 25
click at [869, 489] on button "Checkout" at bounding box center [915, 490] width 339 height 25
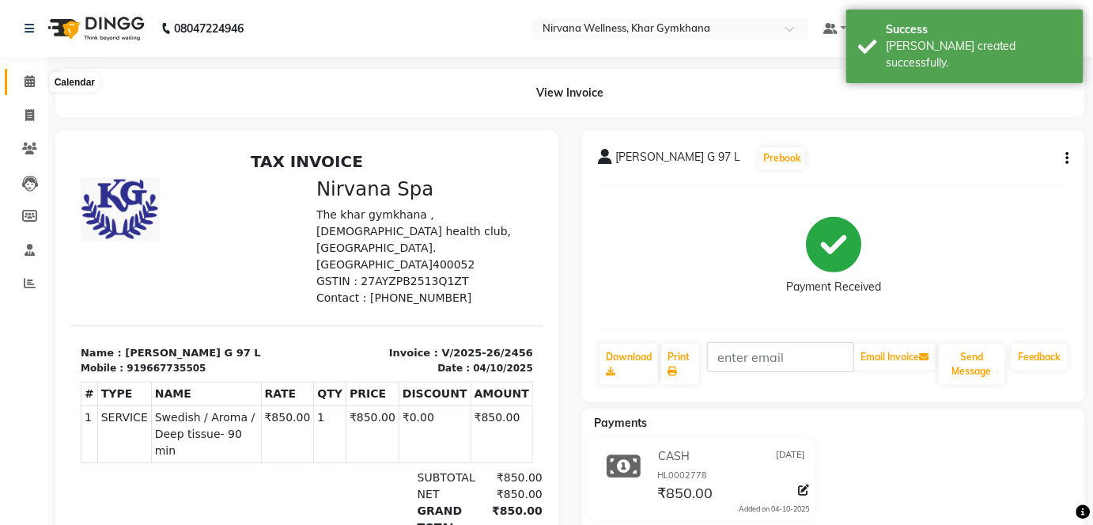
click at [35, 87] on span at bounding box center [30, 82] width 28 height 18
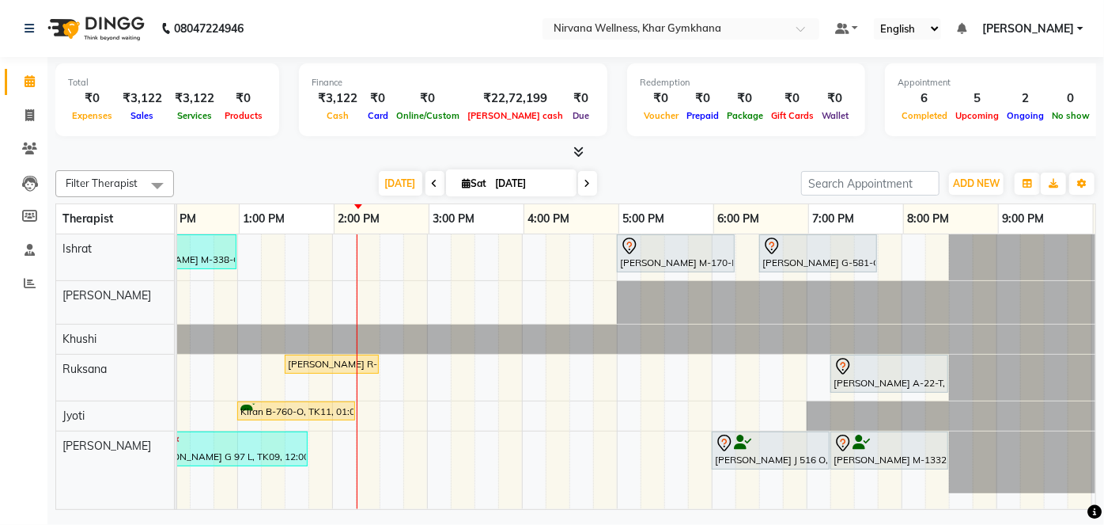
scroll to position [0, 509]
click at [717, 373] on div "[PERSON_NAME] M-338-O, TK01, 11:45 AM-01:00 PM, Swedish / Aroma / Deep tissue- …" at bounding box center [427, 371] width 1519 height 275
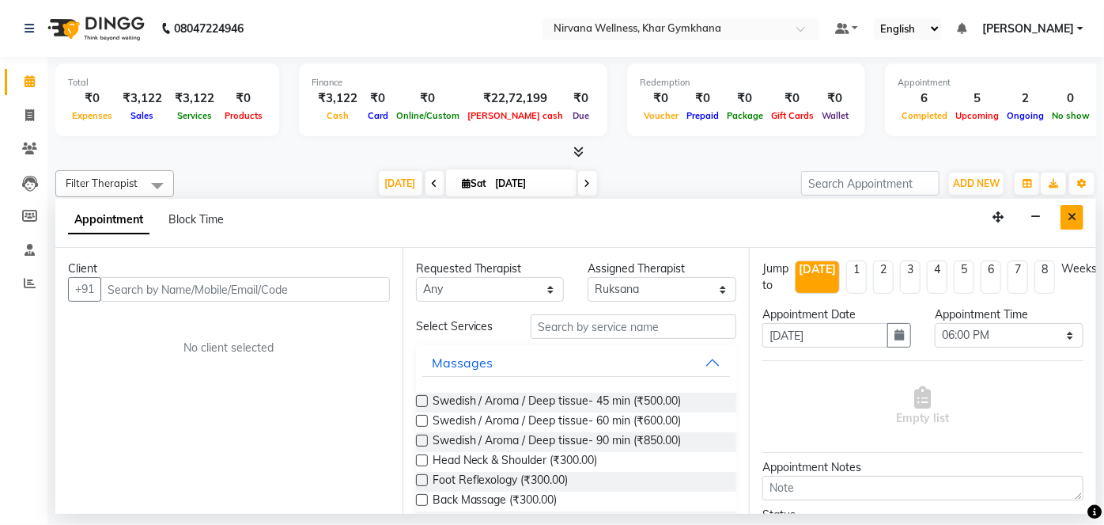
click at [1080, 205] on button "Close" at bounding box center [1072, 217] width 23 height 25
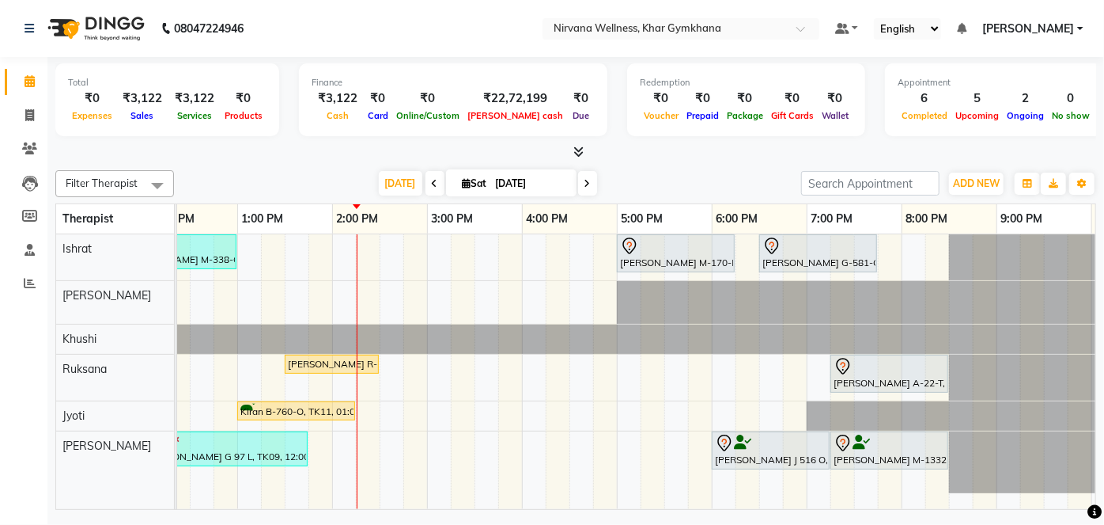
click at [725, 370] on div "[PERSON_NAME] M-338-O, TK01, 11:45 AM-01:00 PM, Swedish / Aroma / Deep tissue- …" at bounding box center [427, 371] width 1519 height 275
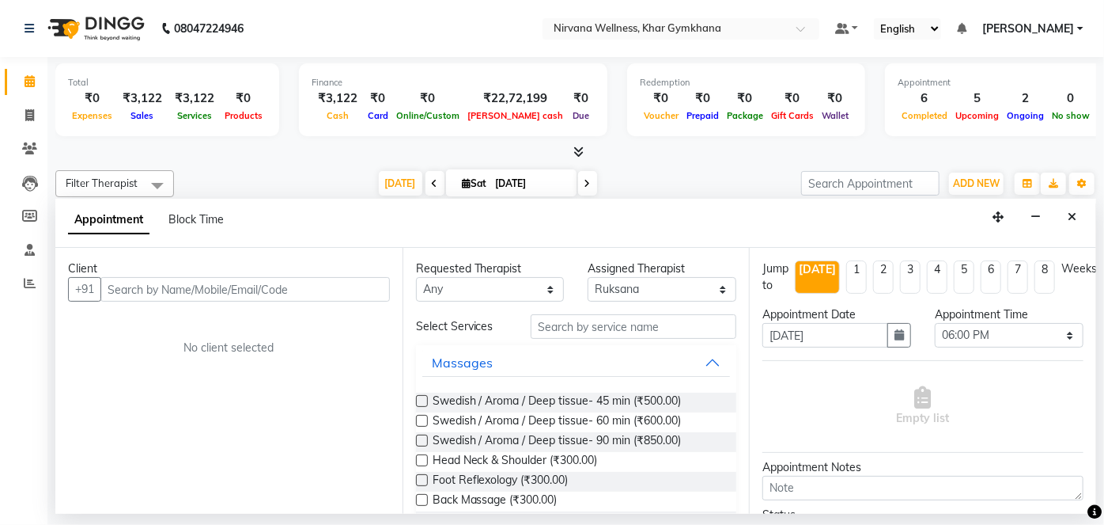
click at [1070, 229] on div "Appointment Block Time" at bounding box center [575, 223] width 1041 height 49
click at [1070, 222] on button "Close" at bounding box center [1072, 217] width 23 height 25
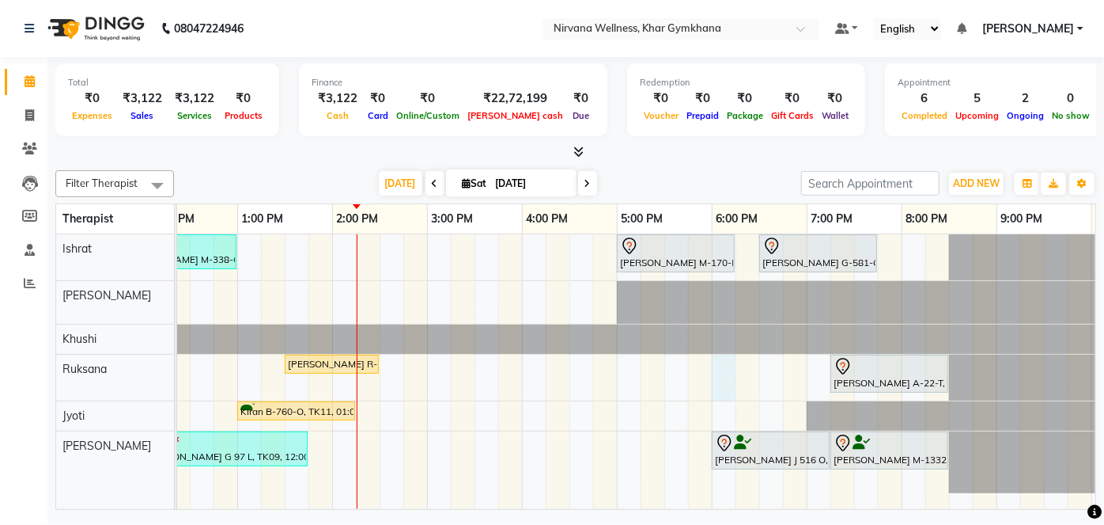
click at [723, 380] on div "[PERSON_NAME] M-338-O, TK01, 11:45 AM-01:00 PM, Swedish / Aroma / Deep tissue- …" at bounding box center [427, 371] width 1519 height 275
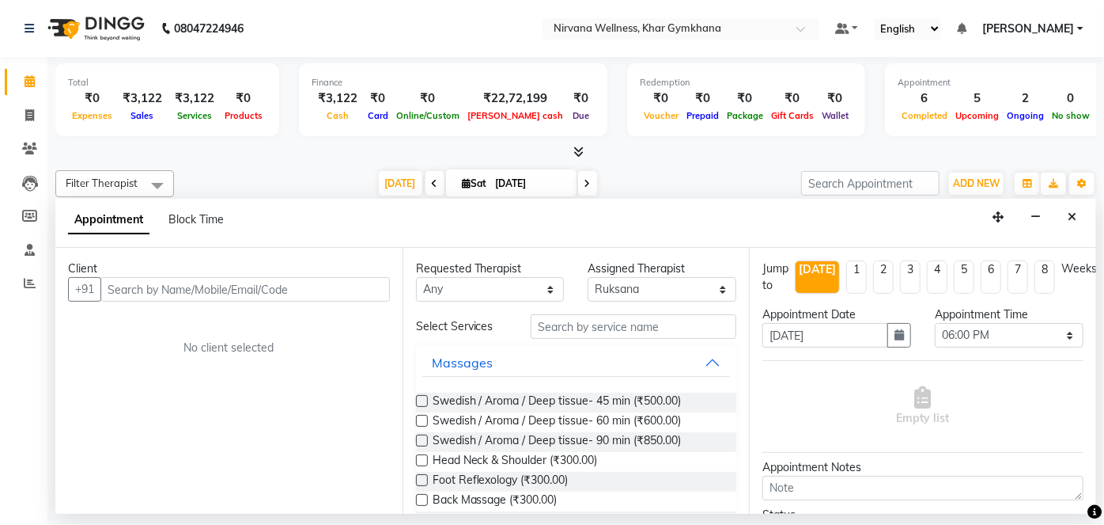
click at [306, 283] on input "text" at bounding box center [245, 289] width 290 height 25
click at [1066, 219] on button "Close" at bounding box center [1072, 217] width 23 height 25
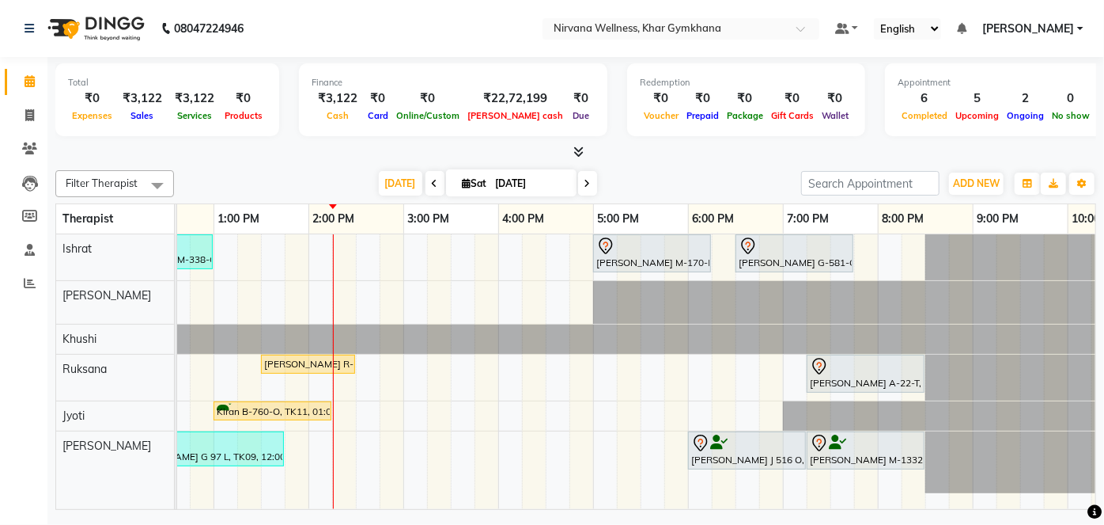
scroll to position [0, 599]
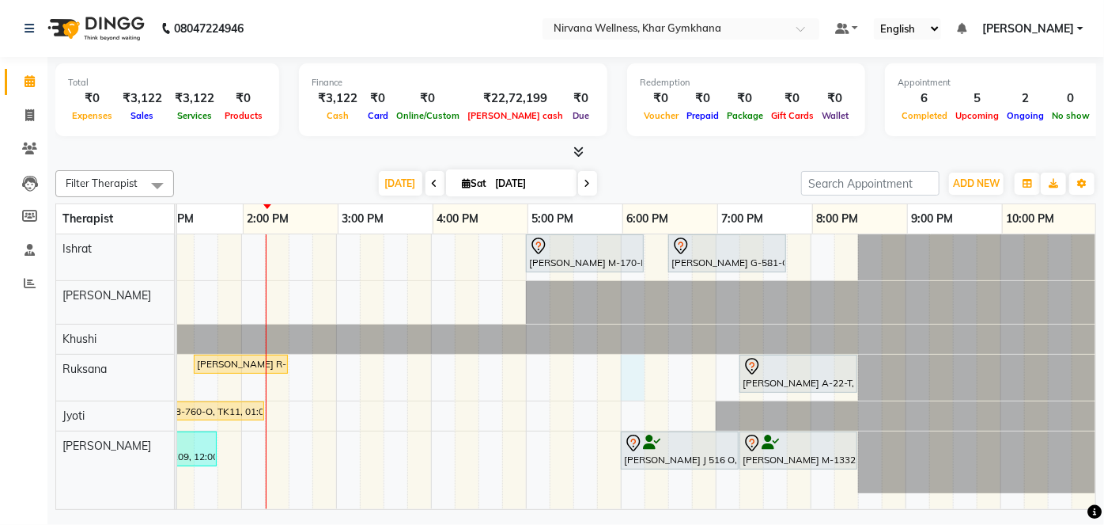
click at [615, 366] on div "[PERSON_NAME] M-338-O, TK01, 11:45 AM-01:00 PM, Swedish / Aroma / Deep tissue- …" at bounding box center [336, 371] width 1519 height 275
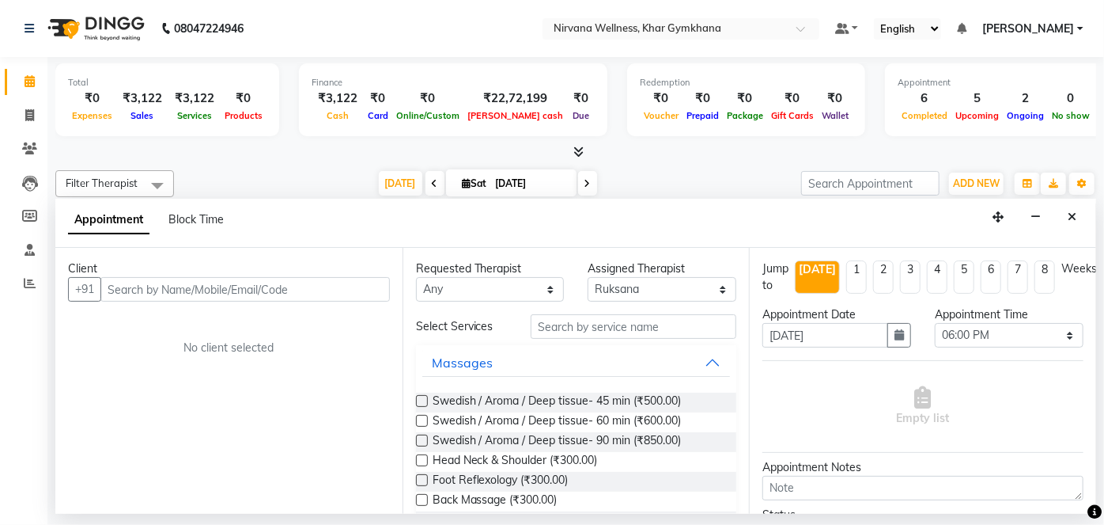
click at [196, 283] on input "text" at bounding box center [245, 289] width 290 height 25
click at [206, 228] on div "Appointment Block Time" at bounding box center [155, 223] width 175 height 36
click at [209, 220] on span "Block Time" at bounding box center [196, 219] width 55 height 14
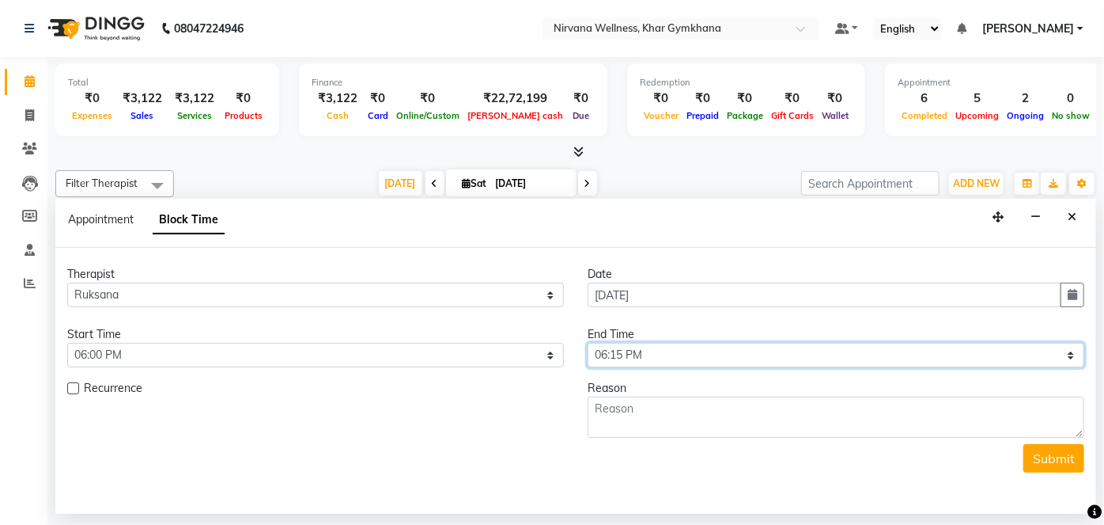
click at [742, 345] on select "Select 08:00 AM 08:15 AM 08:30 AM 08:45 AM 09:00 AM 09:15 AM 09:30 AM 09:45 AM …" at bounding box center [836, 355] width 497 height 25
click at [588, 343] on select "Select 08:00 AM 08:15 AM 08:30 AM 08:45 AM 09:00 AM 09:15 AM 09:30 AM 09:45 AM …" at bounding box center [836, 355] width 497 height 25
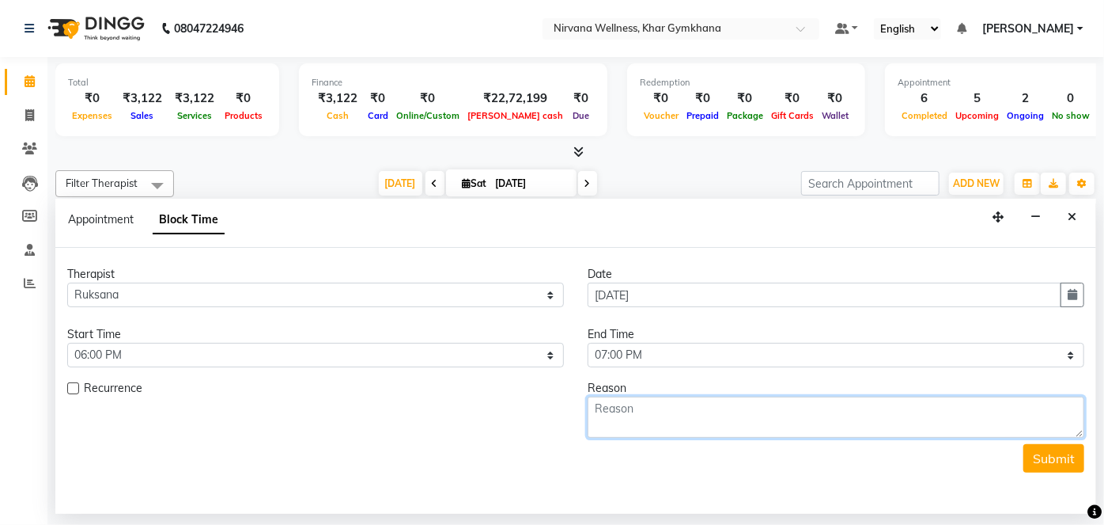
click at [729, 398] on textarea at bounding box center [836, 416] width 497 height 41
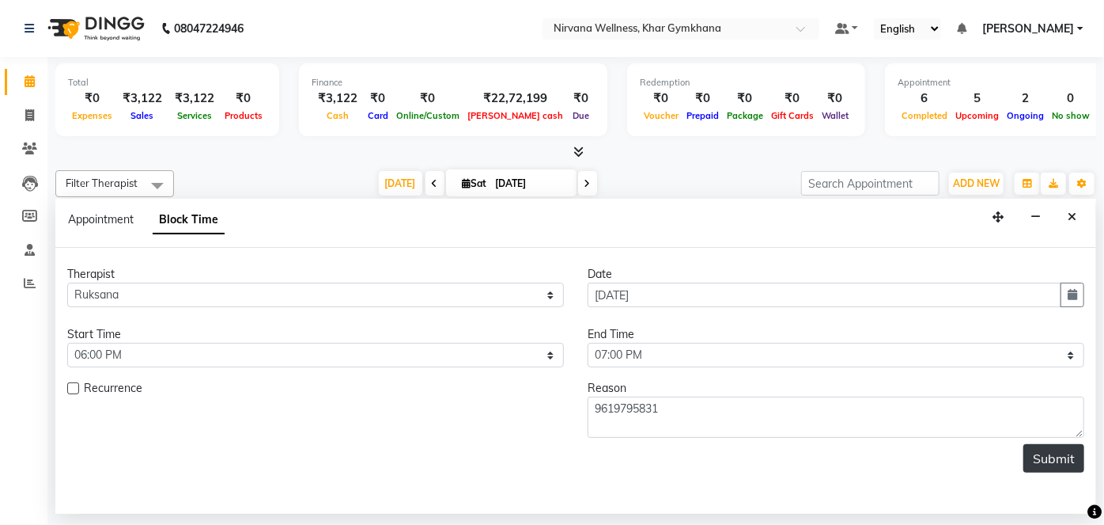
click at [1053, 449] on button "Submit" at bounding box center [1054, 458] width 61 height 28
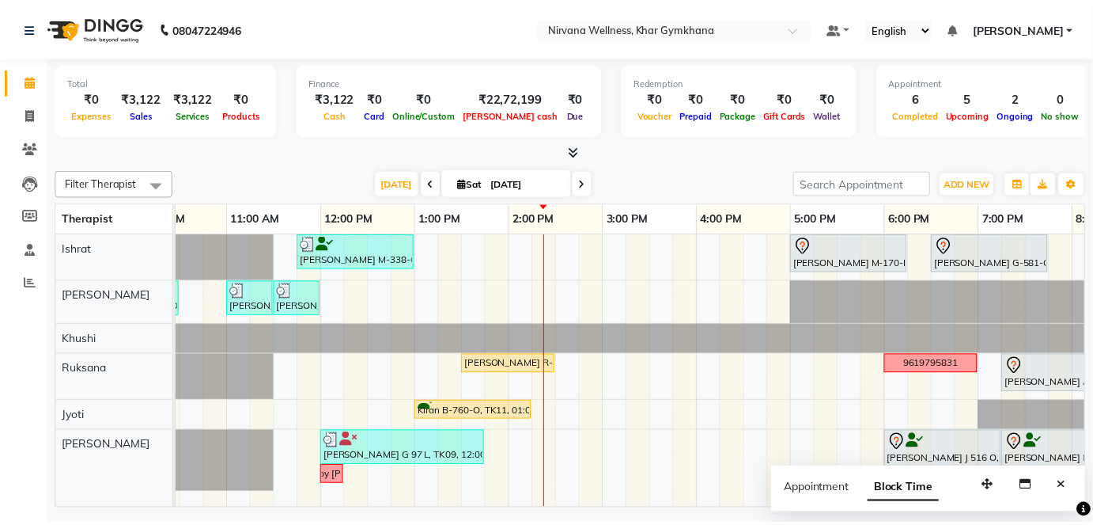
scroll to position [0, 267]
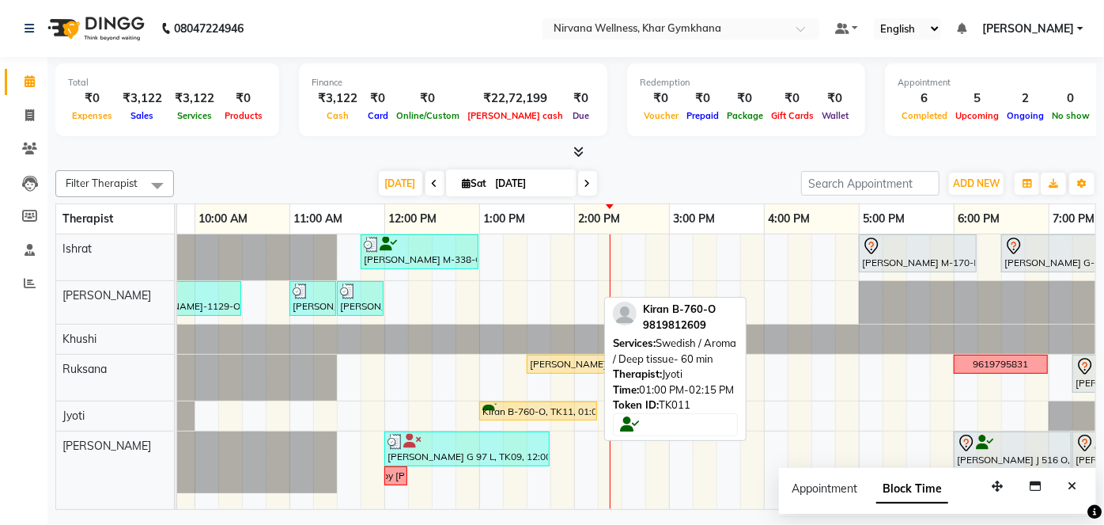
click at [560, 415] on div "Kiran B-760-O, TK11, 01:00 PM-02:15 PM, Swedish / Aroma / Deep tissue- 60 min" at bounding box center [538, 410] width 115 height 15
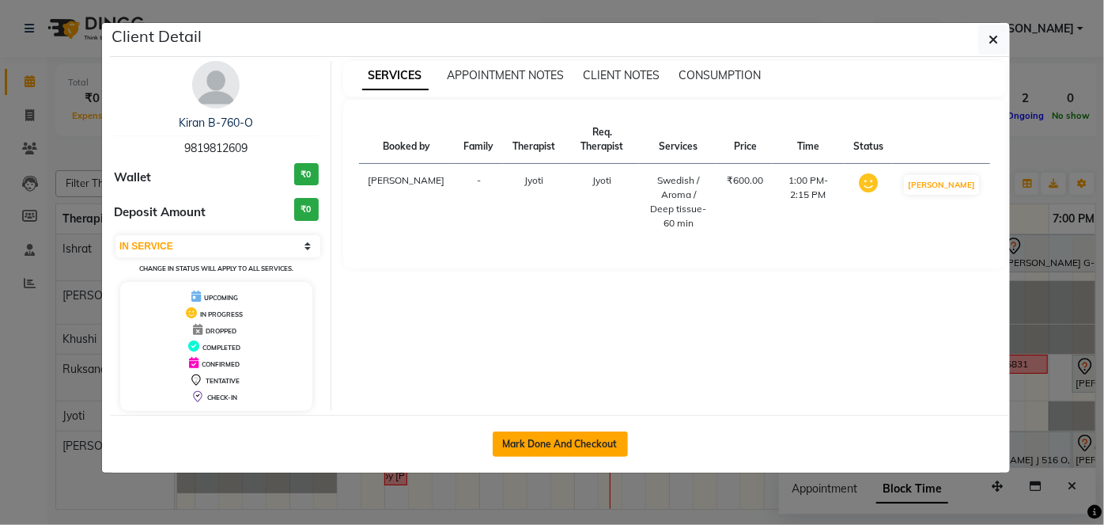
drag, startPoint x: 575, startPoint y: 437, endPoint x: 598, endPoint y: 431, distance: 23.8
click at [576, 437] on button "Mark Done And Checkout" at bounding box center [560, 443] width 135 height 25
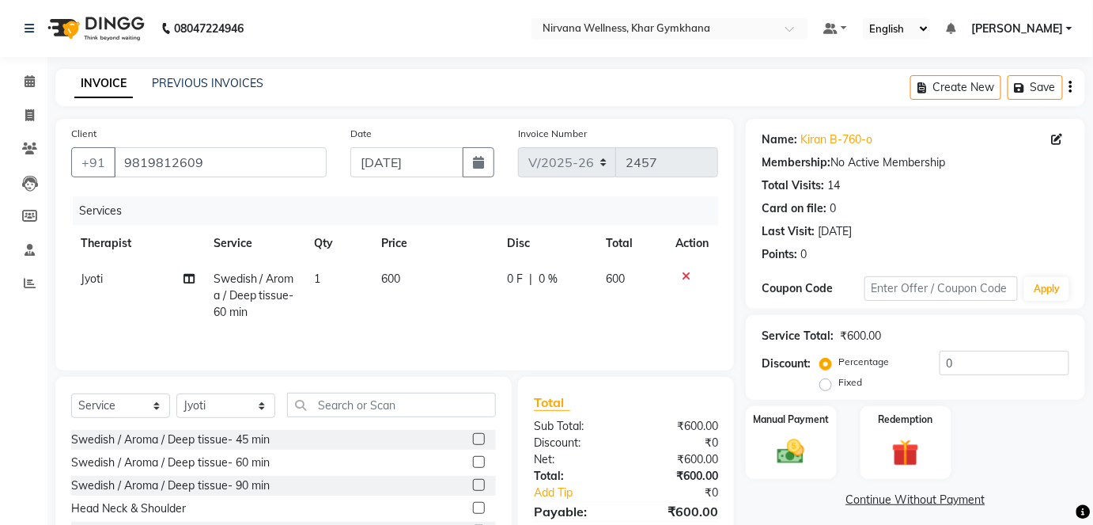
click at [801, 436] on img at bounding box center [791, 452] width 44 height 32
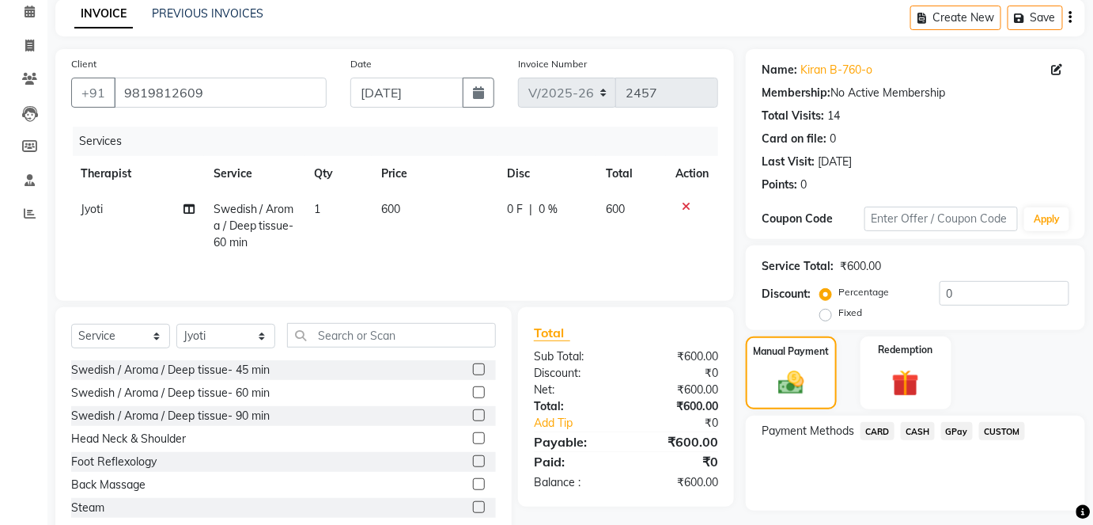
scroll to position [111, 0]
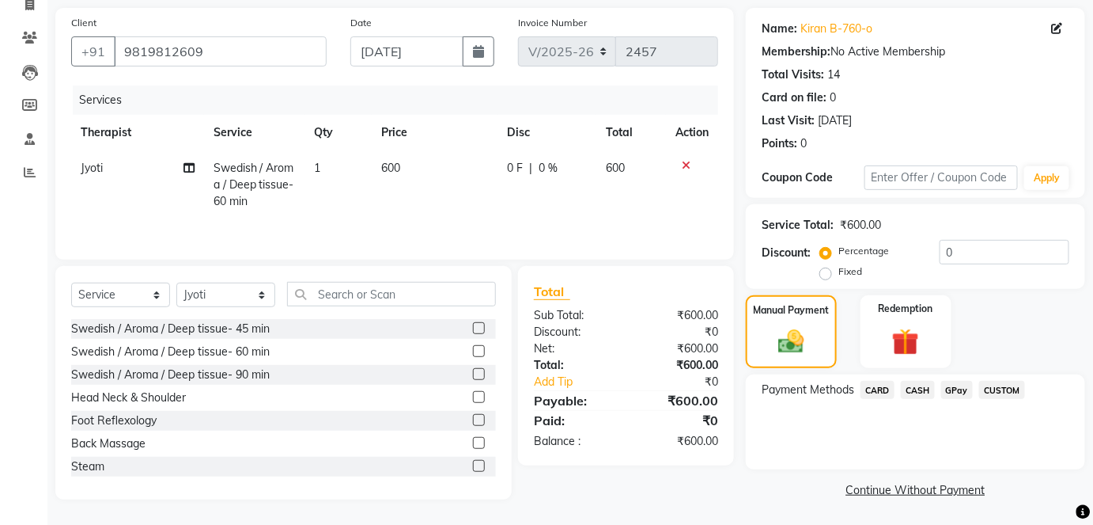
click at [934, 396] on span "CASH" at bounding box center [918, 390] width 34 height 18
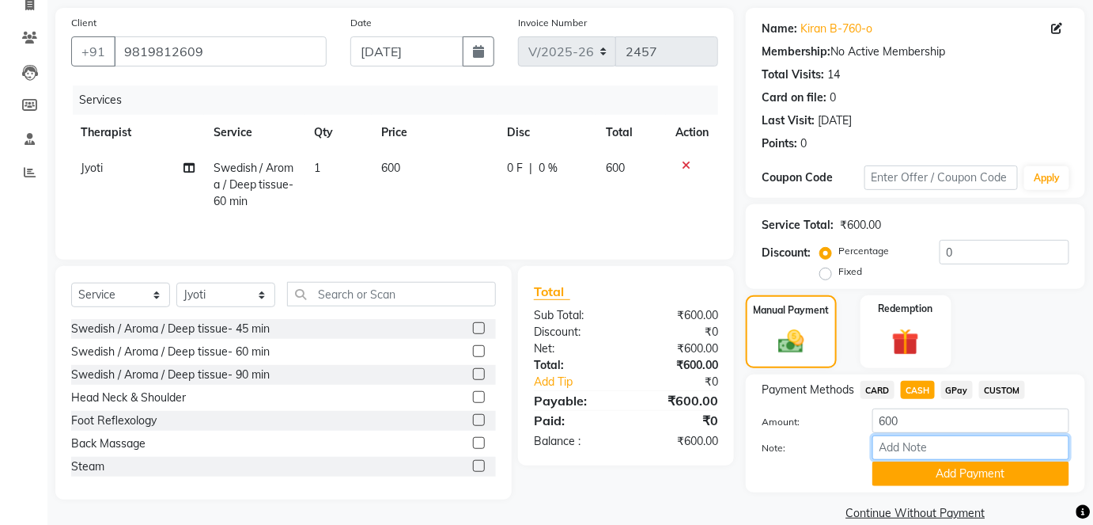
click at [919, 454] on input "Note:" at bounding box center [971, 447] width 197 height 25
paste input "HL0002779"
click at [956, 472] on button "Add Payment" at bounding box center [971, 473] width 197 height 25
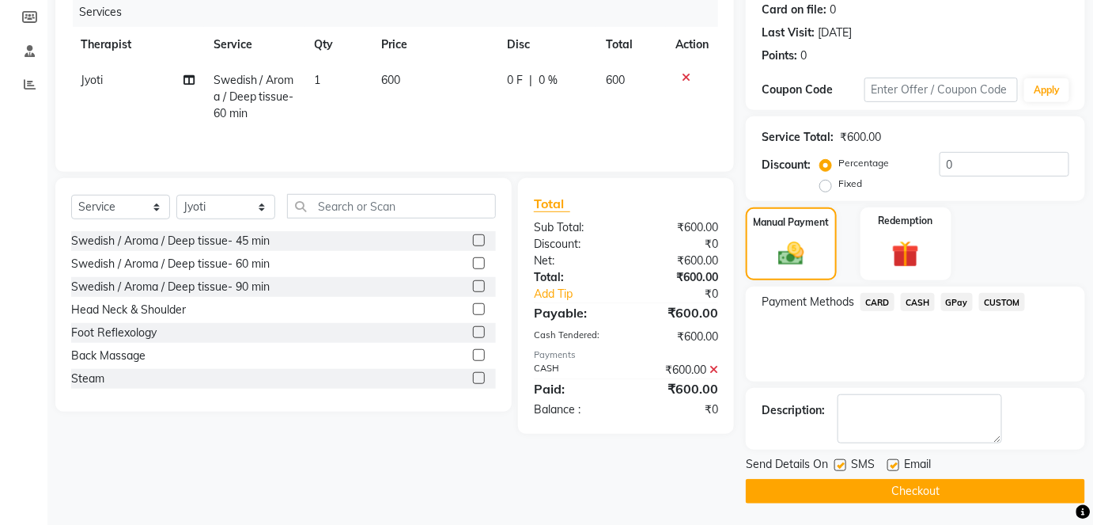
scroll to position [199, 0]
click at [944, 482] on button "Checkout" at bounding box center [915, 490] width 339 height 25
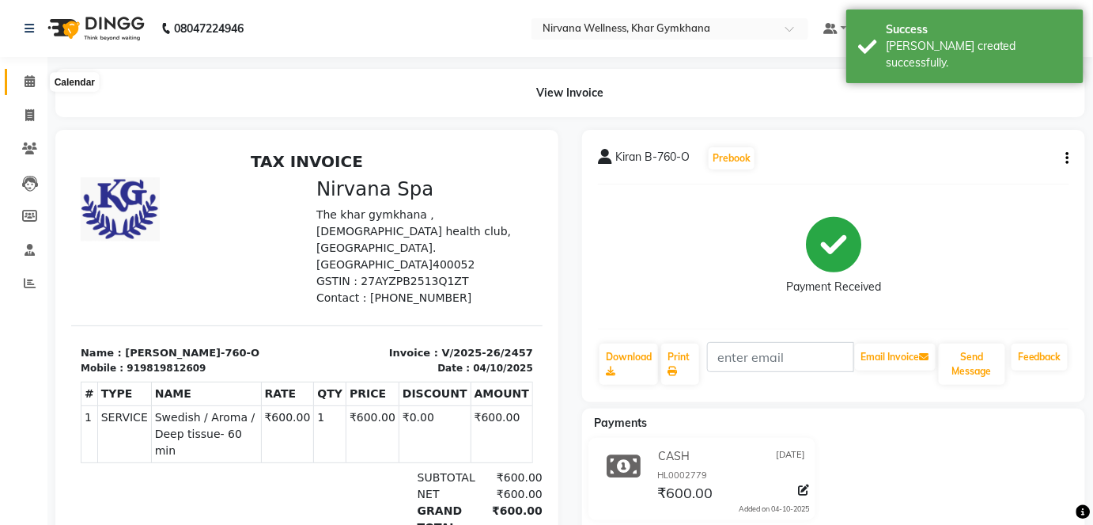
click at [25, 87] on icon at bounding box center [30, 81] width 10 height 12
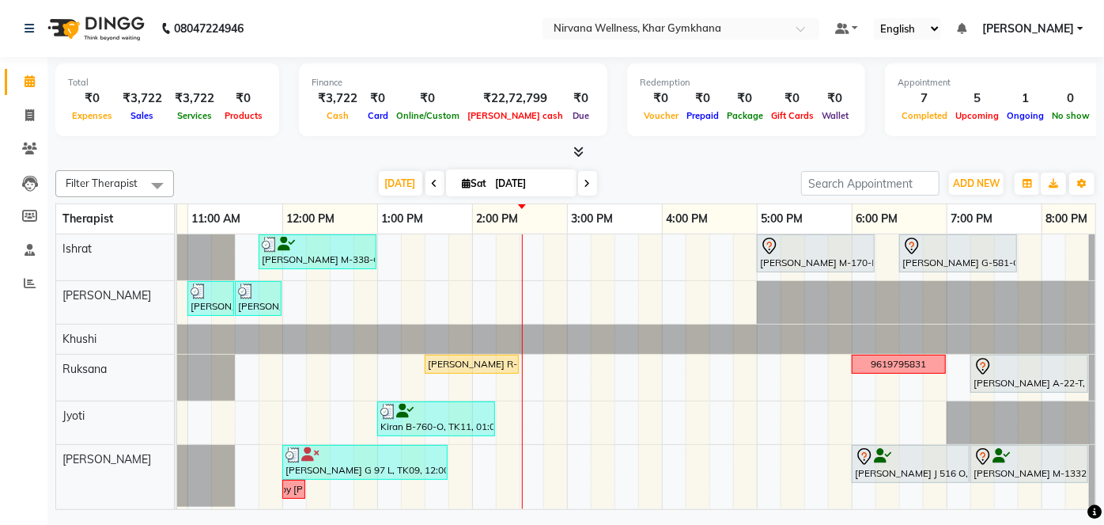
scroll to position [0, 416]
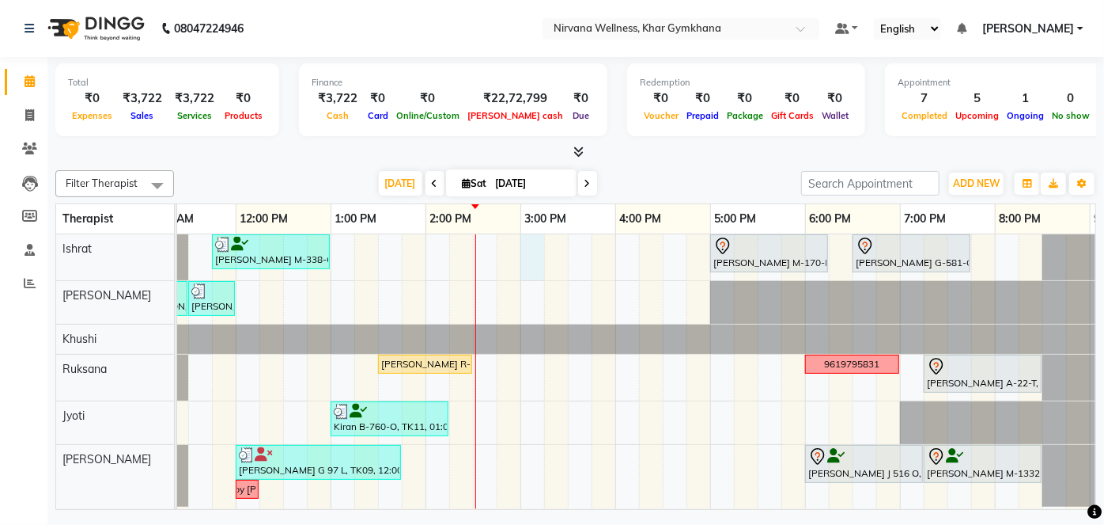
click at [539, 259] on div "[PERSON_NAME] M-338-O, TK01, 11:45 AM-01:00 PM, Swedish / Aroma / Deep tissue- …" at bounding box center [520, 371] width 1519 height 275
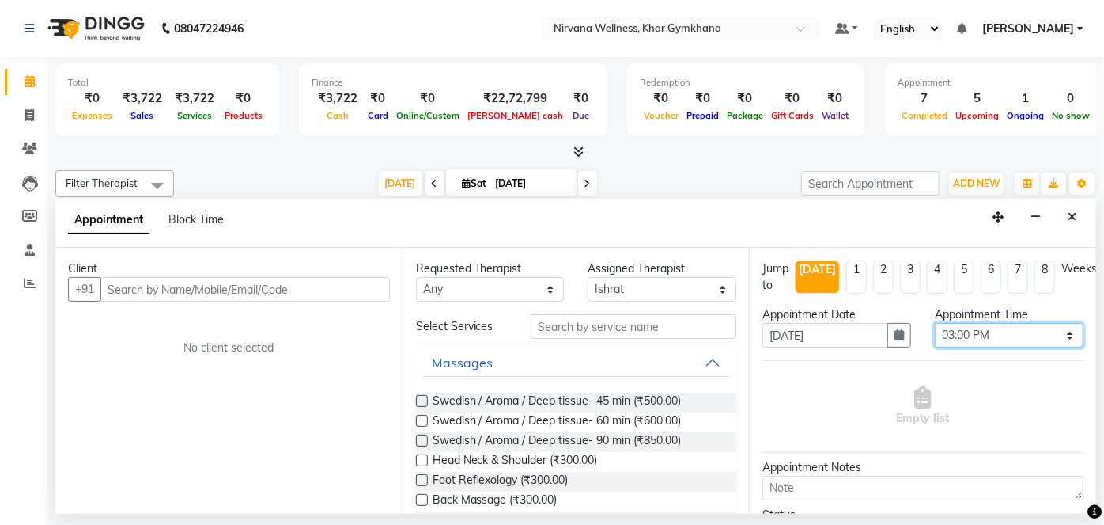
click at [962, 328] on select "Select 08:00 AM 08:15 AM 08:30 AM 08:45 AM 09:00 AM 09:15 AM 09:30 AM 09:45 AM …" at bounding box center [1009, 335] width 149 height 25
click at [935, 323] on select "Select 08:00 AM 08:15 AM 08:30 AM 08:45 AM 09:00 AM 09:15 AM 09:30 AM 09:45 AM …" at bounding box center [1009, 335] width 149 height 25
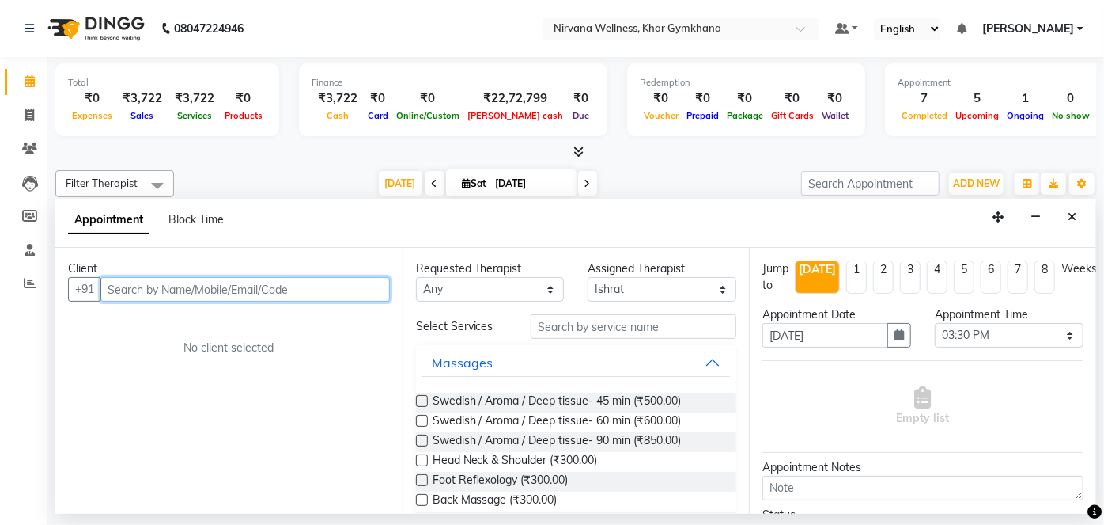
click at [321, 290] on input "text" at bounding box center [245, 289] width 290 height 25
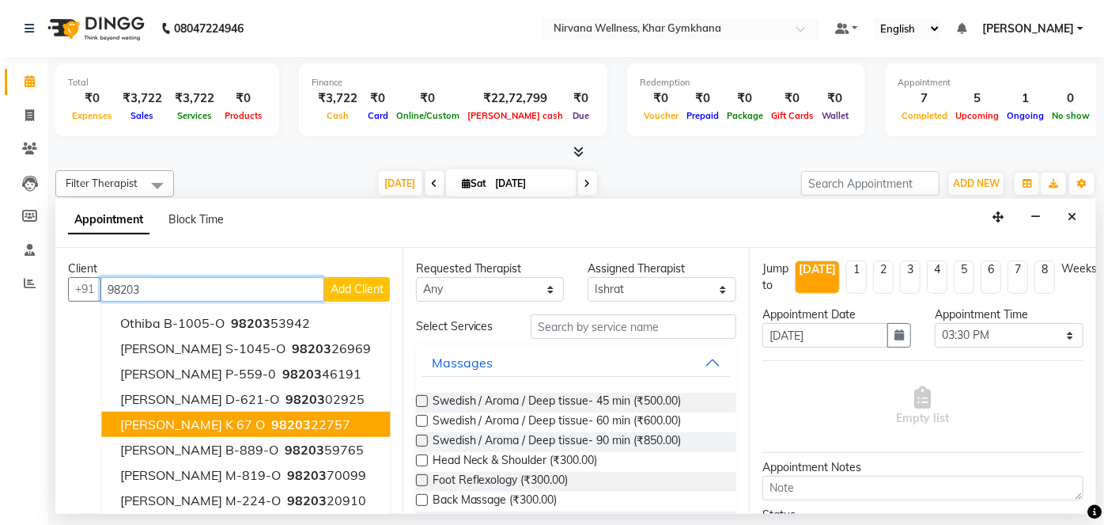
click at [291, 424] on span "98203" at bounding box center [291, 424] width 40 height 16
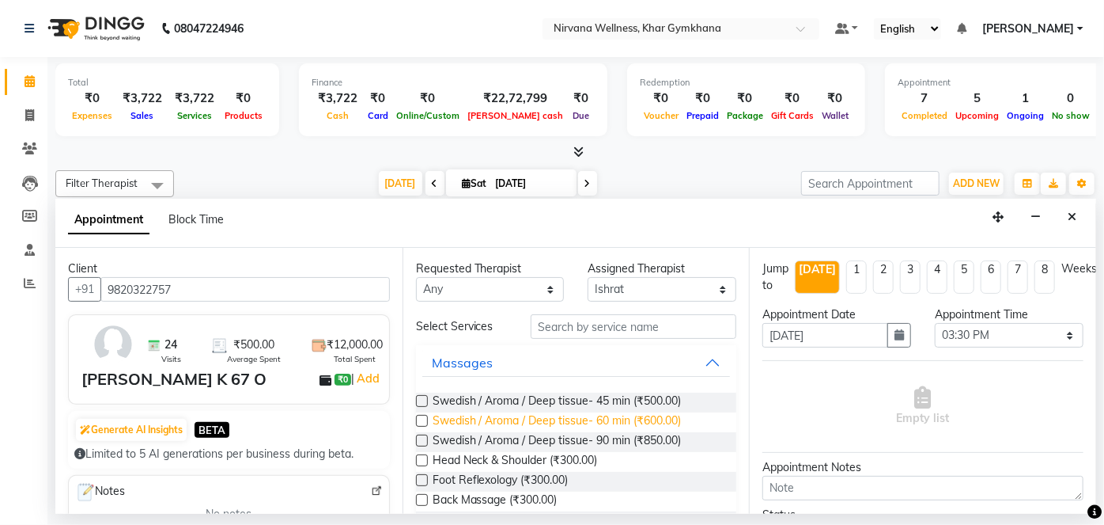
click at [626, 420] on span "Swedish / Aroma / Deep tissue- 60 min (₹600.00)" at bounding box center [557, 422] width 249 height 20
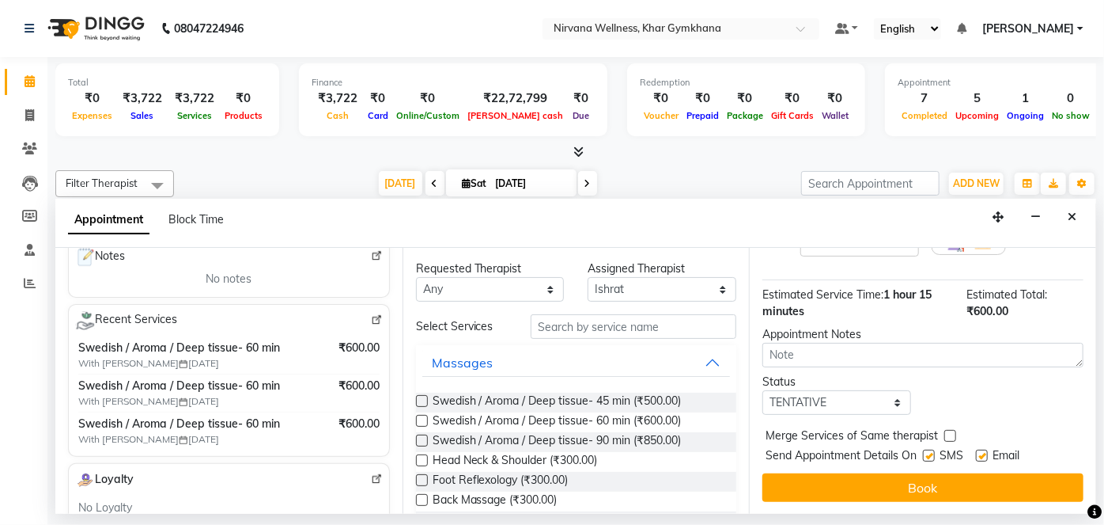
scroll to position [287, 0]
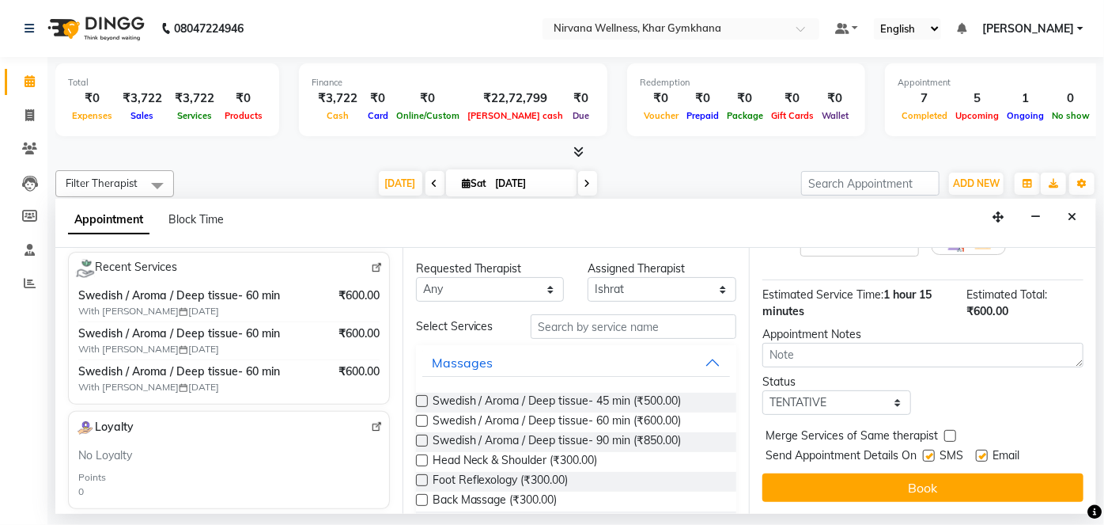
click at [932, 490] on button "Book" at bounding box center [923, 487] width 321 height 28
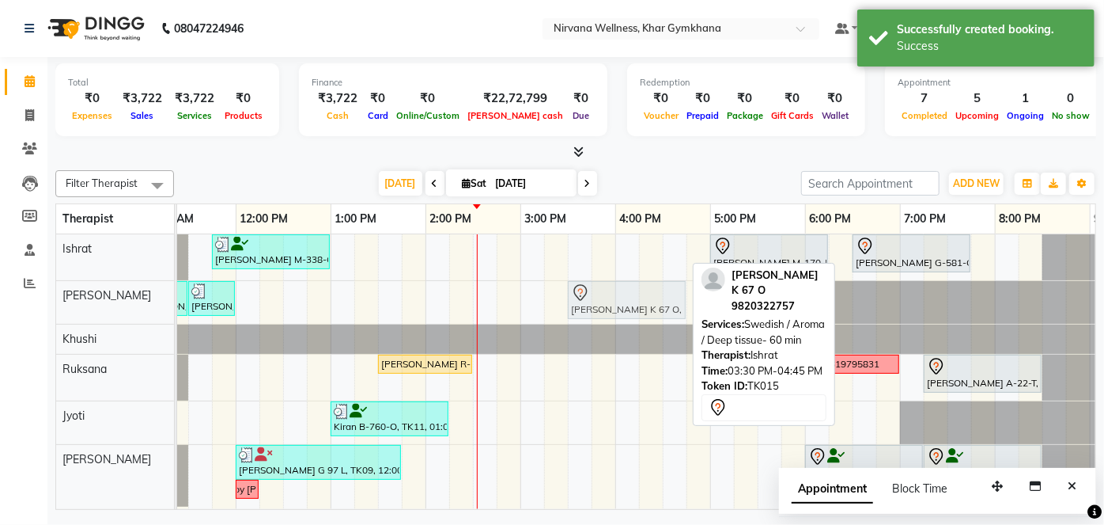
drag, startPoint x: 627, startPoint y: 234, endPoint x: 629, endPoint y: 278, distance: 44.4
click at [630, 285] on tbody "[PERSON_NAME] M-338-O, TK01, 11:45 AM-01:00 PM, Swedish / Aroma / Deep tissue- …" at bounding box center [520, 370] width 1519 height 272
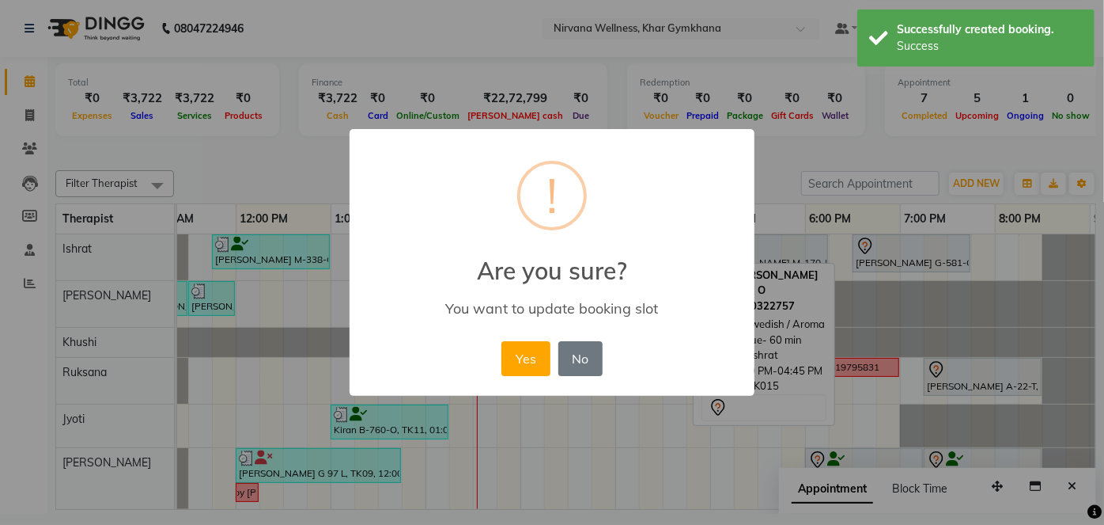
drag, startPoint x: 485, startPoint y: 359, endPoint x: 500, endPoint y: 358, distance: 15.1
click at [487, 359] on div "× ! Are you sure? You want to update booking slot Yes No No" at bounding box center [552, 262] width 405 height 267
click at [515, 358] on button "Yes" at bounding box center [526, 358] width 48 height 35
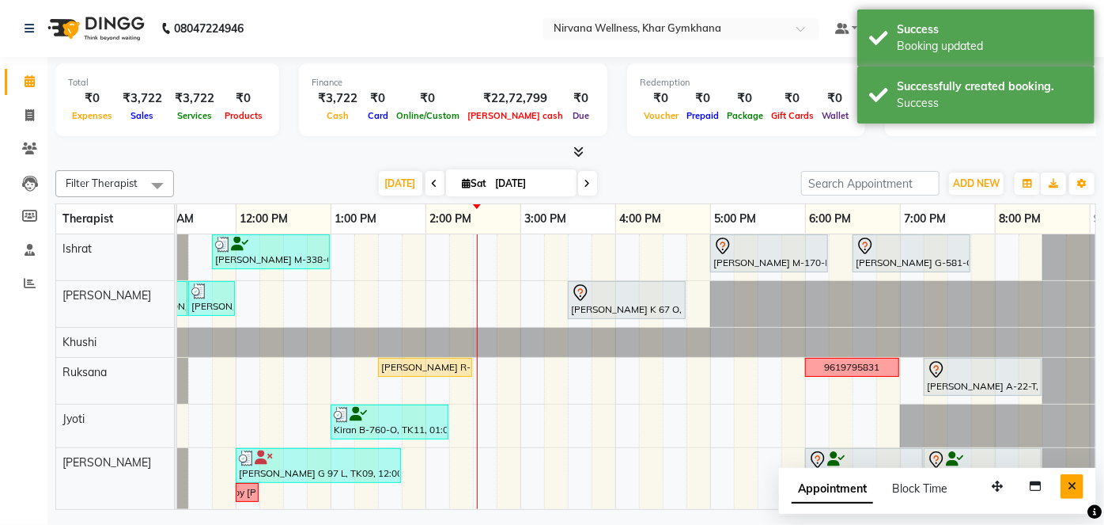
click at [1063, 487] on button "Close" at bounding box center [1072, 486] width 23 height 25
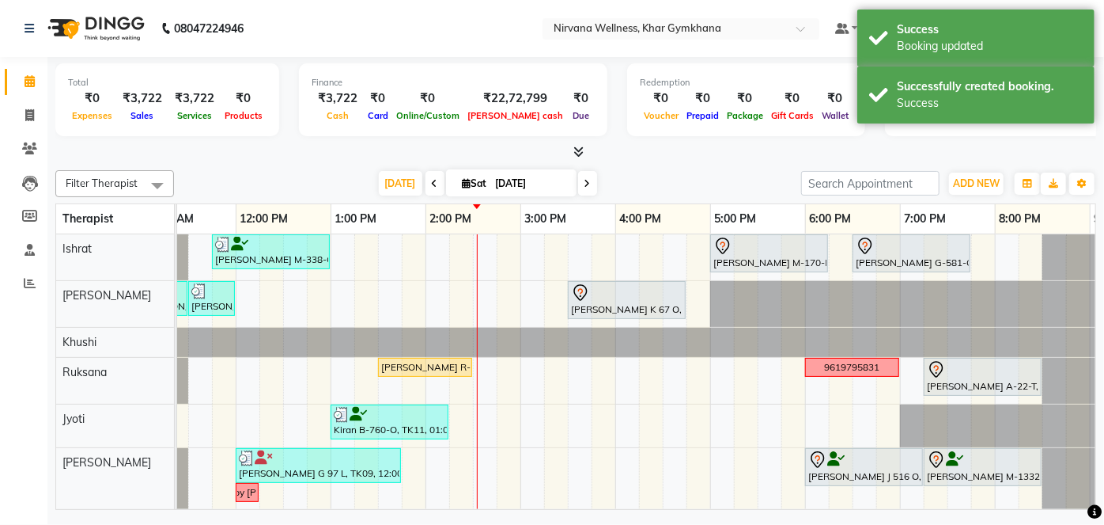
scroll to position [0, 286]
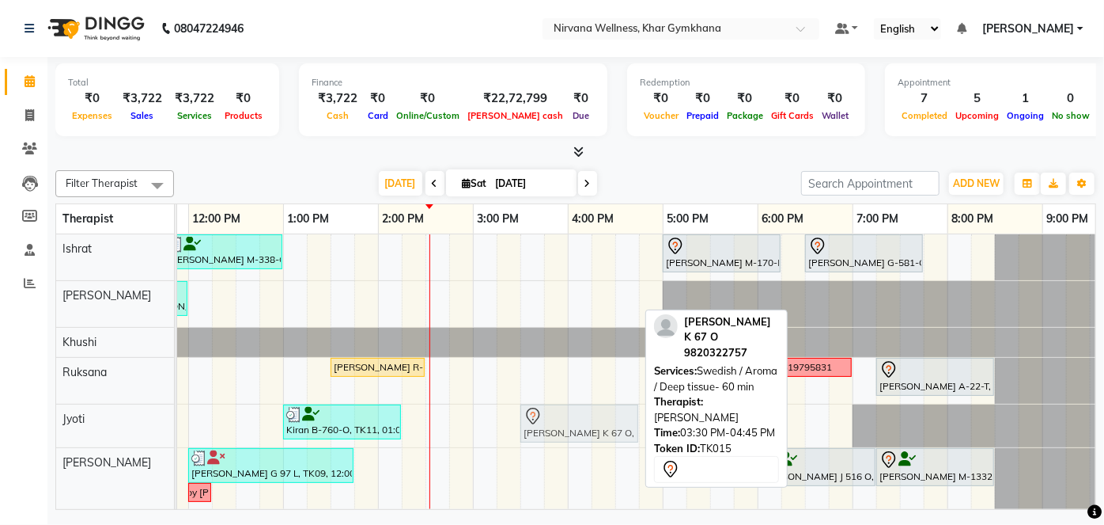
drag, startPoint x: 581, startPoint y: 297, endPoint x: 586, endPoint y: 402, distance: 104.5
click at [589, 425] on tbody "[PERSON_NAME] M-338-O, TK01, 11:45 AM-01:00 PM, Swedish / Aroma / Deep tissue- …" at bounding box center [473, 371] width 1519 height 275
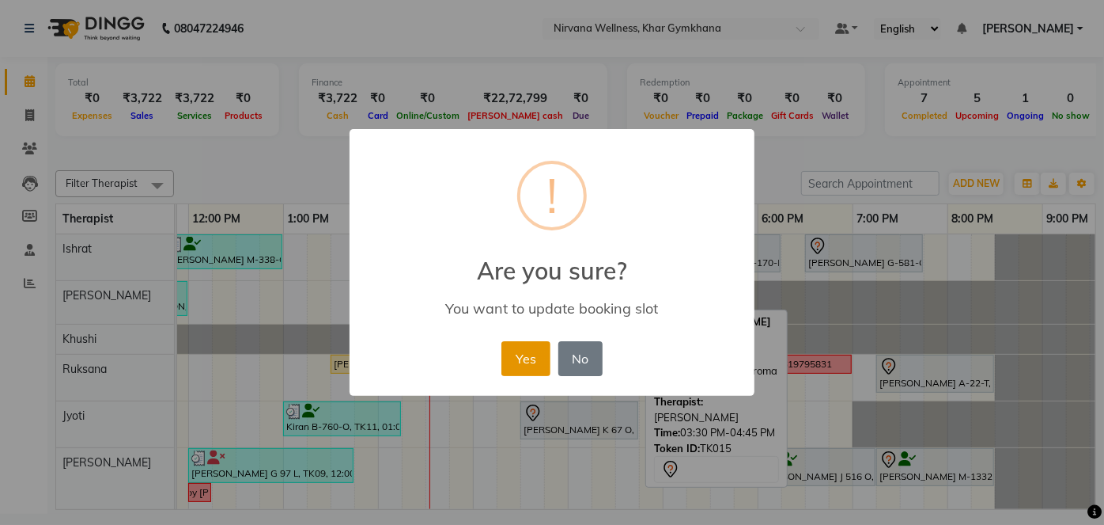
click at [531, 361] on button "Yes" at bounding box center [526, 358] width 48 height 35
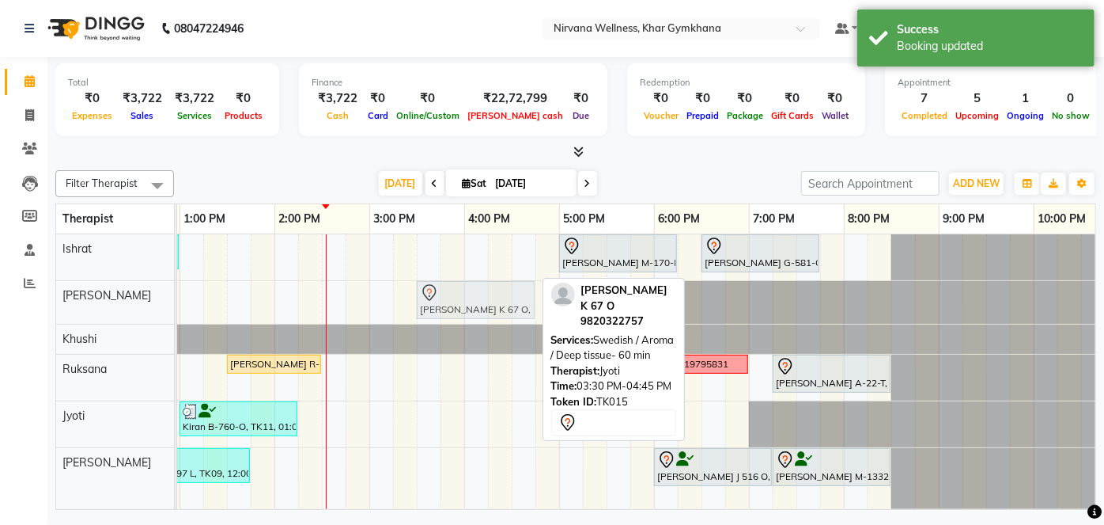
drag, startPoint x: 428, startPoint y: 424, endPoint x: 427, endPoint y: 310, distance: 113.9
click at [427, 310] on tbody "[PERSON_NAME] M-338-O, TK01, 11:45 AM-01:00 PM, Swedish / Aroma / Deep tissue- …" at bounding box center [369, 371] width 1519 height 275
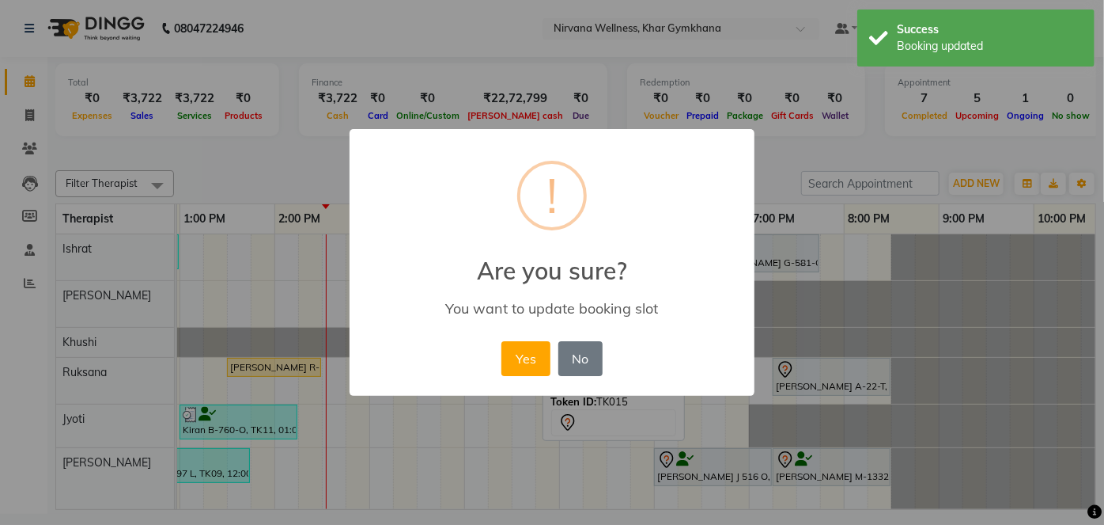
click at [555, 374] on div "Yes No No" at bounding box center [552, 358] width 108 height 43
click at [522, 367] on button "Yes" at bounding box center [526, 358] width 48 height 35
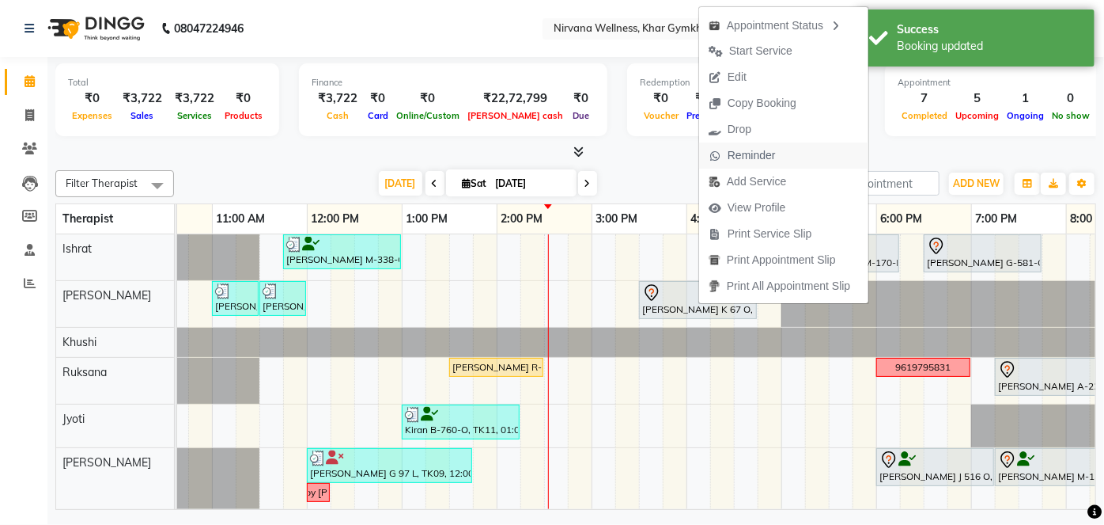
click at [718, 165] on span "Reminder" at bounding box center [742, 155] width 86 height 26
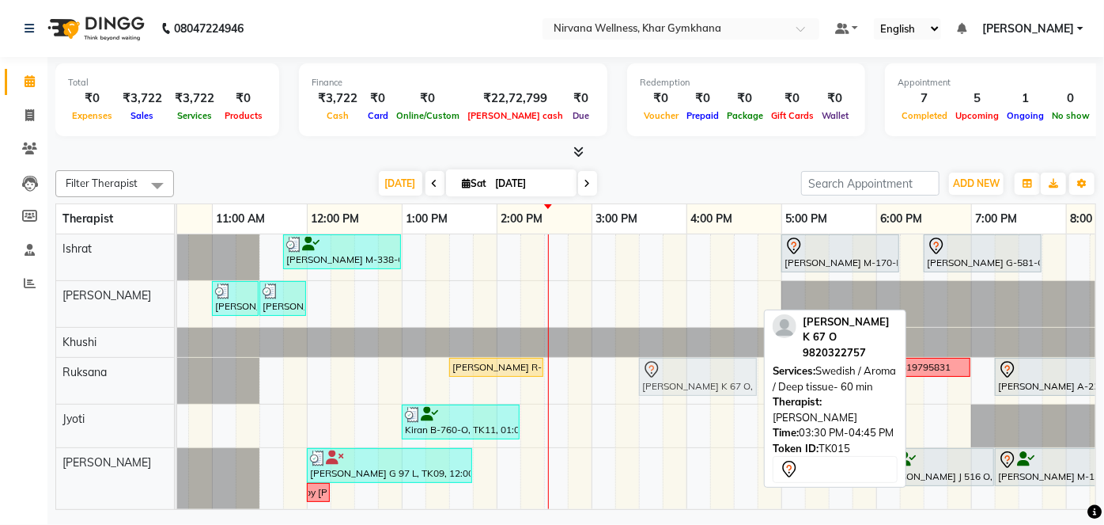
drag, startPoint x: 680, startPoint y: 294, endPoint x: 690, endPoint y: 354, distance: 60.1
click at [690, 362] on tbody "[PERSON_NAME] M-338-O, TK01, 11:45 AM-01:00 PM, Swedish / Aroma / Deep tissue- …" at bounding box center [591, 371] width 1519 height 275
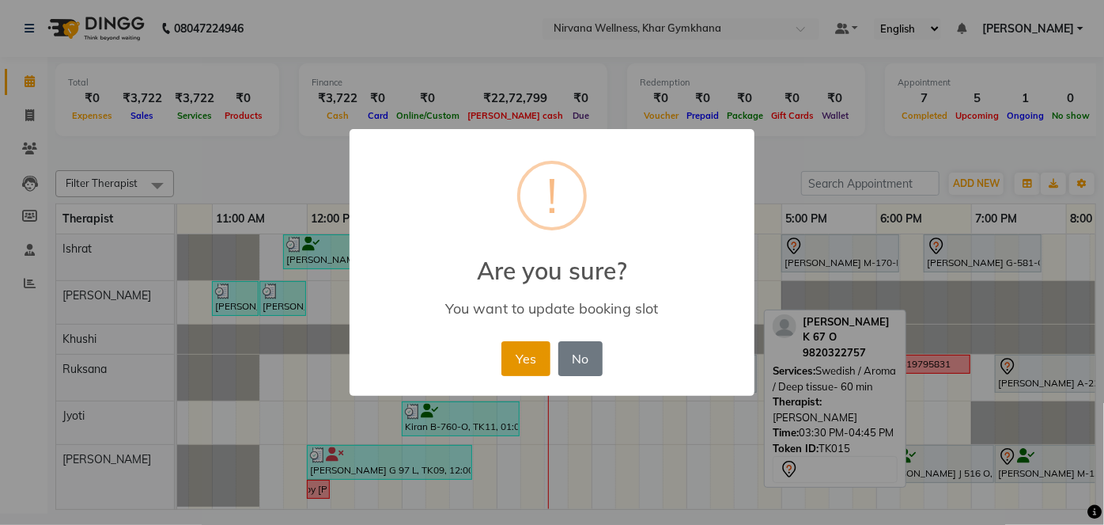
drag, startPoint x: 532, startPoint y: 377, endPoint x: 528, endPoint y: 369, distance: 8.8
click at [532, 376] on div "Yes No No" at bounding box center [552, 358] width 108 height 43
click at [761, 397] on div "× ! Are you sure? You want to update booking slot Yes No No" at bounding box center [552, 262] width 1104 height 525
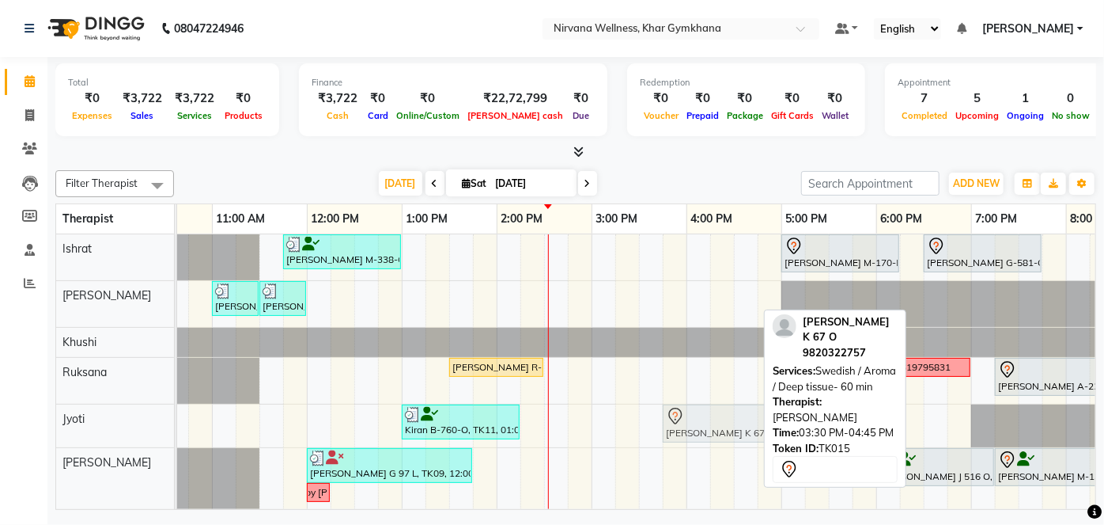
drag, startPoint x: 691, startPoint y: 280, endPoint x: 714, endPoint y: 411, distance: 132.4
click at [714, 411] on tbody "[PERSON_NAME] M-338-O, TK01, 11:45 AM-01:00 PM, Swedish / Aroma / Deep tissue- …" at bounding box center [591, 371] width 1519 height 275
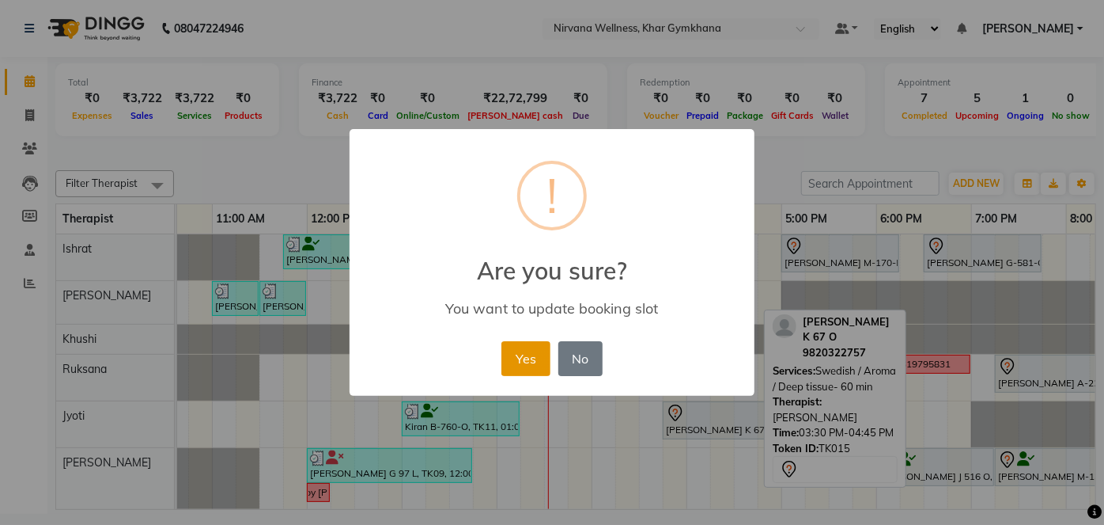
click at [519, 350] on button "Yes" at bounding box center [526, 358] width 48 height 35
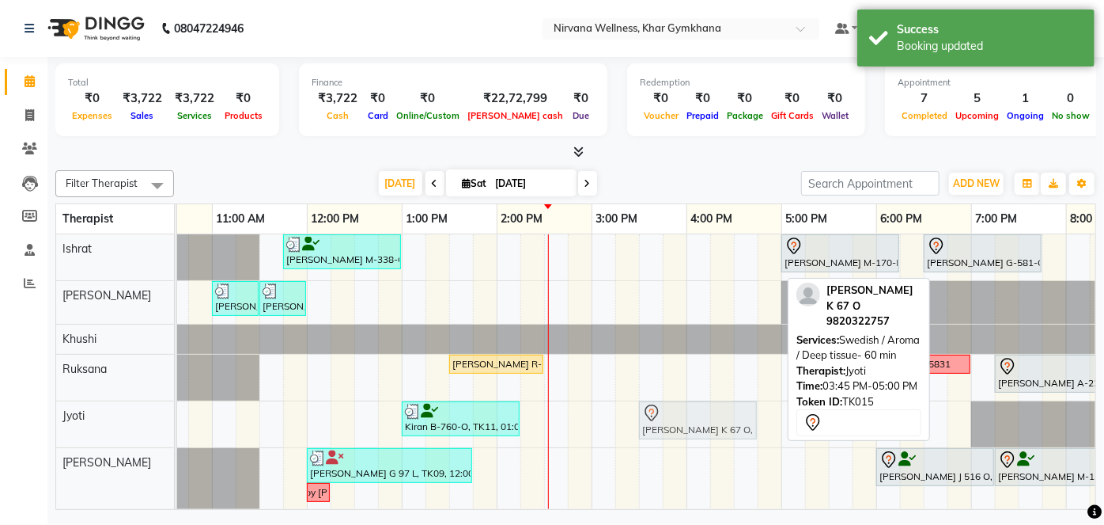
drag, startPoint x: 730, startPoint y: 416, endPoint x: 704, endPoint y: 419, distance: 26.3
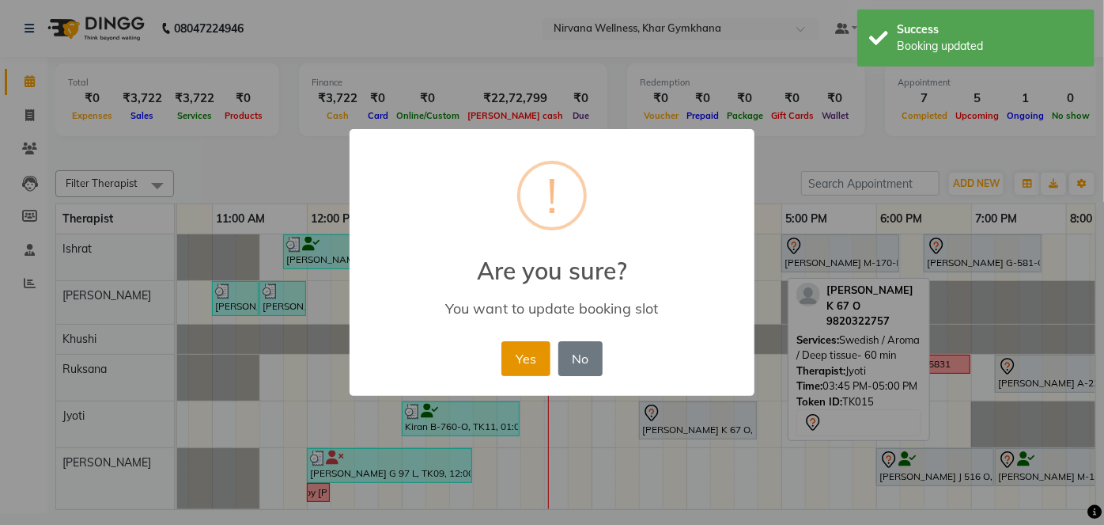
click at [525, 361] on button "Yes" at bounding box center [526, 358] width 48 height 35
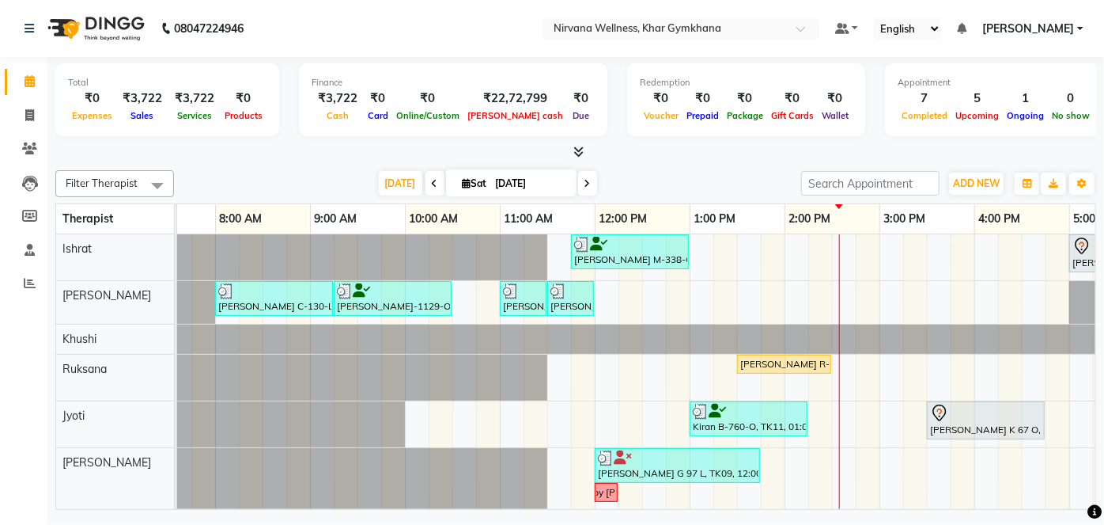
scroll to position [0, 25]
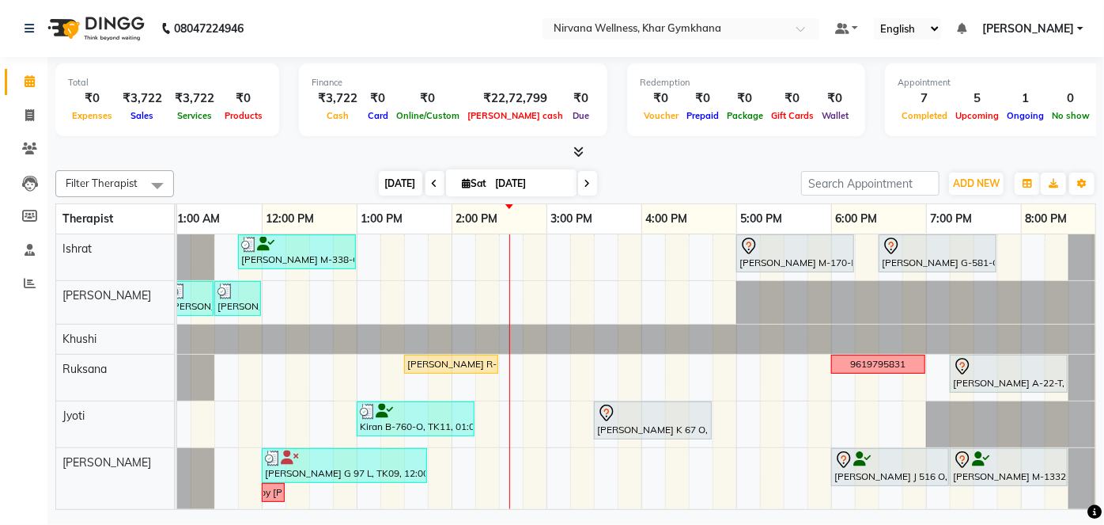
click at [403, 186] on span "[DATE]" at bounding box center [401, 183] width 44 height 25
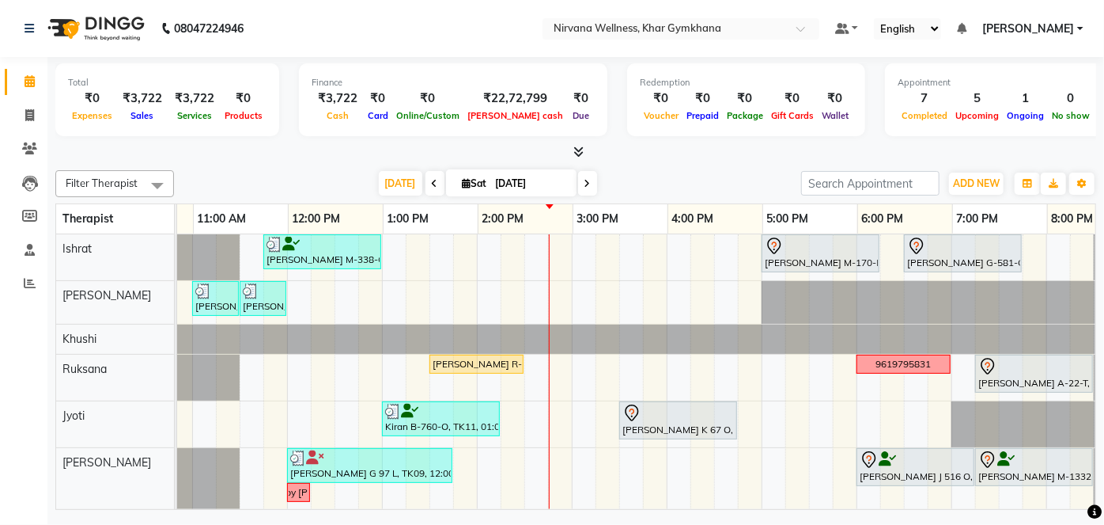
scroll to position [0, 365]
click at [604, 255] on div "[PERSON_NAME] M-338-O, TK01, 11:45 AM-01:00 PM, Swedish / Aroma / Deep tissue- …" at bounding box center [572, 371] width 1519 height 275
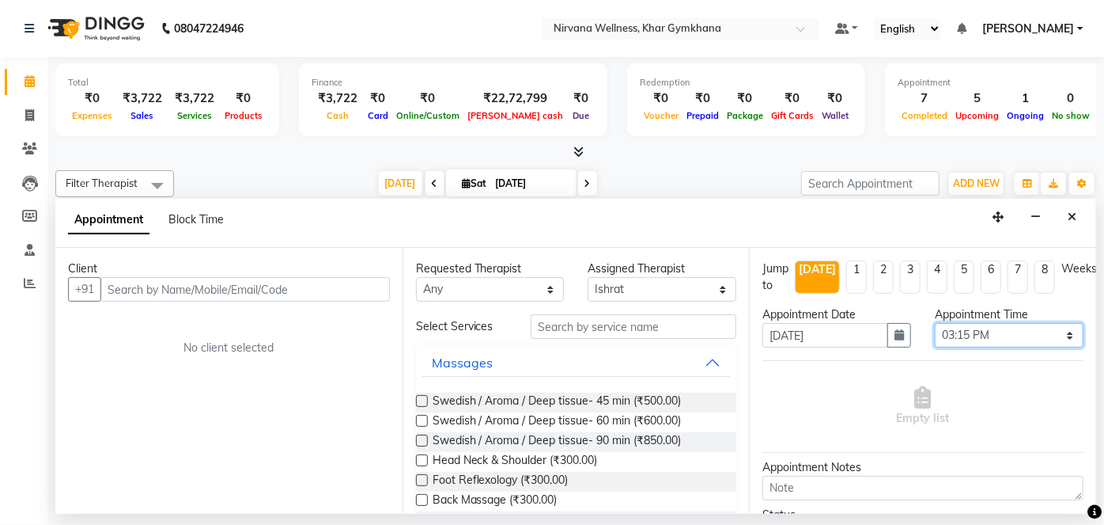
click at [964, 331] on select "Select 08:00 AM 08:15 AM 08:30 AM 08:45 AM 09:00 AM 09:15 AM 09:30 AM 09:45 AM …" at bounding box center [1009, 335] width 149 height 25
click at [935, 323] on select "Select 08:00 AM 08:15 AM 08:30 AM 08:45 AM 09:00 AM 09:15 AM 09:30 AM 09:45 AM …" at bounding box center [1009, 335] width 149 height 25
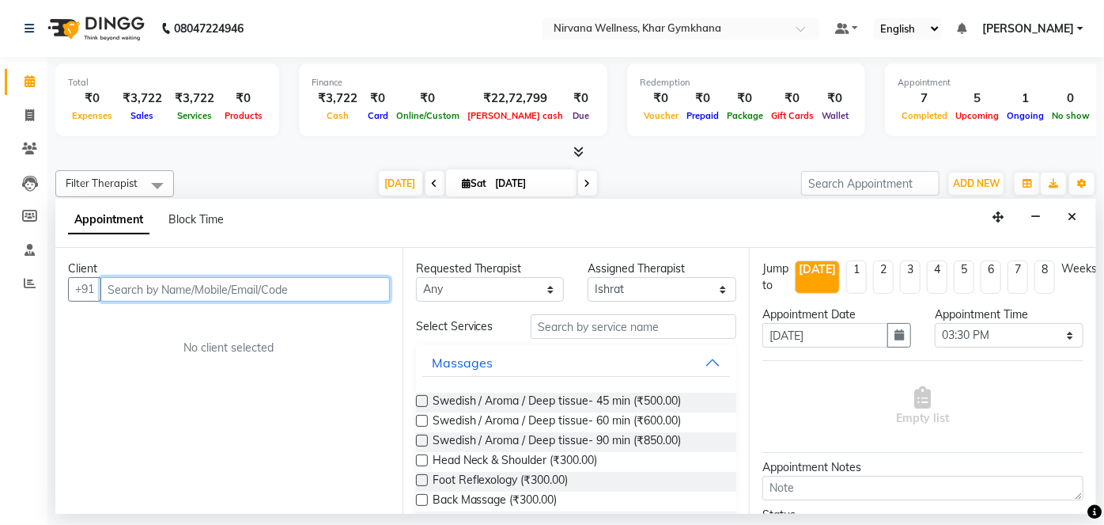
click at [312, 285] on input "text" at bounding box center [245, 289] width 290 height 25
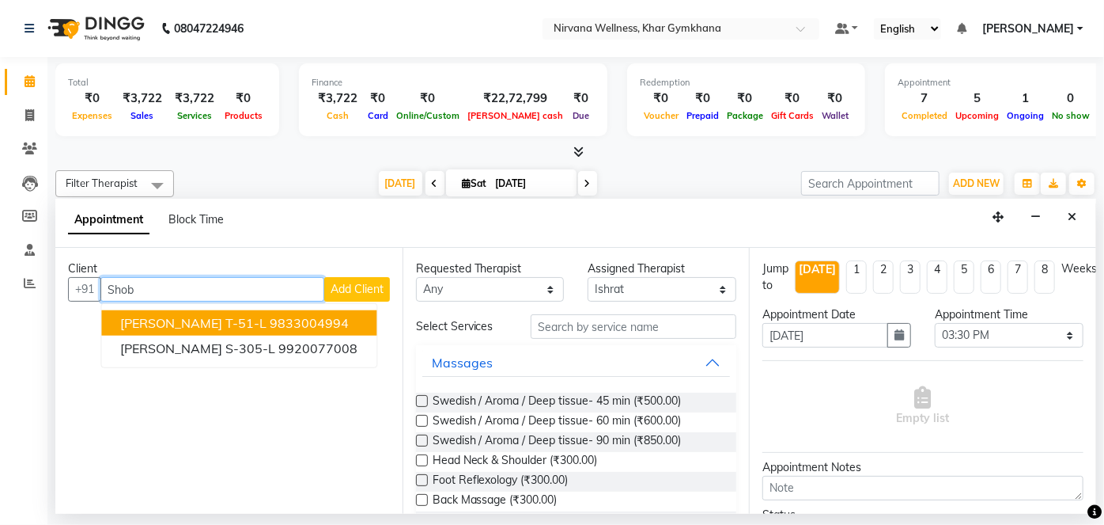
click at [248, 328] on span "[PERSON_NAME] T-51-L" at bounding box center [193, 323] width 146 height 16
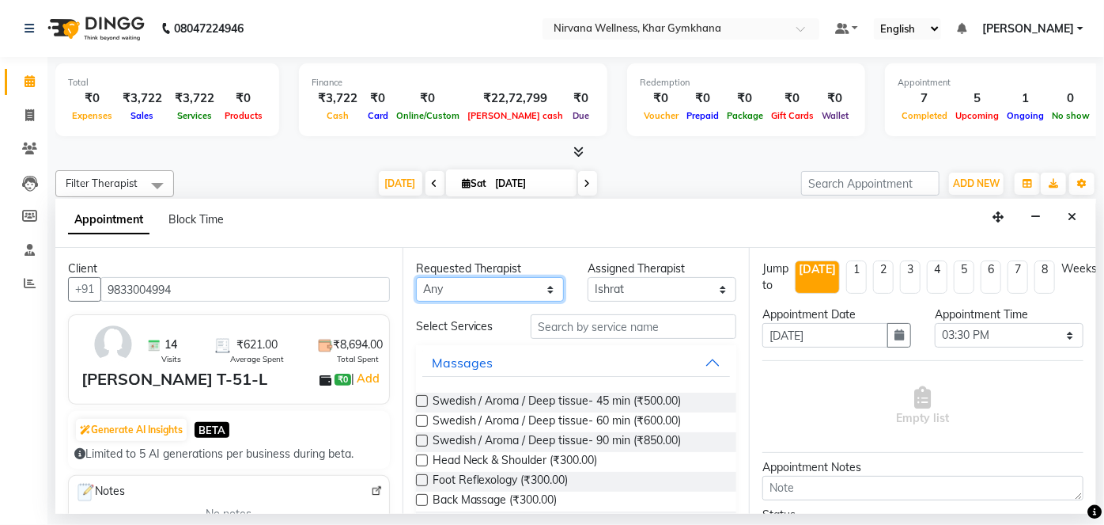
click at [536, 294] on select "Any [PERSON_NAME] Jyoti [PERSON_NAME] [PERSON_NAME]" at bounding box center [490, 289] width 149 height 25
click at [416, 277] on select "Any [PERSON_NAME] Jyoti [PERSON_NAME] [PERSON_NAME]" at bounding box center [490, 289] width 149 height 25
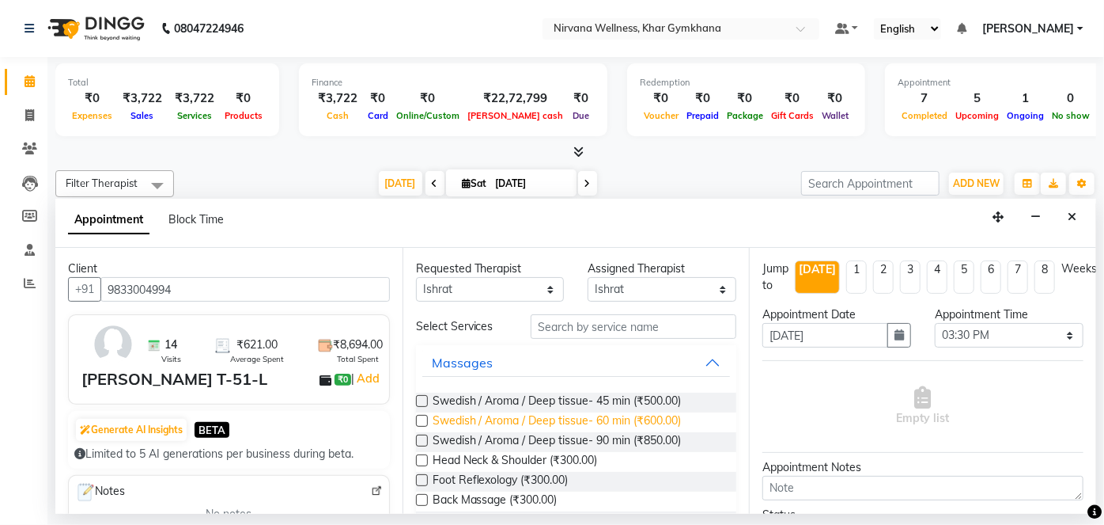
click at [614, 418] on span "Swedish / Aroma / Deep tissue- 60 min (₹600.00)" at bounding box center [557, 422] width 249 height 20
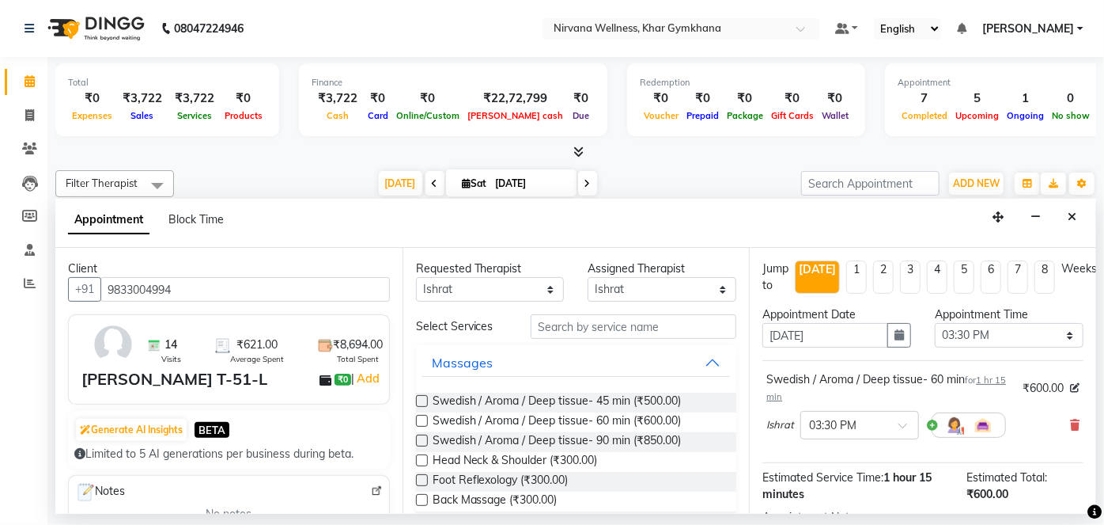
scroll to position [183, 0]
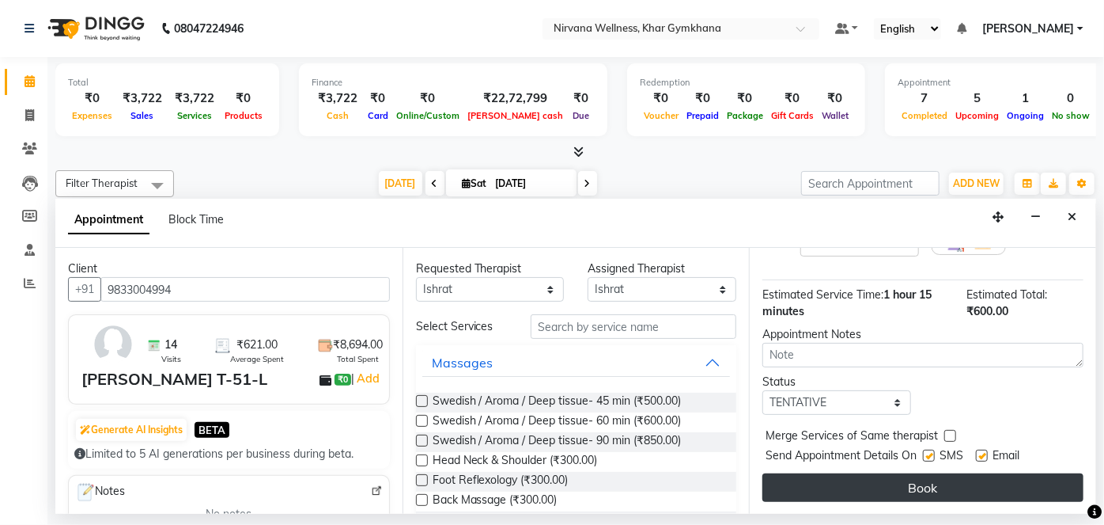
click at [911, 492] on button "Book" at bounding box center [923, 487] width 321 height 28
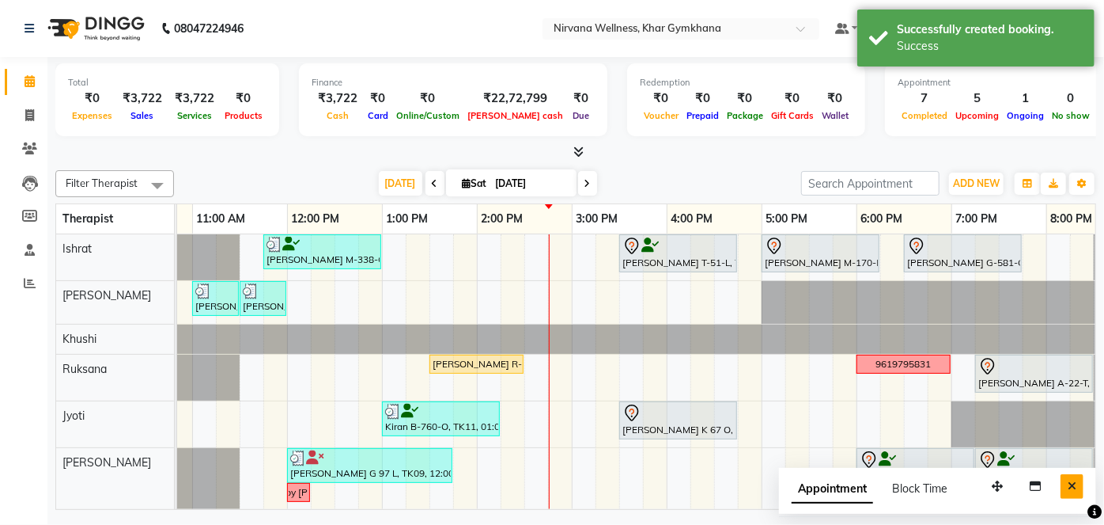
click at [1067, 481] on button "Close" at bounding box center [1072, 486] width 23 height 25
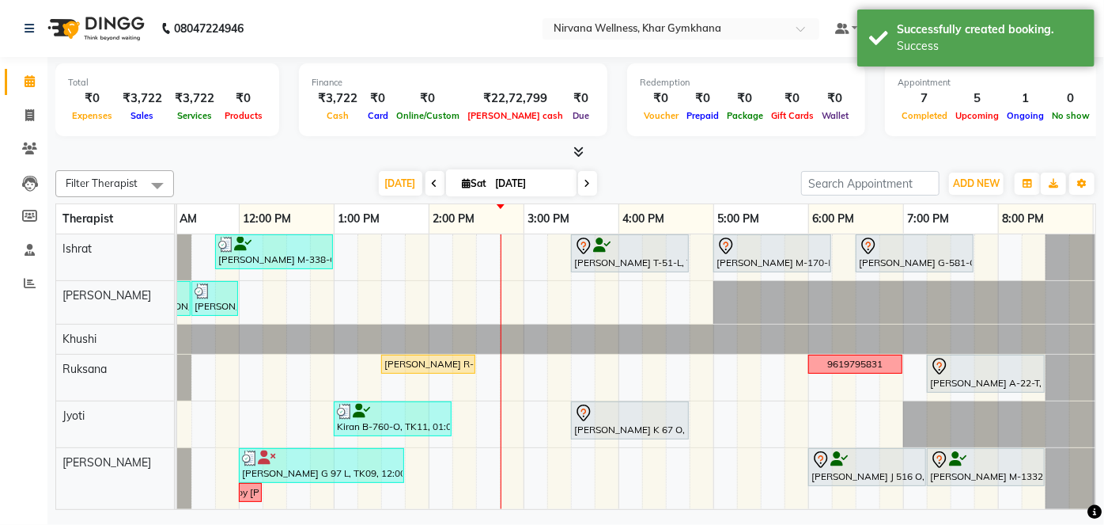
scroll to position [0, 508]
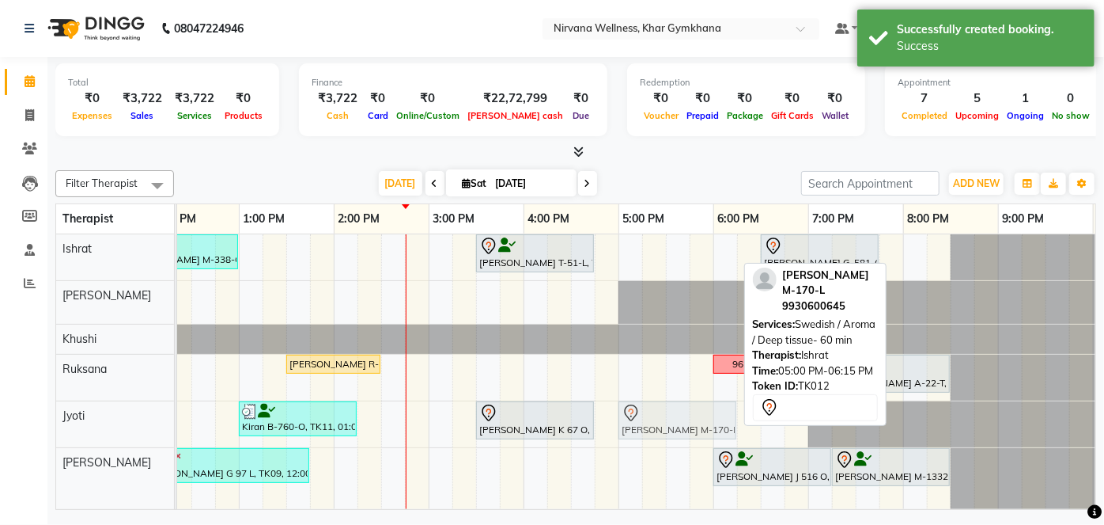
drag, startPoint x: 679, startPoint y: 253, endPoint x: 687, endPoint y: 420, distance: 167.2
click at [687, 420] on tbody "[PERSON_NAME] M-338-O, TK01, 11:45 AM-01:00 PM, Swedish / Aroma / Deep tissue- …" at bounding box center [428, 371] width 1519 height 275
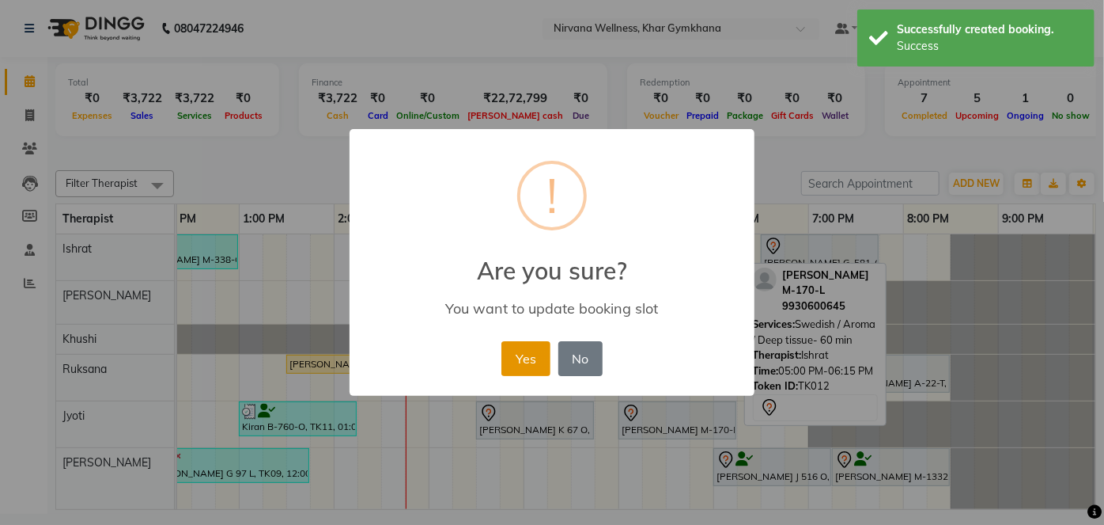
click at [519, 357] on button "Yes" at bounding box center [526, 358] width 48 height 35
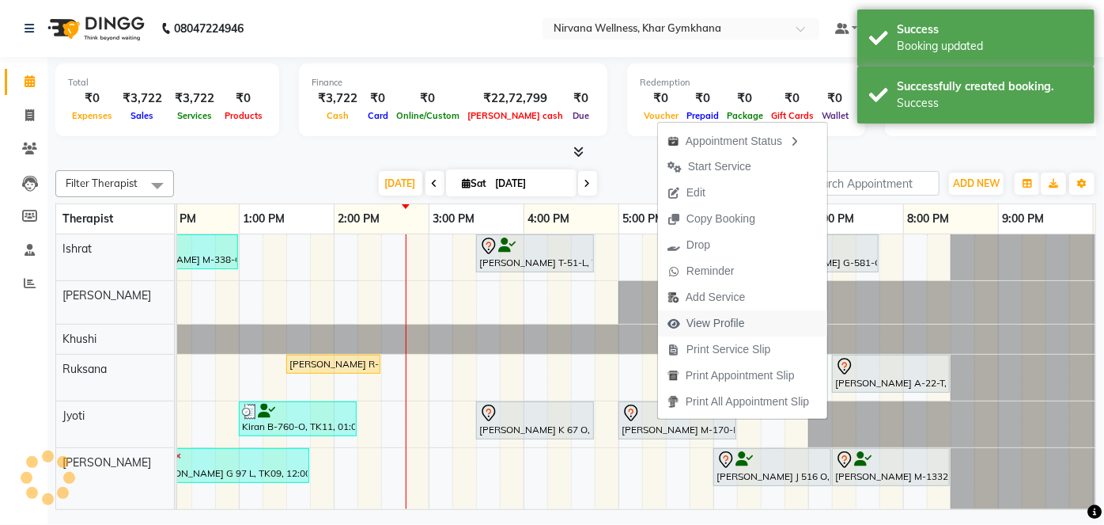
click at [679, 325] on icon "button" at bounding box center [674, 323] width 13 height 11
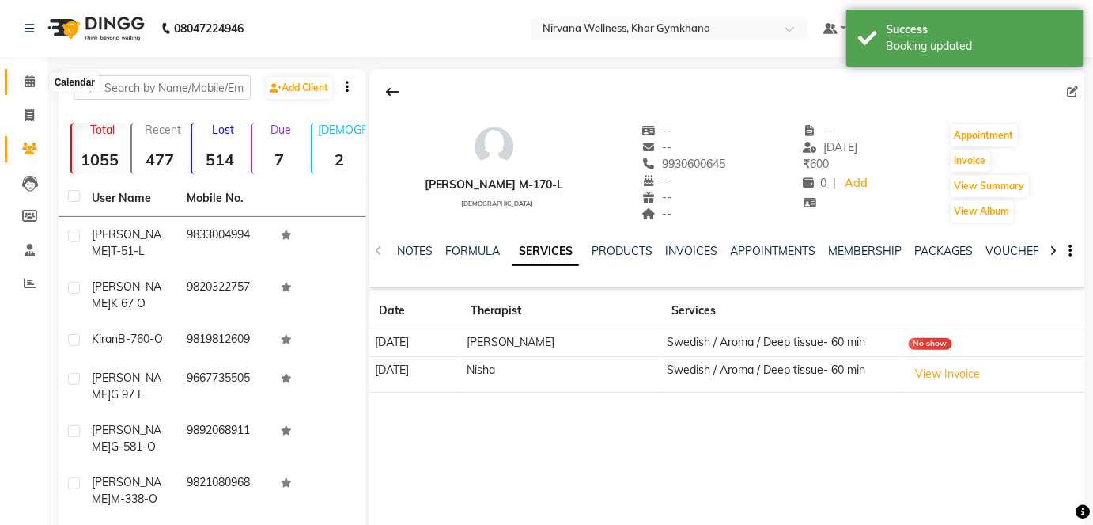
click at [39, 81] on span at bounding box center [30, 82] width 28 height 18
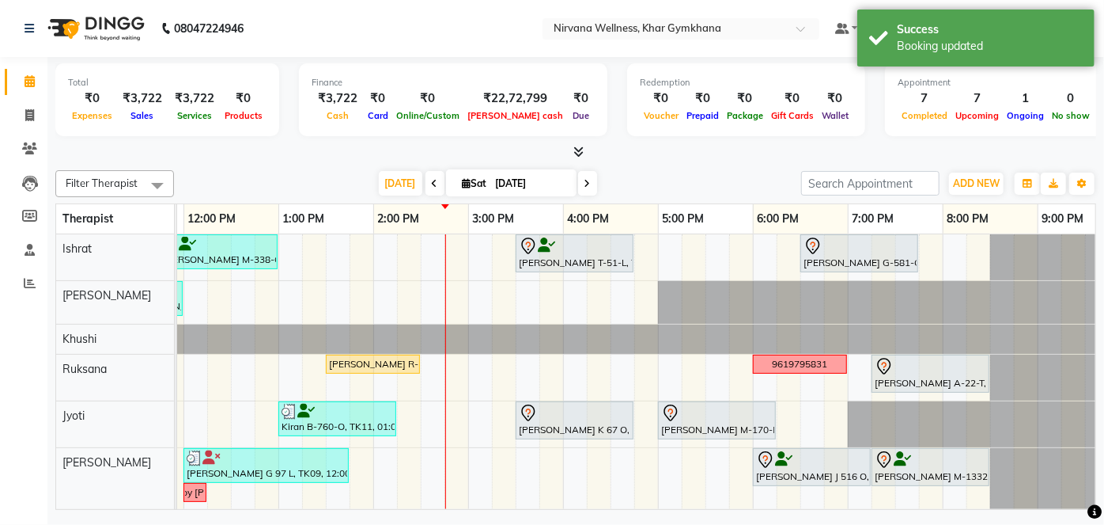
scroll to position [0, 248]
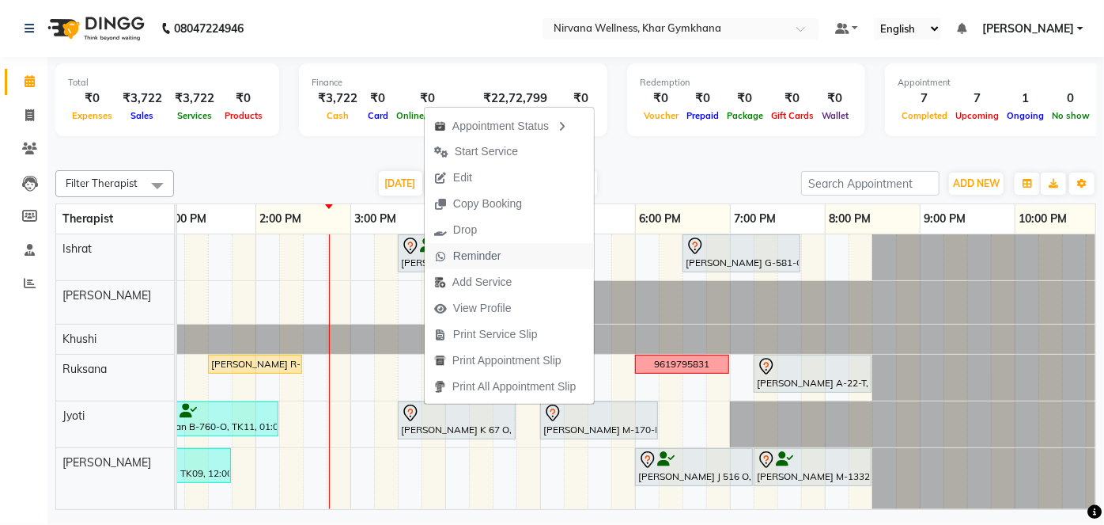
click at [460, 260] on span "Reminder" at bounding box center [477, 256] width 48 height 17
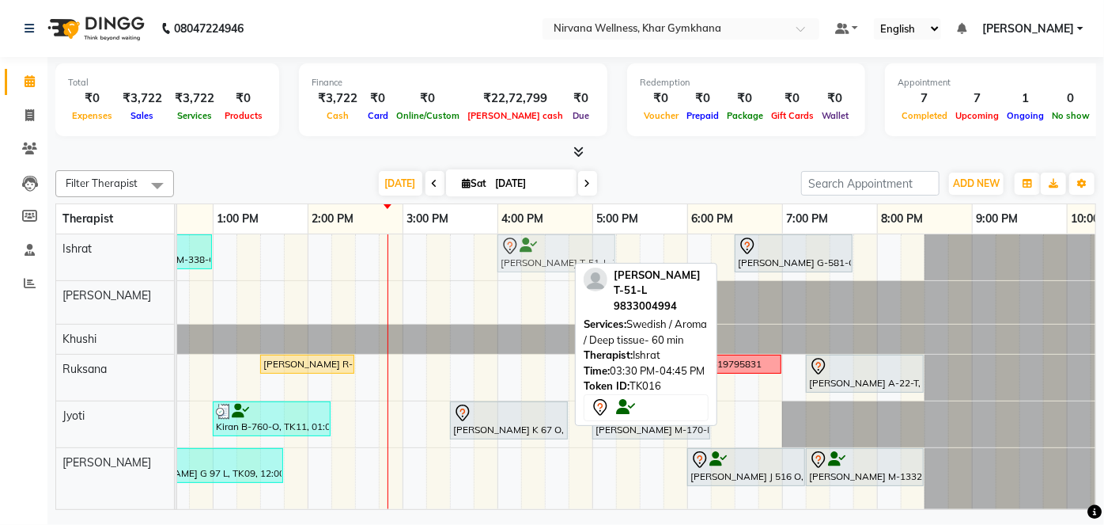
drag, startPoint x: 470, startPoint y: 256, endPoint x: 521, endPoint y: 257, distance: 51.4
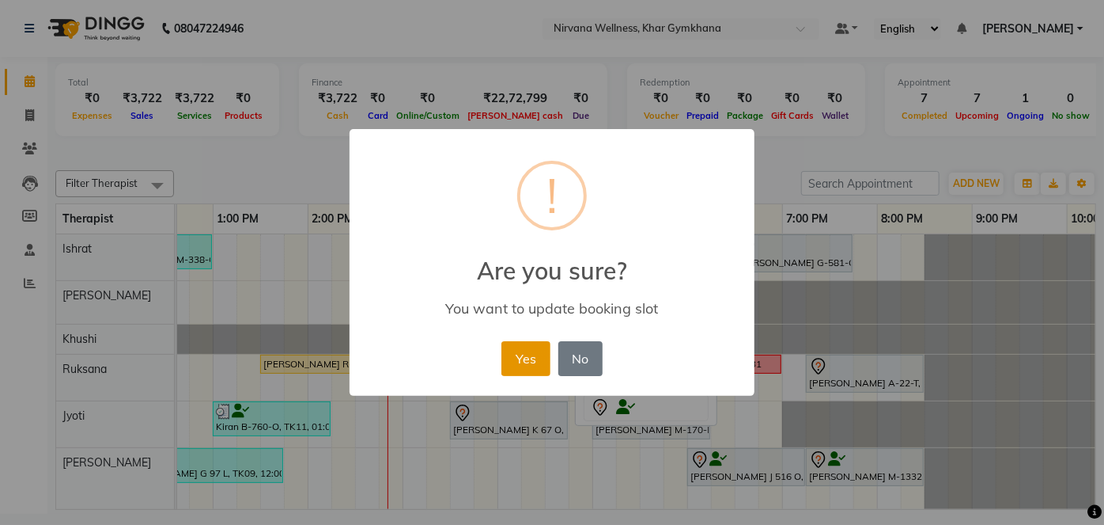
click at [511, 370] on button "Yes" at bounding box center [526, 358] width 48 height 35
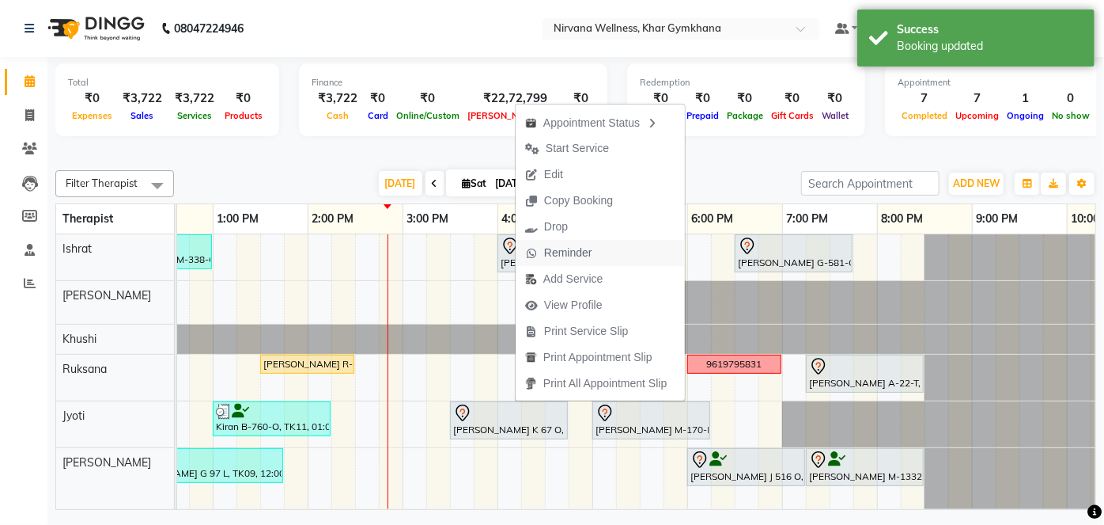
click at [548, 249] on span "Reminder" at bounding box center [568, 252] width 48 height 17
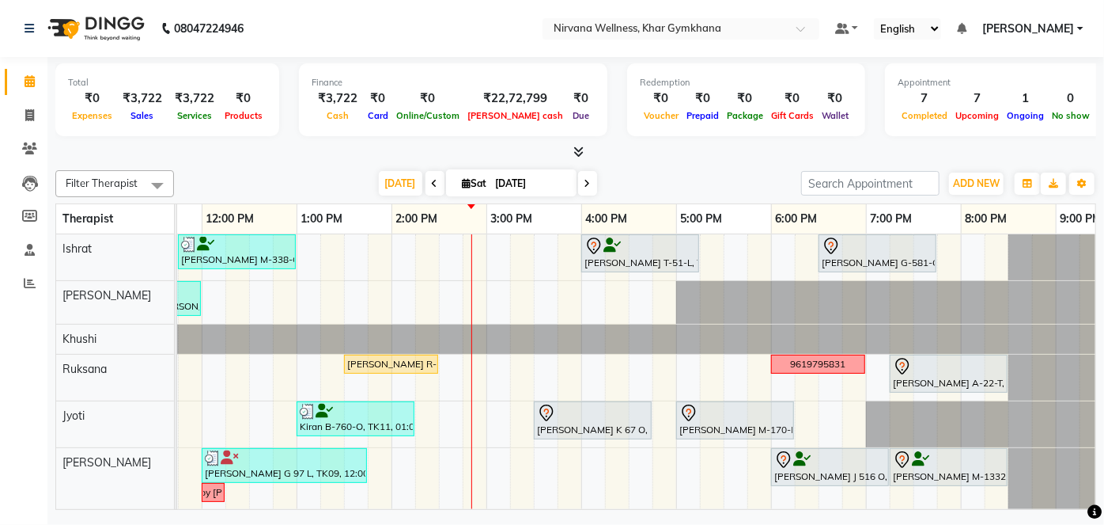
scroll to position [0, 388]
